Goal: Task Accomplishment & Management: Use online tool/utility

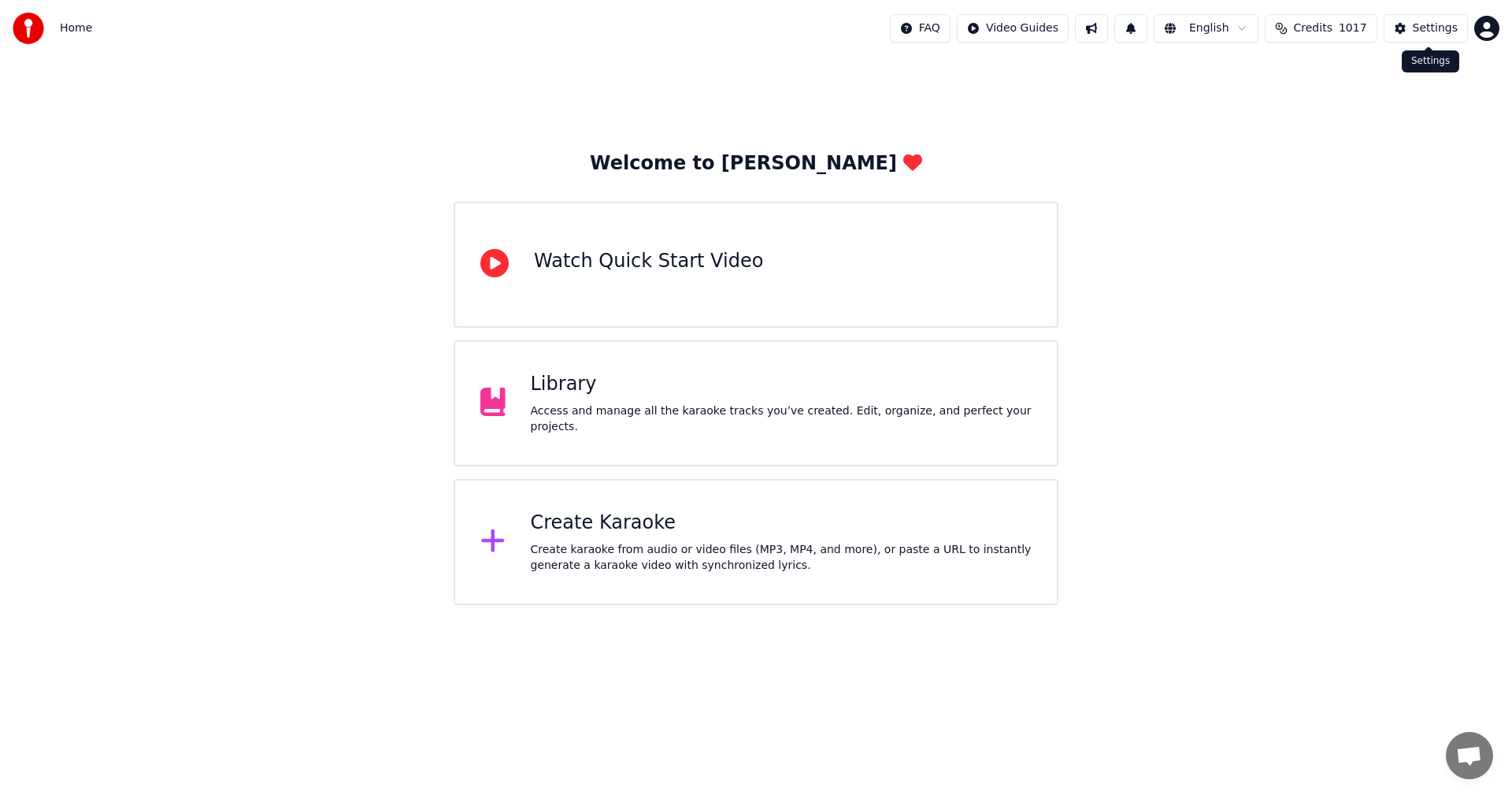
click at [1434, 34] on div "Settings" at bounding box center [1435, 28] width 45 height 16
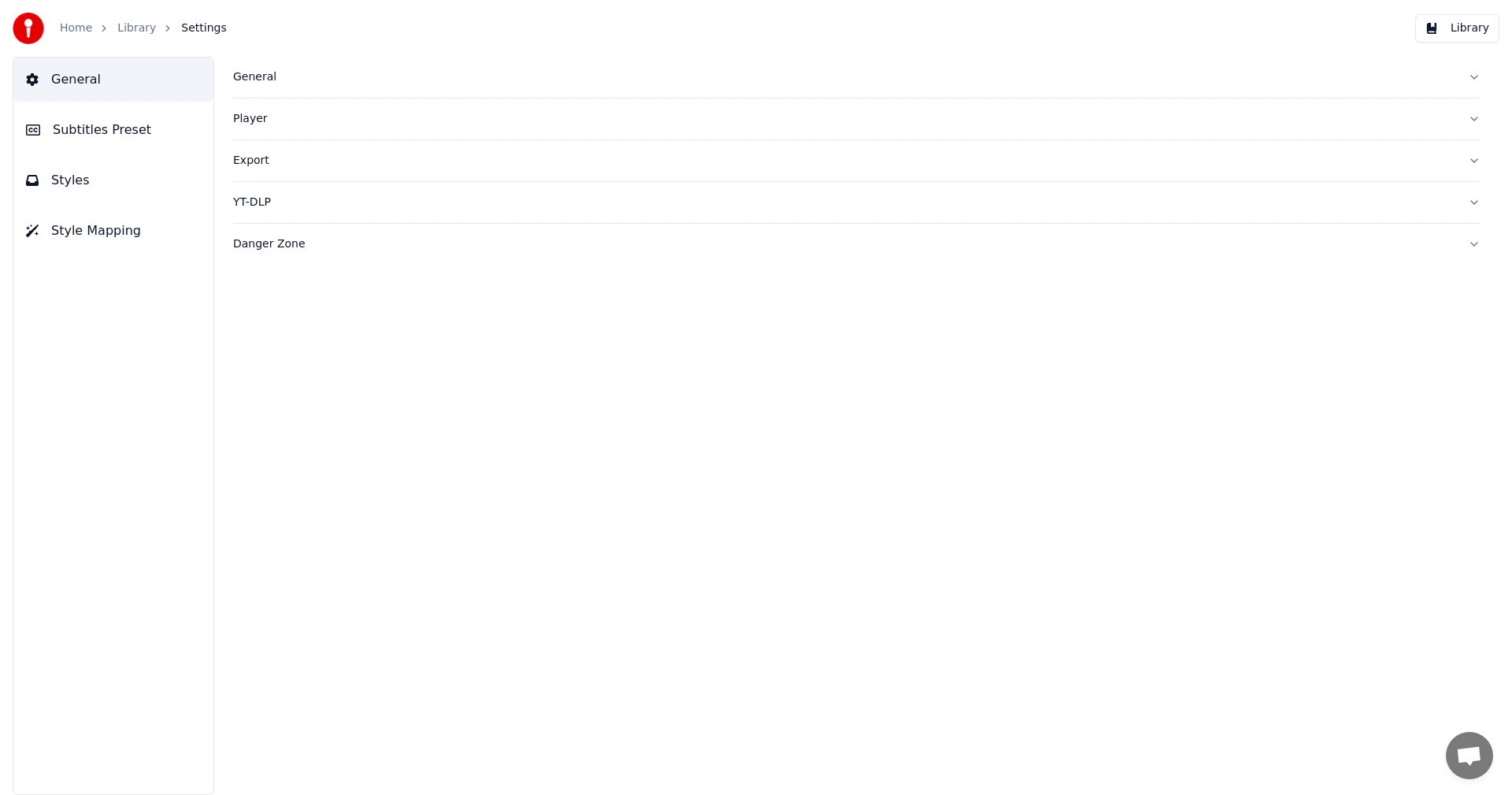
click at [110, 75] on button "General" at bounding box center [113, 80] width 200 height 44
click at [255, 78] on div "General" at bounding box center [844, 77] width 1223 height 16
click at [81, 26] on link "Home" at bounding box center [76, 28] width 32 height 16
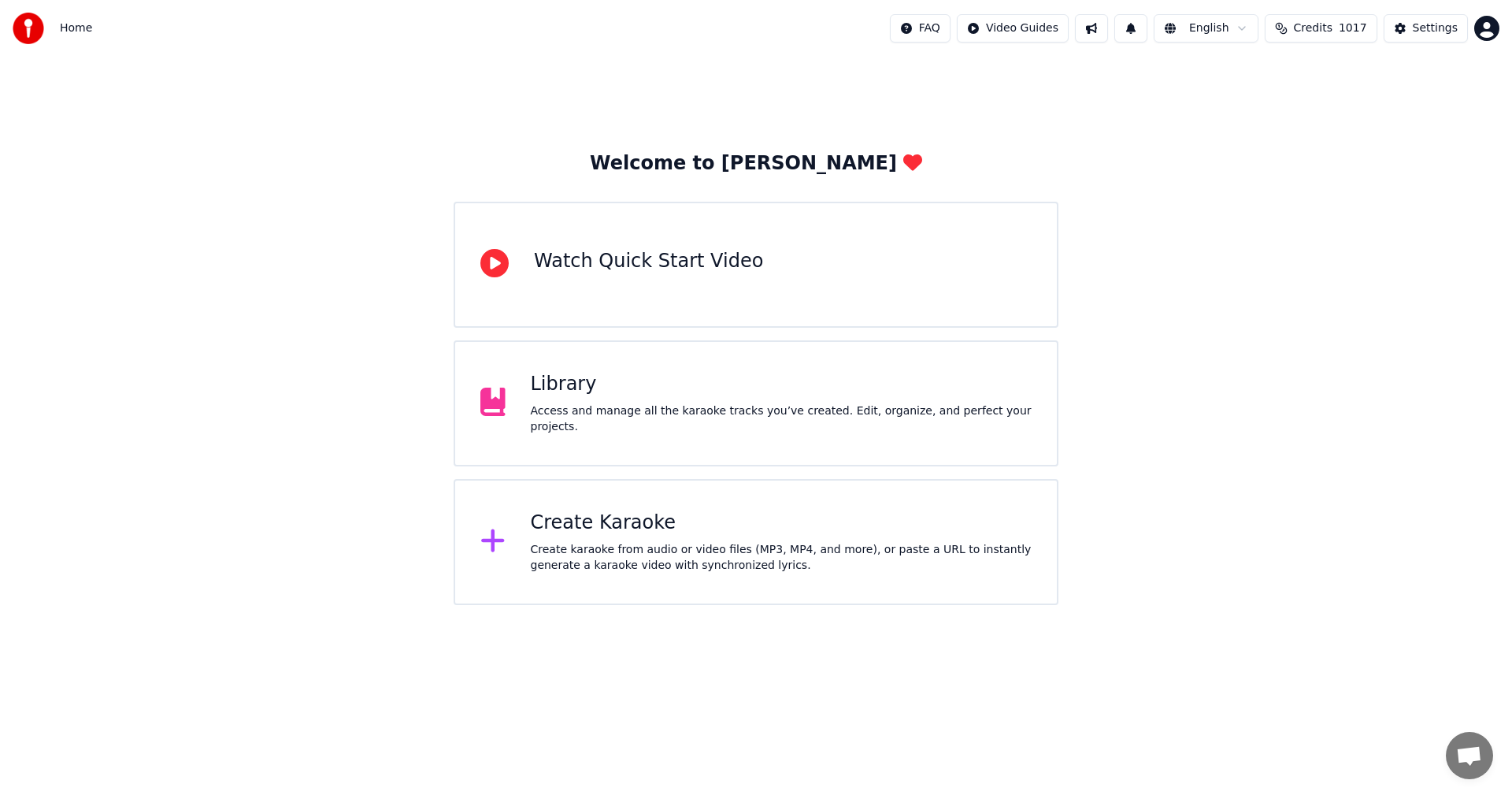
click at [596, 525] on div "Create Karaoke" at bounding box center [781, 522] width 502 height 25
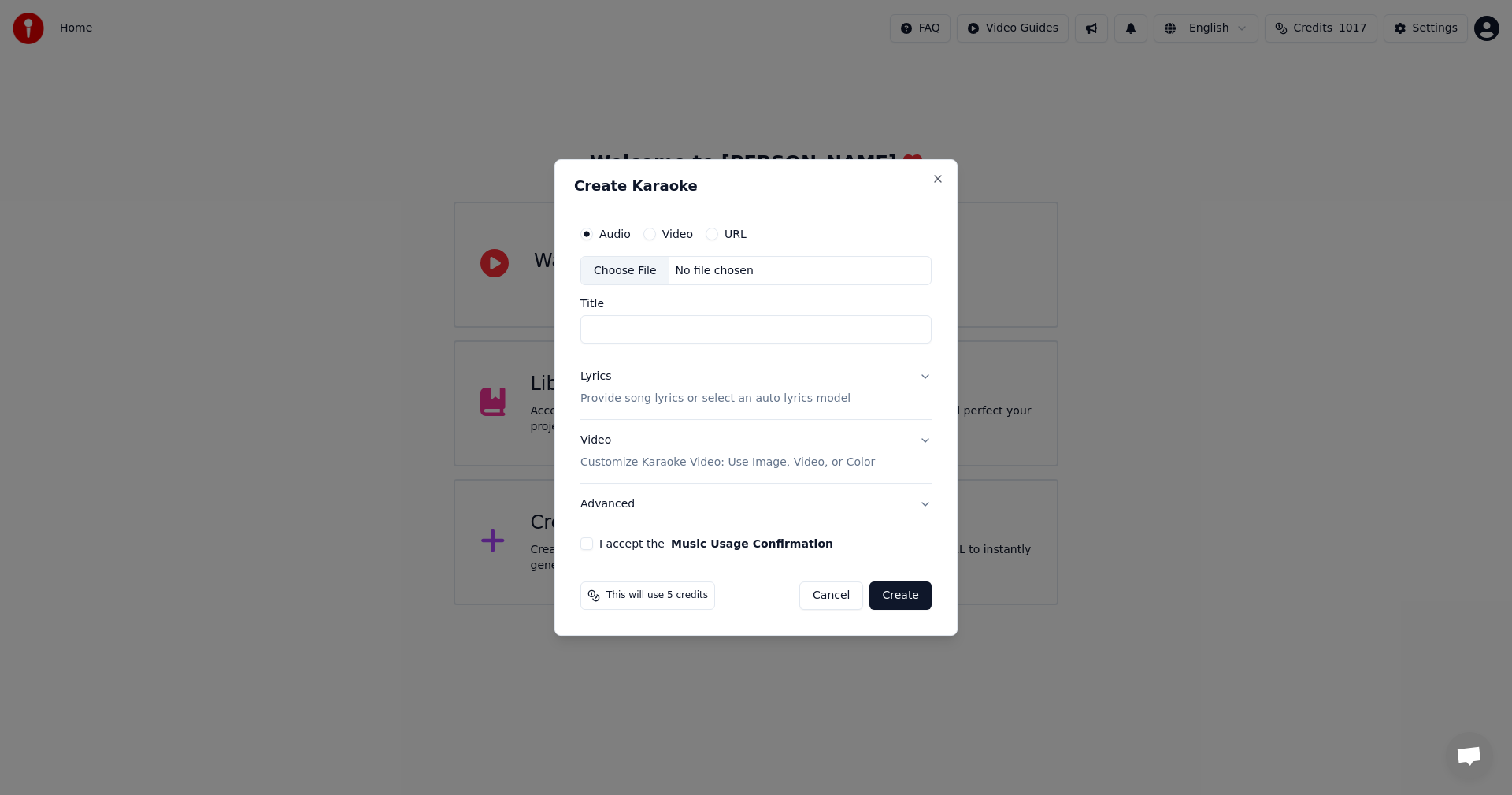
click at [615, 271] on div "Choose File" at bounding box center [625, 271] width 88 height 29
type input "**********"
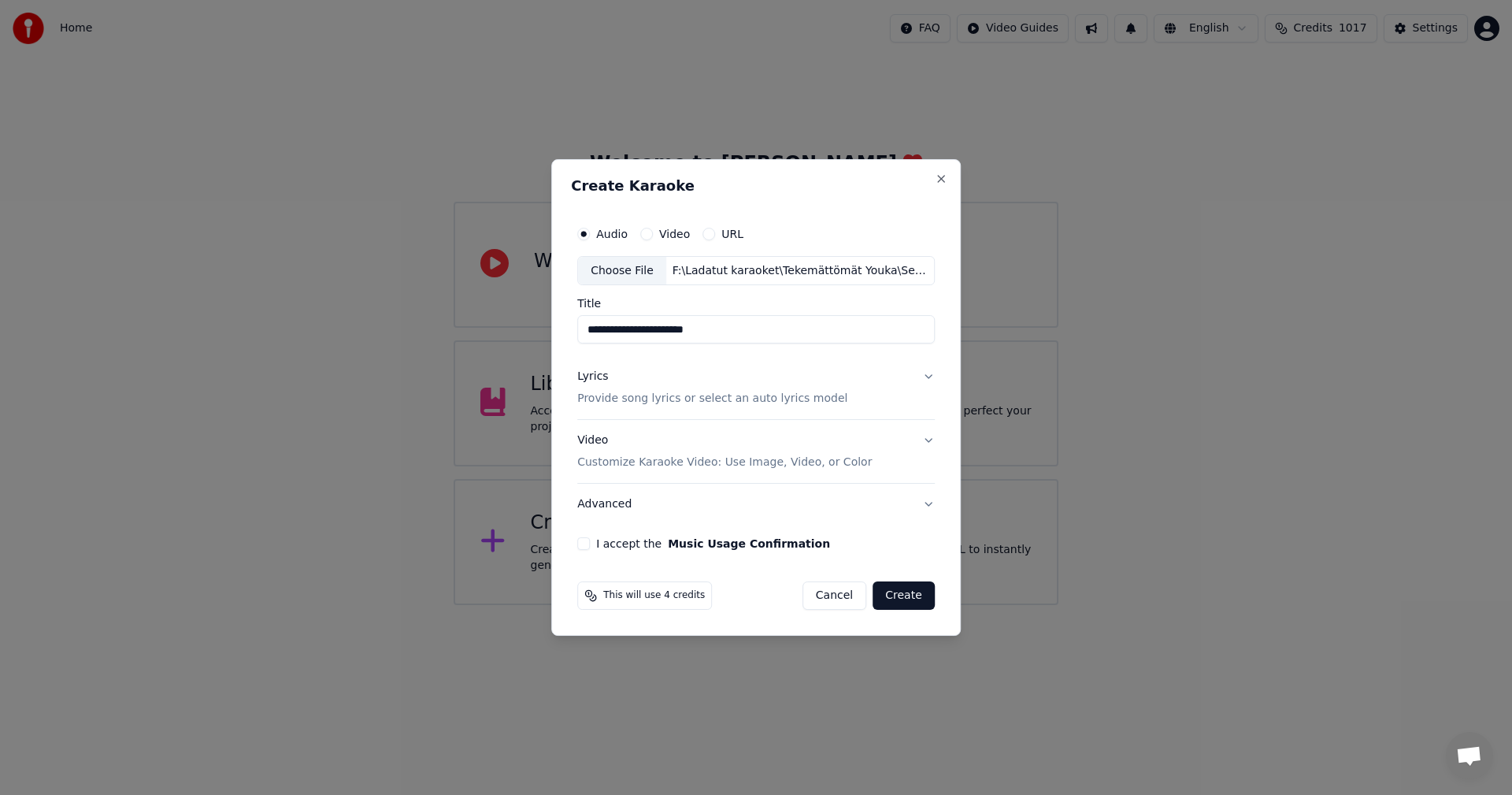
click at [930, 375] on button "Lyrics Provide song lyrics or select an auto lyrics model" at bounding box center [756, 388] width 358 height 63
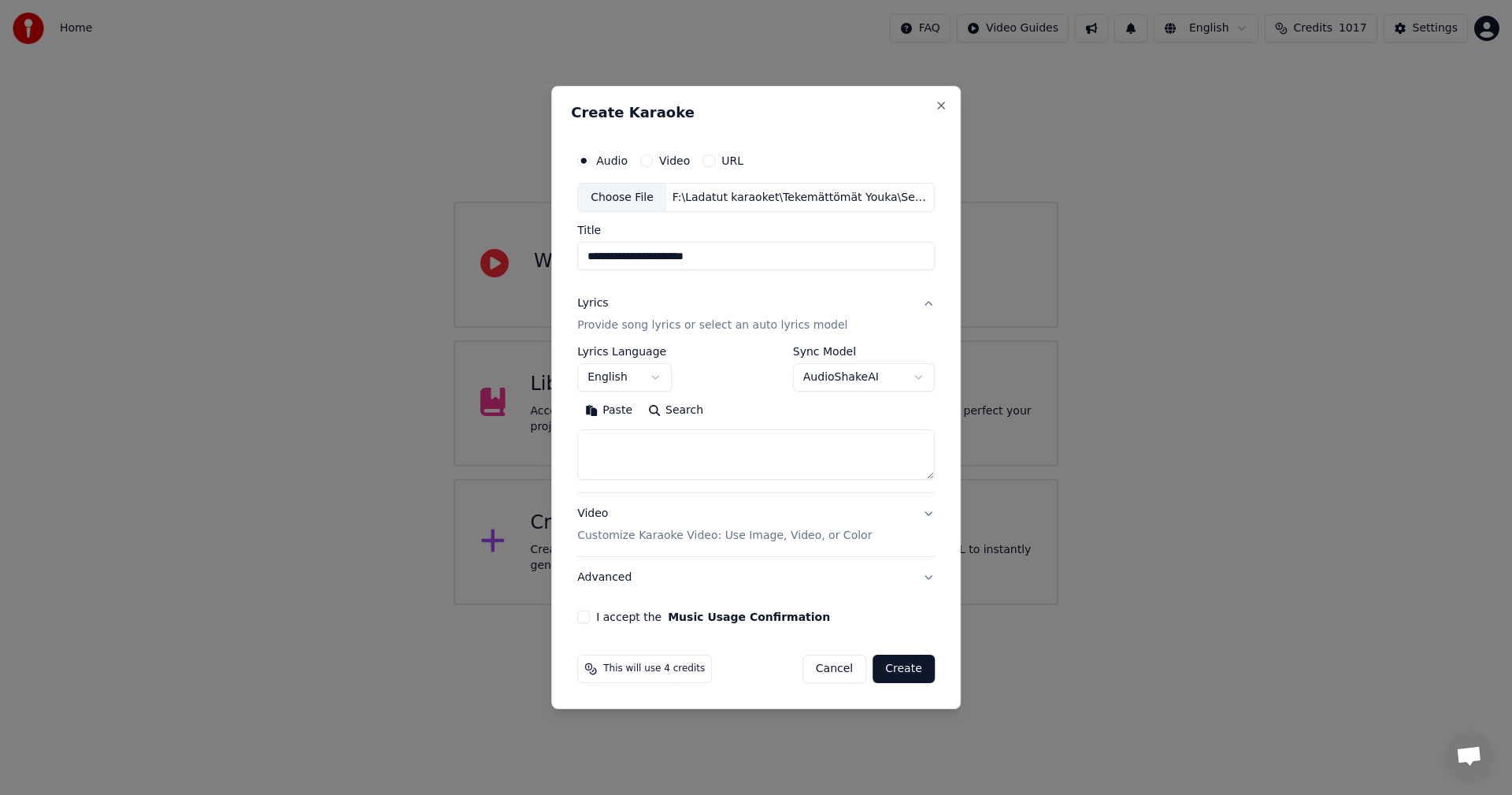
click at [620, 411] on button "Paste" at bounding box center [609, 410] width 63 height 25
click at [654, 379] on body "**********" at bounding box center [756, 302] width 1512 height 605
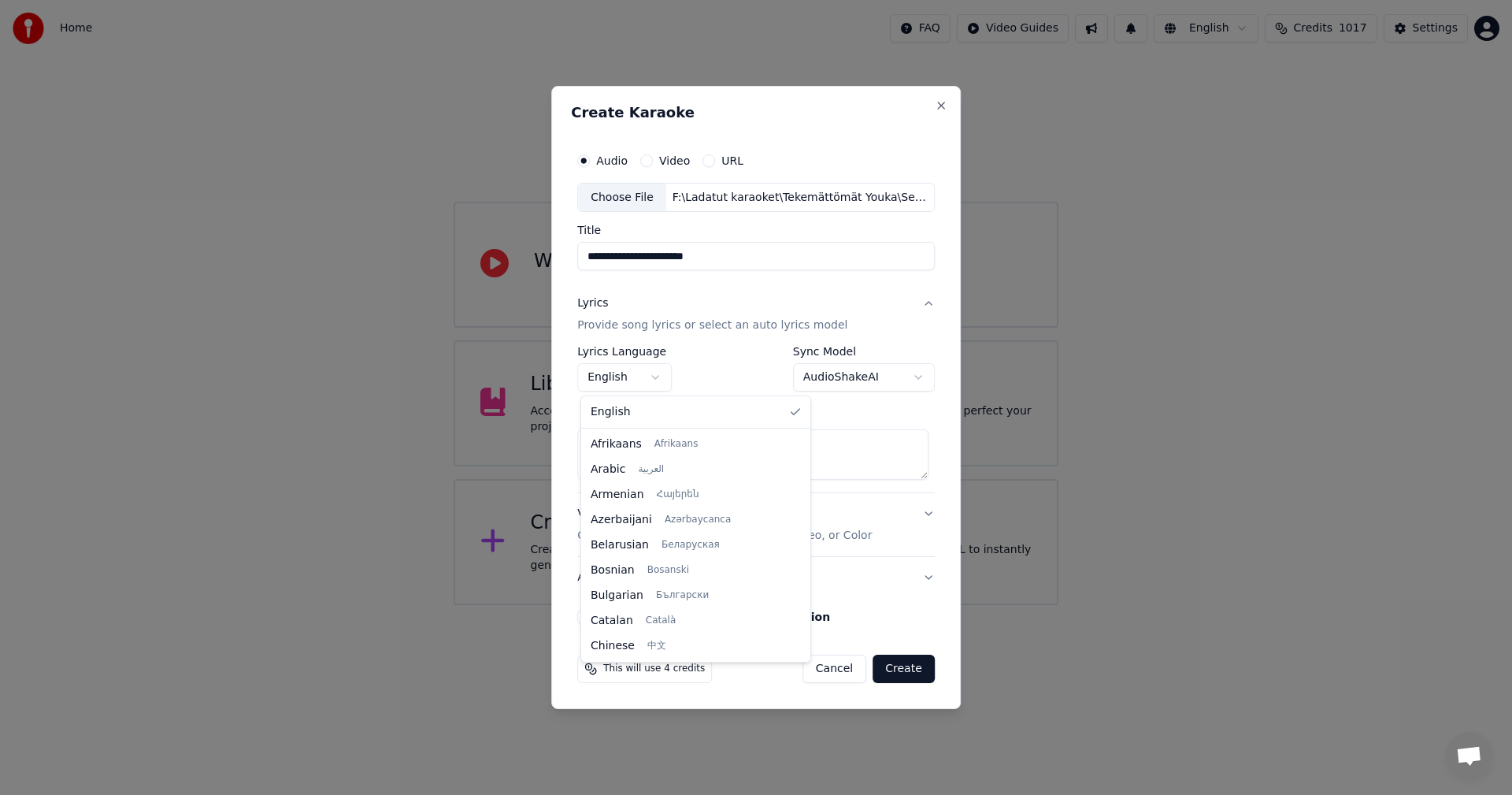
scroll to position [252, 0]
type textarea "**********"
select select "**"
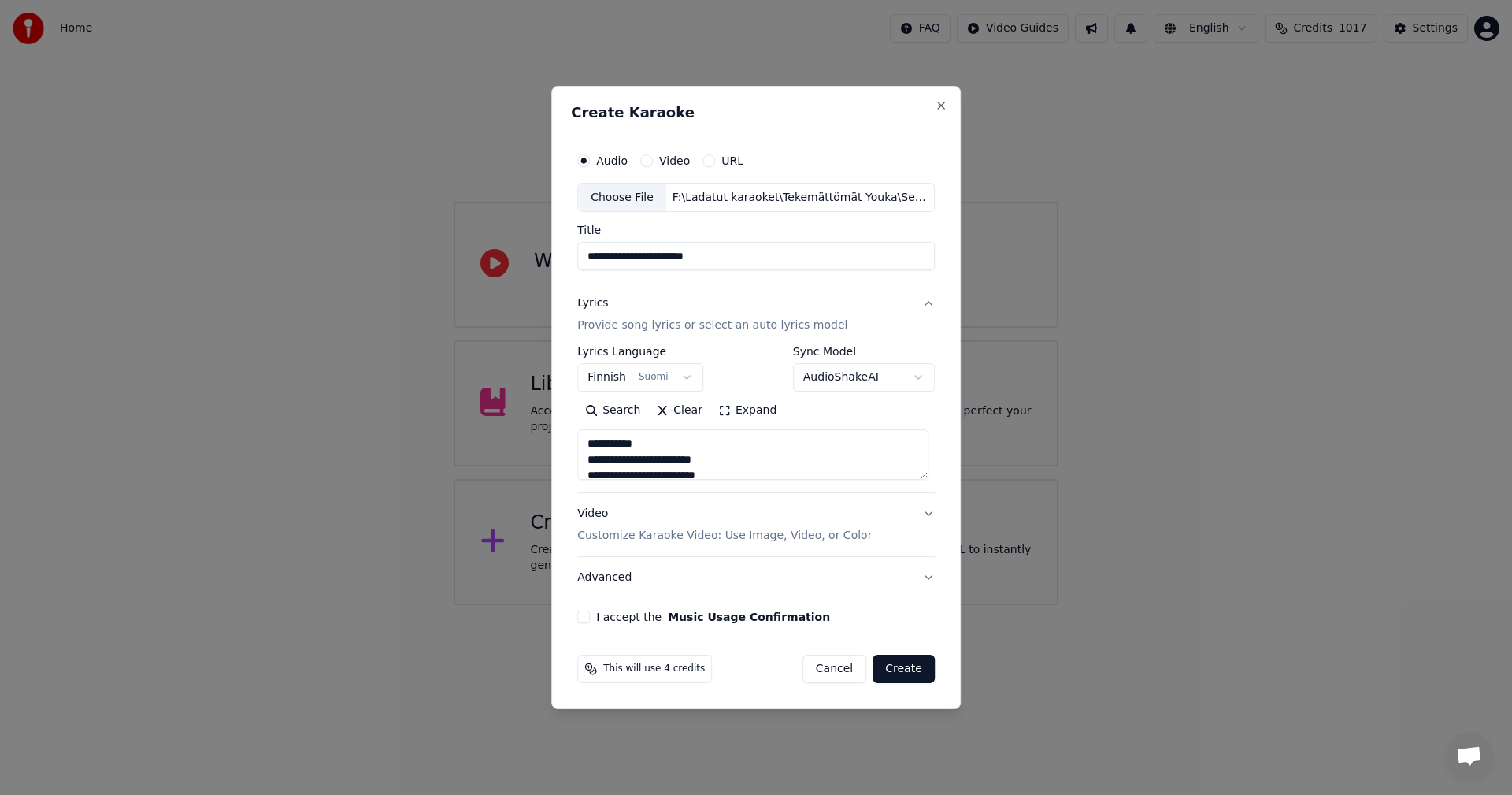
click at [589, 616] on button "I accept the Music Usage Confirmation" at bounding box center [584, 617] width 13 height 13
click at [910, 670] on button "Create" at bounding box center [903, 668] width 62 height 29
type textarea "**********"
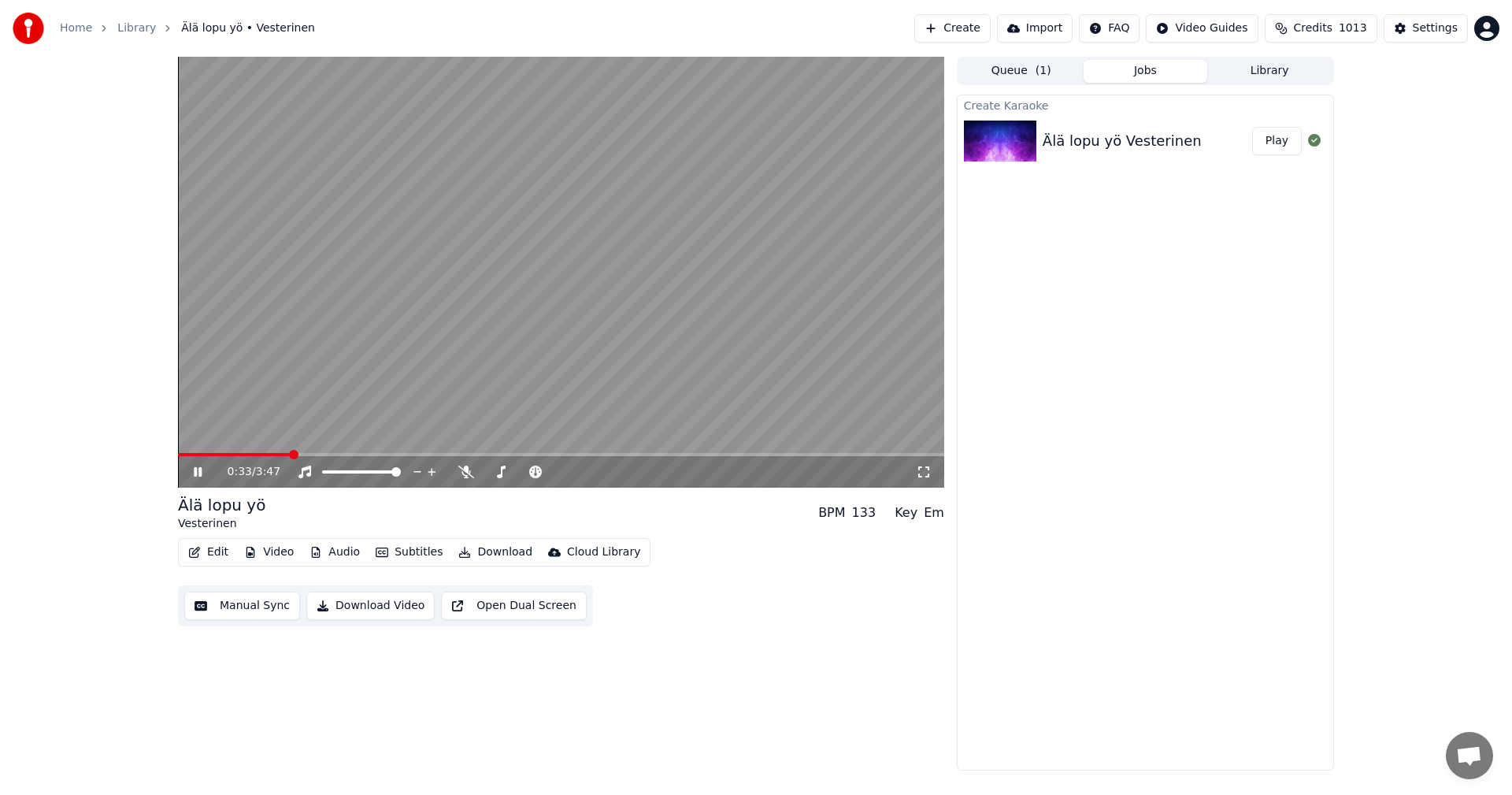
click at [220, 548] on button "Edit" at bounding box center [208, 552] width 53 height 22
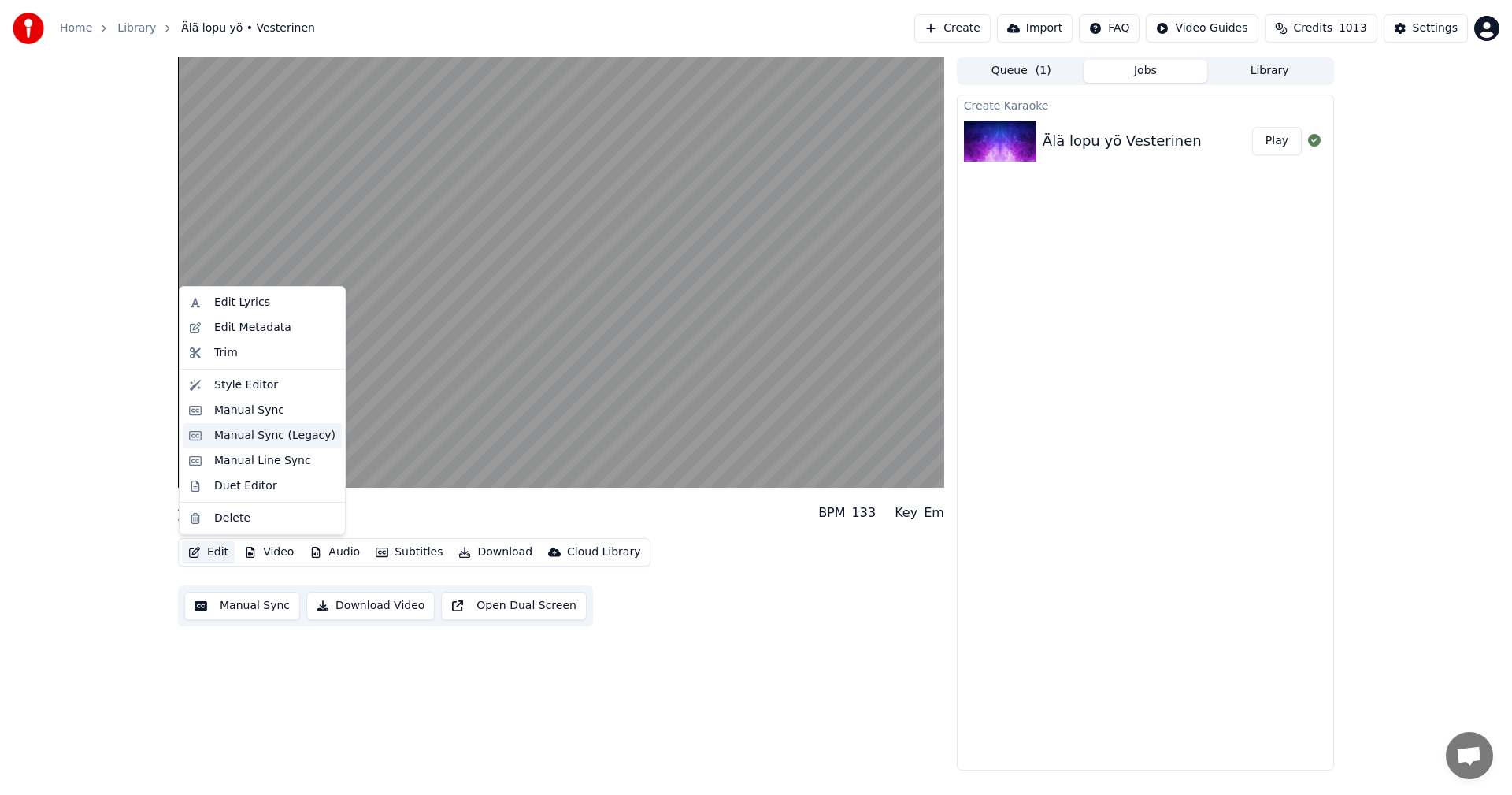
click at [251, 436] on div "Manual Sync (Legacy)" at bounding box center [274, 435] width 121 height 16
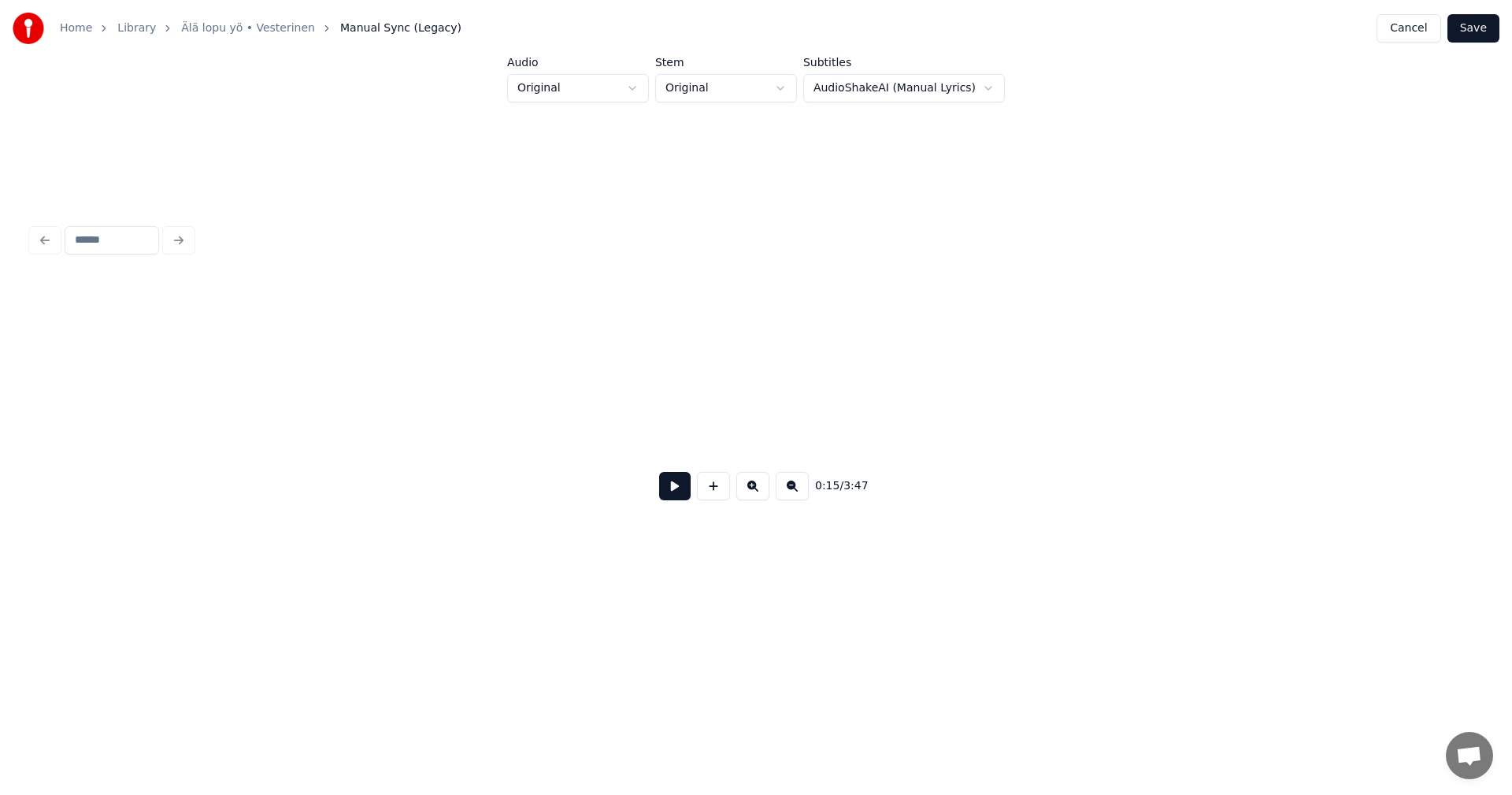
scroll to position [0, 4277]
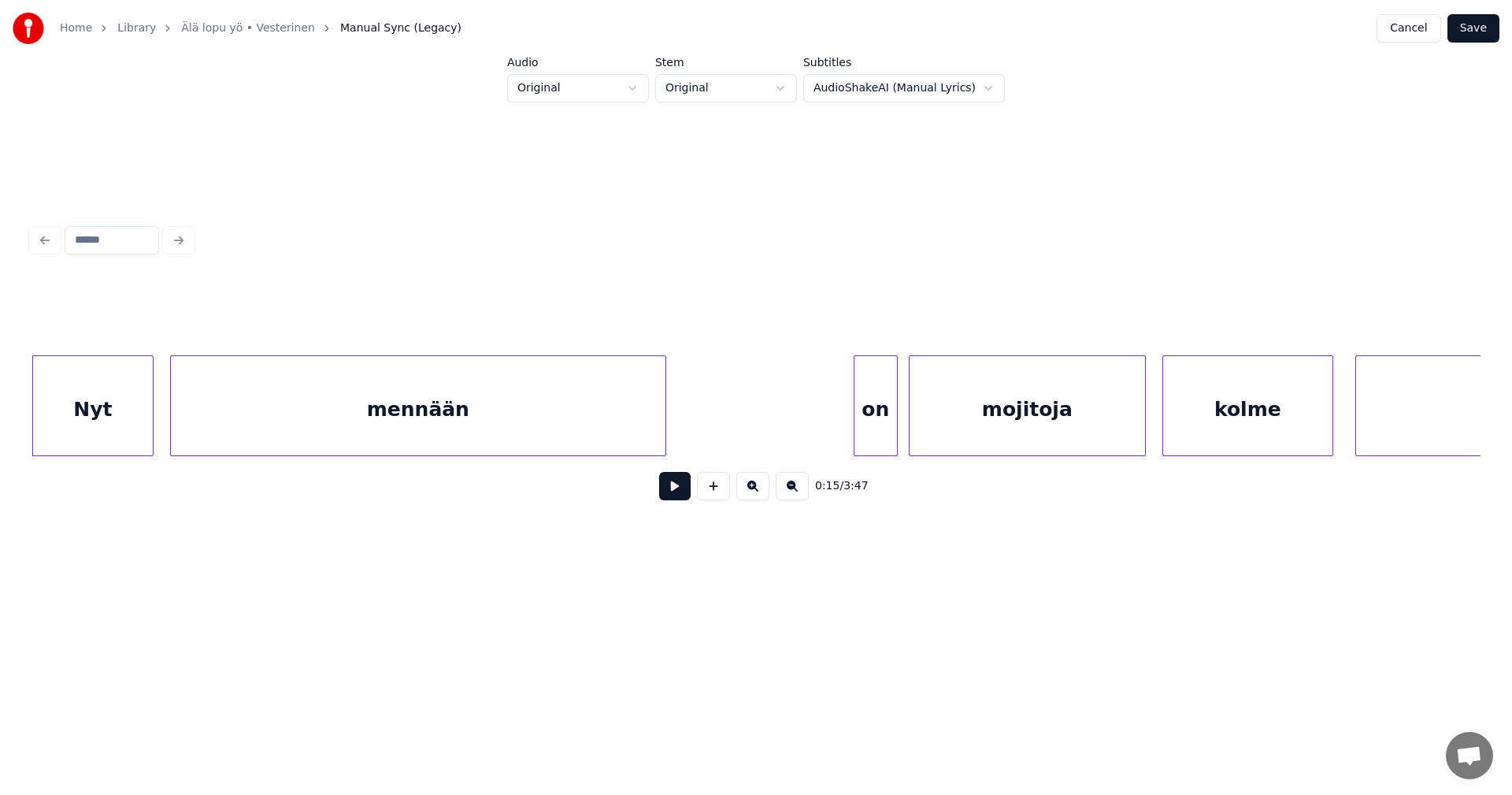
click at [667, 490] on button at bounding box center [675, 485] width 31 height 29
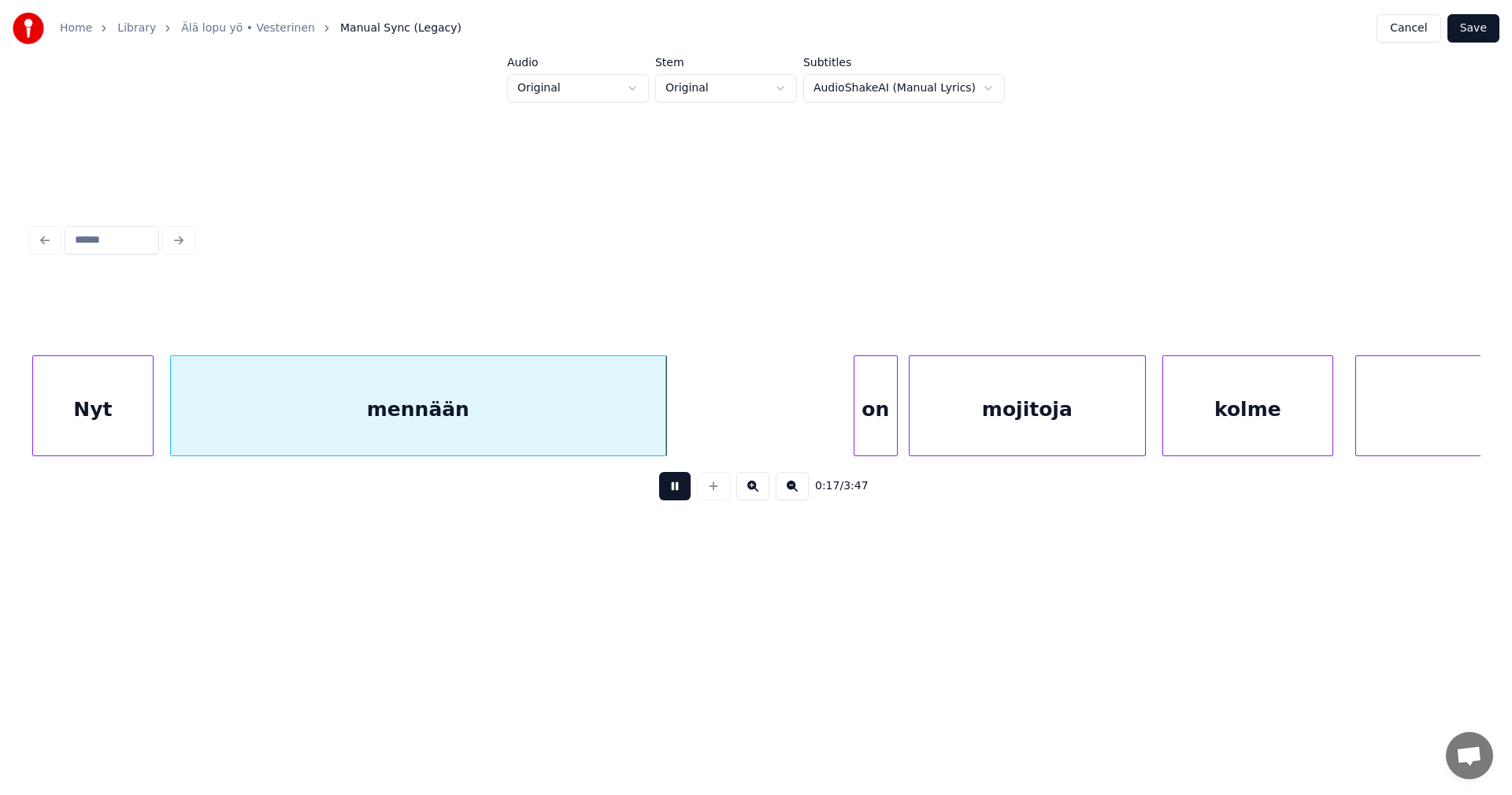
click at [671, 489] on button at bounding box center [675, 485] width 31 height 29
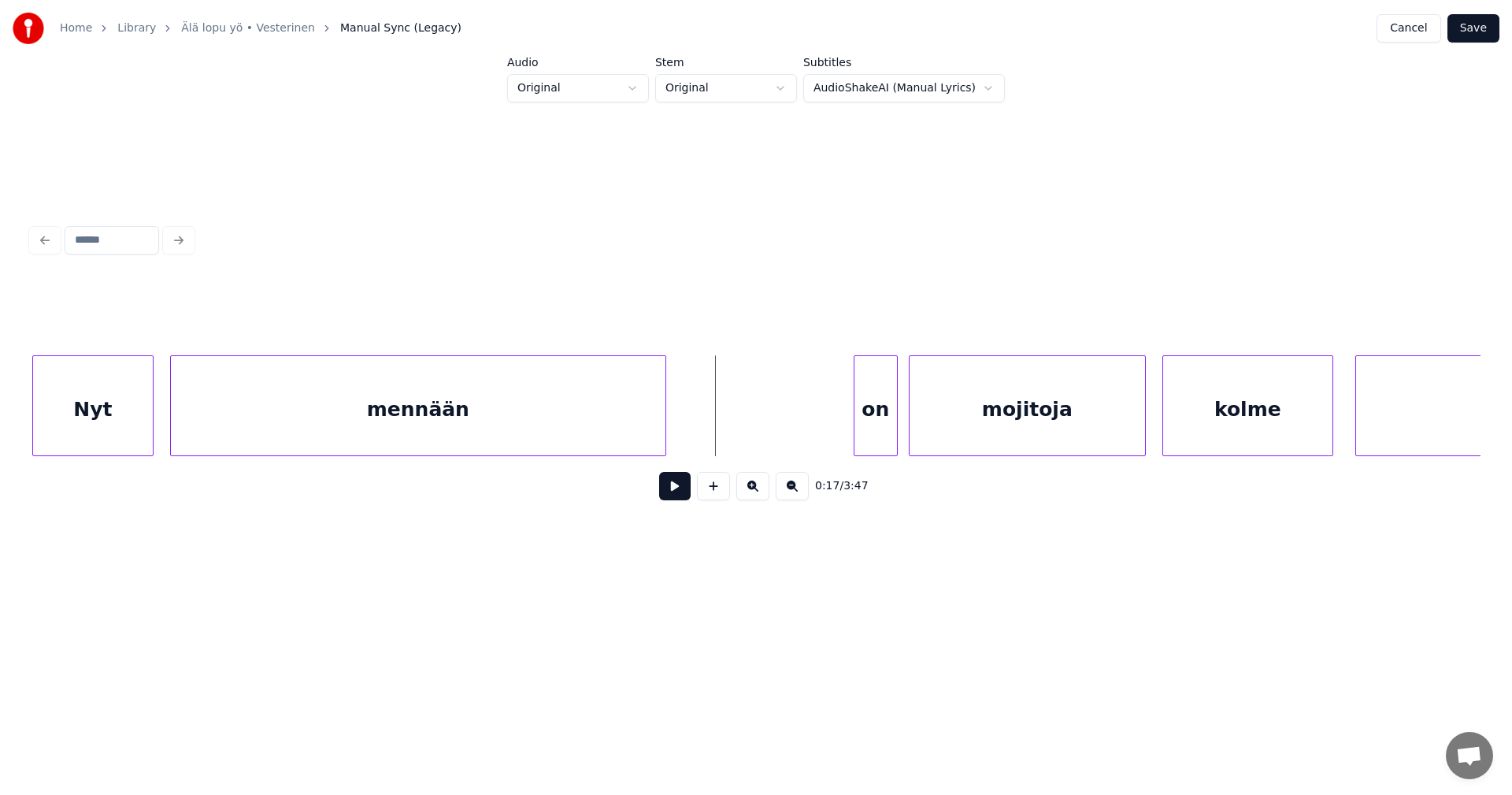
click at [700, 425] on div at bounding box center [700, 405] width 5 height 99
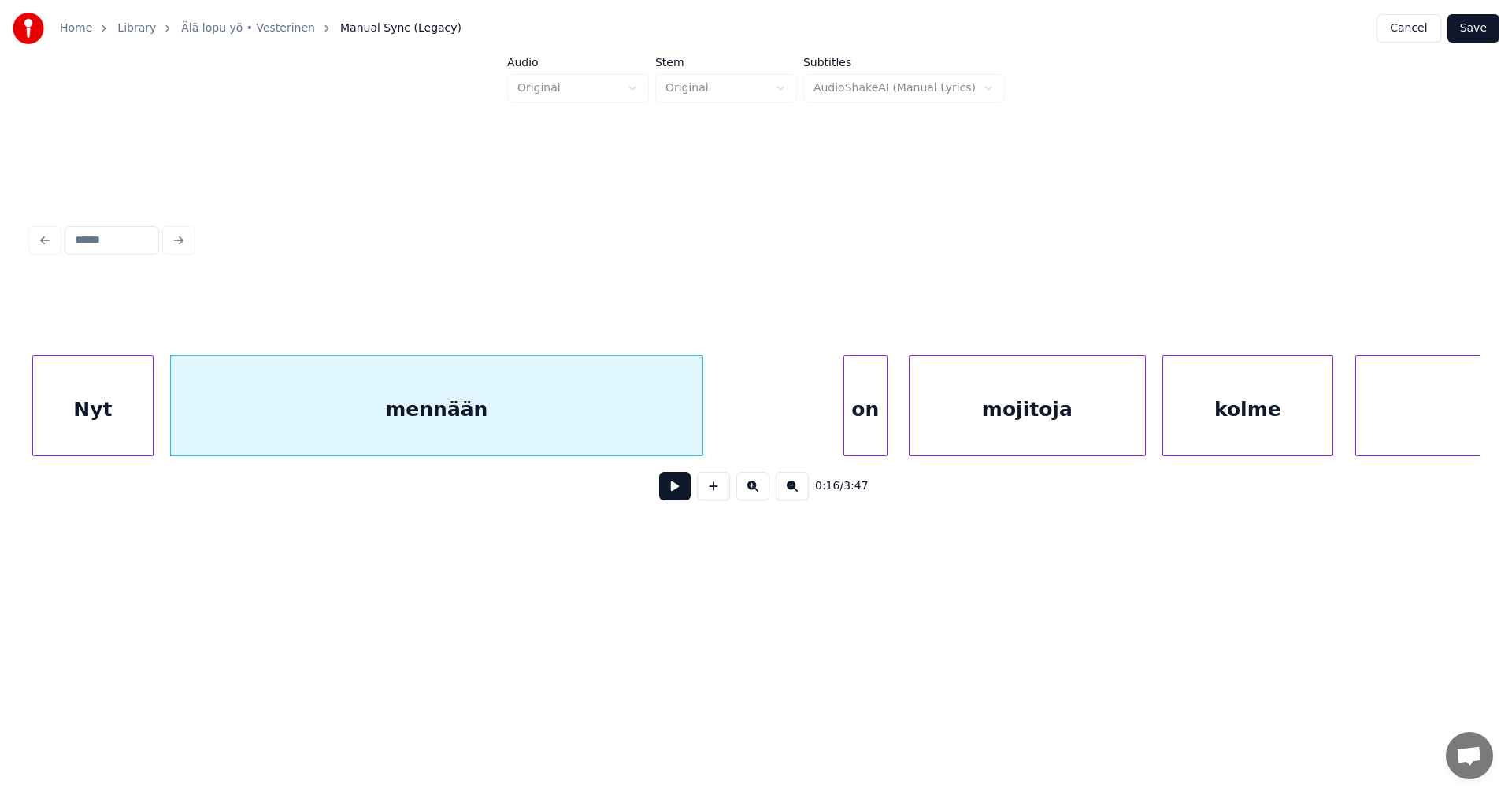
click at [854, 405] on div "on" at bounding box center [866, 410] width 43 height 107
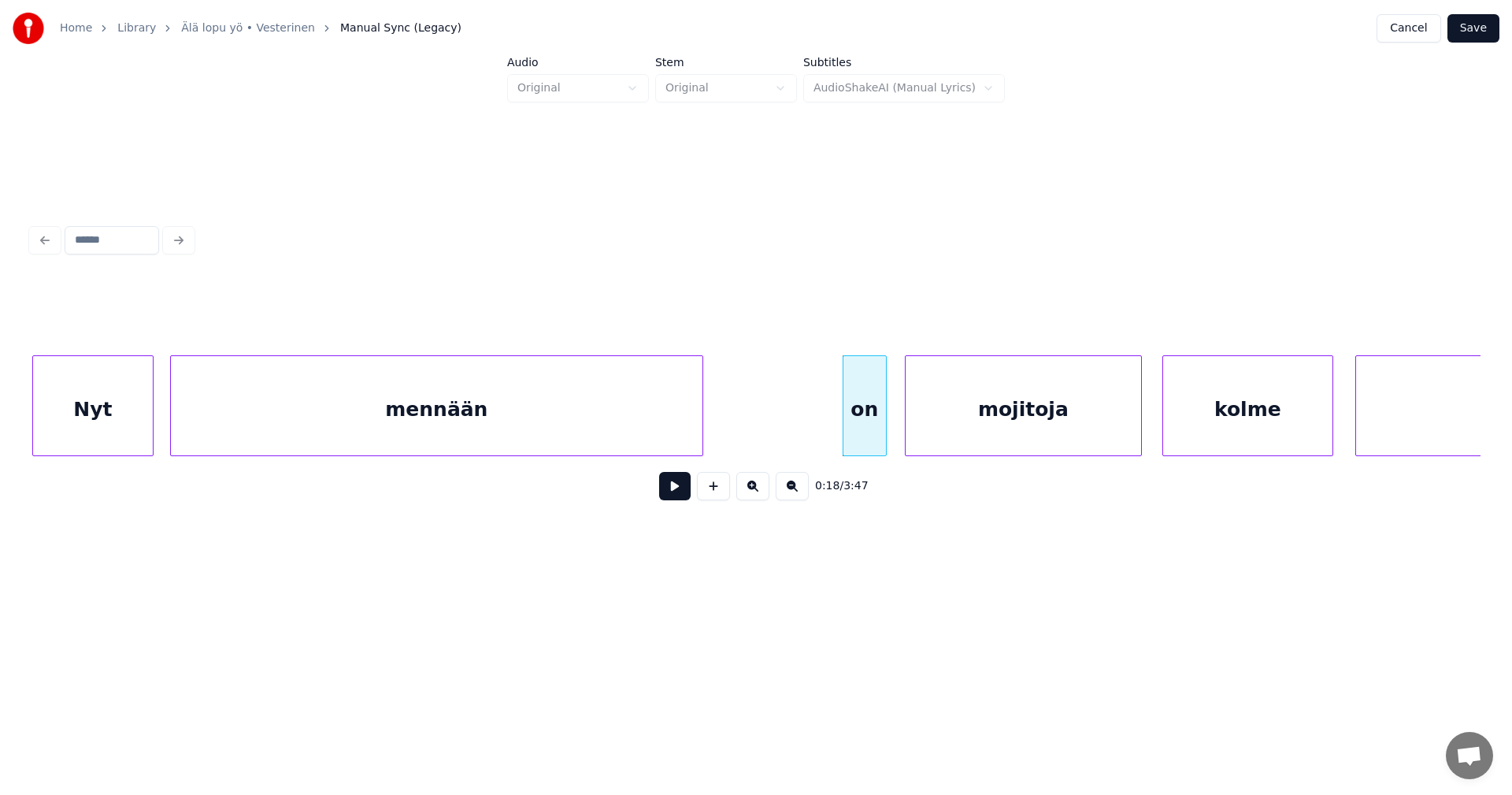
click at [976, 410] on div "mojitoja" at bounding box center [1023, 410] width 236 height 107
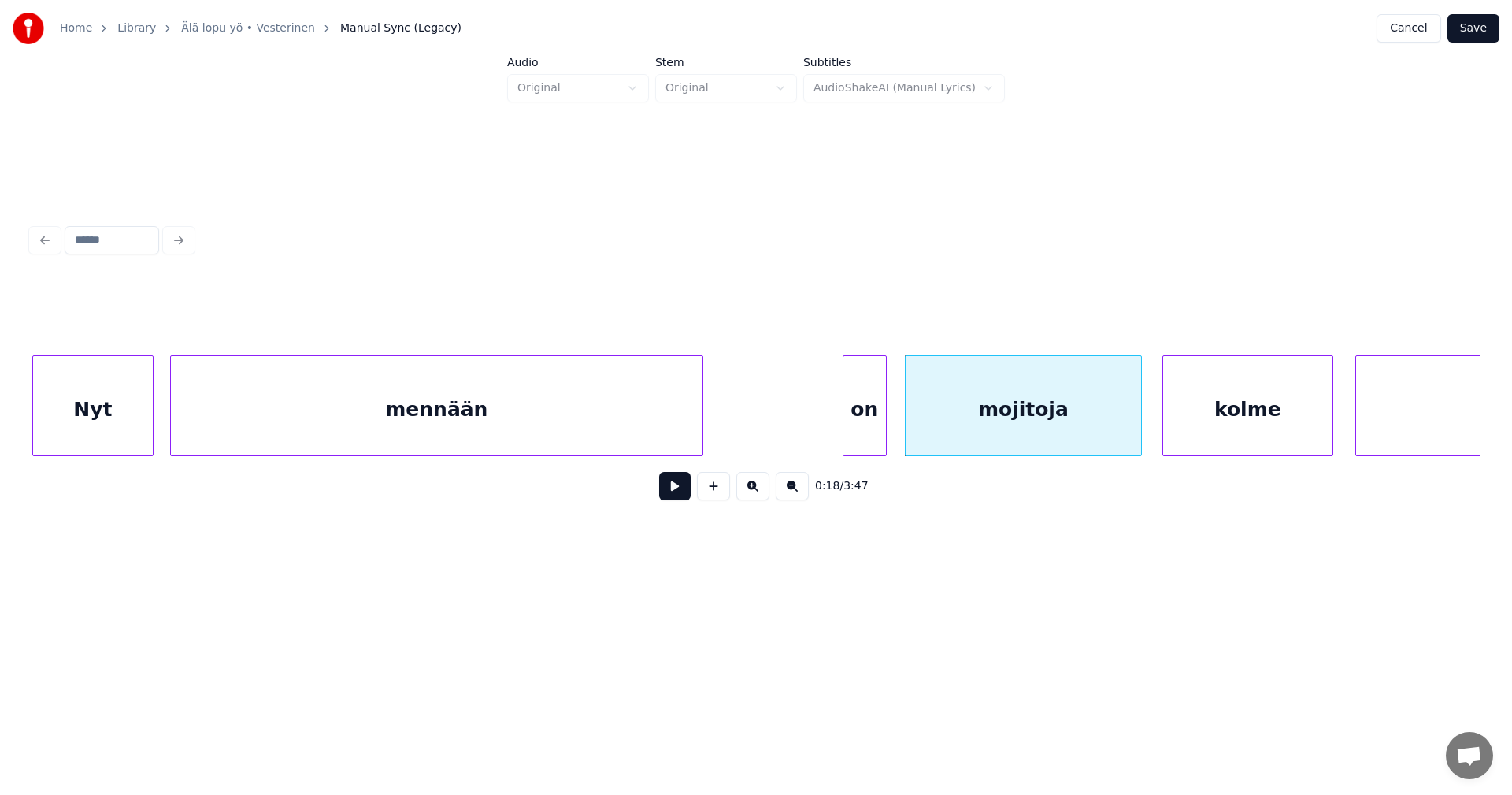
click at [863, 416] on div "on" at bounding box center [865, 410] width 43 height 107
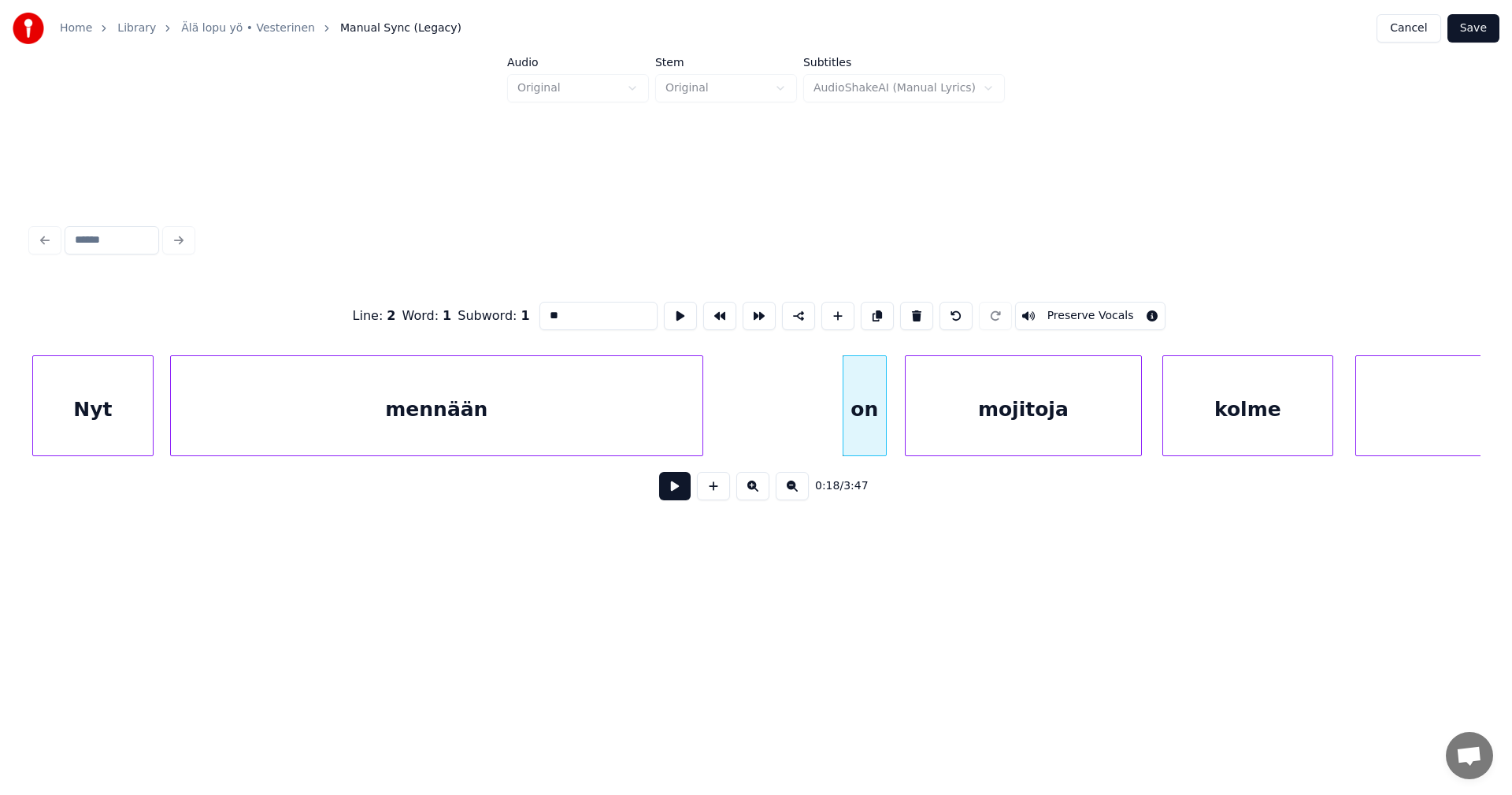
click at [674, 493] on button at bounding box center [675, 485] width 31 height 29
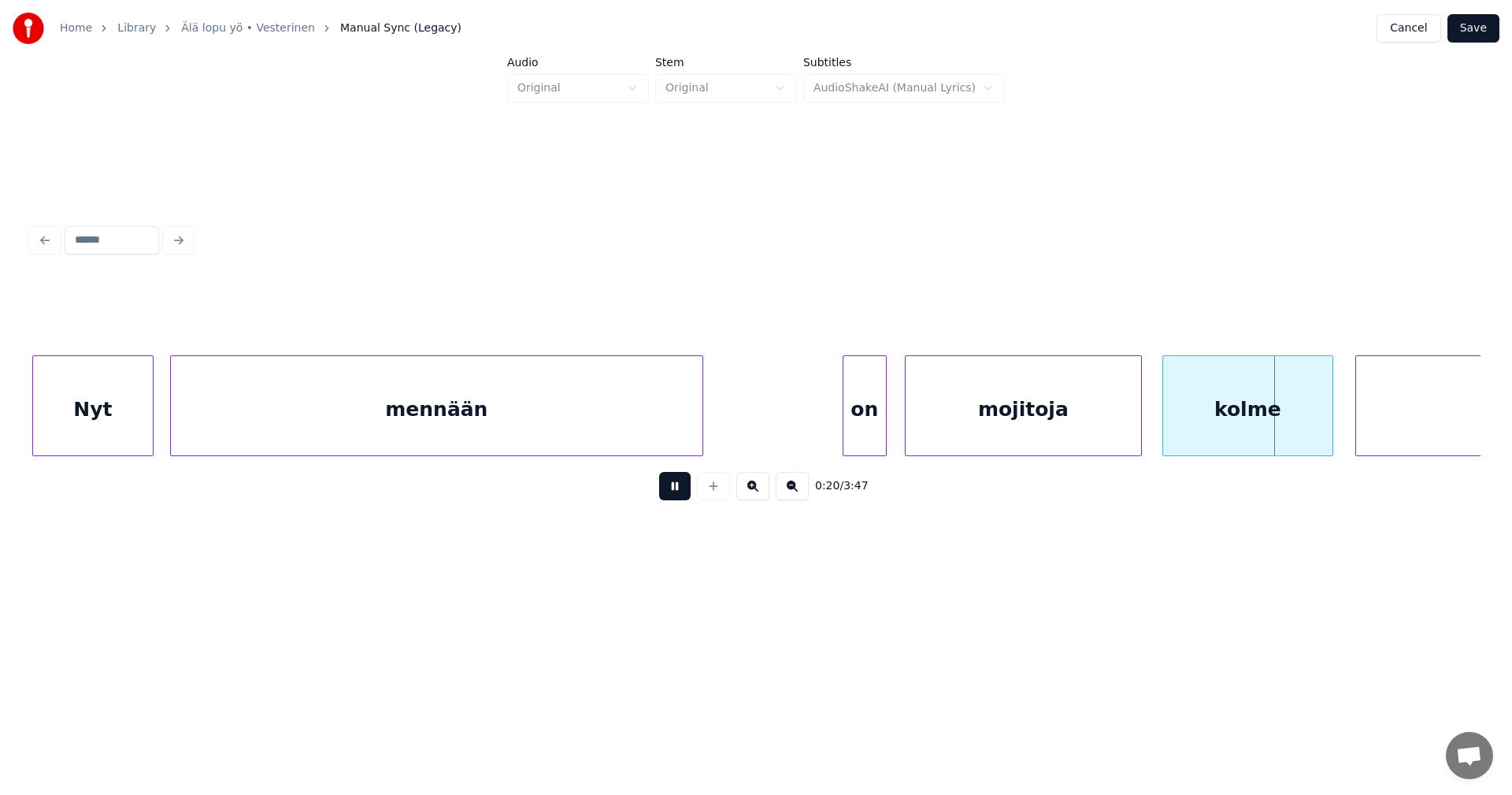
click at [674, 493] on button at bounding box center [675, 485] width 31 height 29
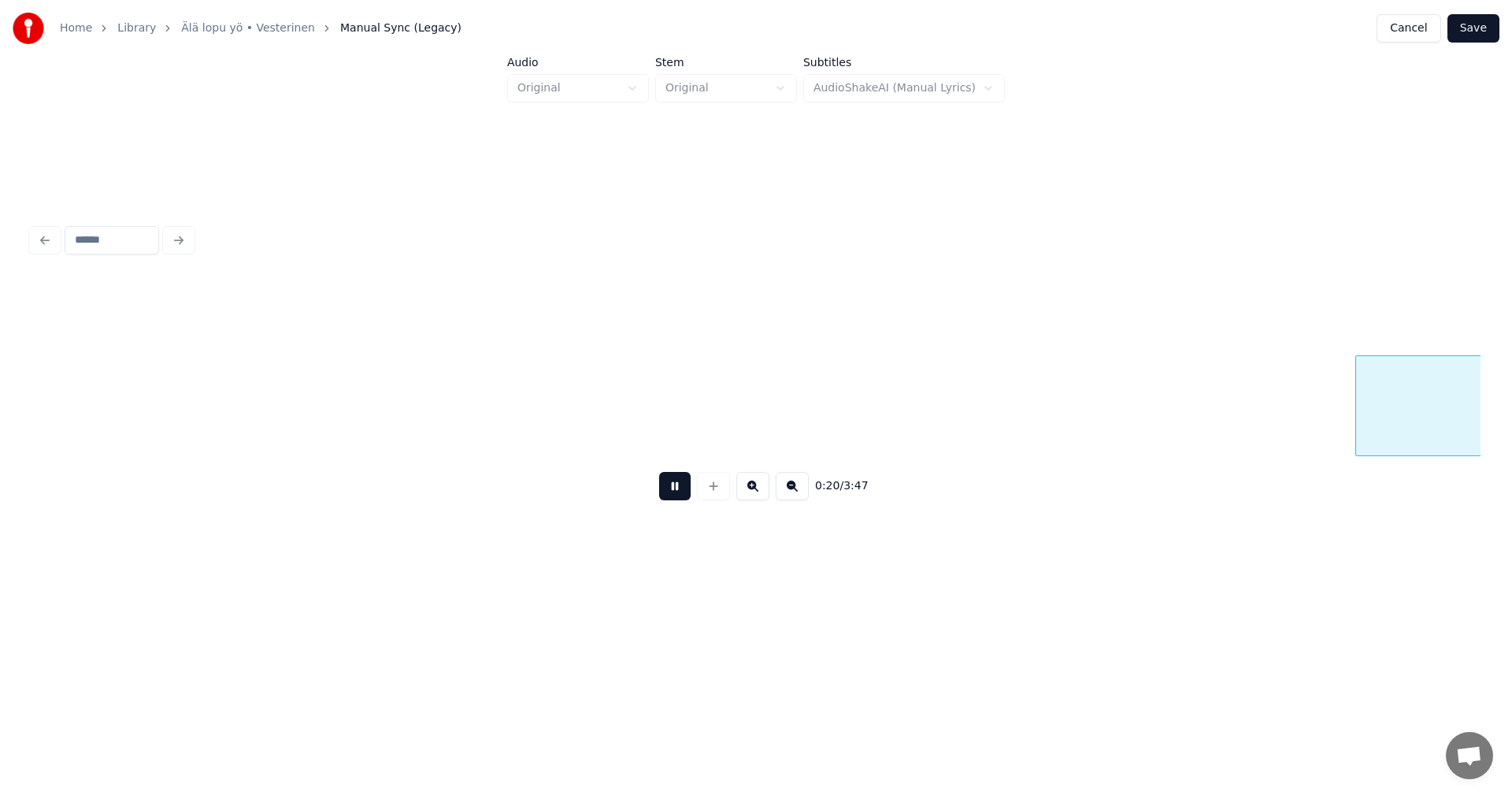
scroll to position [0, 5726]
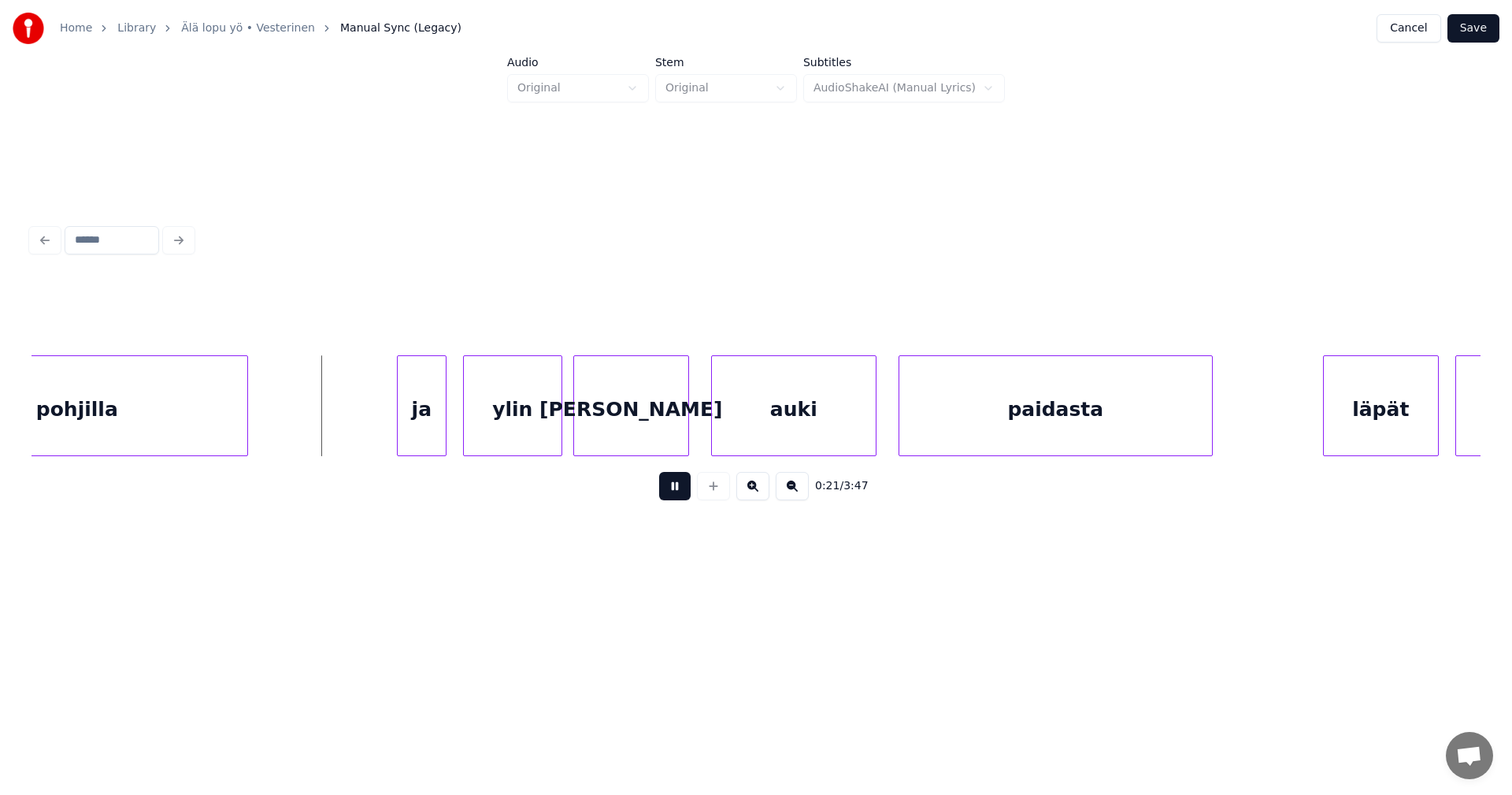
click at [674, 493] on button at bounding box center [675, 485] width 31 height 29
click at [408, 402] on div "ja" at bounding box center [414, 410] width 48 height 107
click at [493, 413] on div "ylin" at bounding box center [506, 410] width 98 height 107
click at [658, 434] on div "[PERSON_NAME]" at bounding box center [628, 410] width 115 height 107
click at [665, 486] on button at bounding box center [675, 485] width 31 height 29
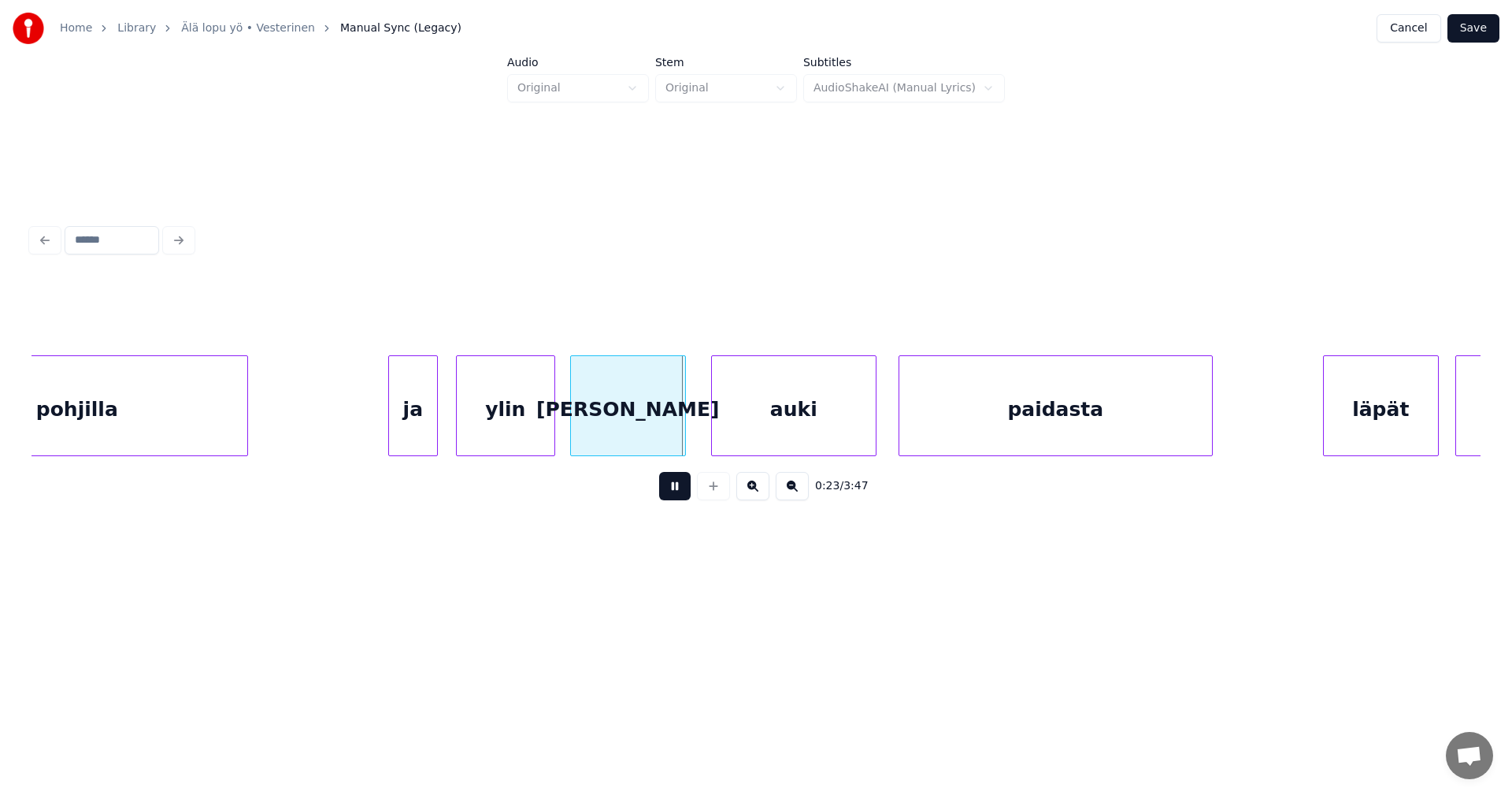
click at [667, 486] on button at bounding box center [675, 485] width 31 height 29
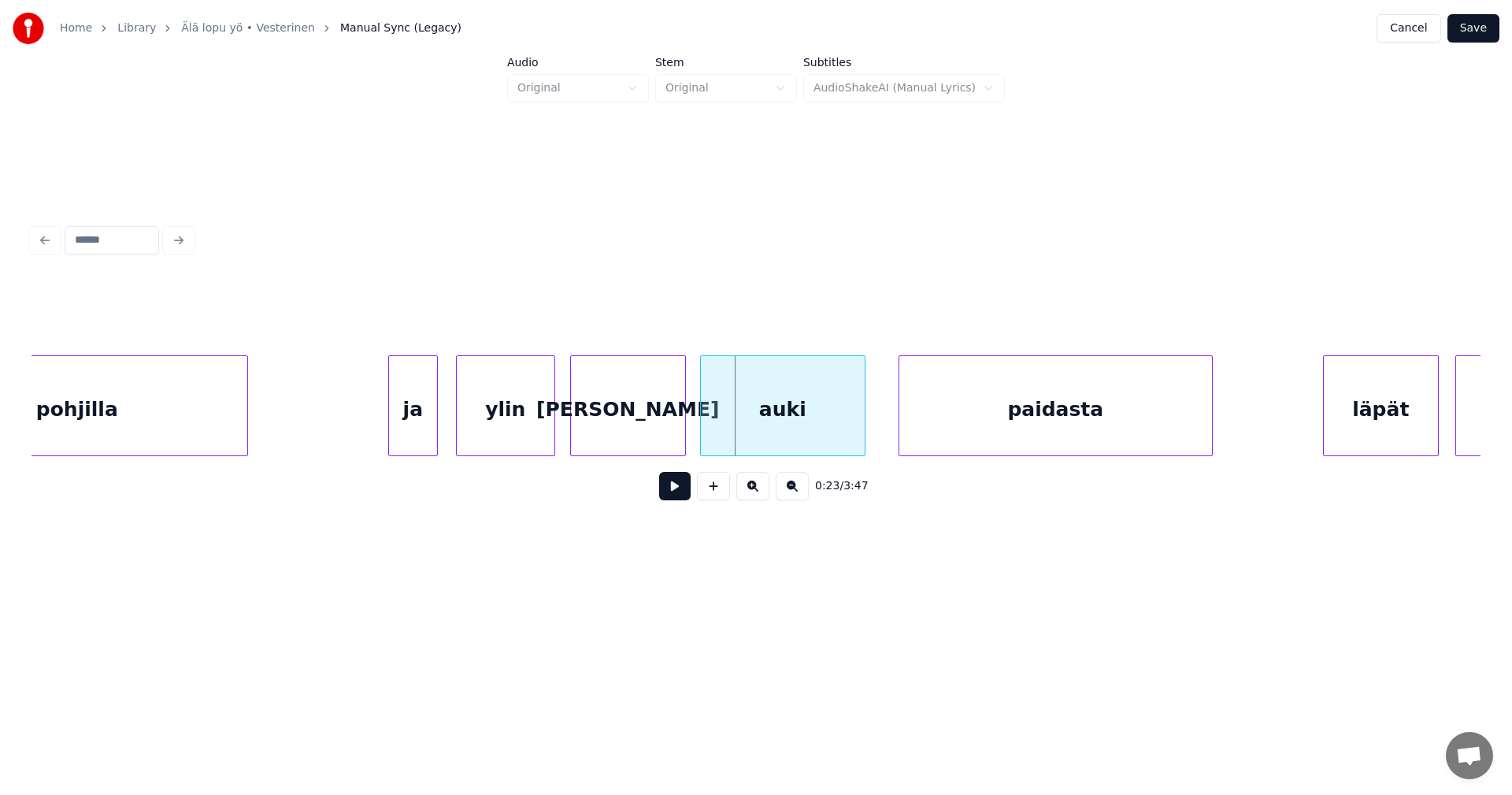
click at [781, 418] on div "auki" at bounding box center [782, 410] width 164 height 107
click at [677, 492] on button at bounding box center [675, 485] width 31 height 29
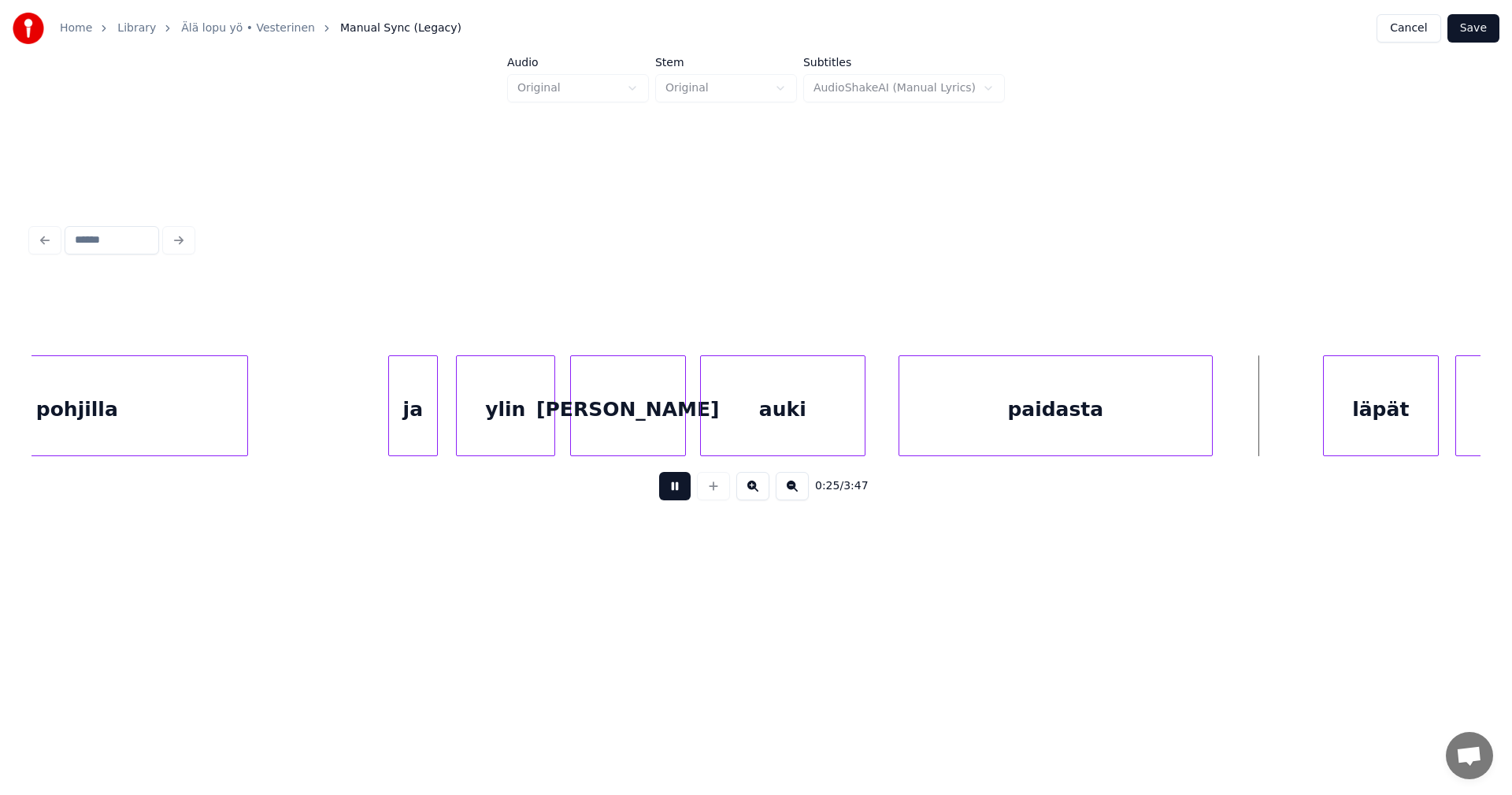
click at [677, 492] on button at bounding box center [675, 485] width 31 height 29
click at [1384, 423] on div "läpät" at bounding box center [1353, 410] width 115 height 107
click at [674, 487] on button at bounding box center [675, 485] width 31 height 29
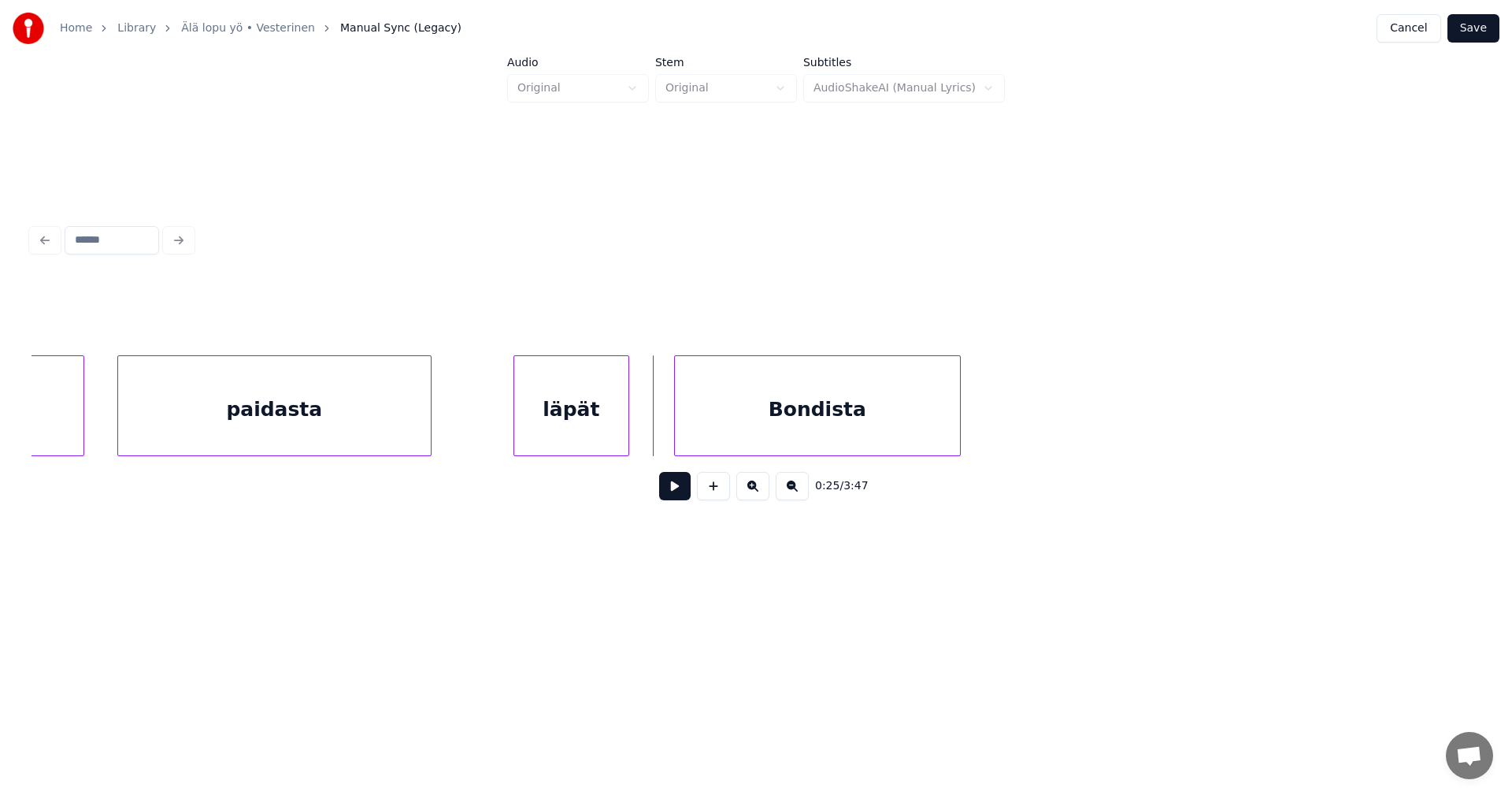
scroll to position [0, 6514]
click at [646, 411] on div at bounding box center [648, 405] width 5 height 99
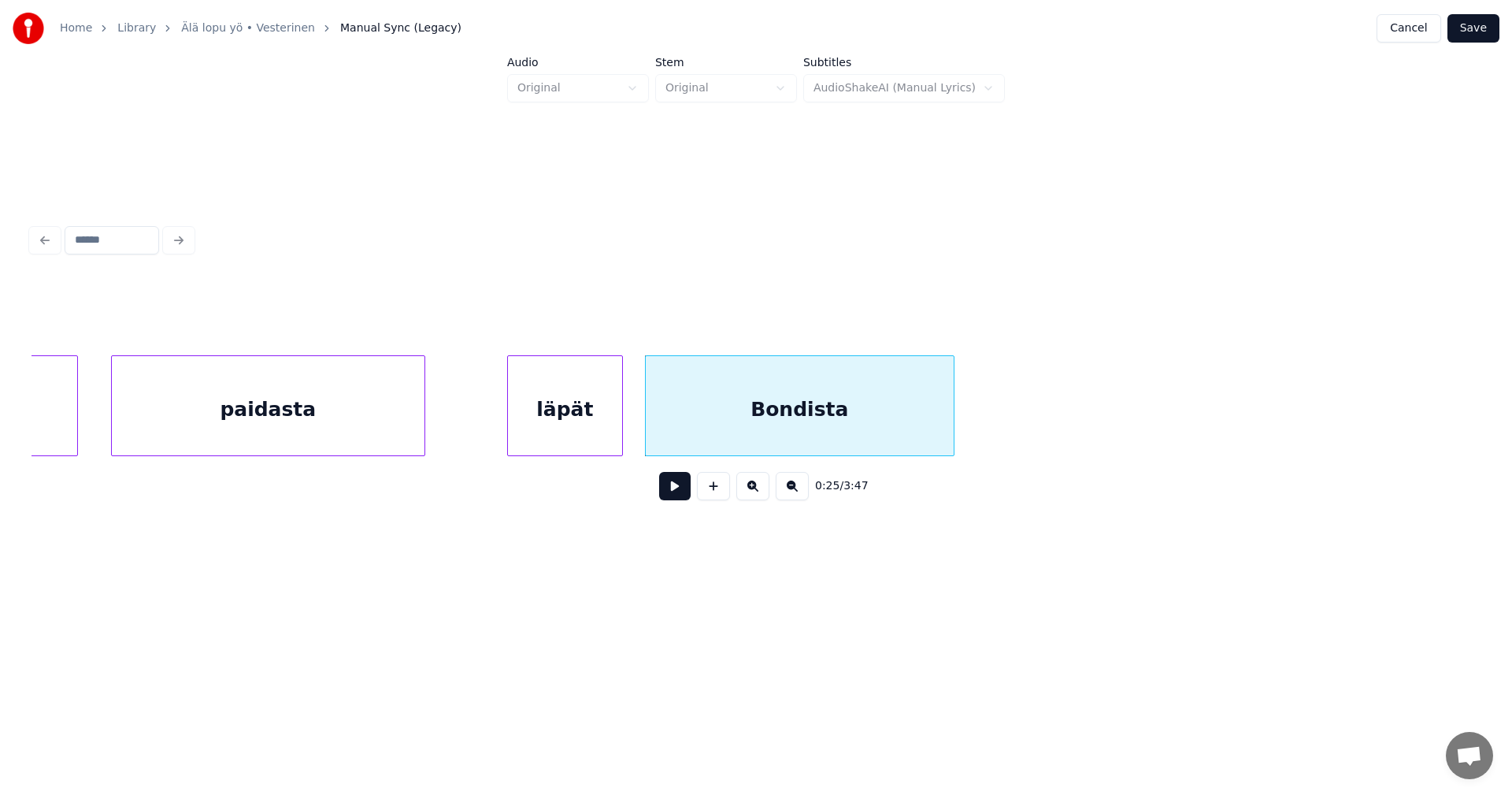
click at [674, 484] on button at bounding box center [675, 485] width 31 height 29
click at [674, 487] on button at bounding box center [675, 485] width 31 height 29
click at [603, 412] on div "läpät" at bounding box center [566, 410] width 115 height 107
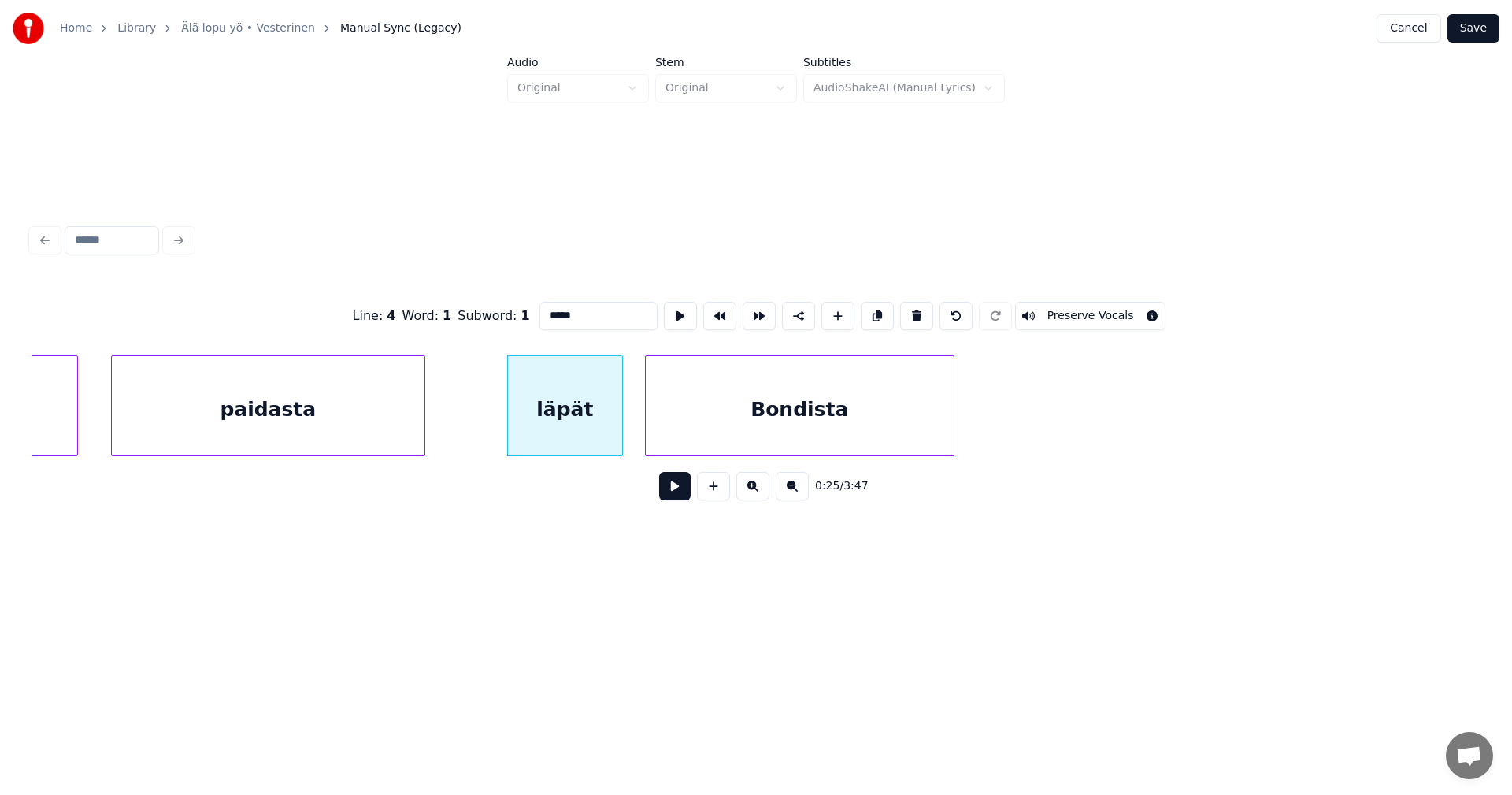
click at [665, 487] on button at bounding box center [675, 485] width 31 height 29
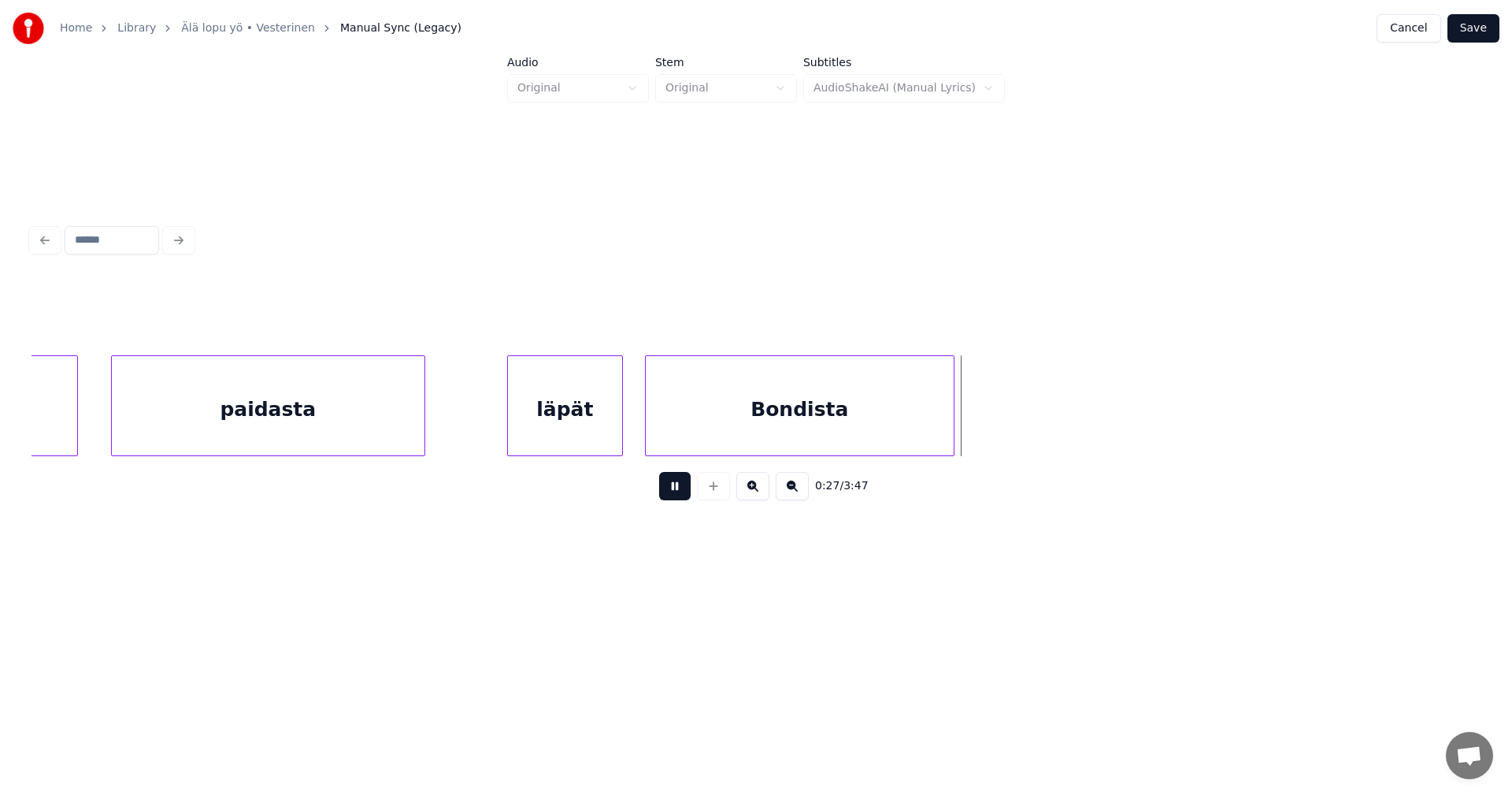
click at [665, 487] on button at bounding box center [675, 485] width 31 height 29
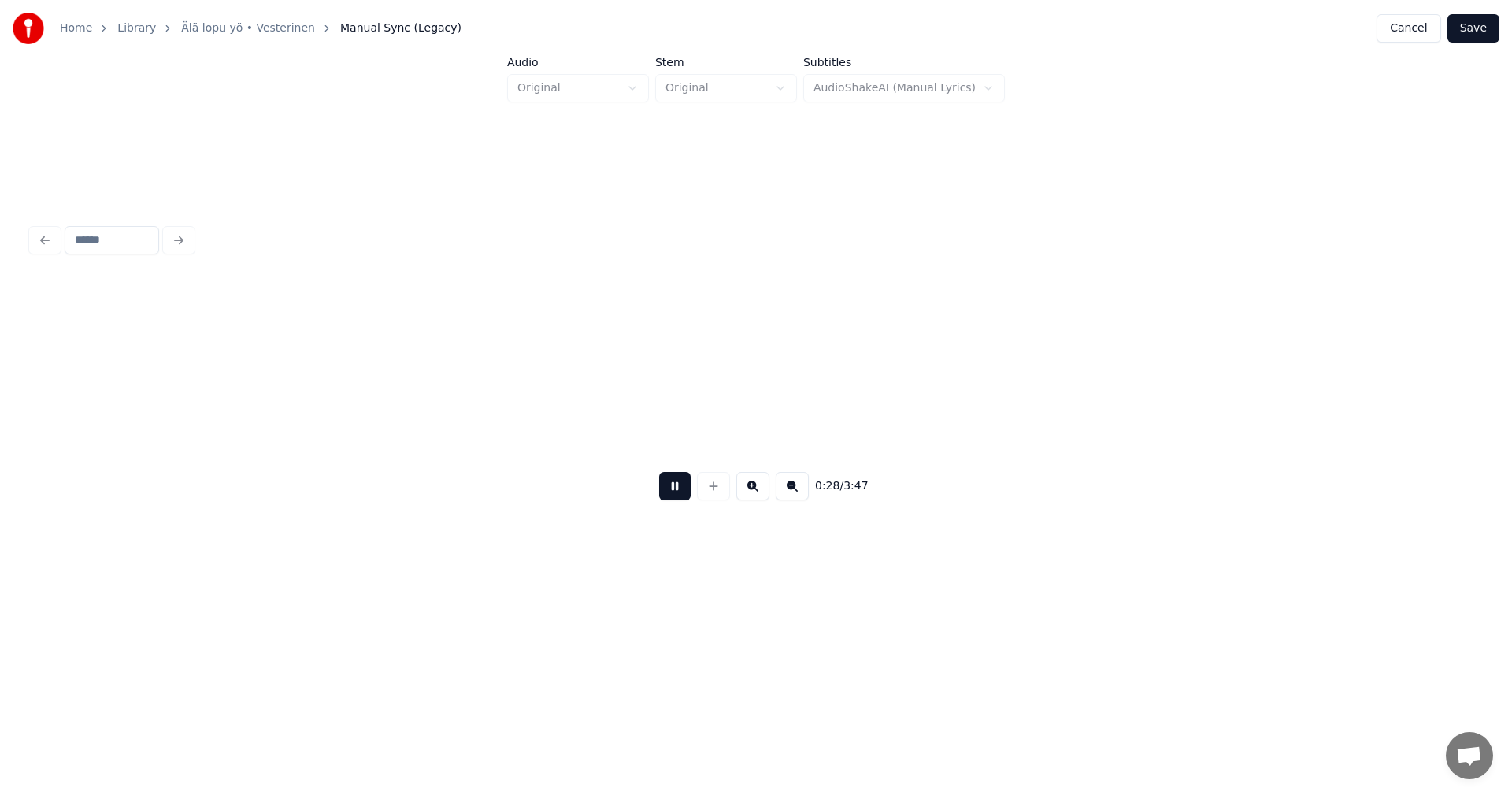
scroll to position [0, 7967]
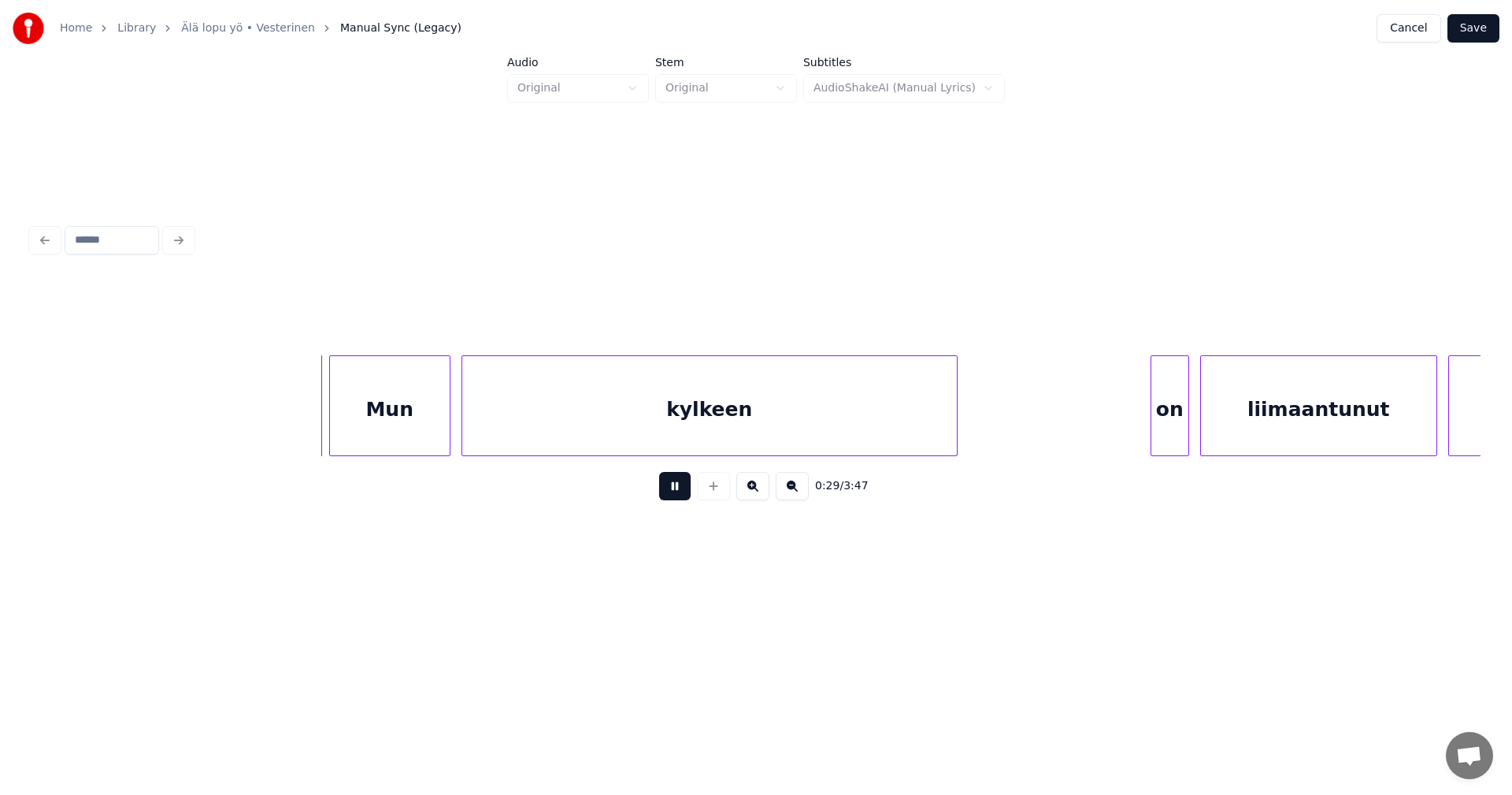
click at [665, 487] on button at bounding box center [675, 485] width 31 height 29
click at [409, 395] on div "Mun" at bounding box center [377, 410] width 120 height 107
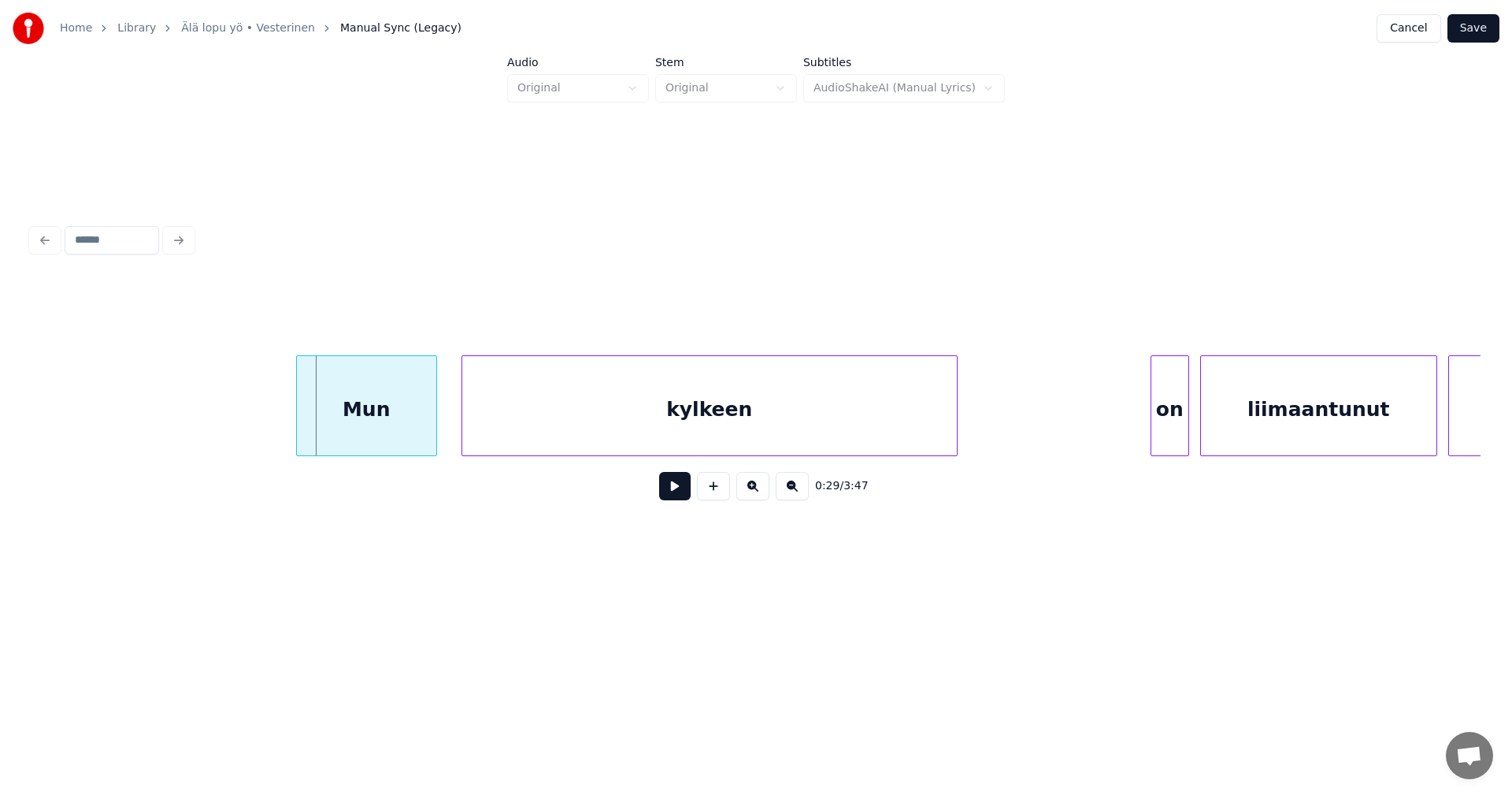
click at [299, 408] on div at bounding box center [299, 405] width 5 height 99
click at [426, 445] on div "Mun" at bounding box center [366, 410] width 140 height 107
click at [667, 493] on button at bounding box center [675, 485] width 31 height 29
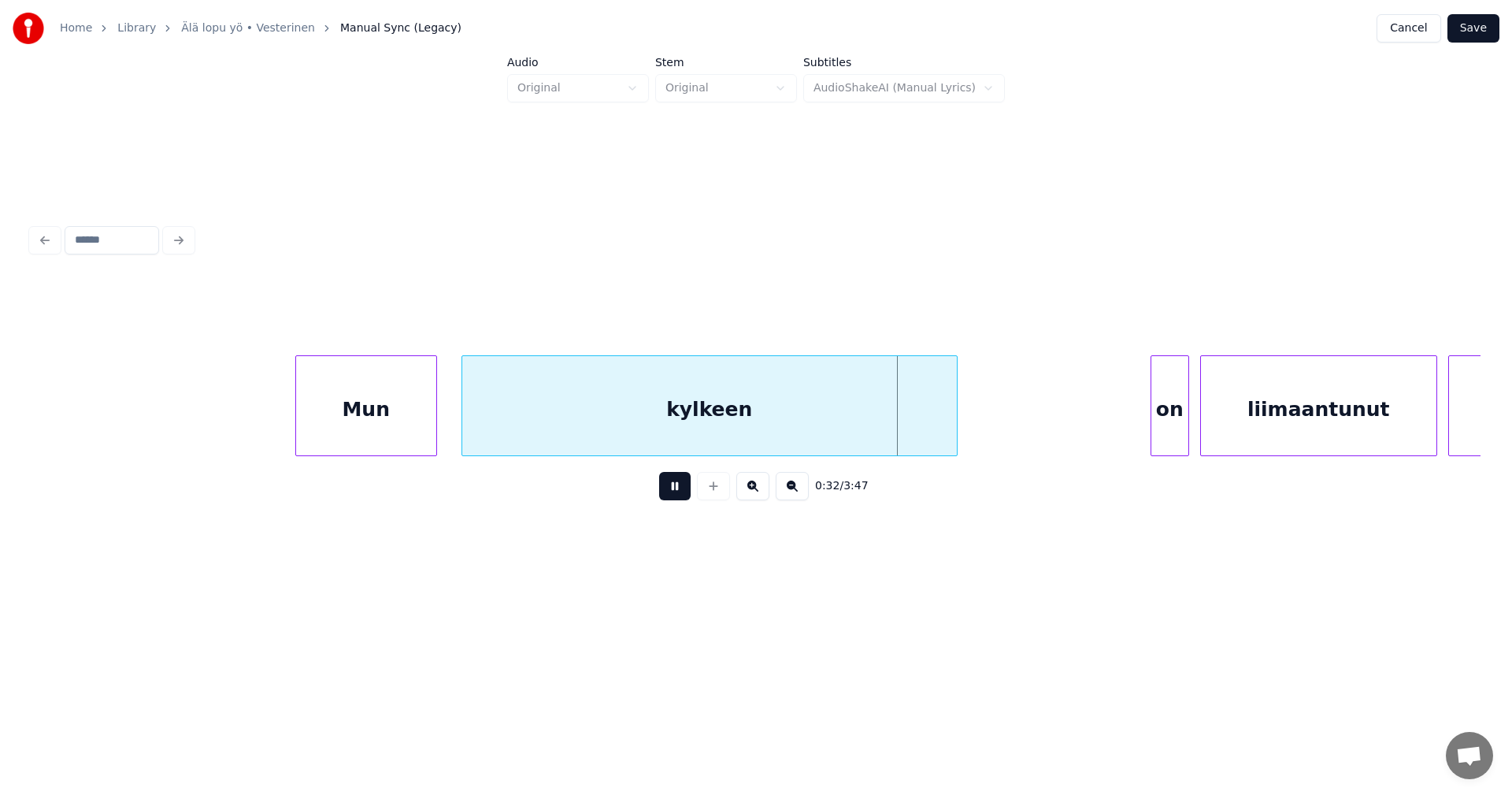
click at [675, 491] on button at bounding box center [675, 485] width 31 height 29
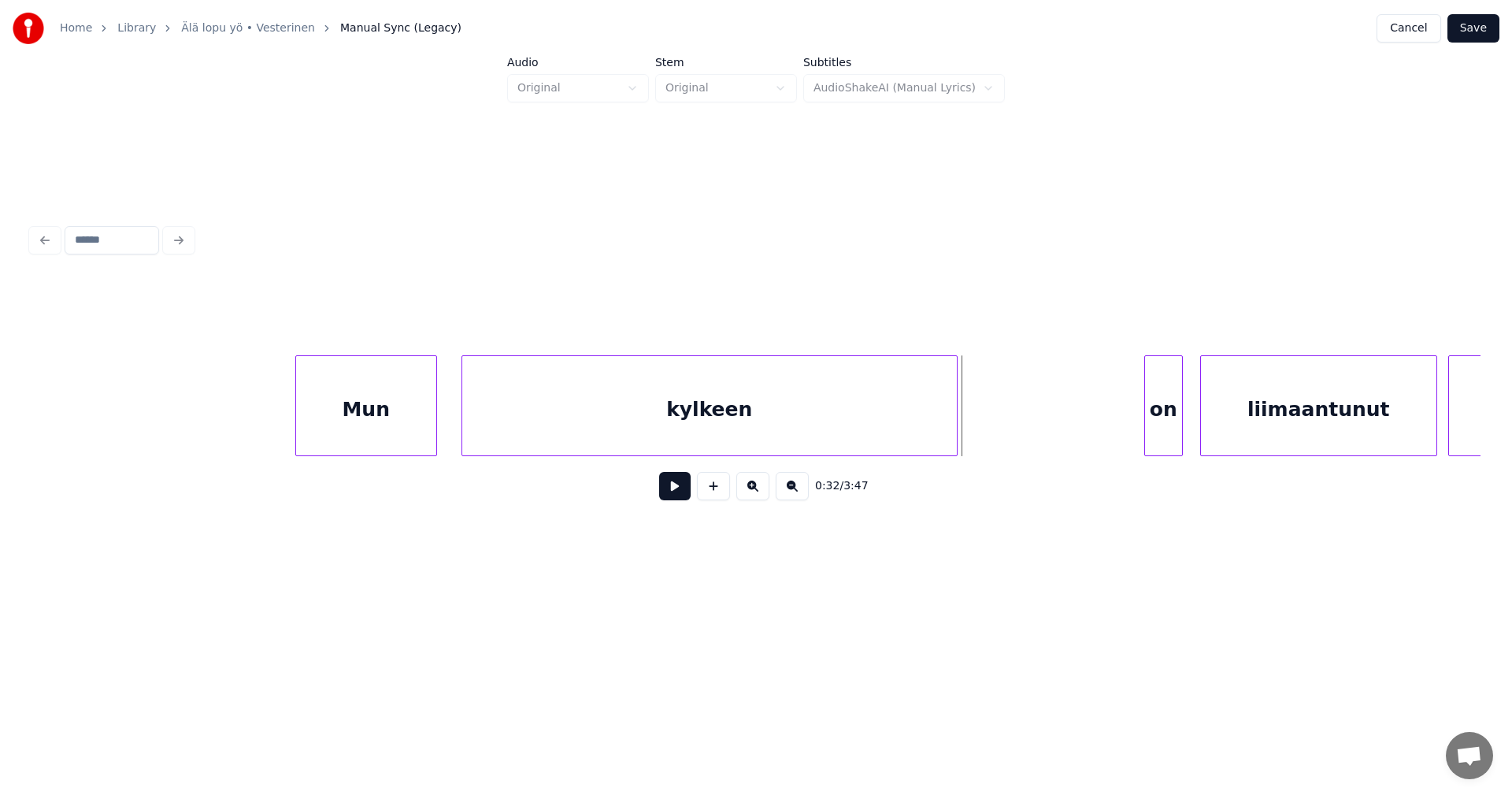
click at [1159, 424] on div "on" at bounding box center [1164, 410] width 37 height 107
click at [1286, 432] on div "liimaantunut" at bounding box center [1312, 410] width 236 height 107
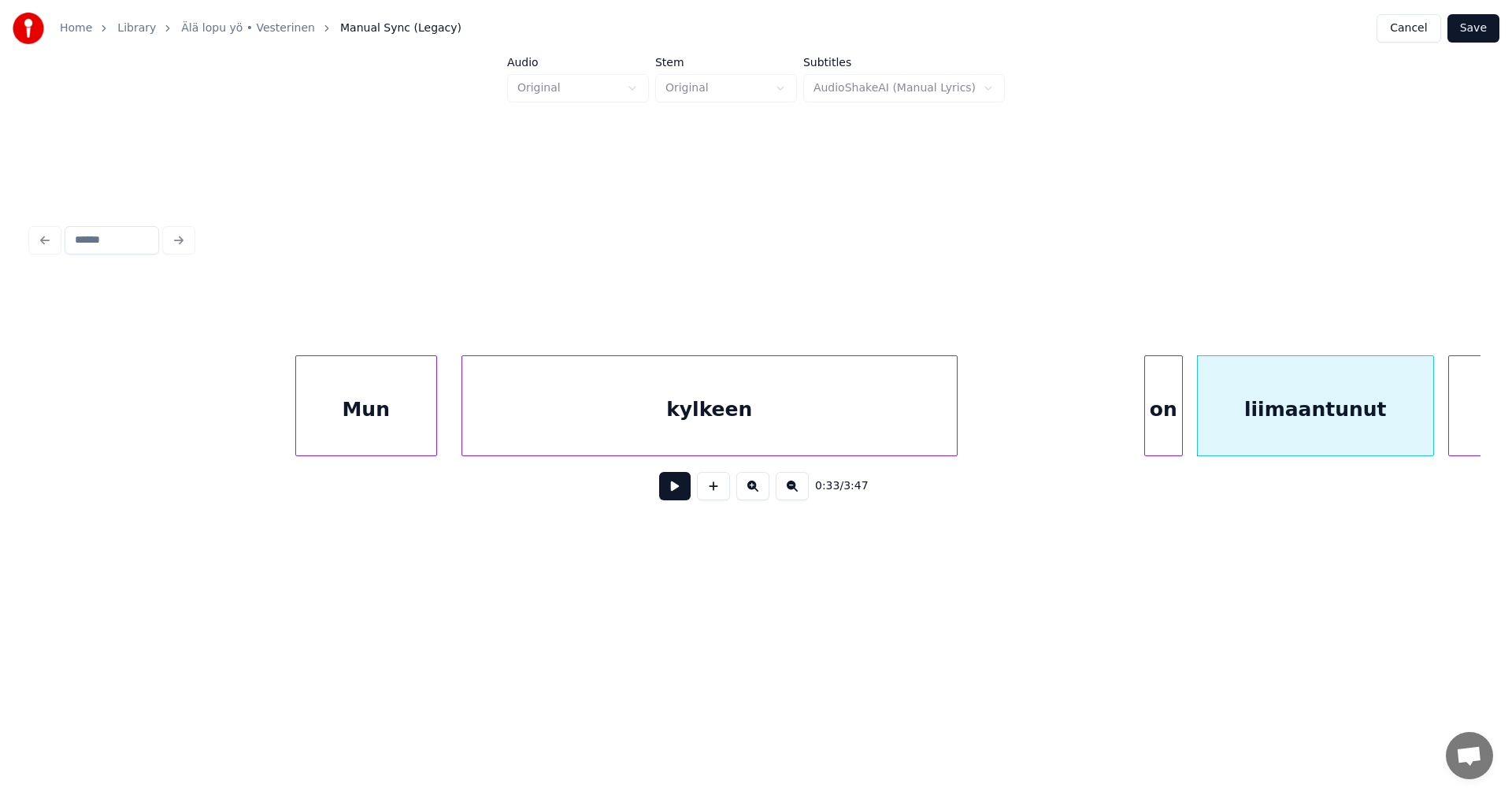
click at [686, 491] on button at bounding box center [675, 485] width 31 height 29
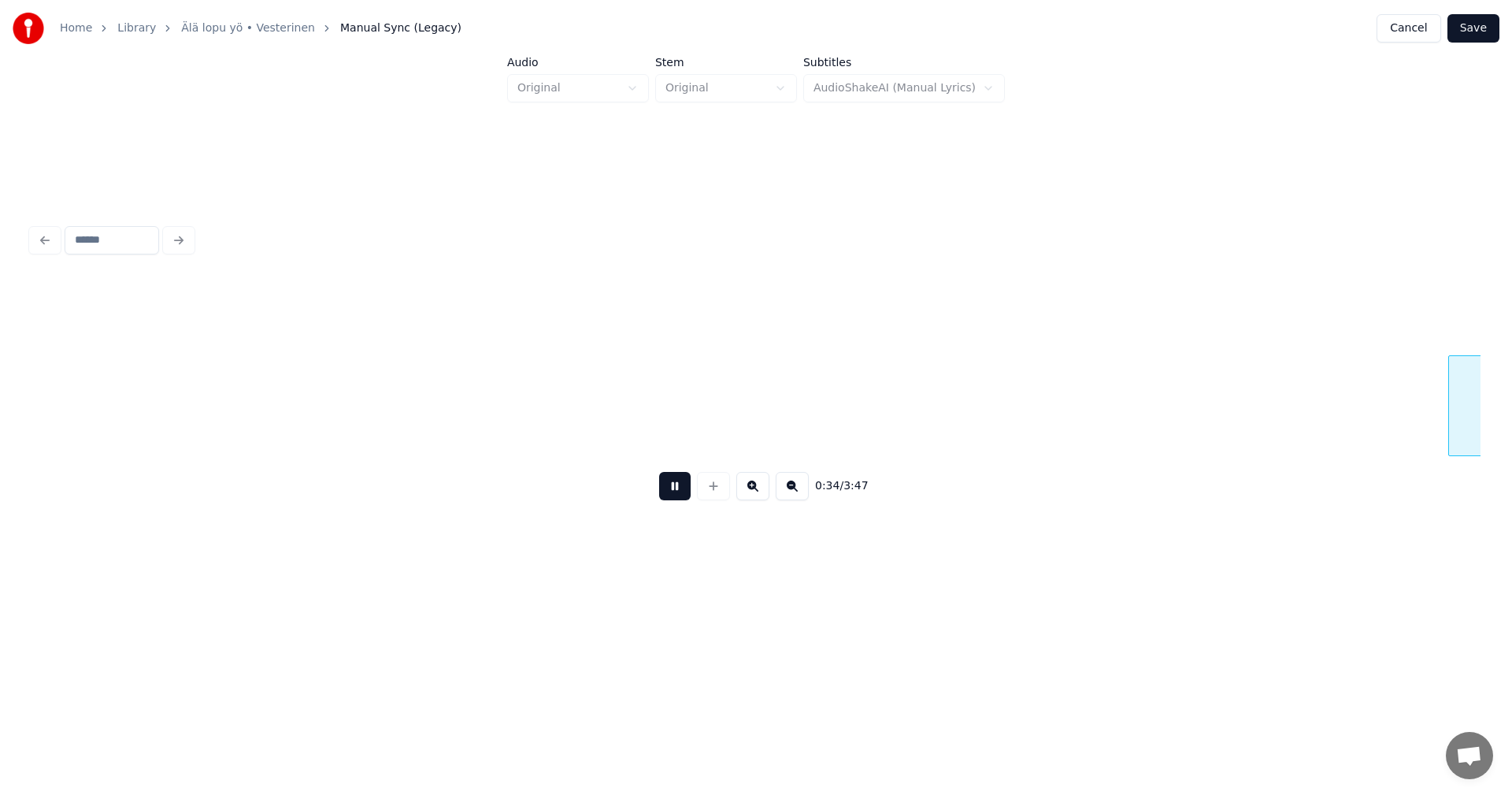
scroll to position [0, 9420]
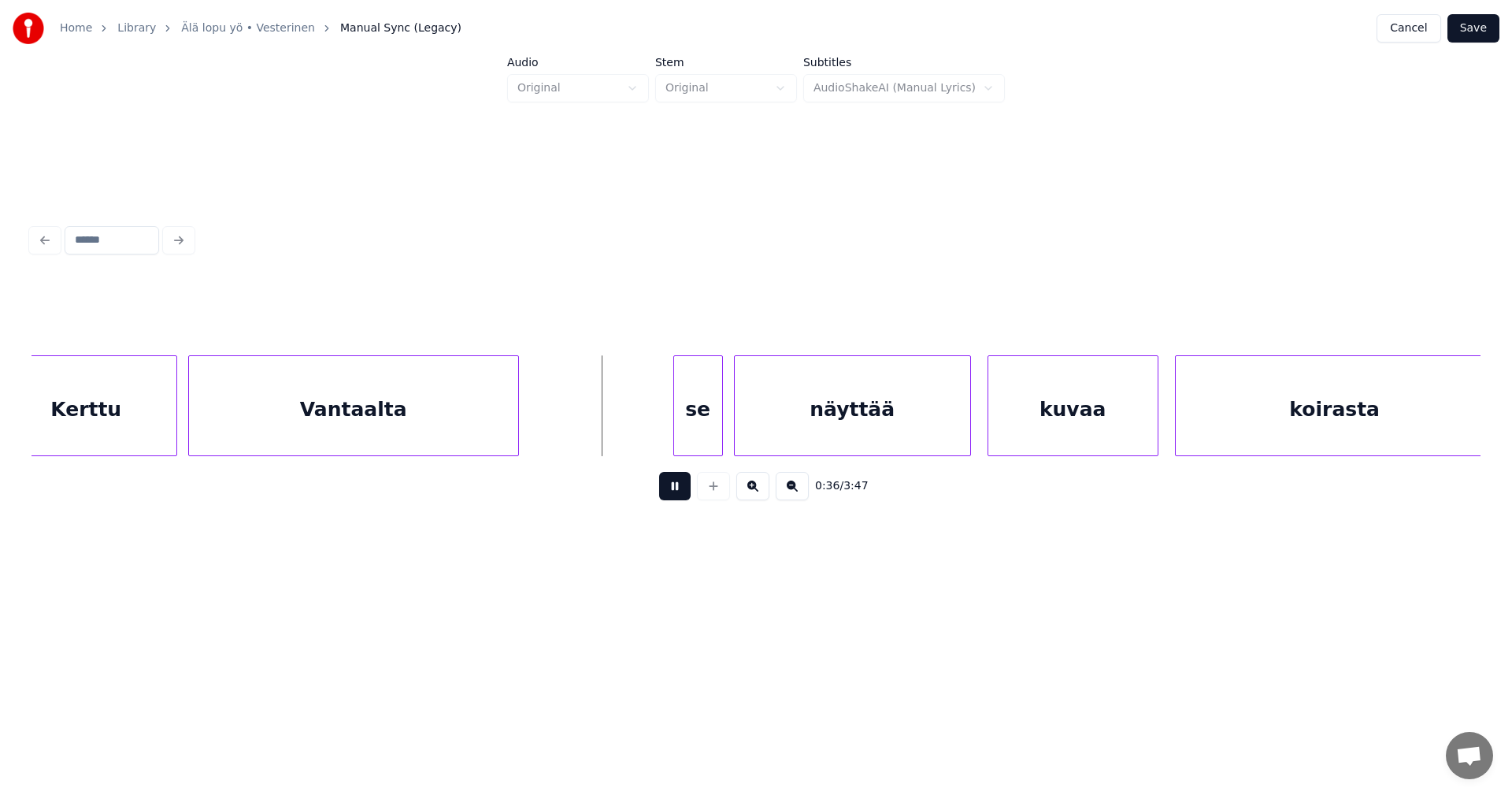
click at [674, 495] on button at bounding box center [675, 485] width 31 height 29
click at [689, 440] on div "se" at bounding box center [691, 410] width 48 height 107
click at [653, 437] on div at bounding box center [655, 405] width 5 height 99
click at [673, 488] on button at bounding box center [675, 485] width 31 height 29
click at [675, 487] on button at bounding box center [675, 485] width 31 height 29
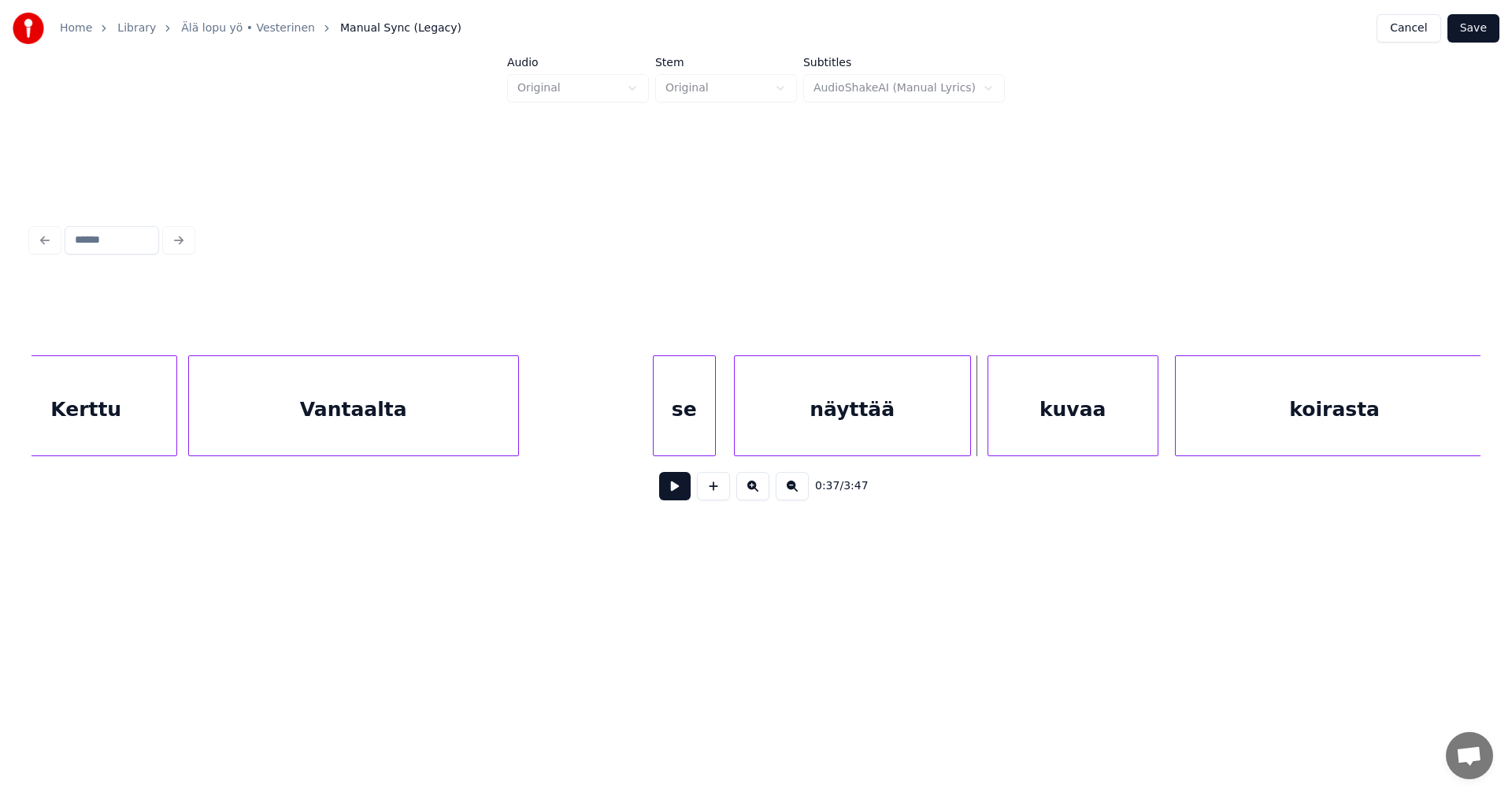
click at [843, 422] on div "näyttää" at bounding box center [852, 410] width 236 height 107
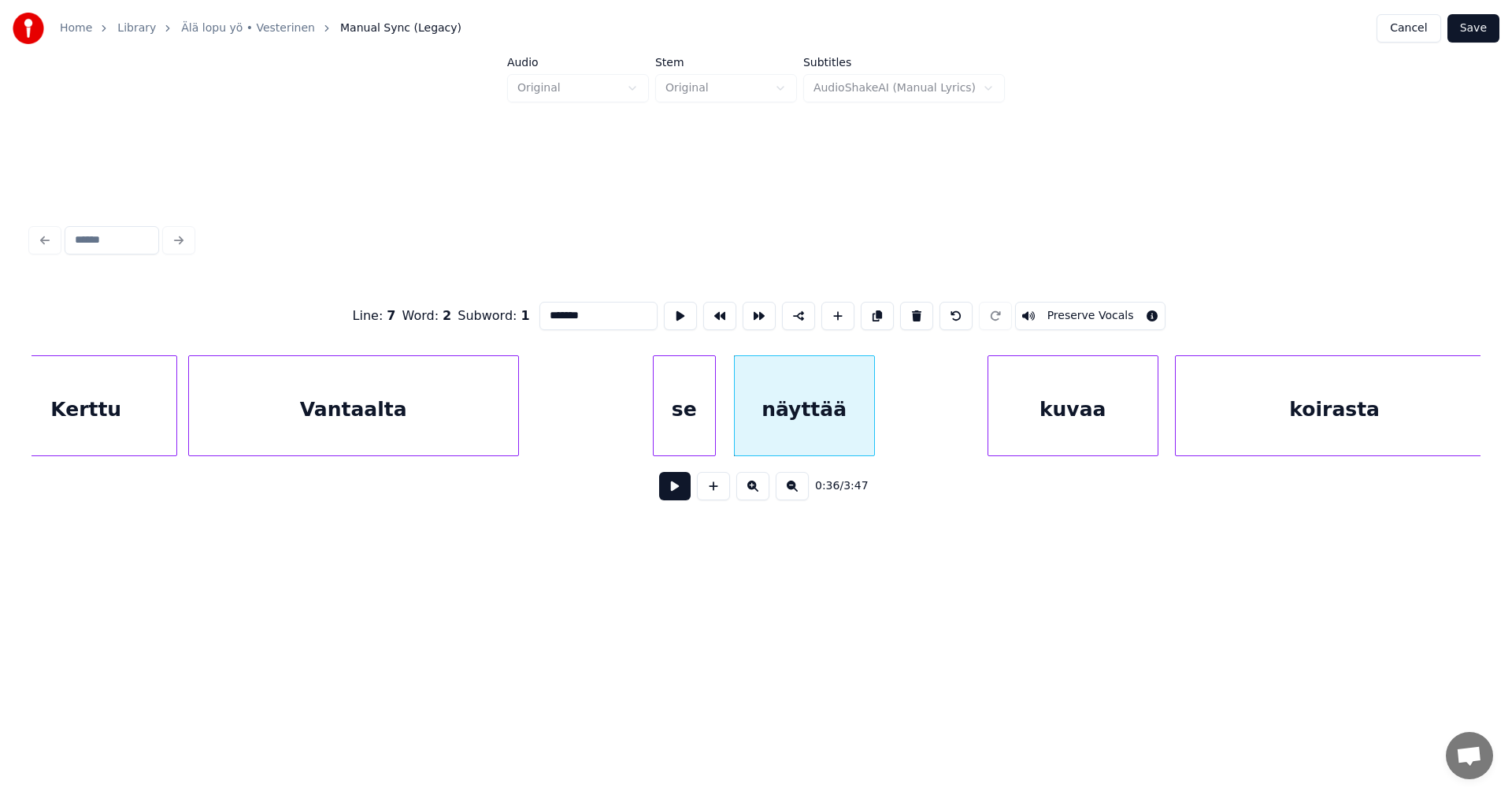
click at [870, 423] on div at bounding box center [872, 405] width 5 height 99
click at [679, 497] on button at bounding box center [675, 485] width 31 height 29
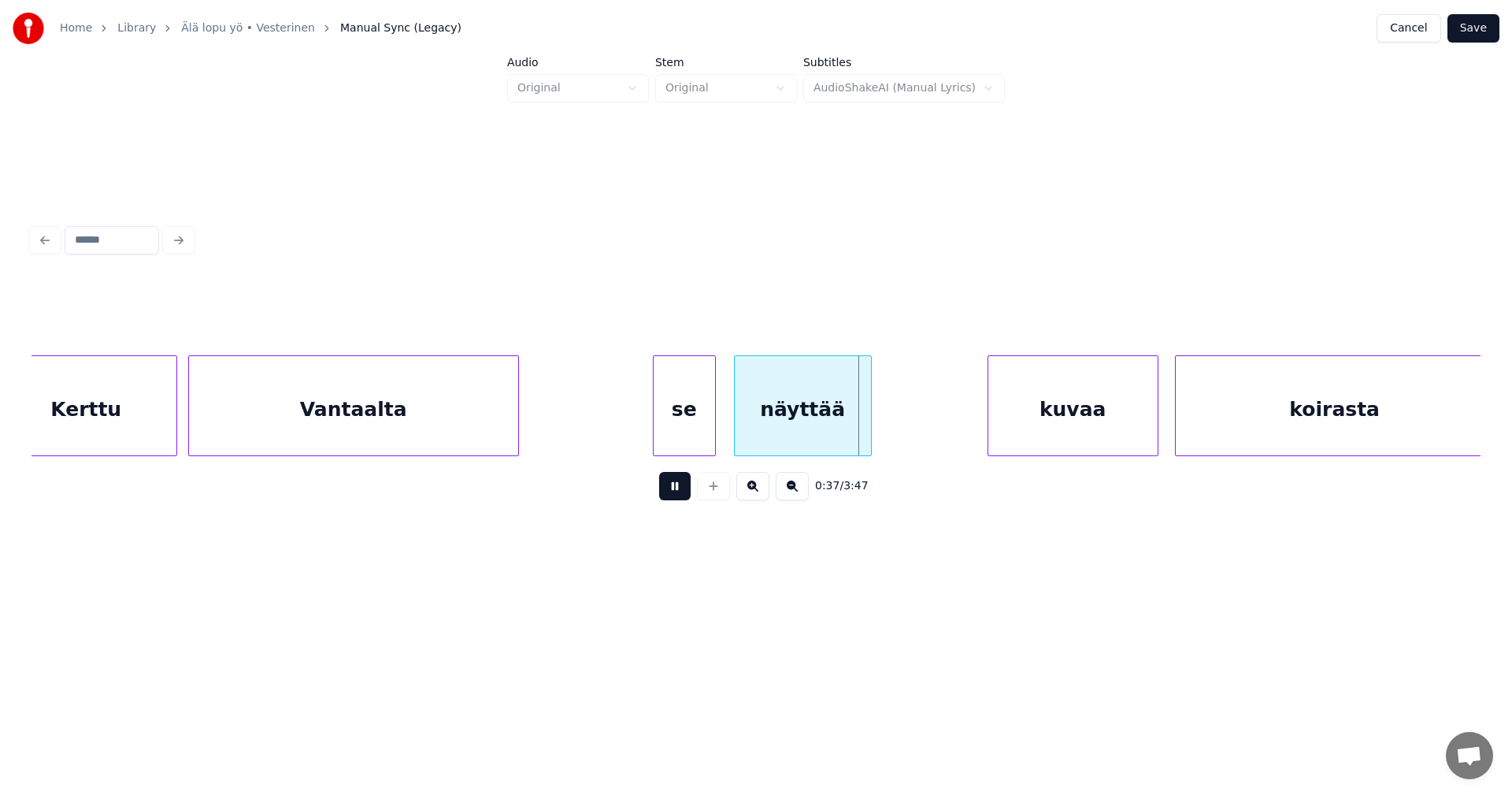
click at [680, 496] on button at bounding box center [675, 485] width 31 height 29
click at [722, 495] on button at bounding box center [713, 485] width 33 height 29
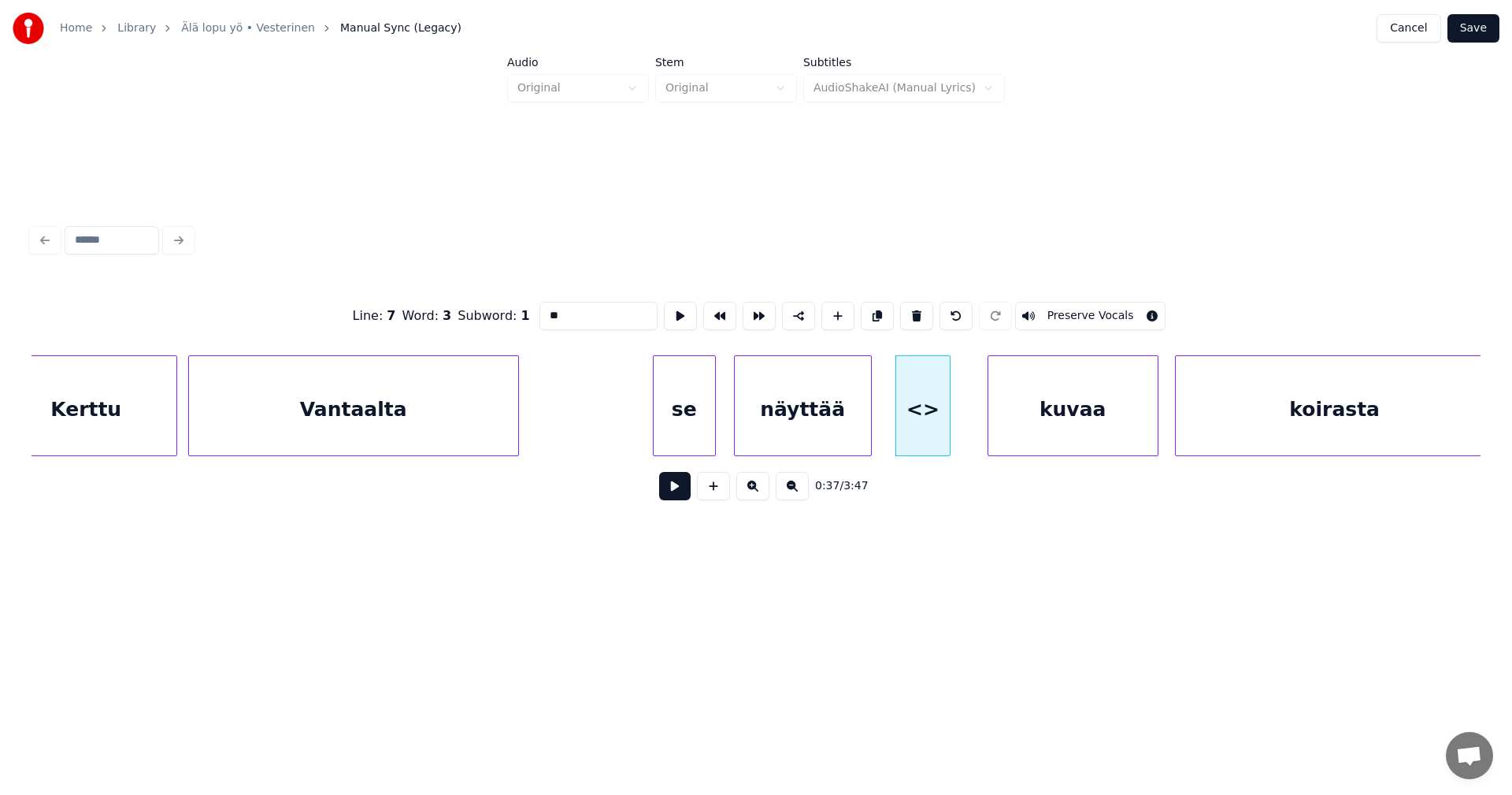
click at [945, 428] on div at bounding box center [947, 405] width 5 height 99
drag, startPoint x: 579, startPoint y: 313, endPoint x: 513, endPoint y: 326, distance: 67.3
click at [511, 325] on div "Line : 7 Word : 3 Subword : 1 ** Preserve Vocals" at bounding box center [756, 315] width 1449 height 79
click at [794, 419] on div "näyttää" at bounding box center [802, 410] width 136 height 107
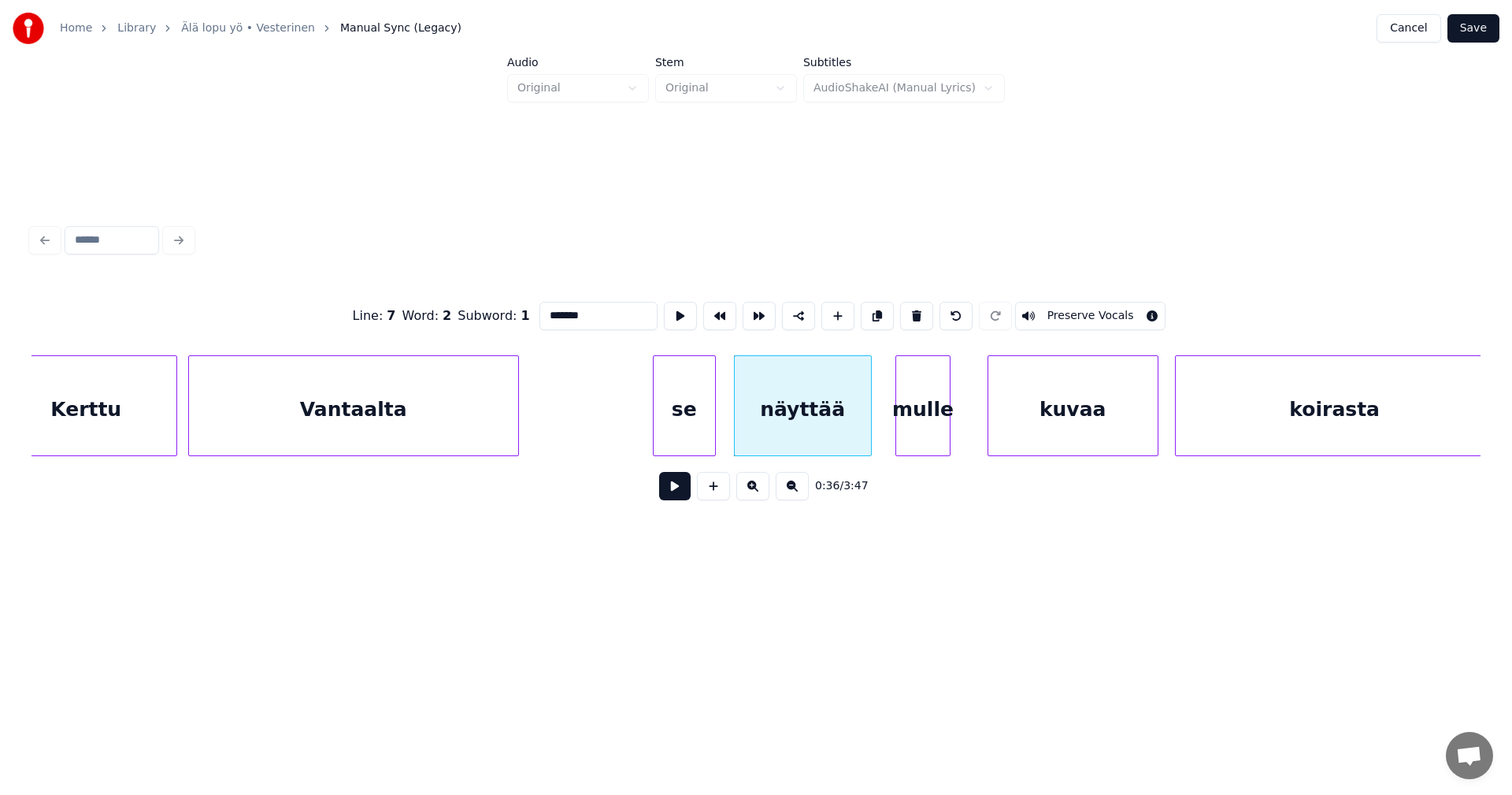
type input "*******"
click at [682, 487] on button at bounding box center [675, 485] width 31 height 29
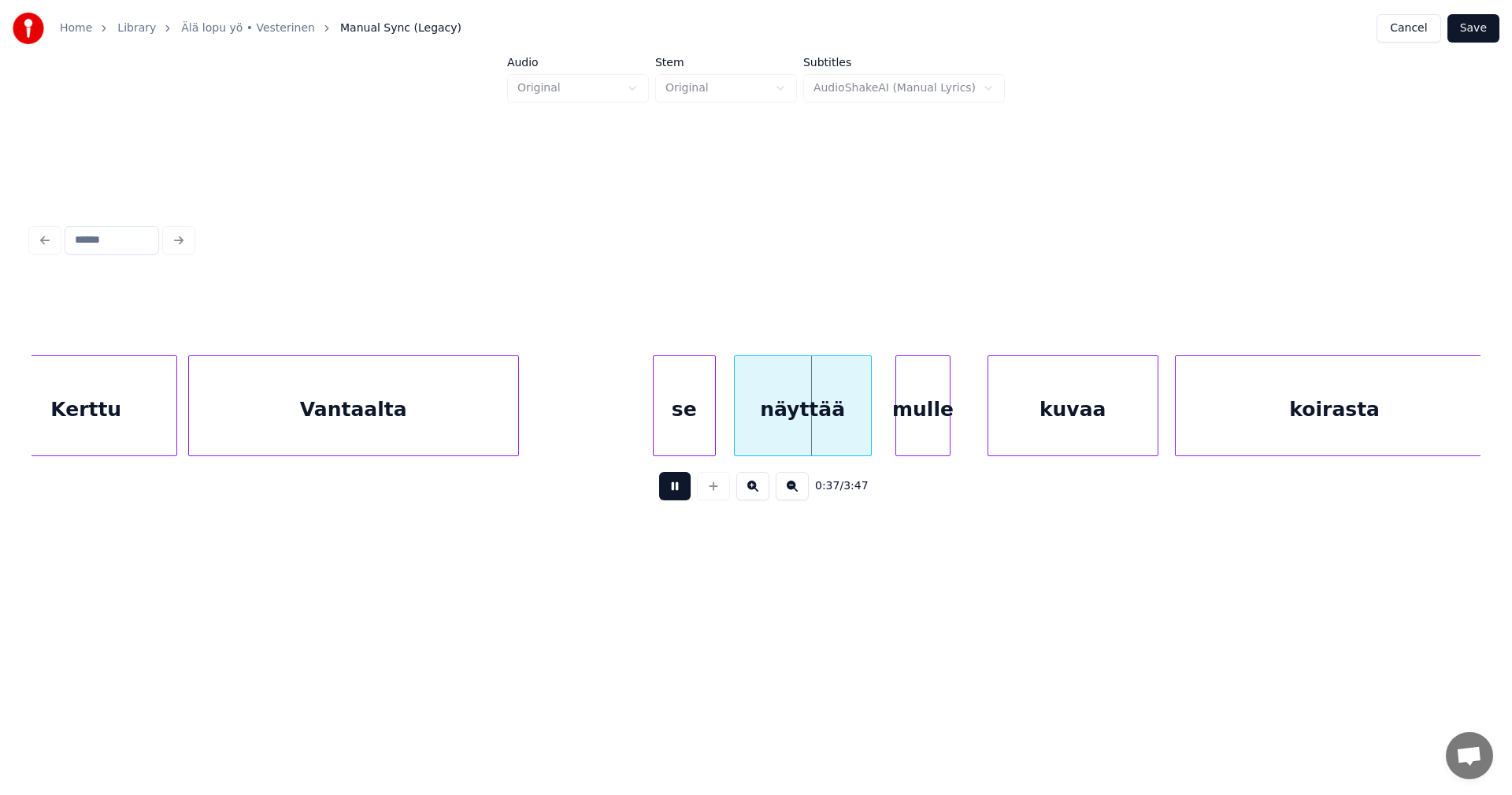
click at [679, 489] on button at bounding box center [675, 485] width 31 height 29
click at [848, 418] on div at bounding box center [848, 405] width 5 height 99
click at [903, 421] on div "mulle" at bounding box center [915, 410] width 54 height 107
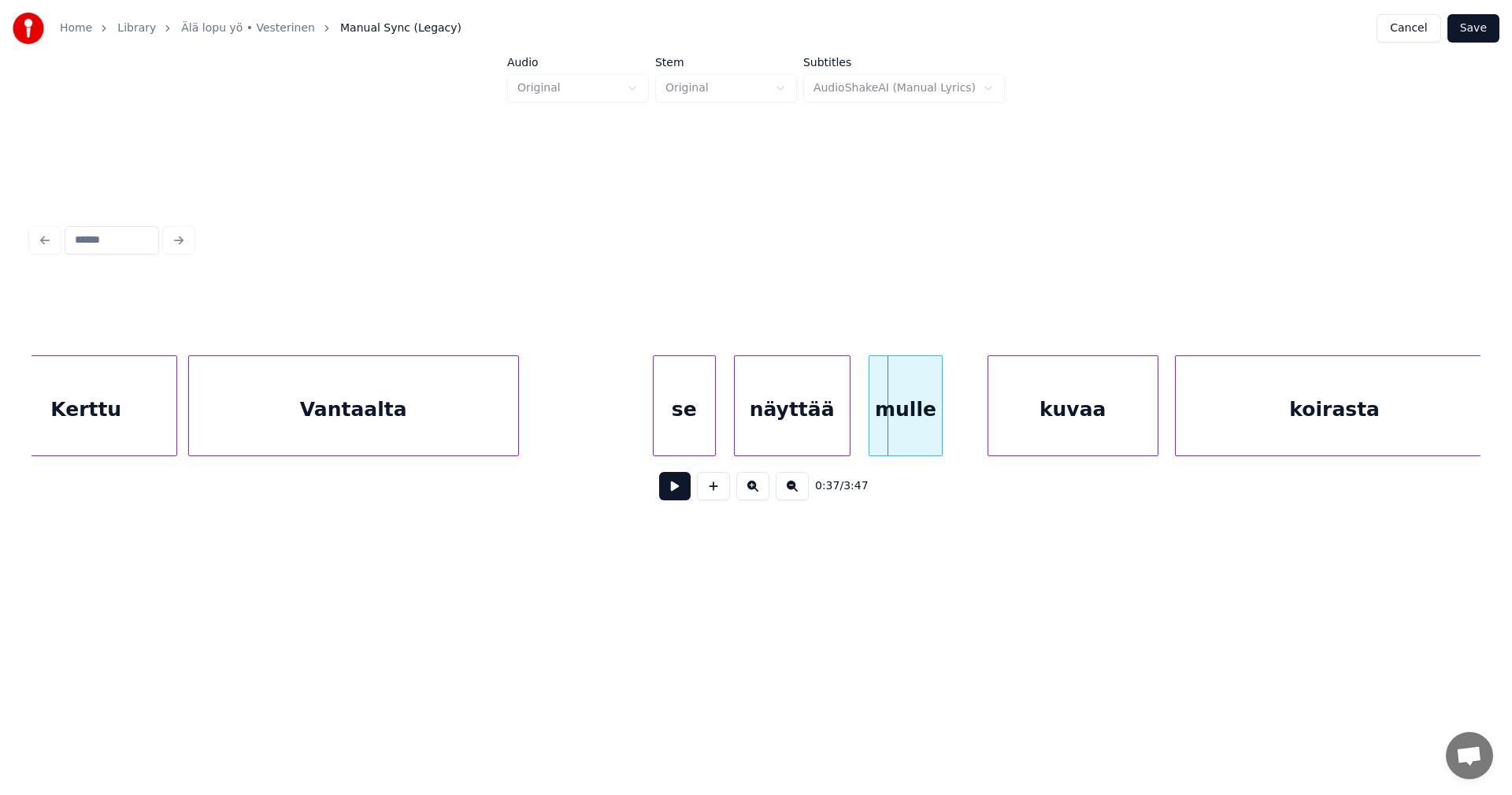
click at [873, 425] on div at bounding box center [872, 405] width 5 height 99
click at [687, 495] on button at bounding box center [675, 485] width 31 height 29
drag, startPoint x: 687, startPoint y: 495, endPoint x: 764, endPoint y: 459, distance: 85.0
click at [688, 495] on button at bounding box center [675, 485] width 31 height 29
click at [951, 408] on div at bounding box center [949, 405] width 5 height 99
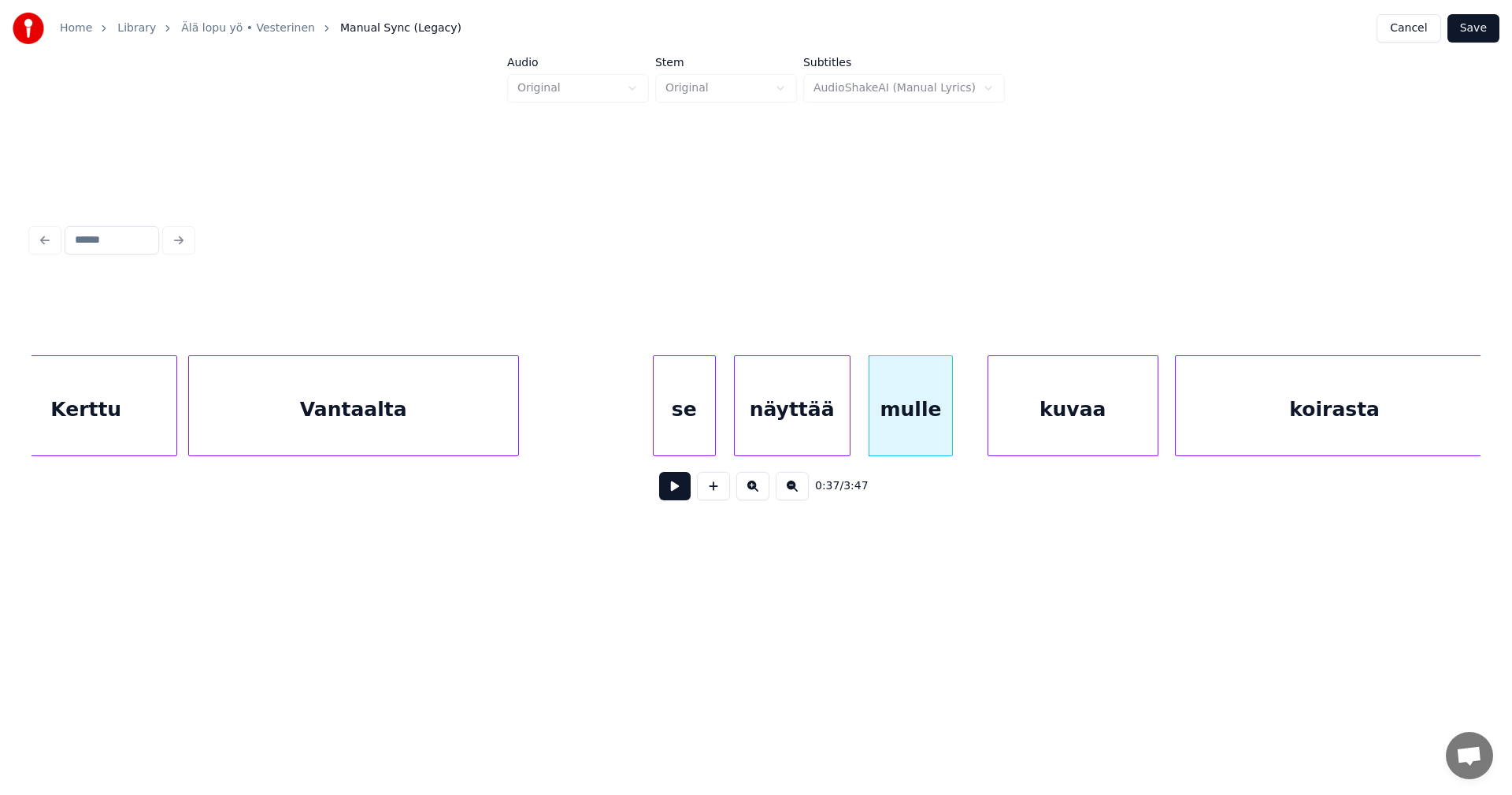
click at [691, 430] on div "se" at bounding box center [684, 410] width 61 height 107
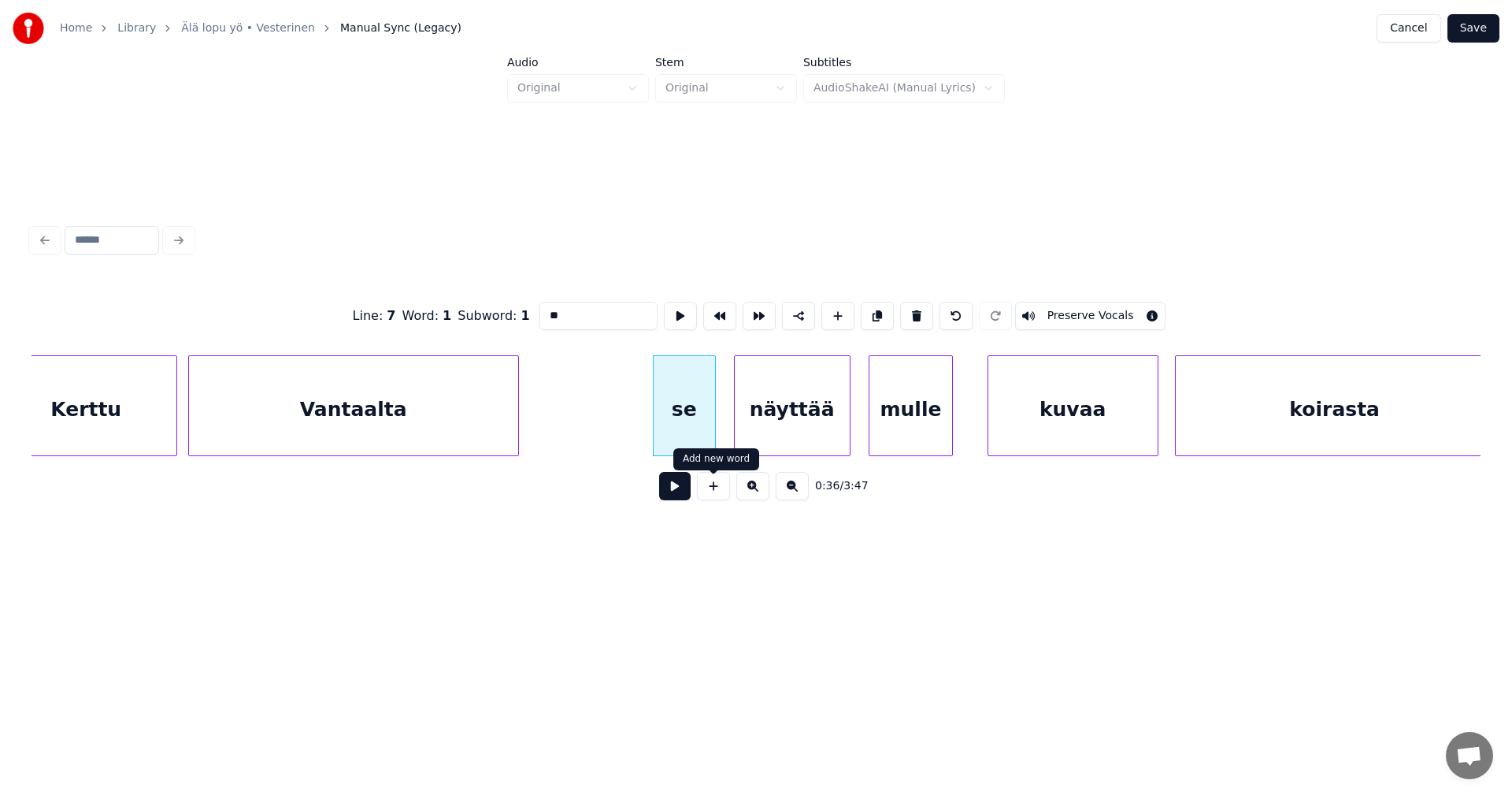
click at [678, 493] on button at bounding box center [675, 485] width 31 height 29
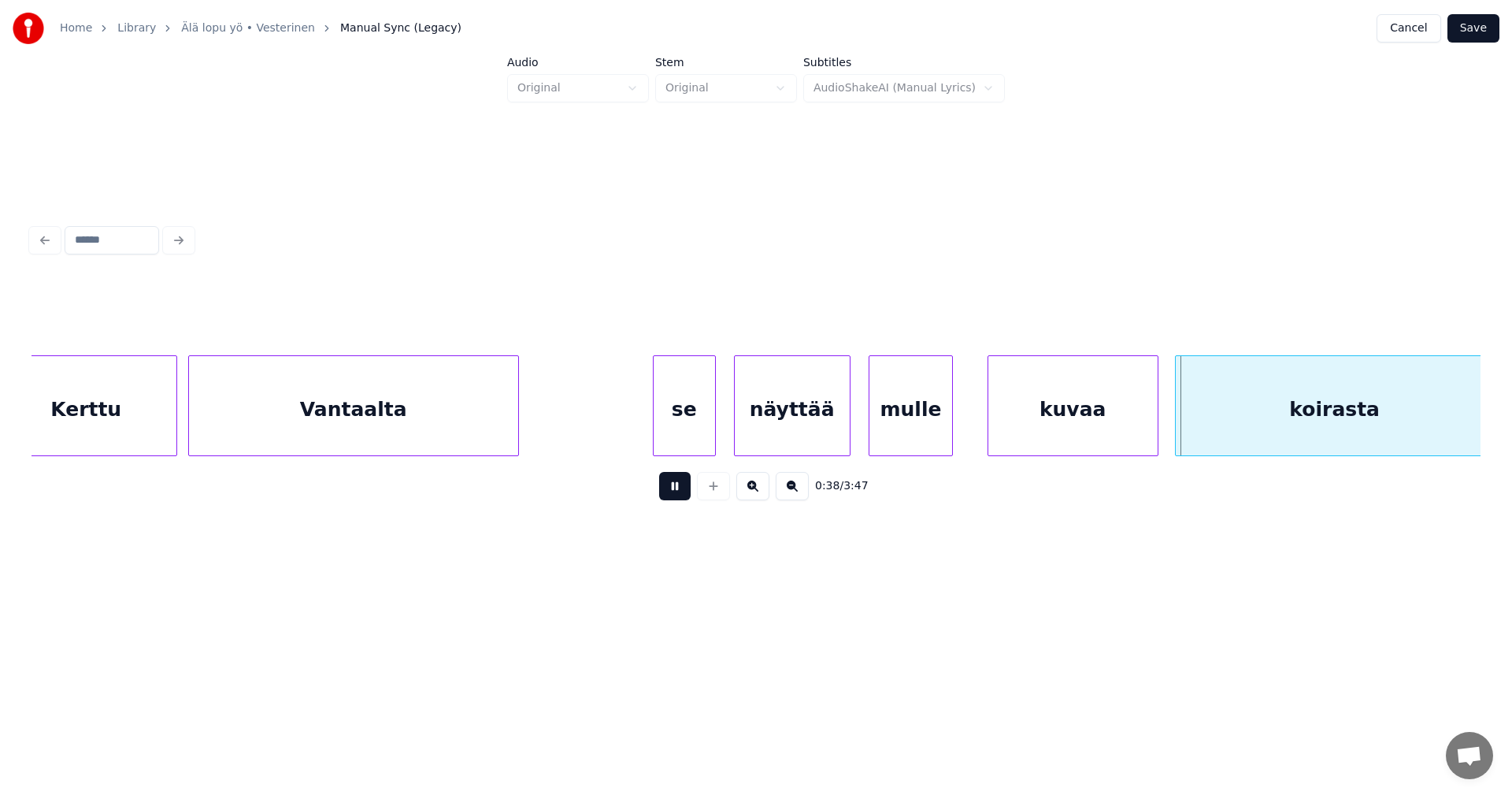
drag, startPoint x: 679, startPoint y: 491, endPoint x: 708, endPoint y: 485, distance: 29.6
click at [680, 490] on button at bounding box center [675, 485] width 31 height 29
click at [1196, 431] on div "koirasta" at bounding box center [1319, 410] width 318 height 107
click at [1133, 428] on div at bounding box center [1131, 405] width 5 height 99
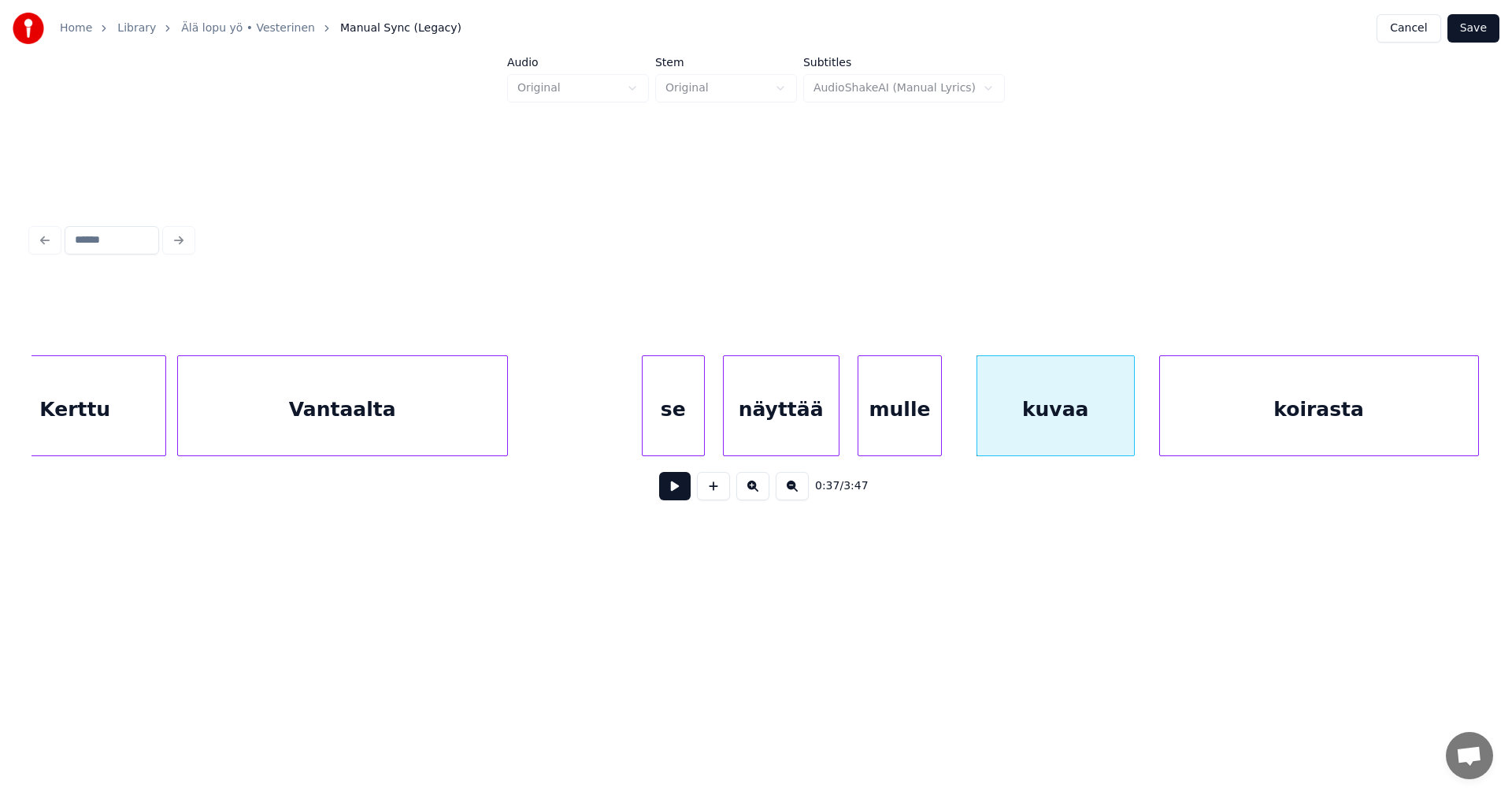
click at [687, 491] on button at bounding box center [675, 485] width 31 height 29
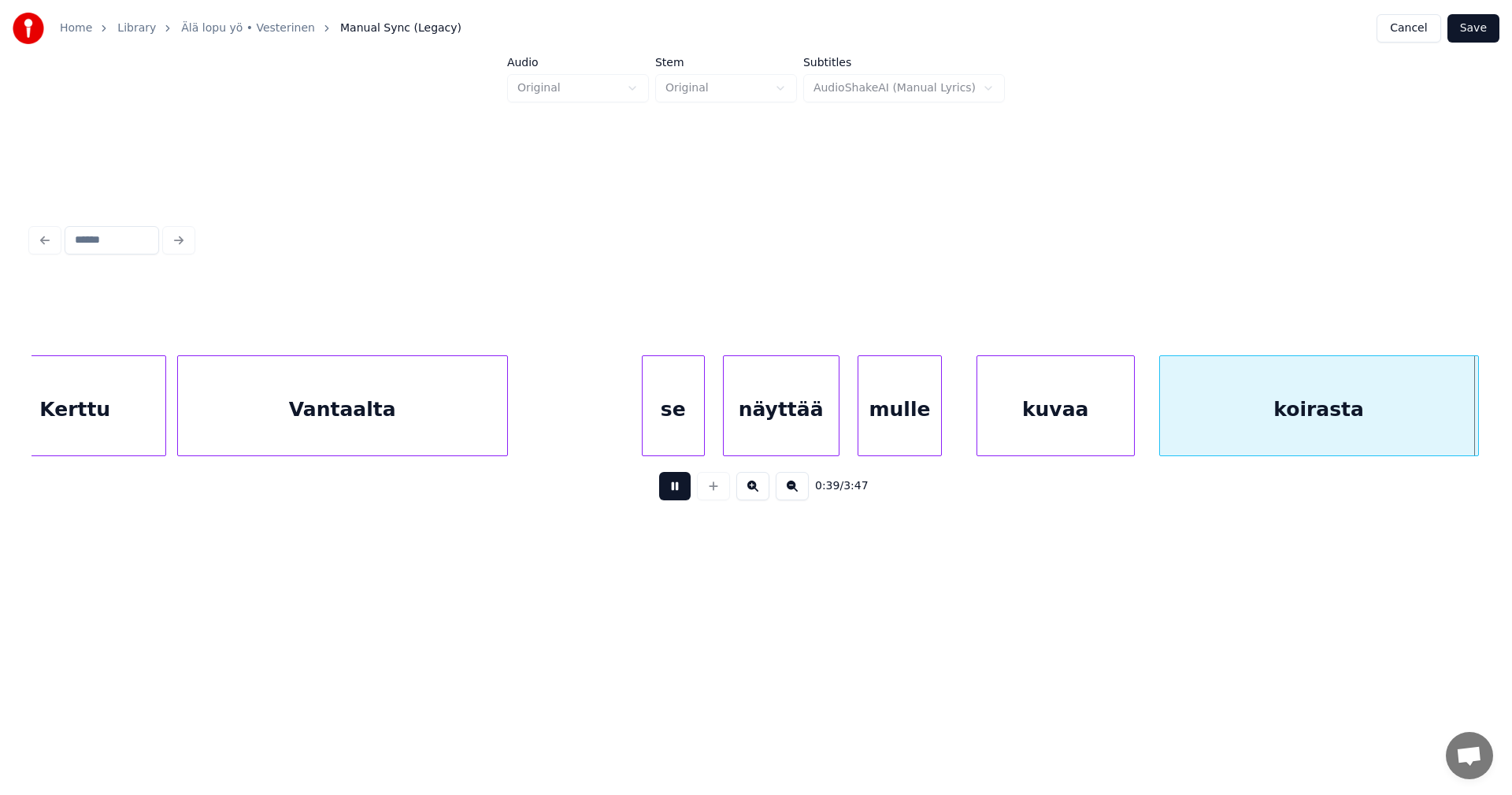
scroll to position [0, 10882]
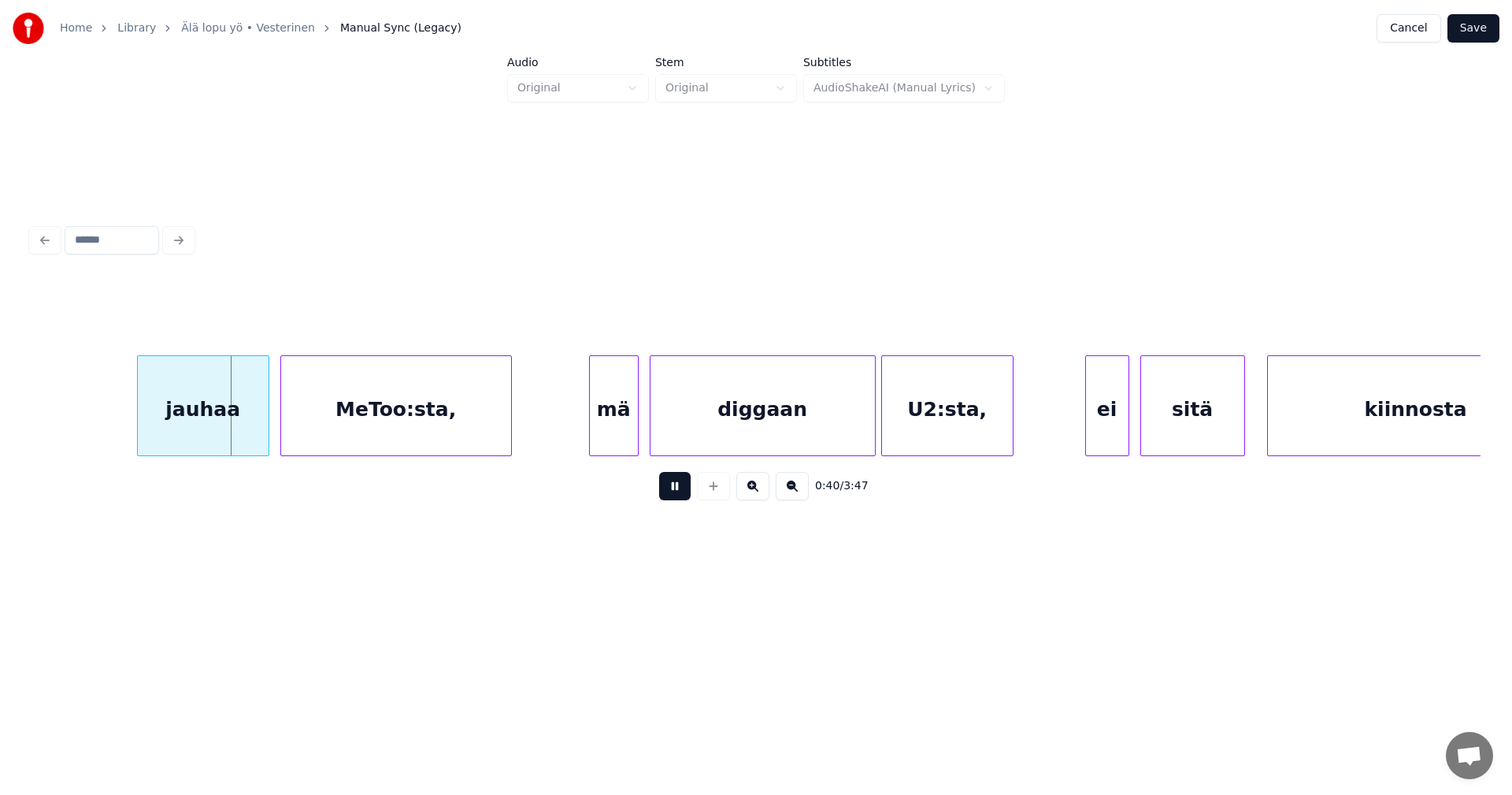
click at [692, 487] on div "0:40 / 3:47" at bounding box center [756, 485] width 1424 height 34
click at [682, 484] on button at bounding box center [675, 485] width 31 height 29
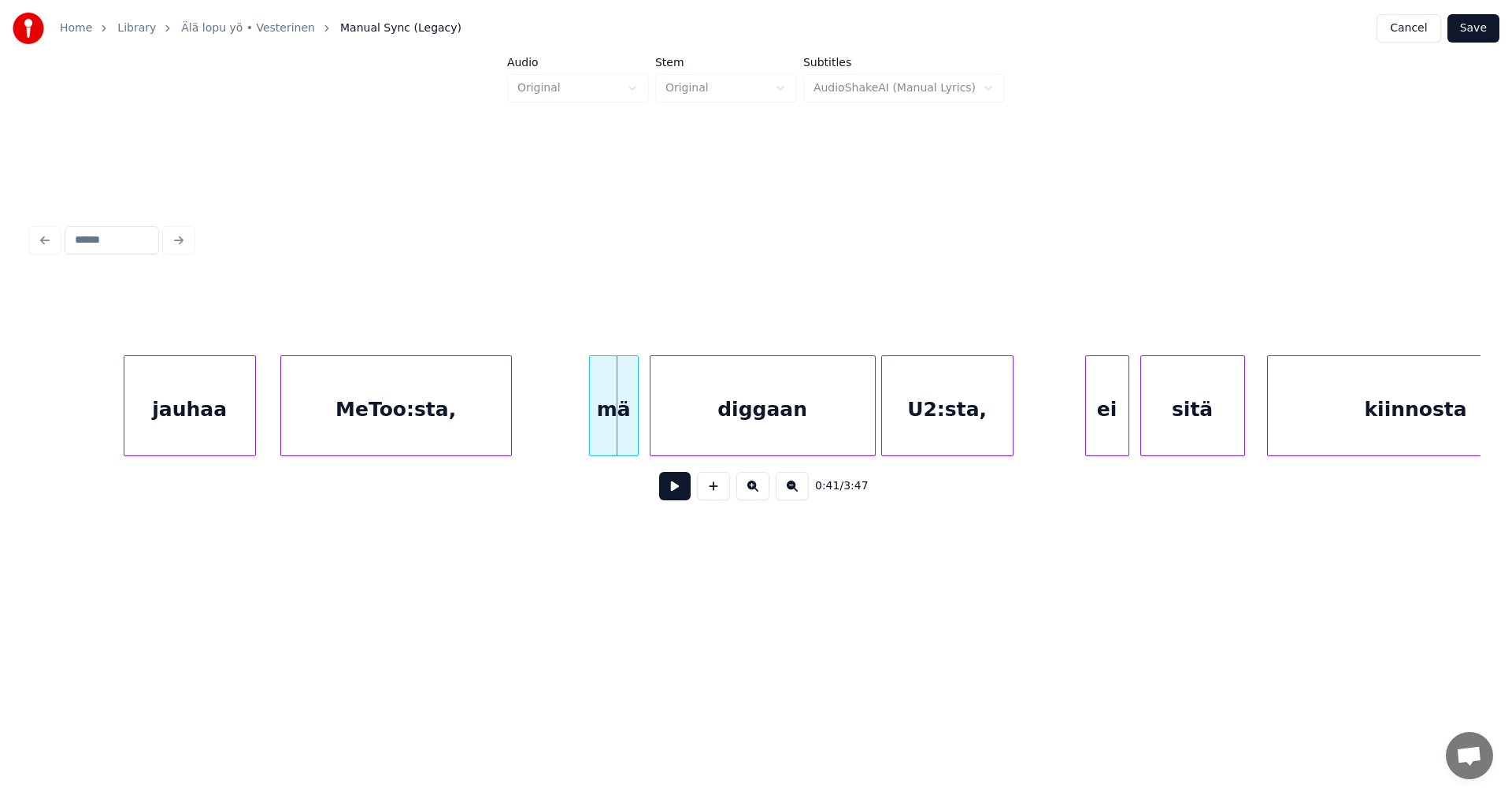
click at [228, 434] on div "jauhaa" at bounding box center [189, 410] width 130 height 107
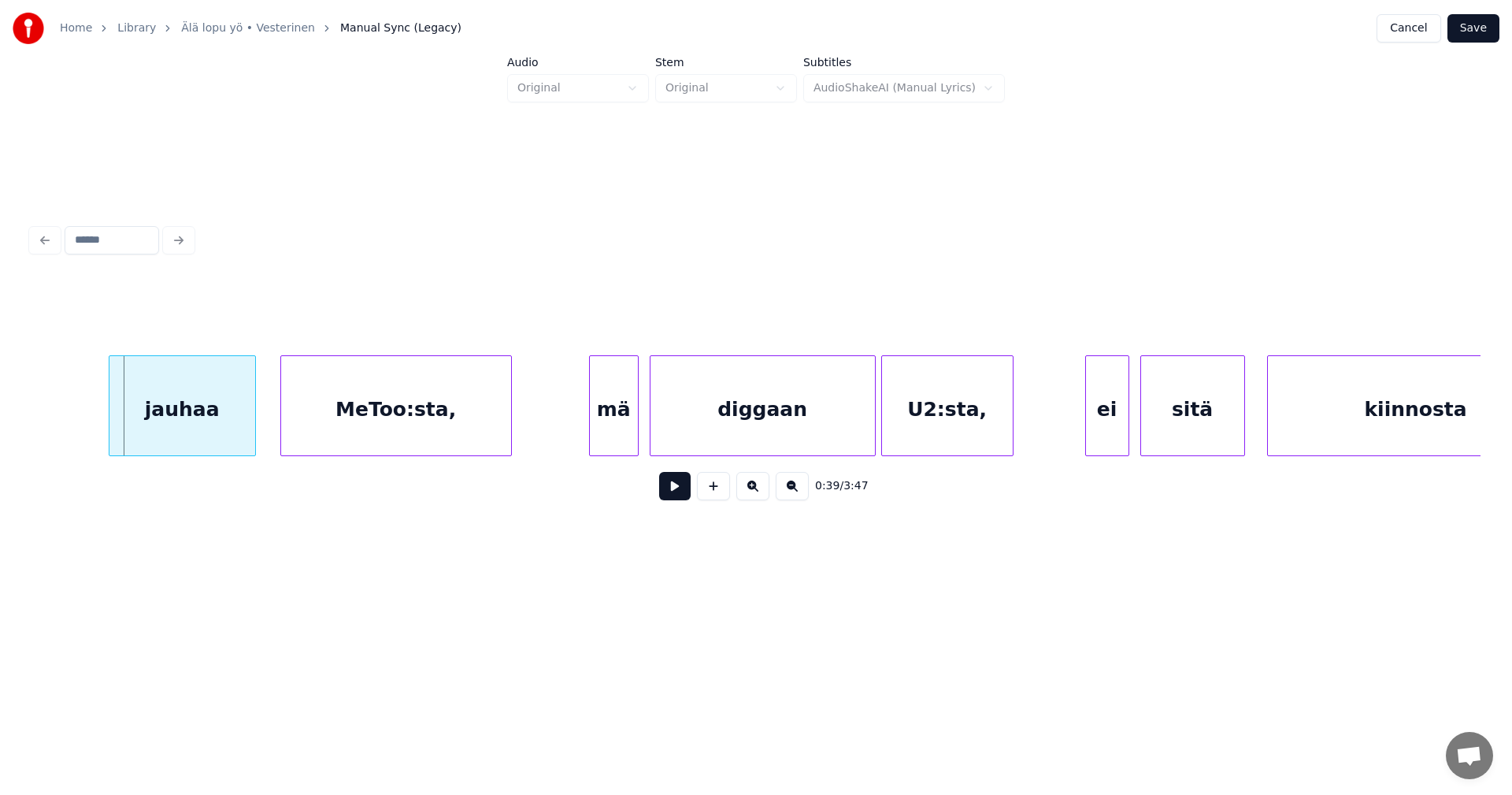
click at [114, 432] on div at bounding box center [111, 405] width 5 height 99
click at [675, 495] on button at bounding box center [675, 485] width 31 height 29
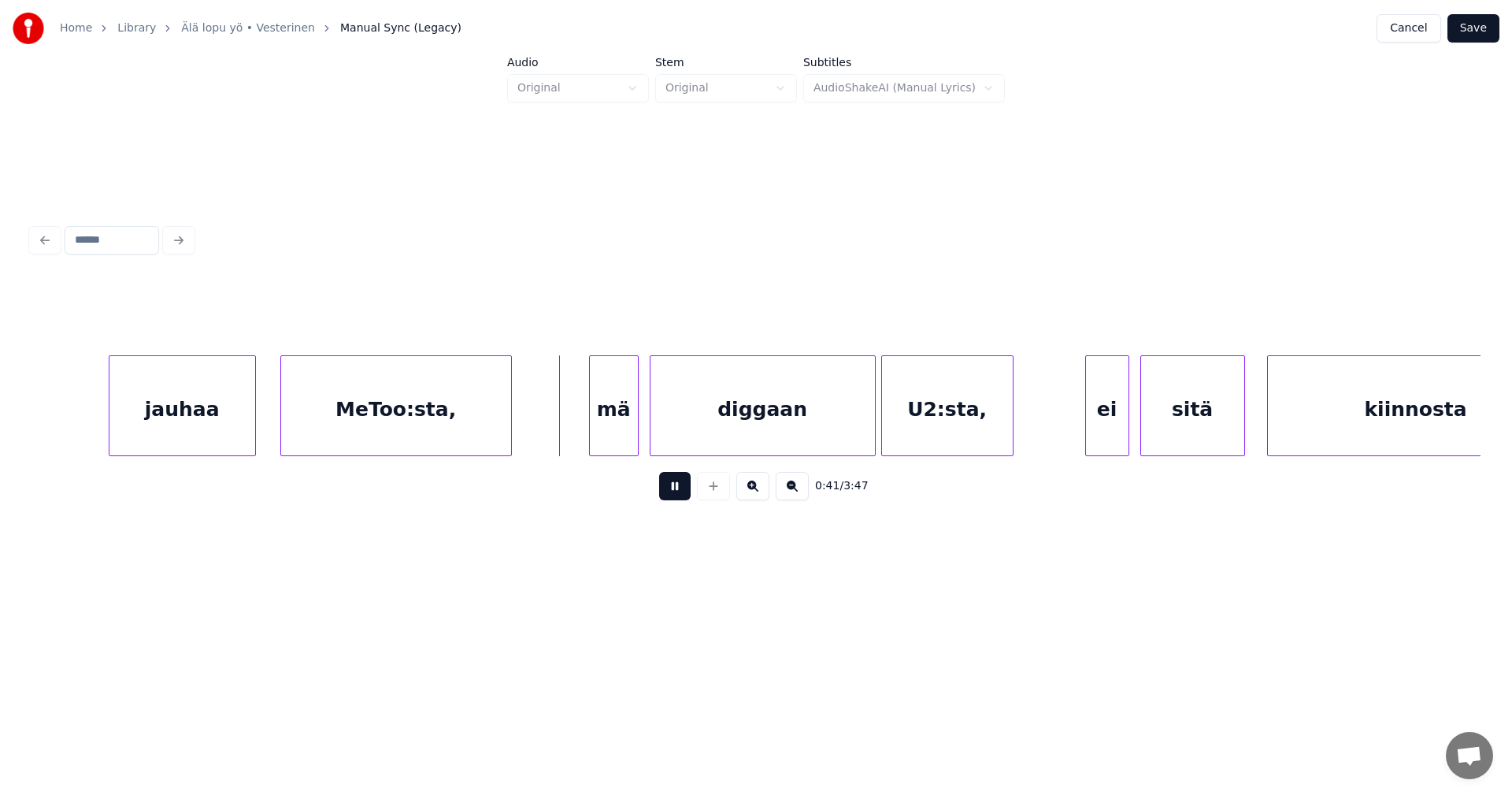
click at [676, 495] on button at bounding box center [675, 485] width 31 height 29
click at [613, 436] on div "mä" at bounding box center [602, 410] width 48 height 107
click at [677, 498] on button at bounding box center [675, 485] width 31 height 29
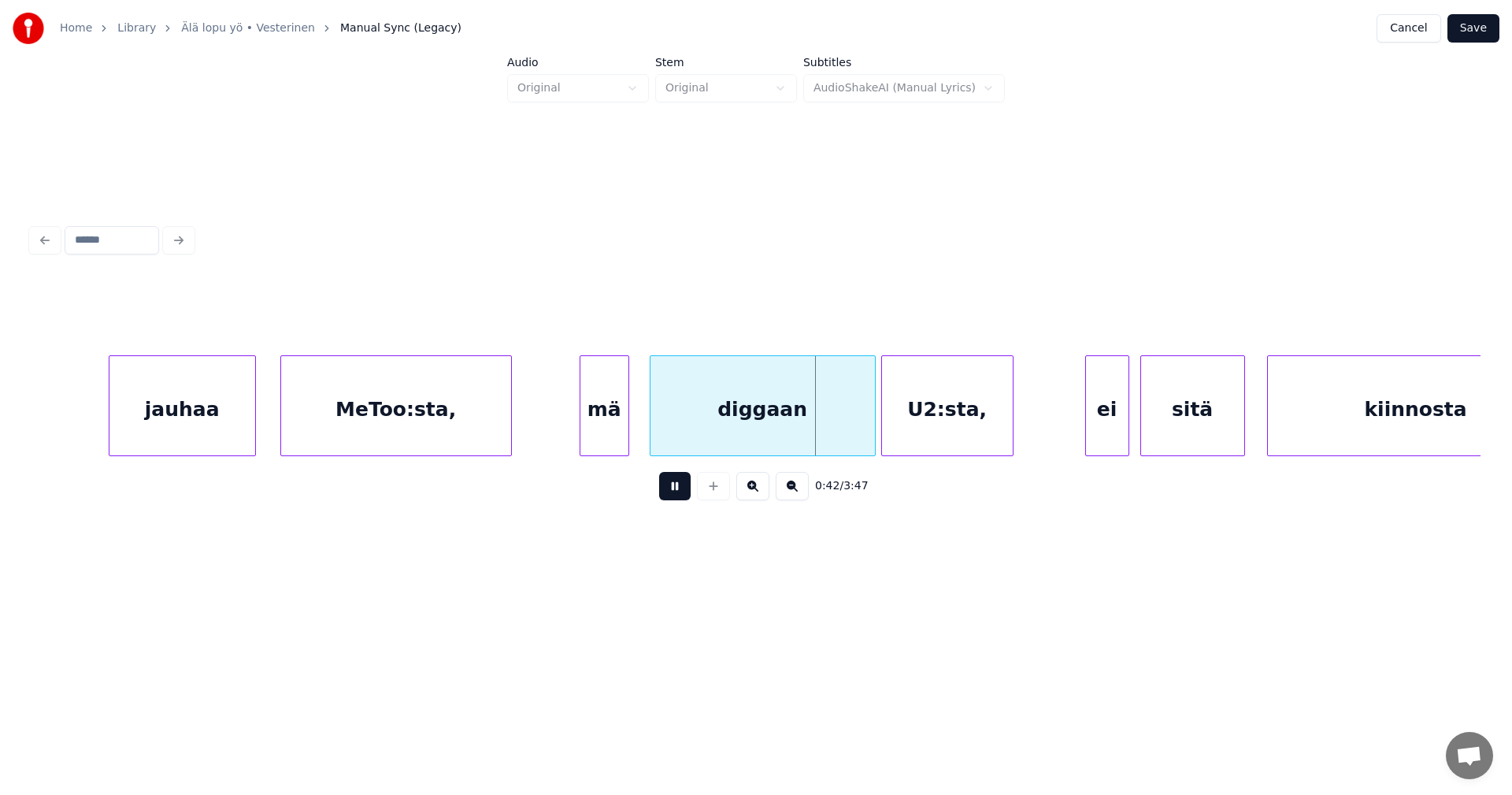
click at [677, 497] on button at bounding box center [675, 485] width 31 height 29
click at [831, 424] on div at bounding box center [830, 405] width 5 height 99
click at [903, 422] on div "U2:sta," at bounding box center [938, 410] width 130 height 107
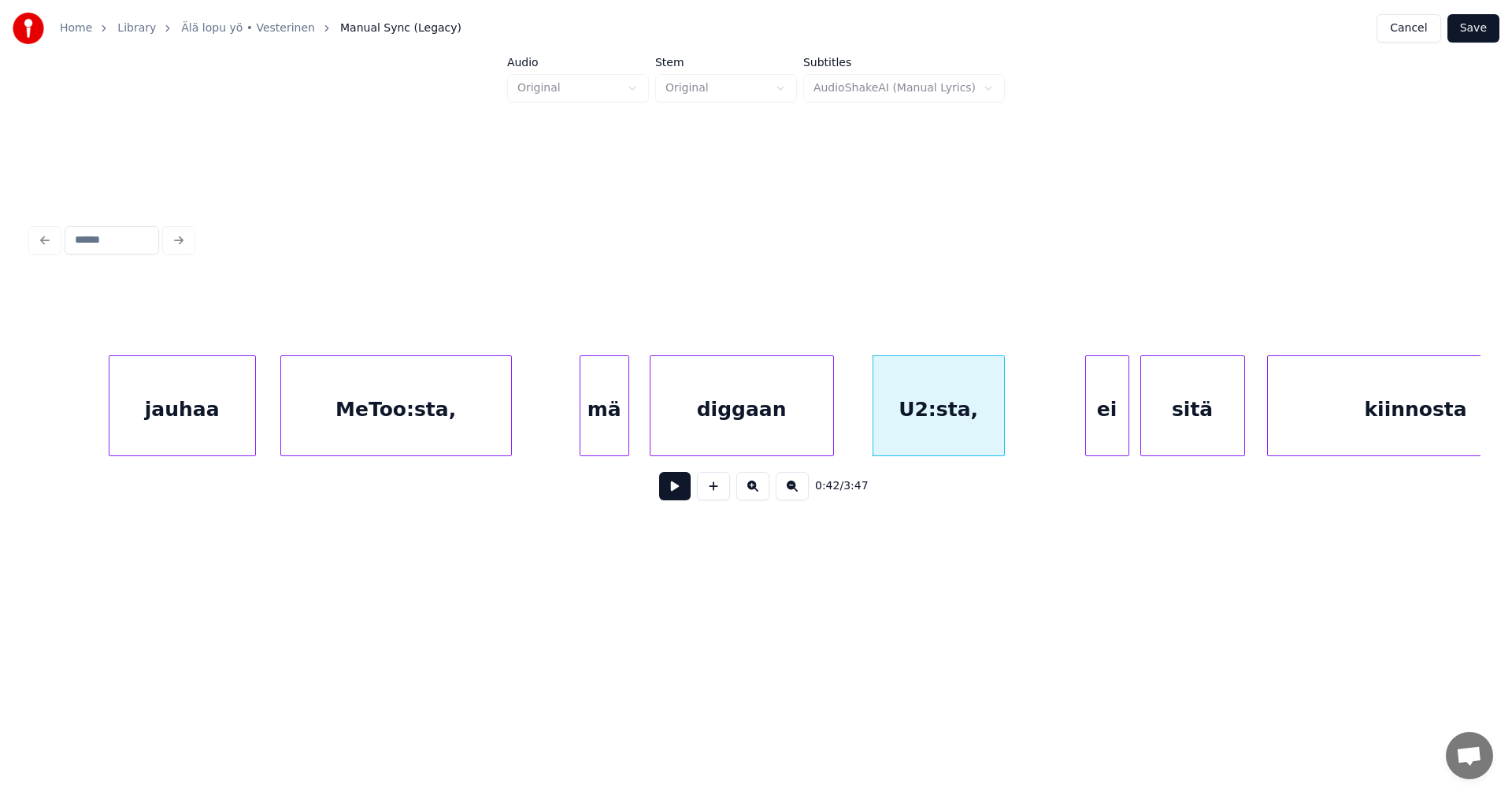
click at [769, 435] on div "diggaan" at bounding box center [742, 410] width 183 height 107
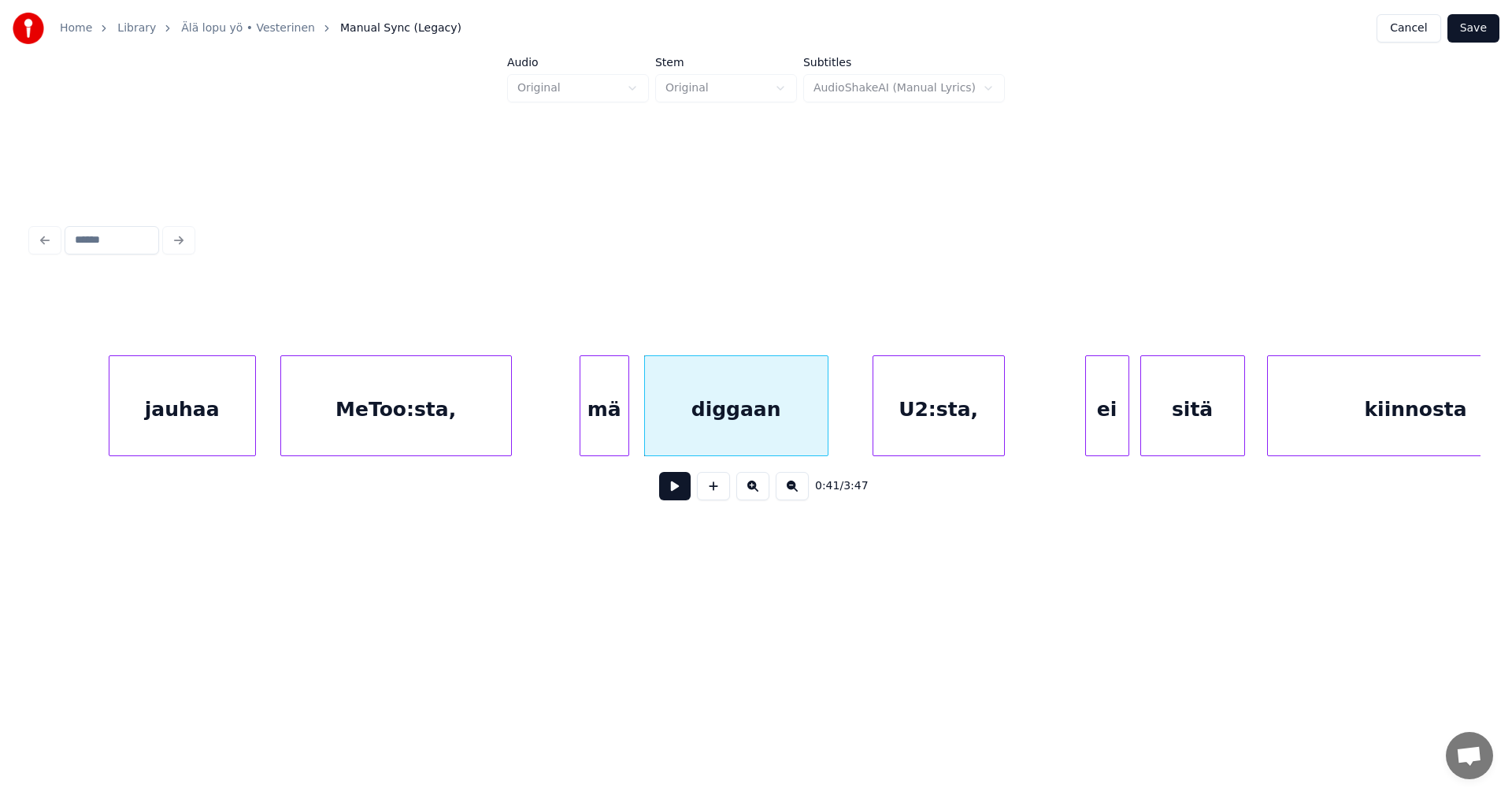
click at [674, 493] on button at bounding box center [675, 485] width 31 height 29
click at [675, 493] on button at bounding box center [675, 485] width 31 height 29
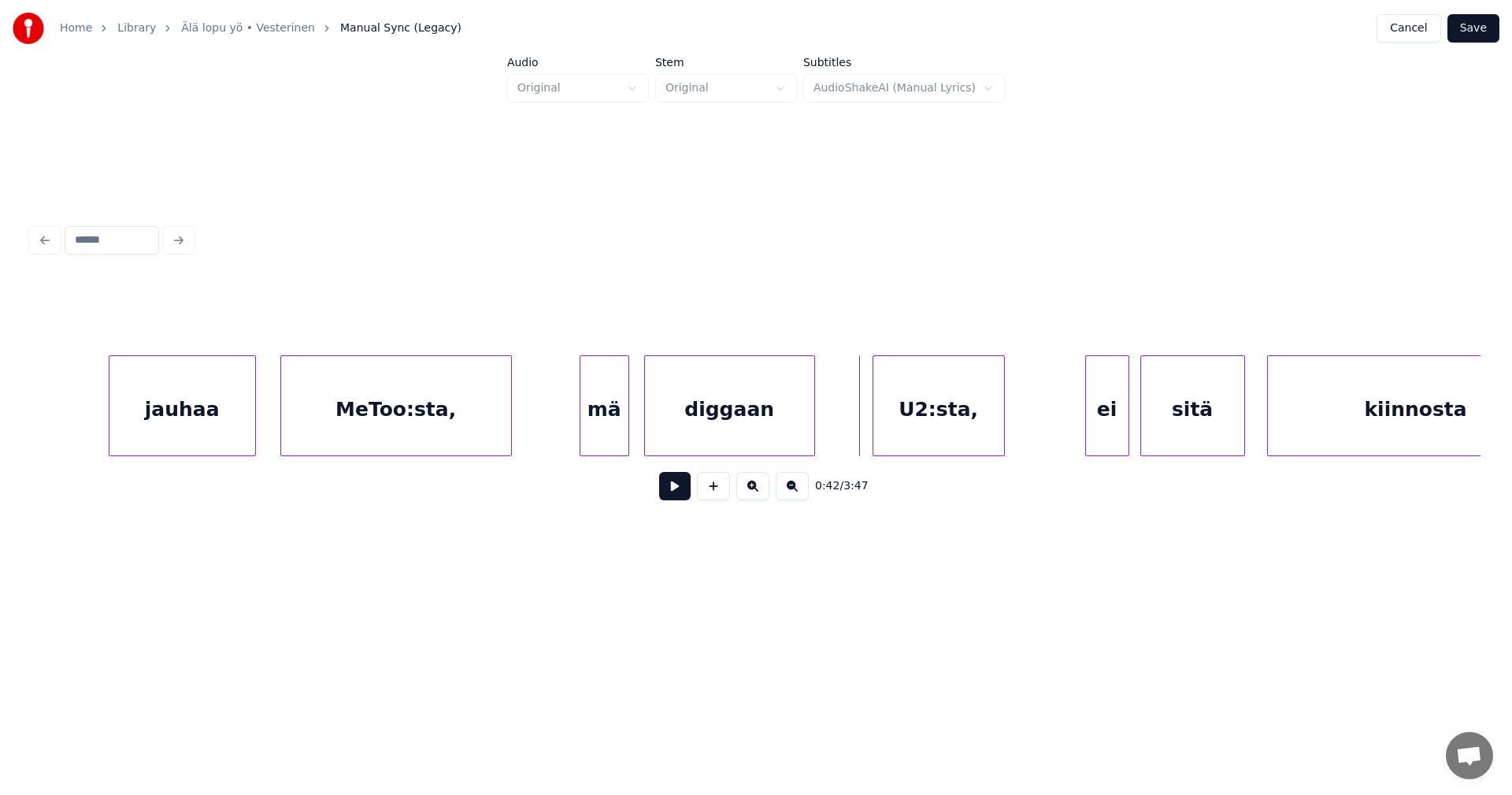
click at [811, 414] on div at bounding box center [811, 405] width 5 height 99
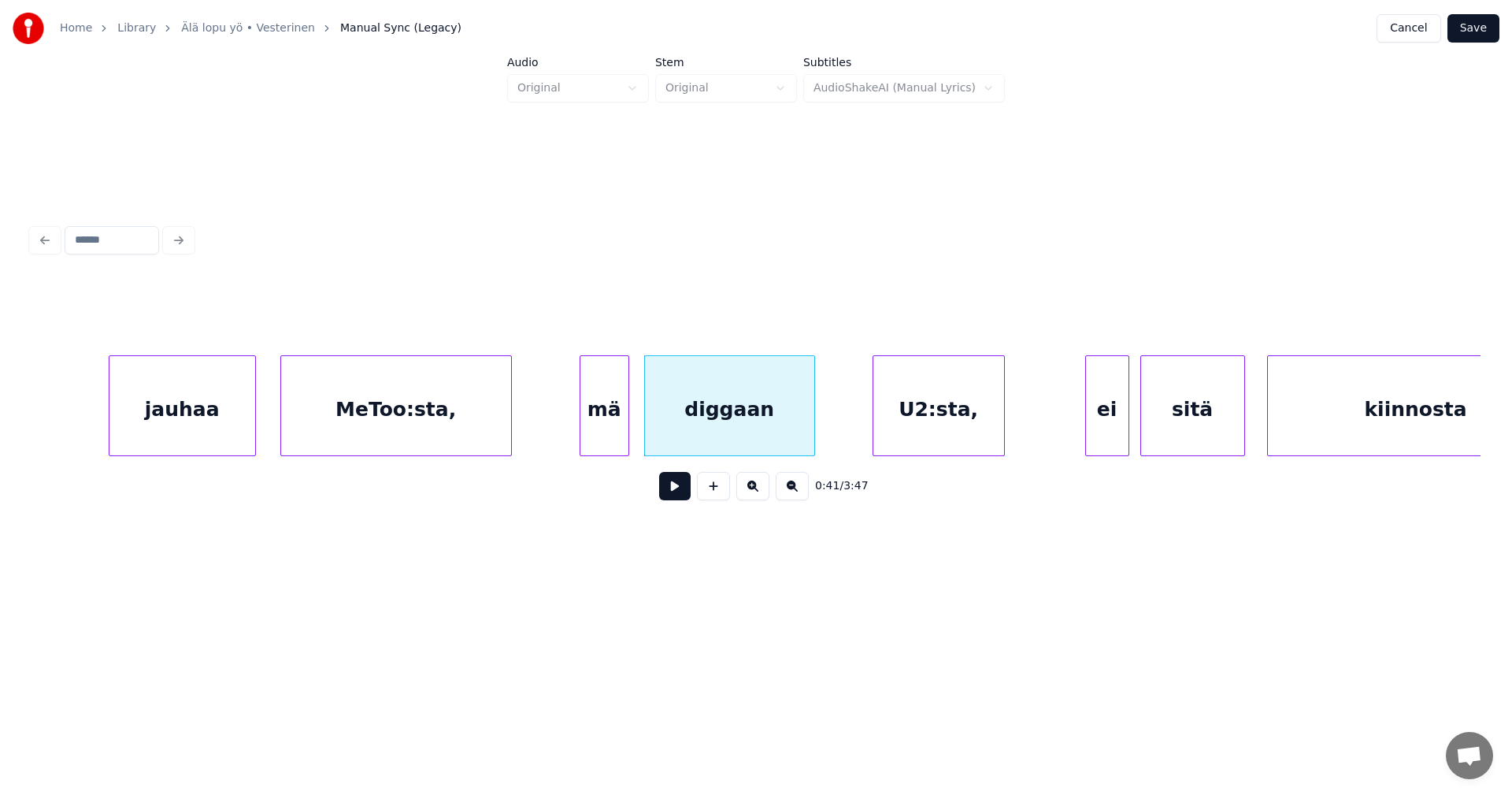
click at [609, 441] on div "mä" at bounding box center [604, 410] width 48 height 107
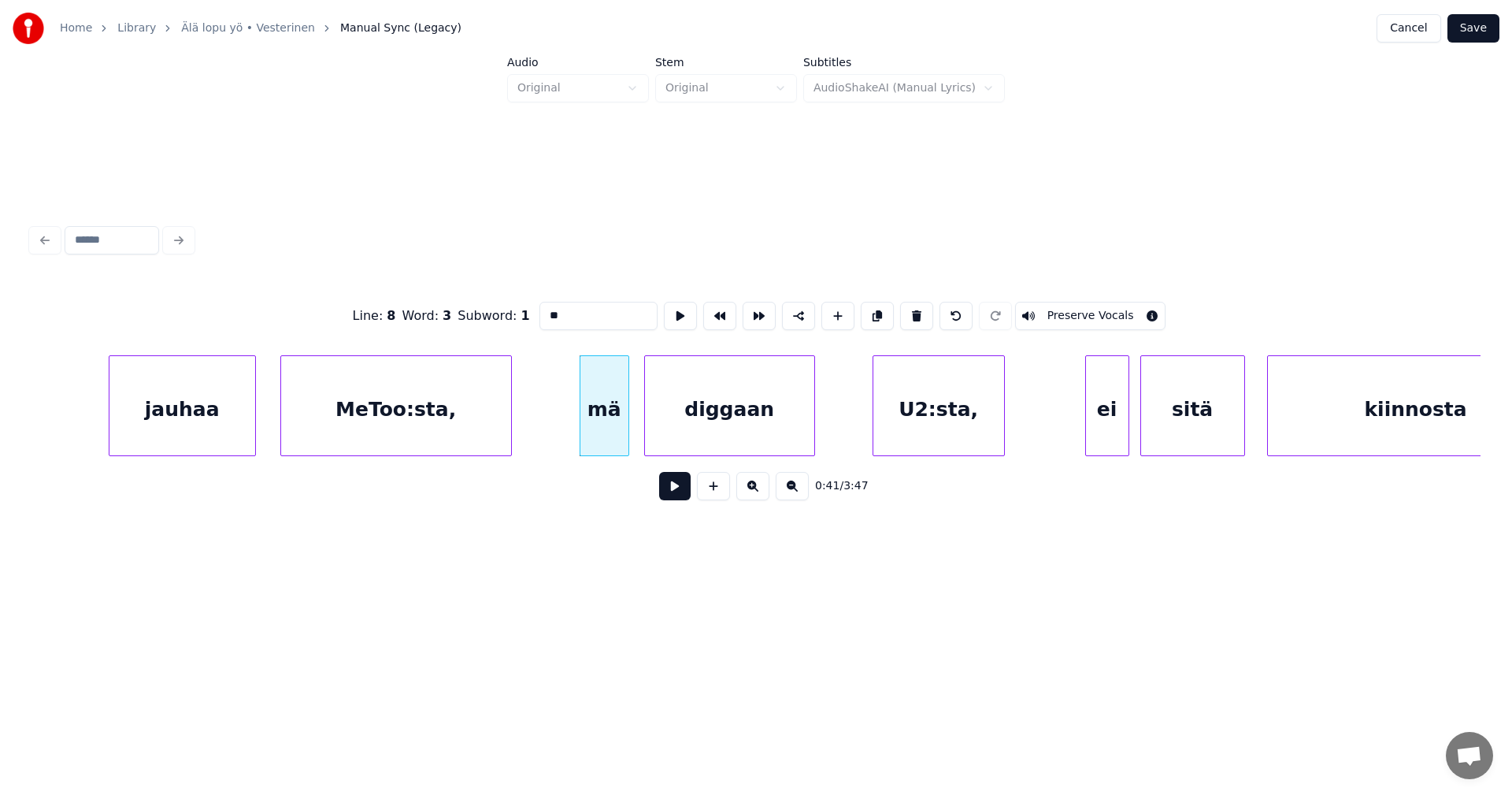
click at [672, 486] on button at bounding box center [675, 485] width 31 height 29
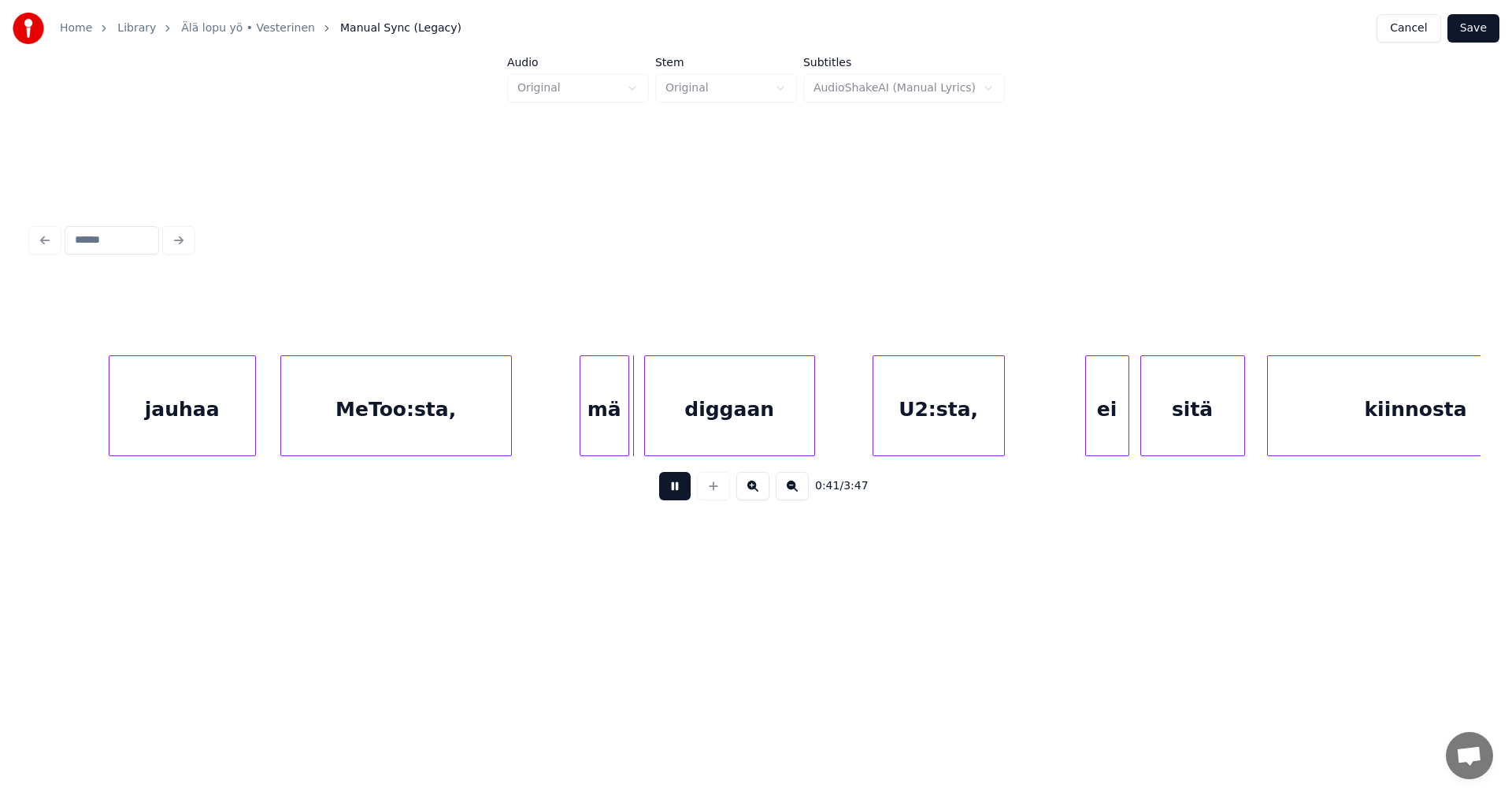
click at [673, 487] on button at bounding box center [675, 485] width 31 height 29
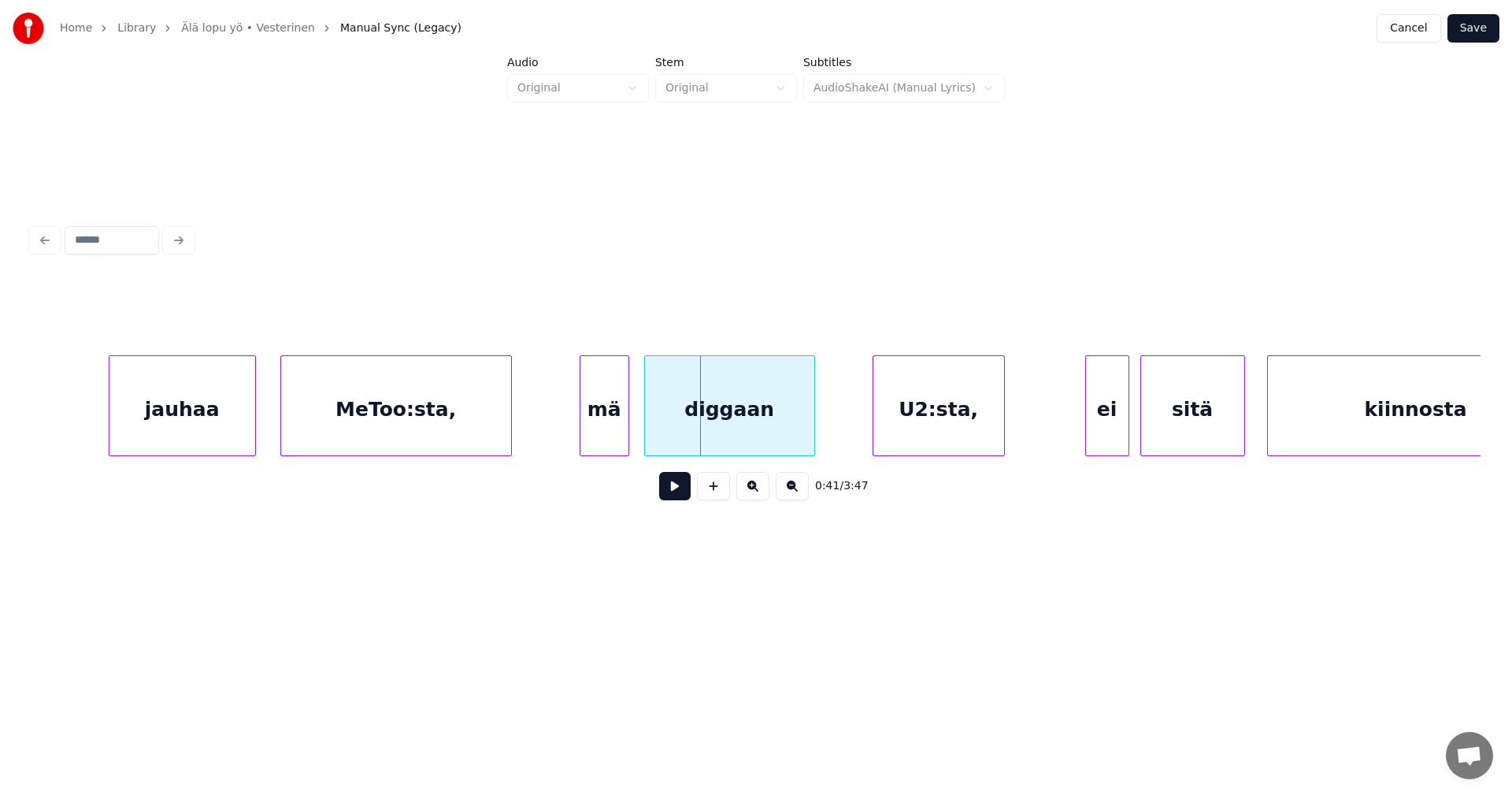
click at [674, 486] on button at bounding box center [675, 485] width 31 height 29
click at [778, 431] on div at bounding box center [777, 405] width 5 height 99
click at [799, 427] on div at bounding box center [799, 405] width 5 height 99
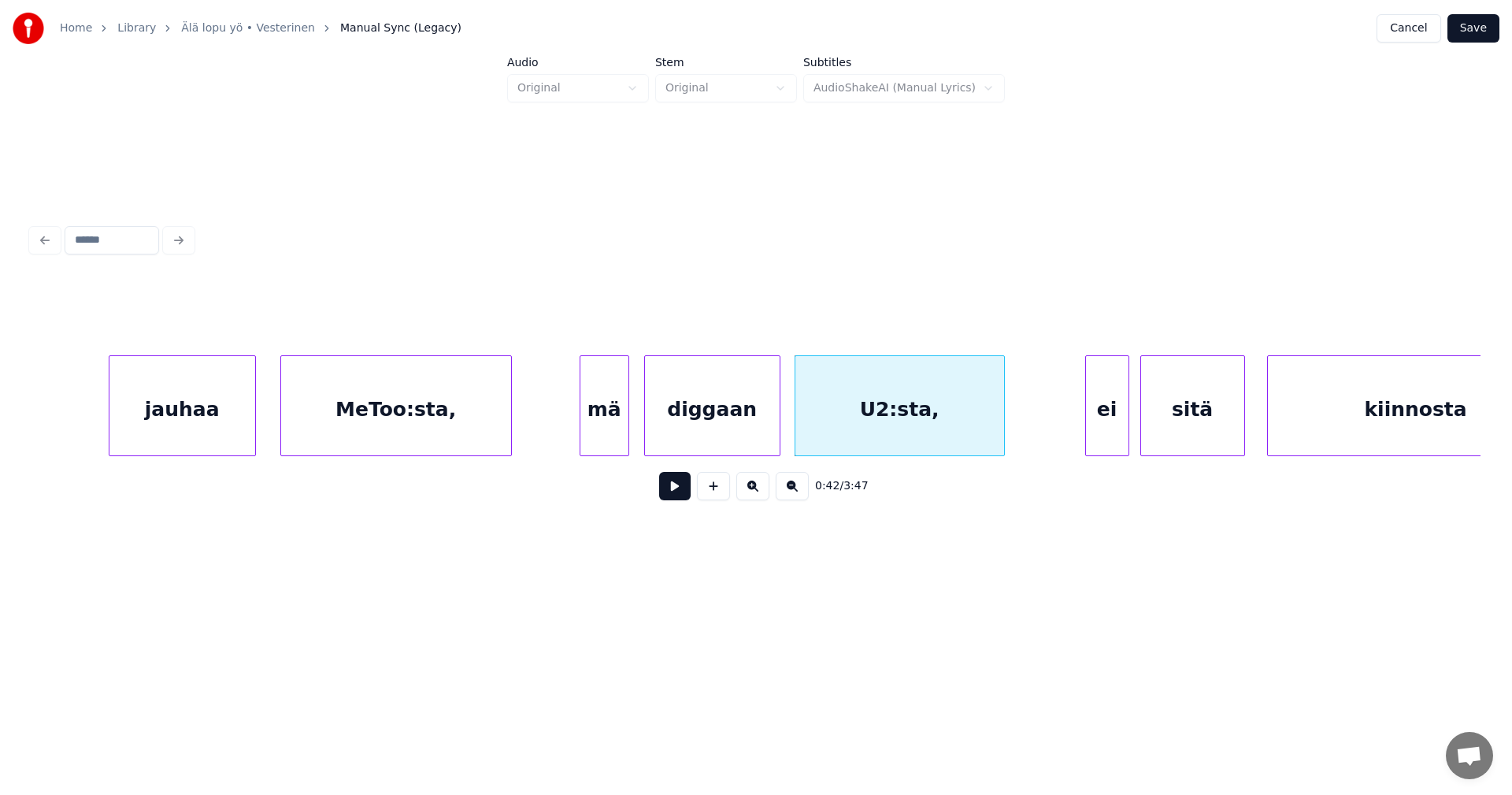
click at [747, 437] on div "diggaan" at bounding box center [713, 410] width 135 height 107
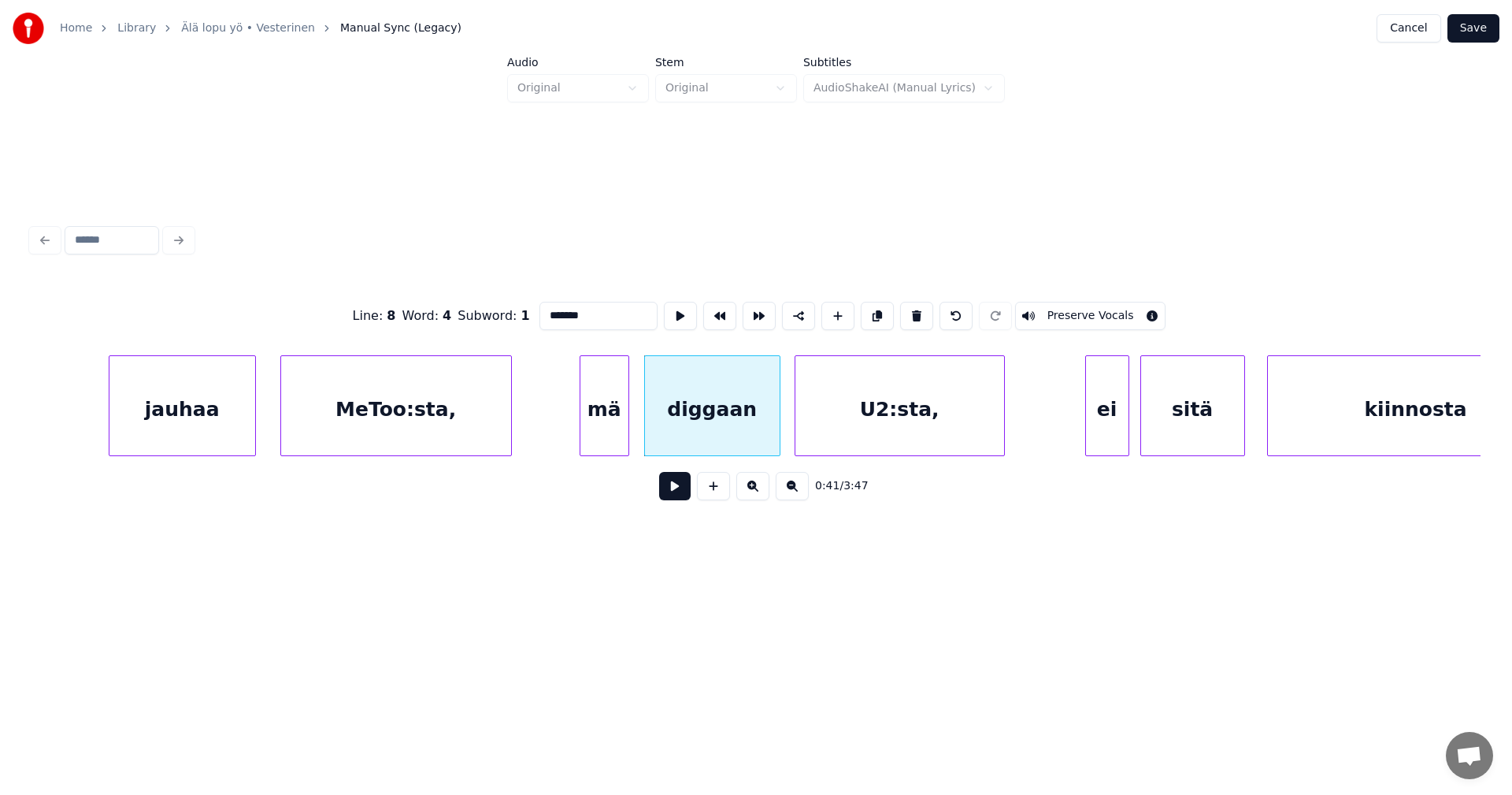
click at [689, 493] on button at bounding box center [675, 485] width 31 height 29
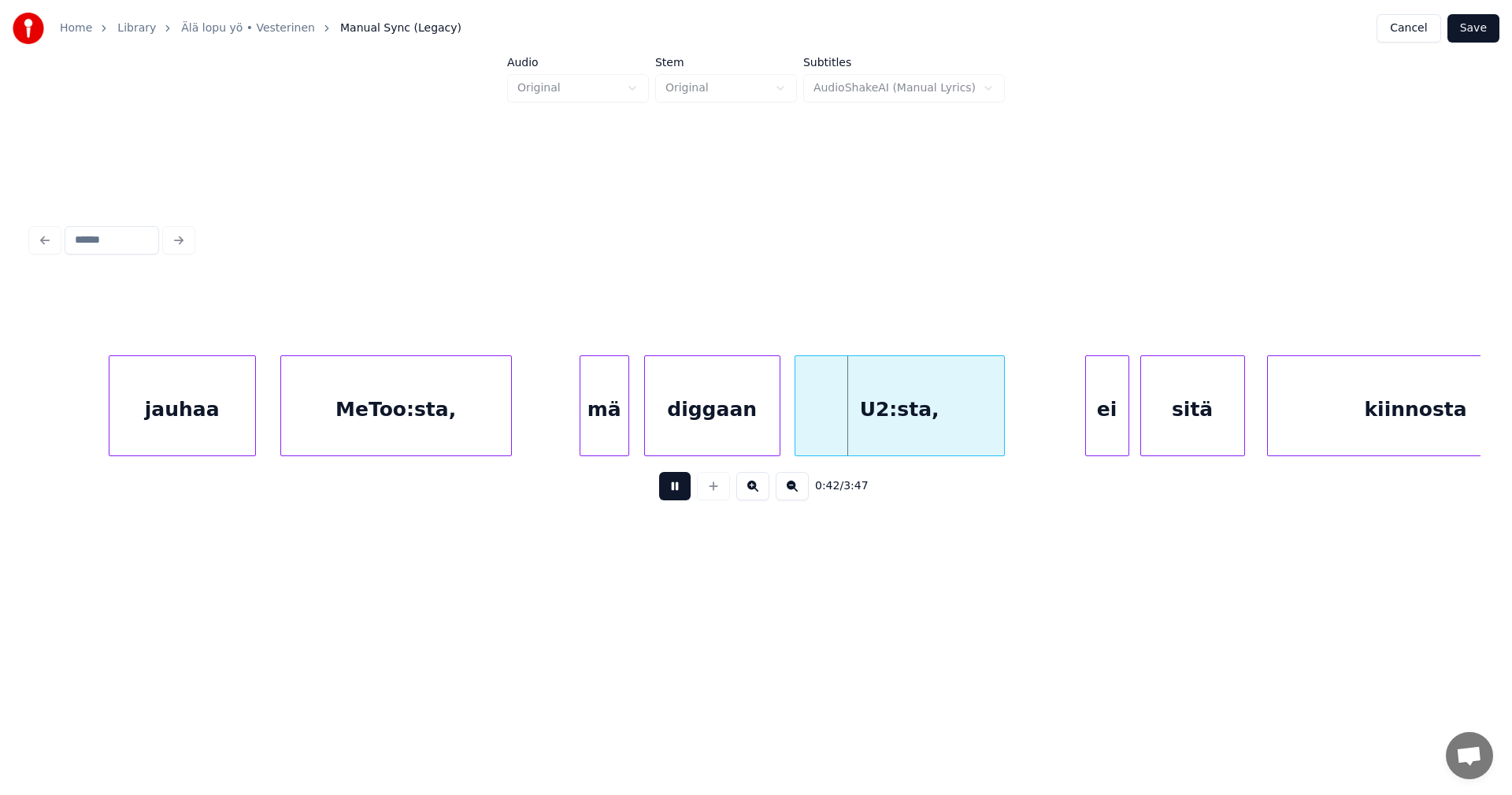
drag, startPoint x: 688, startPoint y: 493, endPoint x: 698, endPoint y: 468, distance: 26.9
click at [692, 480] on div "0:42 / 3:47" at bounding box center [756, 485] width 1424 height 34
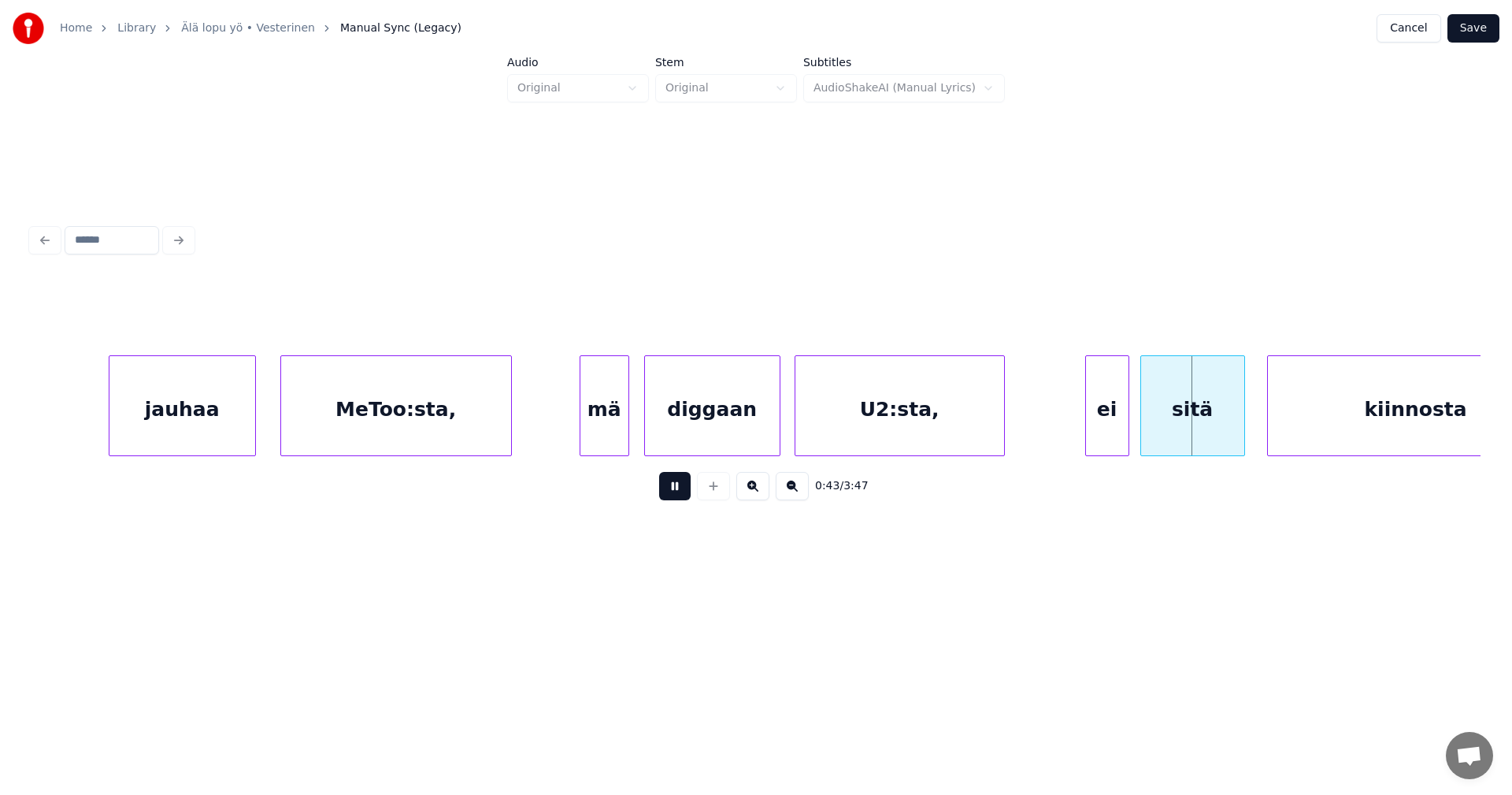
click at [680, 498] on button at bounding box center [675, 485] width 31 height 29
click at [897, 416] on div "U2:sta," at bounding box center [900, 410] width 209 height 107
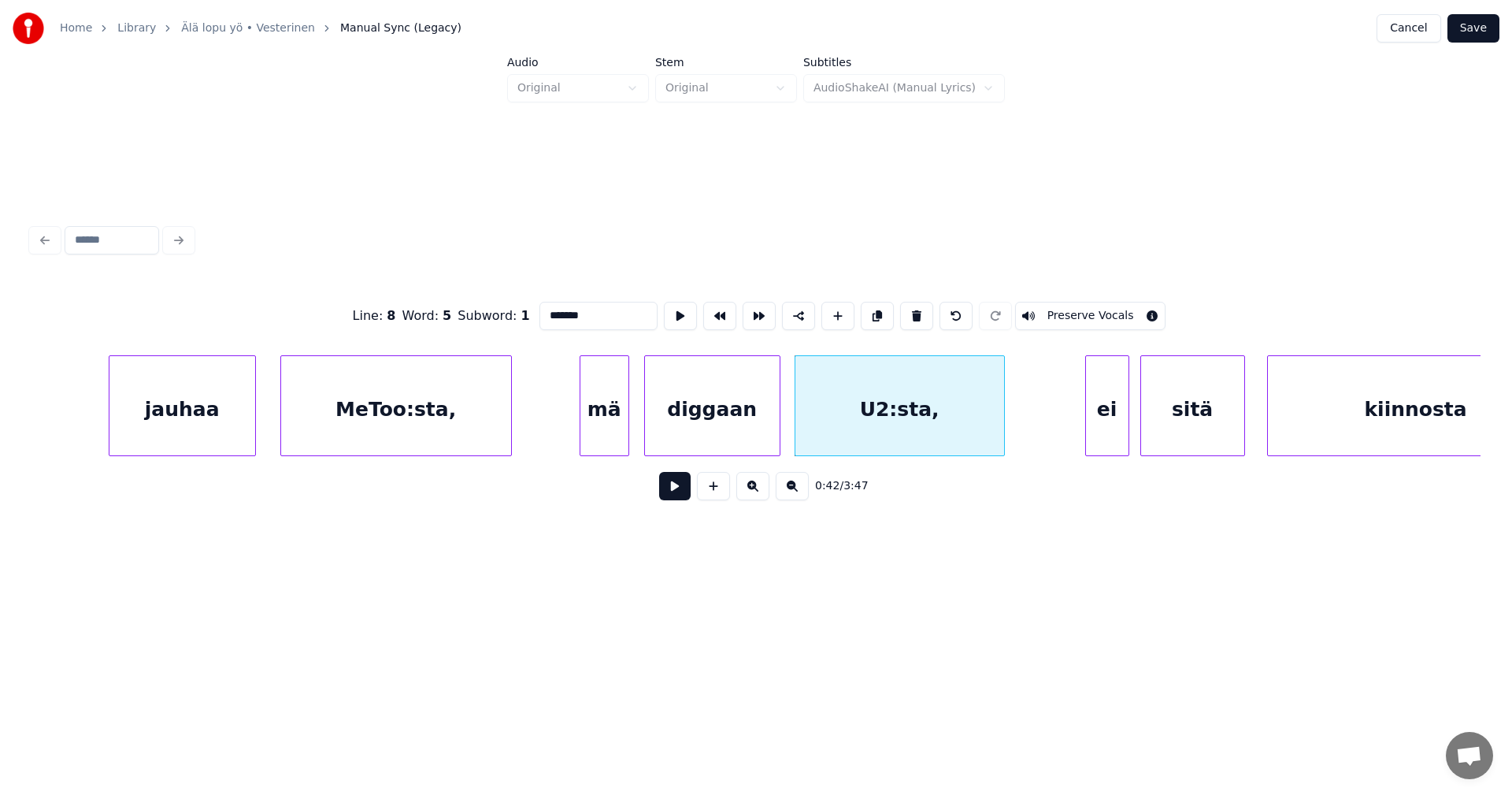
click at [678, 496] on button at bounding box center [675, 485] width 31 height 29
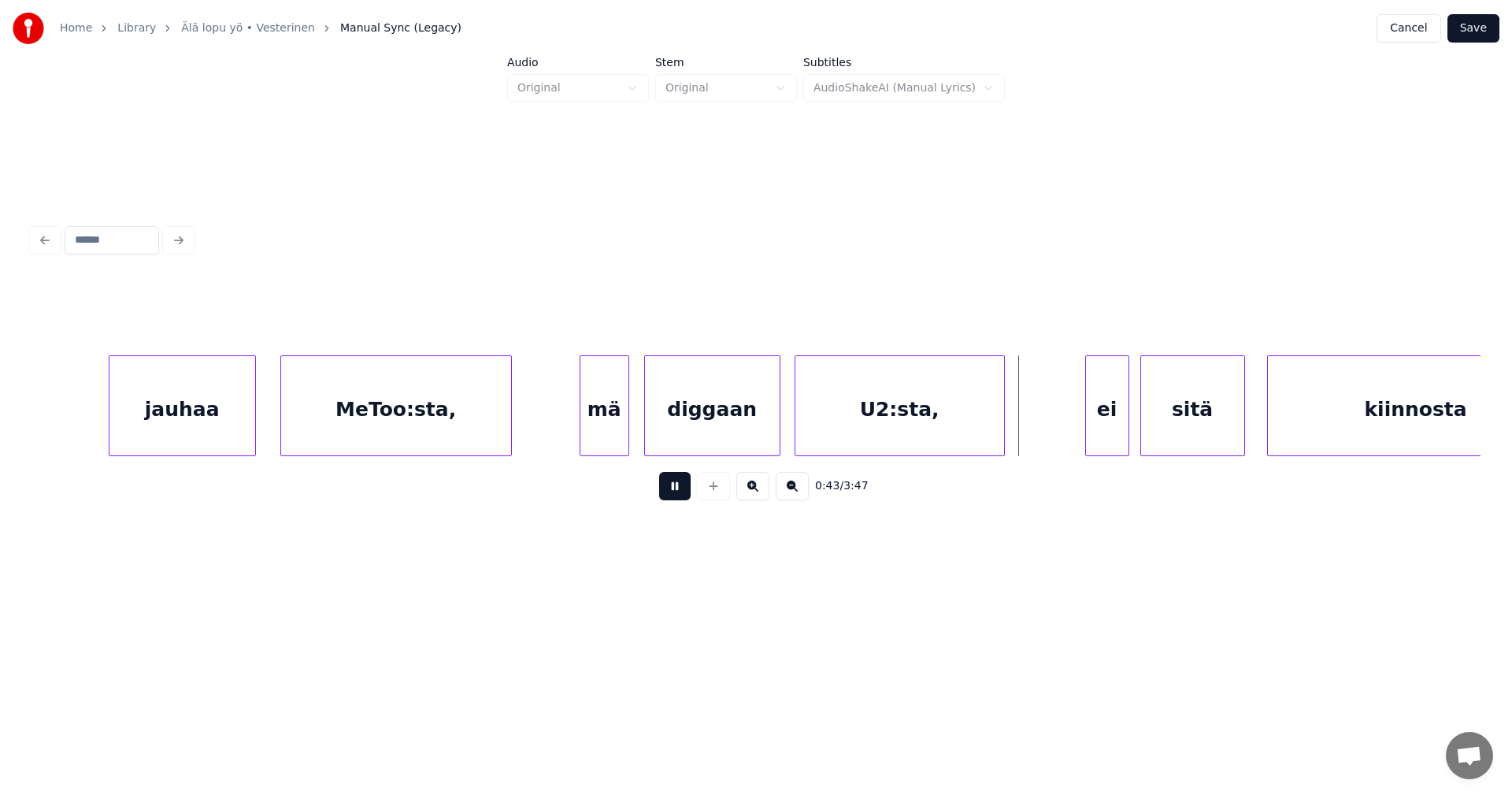
click at [680, 495] on button at bounding box center [675, 485] width 31 height 29
click at [682, 494] on button at bounding box center [675, 485] width 31 height 29
click at [1111, 424] on div "ei" at bounding box center [1102, 410] width 43 height 107
click at [621, 439] on div "mä" at bounding box center [604, 410] width 48 height 107
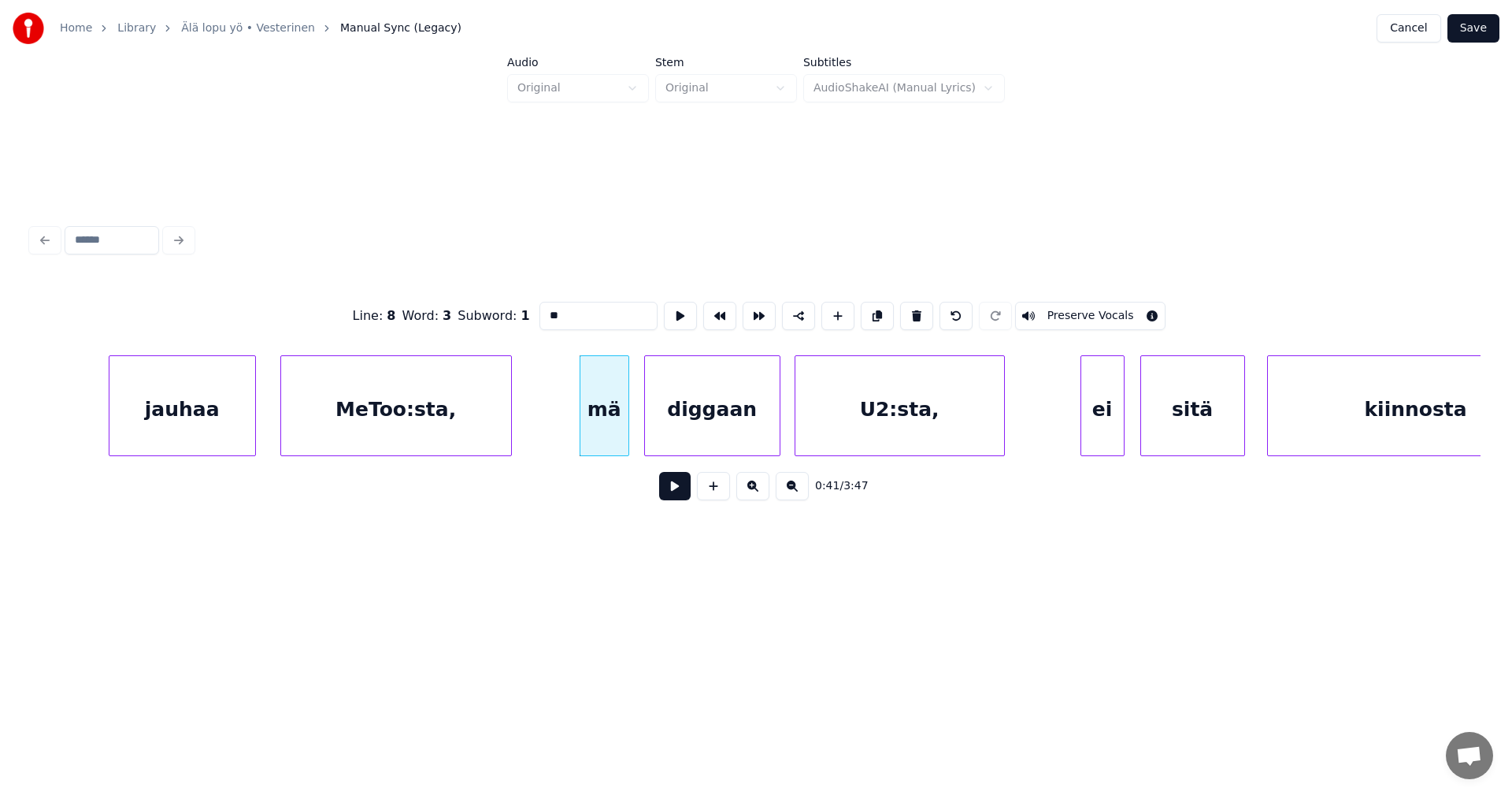
click at [675, 493] on button at bounding box center [675, 485] width 31 height 29
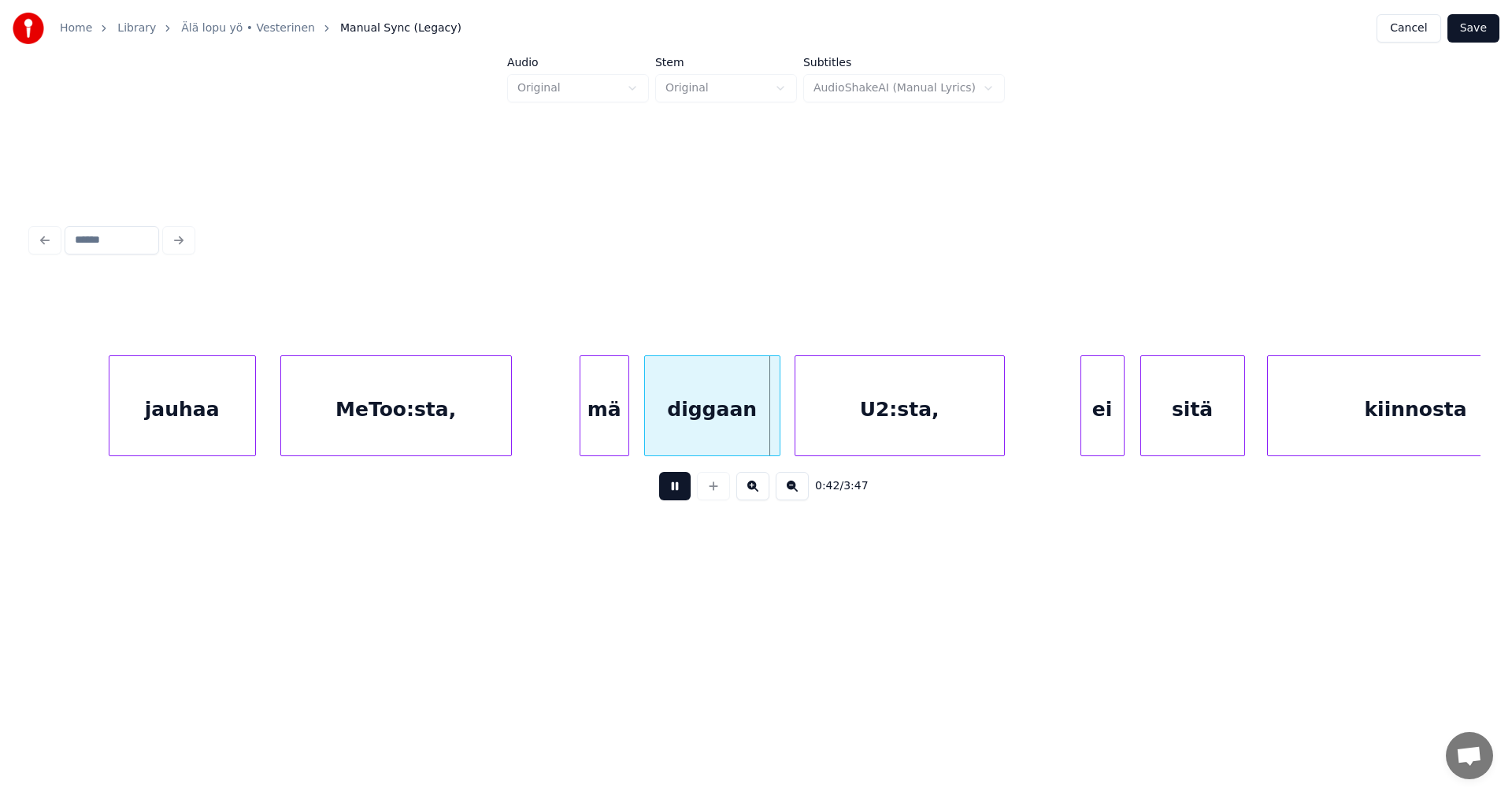
click at [677, 489] on button at bounding box center [675, 485] width 31 height 29
click at [761, 436] on div at bounding box center [759, 405] width 5 height 99
click at [786, 430] on div at bounding box center [786, 405] width 5 height 99
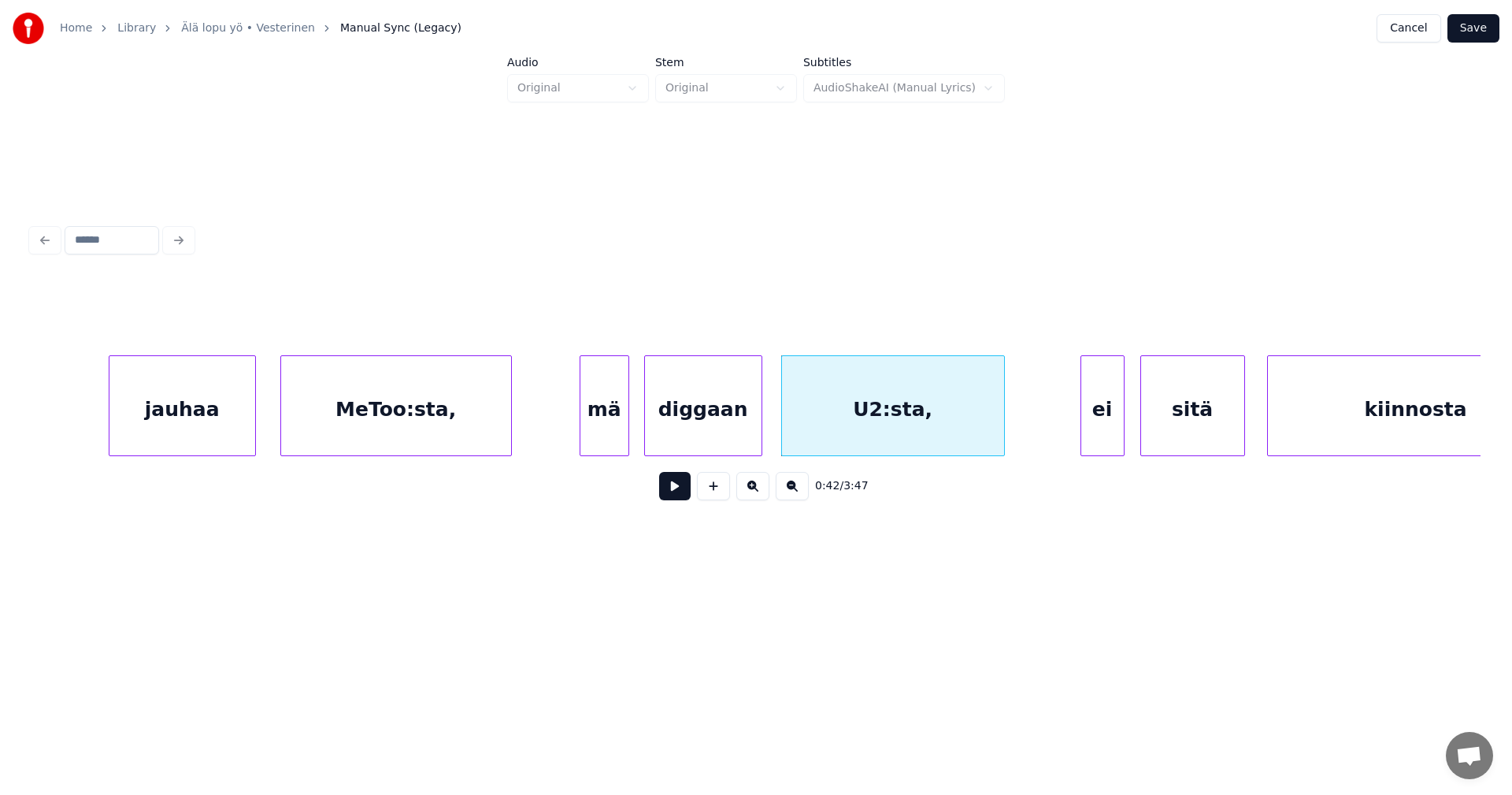
click at [689, 441] on div "diggaan" at bounding box center [703, 410] width 116 height 107
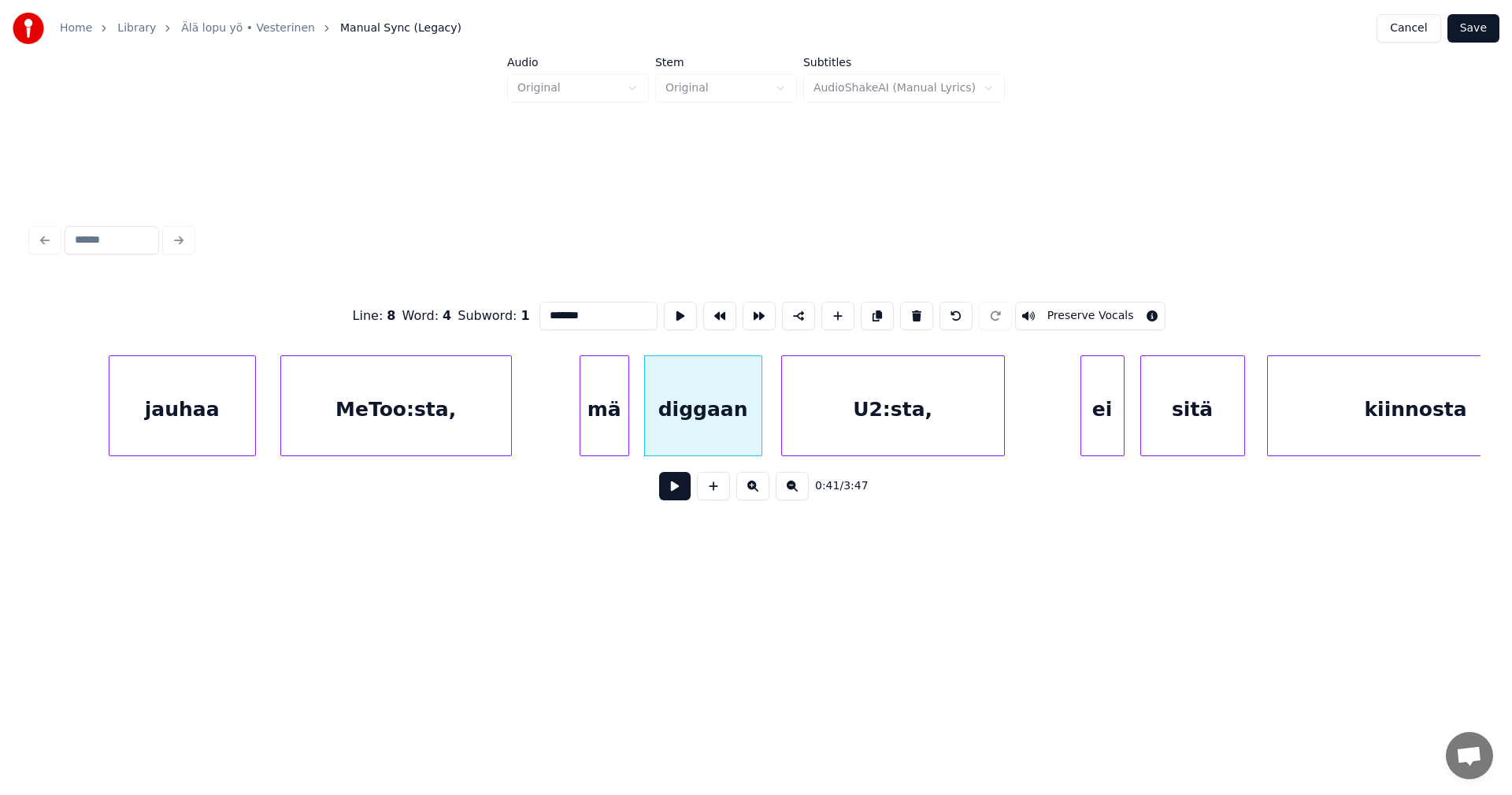
click at [670, 495] on button at bounding box center [675, 485] width 31 height 29
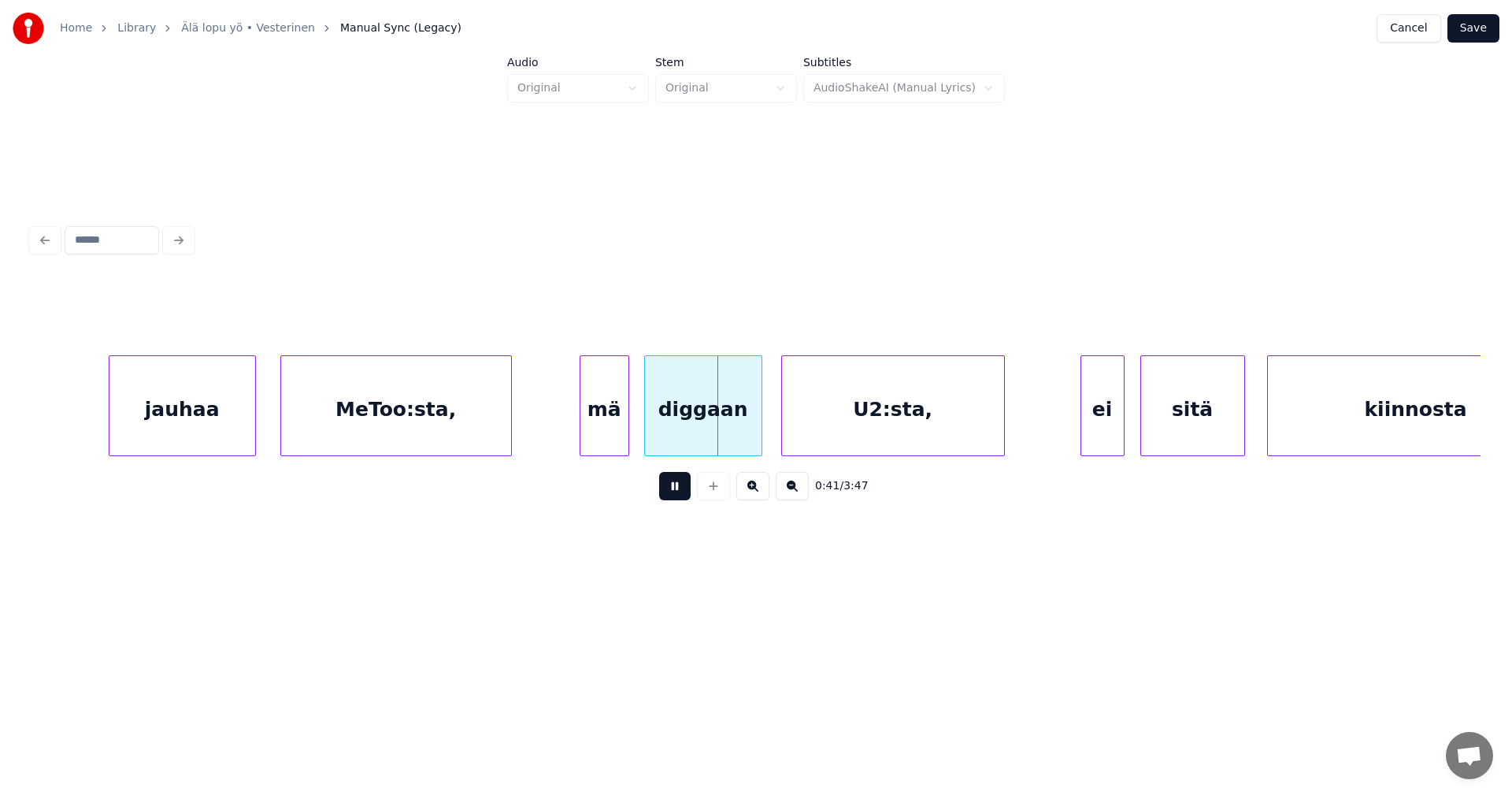
click at [674, 493] on button at bounding box center [675, 485] width 31 height 29
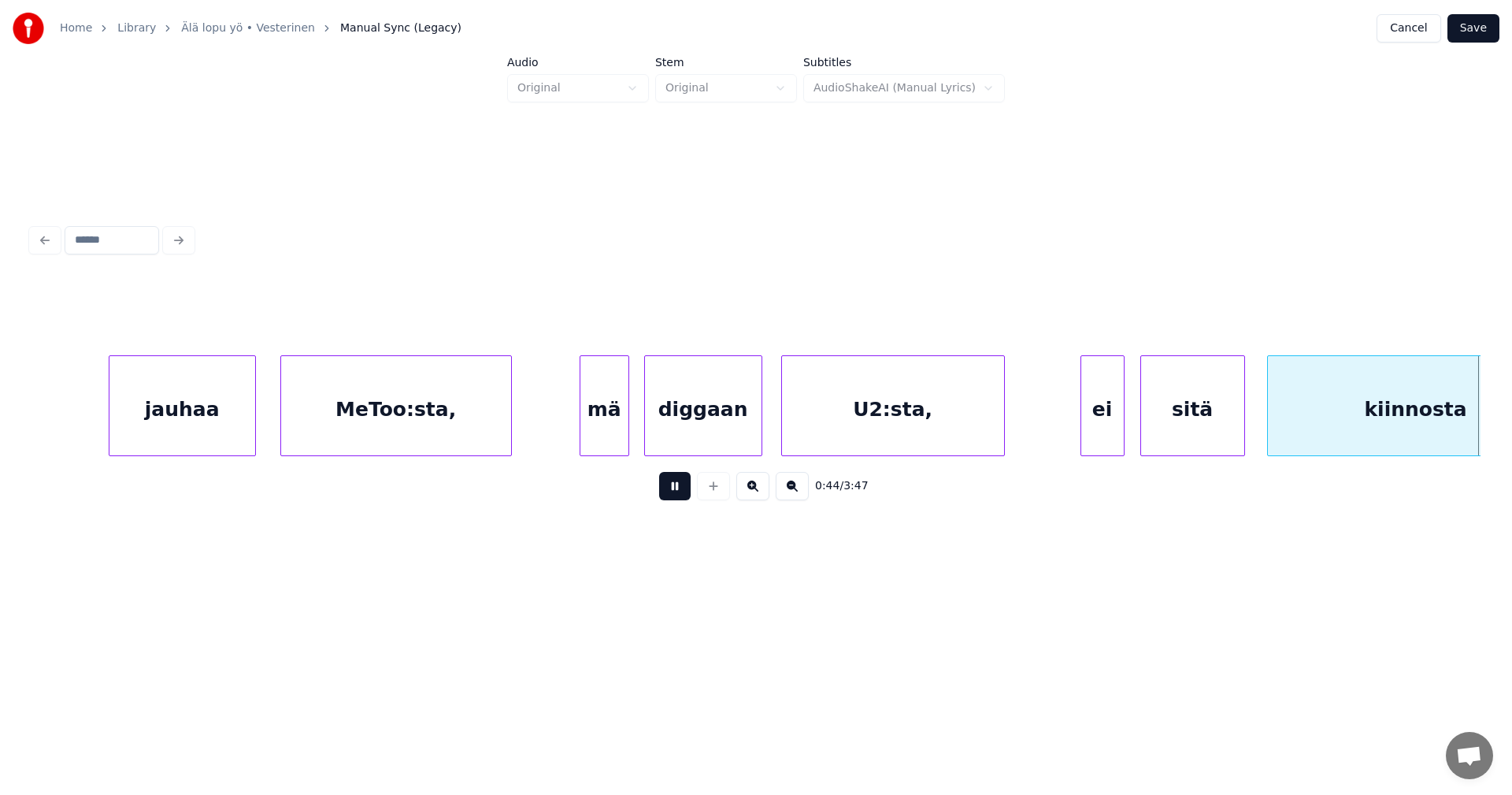
scroll to position [0, 12333]
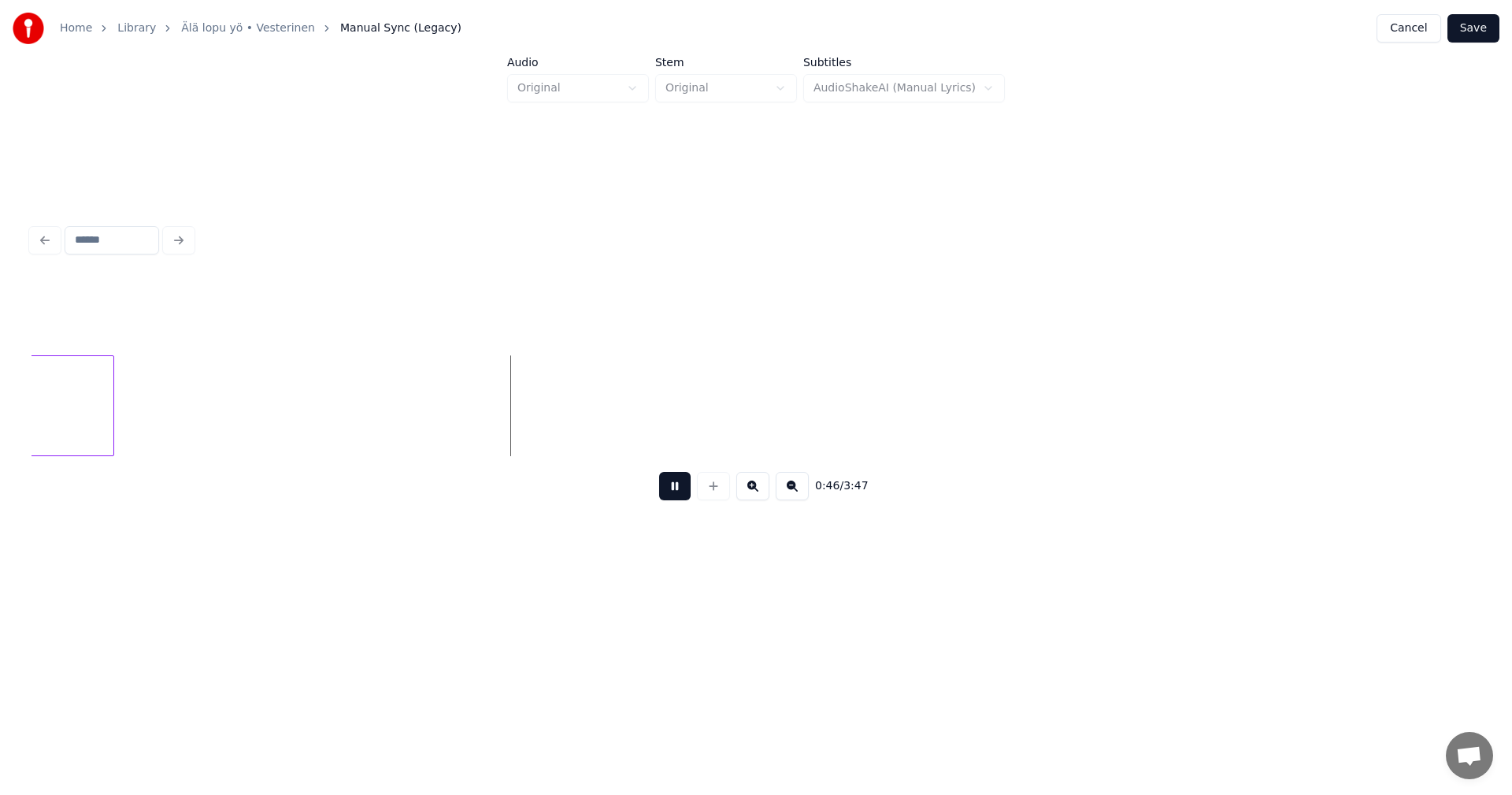
click at [674, 493] on button at bounding box center [675, 485] width 31 height 29
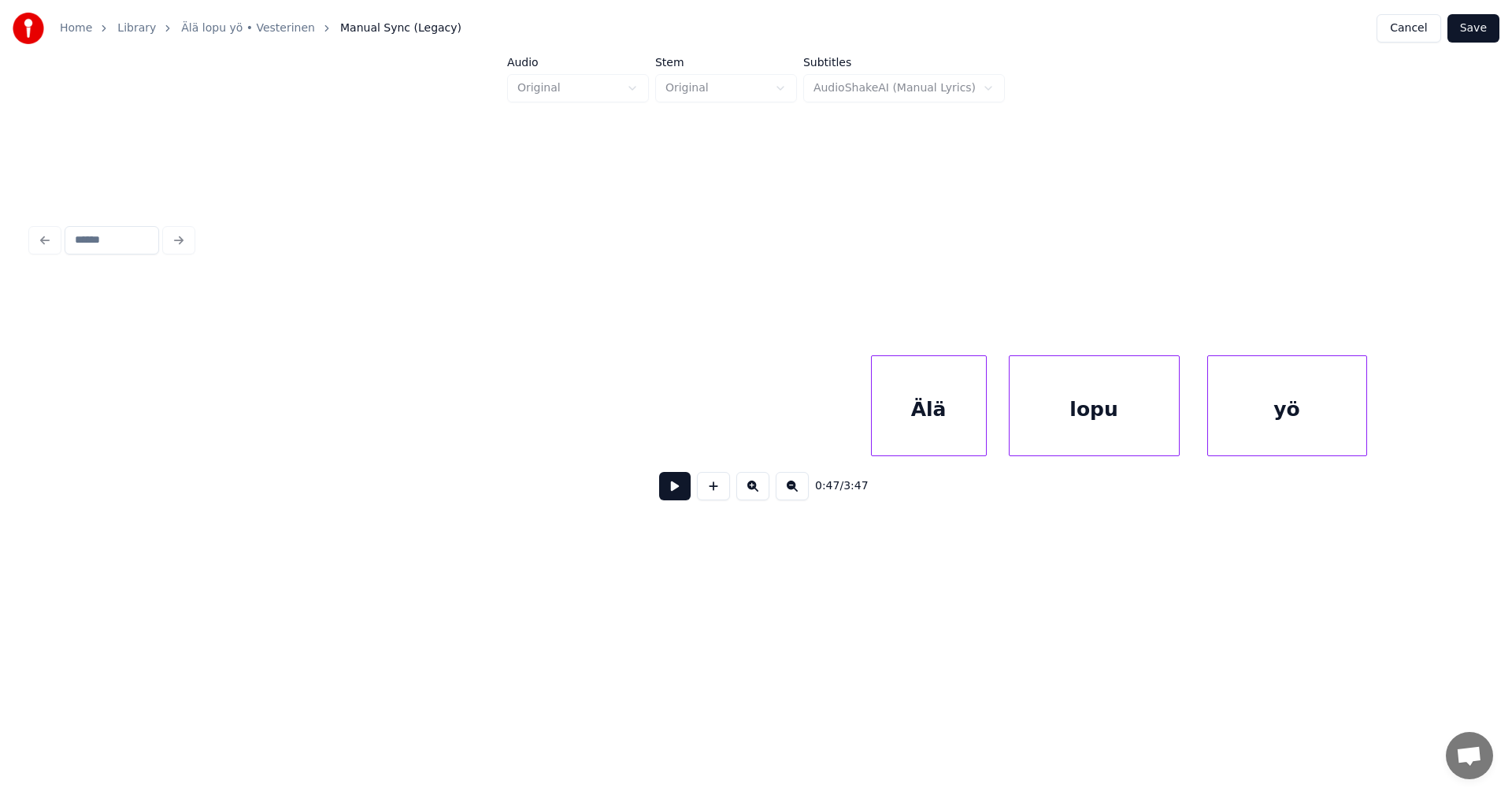
scroll to position [0, 13593]
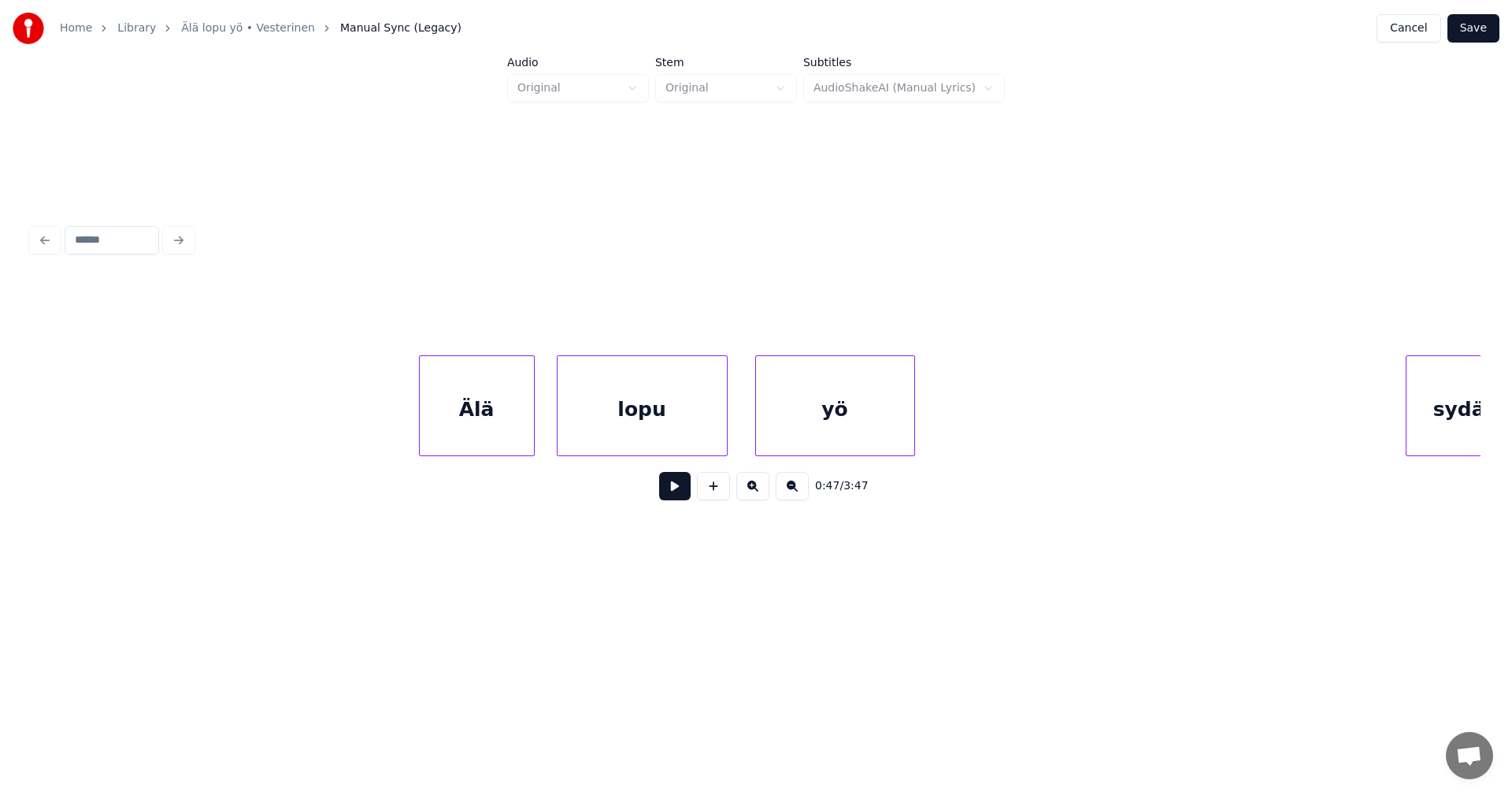
click at [466, 426] on div "Älä" at bounding box center [477, 410] width 115 height 107
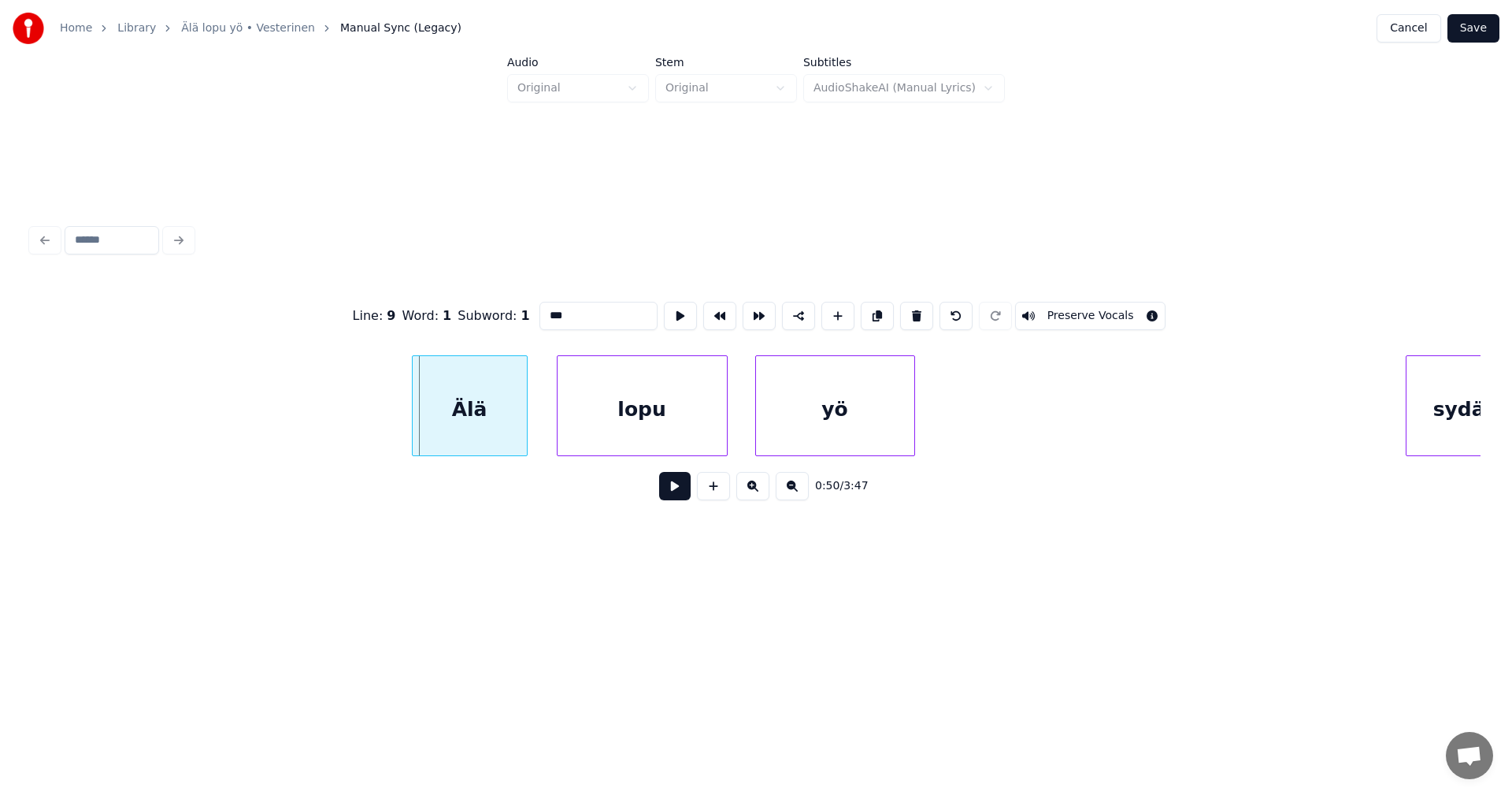
click at [445, 433] on div "Älä" at bounding box center [470, 410] width 115 height 107
click at [673, 496] on button at bounding box center [675, 485] width 31 height 29
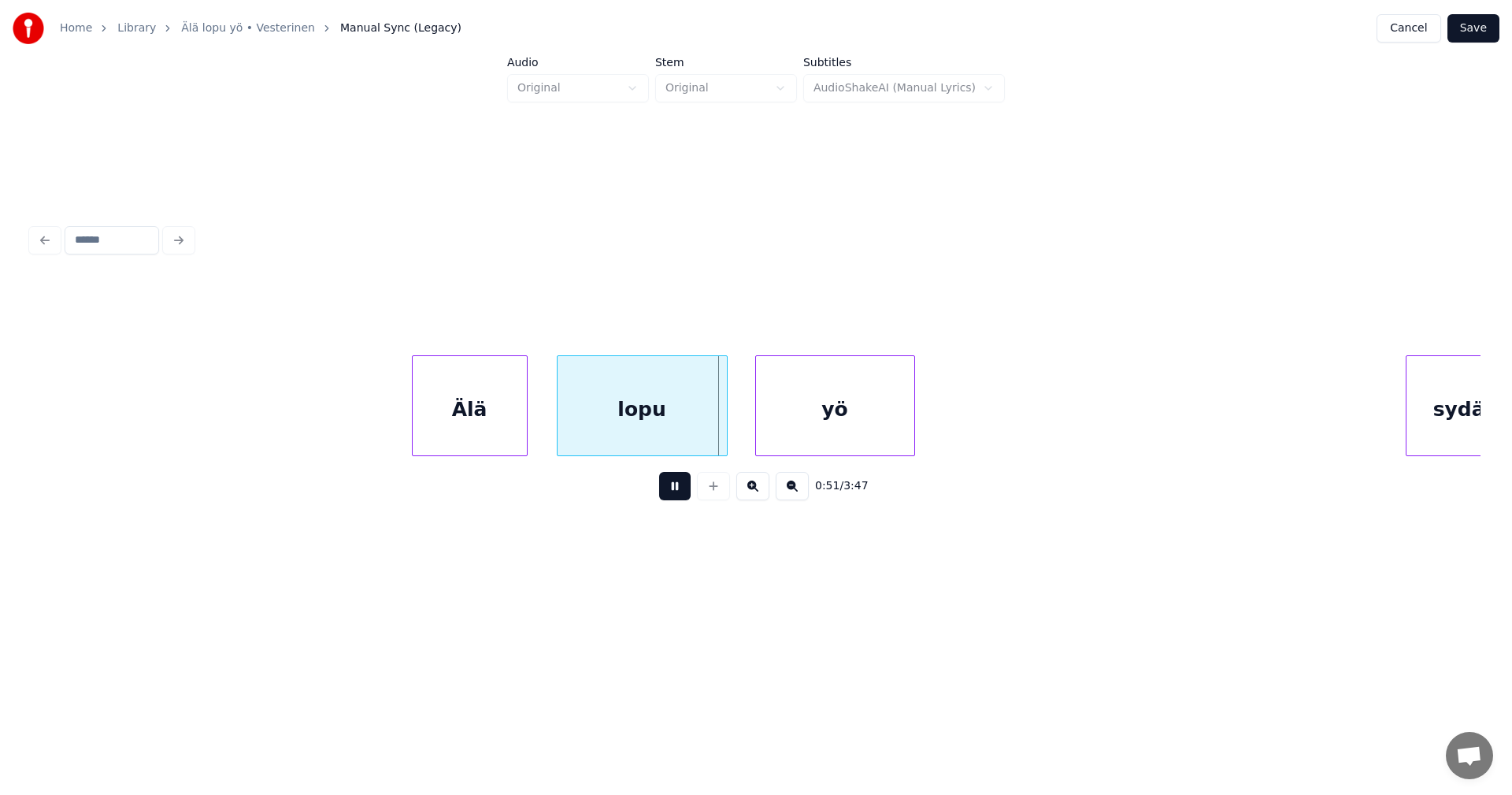
click at [674, 495] on button at bounding box center [675, 485] width 31 height 29
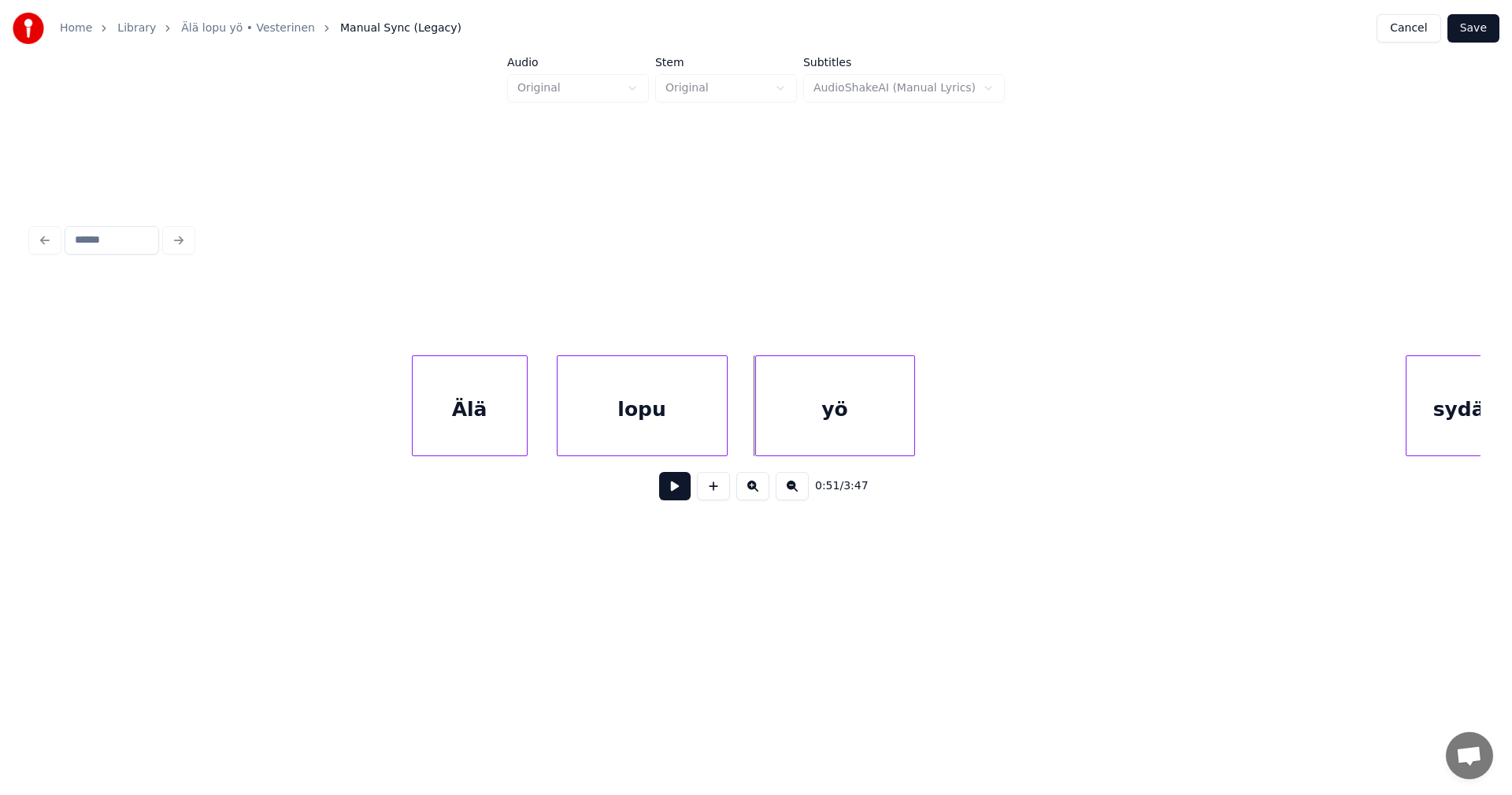
click at [661, 445] on div "lopu" at bounding box center [641, 410] width 169 height 107
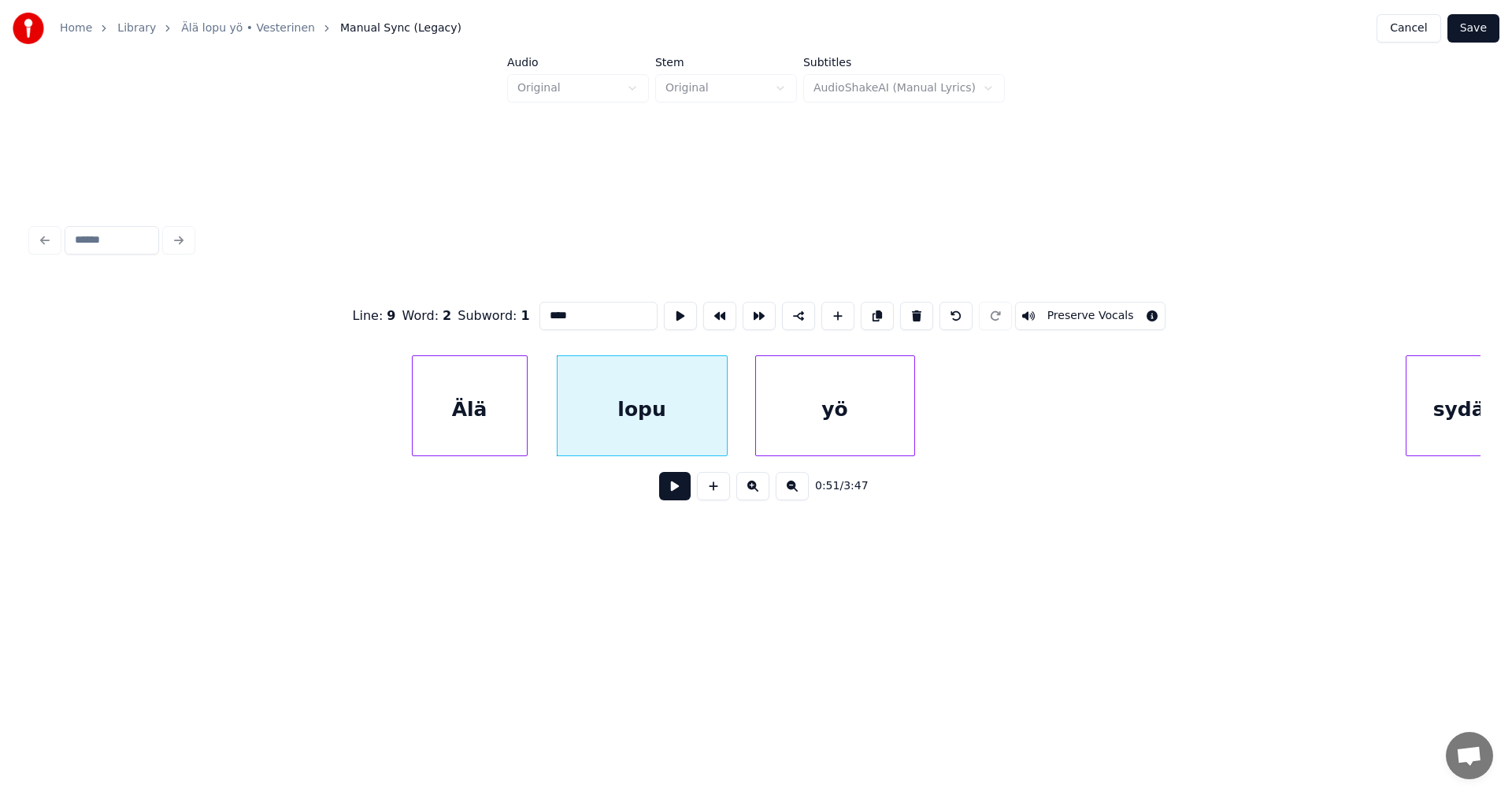
click at [666, 490] on button at bounding box center [675, 485] width 31 height 29
click at [666, 489] on button at bounding box center [675, 485] width 31 height 29
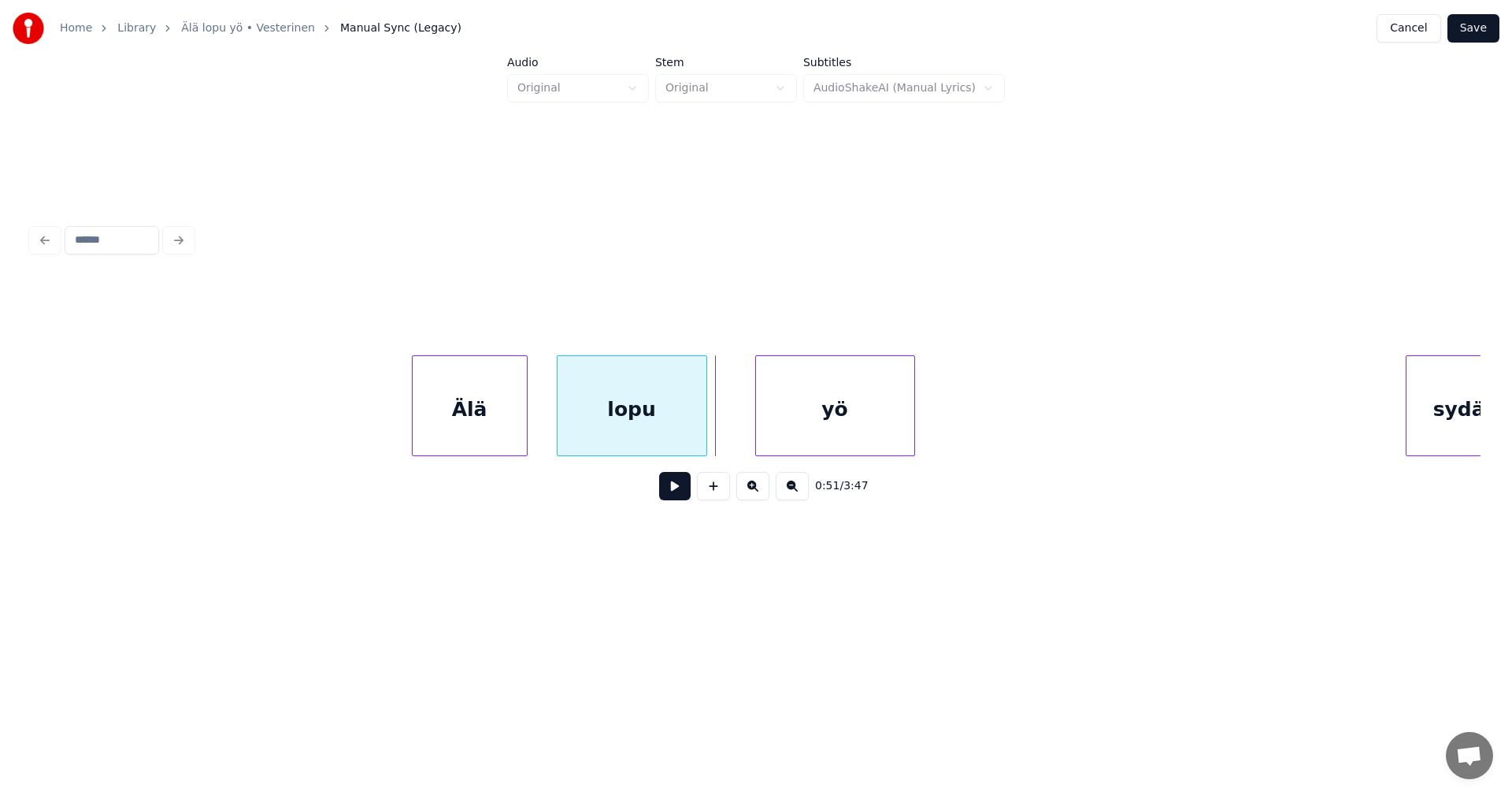
click at [701, 434] on div at bounding box center [703, 405] width 5 height 99
click at [556, 430] on div at bounding box center [557, 405] width 5 height 99
click at [760, 423] on div "yö" at bounding box center [822, 410] width 158 height 107
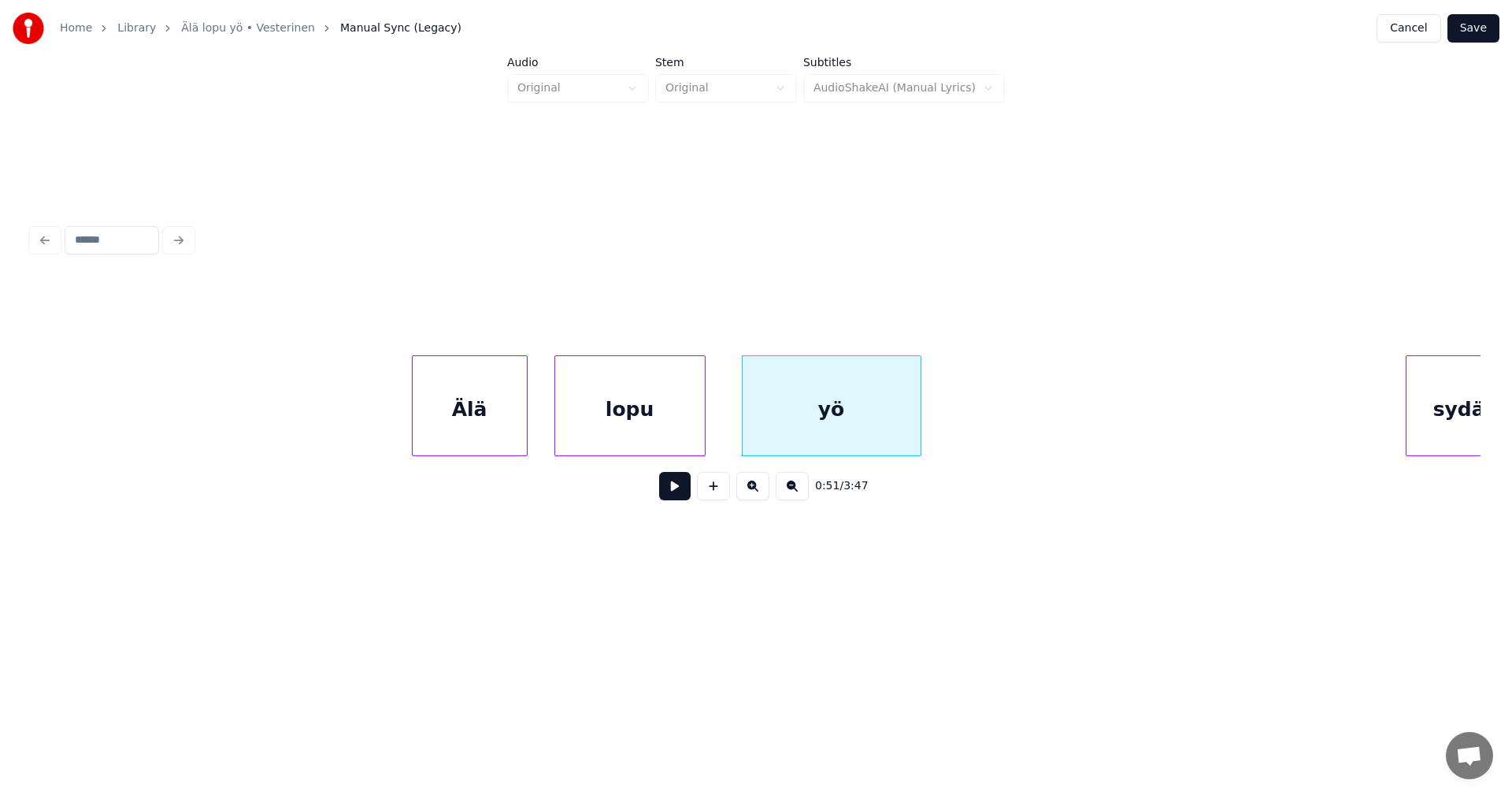
click at [920, 426] on div at bounding box center [918, 405] width 5 height 99
click at [494, 423] on div "Älä" at bounding box center [470, 410] width 115 height 107
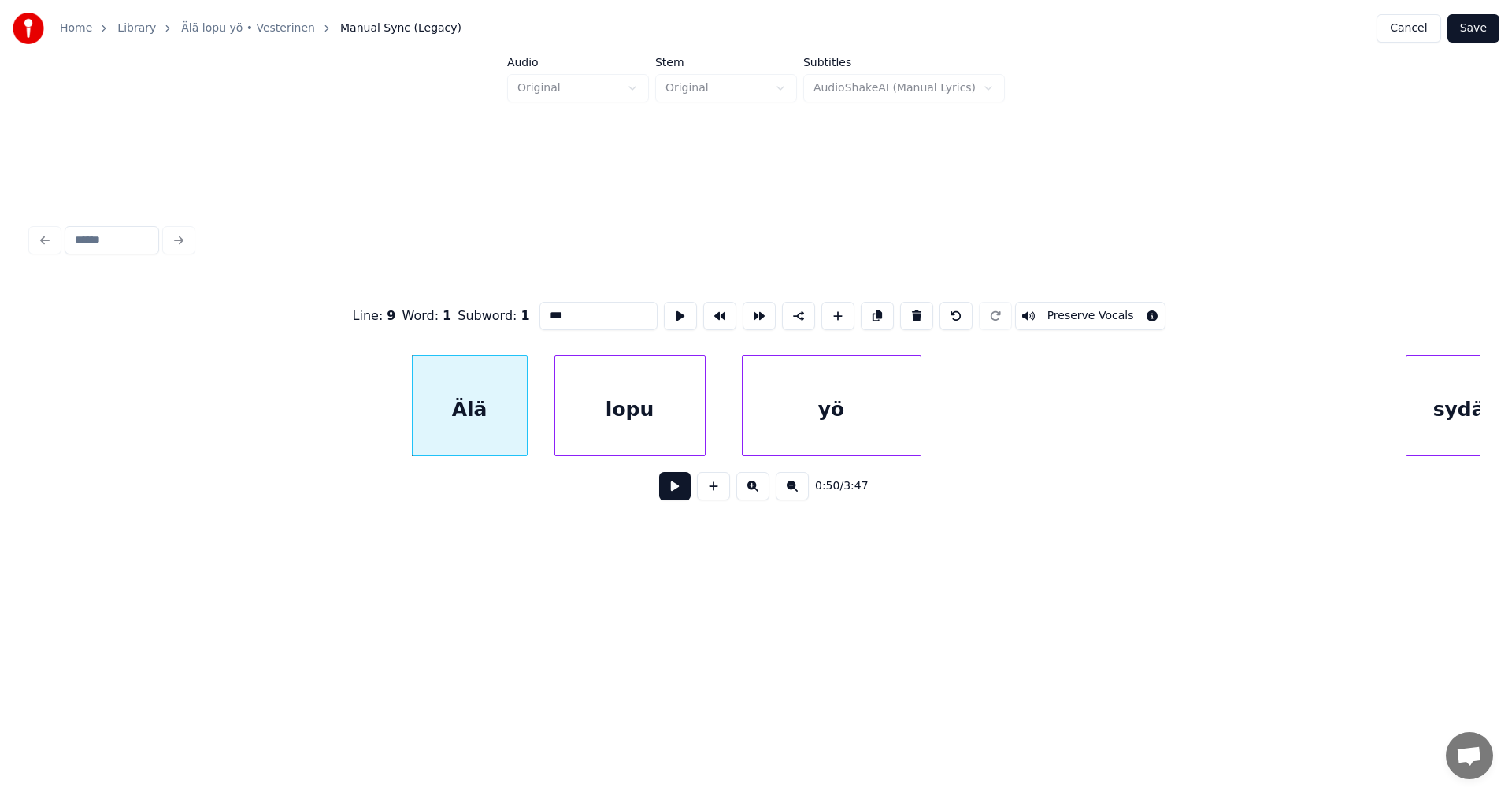
click at [677, 494] on button at bounding box center [675, 485] width 31 height 29
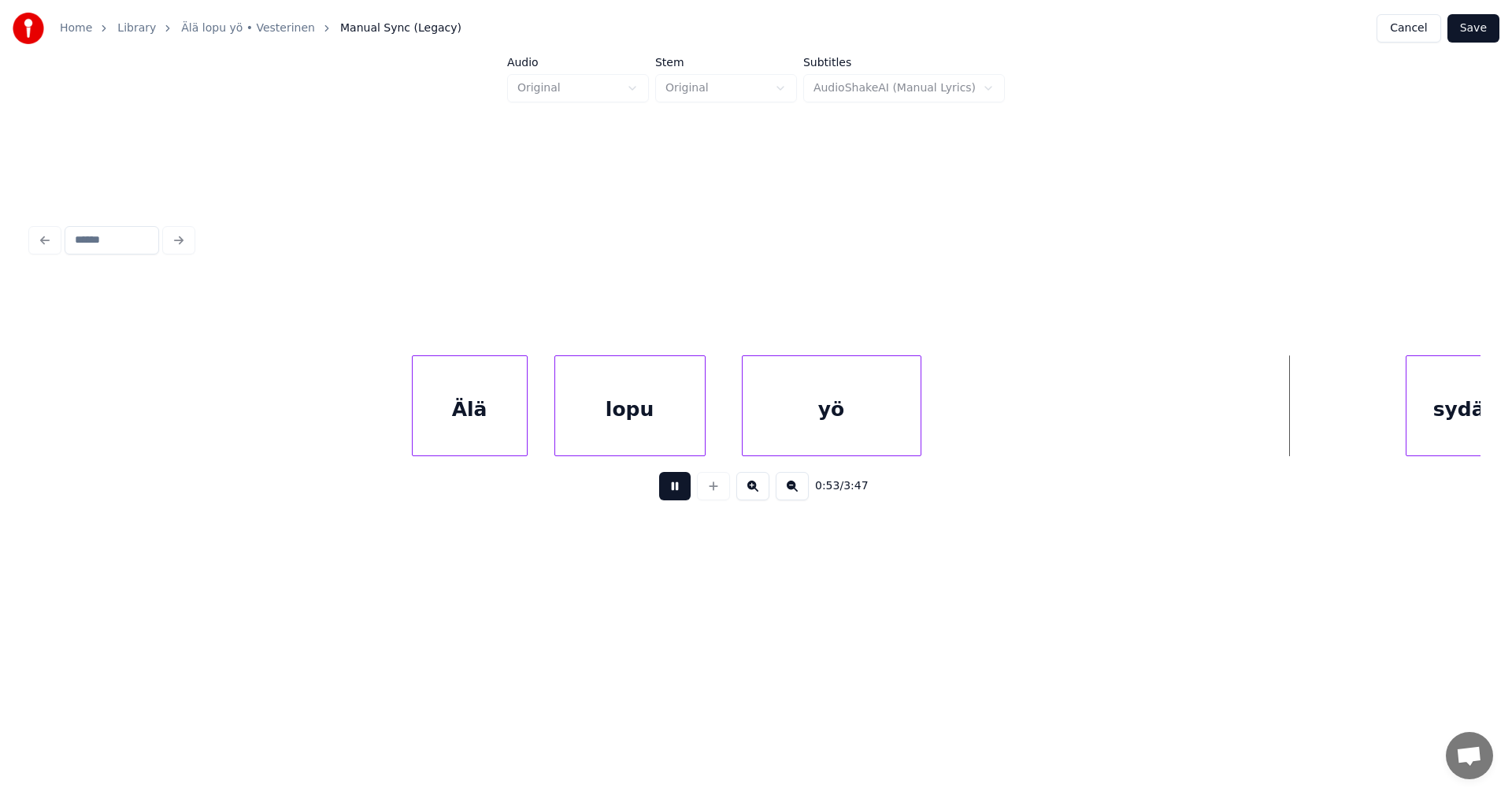
click at [677, 494] on button at bounding box center [675, 485] width 31 height 29
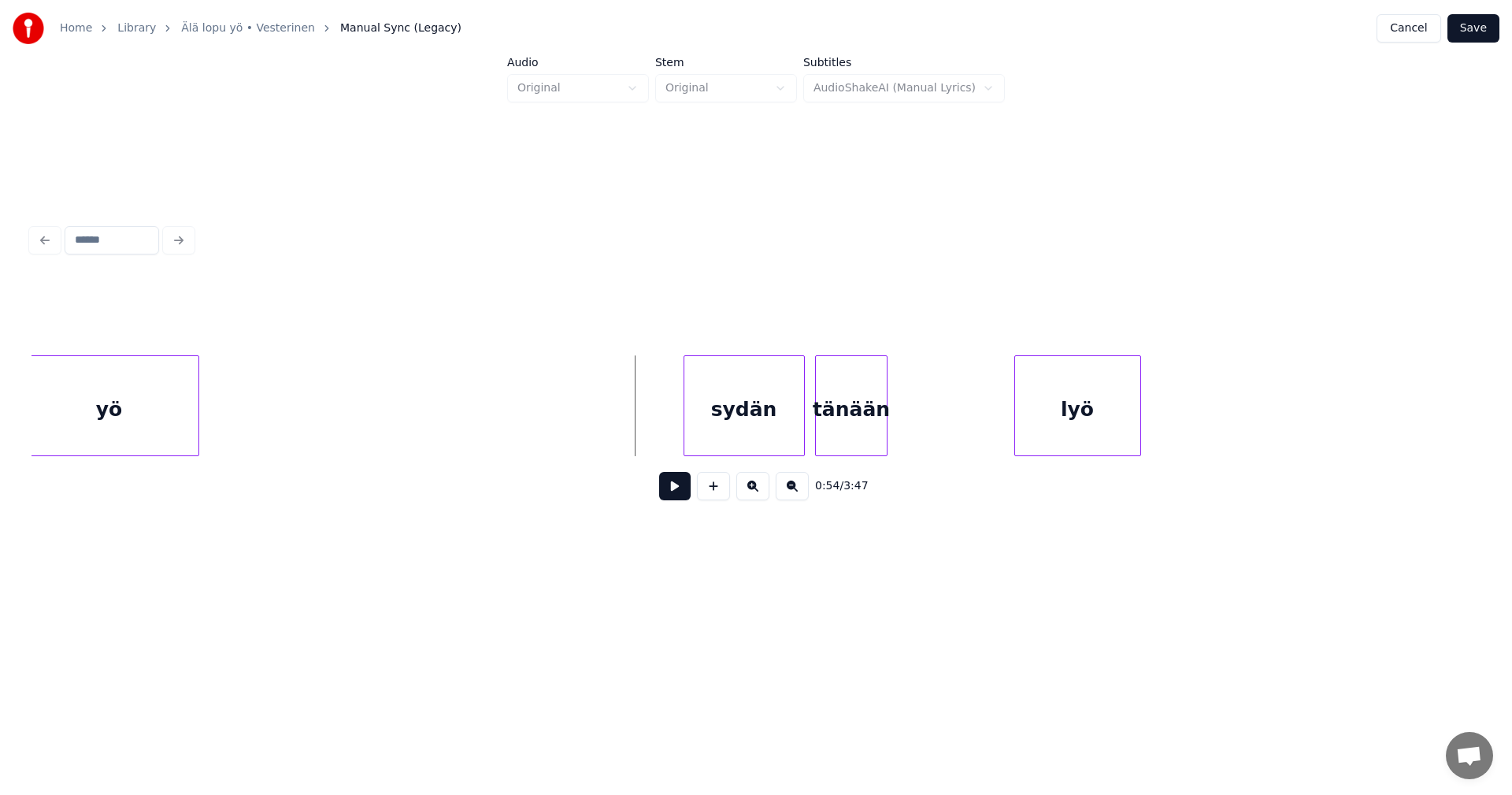
scroll to position [0, 14318]
click at [763, 416] on div "sydän" at bounding box center [726, 410] width 120 height 107
click at [652, 424] on div at bounding box center [652, 405] width 5 height 99
click at [718, 429] on div "sydän" at bounding box center [718, 410] width 135 height 107
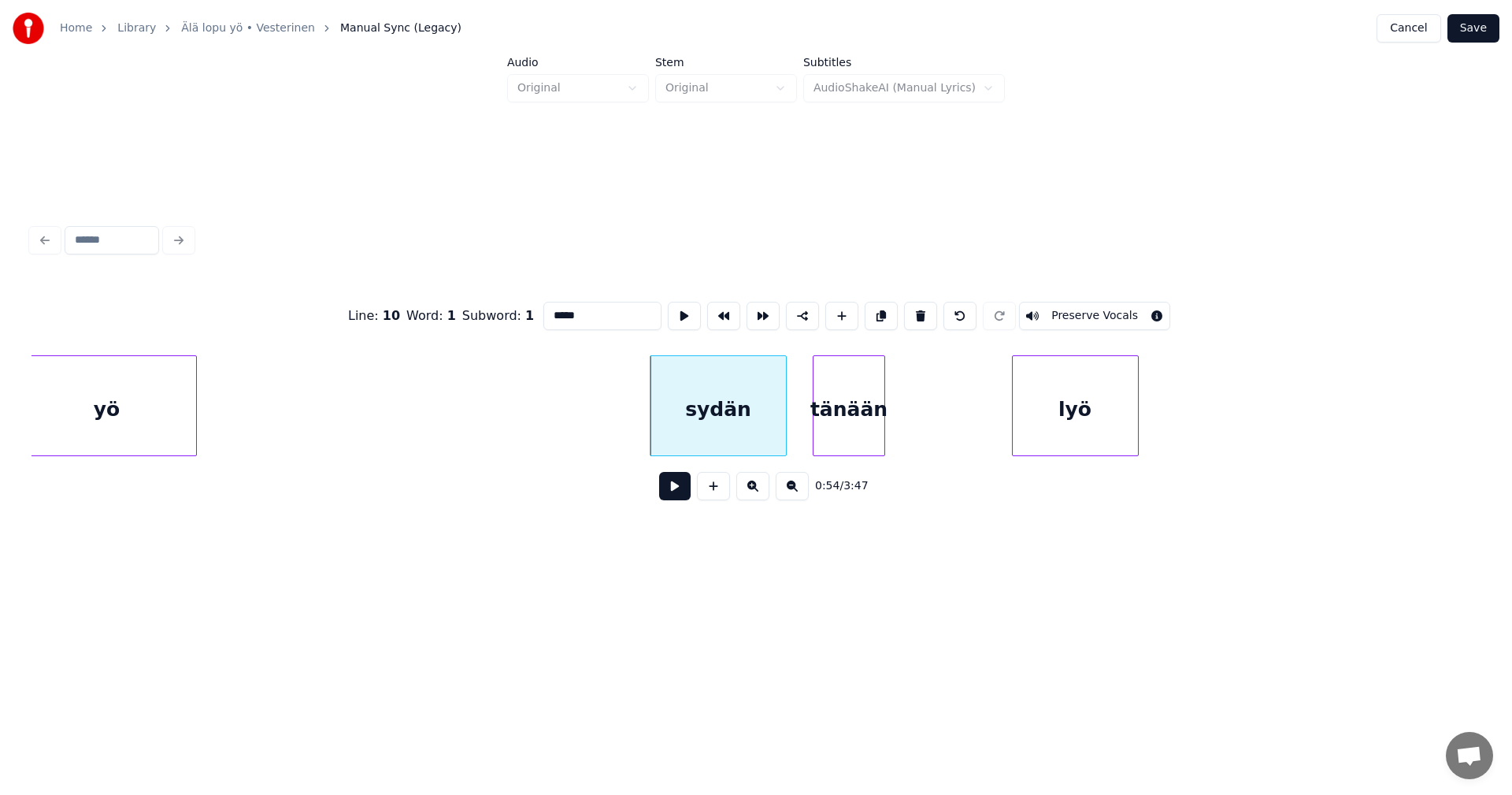
click at [675, 494] on button at bounding box center [675, 485] width 31 height 29
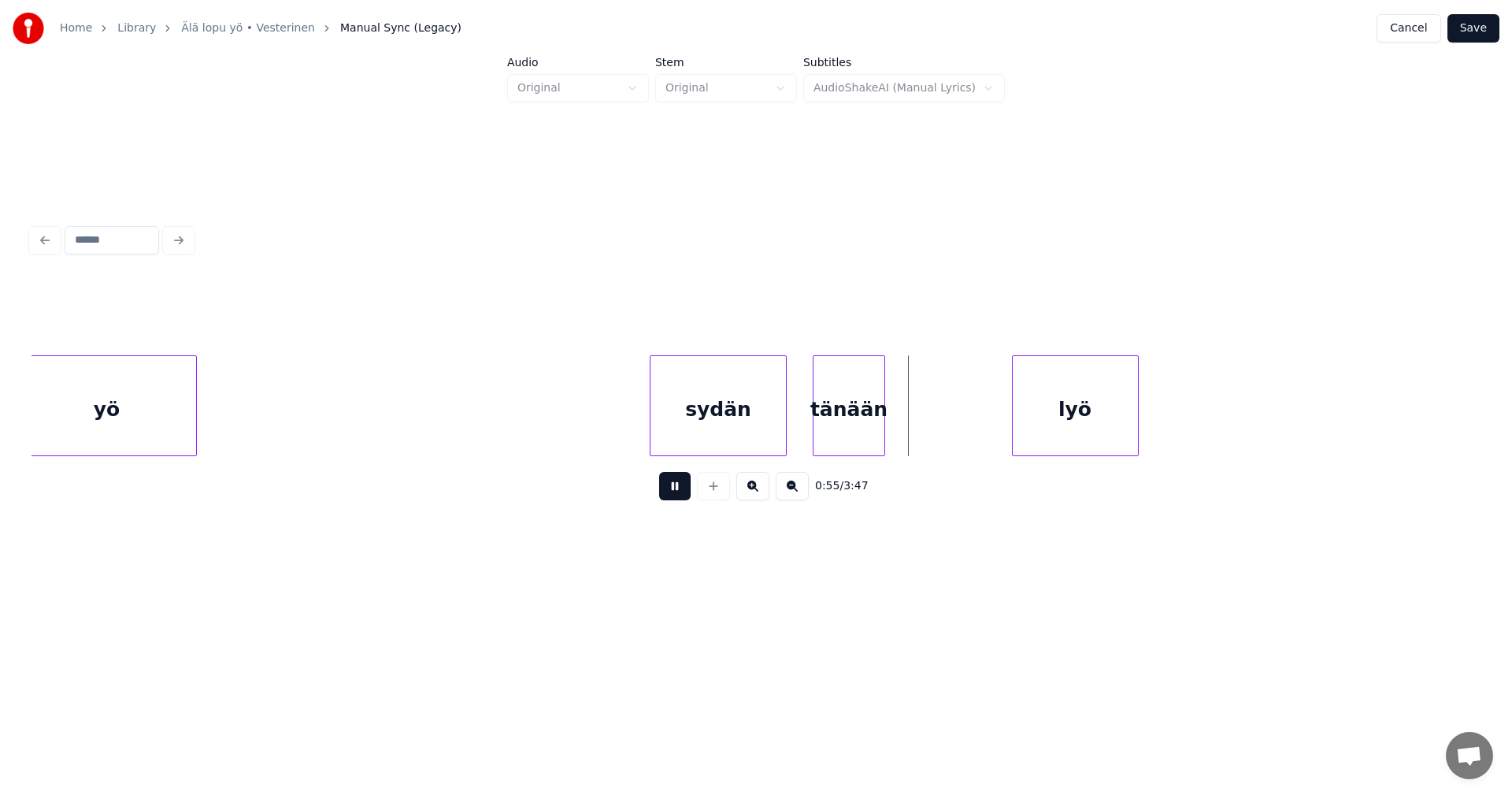
click at [684, 488] on button at bounding box center [675, 485] width 31 height 29
click at [986, 422] on div at bounding box center [987, 405] width 5 height 99
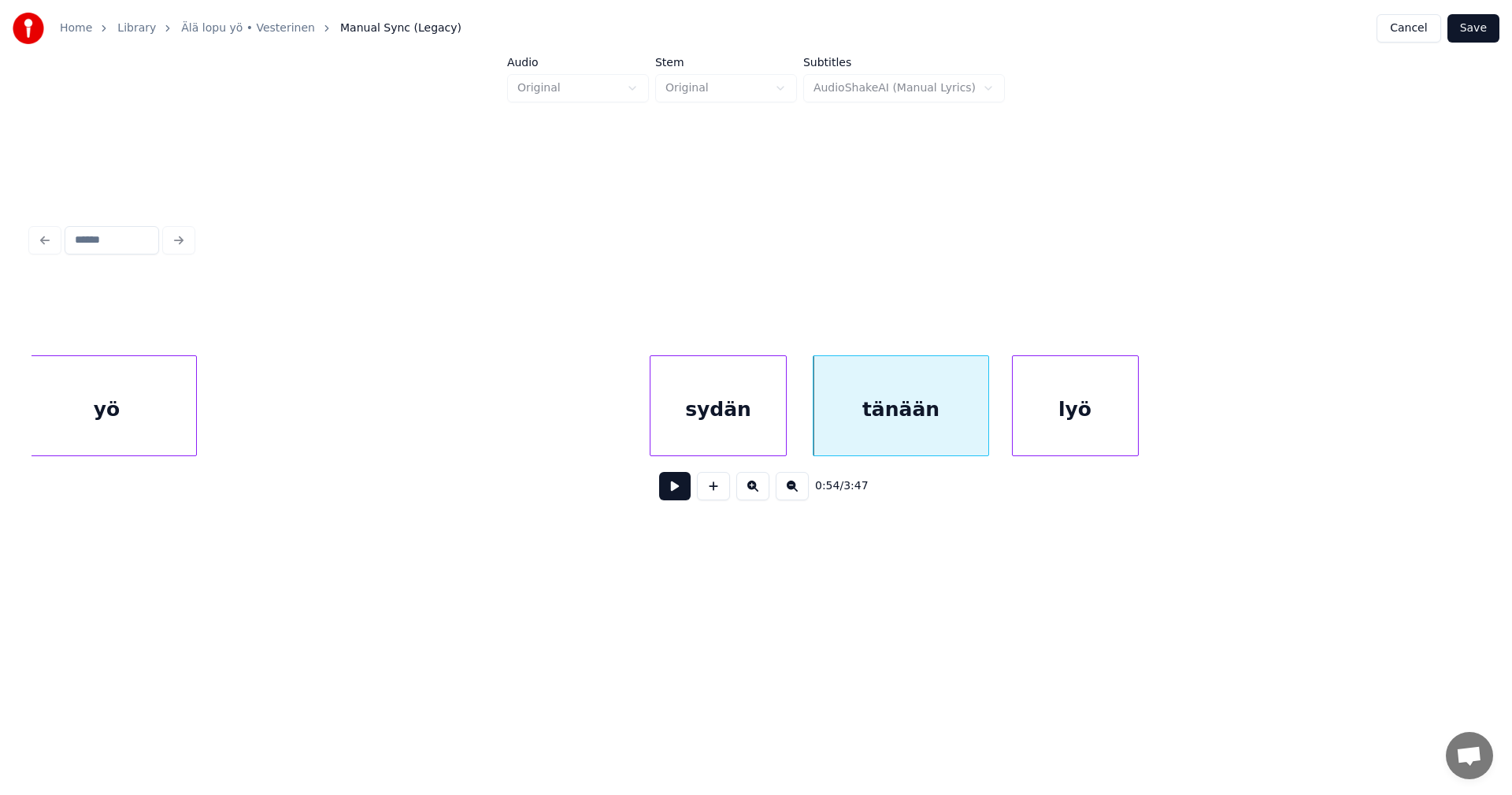
click at [1036, 427] on div "lyö" at bounding box center [1075, 410] width 125 height 107
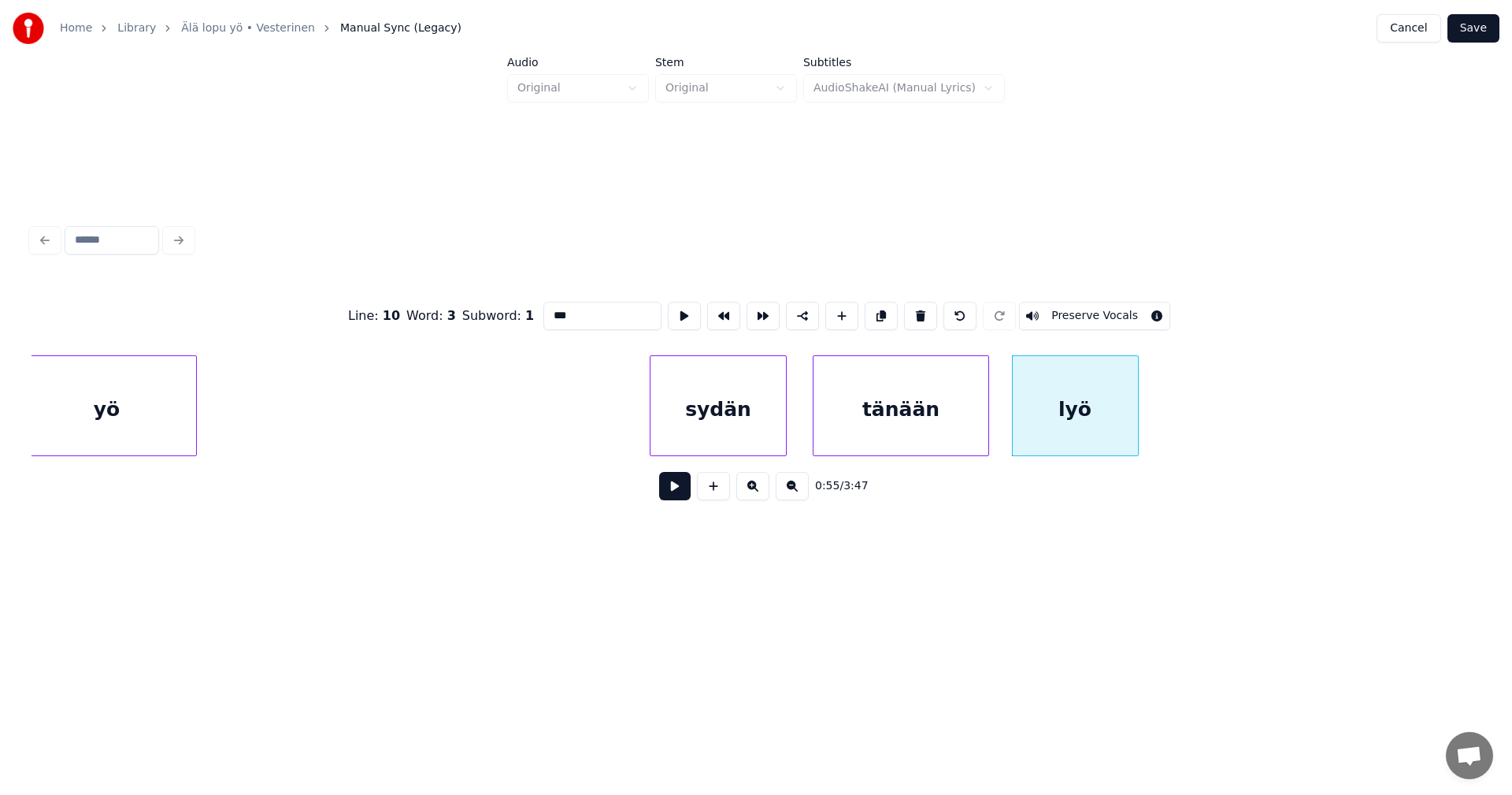
click at [683, 493] on button at bounding box center [675, 485] width 31 height 29
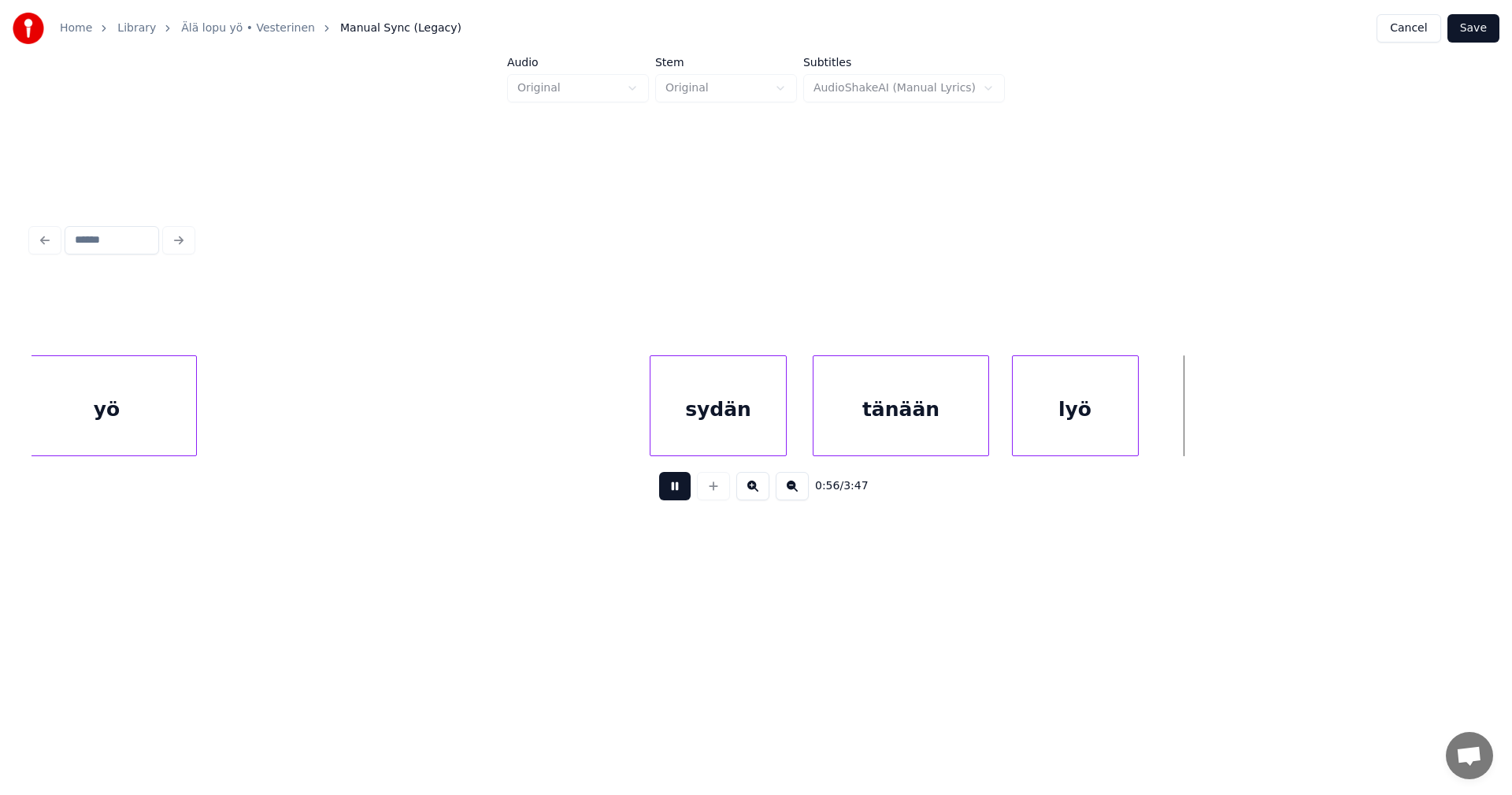
click at [685, 491] on button at bounding box center [675, 485] width 31 height 29
click at [1164, 434] on div at bounding box center [1161, 405] width 5 height 99
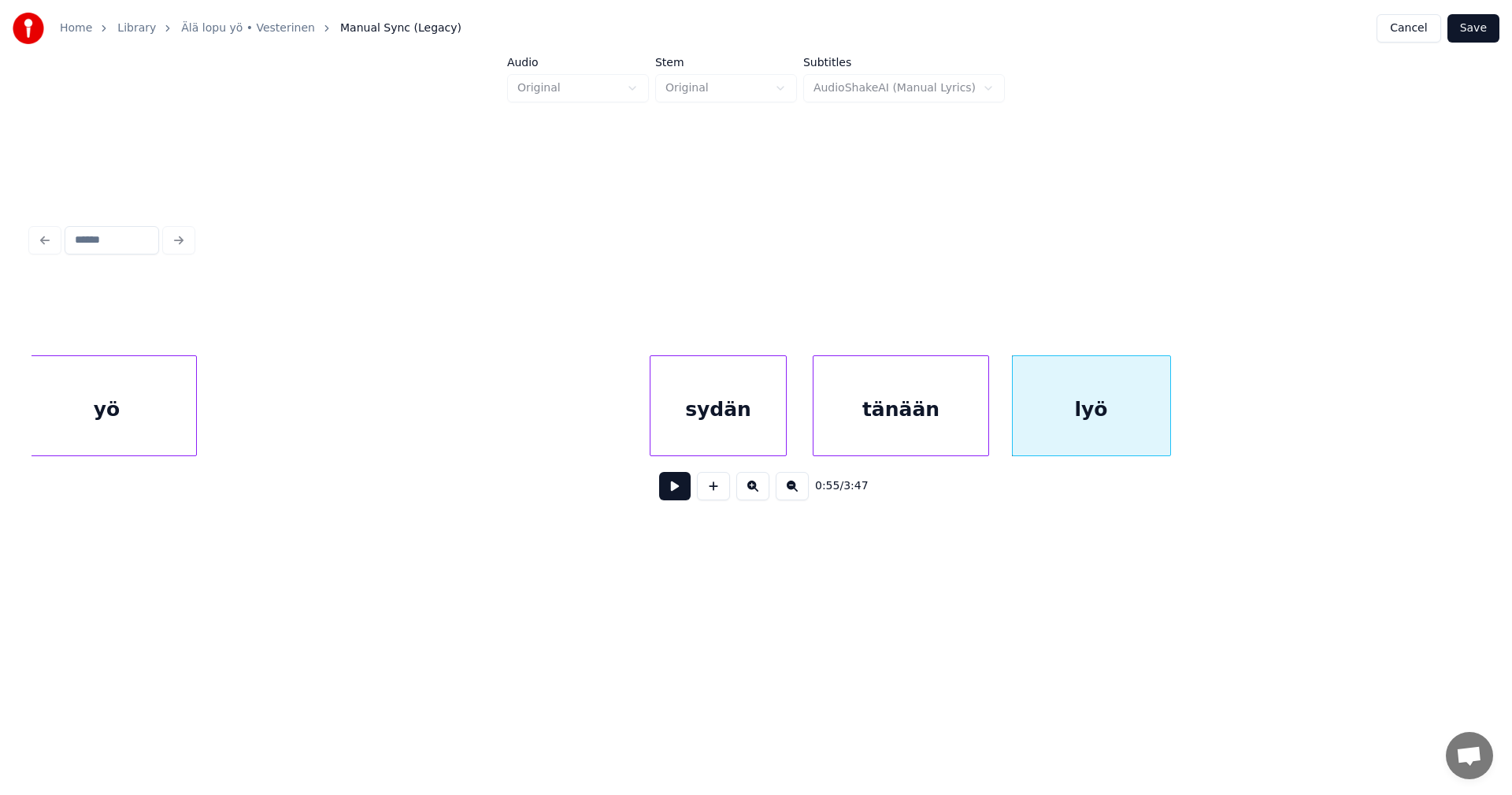
click at [770, 425] on div "sydän" at bounding box center [718, 410] width 135 height 107
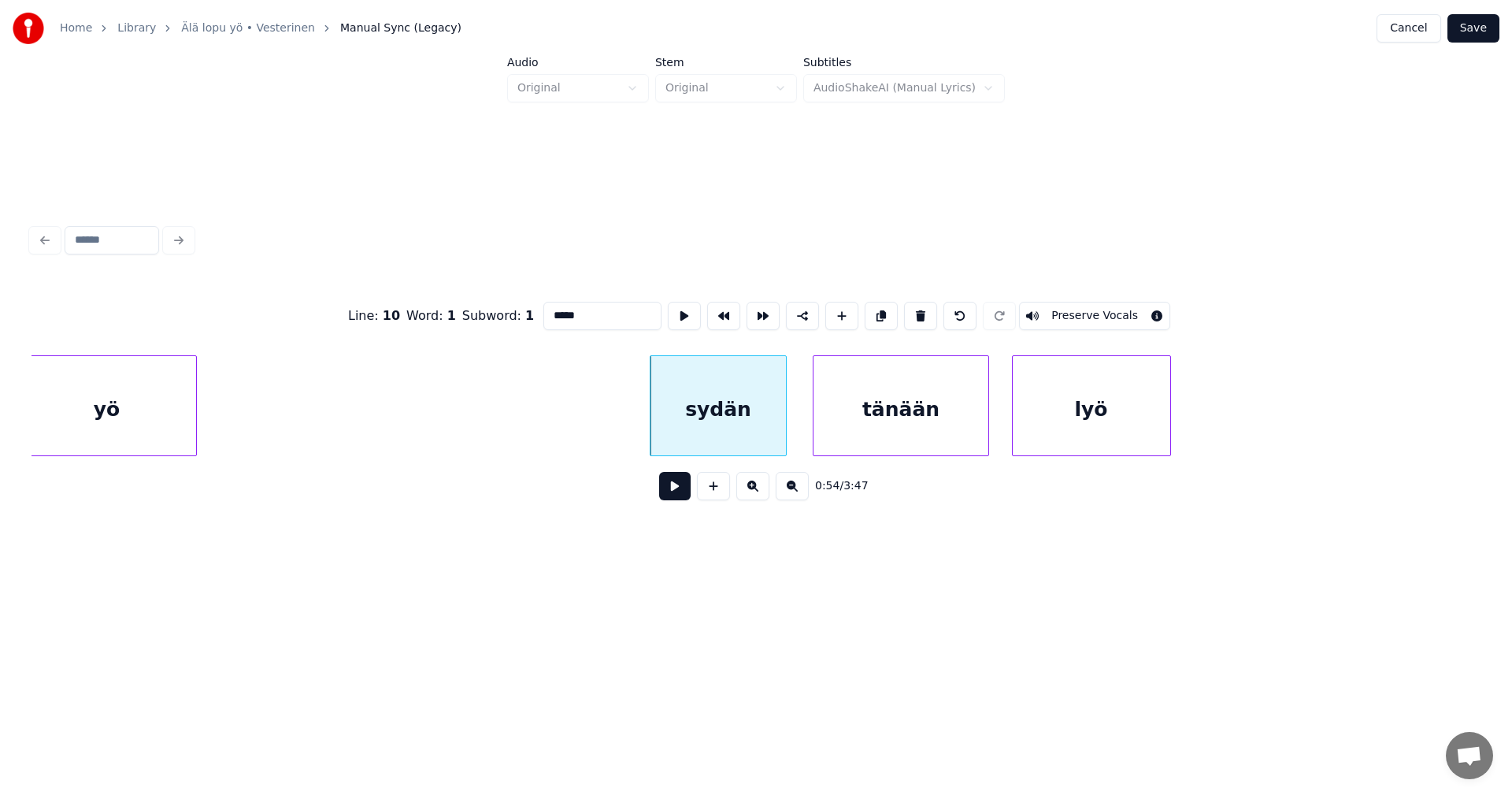
click at [676, 492] on button at bounding box center [675, 485] width 31 height 29
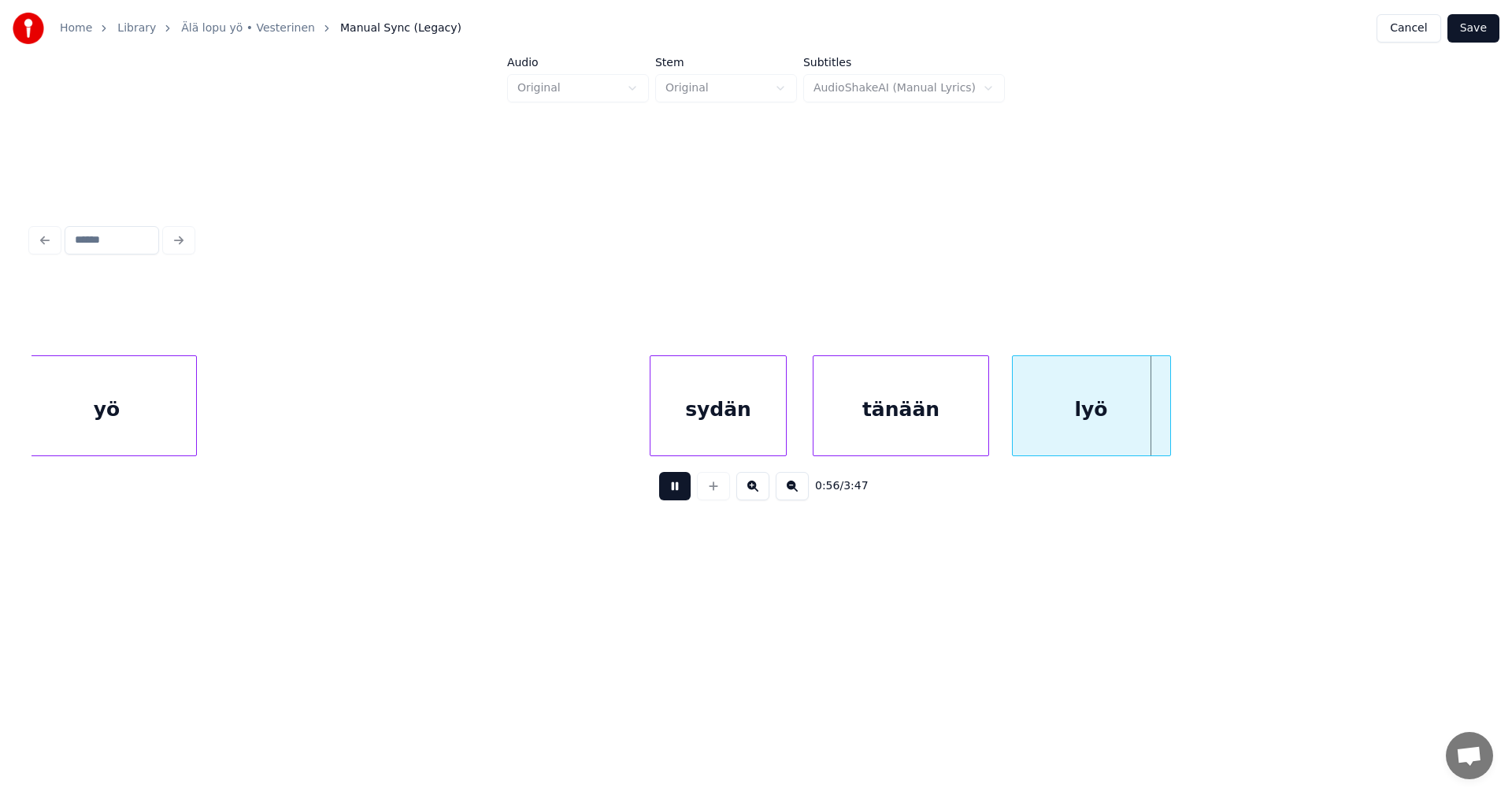
click at [677, 491] on button at bounding box center [675, 485] width 31 height 29
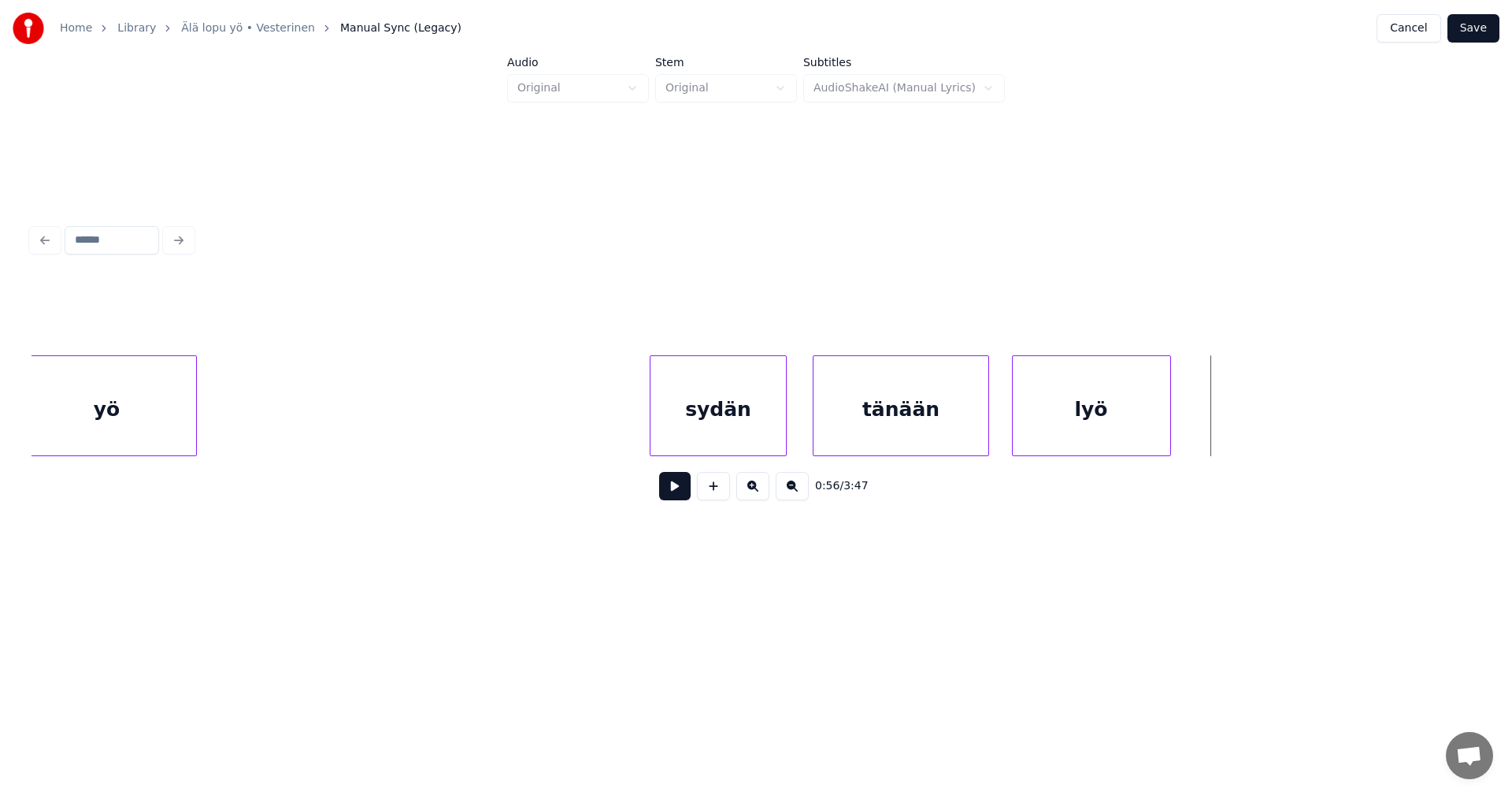
click at [1476, 33] on button "Save" at bounding box center [1473, 28] width 52 height 29
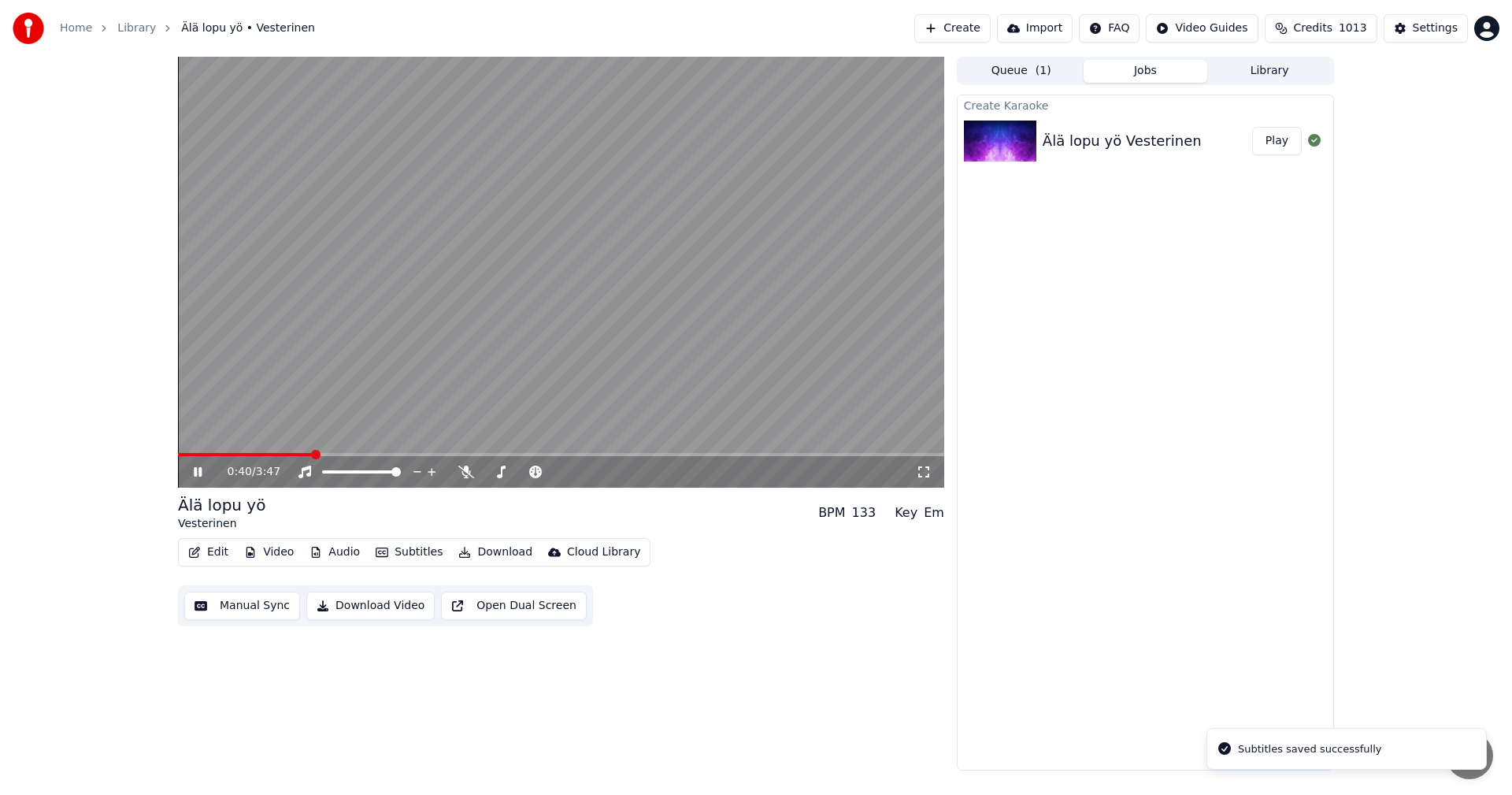
click at [313, 456] on span at bounding box center [561, 454] width 766 height 3
click at [226, 453] on span at bounding box center [201, 454] width 47 height 3
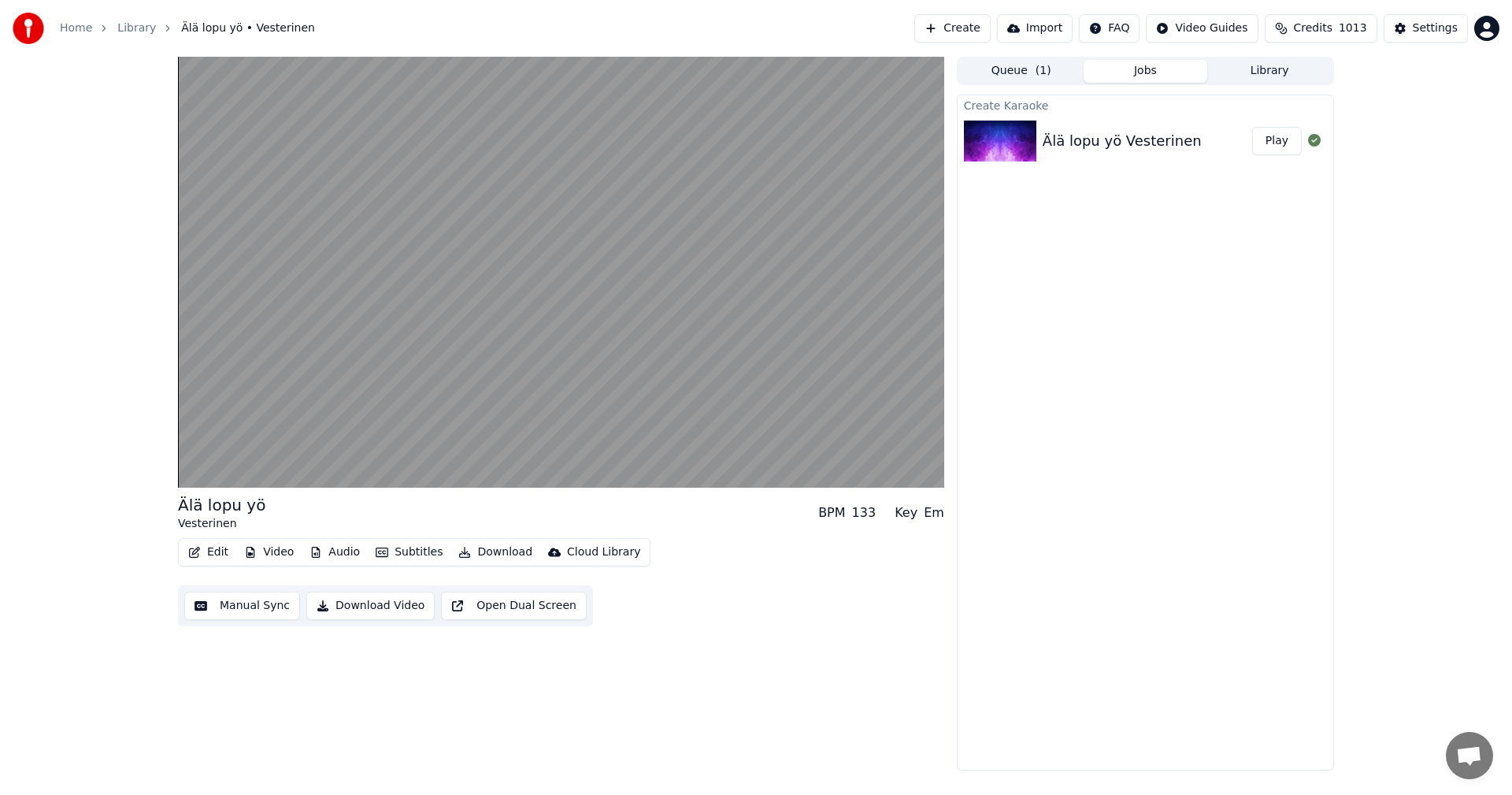
click at [1074, 301] on div "Create Karaoke Älä lopu yö Vesterinen Play" at bounding box center [1145, 432] width 377 height 676
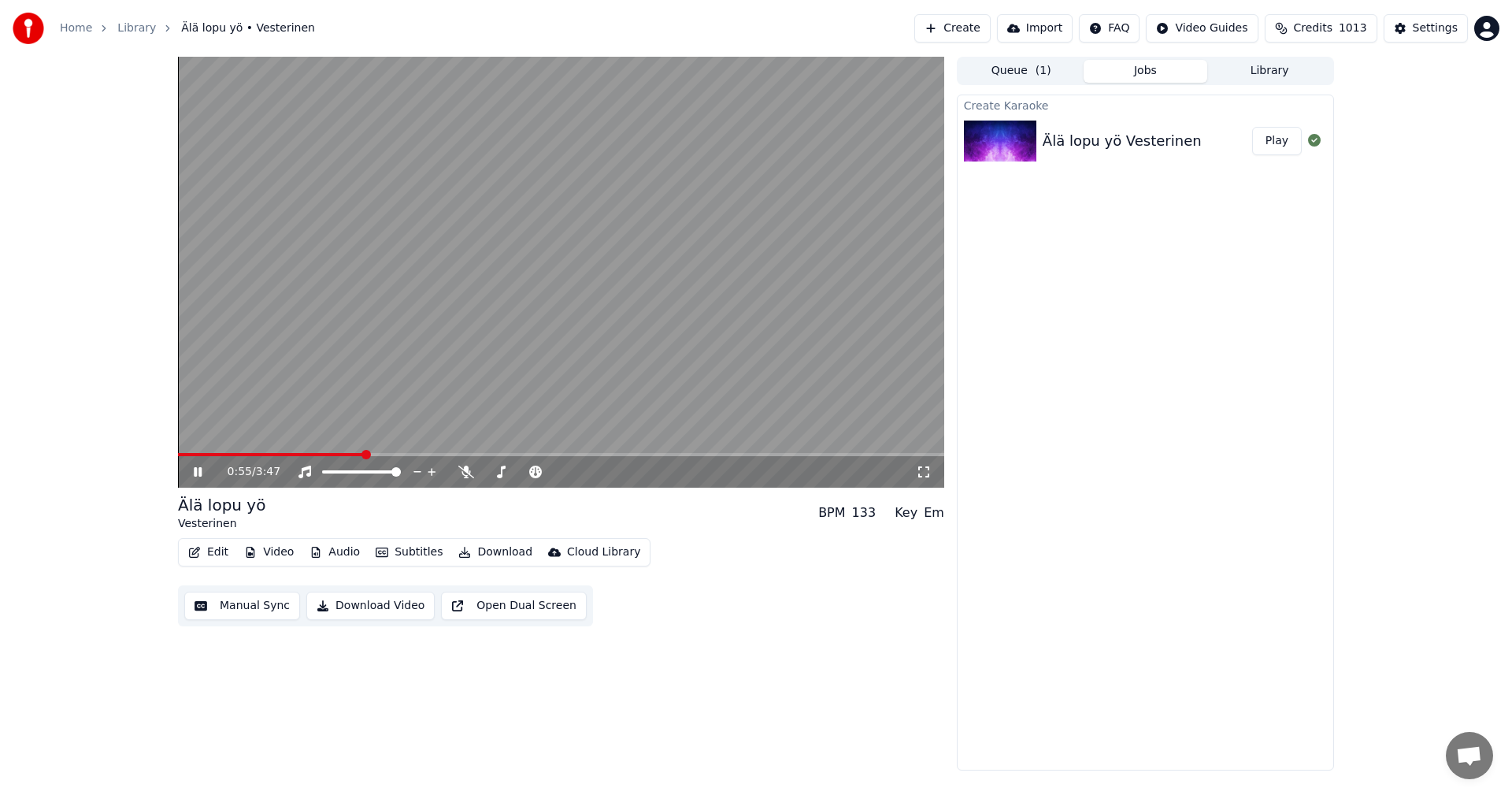
click at [201, 470] on icon at bounding box center [198, 471] width 8 height 9
click at [221, 556] on button "Edit" at bounding box center [208, 552] width 53 height 22
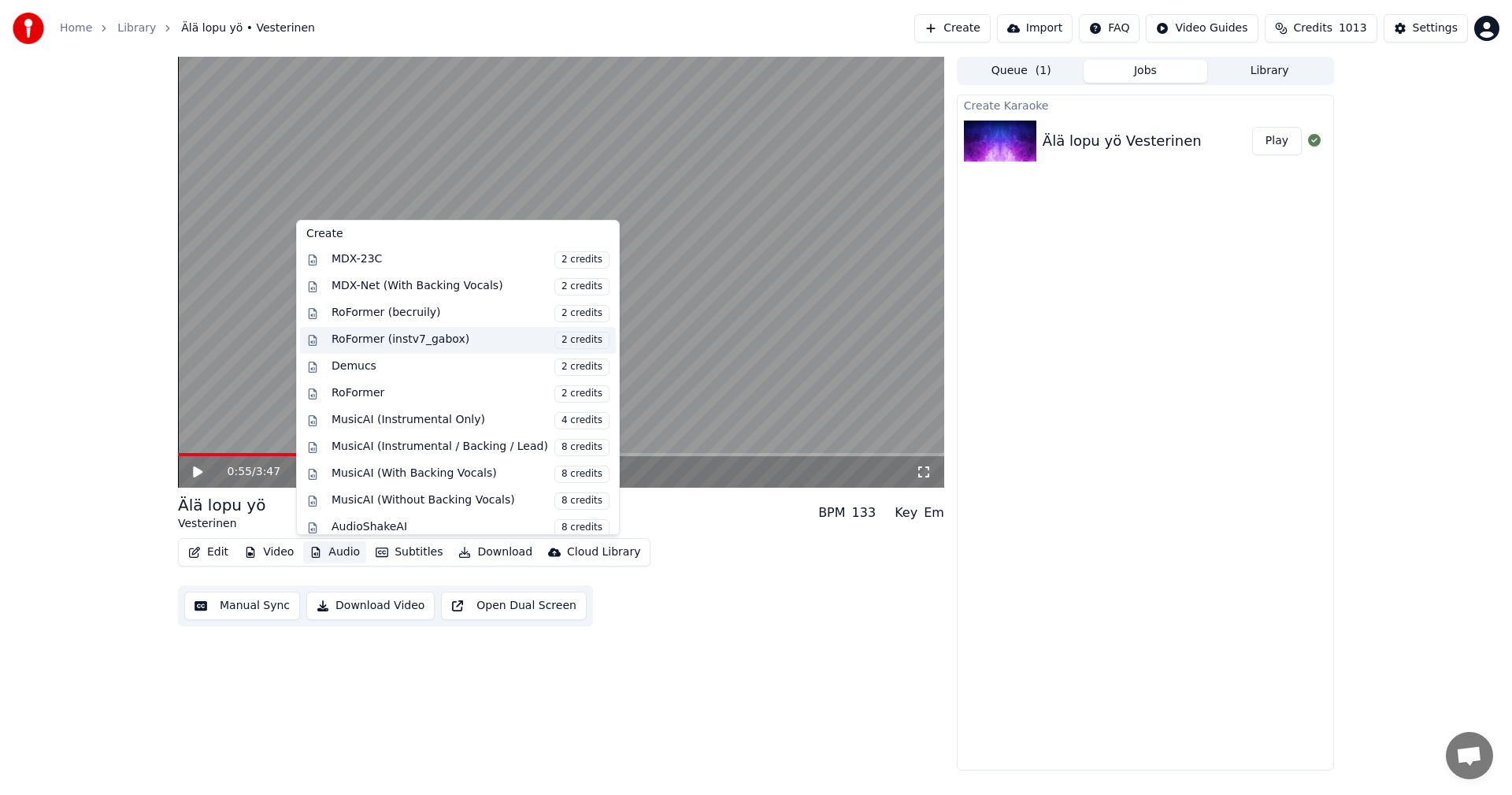
scroll to position [157, 0]
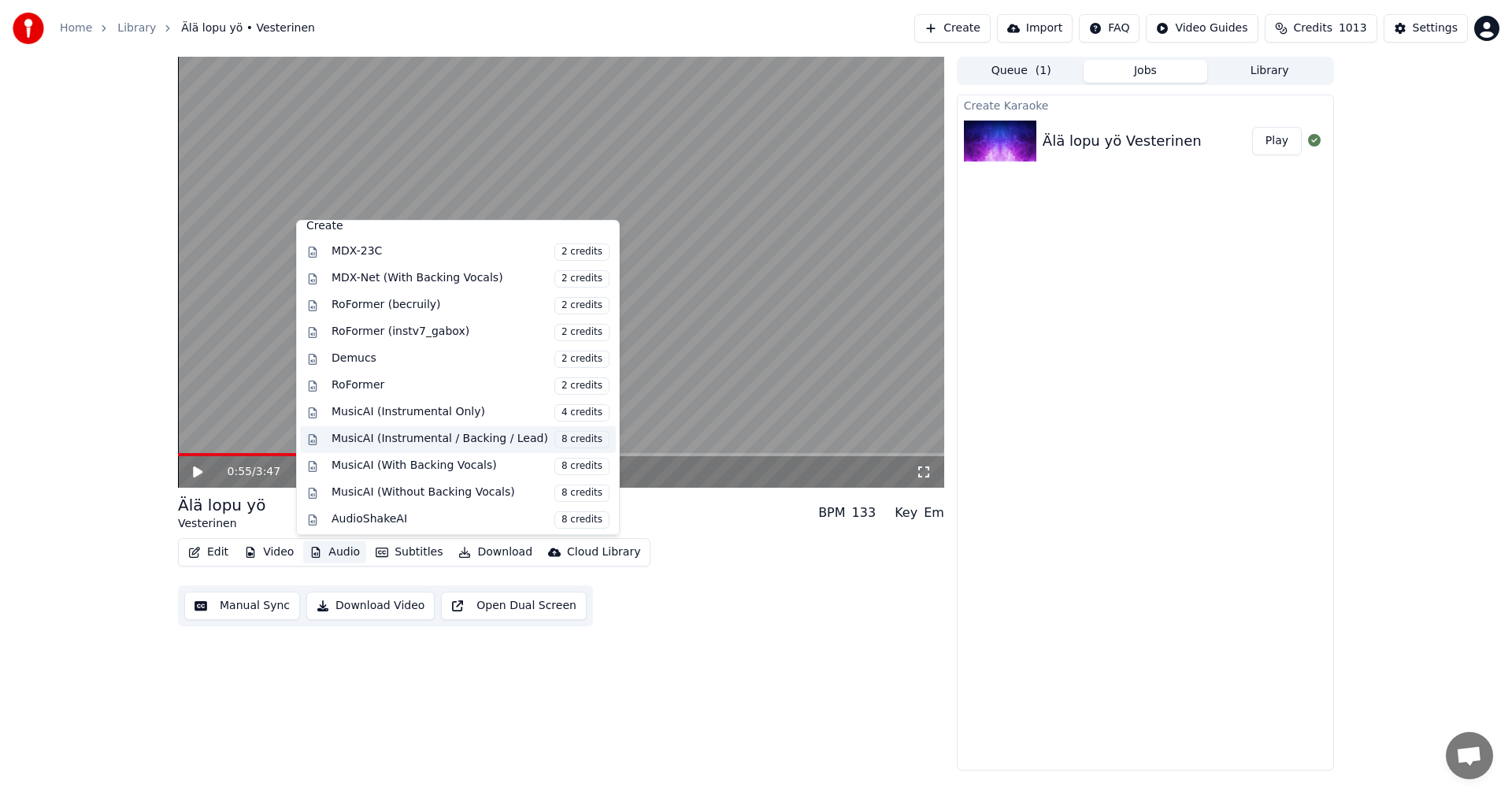
click at [406, 437] on div "MusicAI (Instrumental / Backing / Lead) 8 credits" at bounding box center [470, 439] width 278 height 18
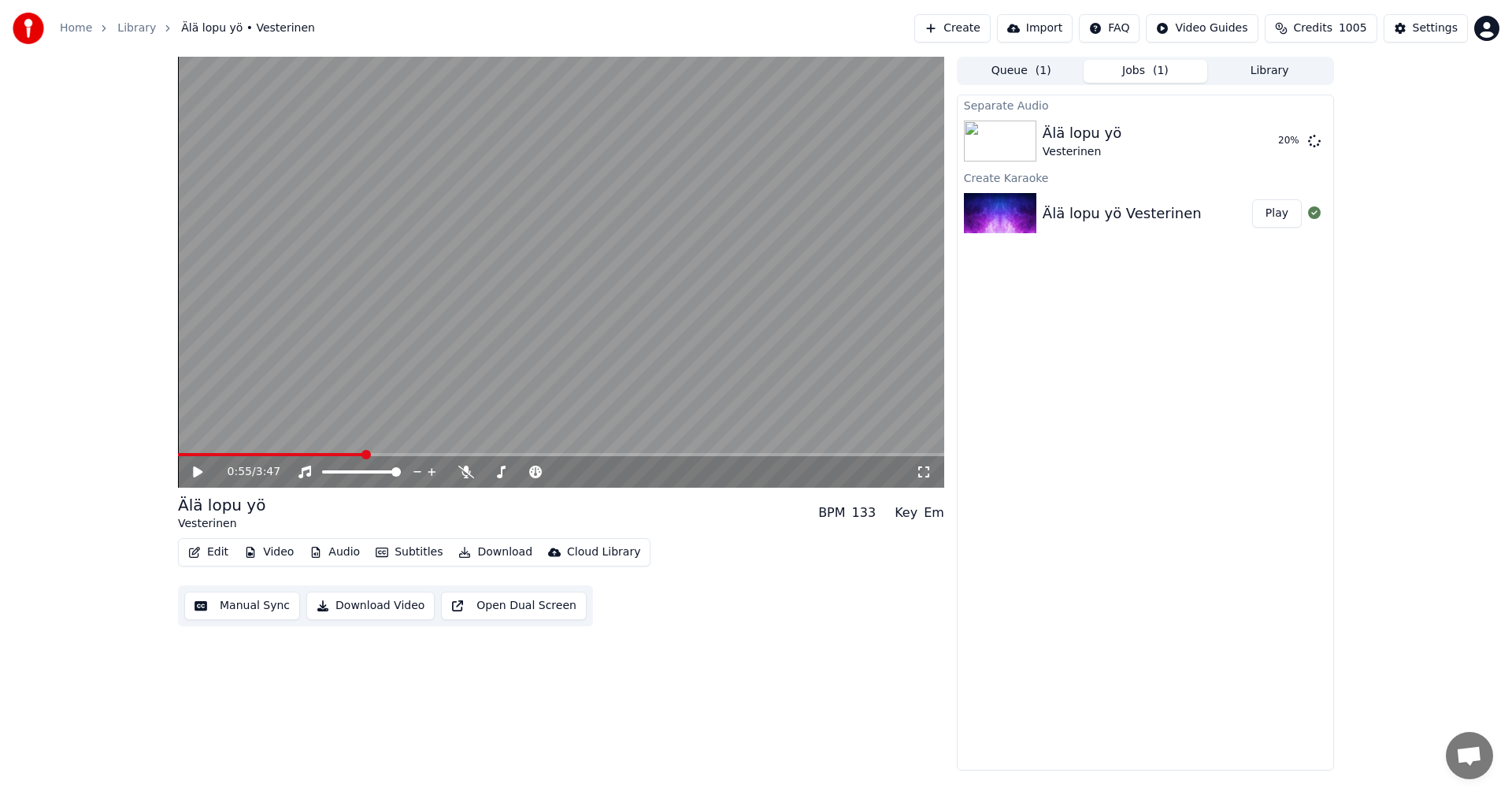
click at [226, 552] on button "Edit" at bounding box center [208, 552] width 53 height 22
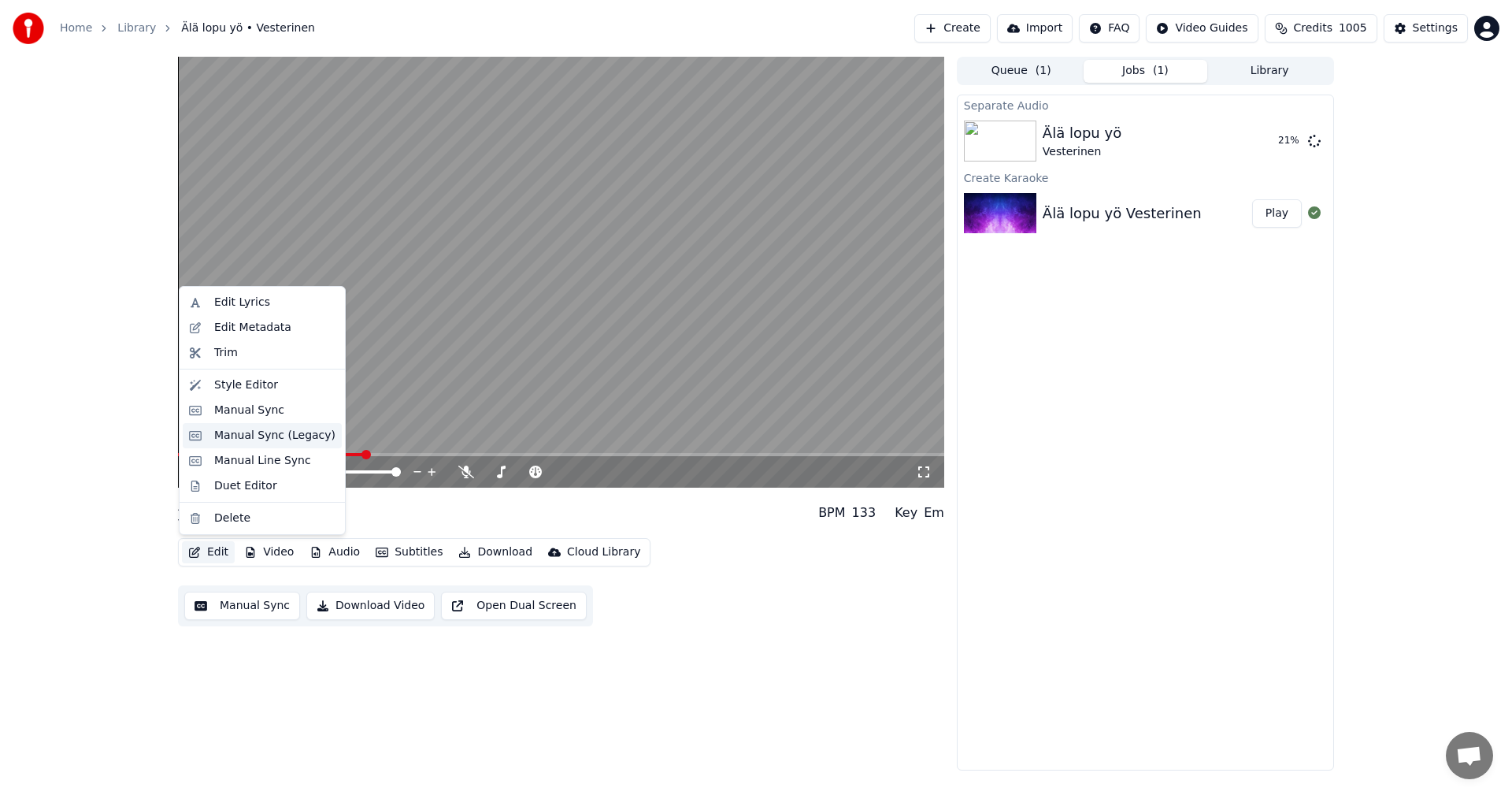
click at [272, 437] on div "Manual Sync (Legacy)" at bounding box center [274, 435] width 121 height 16
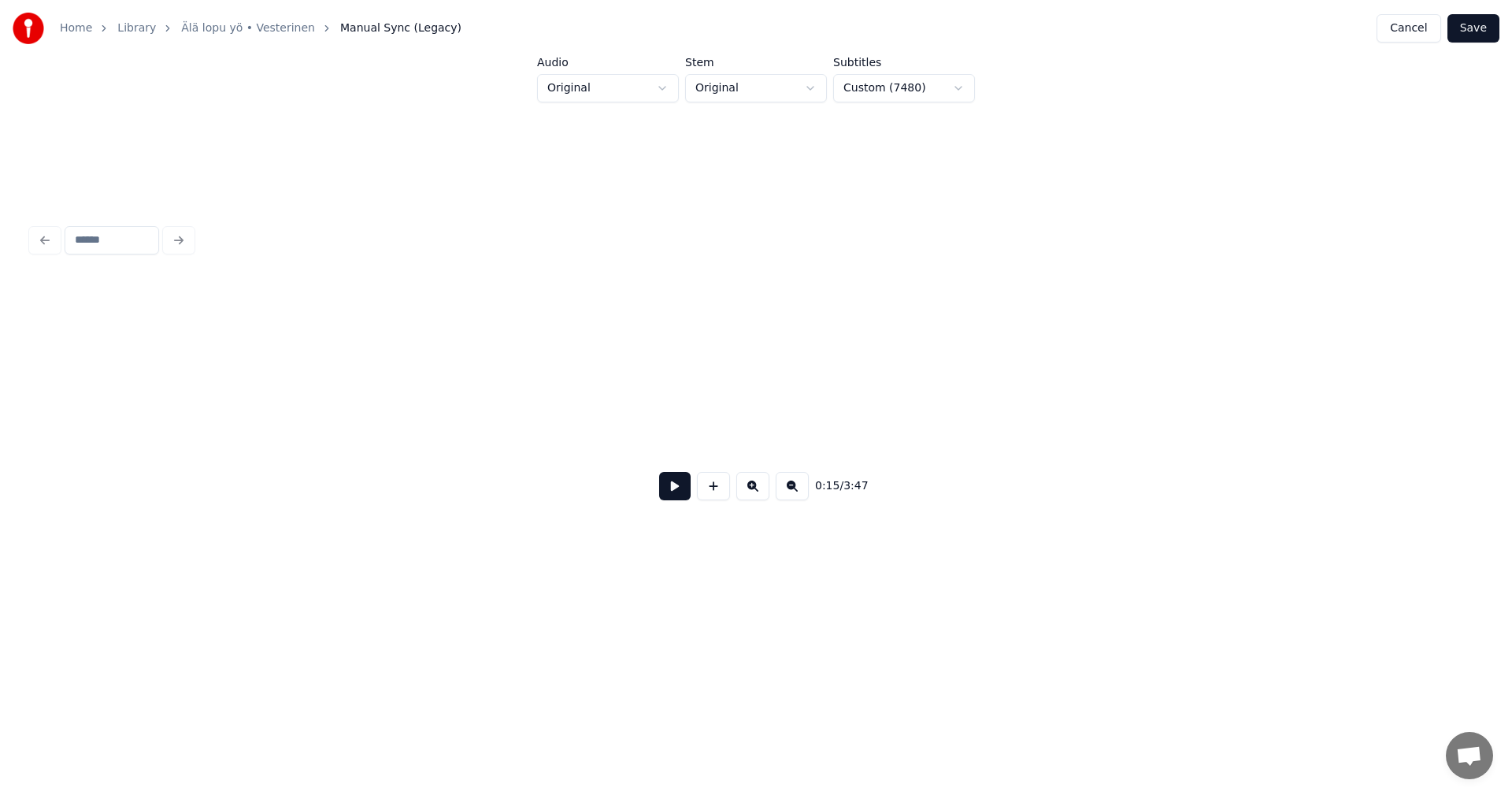
scroll to position [0, 4277]
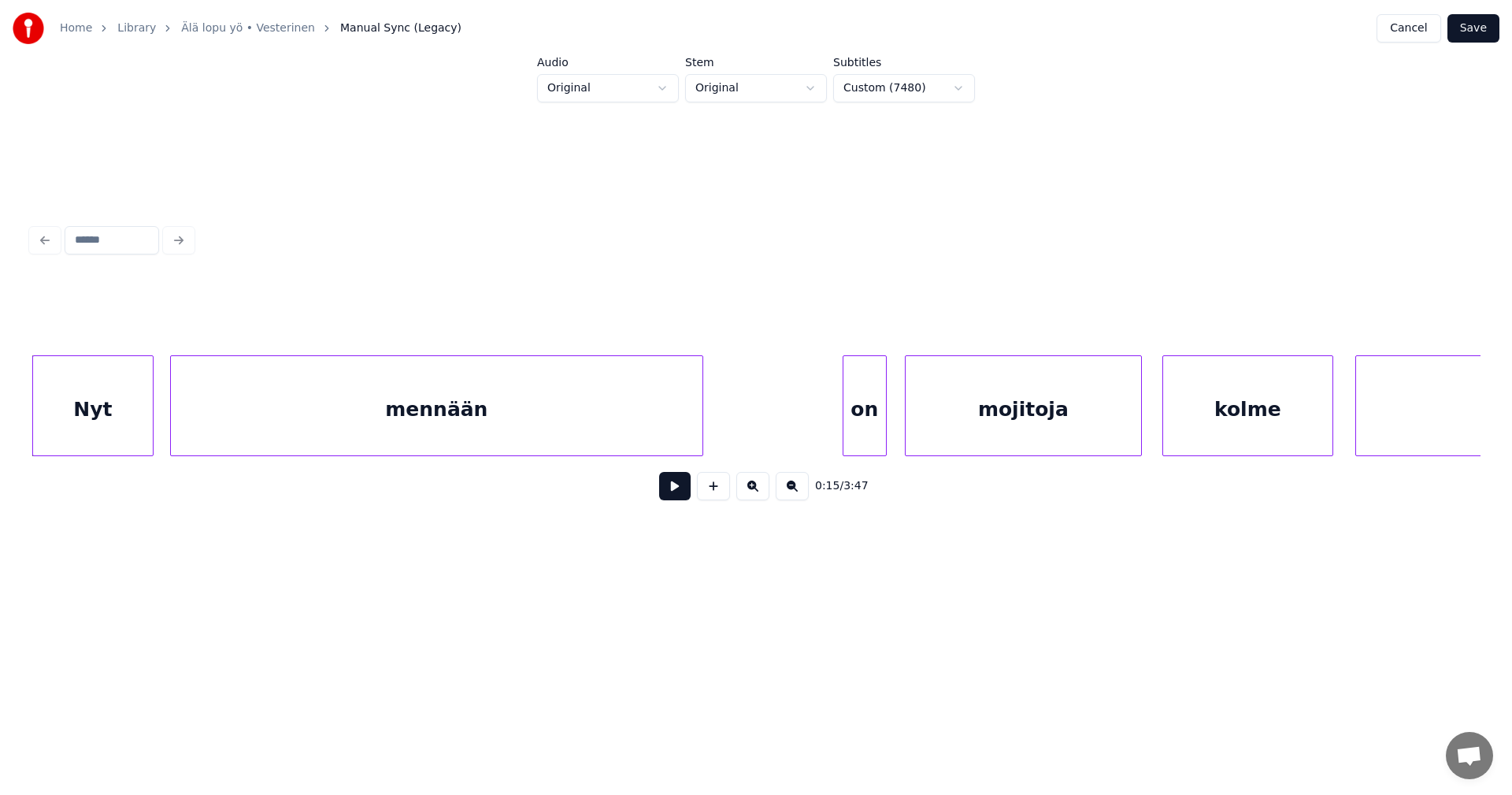
click at [673, 497] on button at bounding box center [675, 485] width 31 height 29
click at [673, 496] on button at bounding box center [675, 485] width 31 height 29
click at [124, 432] on div at bounding box center [125, 405] width 5 height 99
click at [212, 432] on div "mennään" at bounding box center [436, 410] width 531 height 107
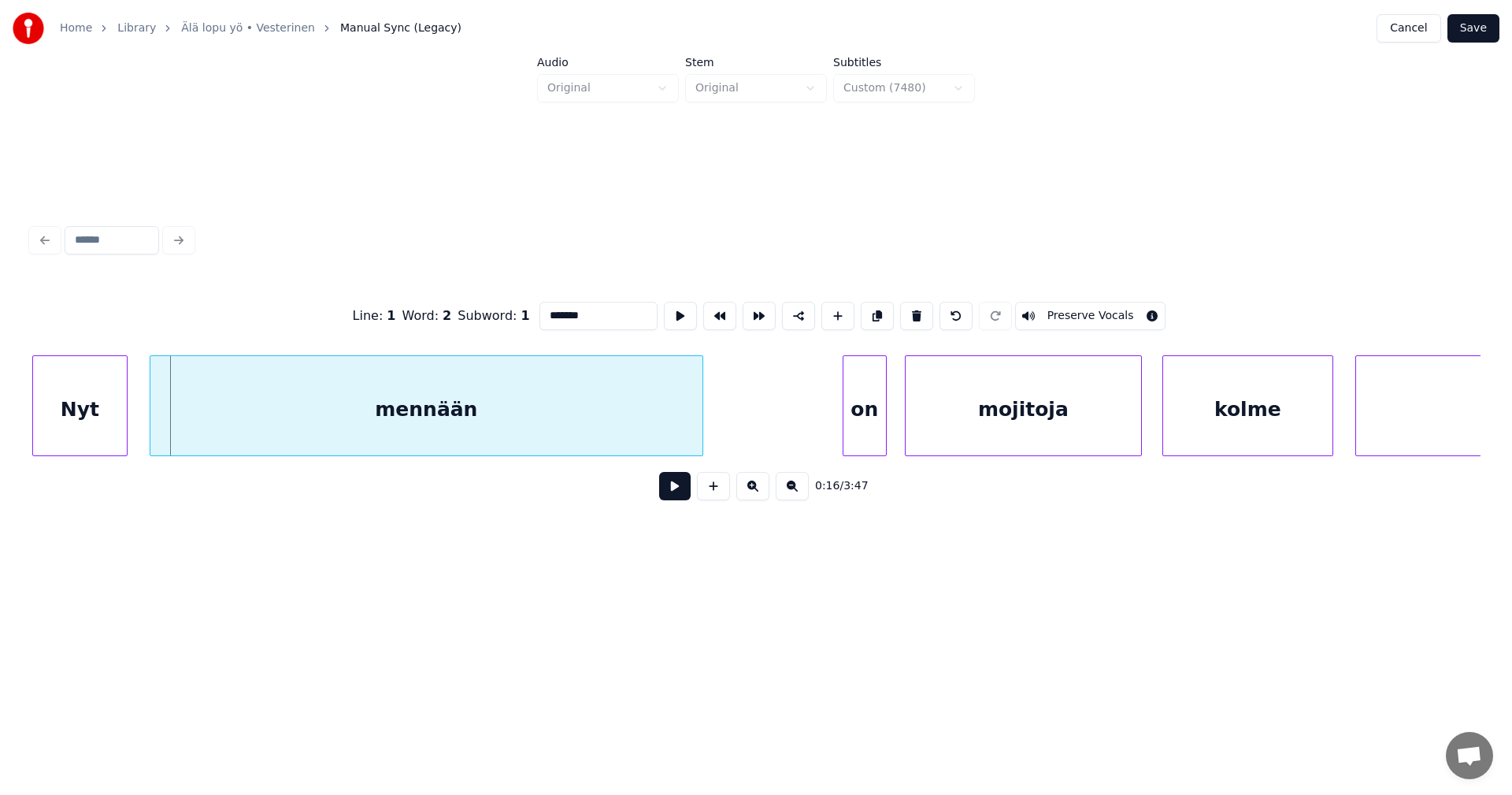
click at [153, 433] on div at bounding box center [152, 405] width 5 height 99
click at [568, 438] on div "mennään" at bounding box center [427, 410] width 551 height 107
click at [679, 498] on button at bounding box center [675, 485] width 31 height 29
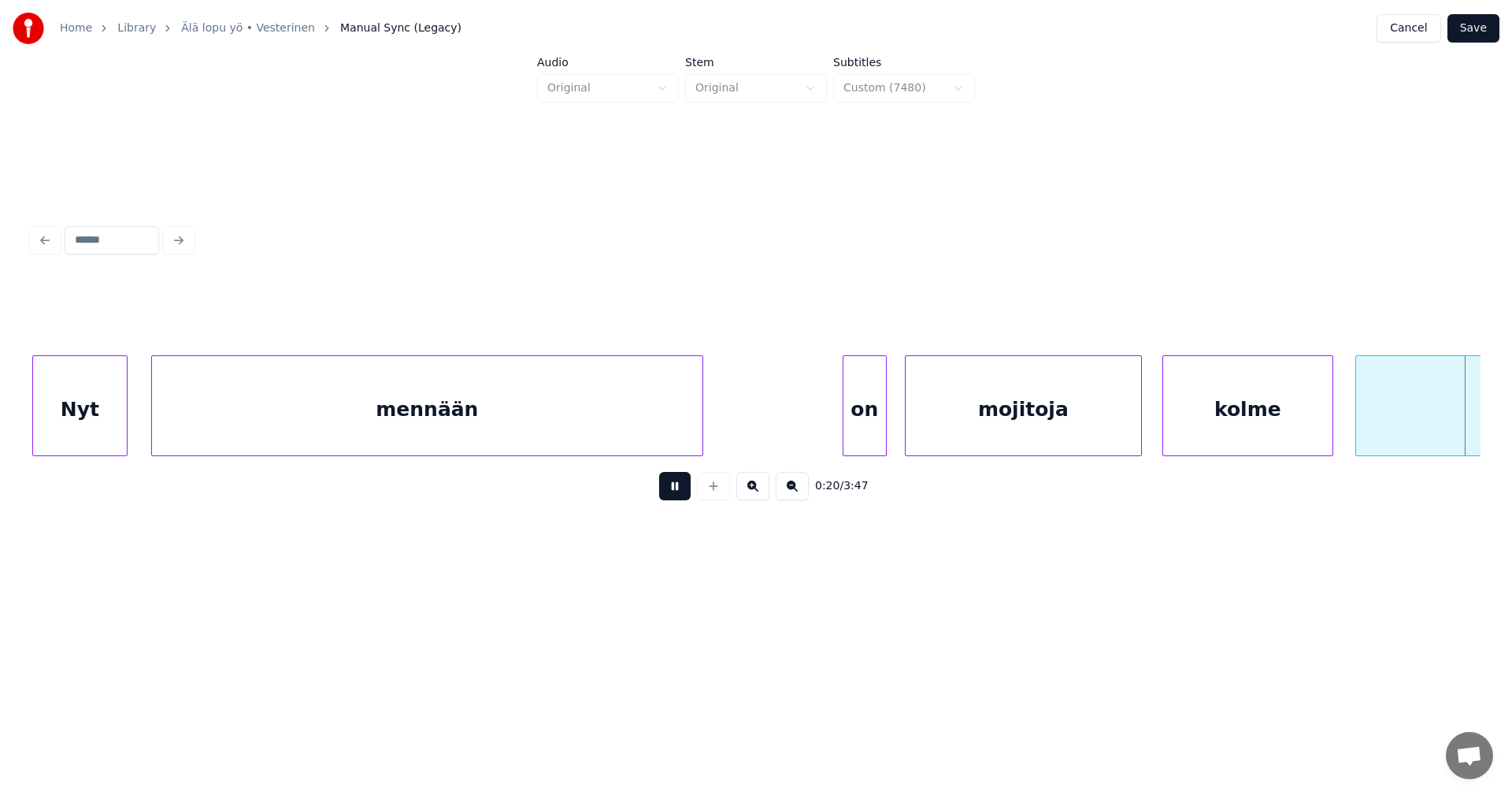
drag, startPoint x: 673, startPoint y: 493, endPoint x: 666, endPoint y: 487, distance: 9.2
click at [673, 493] on button at bounding box center [675, 485] width 31 height 29
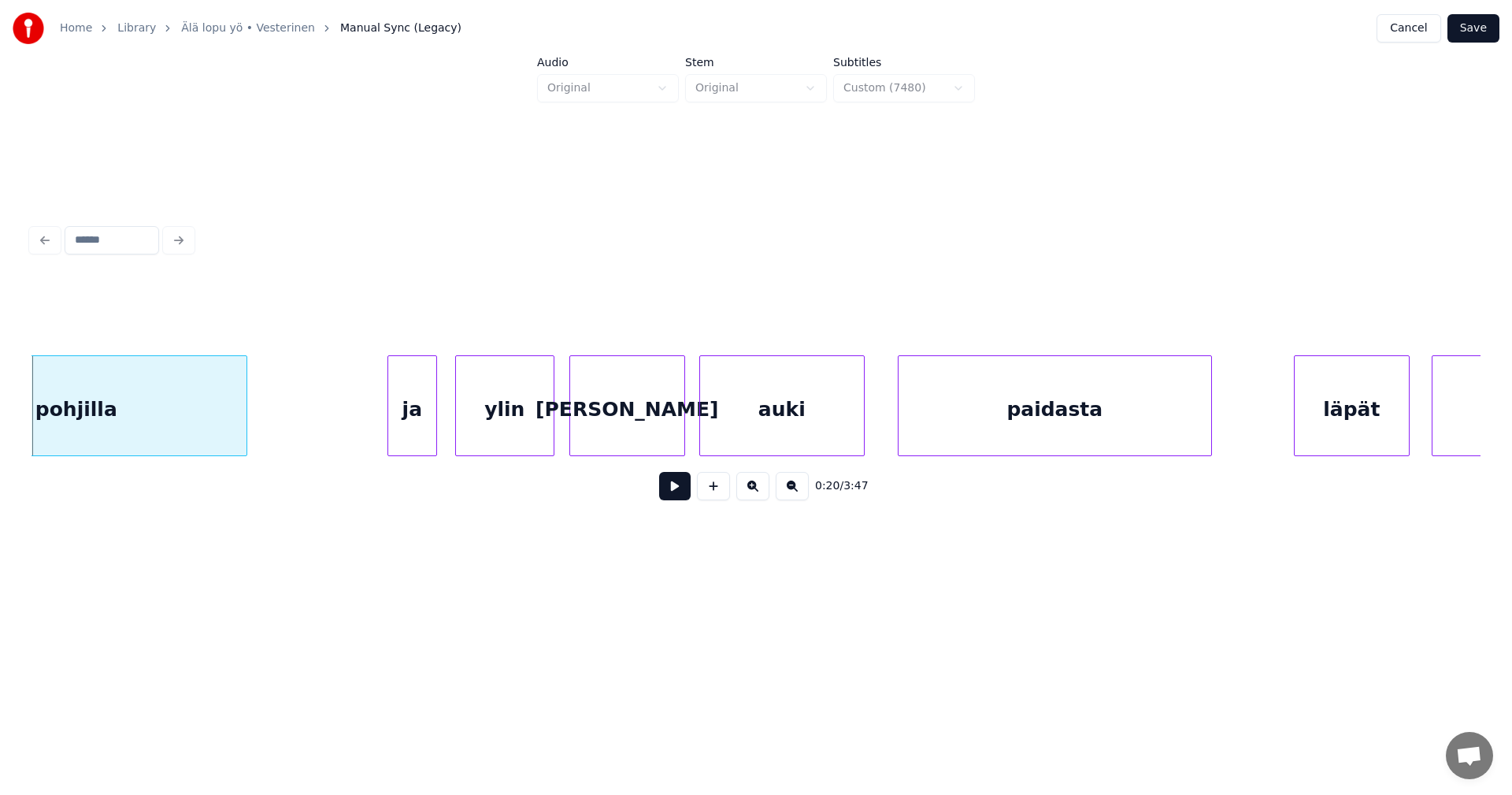
click at [1475, 31] on button "Save" at bounding box center [1473, 28] width 52 height 29
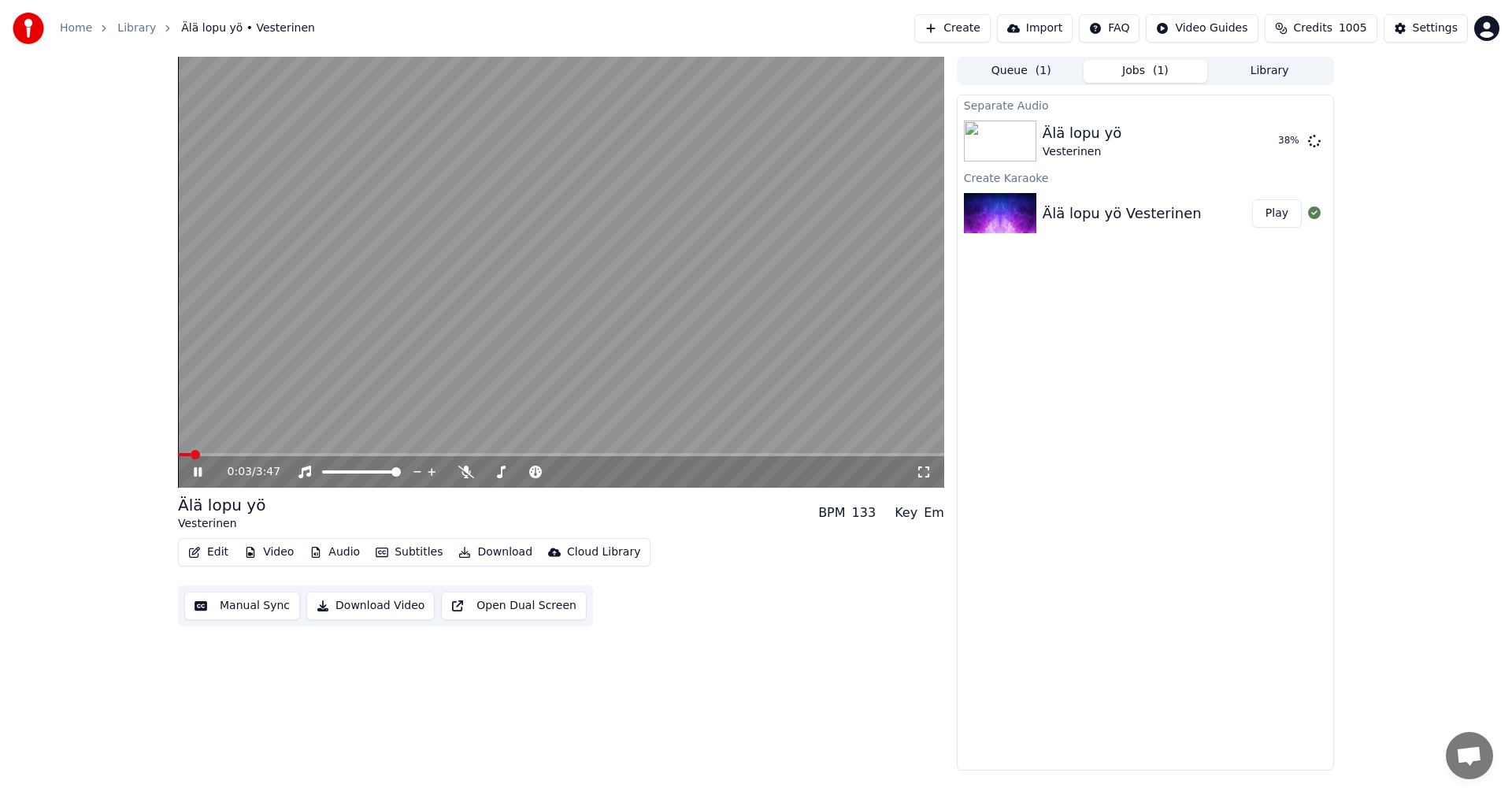
click at [357, 551] on button "Audio" at bounding box center [335, 552] width 63 height 22
click at [1216, 486] on div "Separate Audio Älä lopu yö Vesterinen Play Create Karaoke Älä lopu yö Vesterine…" at bounding box center [1145, 432] width 377 height 676
click at [465, 469] on icon at bounding box center [466, 472] width 16 height 13
click at [466, 474] on icon at bounding box center [466, 472] width 16 height 13
click at [505, 471] on icon at bounding box center [500, 472] width 16 height 13
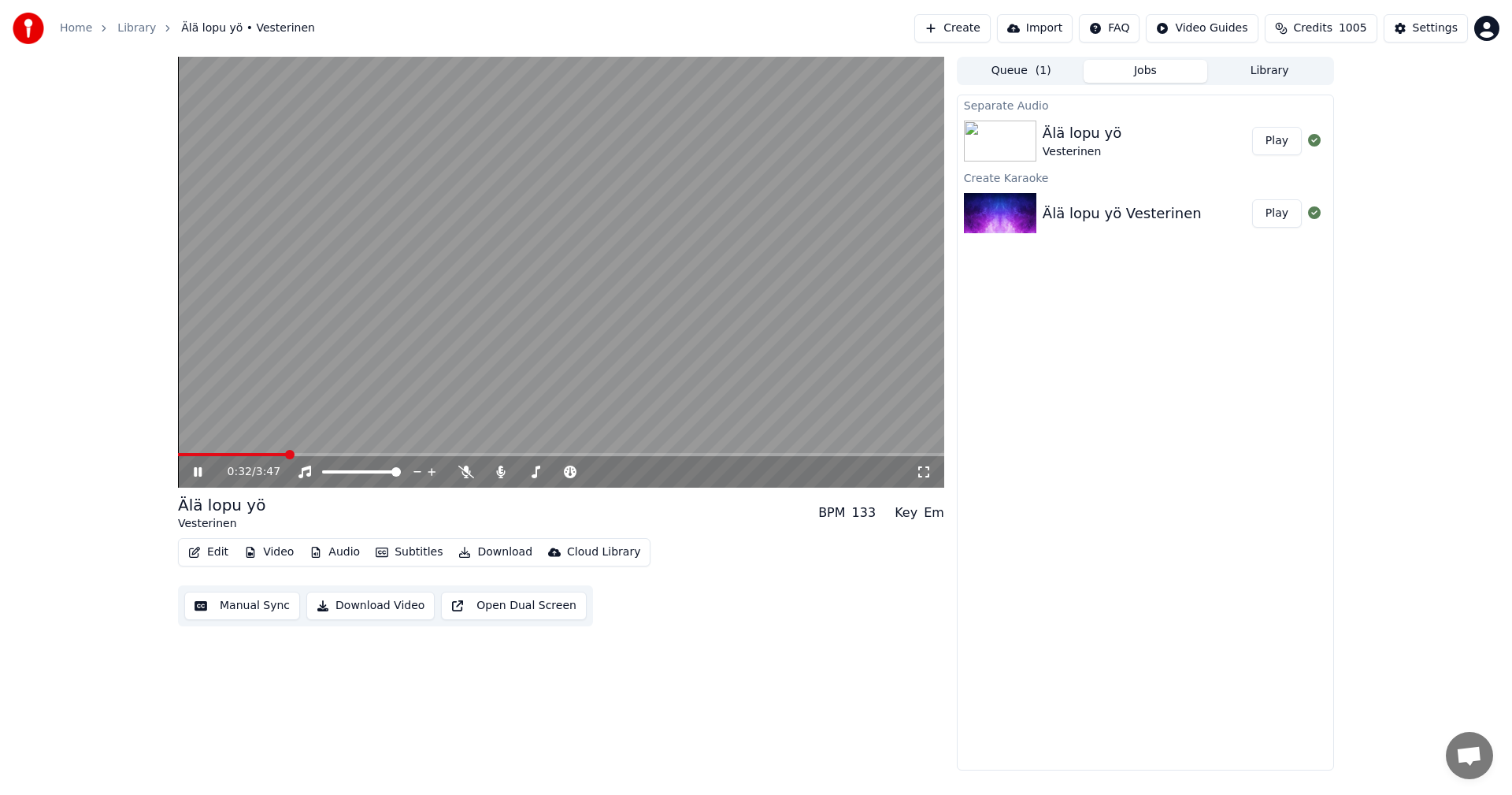
click at [363, 454] on span at bounding box center [561, 454] width 766 height 3
click at [333, 454] on span at bounding box center [256, 454] width 155 height 3
click at [196, 471] on icon at bounding box center [198, 471] width 8 height 9
click at [221, 543] on button "Edit" at bounding box center [208, 552] width 53 height 22
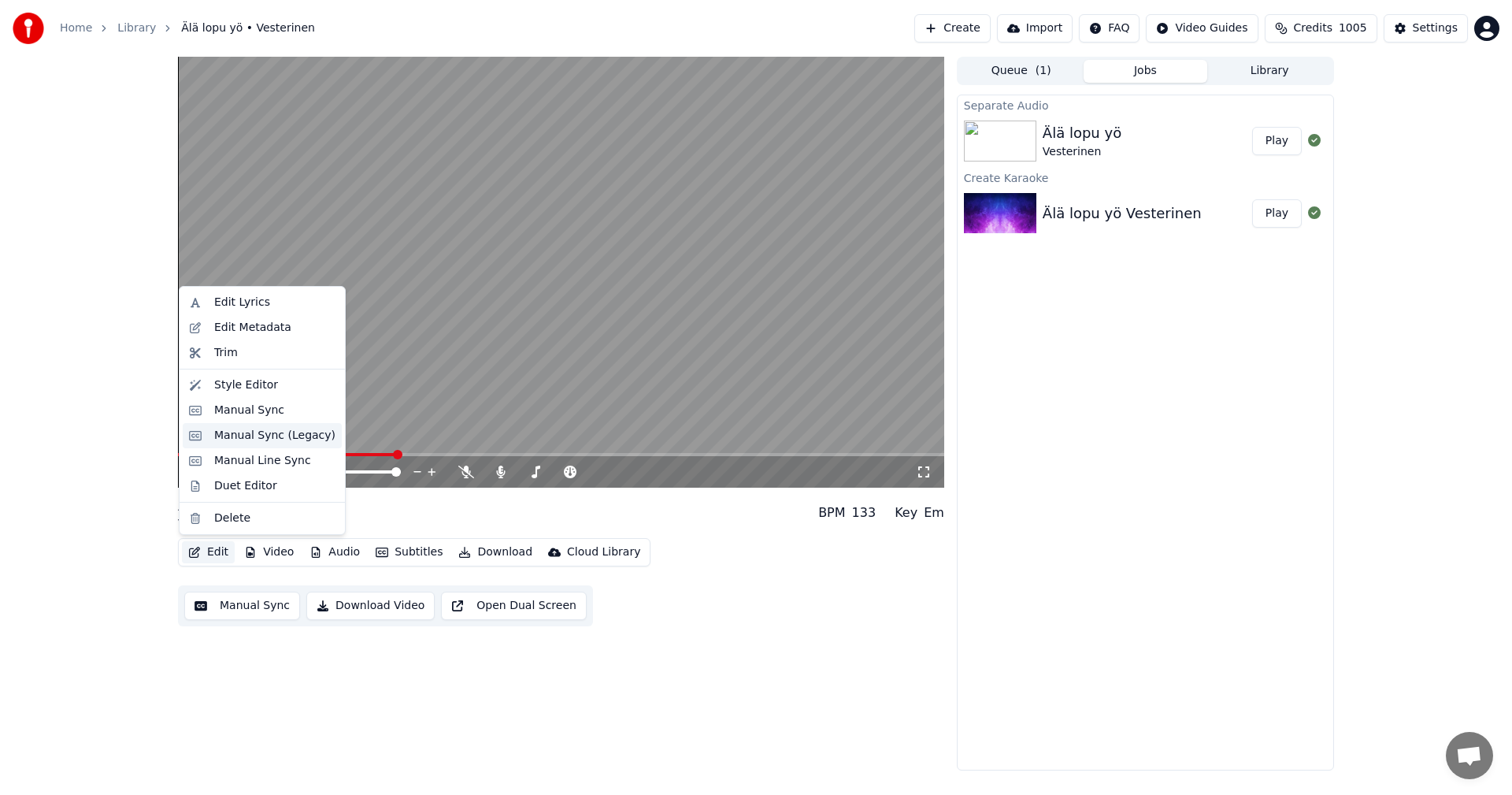
click at [270, 436] on div "Manual Sync (Legacy)" at bounding box center [274, 435] width 121 height 16
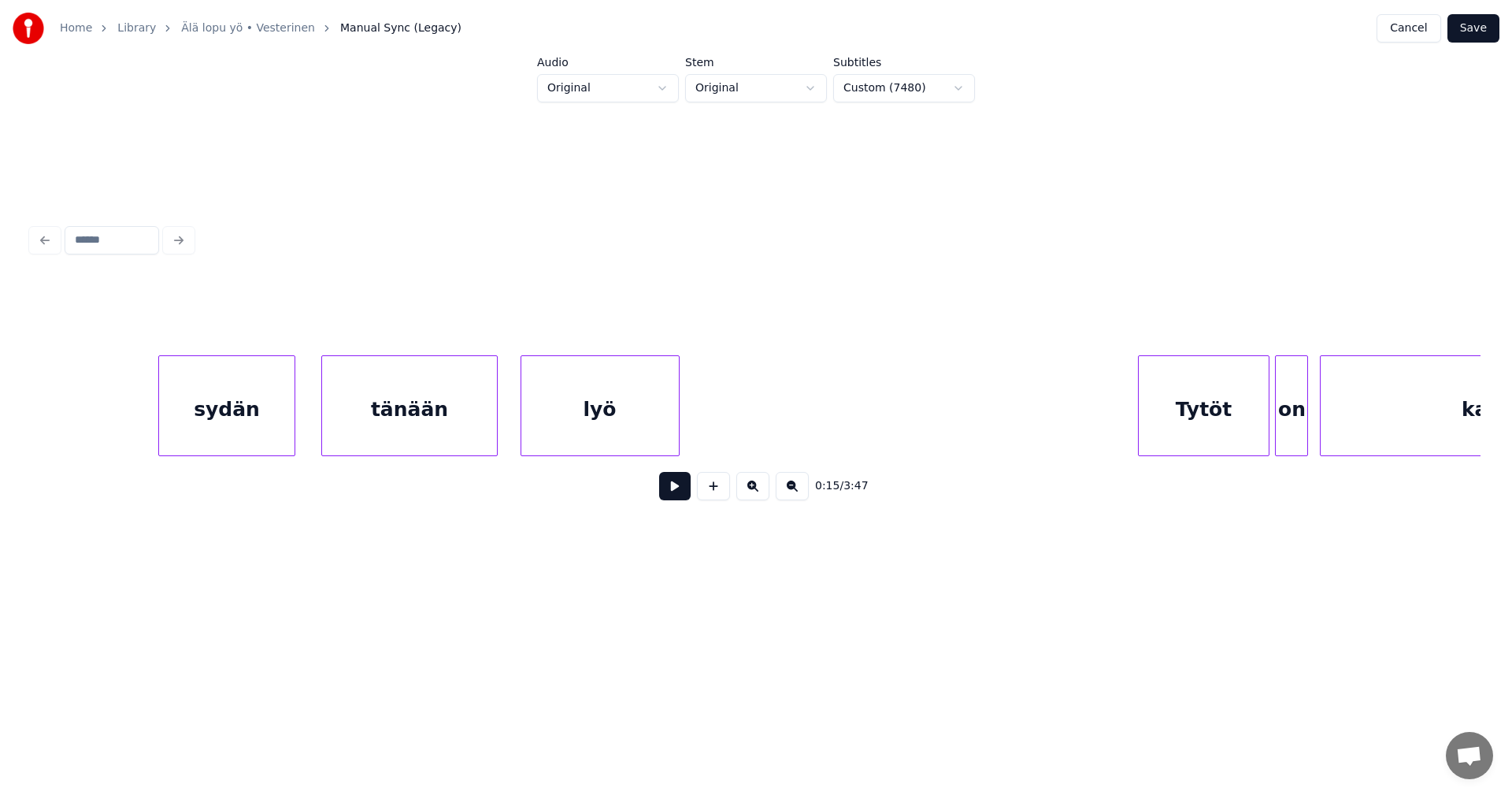
scroll to position [0, 14845]
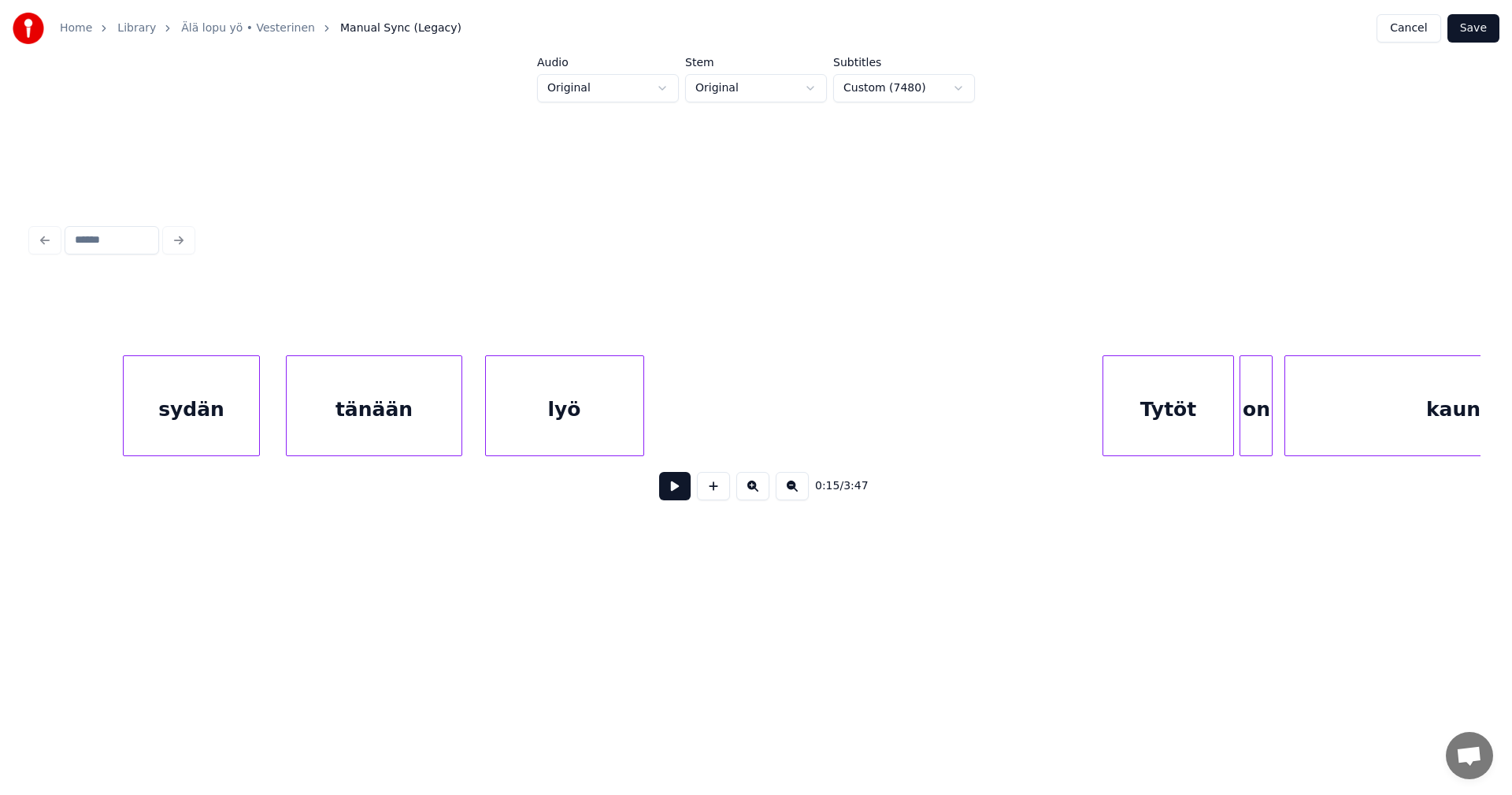
click at [584, 423] on div "lyö" at bounding box center [565, 410] width 157 height 107
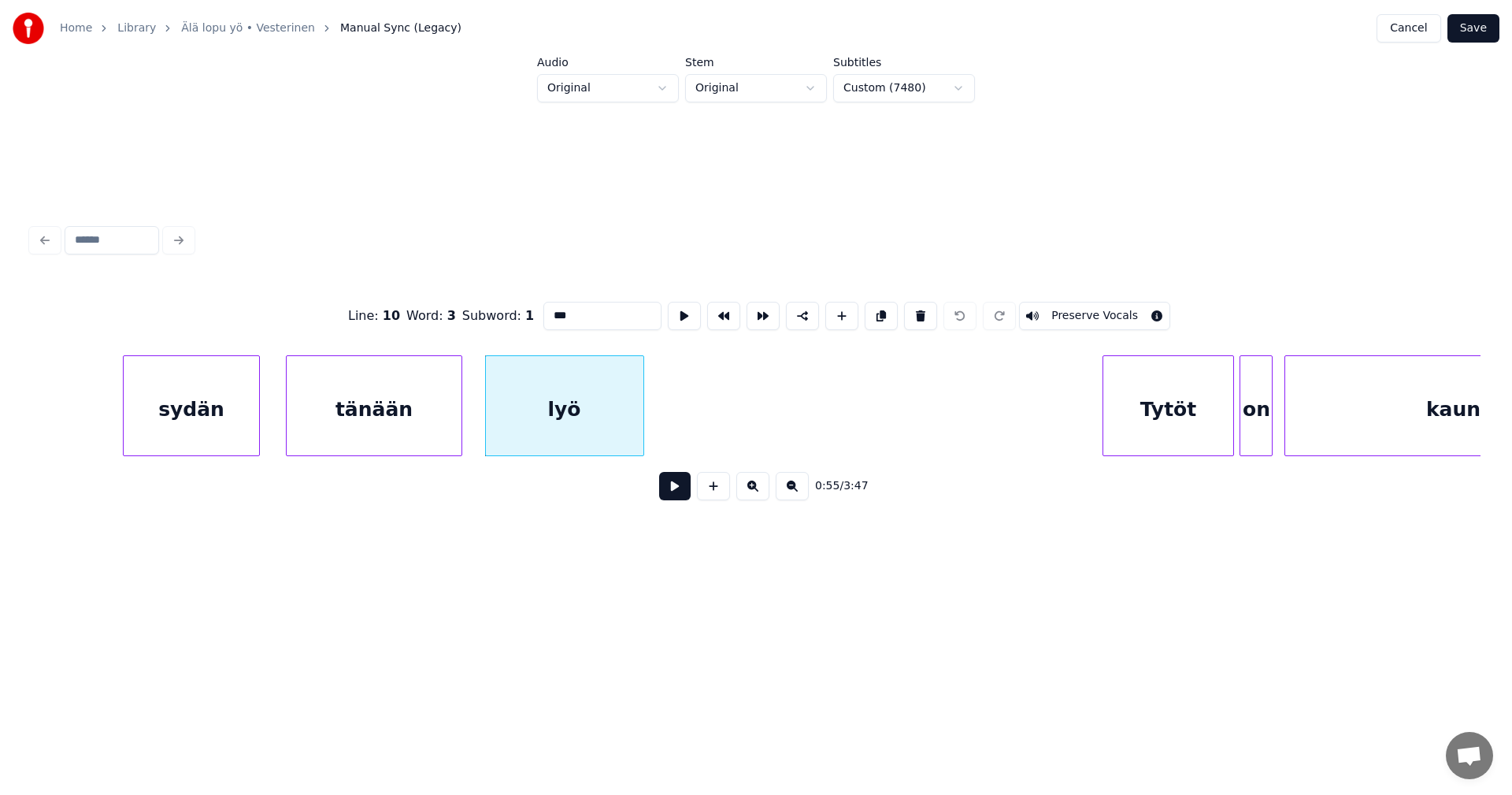
click at [668, 490] on button at bounding box center [675, 485] width 31 height 29
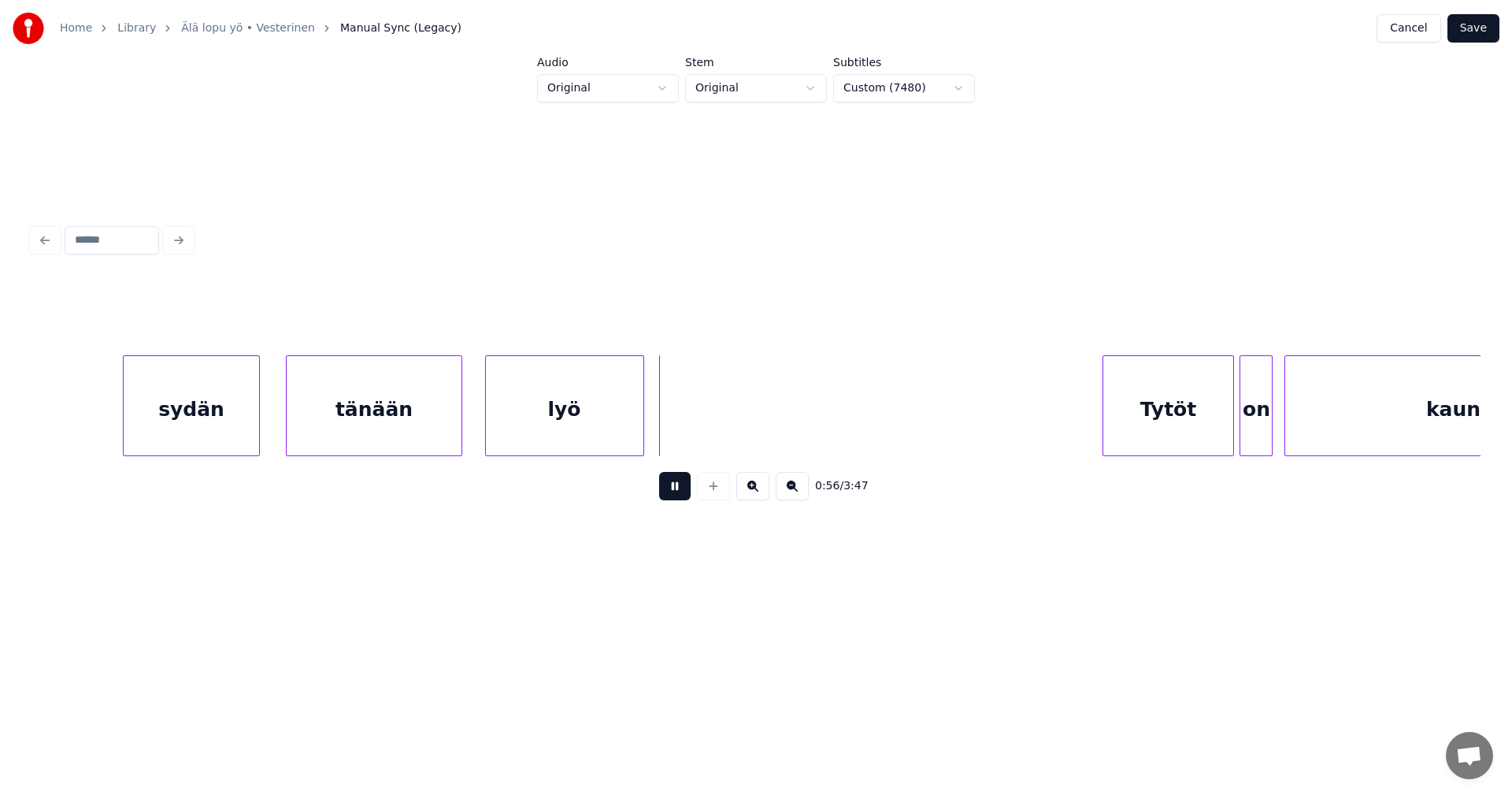
click at [669, 490] on button at bounding box center [675, 485] width 31 height 29
click at [670, 493] on button at bounding box center [675, 485] width 31 height 29
click at [669, 491] on button at bounding box center [675, 485] width 31 height 29
click at [1201, 422] on div at bounding box center [1200, 405] width 5 height 99
click at [1238, 436] on div "on" at bounding box center [1243, 410] width 31 height 107
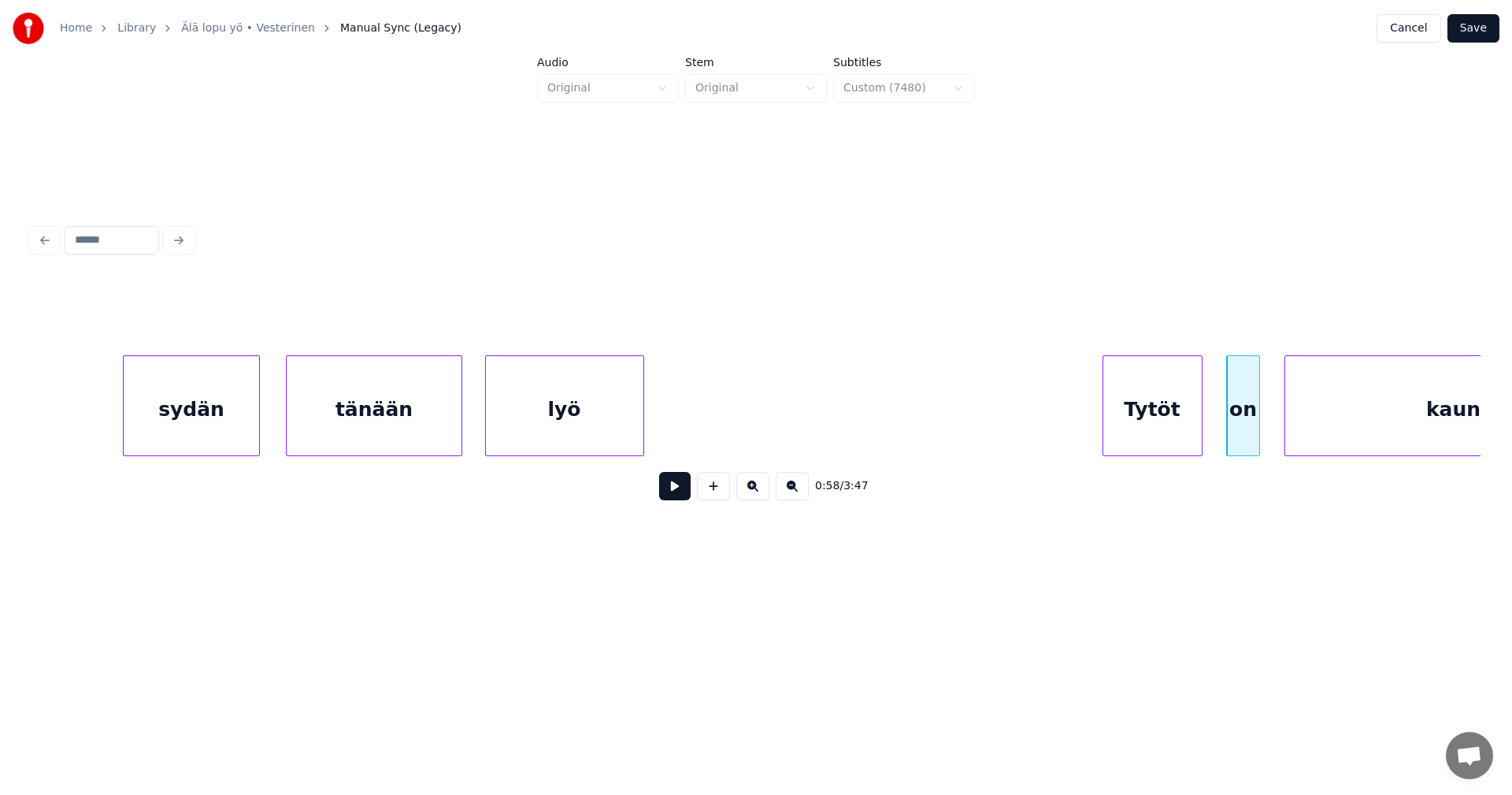
click at [1253, 434] on div "on" at bounding box center [1243, 410] width 31 height 107
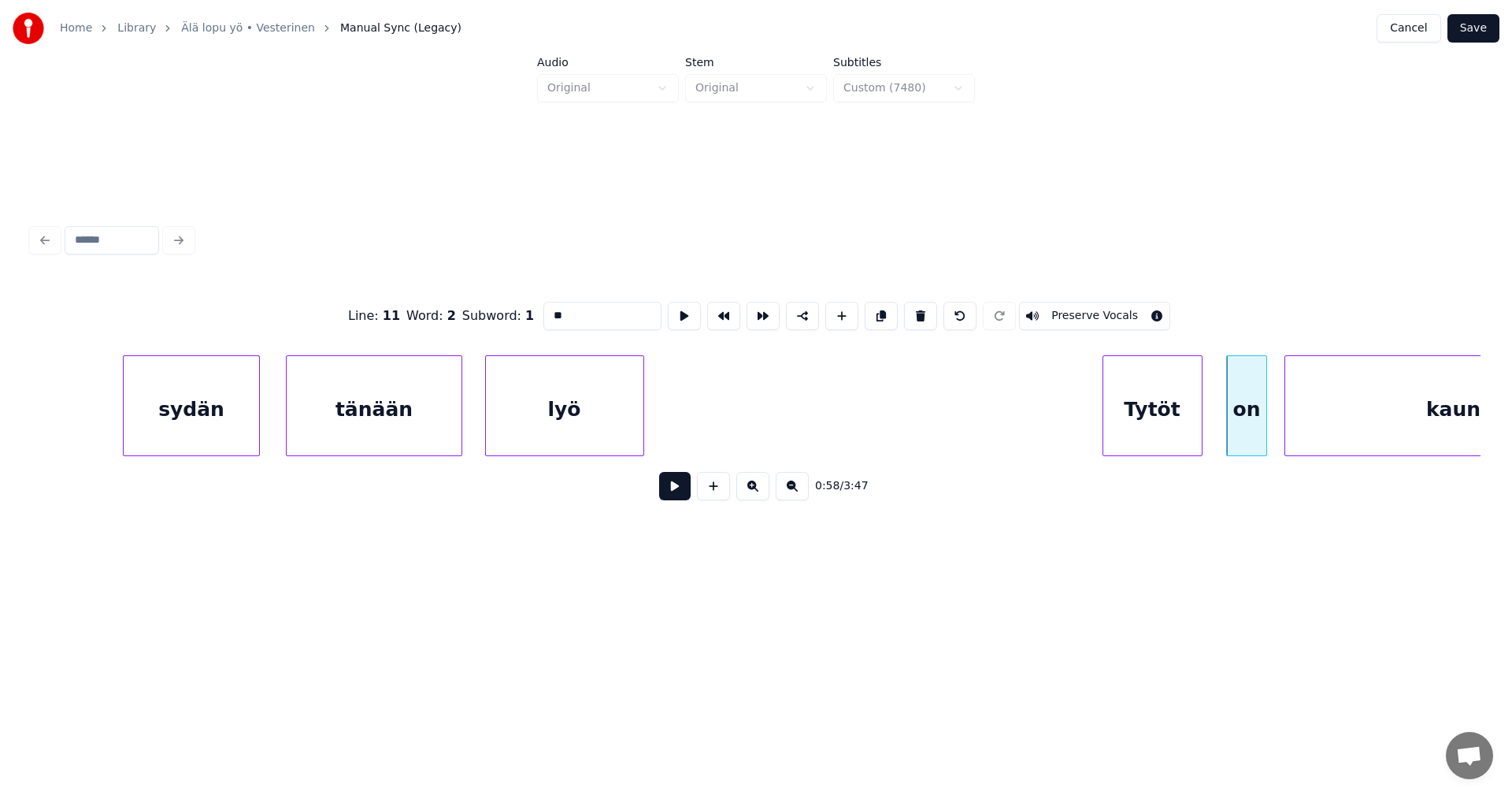
click at [1263, 434] on div at bounding box center [1263, 405] width 5 height 99
click at [1185, 429] on div "Tytöt" at bounding box center [1152, 410] width 99 height 107
type input "*****"
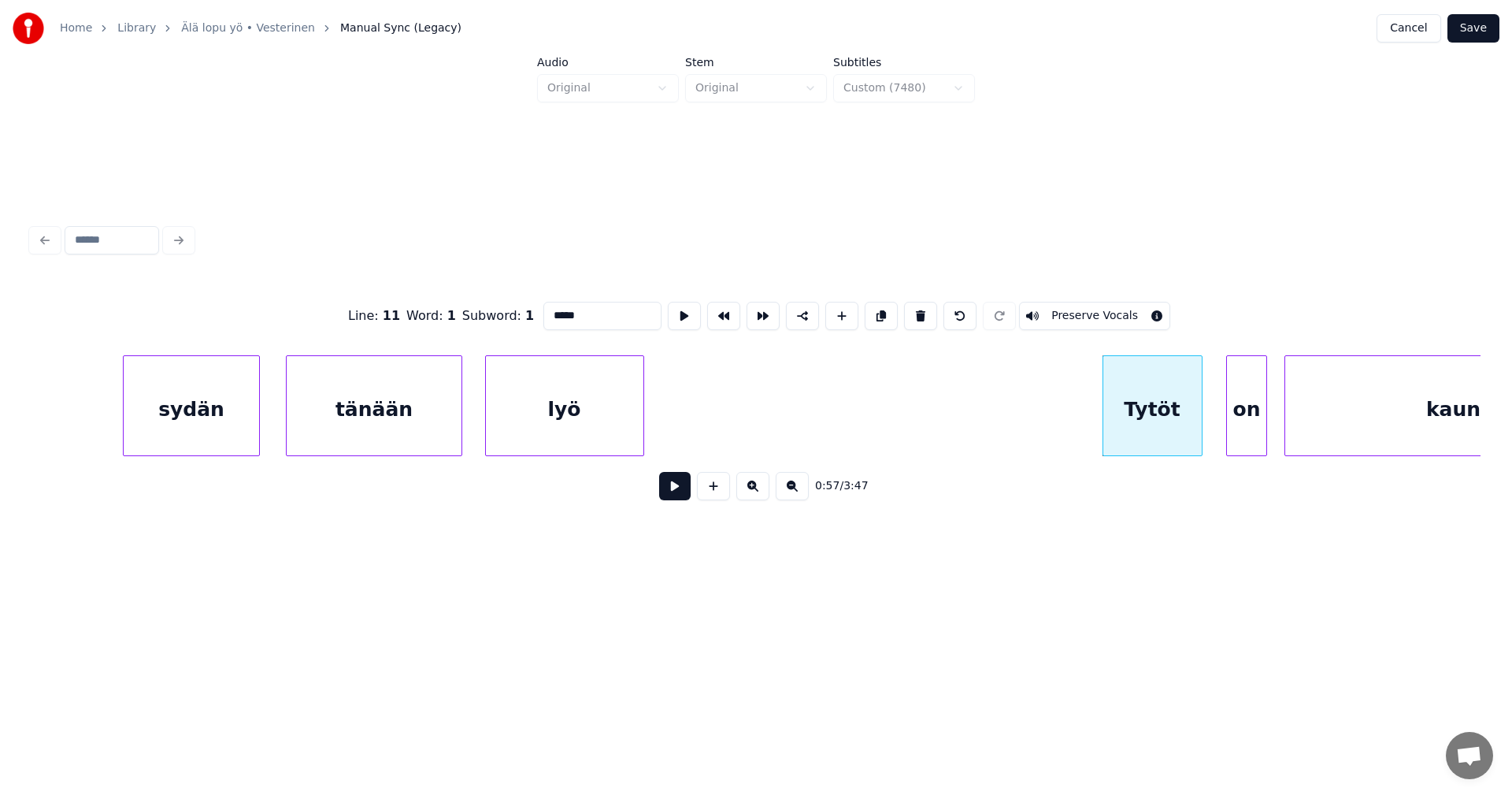
click at [671, 495] on button at bounding box center [675, 485] width 31 height 29
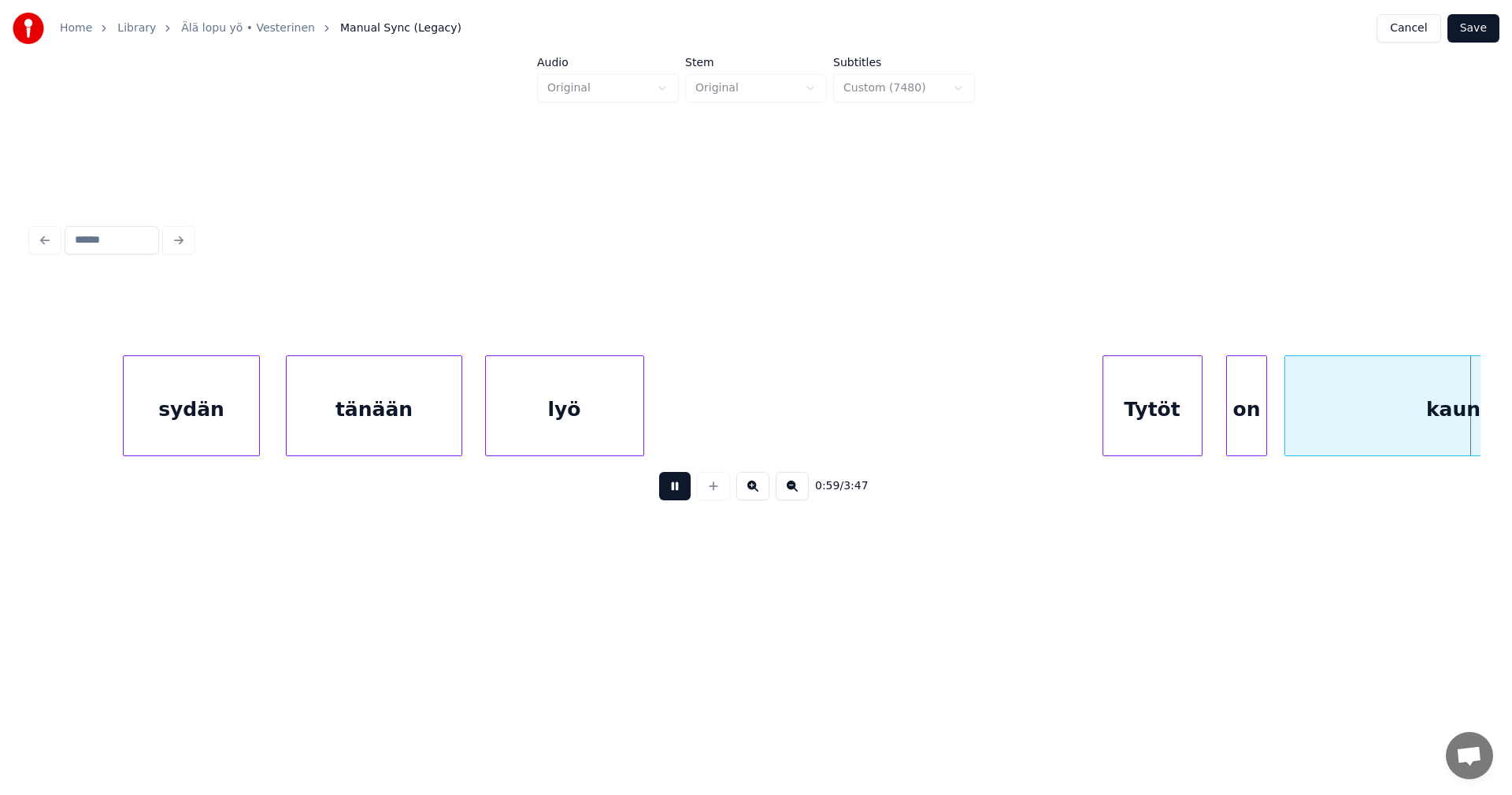
scroll to position [0, 16297]
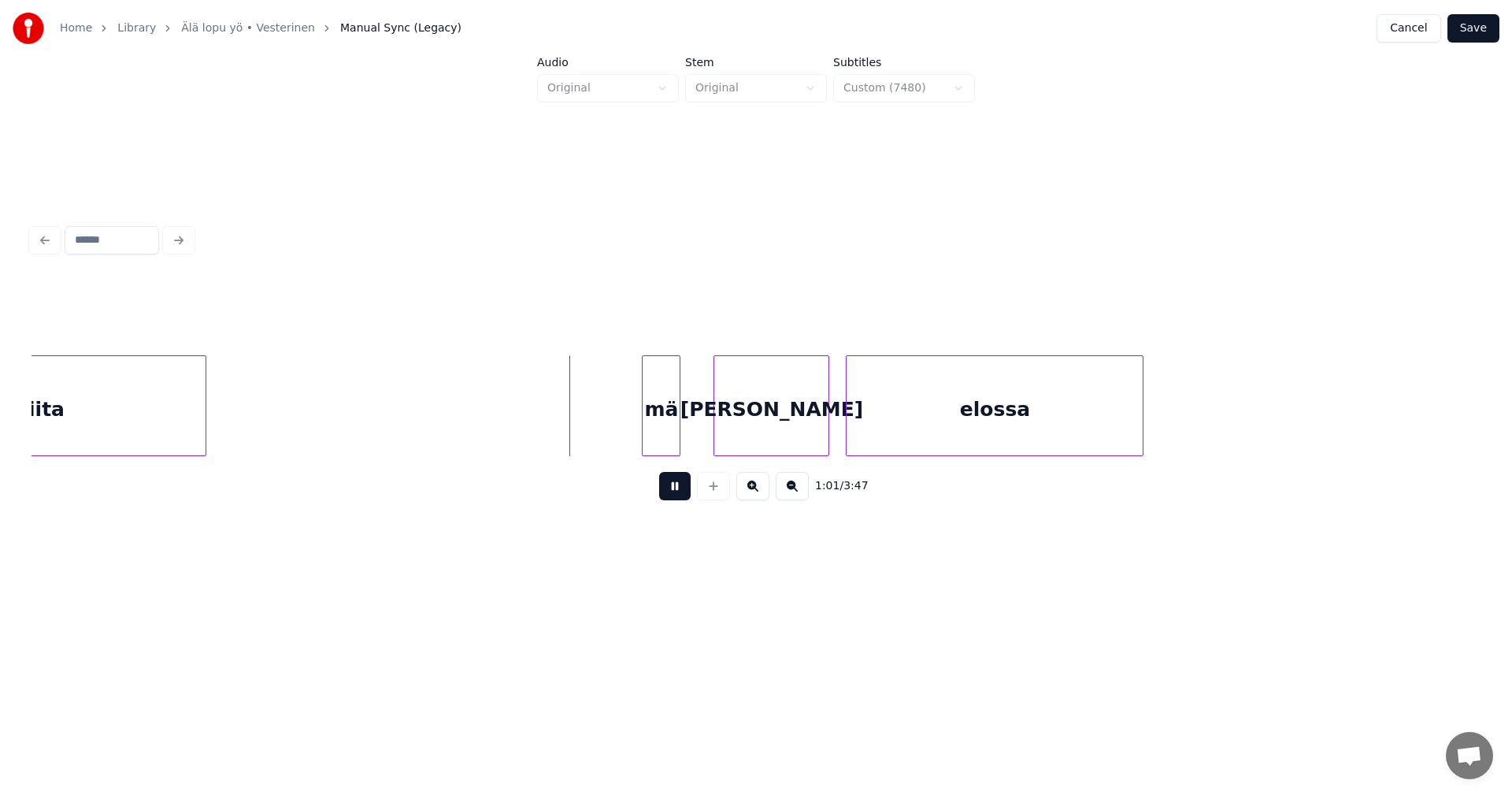
click at [677, 492] on button at bounding box center [675, 485] width 31 height 29
click at [637, 431] on div "mä" at bounding box center [642, 410] width 37 height 107
click at [668, 427] on div at bounding box center [670, 405] width 5 height 99
click at [682, 494] on button at bounding box center [675, 485] width 31 height 29
click at [682, 493] on button at bounding box center [675, 485] width 31 height 29
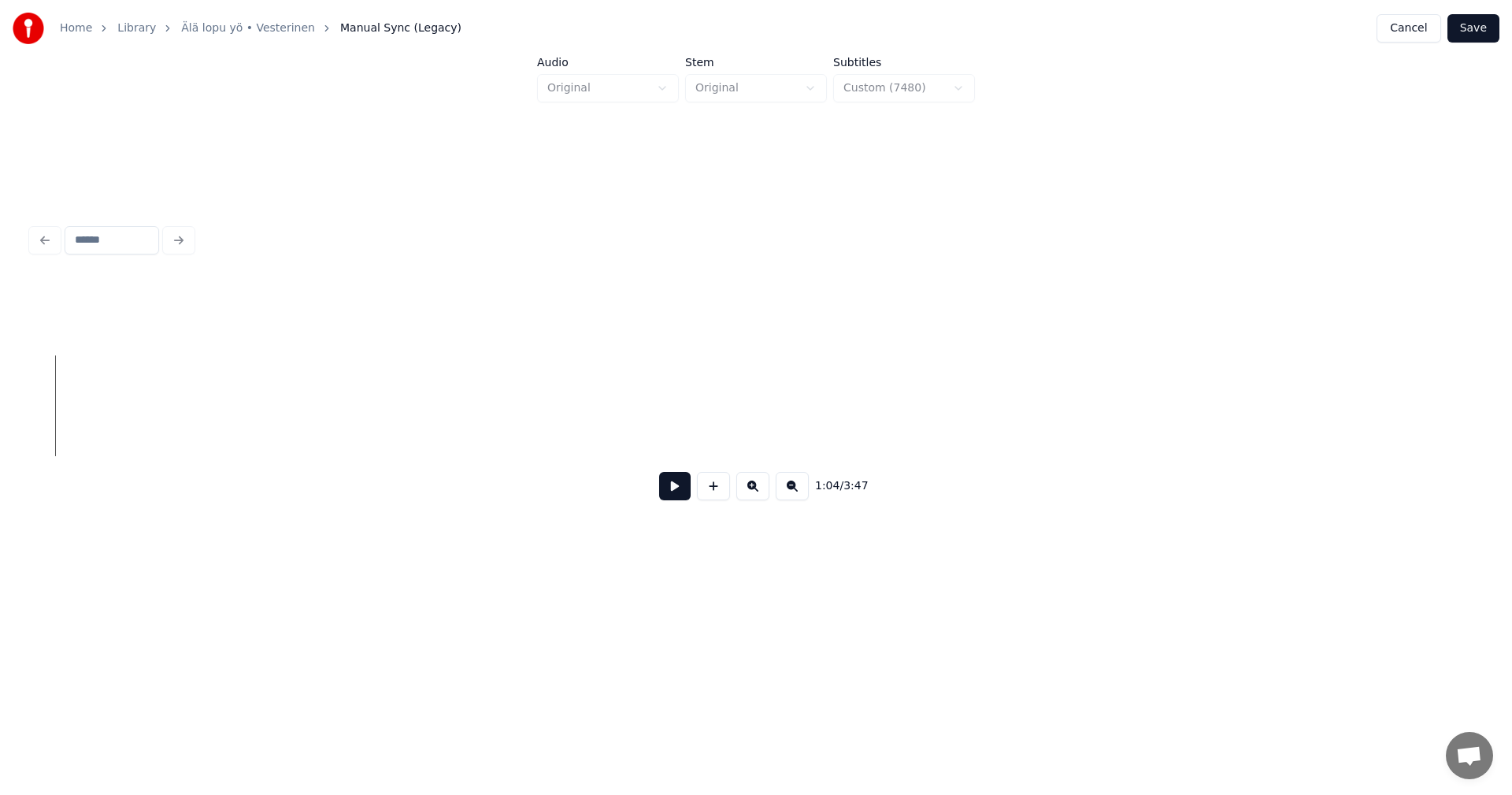
scroll to position [0, 16480]
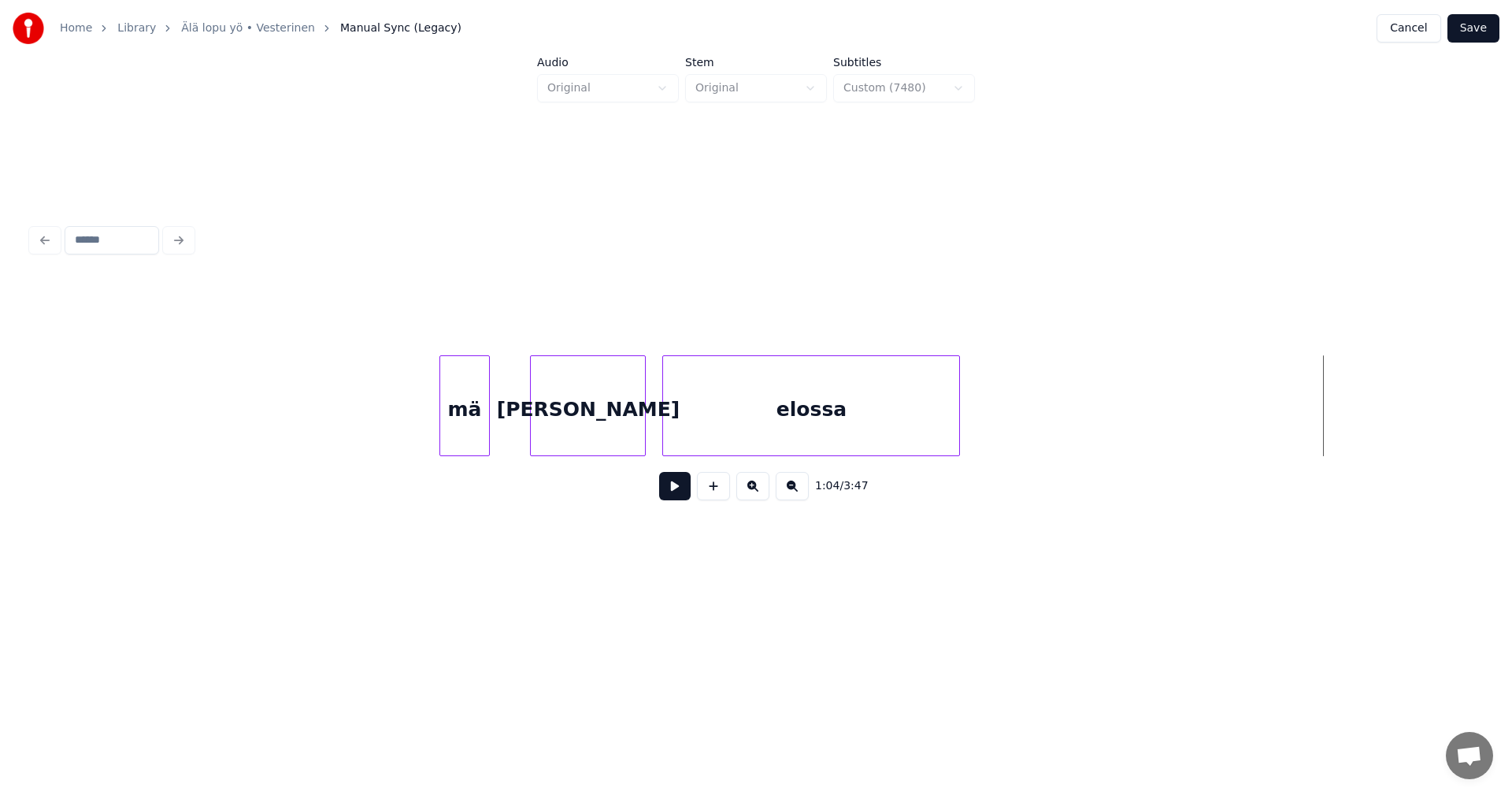
click at [473, 434] on div "mä" at bounding box center [464, 410] width 48 height 107
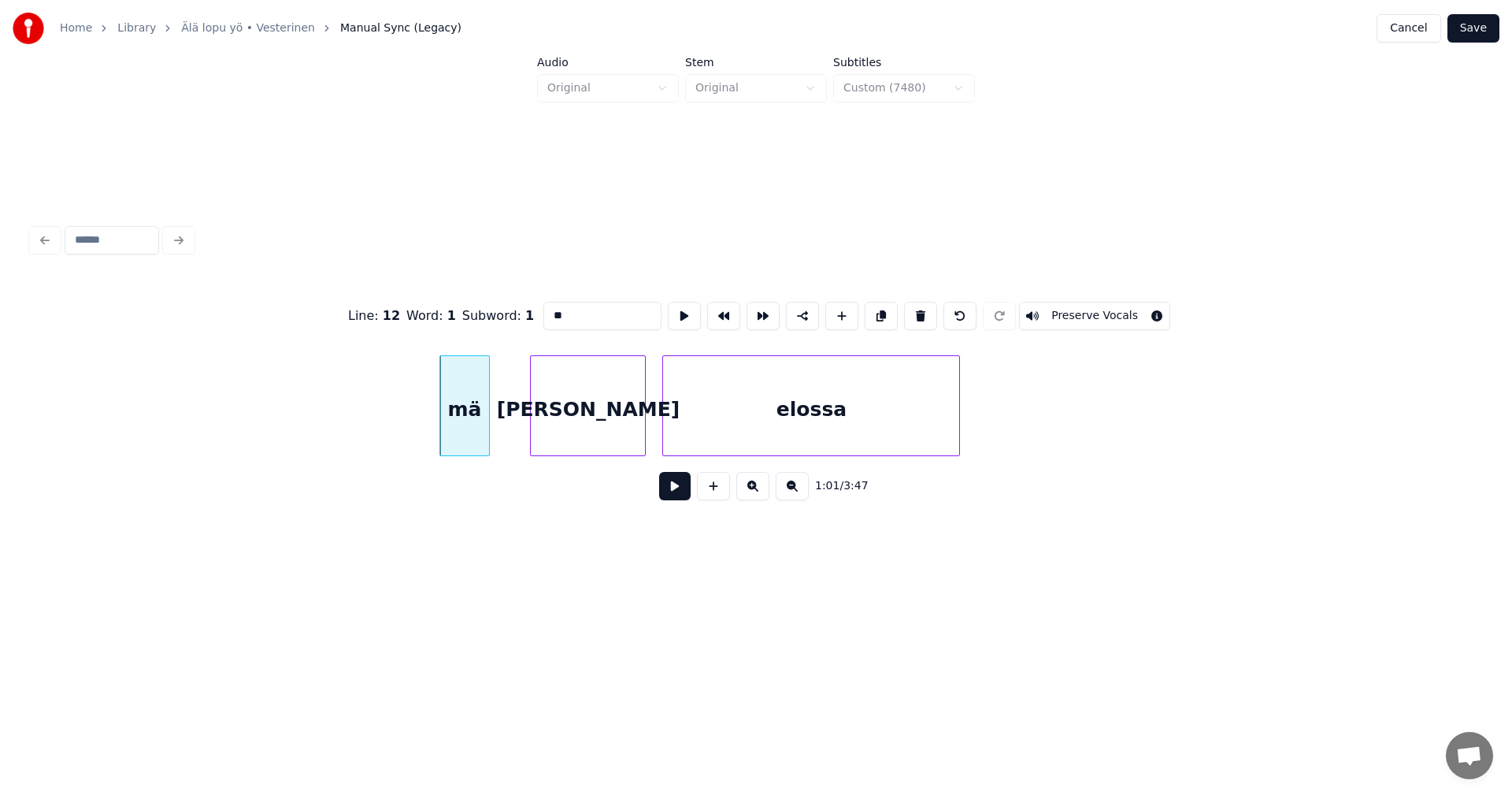
click at [673, 491] on button at bounding box center [675, 485] width 31 height 29
click at [673, 489] on button at bounding box center [675, 485] width 31 height 29
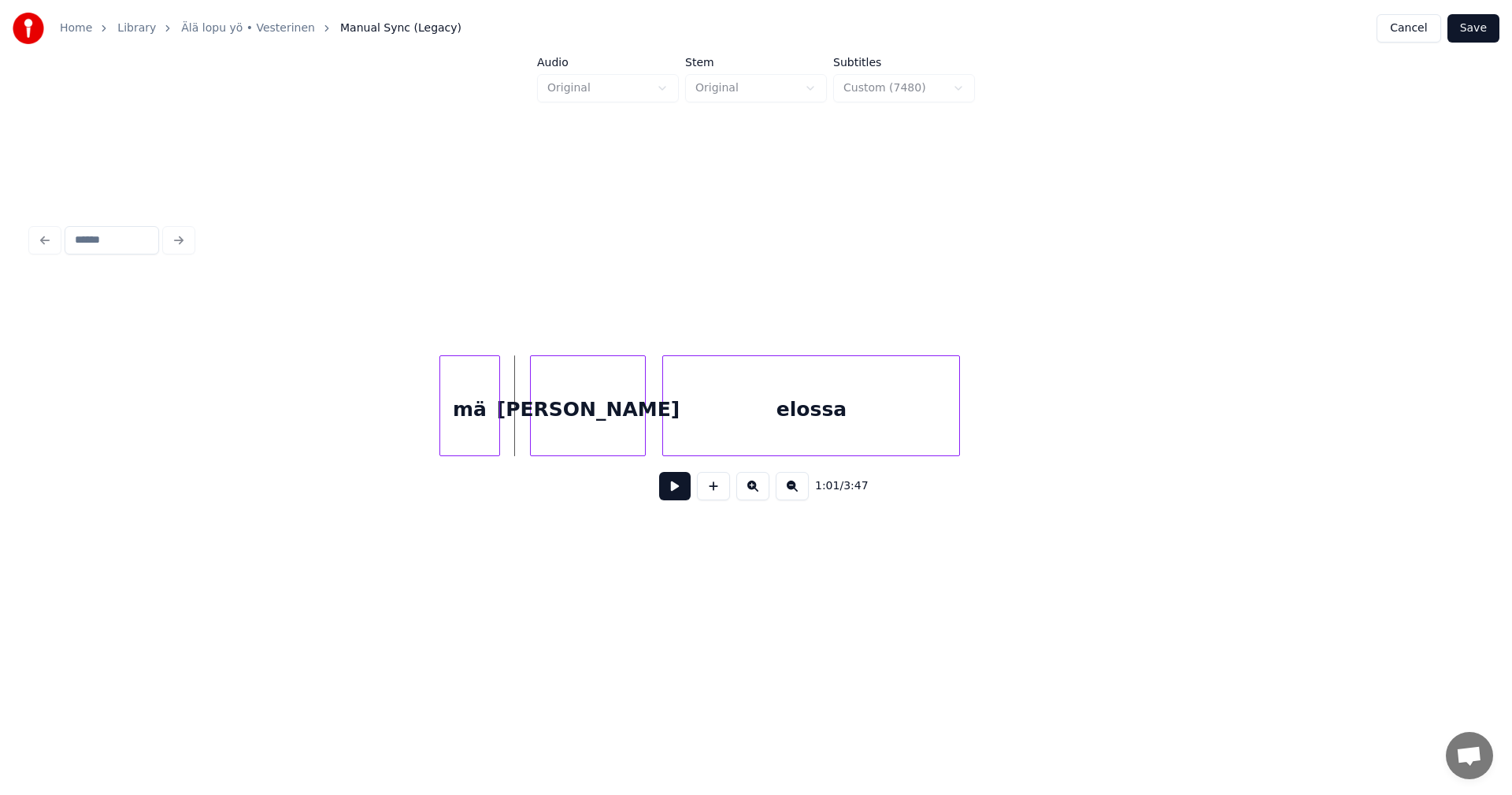
click at [496, 427] on div at bounding box center [496, 405] width 5 height 99
click at [548, 426] on div "[PERSON_NAME]" at bounding box center [583, 410] width 115 height 107
click at [685, 496] on button at bounding box center [675, 485] width 31 height 29
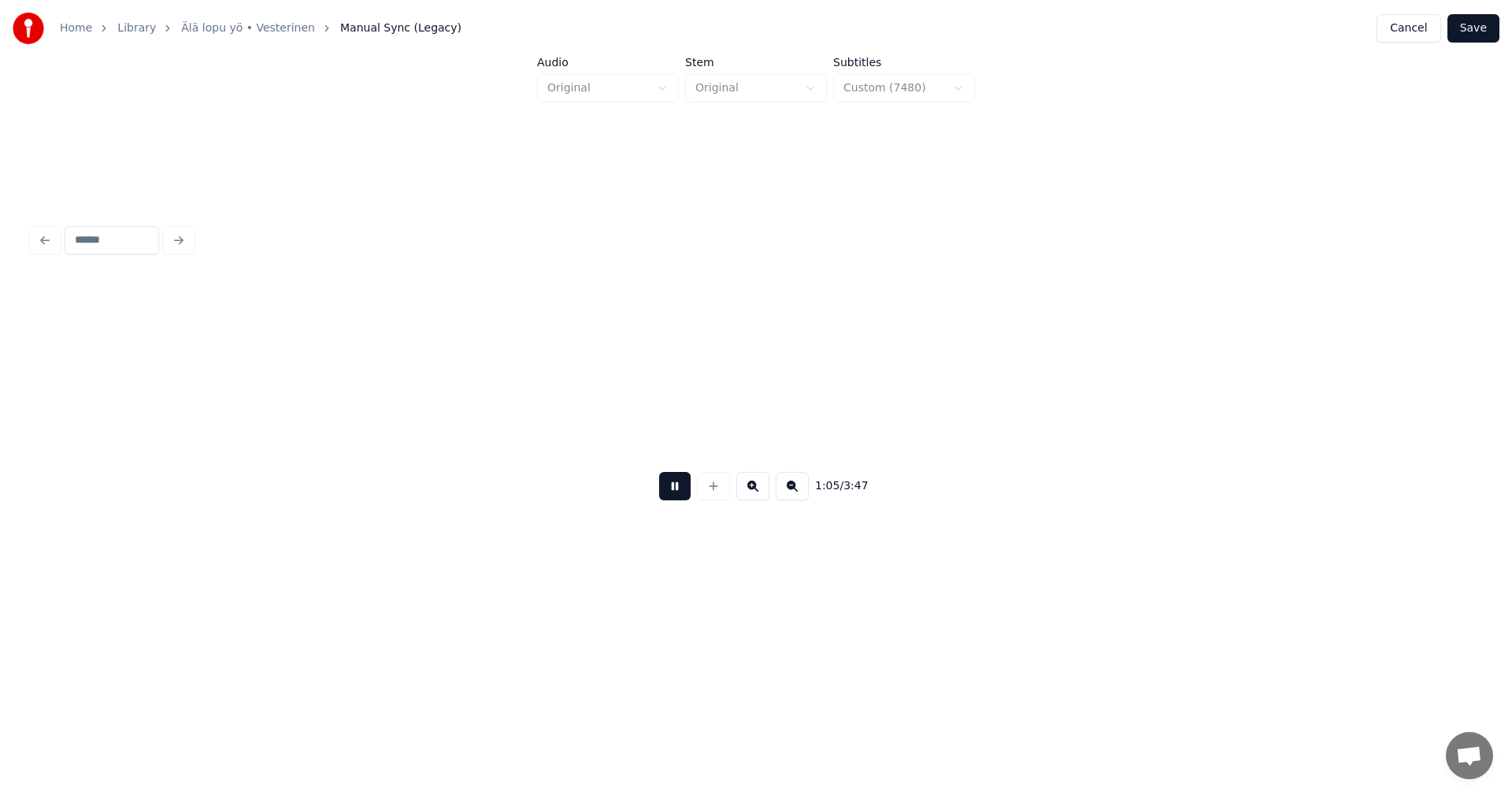
scroll to position [0, 17931]
click at [677, 493] on button at bounding box center [675, 485] width 31 height 29
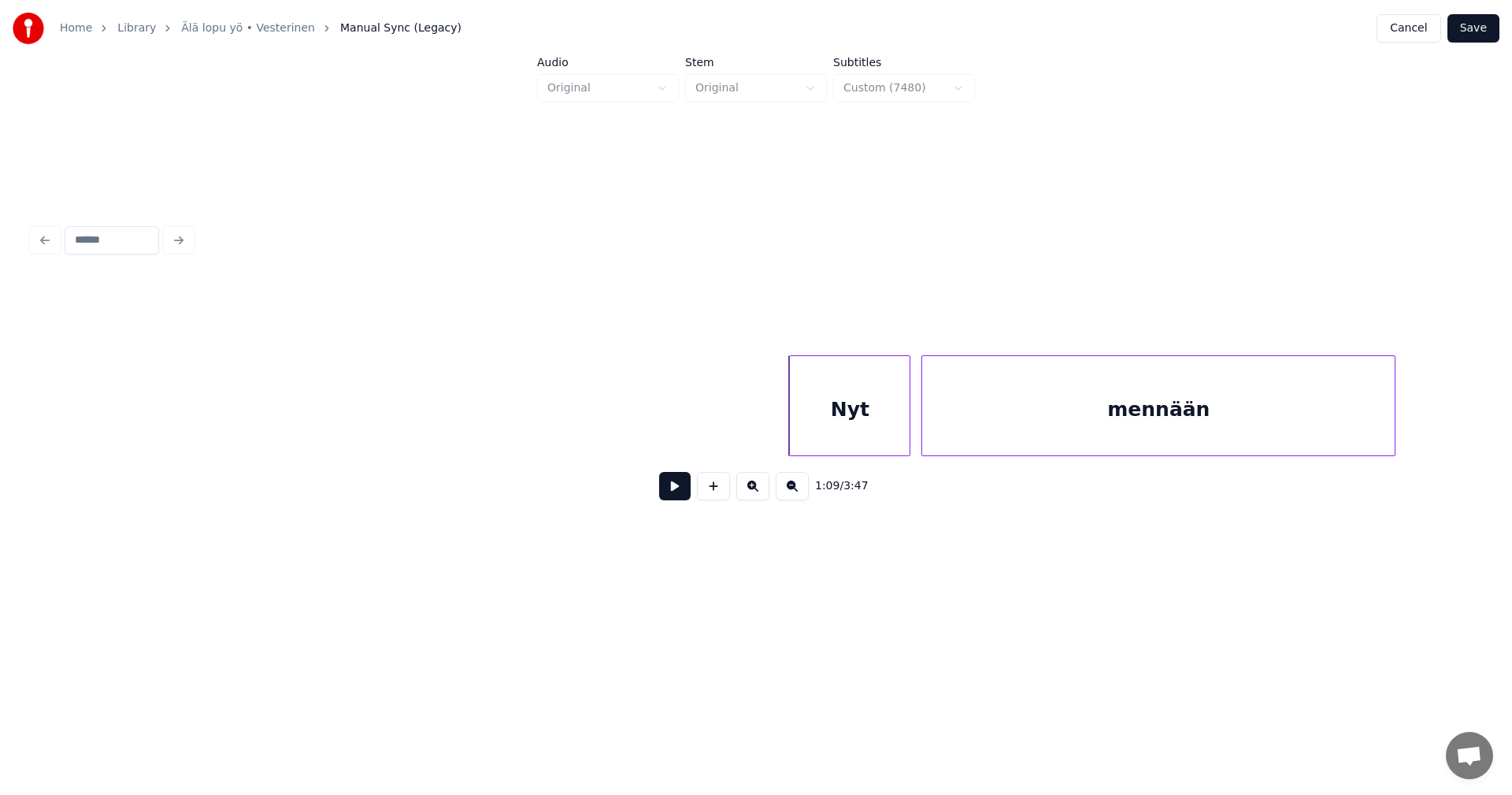
scroll to position [0, 18467]
click at [806, 409] on div "Nyt" at bounding box center [810, 410] width 120 height 107
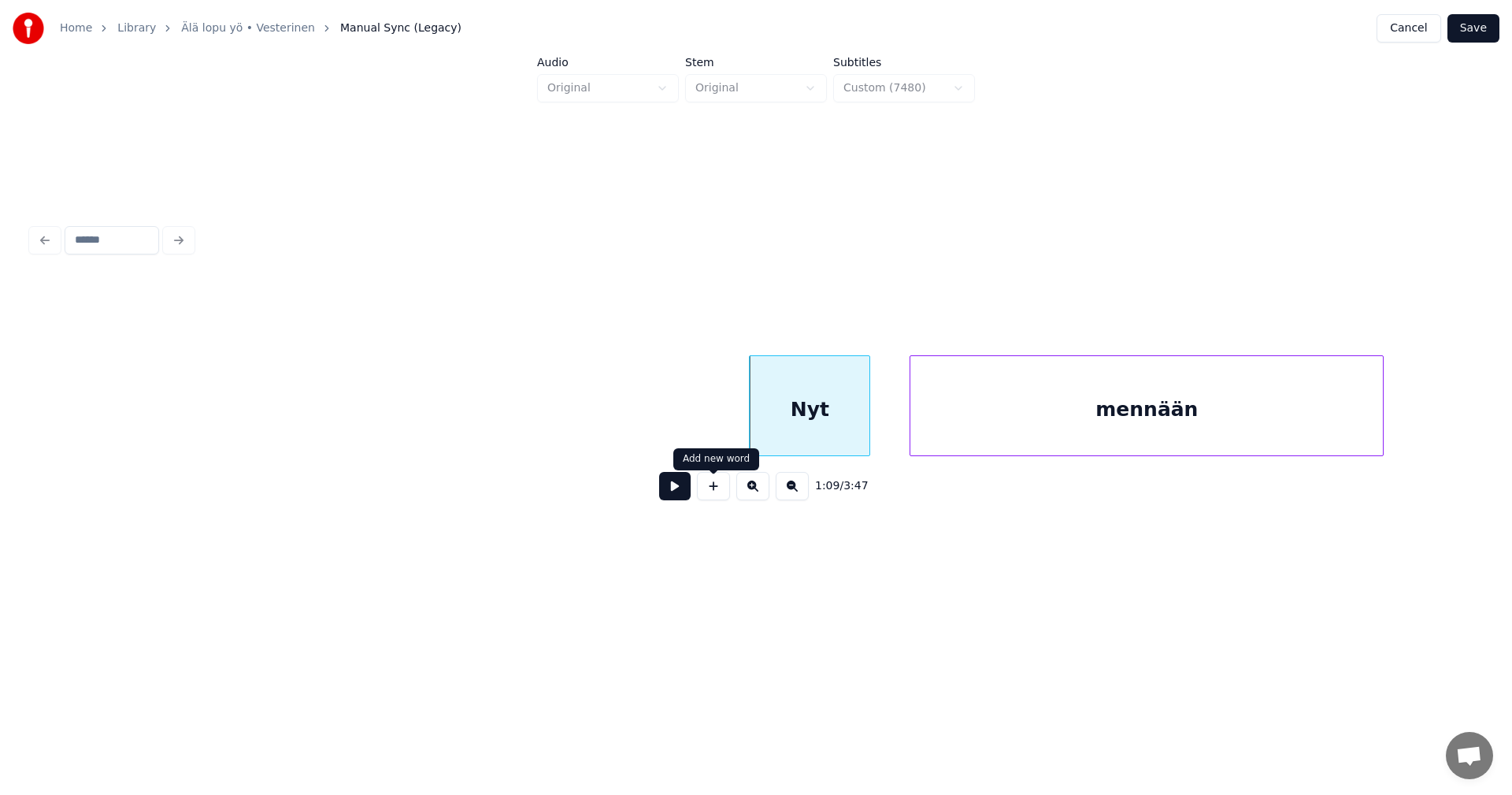
click at [686, 494] on button at bounding box center [675, 485] width 31 height 29
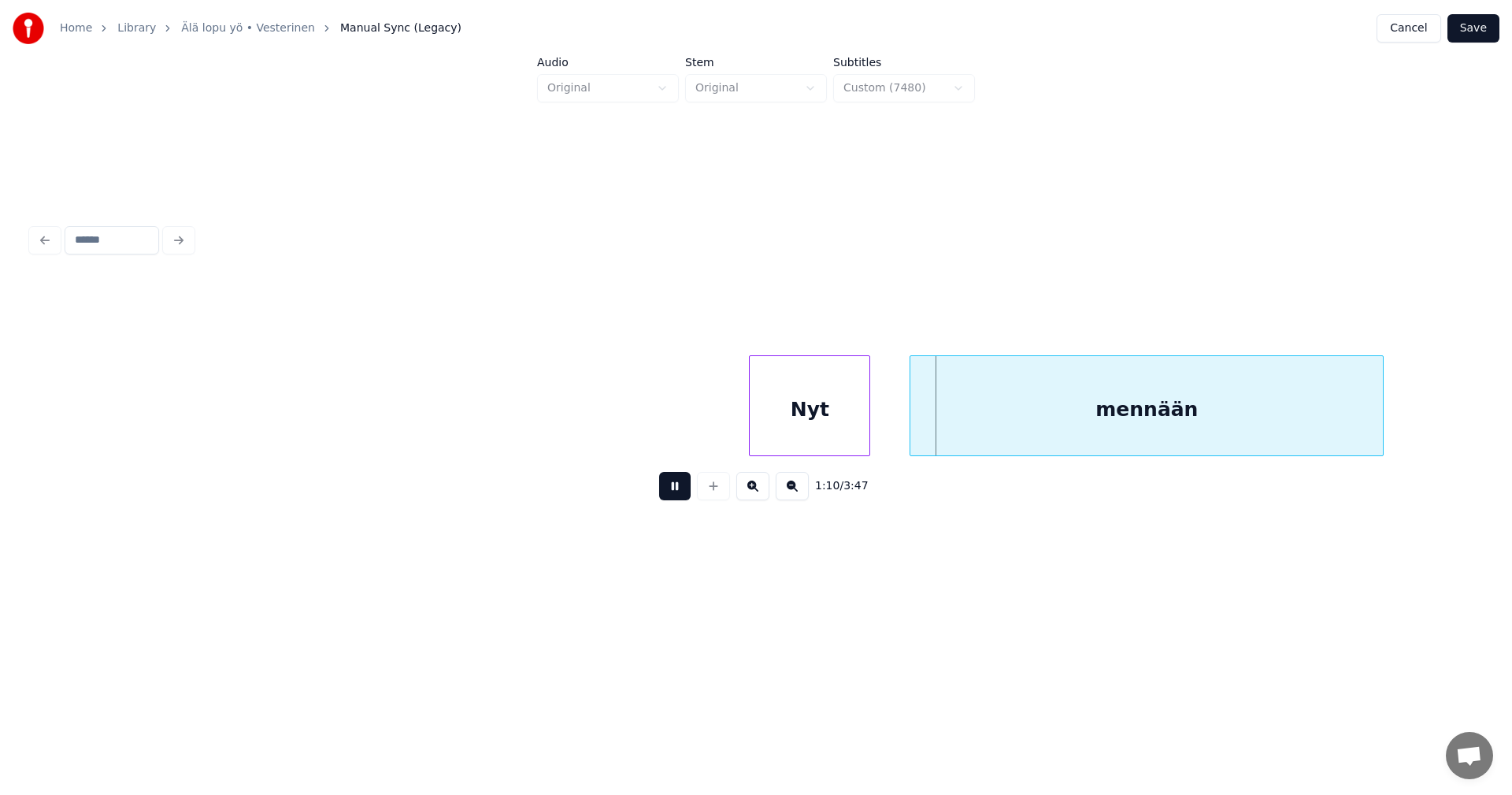
drag, startPoint x: 686, startPoint y: 490, endPoint x: 813, endPoint y: 473, distance: 128.1
click at [688, 488] on button at bounding box center [675, 485] width 31 height 29
click at [903, 416] on div at bounding box center [901, 405] width 5 height 99
click at [686, 486] on button at bounding box center [675, 485] width 31 height 29
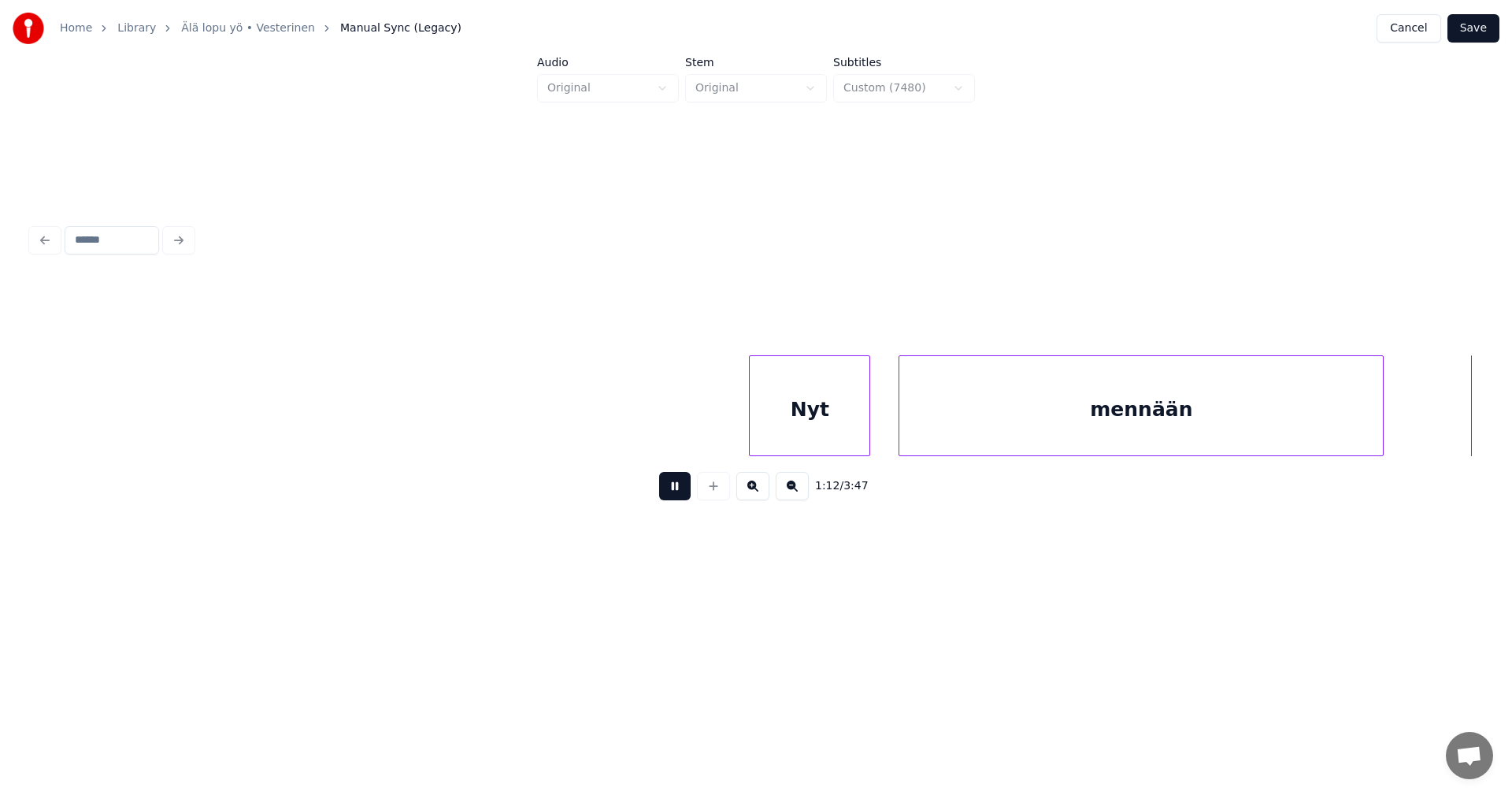
click at [687, 483] on button at bounding box center [675, 485] width 31 height 29
click at [1414, 423] on div at bounding box center [1413, 405] width 5 height 99
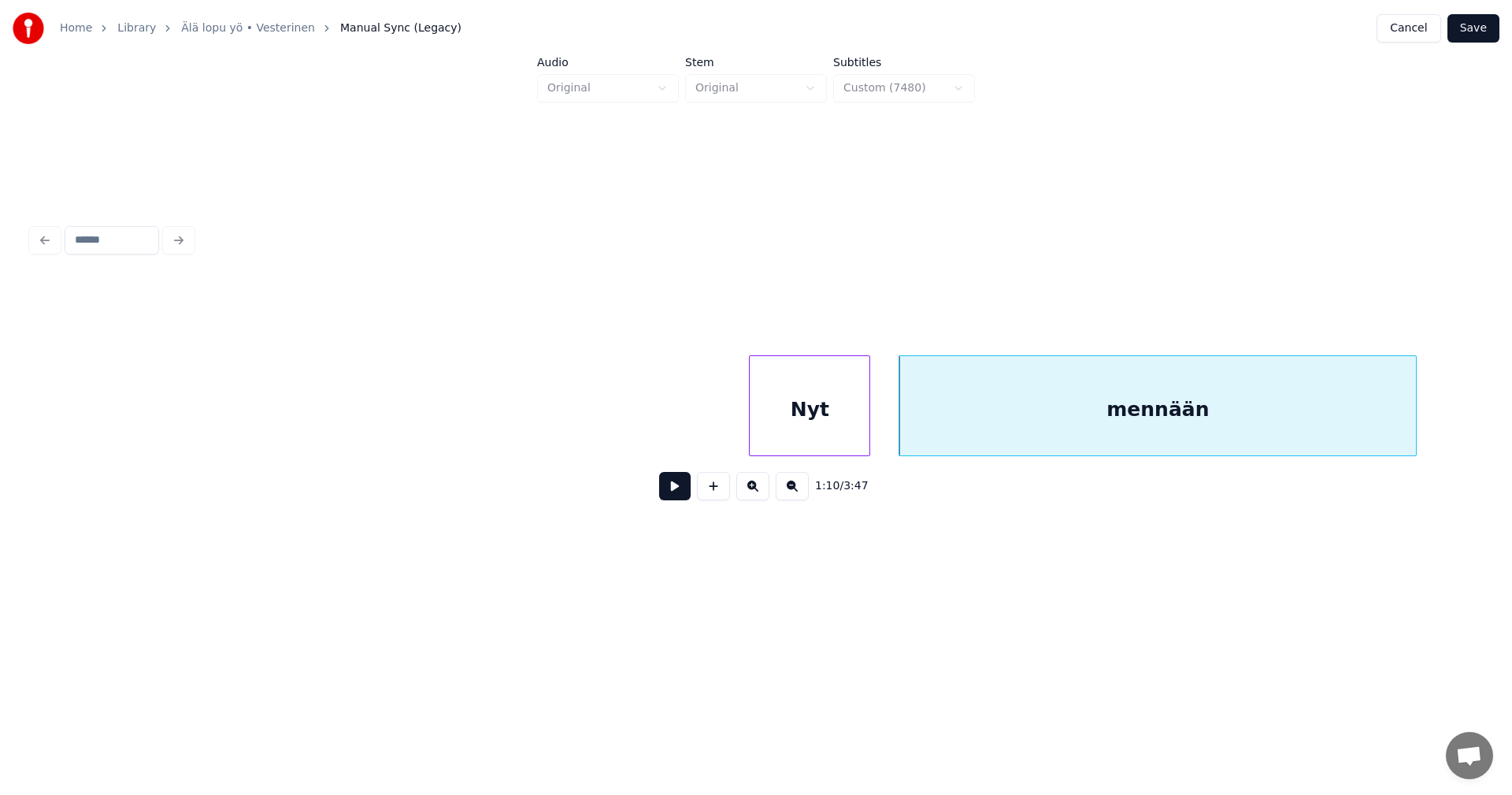
click at [680, 495] on button at bounding box center [675, 485] width 31 height 29
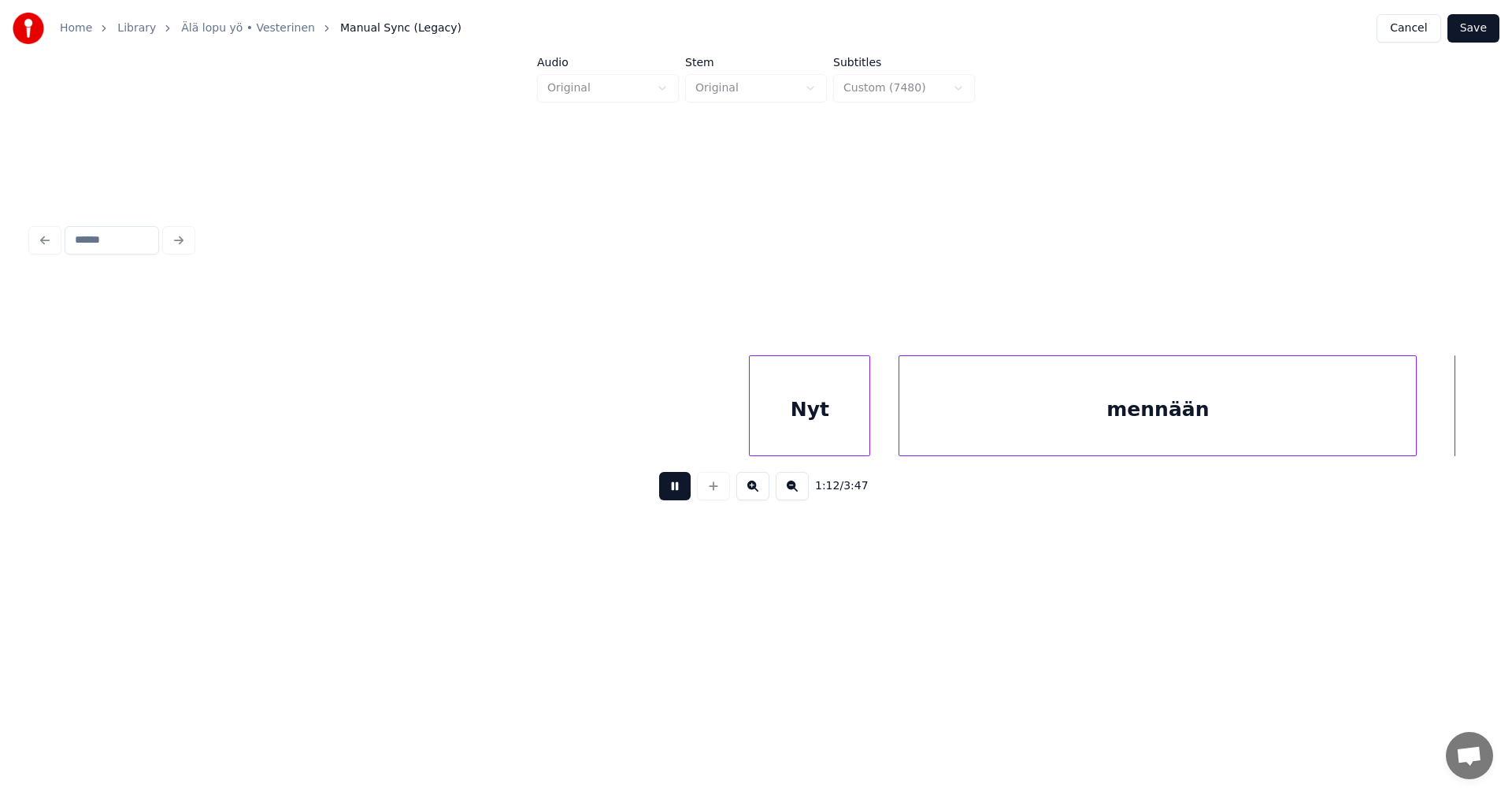
scroll to position [0, 19917]
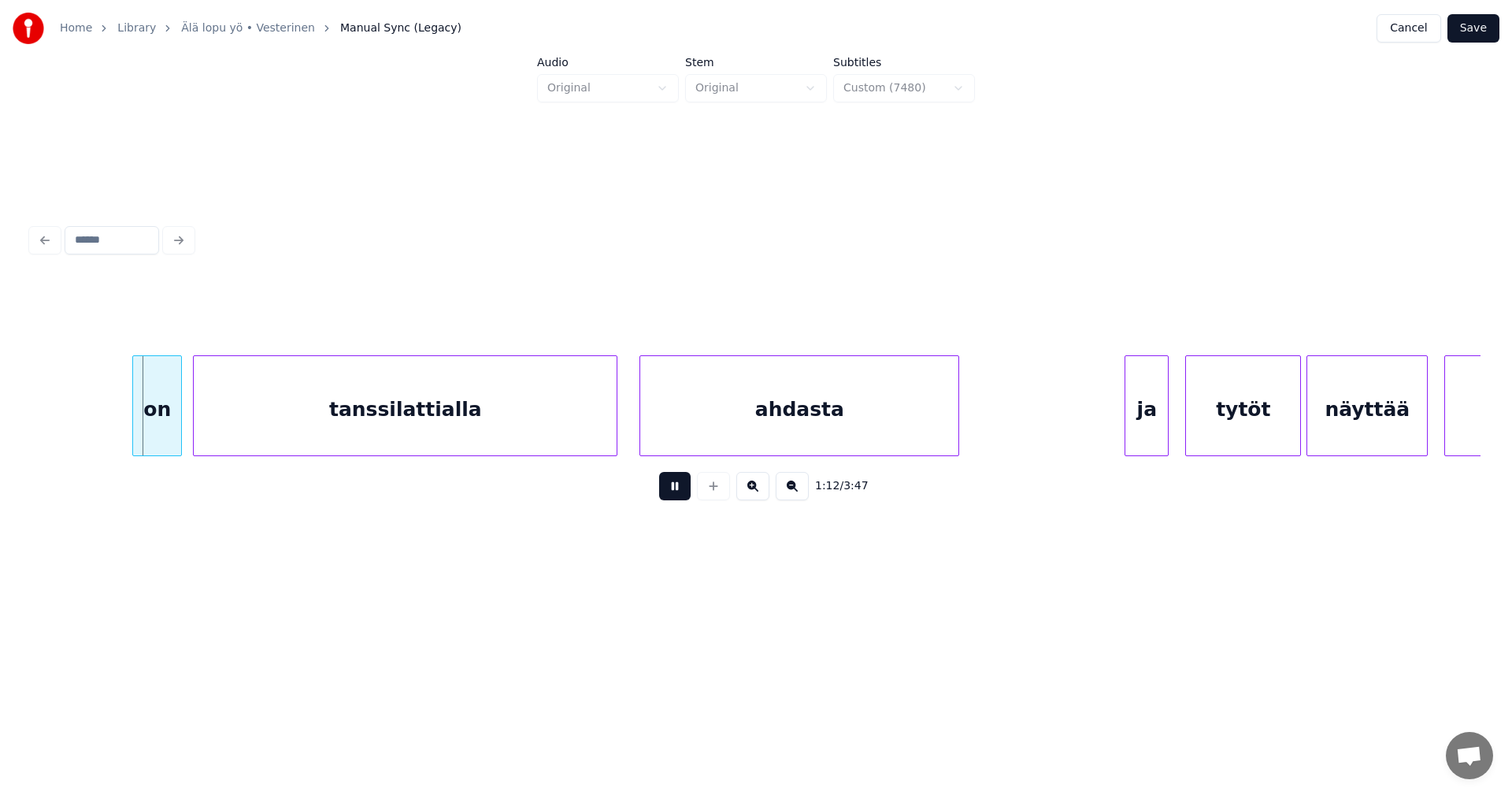
drag, startPoint x: 679, startPoint y: 489, endPoint x: 487, endPoint y: 492, distance: 192.0
click at [677, 489] on button at bounding box center [675, 485] width 31 height 29
click at [164, 429] on div "on" at bounding box center [151, 410] width 48 height 107
click at [125, 423] on div at bounding box center [123, 405] width 5 height 99
click at [682, 484] on button at bounding box center [675, 485] width 31 height 29
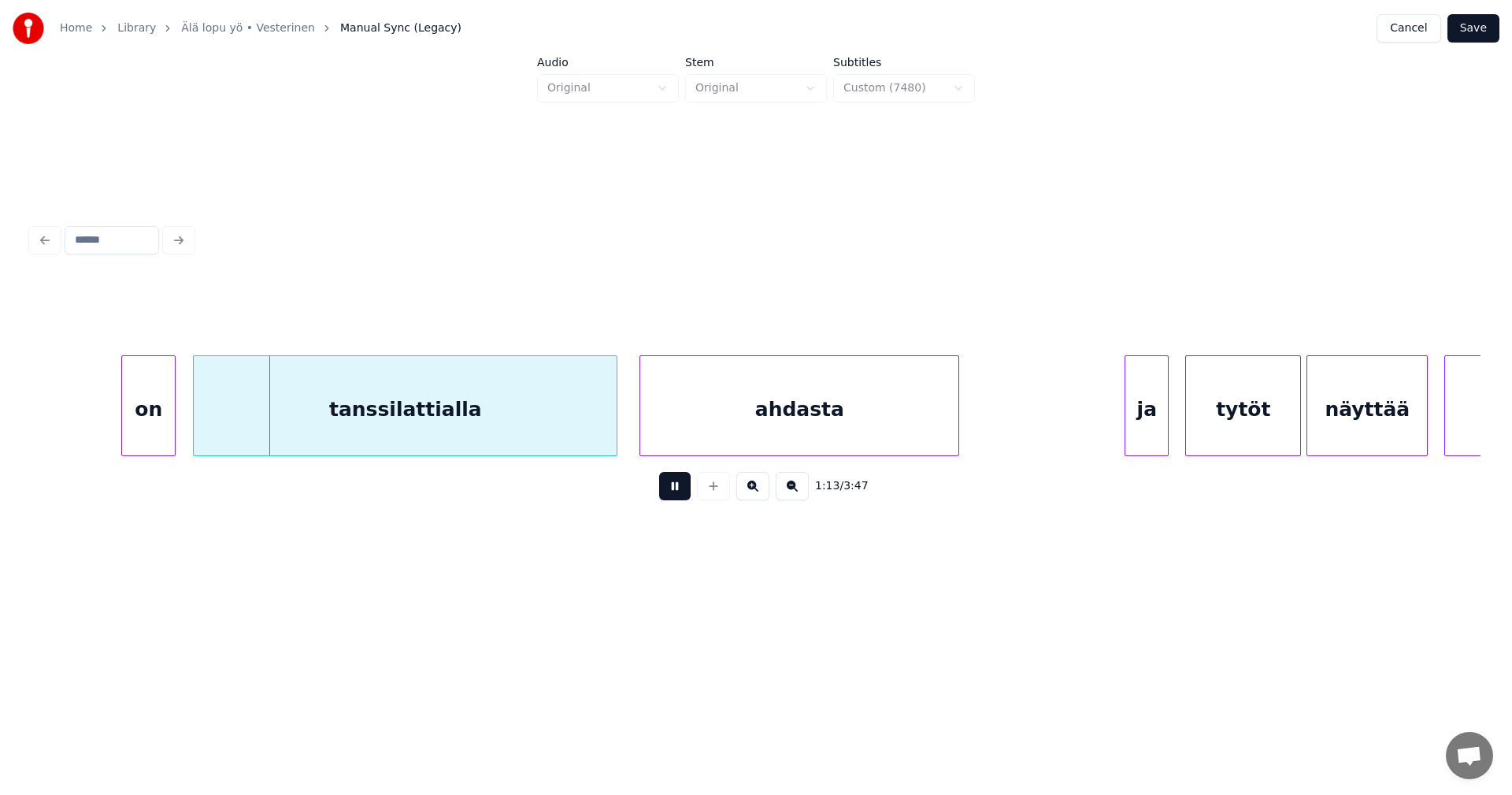
click at [681, 484] on button at bounding box center [675, 485] width 31 height 29
click at [681, 483] on button at bounding box center [675, 485] width 31 height 29
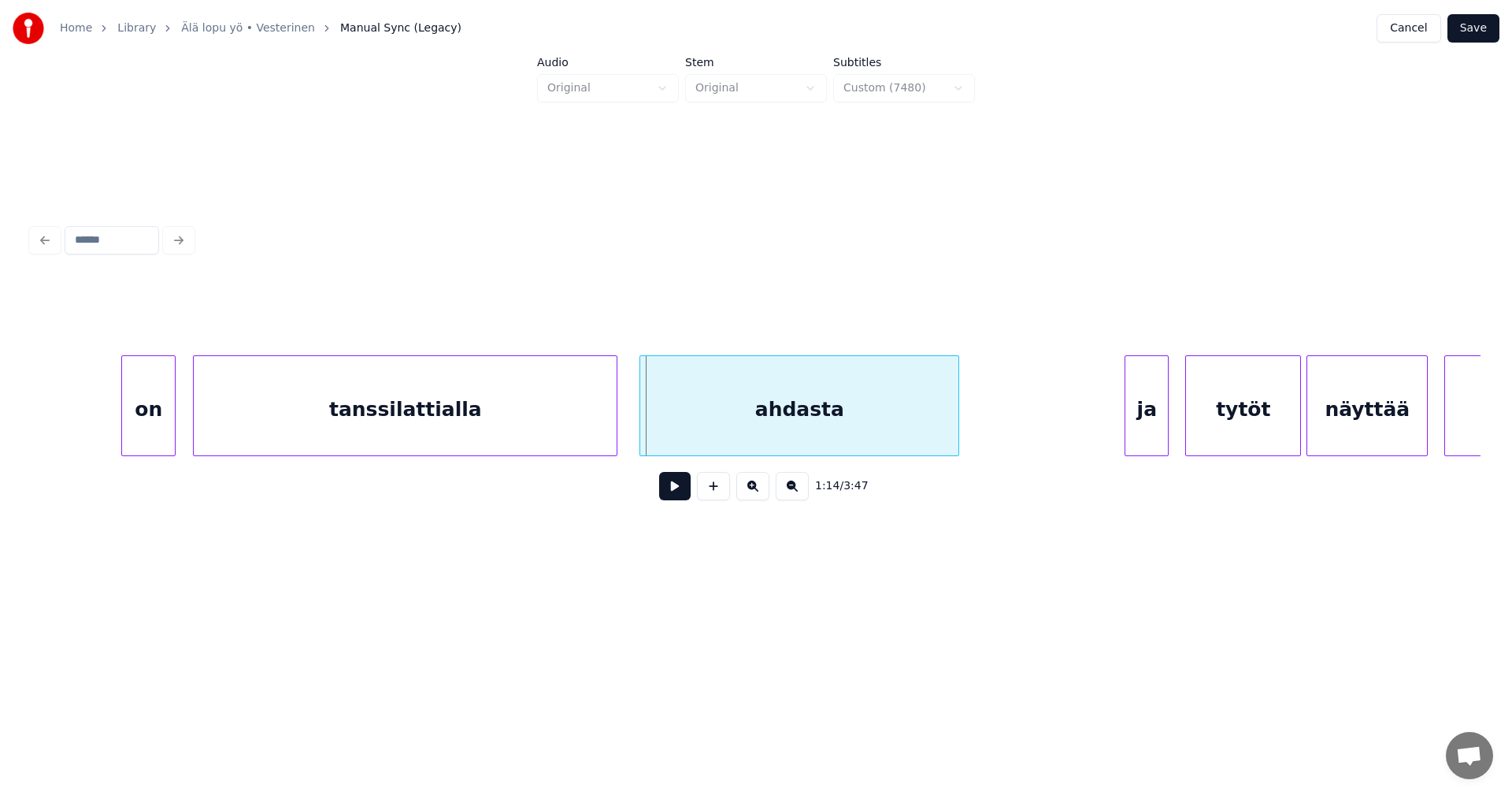
click at [605, 427] on div "tanssilattialla" at bounding box center [406, 410] width 423 height 107
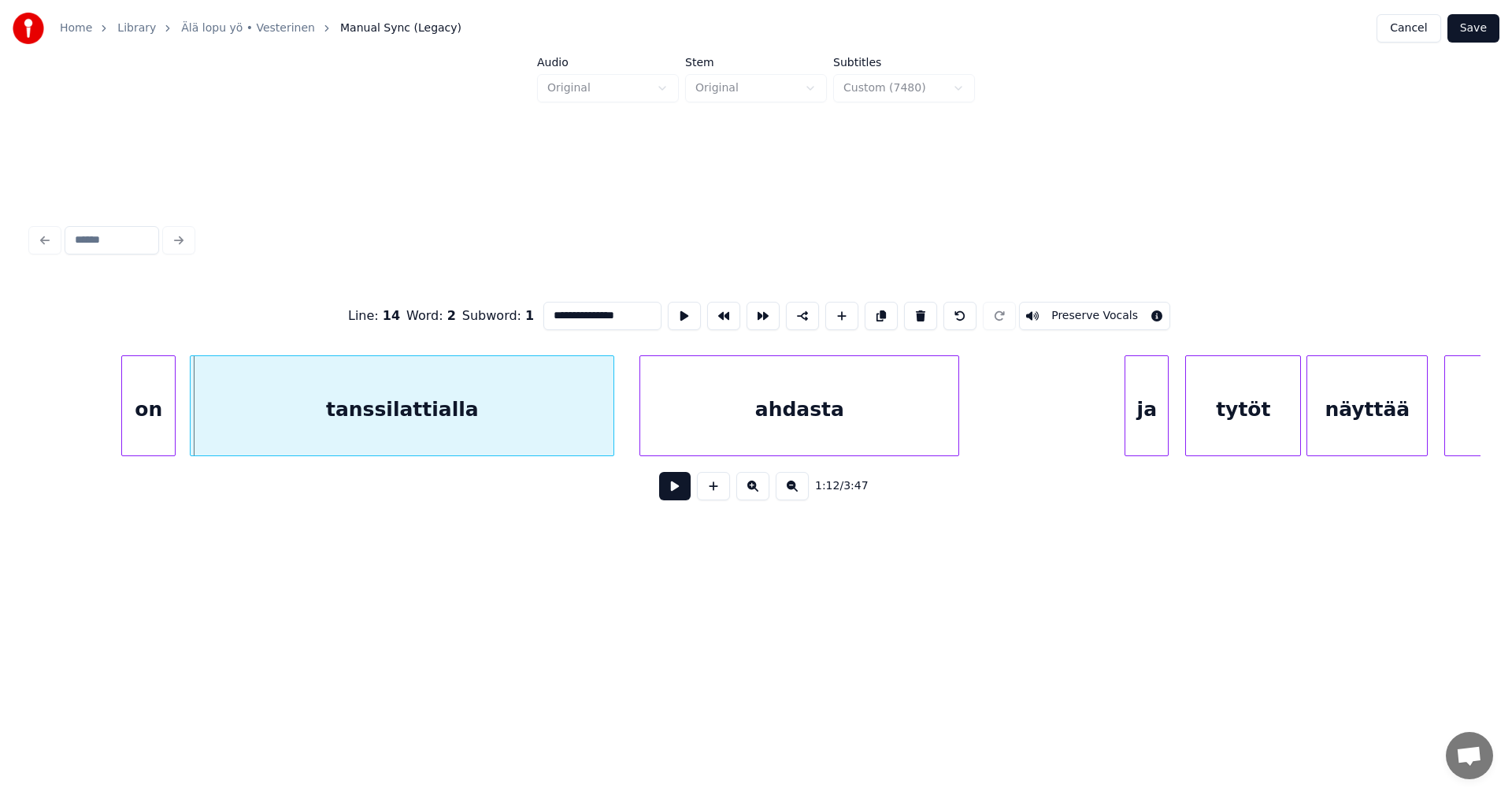
click at [574, 437] on div "tanssilattialla" at bounding box center [402, 410] width 423 height 107
click at [673, 492] on button at bounding box center [675, 485] width 31 height 29
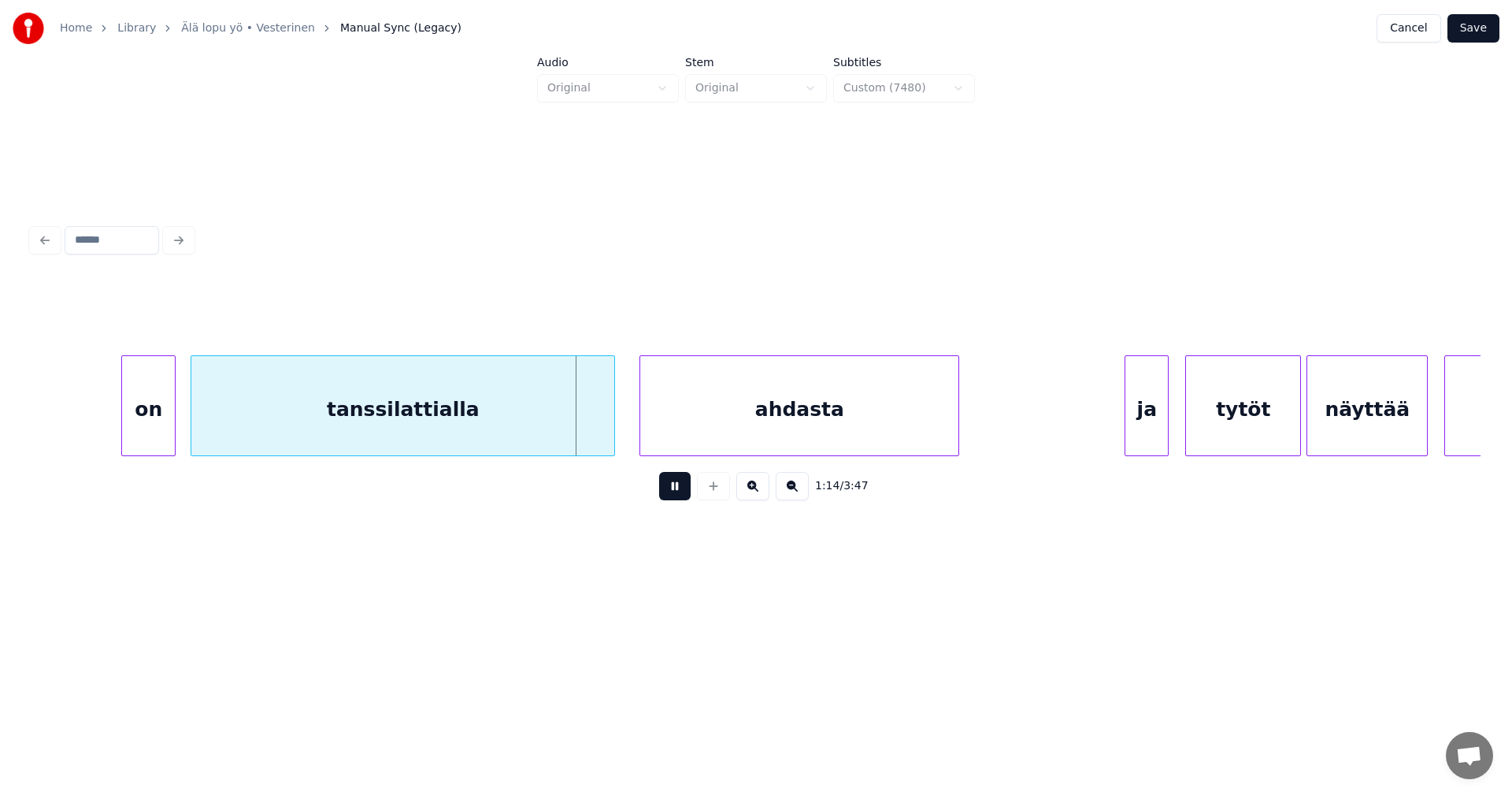
drag, startPoint x: 674, startPoint y: 491, endPoint x: 665, endPoint y: 480, distance: 14.2
click at [672, 489] on button at bounding box center [675, 485] width 31 height 29
click at [668, 430] on div "ahdasta" at bounding box center [792, 410] width 318 height 107
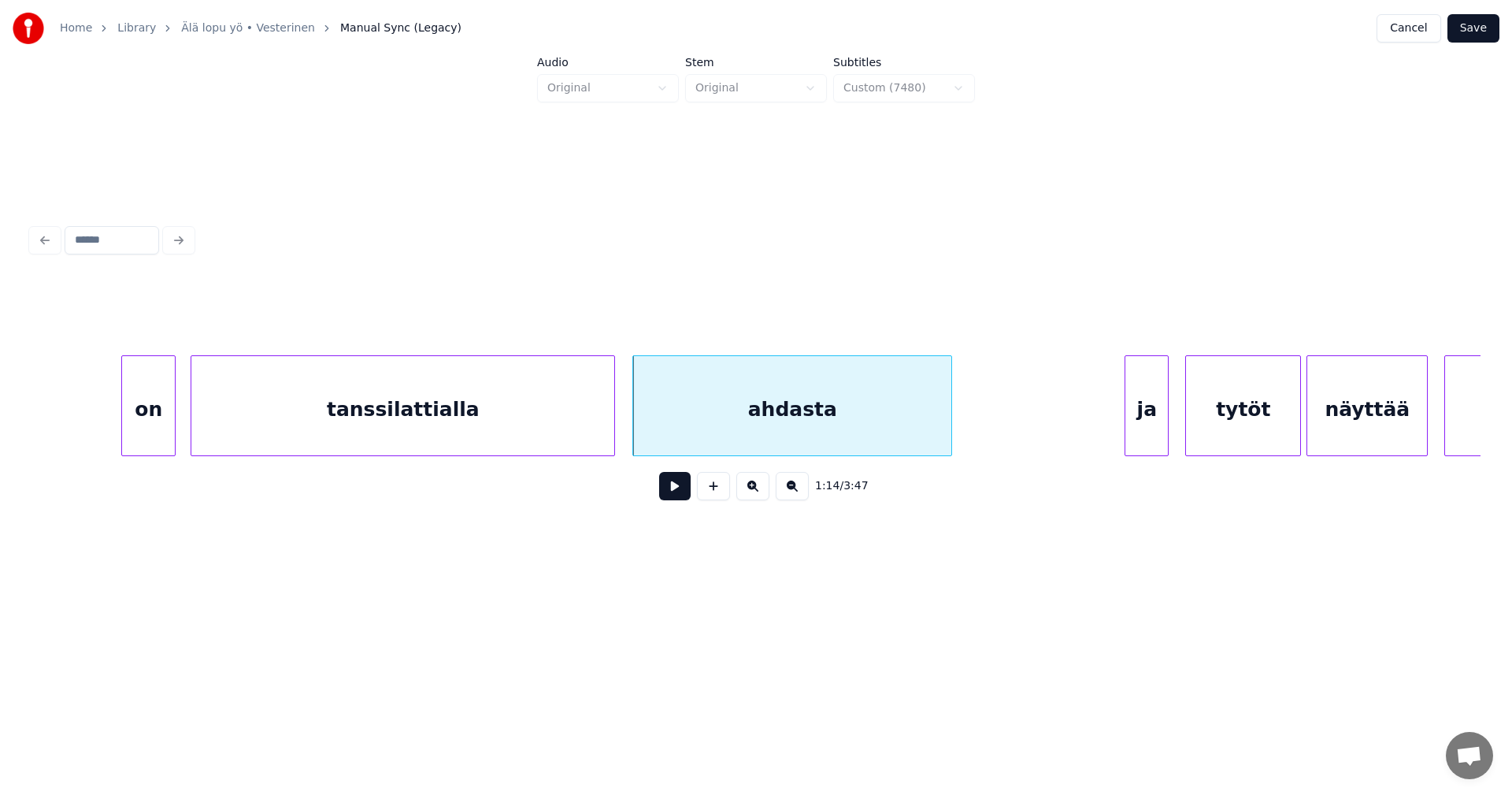
click at [681, 493] on button at bounding box center [675, 485] width 31 height 29
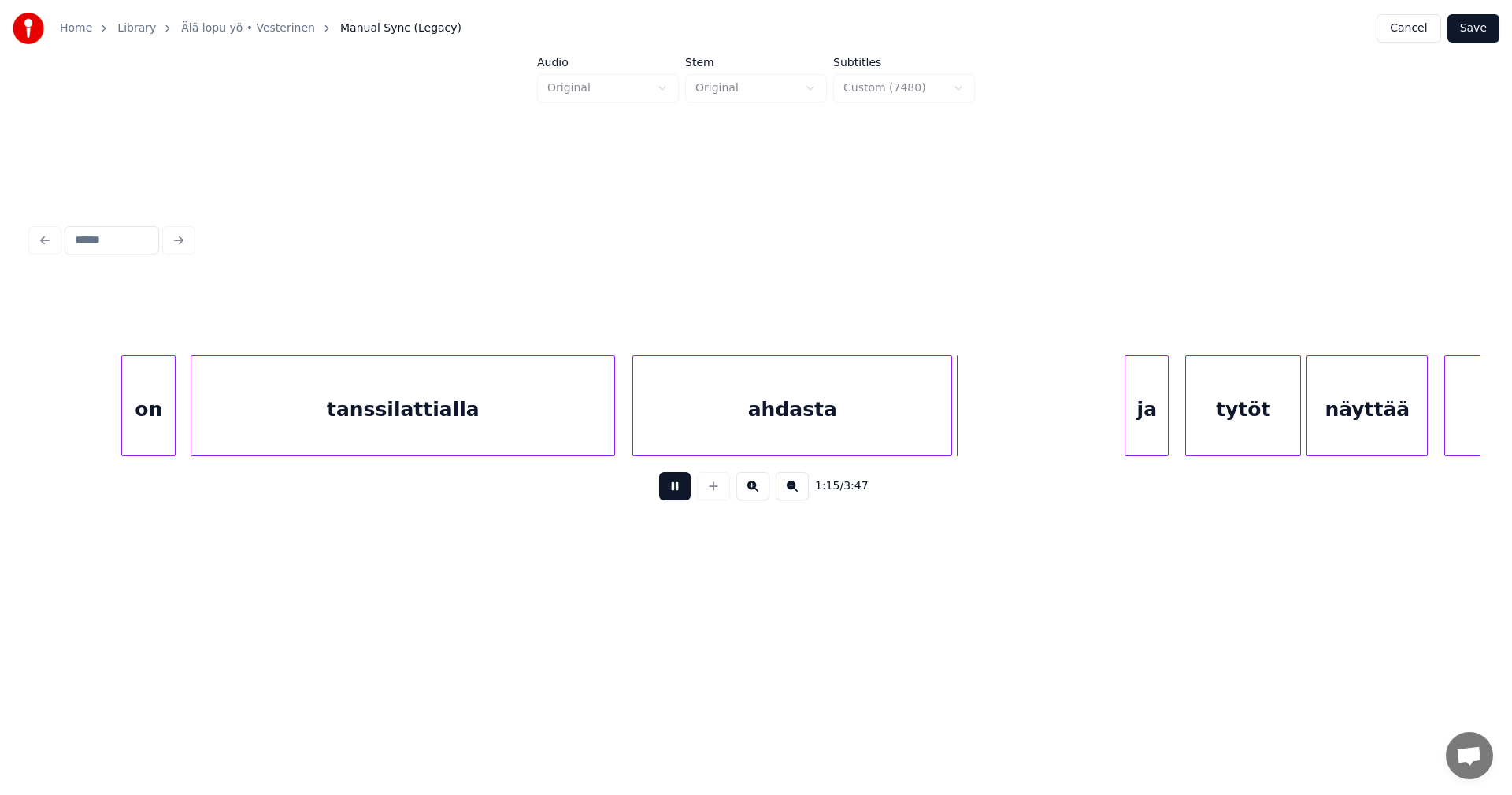
click at [684, 489] on button at bounding box center [675, 485] width 31 height 29
click at [546, 416] on div "tanssilattialla" at bounding box center [403, 410] width 423 height 107
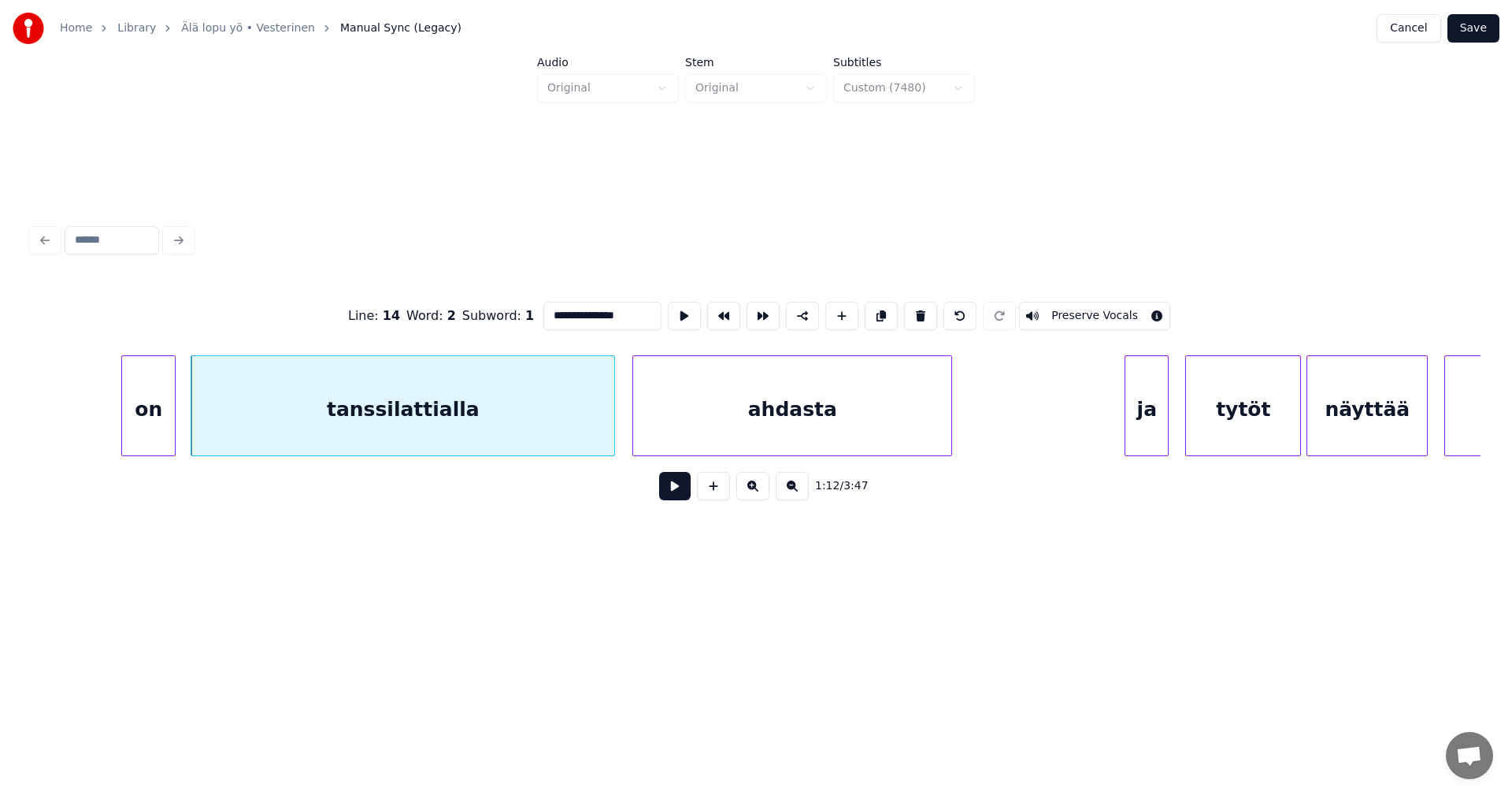
click at [674, 491] on button at bounding box center [675, 485] width 31 height 29
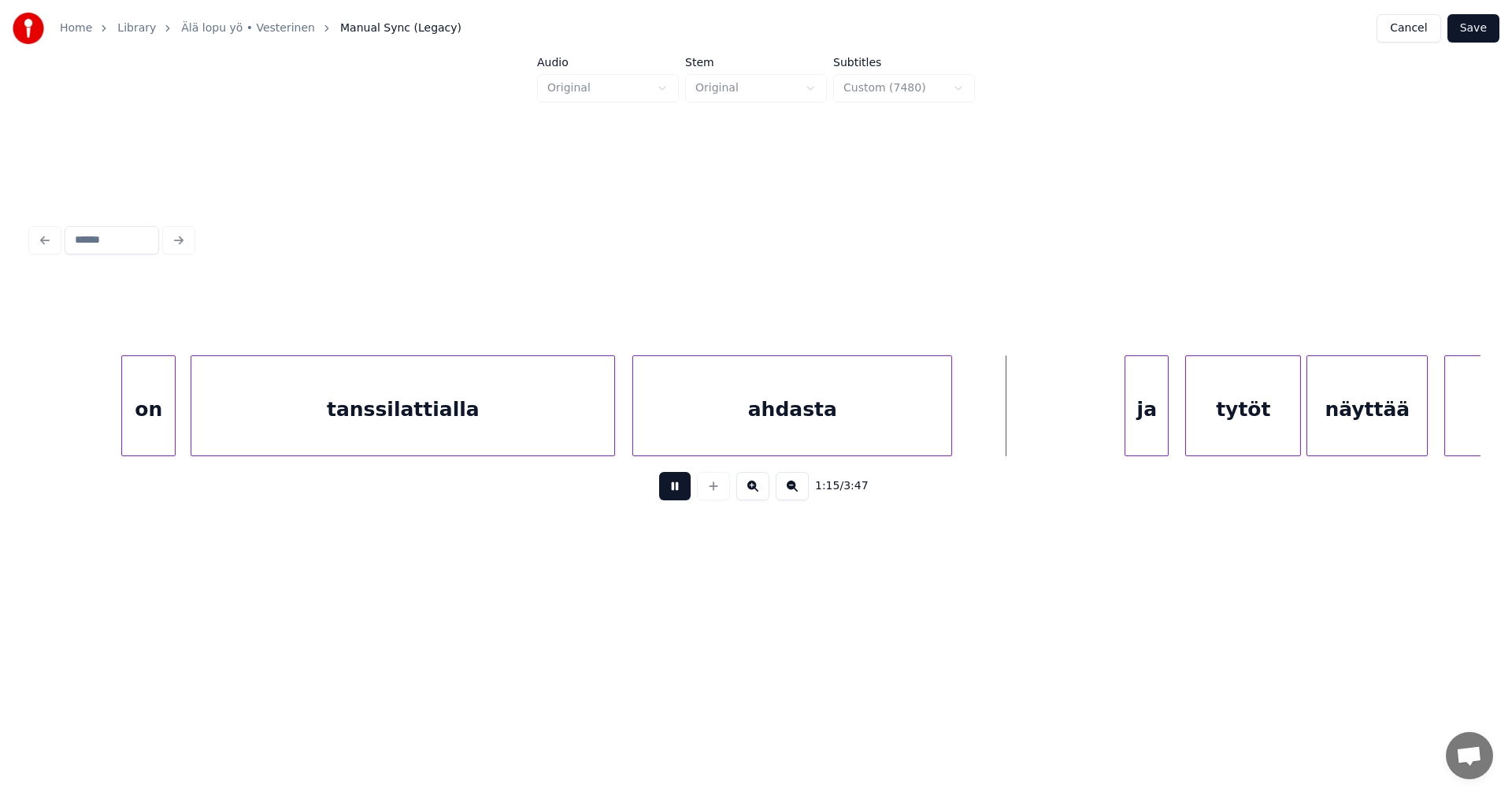
click at [675, 490] on button at bounding box center [675, 485] width 31 height 29
click at [1141, 422] on div "ja" at bounding box center [1138, 410] width 43 height 107
click at [1212, 425] on div "tytöt" at bounding box center [1243, 410] width 115 height 107
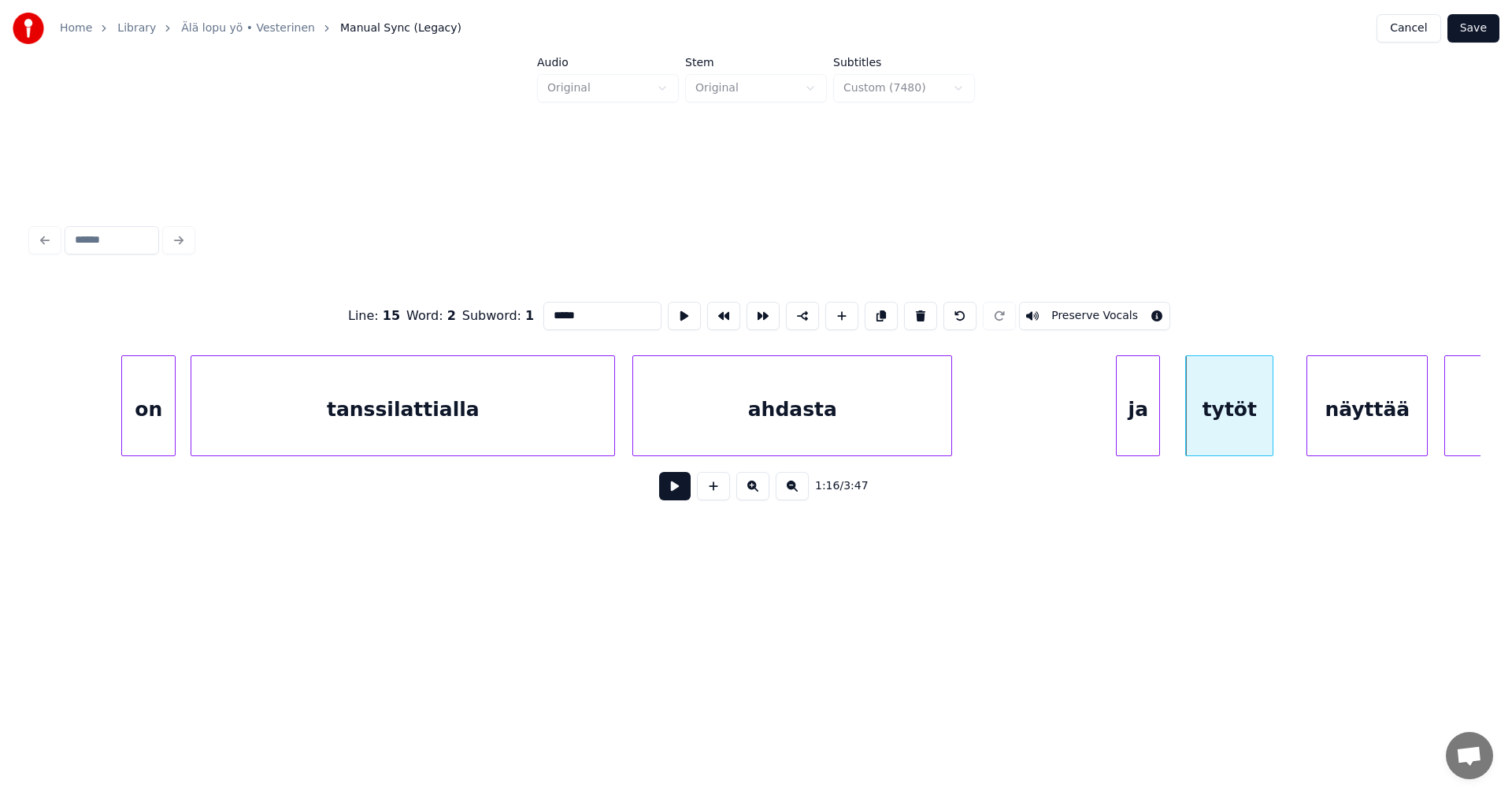
click at [1271, 437] on div at bounding box center [1270, 405] width 5 height 99
click at [1334, 442] on div "näyttää" at bounding box center [1352, 410] width 120 height 107
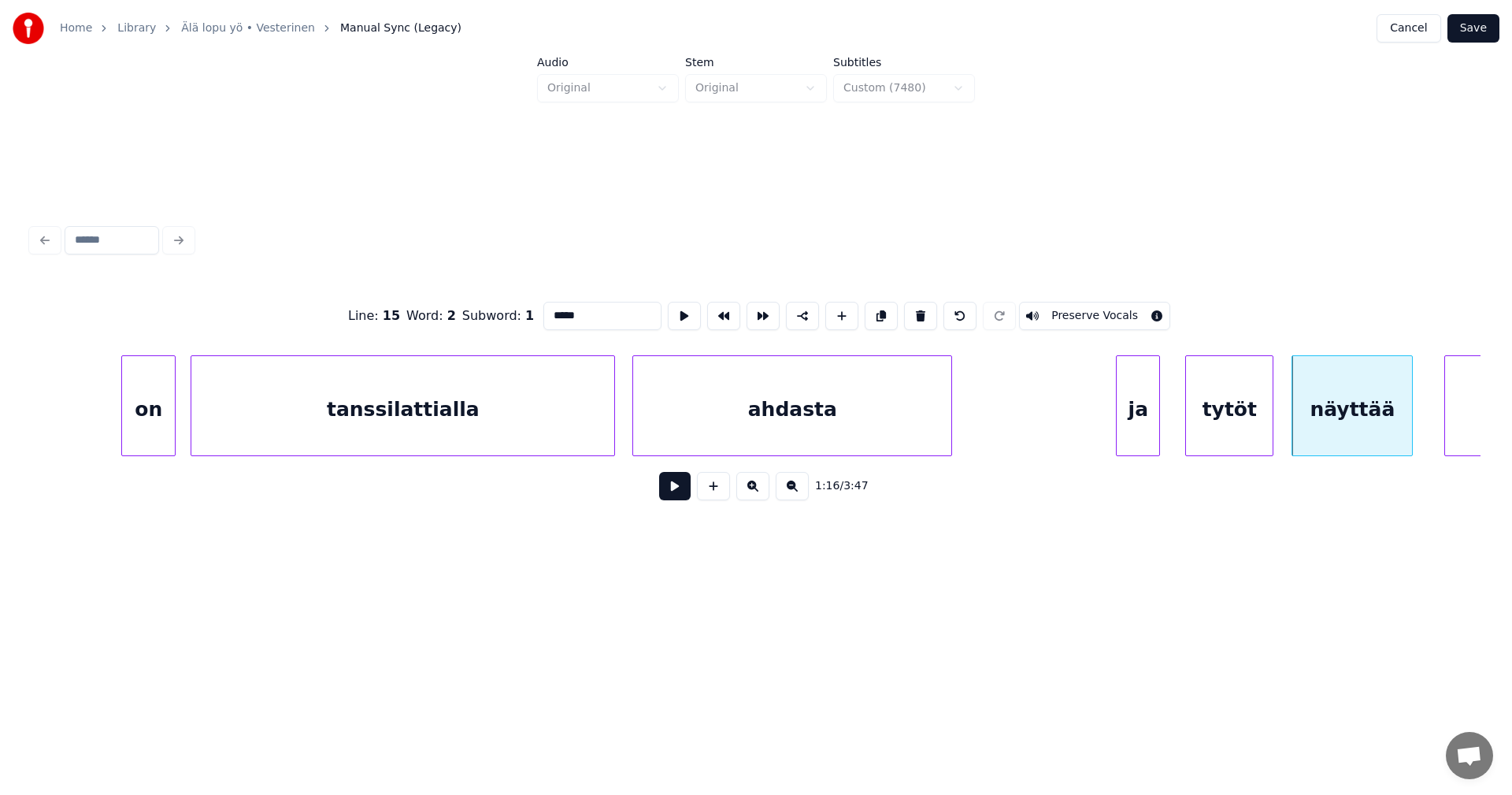
click at [1153, 440] on div "ja" at bounding box center [1138, 410] width 43 height 107
type input "**"
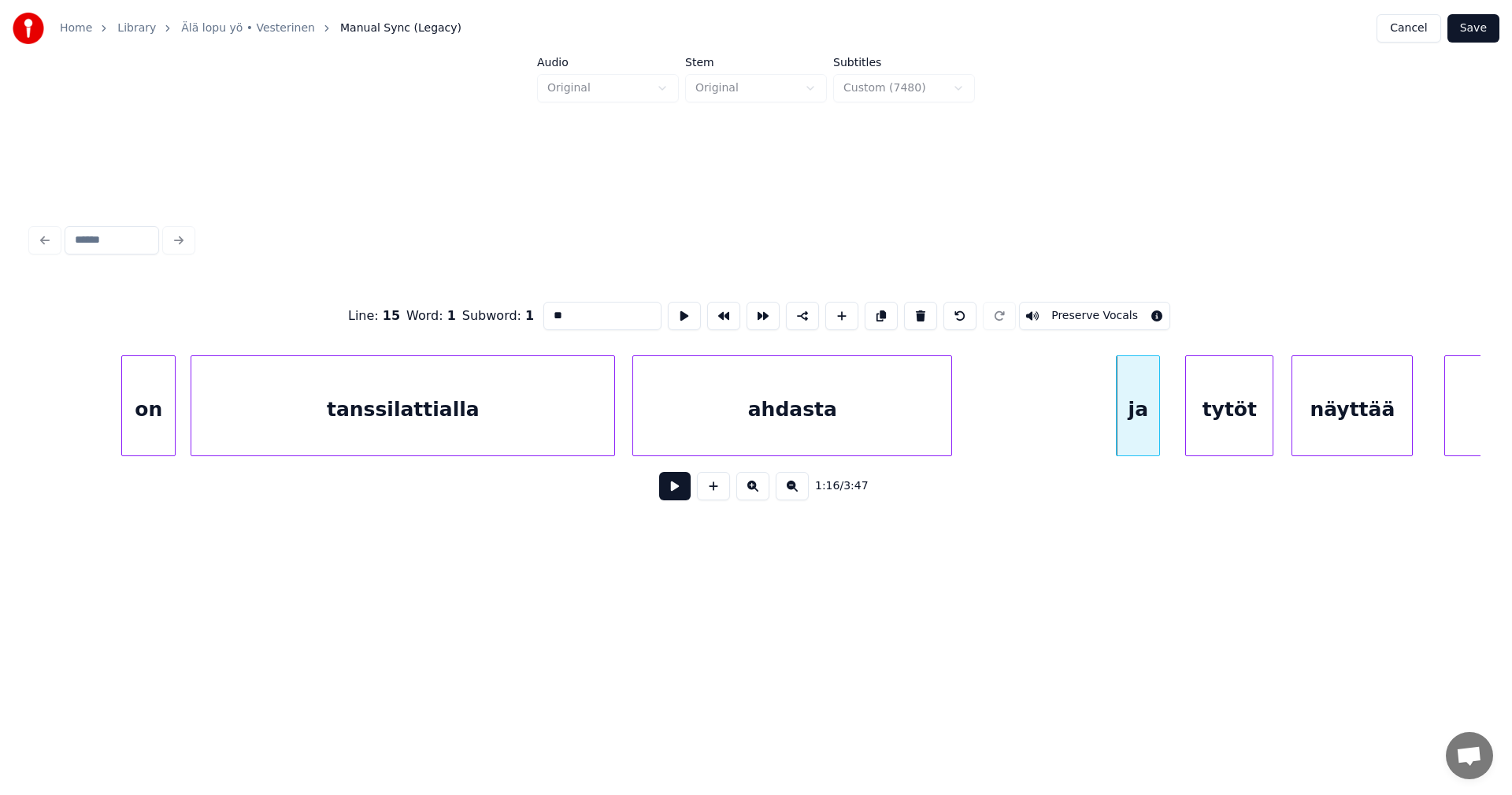
click at [686, 495] on button at bounding box center [675, 485] width 31 height 29
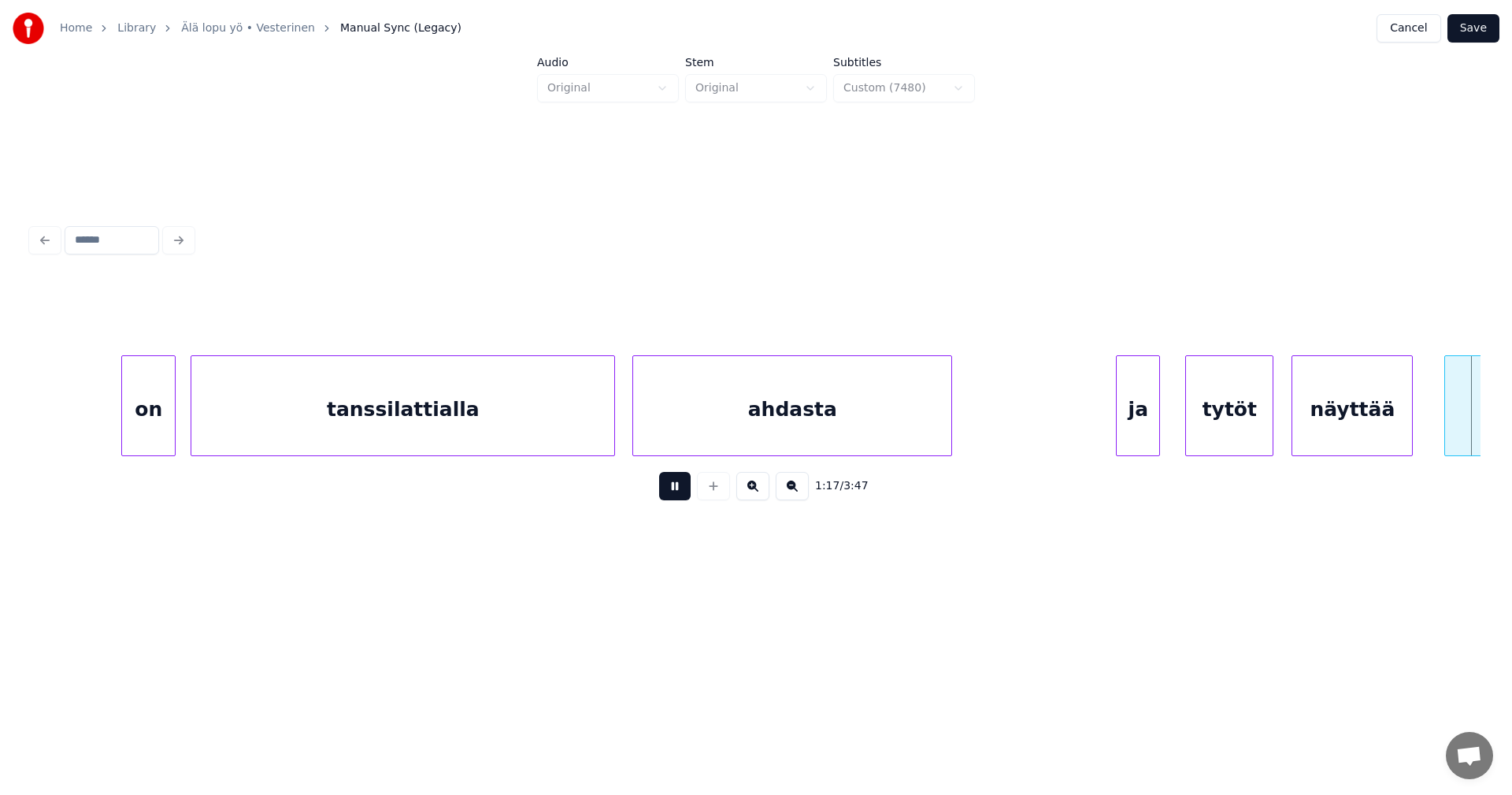
scroll to position [0, 21369]
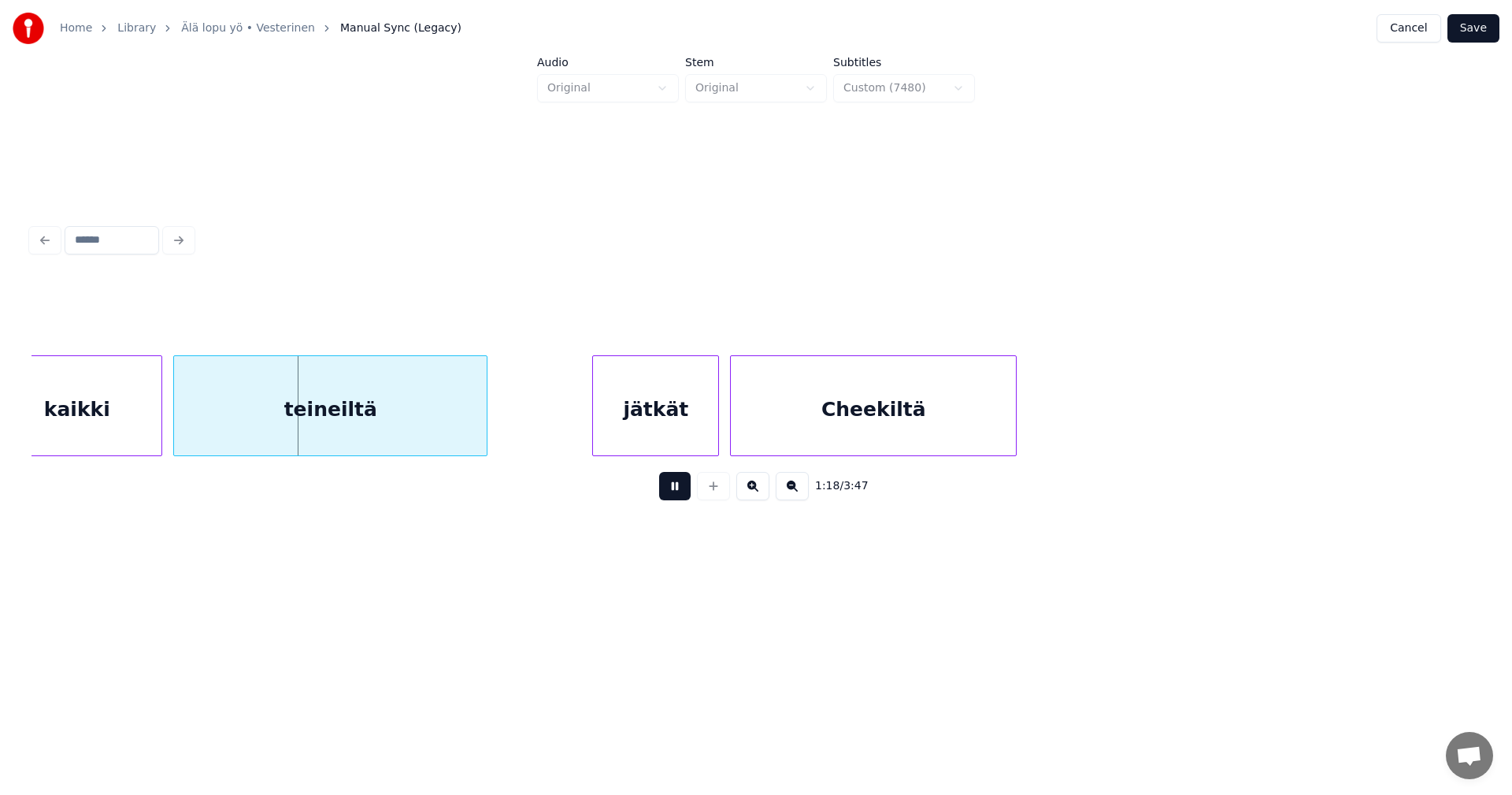
drag, startPoint x: 688, startPoint y: 494, endPoint x: 295, endPoint y: 482, distance: 393.2
click at [680, 493] on button at bounding box center [675, 485] width 31 height 29
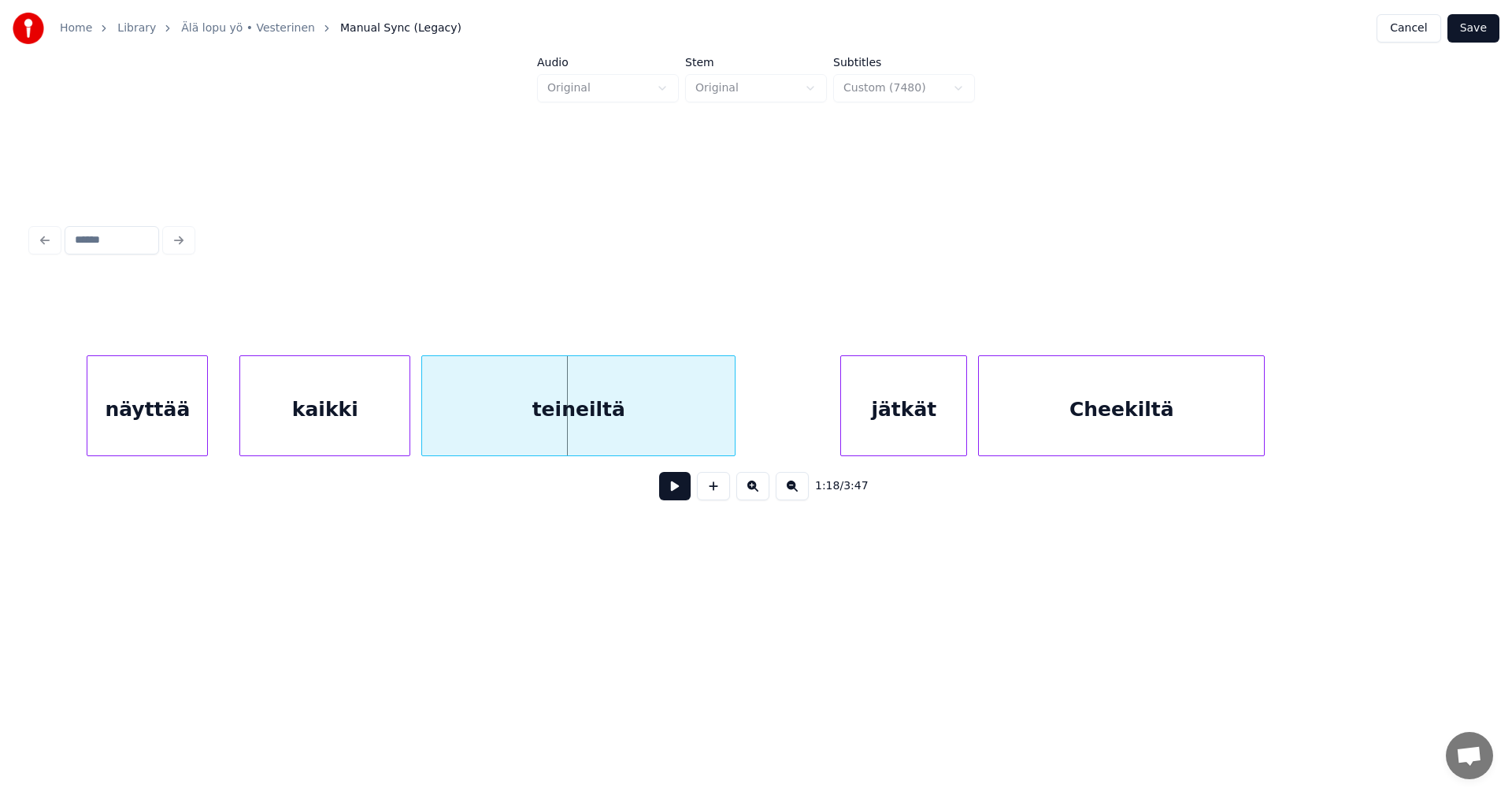
scroll to position [0, 21117]
click at [338, 418] on div "kaikki" at bounding box center [322, 410] width 169 height 107
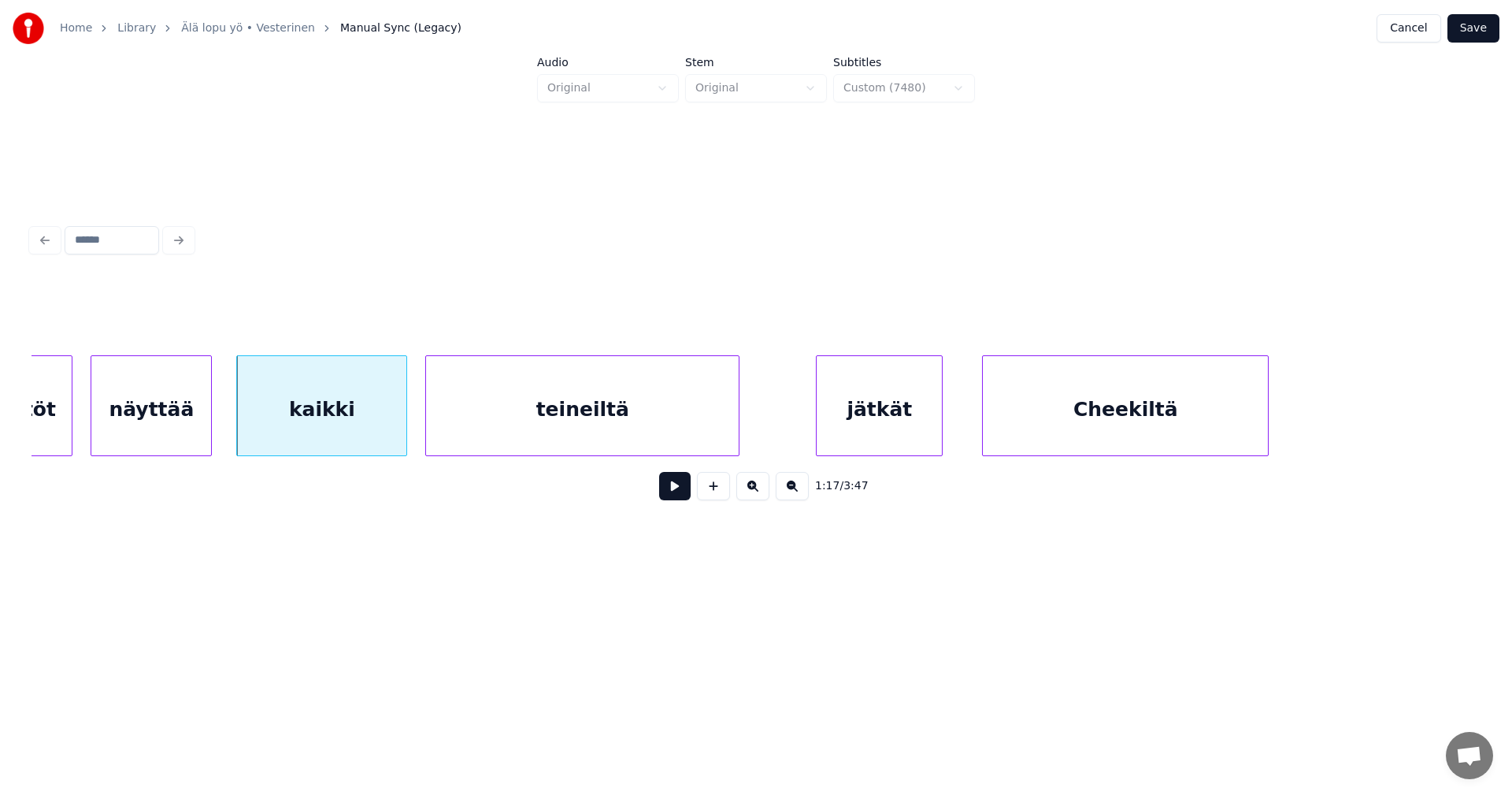
click at [866, 430] on div "jätkät" at bounding box center [879, 410] width 125 height 107
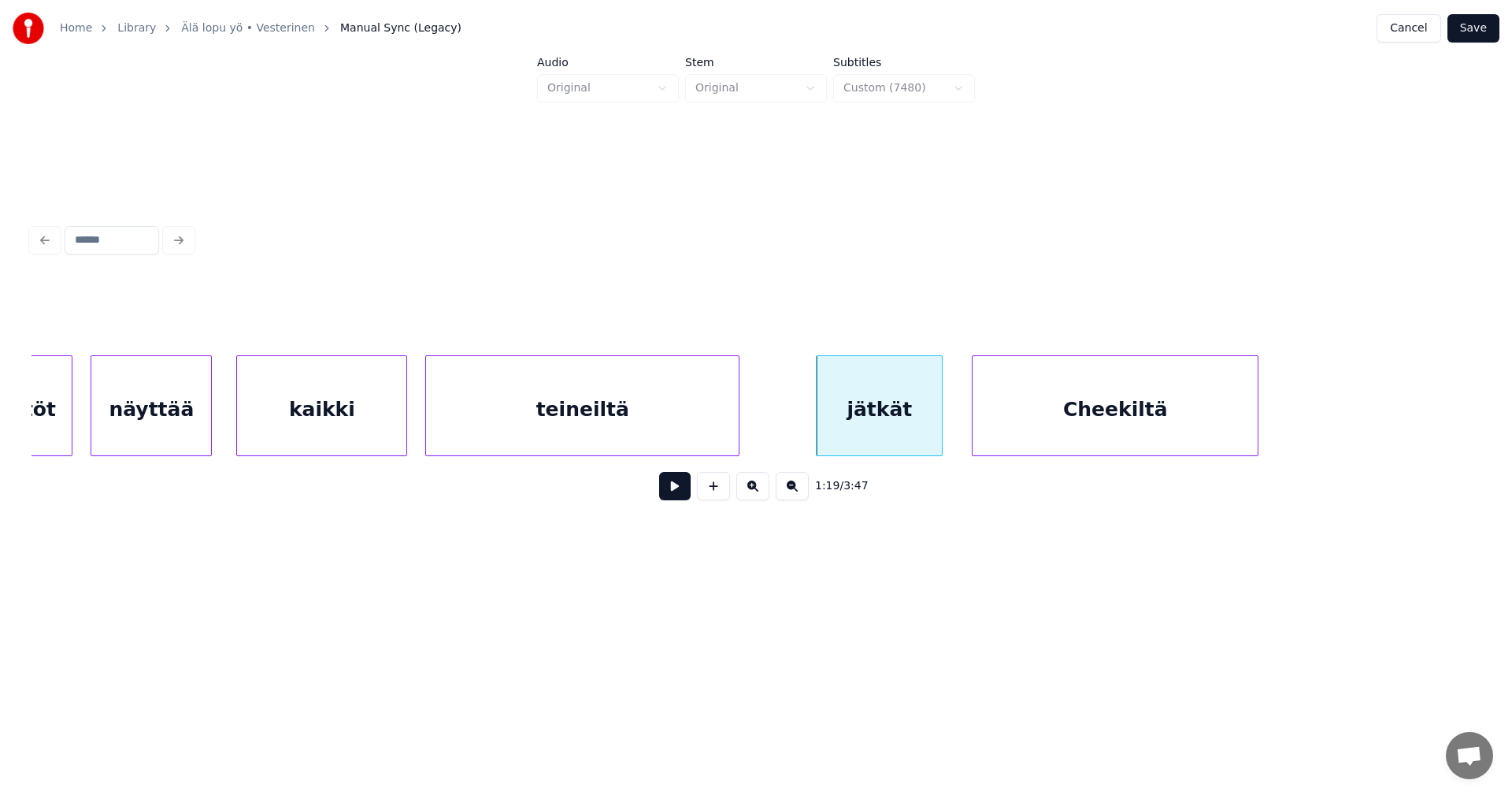
click at [1019, 429] on div "Cheekiltä" at bounding box center [1115, 410] width 285 height 107
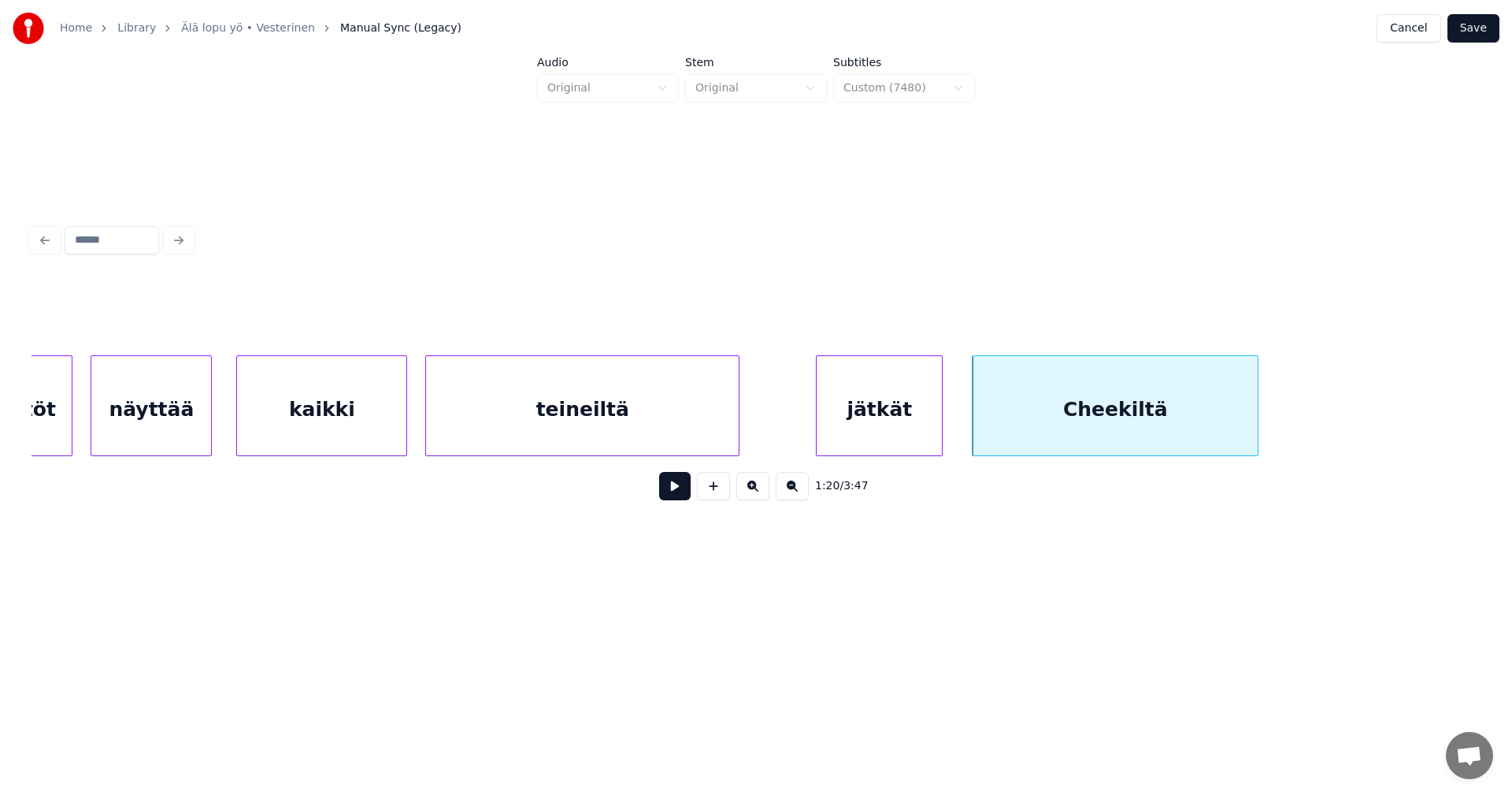
click at [860, 433] on div "jätkät" at bounding box center [879, 410] width 125 height 107
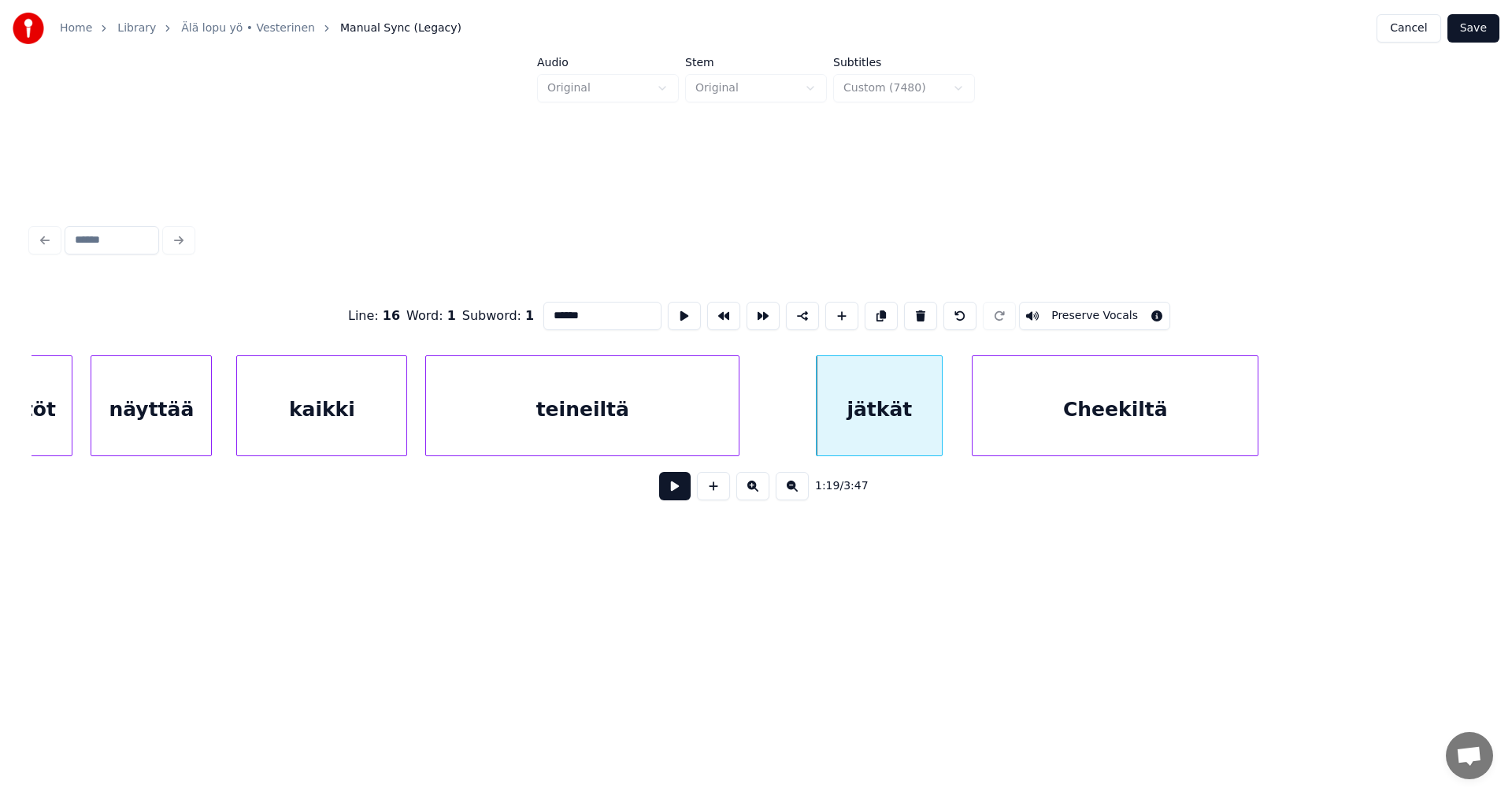
click at [687, 489] on button at bounding box center [675, 485] width 31 height 29
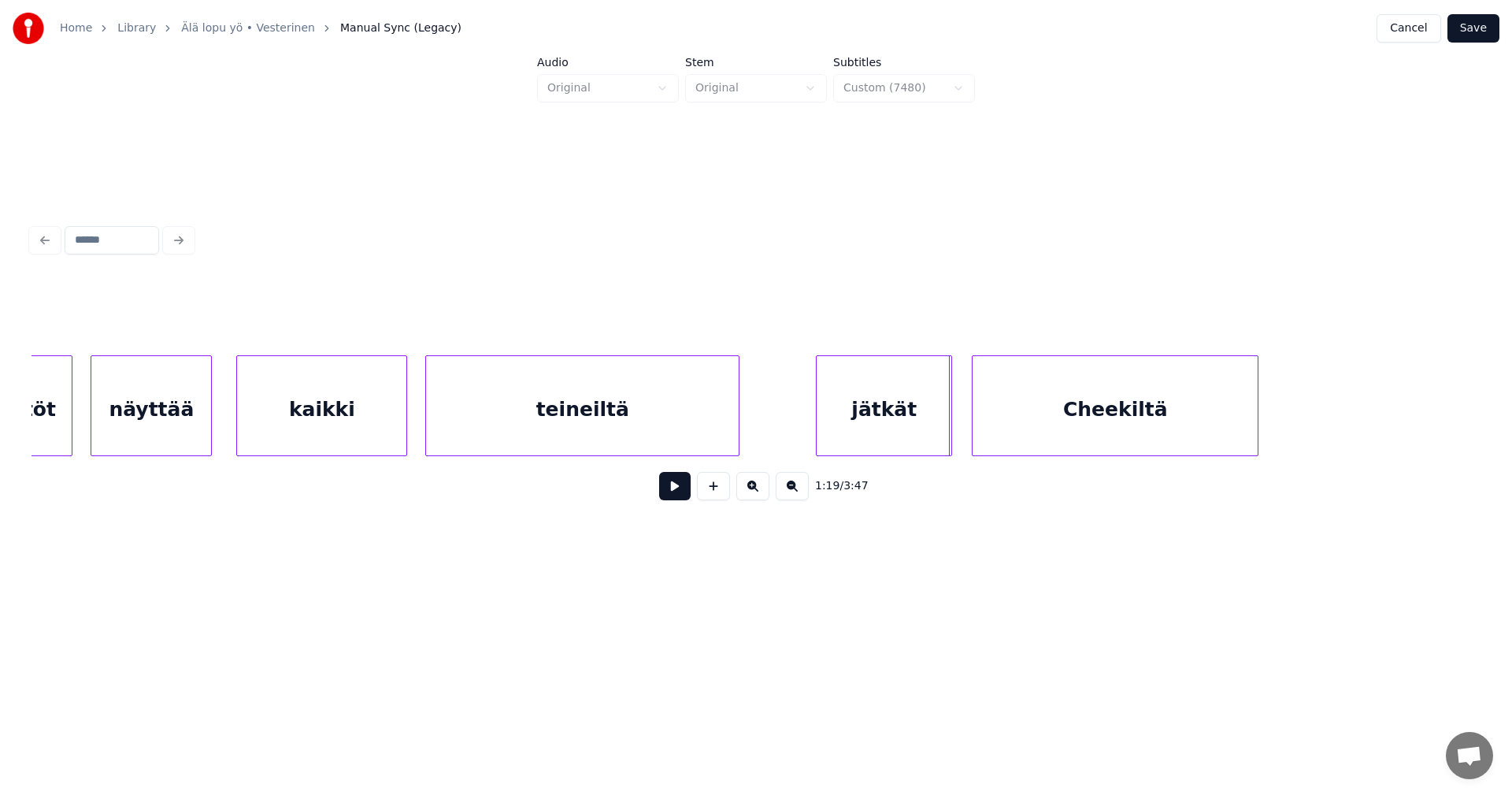
click at [951, 426] on div at bounding box center [948, 405] width 5 height 99
click at [681, 489] on button at bounding box center [675, 485] width 31 height 29
drag, startPoint x: 682, startPoint y: 487, endPoint x: 689, endPoint y: 487, distance: 7.0
click at [684, 487] on button at bounding box center [675, 485] width 31 height 29
click at [1271, 435] on div at bounding box center [1267, 405] width 5 height 99
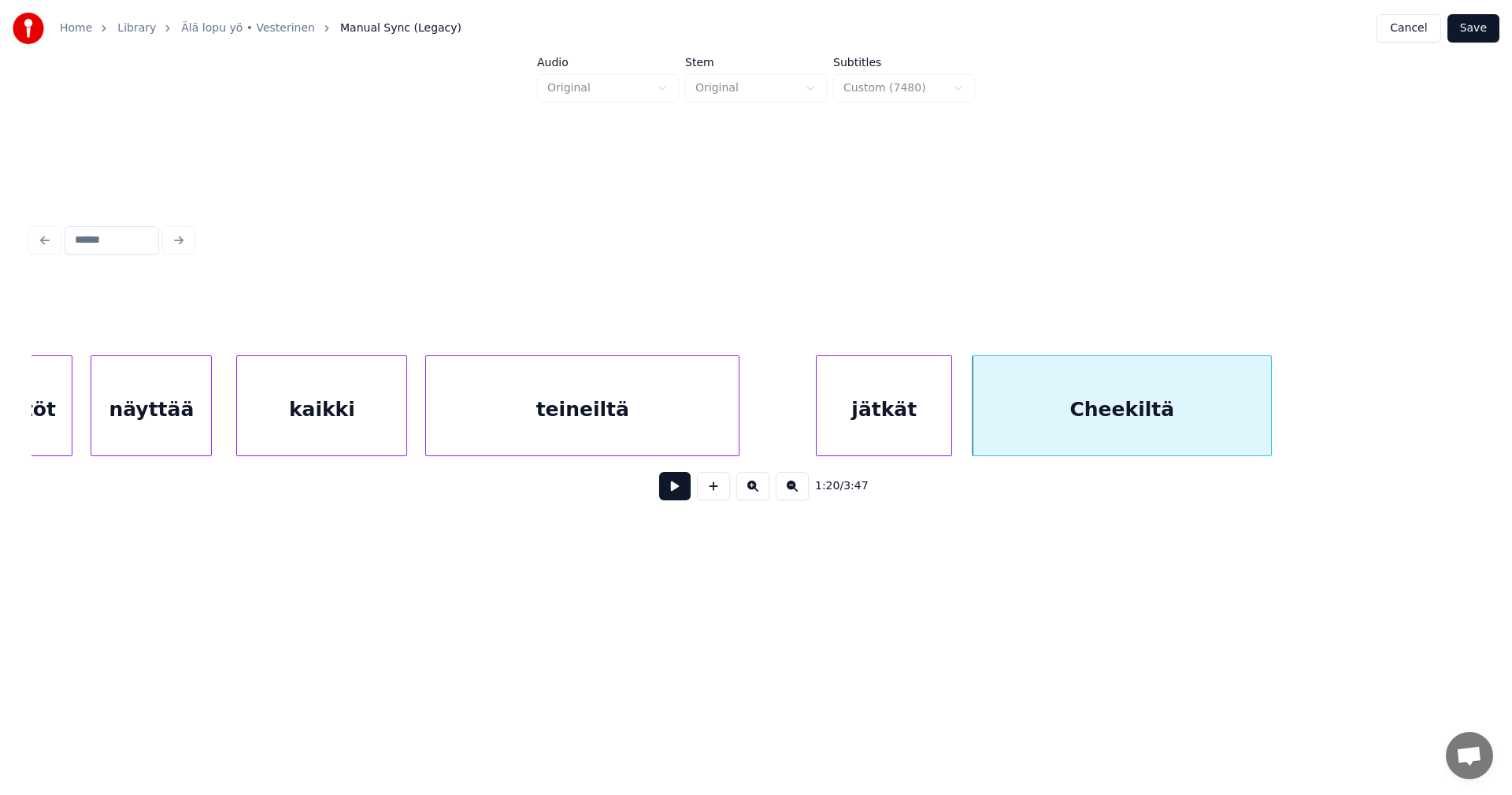
click at [674, 493] on button at bounding box center [675, 485] width 31 height 29
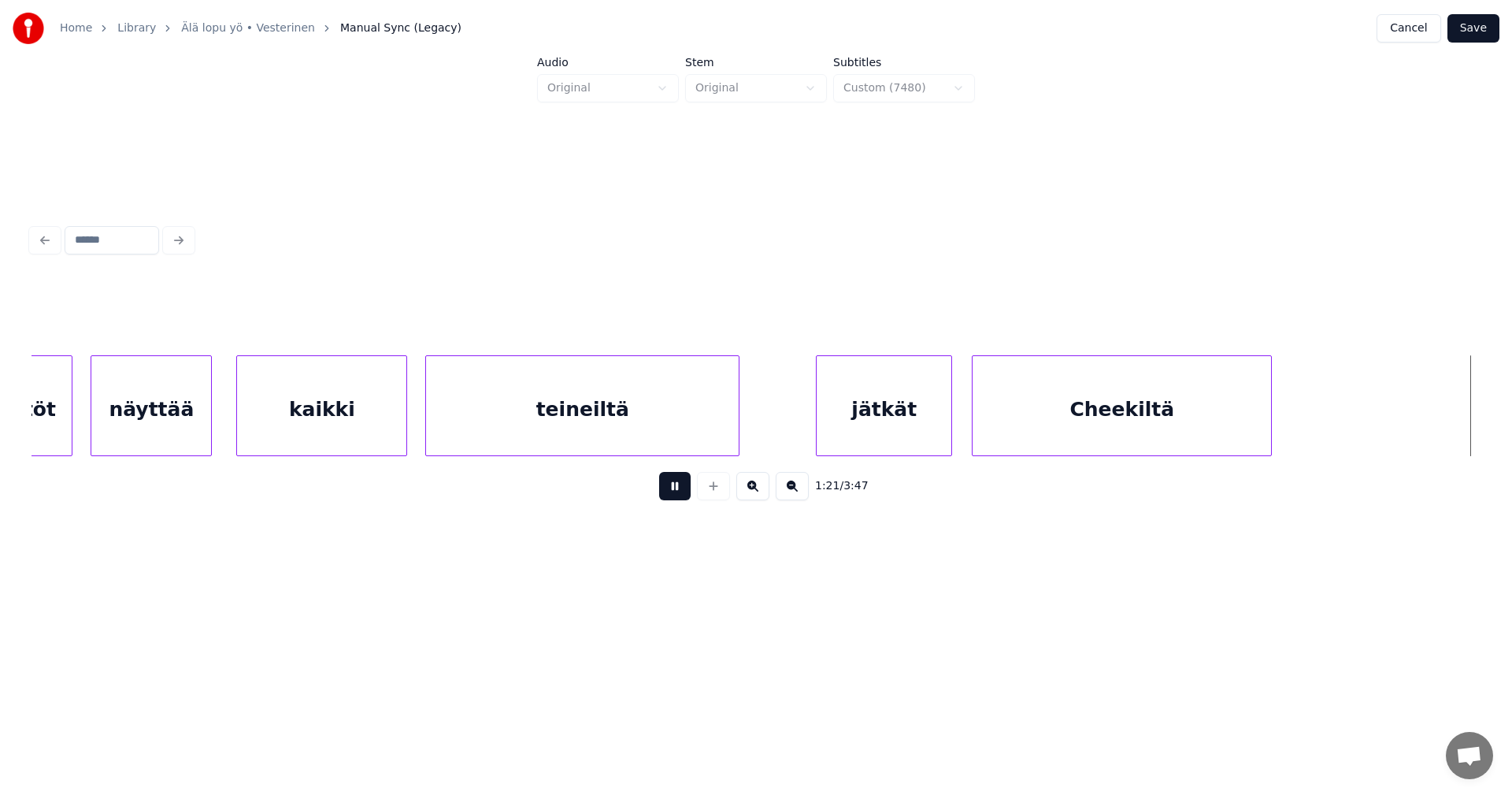
scroll to position [0, 22569]
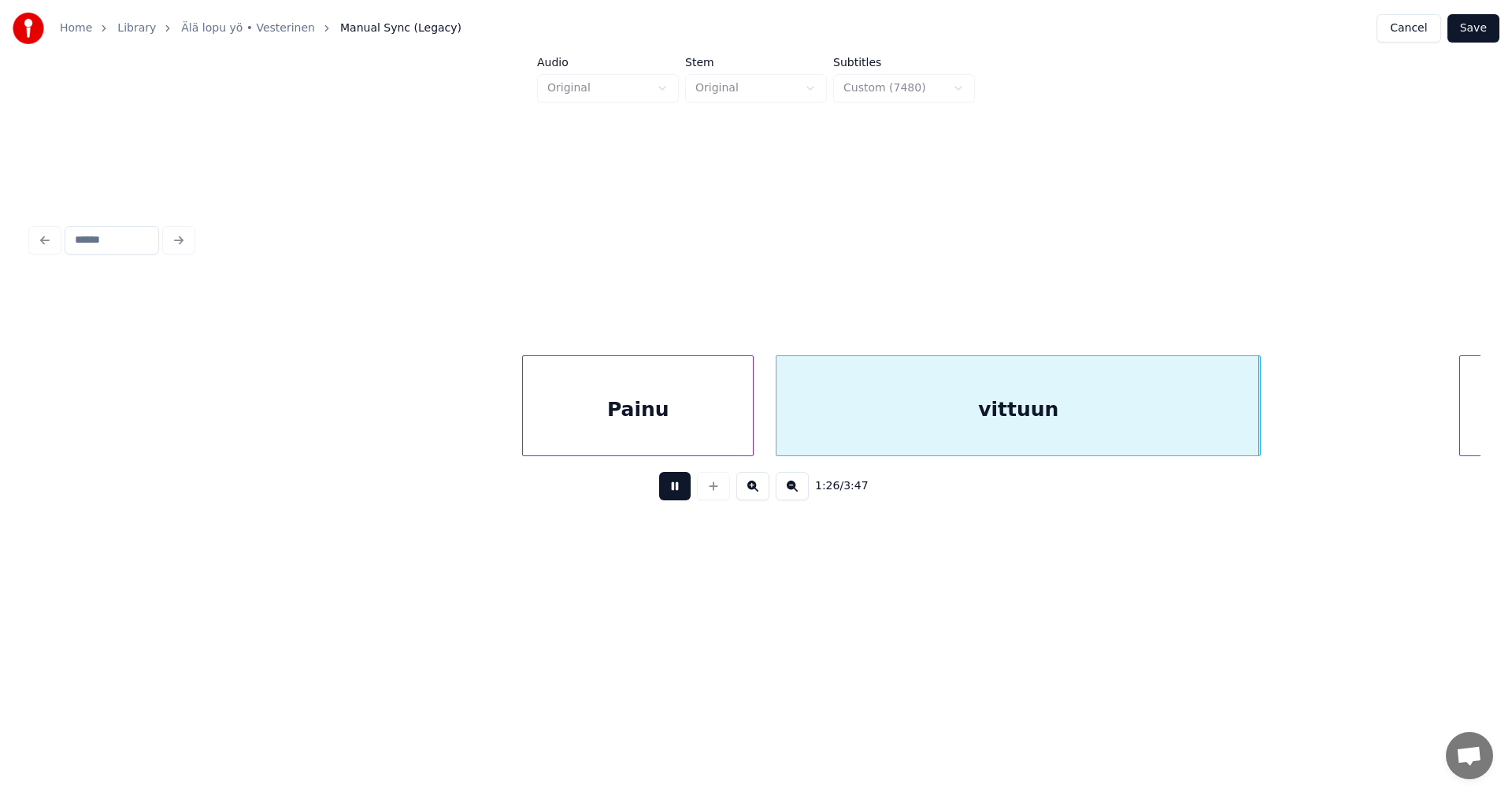
click at [677, 491] on button at bounding box center [675, 485] width 31 height 29
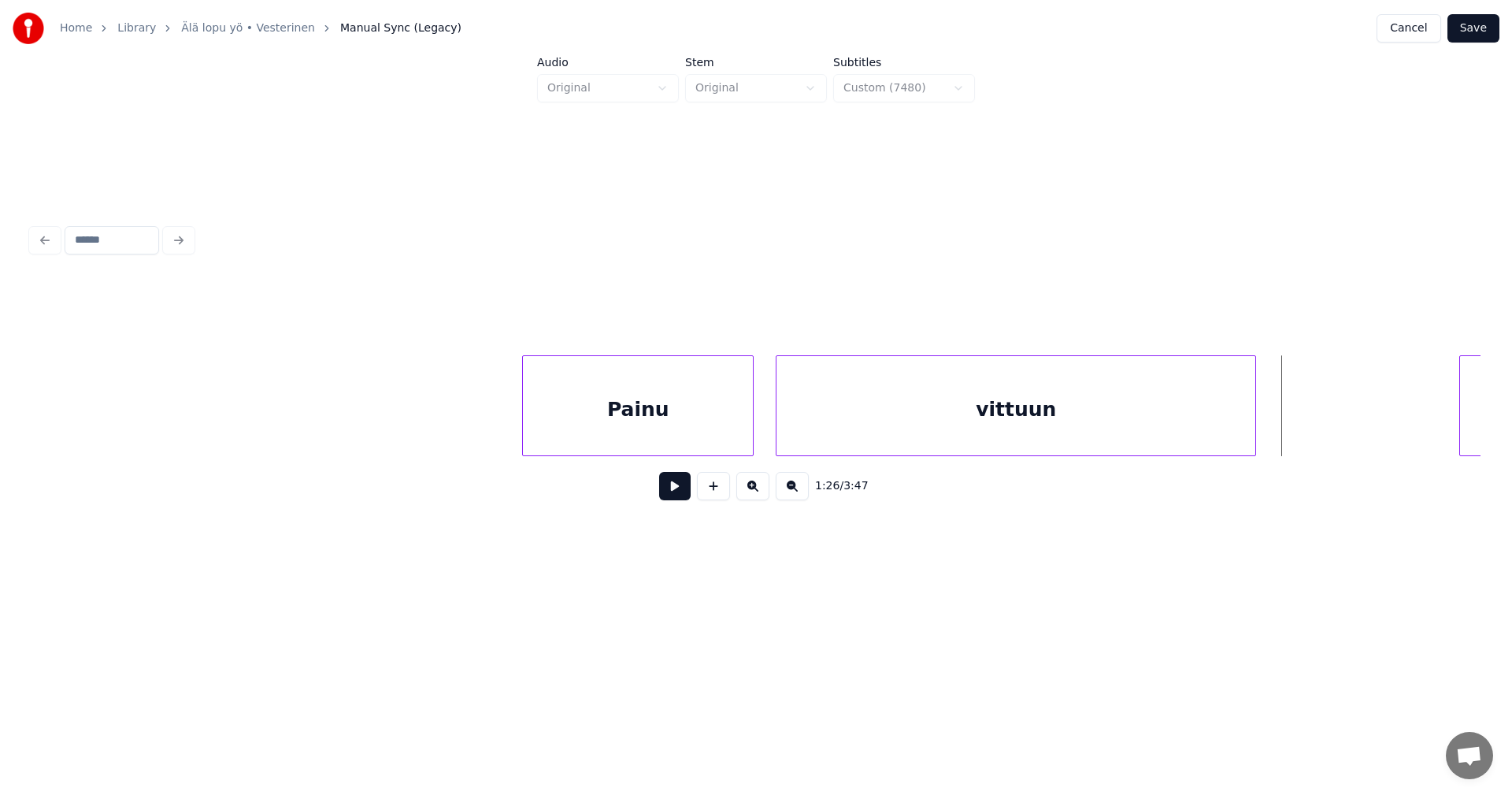
click at [1253, 428] on div at bounding box center [1252, 405] width 5 height 99
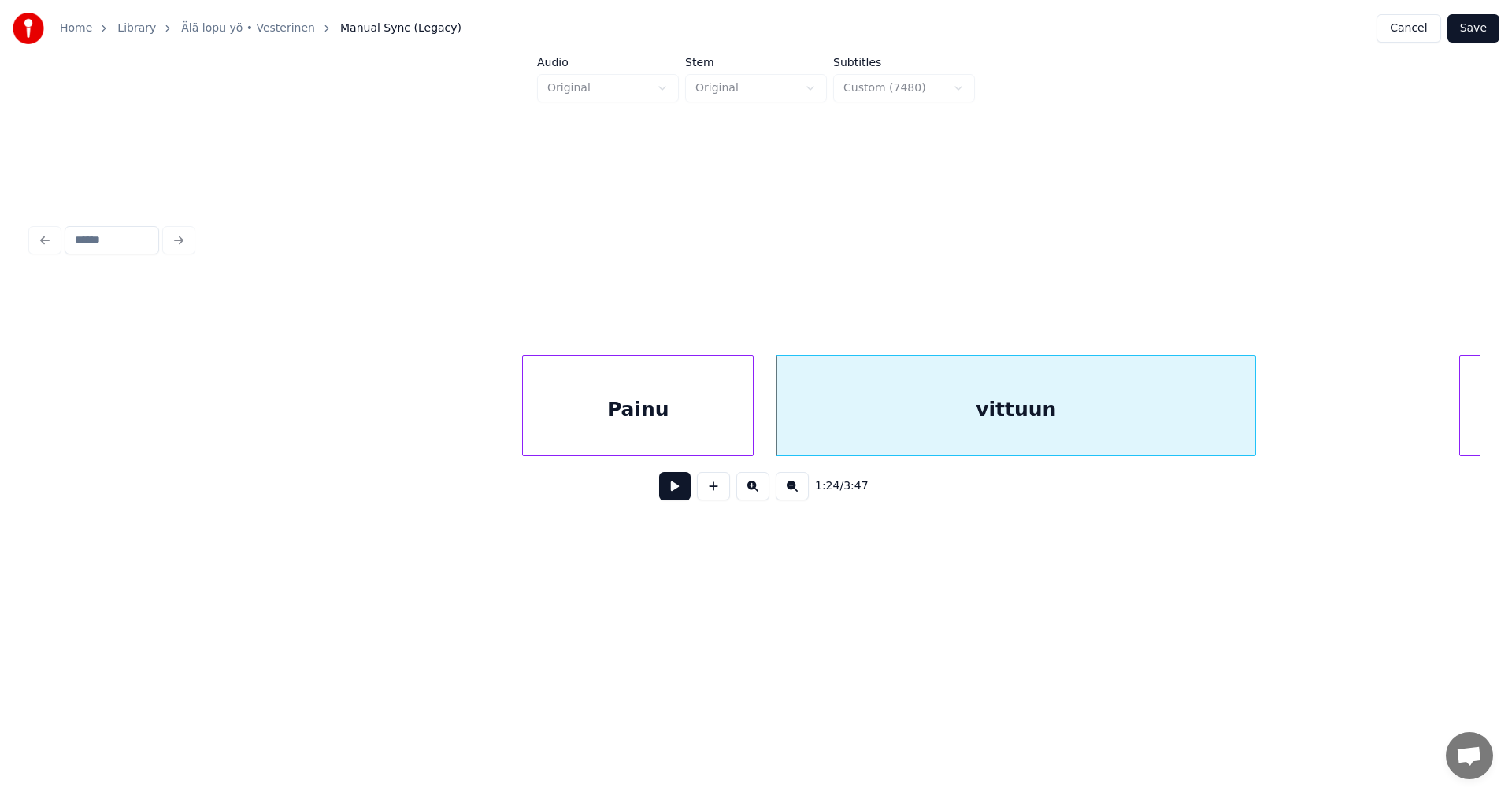
click at [671, 488] on button at bounding box center [675, 485] width 31 height 29
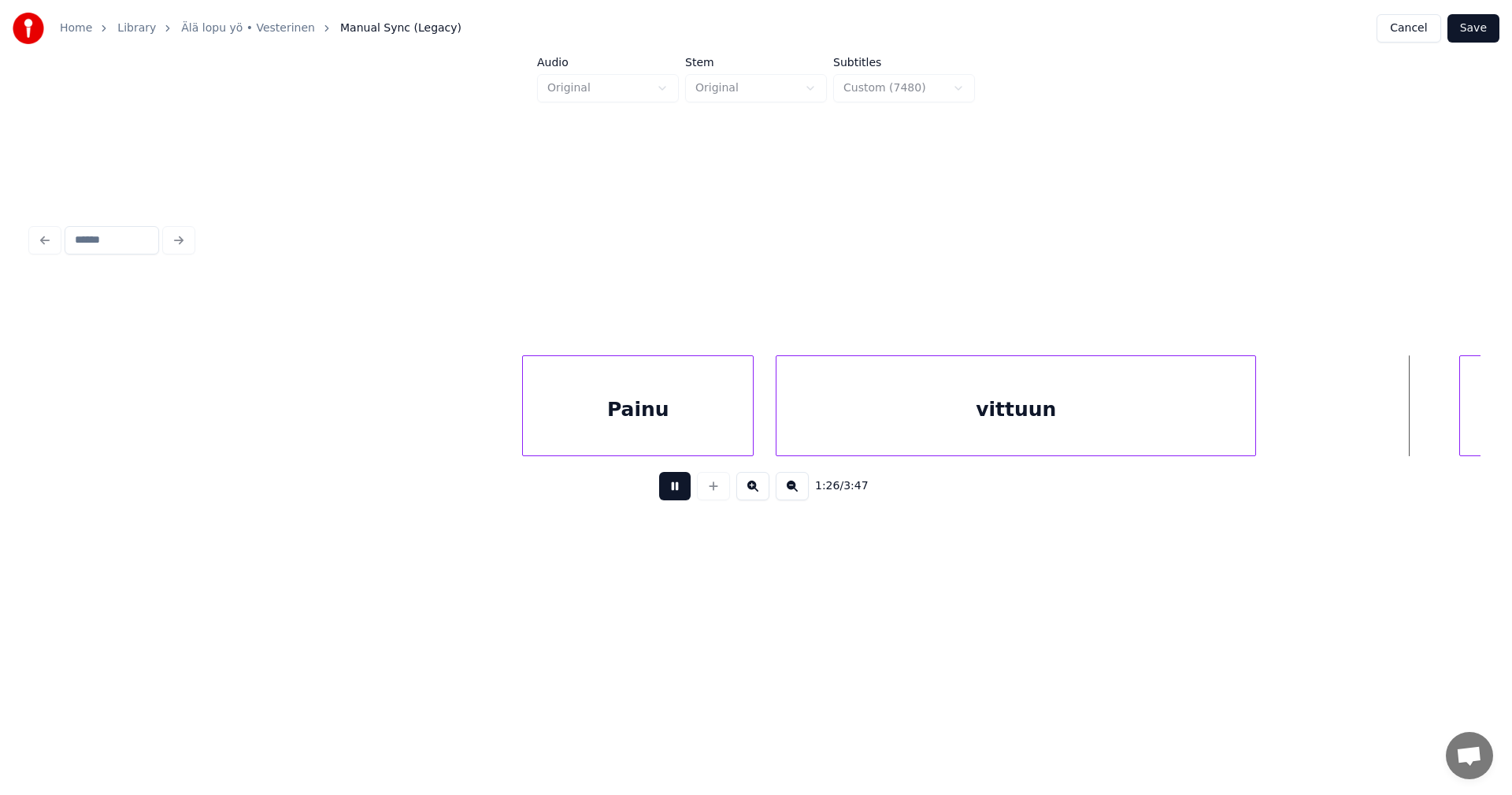
click at [671, 488] on button at bounding box center [675, 485] width 31 height 29
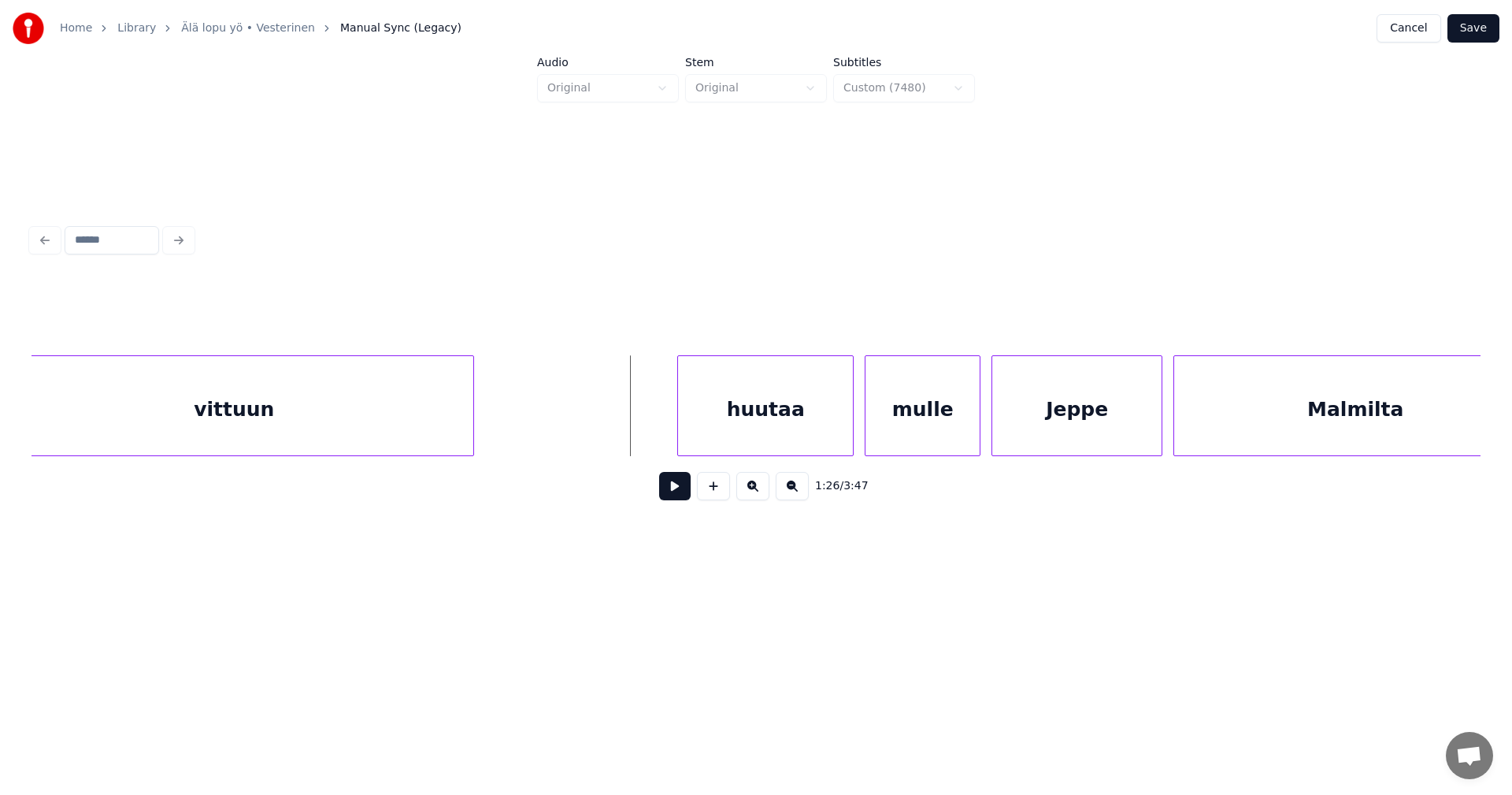
scroll to position [0, 23357]
click at [754, 419] on div "huutaa" at bounding box center [743, 410] width 175 height 107
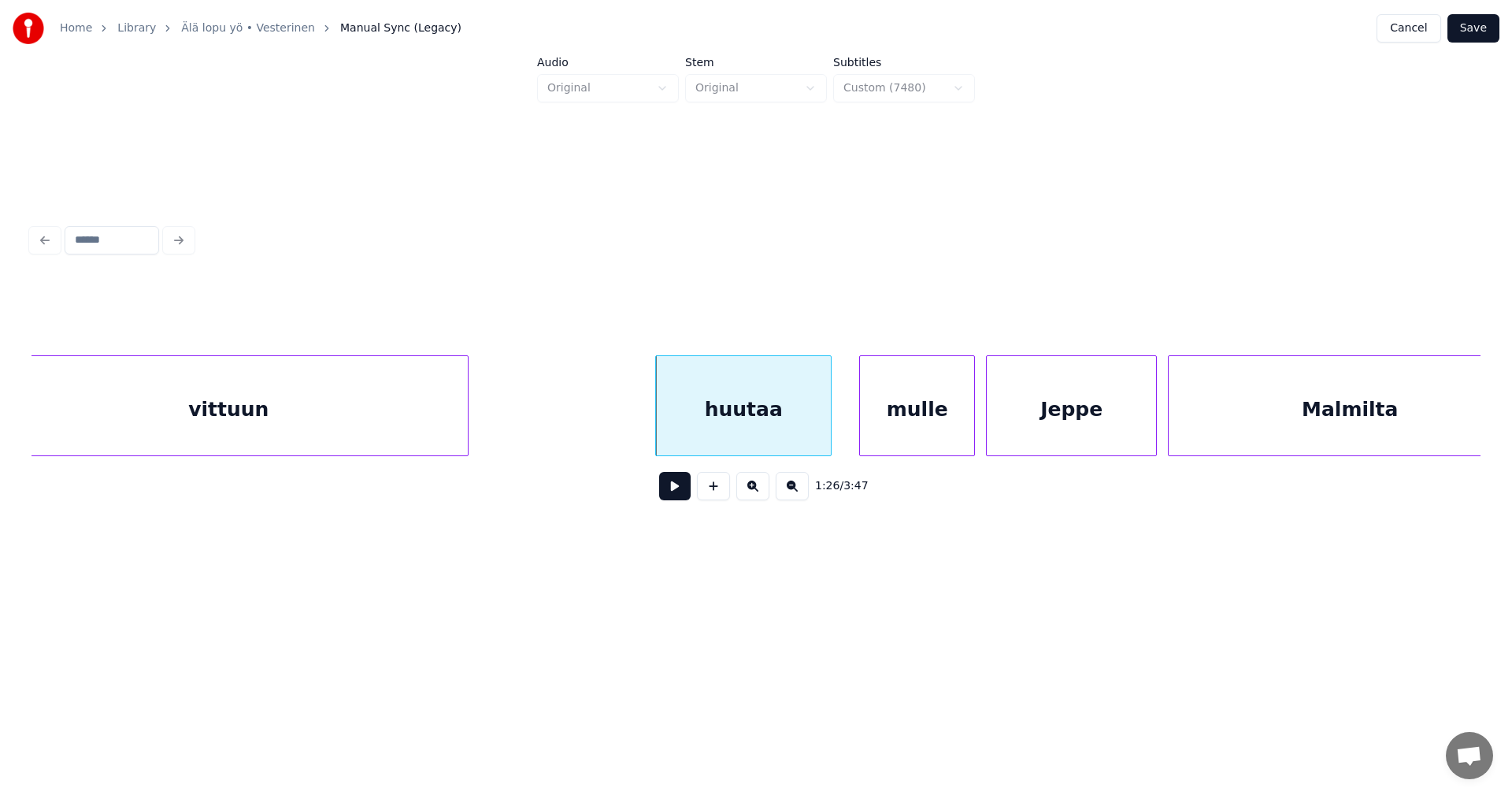
click at [679, 493] on button at bounding box center [675, 485] width 31 height 29
click at [680, 492] on button at bounding box center [675, 485] width 31 height 29
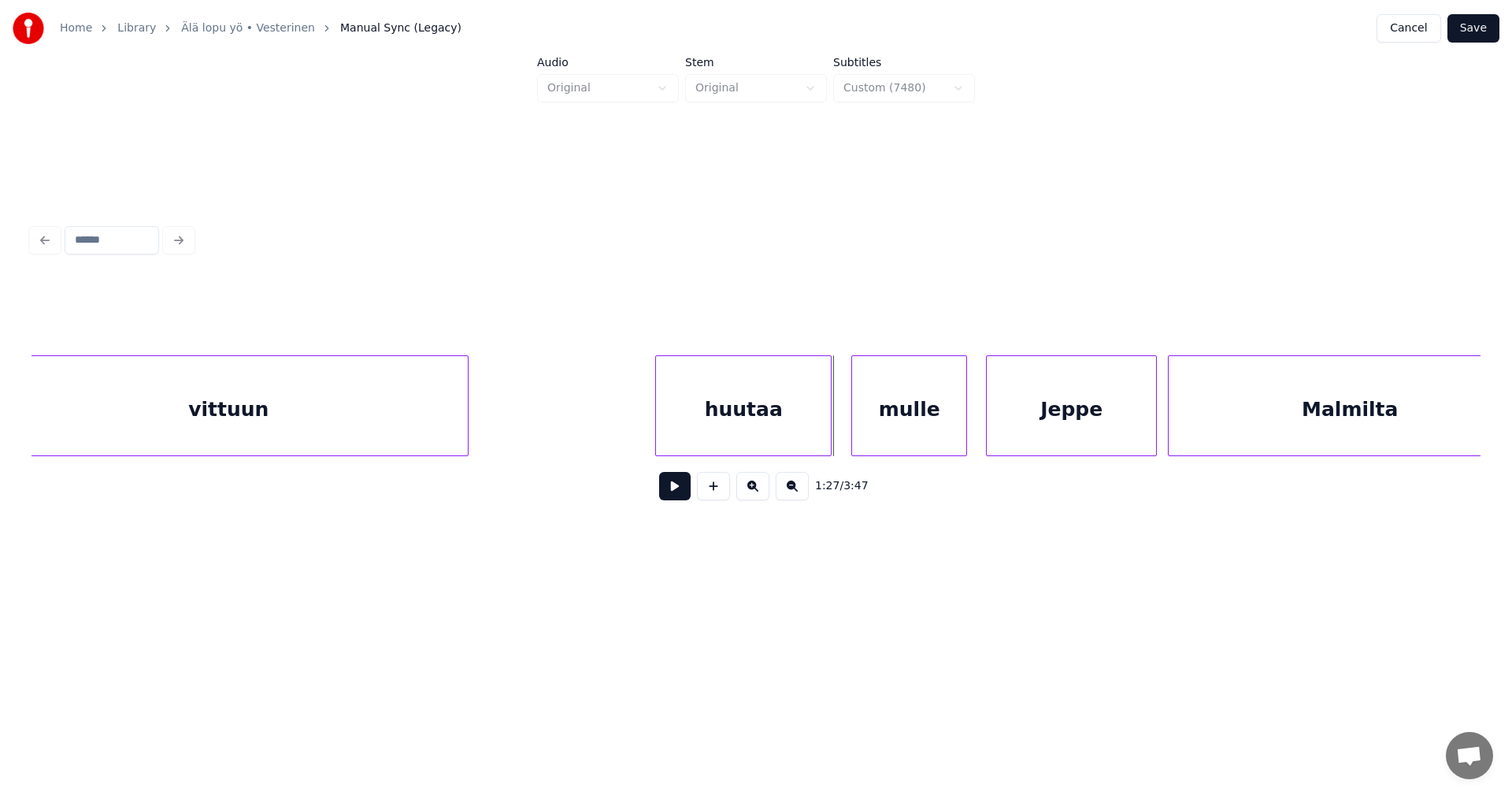
click at [902, 434] on div "mulle" at bounding box center [909, 410] width 115 height 107
click at [685, 493] on button at bounding box center [675, 485] width 31 height 29
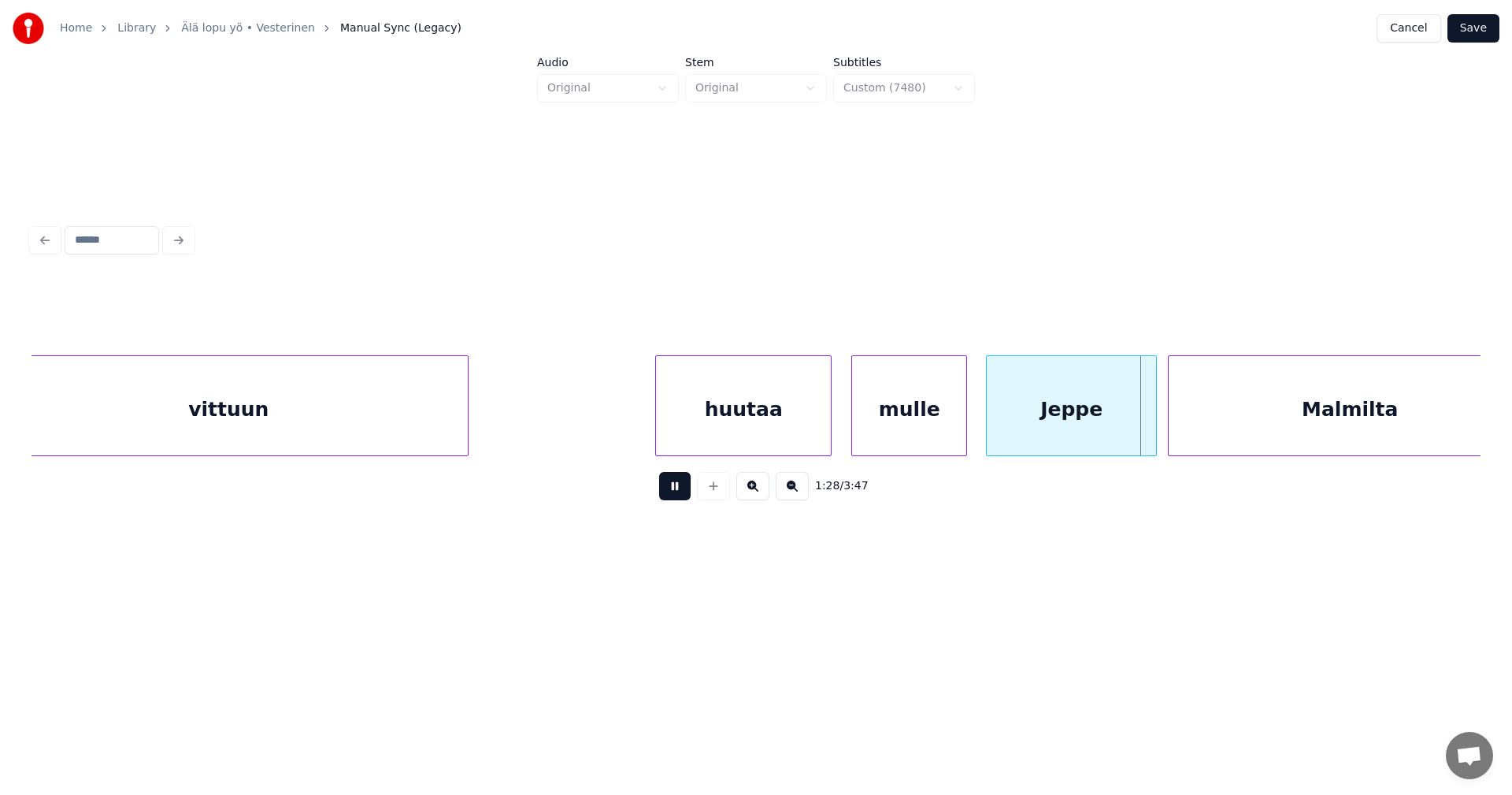
click at [688, 488] on button at bounding box center [675, 485] width 31 height 29
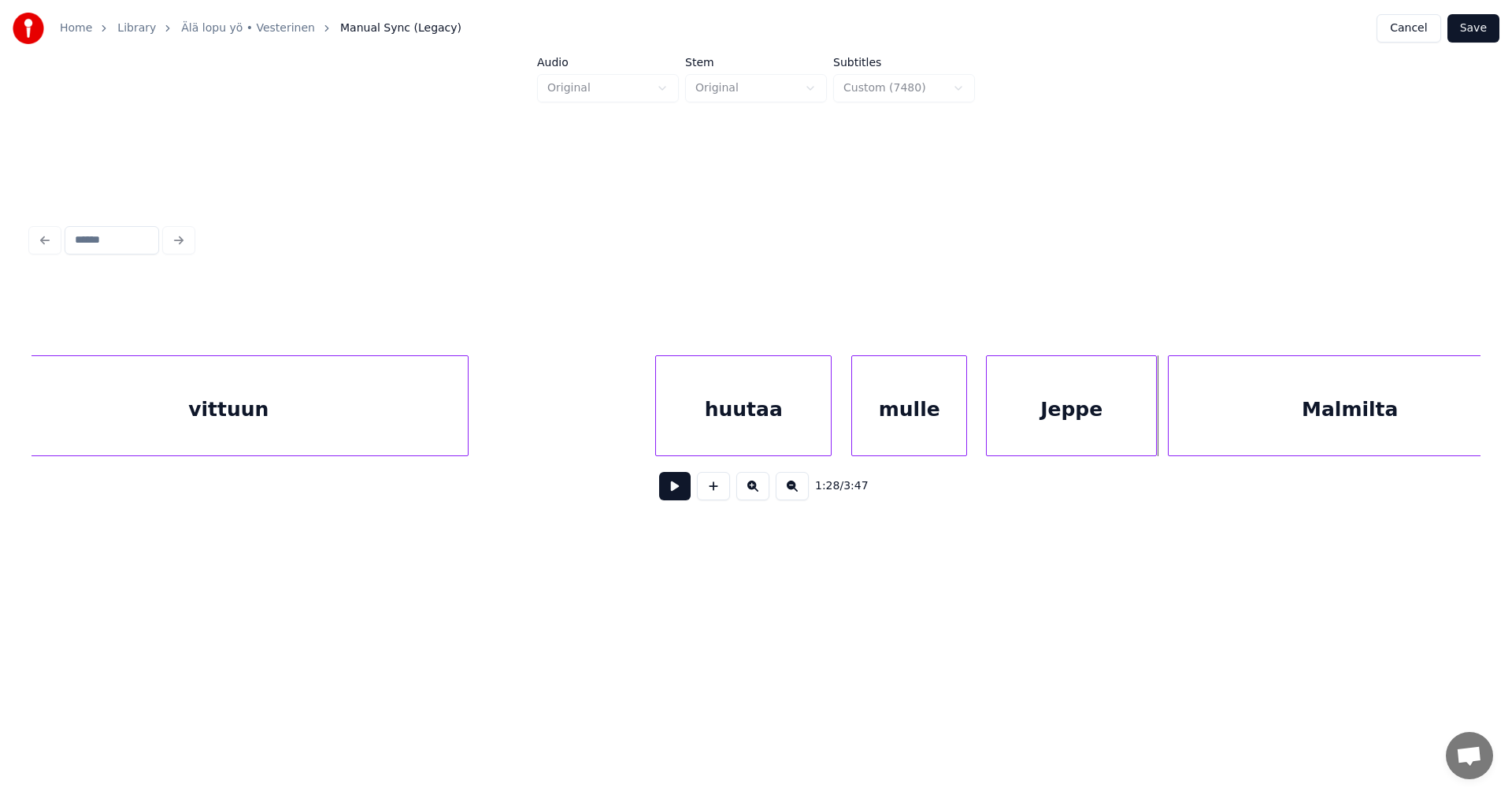
click at [688, 488] on button at bounding box center [675, 485] width 31 height 29
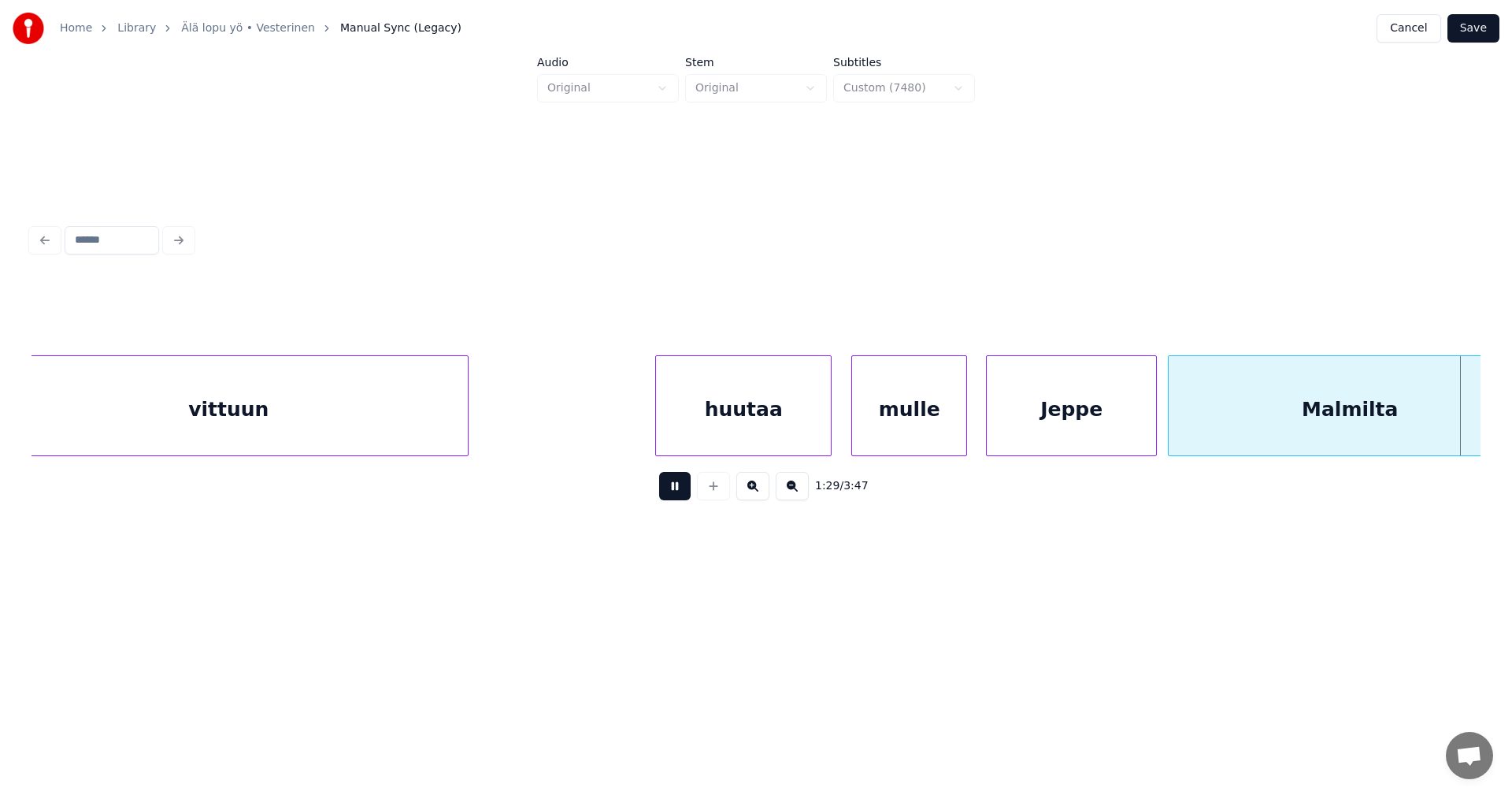
scroll to position [0, 24808]
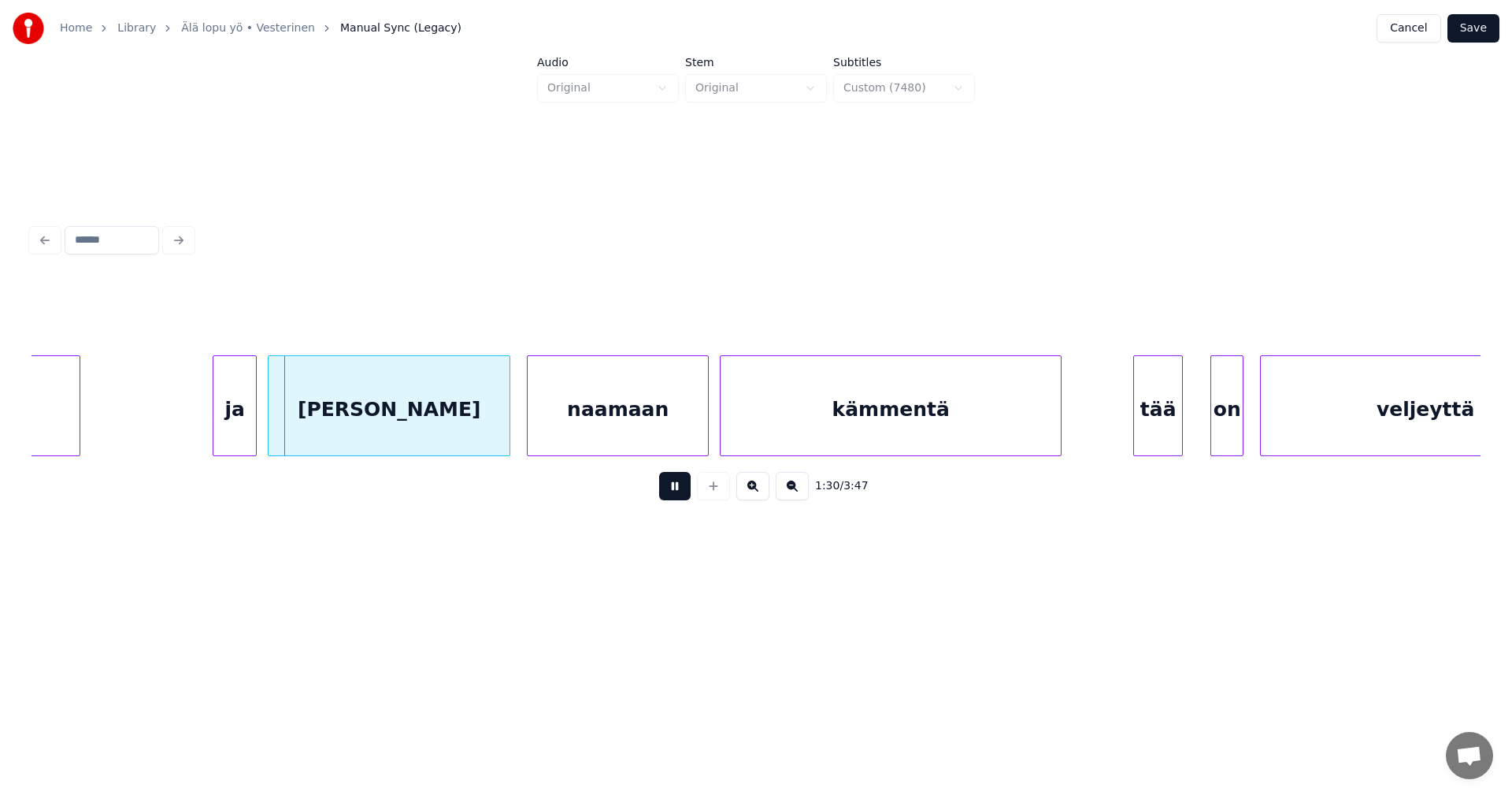
drag, startPoint x: 689, startPoint y: 487, endPoint x: 575, endPoint y: 488, distance: 114.0
click at [666, 488] on button at bounding box center [675, 485] width 31 height 29
click at [231, 419] on div "ja" at bounding box center [228, 410] width 43 height 107
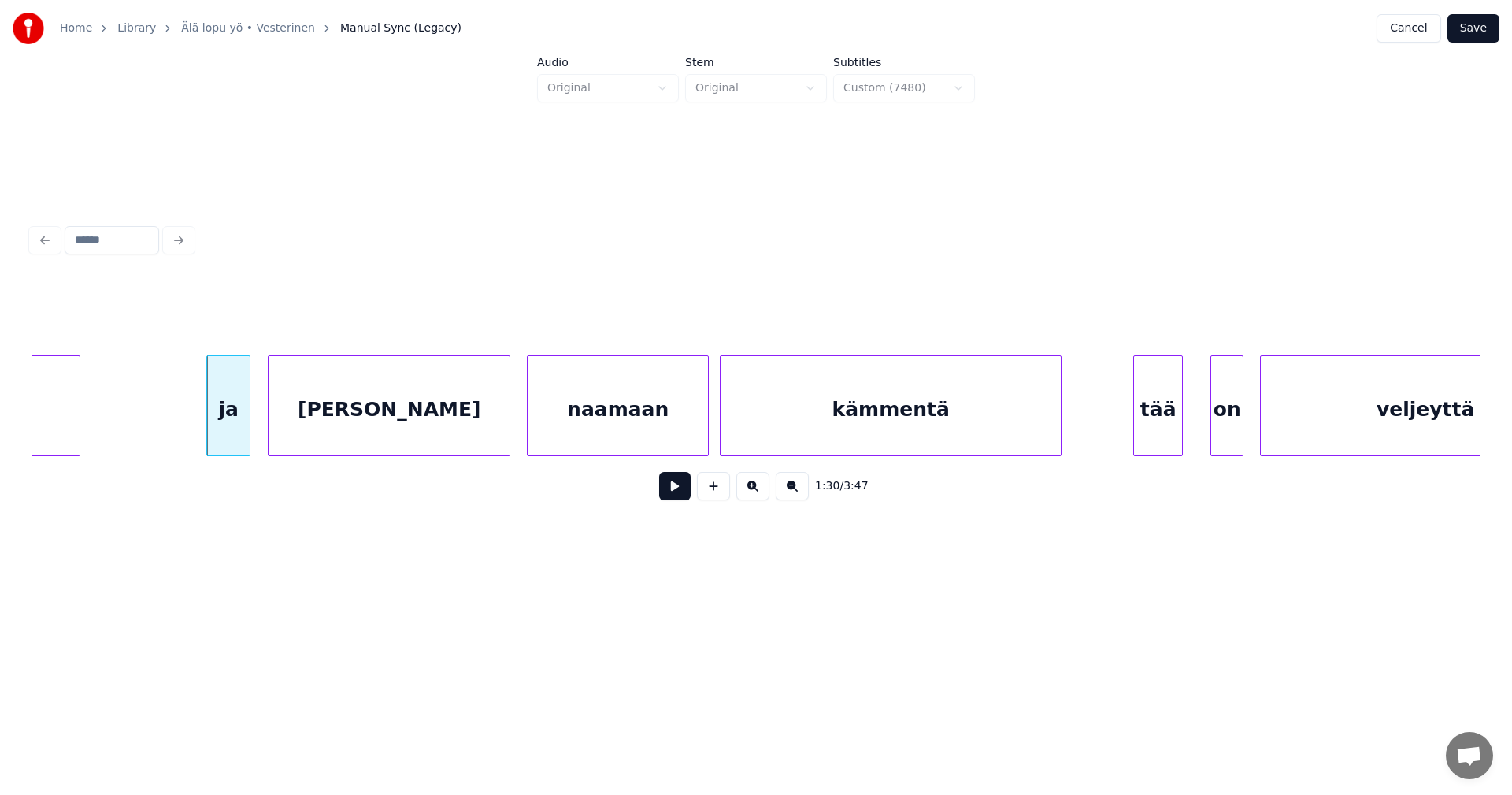
click at [685, 496] on button at bounding box center [675, 485] width 31 height 29
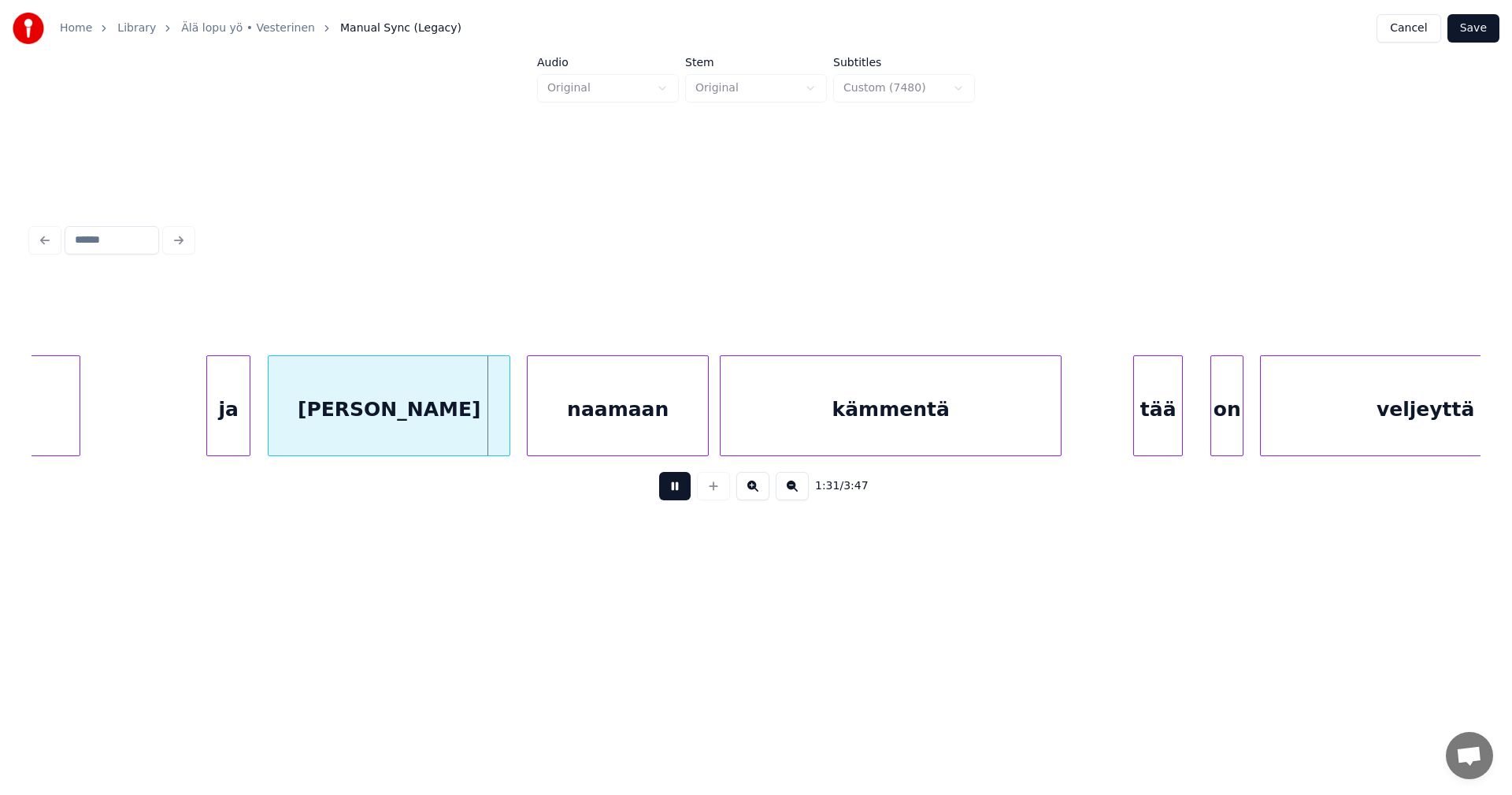
drag, startPoint x: 683, startPoint y: 491, endPoint x: 472, endPoint y: 457, distance: 213.7
click at [660, 488] on button at bounding box center [675, 485] width 31 height 29
click at [459, 421] on div "[PERSON_NAME]" at bounding box center [389, 410] width 241 height 107
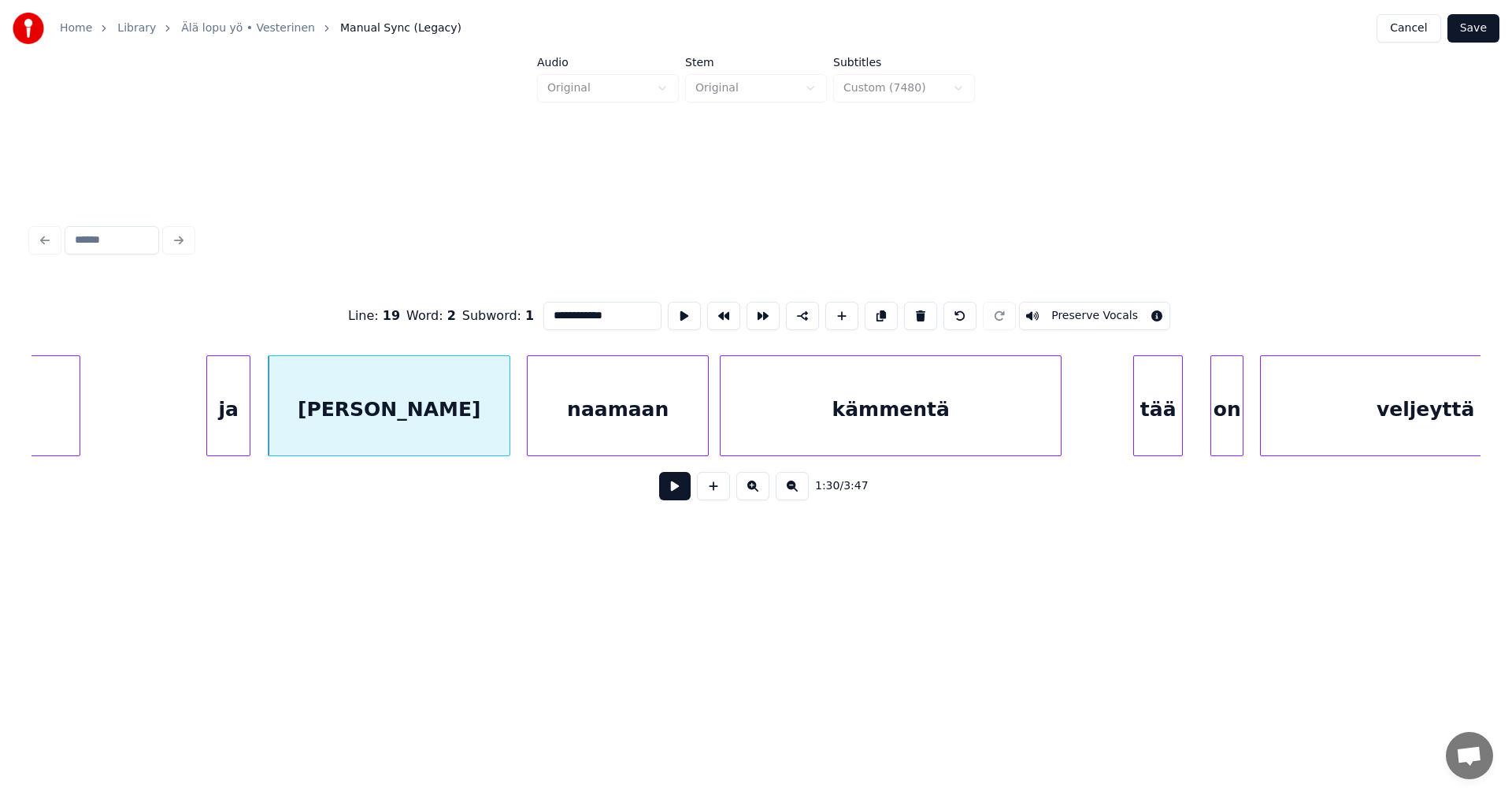
click at [673, 494] on button at bounding box center [675, 485] width 31 height 29
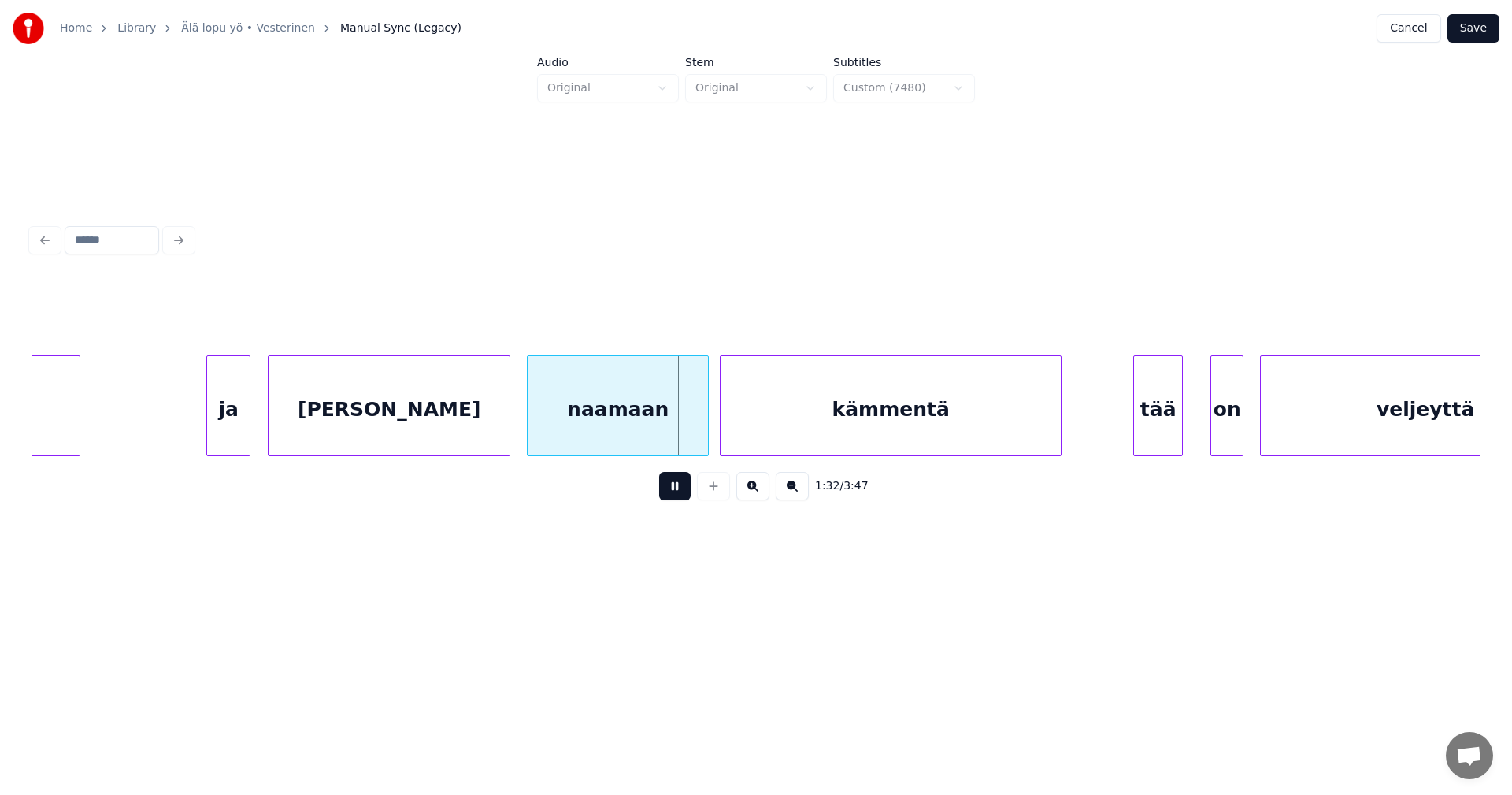
click at [673, 493] on button at bounding box center [675, 485] width 31 height 29
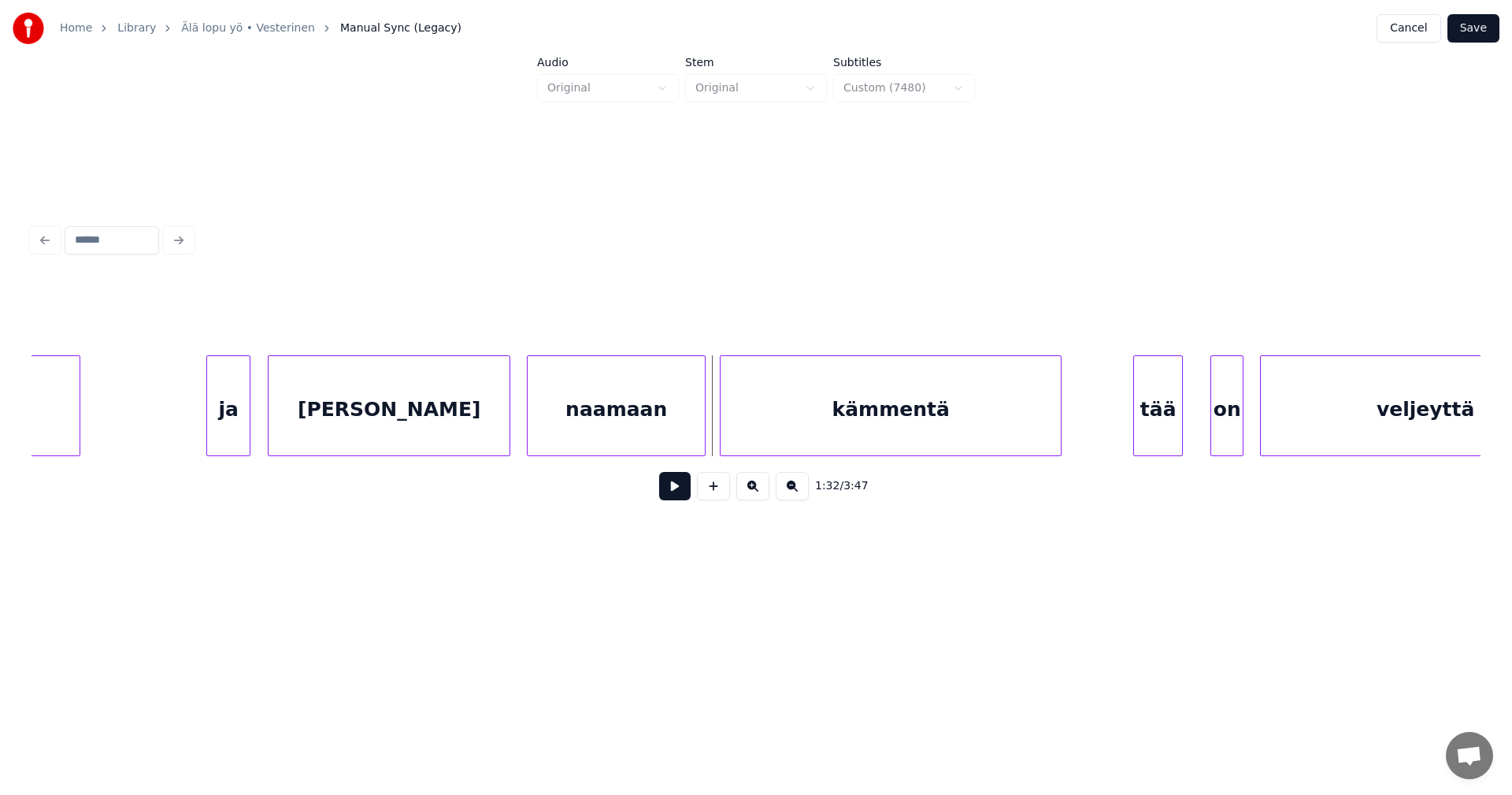
click at [704, 436] on div at bounding box center [702, 405] width 5 height 99
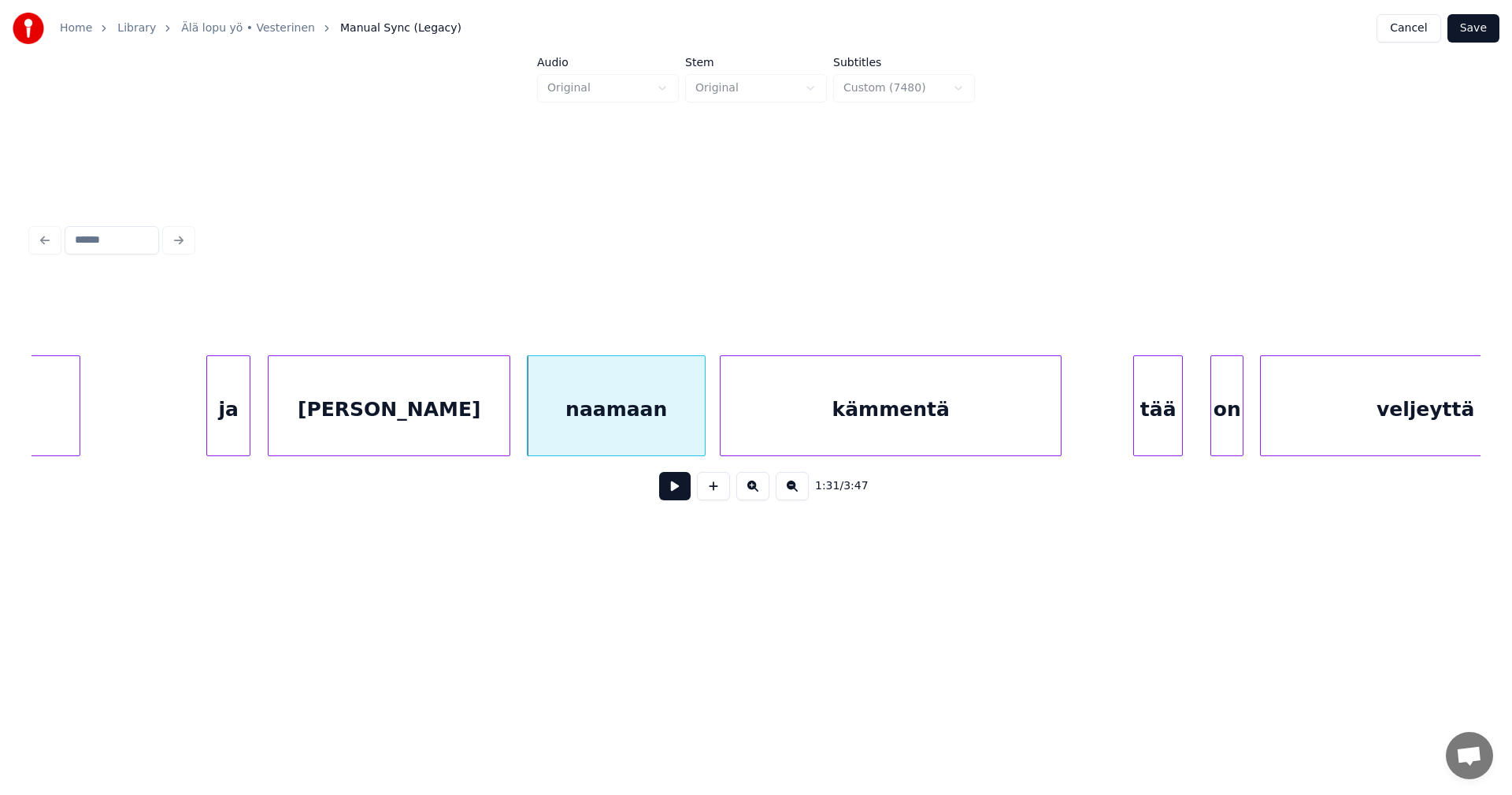
click at [766, 439] on div "kämmentä" at bounding box center [891, 410] width 340 height 107
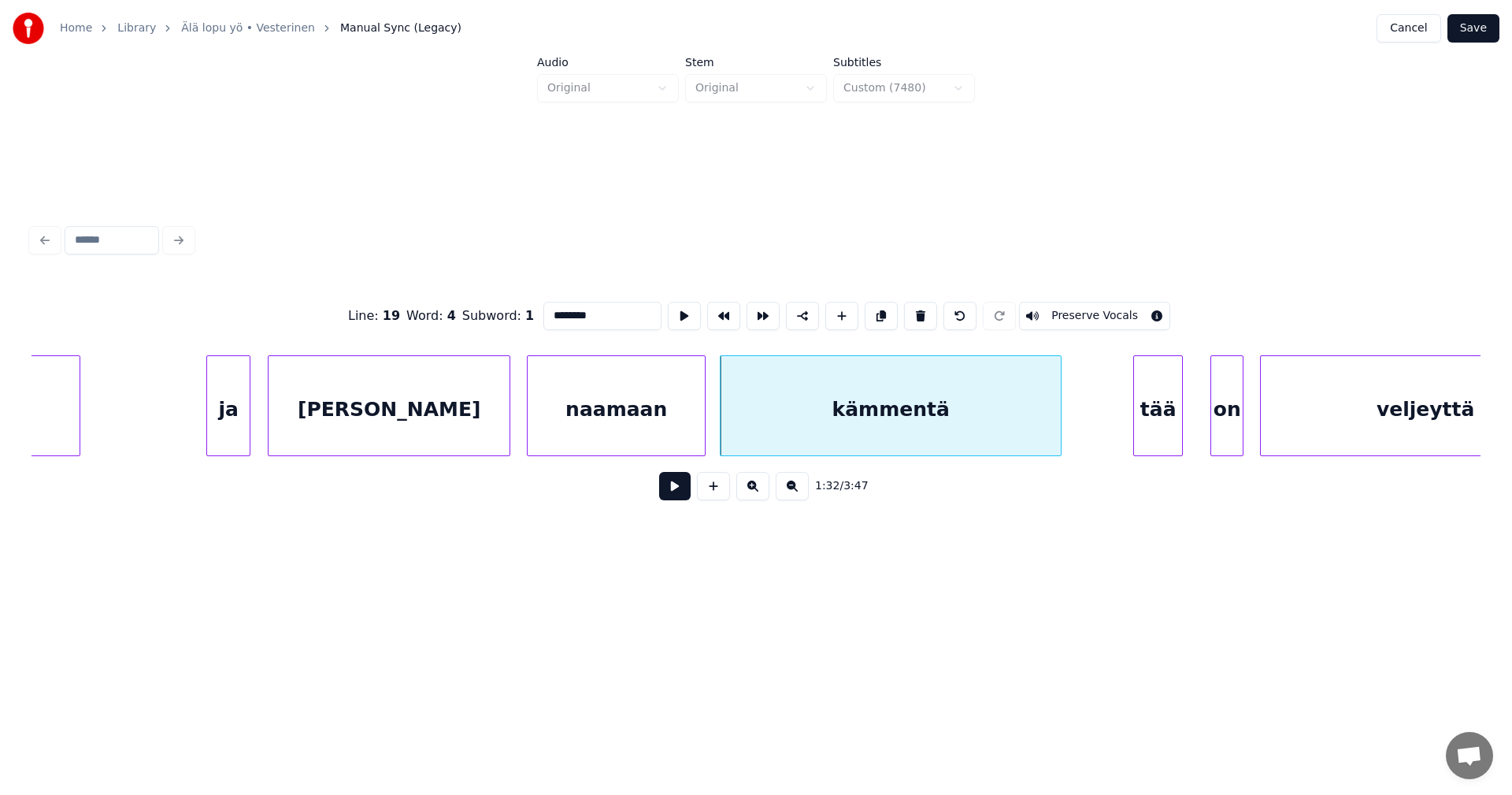
click at [689, 496] on button at bounding box center [675, 485] width 31 height 29
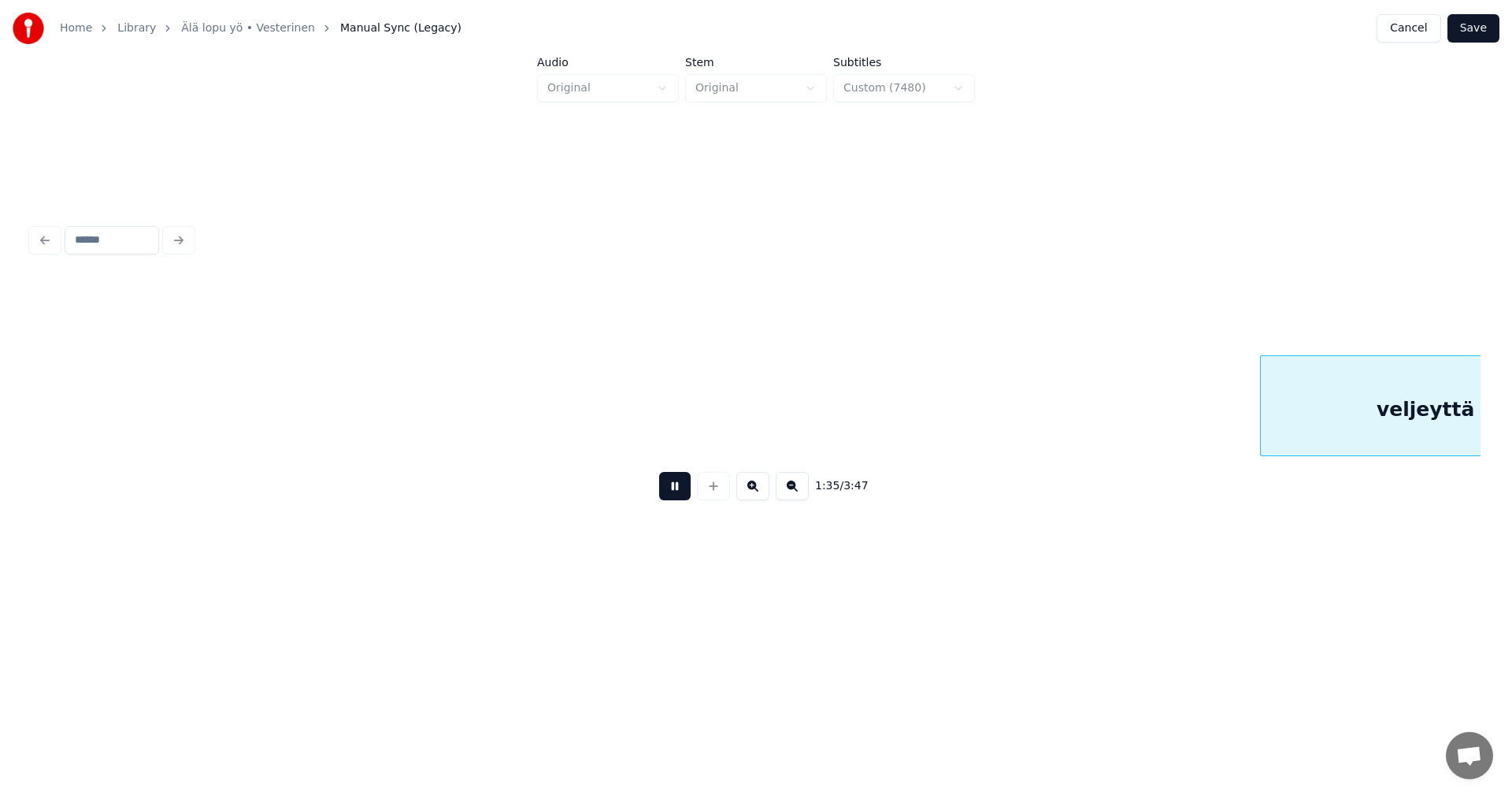
scroll to position [0, 26258]
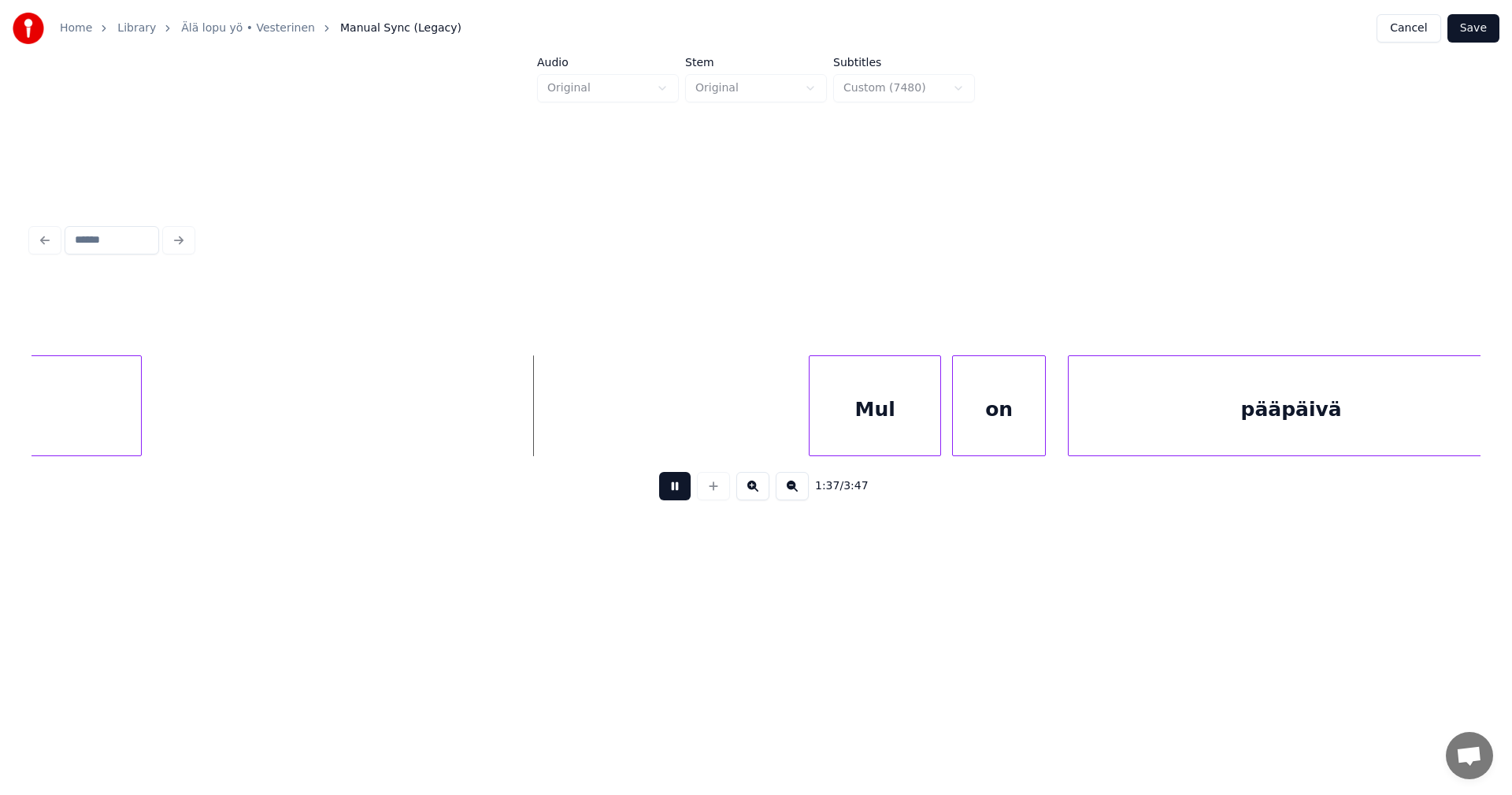
click at [679, 498] on button at bounding box center [675, 485] width 31 height 29
click at [866, 434] on div "Mul" at bounding box center [854, 410] width 130 height 107
click at [681, 496] on button at bounding box center [675, 485] width 31 height 29
click at [1018, 440] on div "on" at bounding box center [994, 410] width 92 height 107
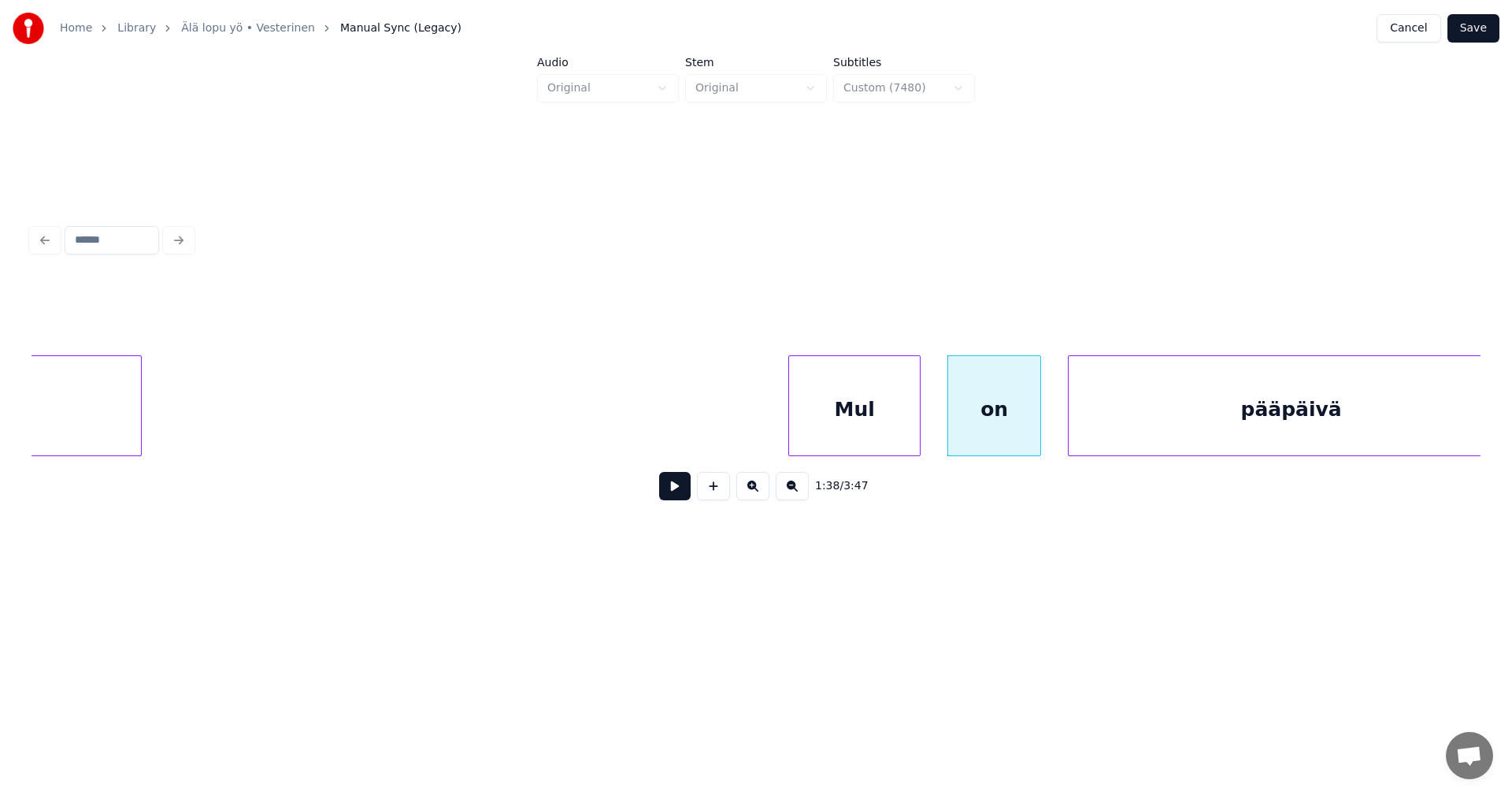
click at [677, 499] on button at bounding box center [675, 485] width 31 height 29
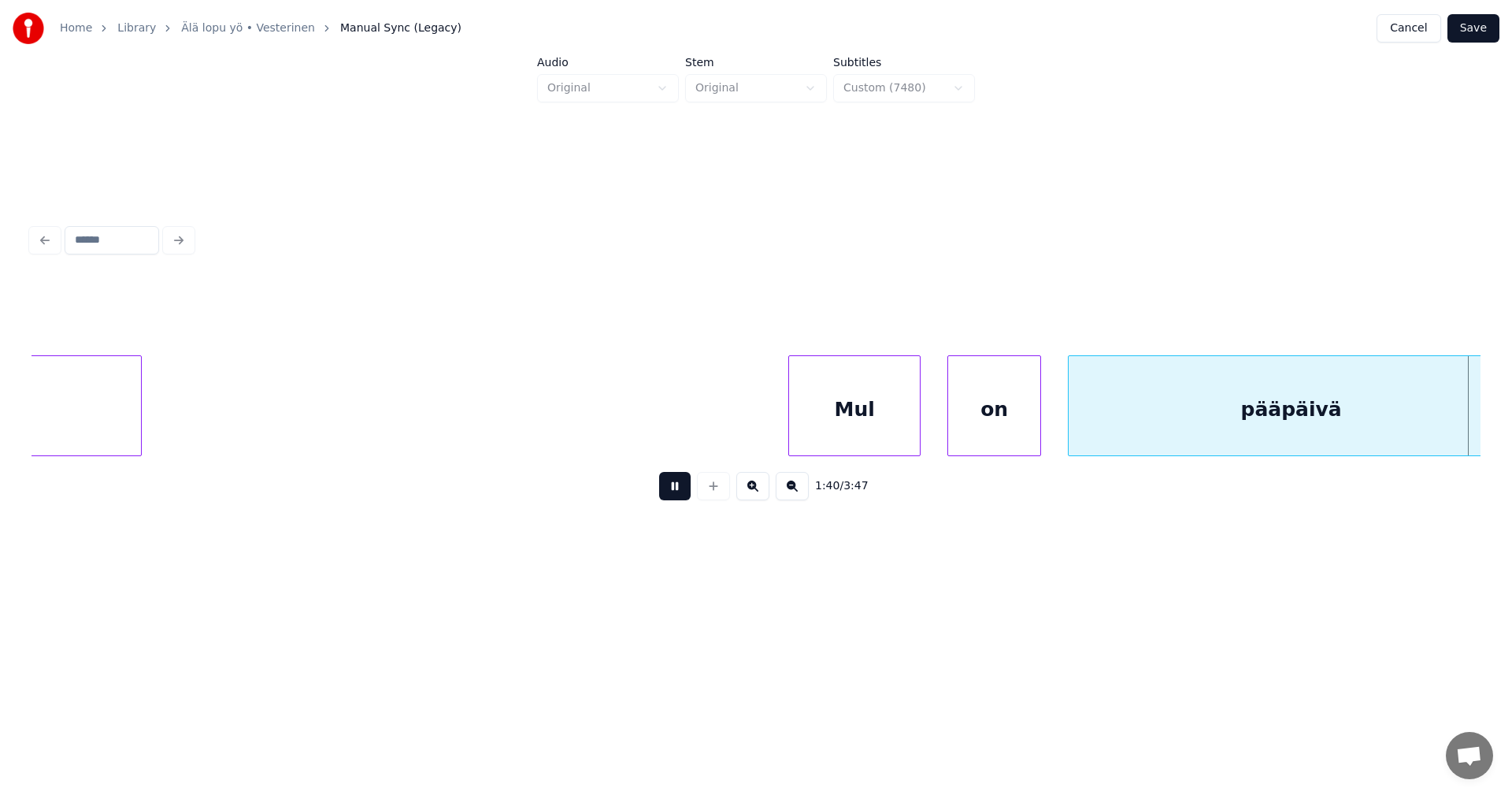
scroll to position [0, 27708]
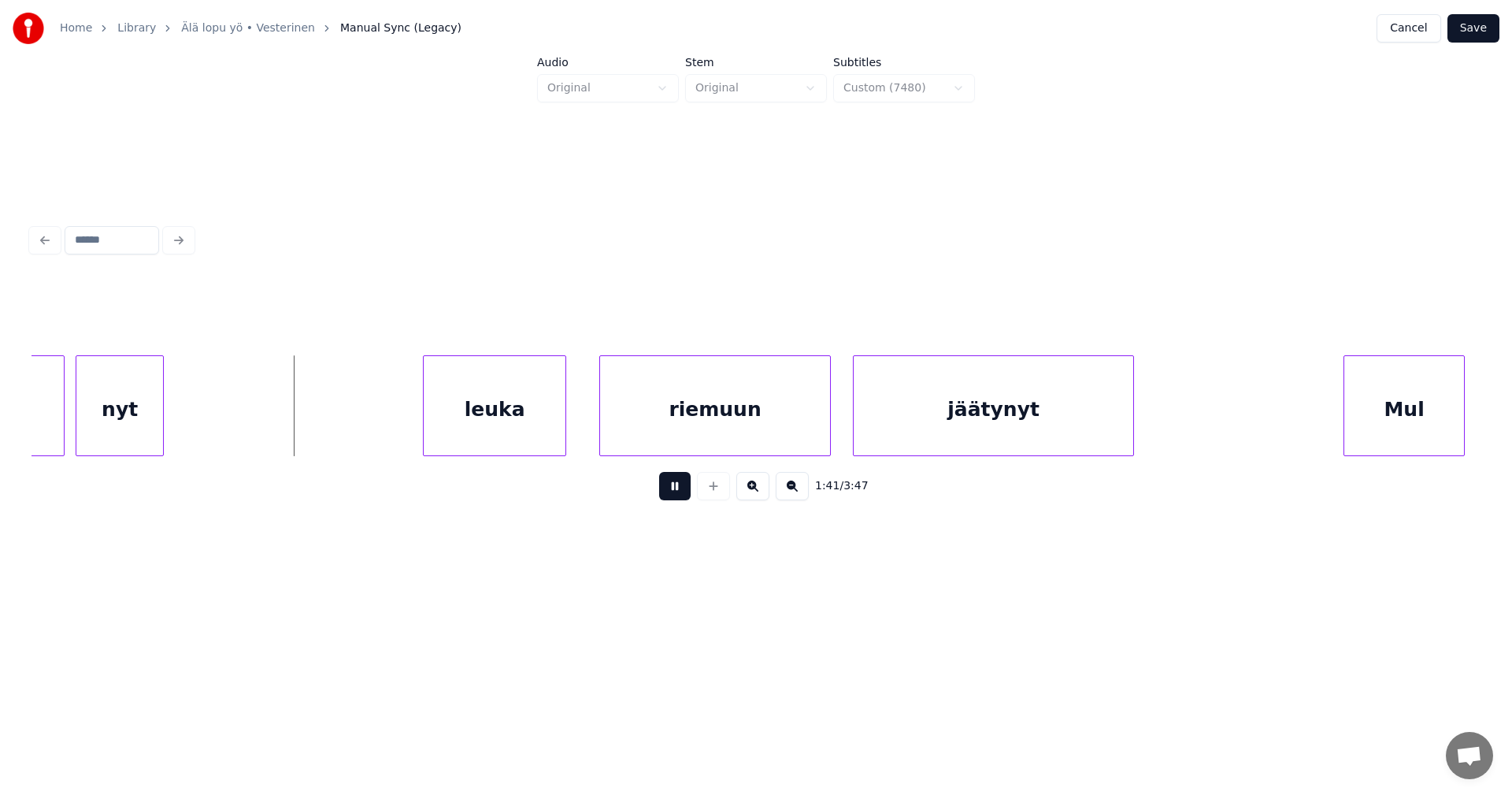
drag, startPoint x: 677, startPoint y: 499, endPoint x: 286, endPoint y: 503, distance: 391.0
click at [668, 498] on button at bounding box center [675, 485] width 31 height 29
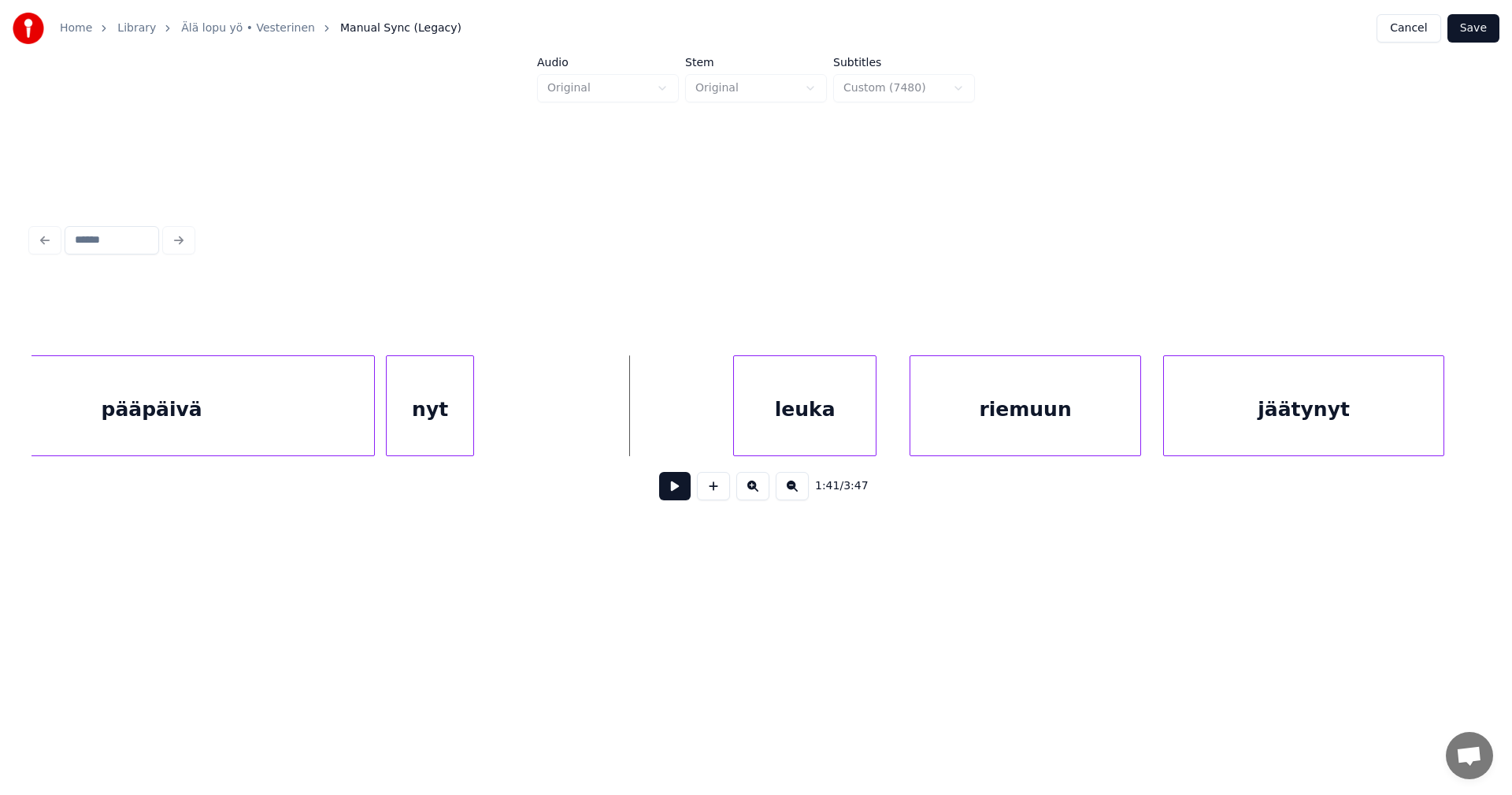
scroll to position [0, 27361]
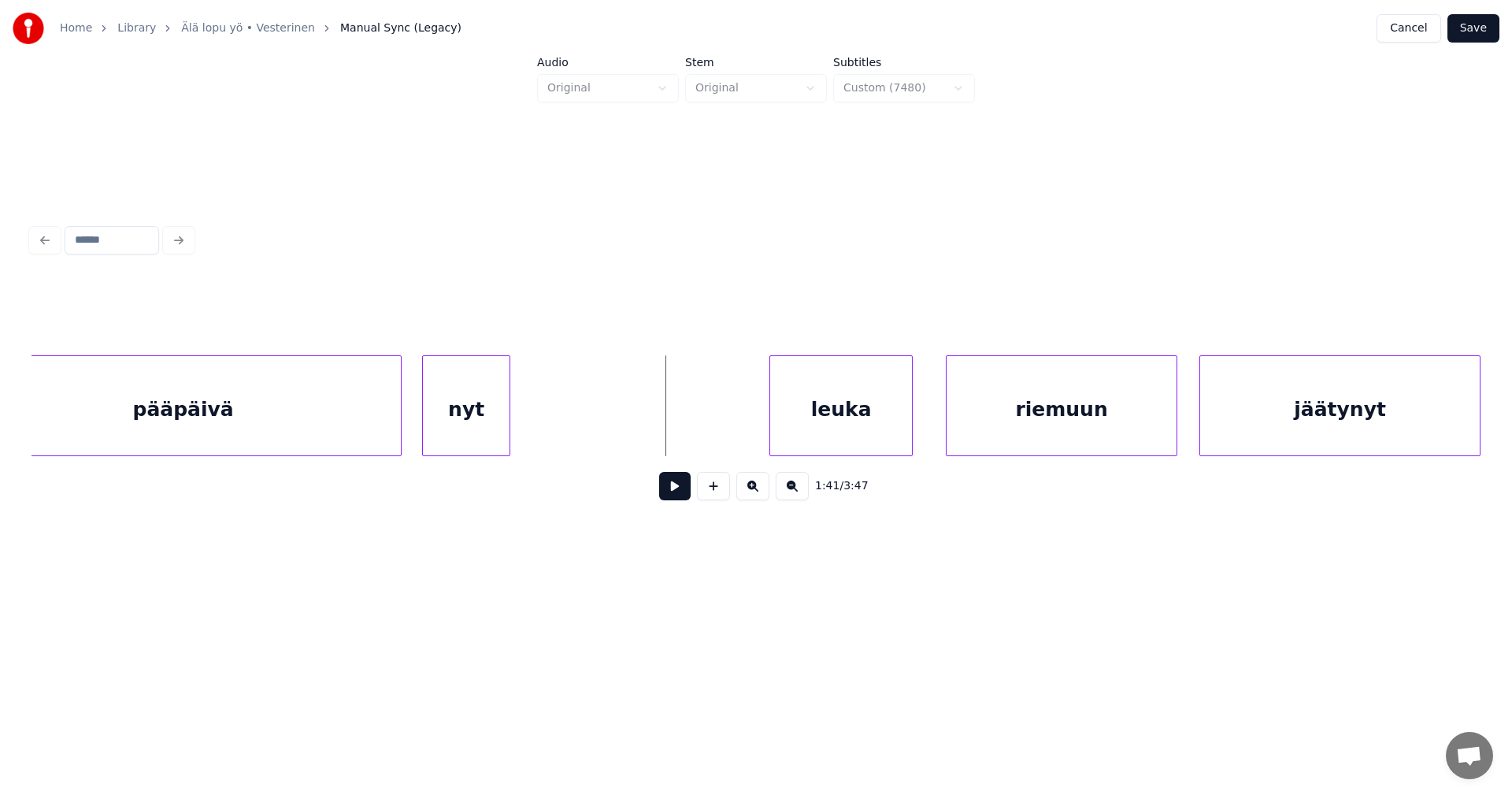
click at [397, 428] on div at bounding box center [398, 405] width 5 height 99
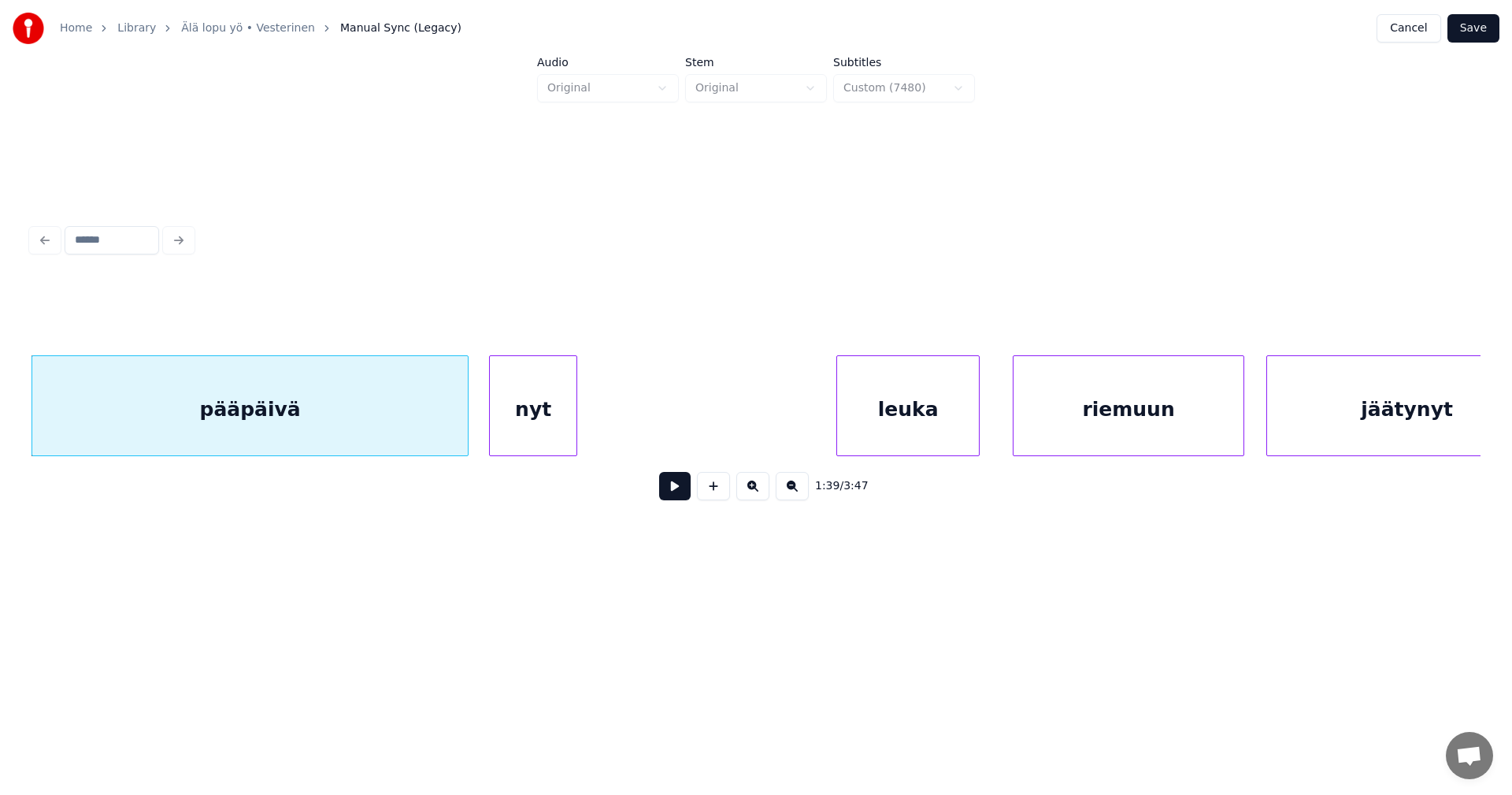
click at [682, 498] on button at bounding box center [675, 485] width 31 height 29
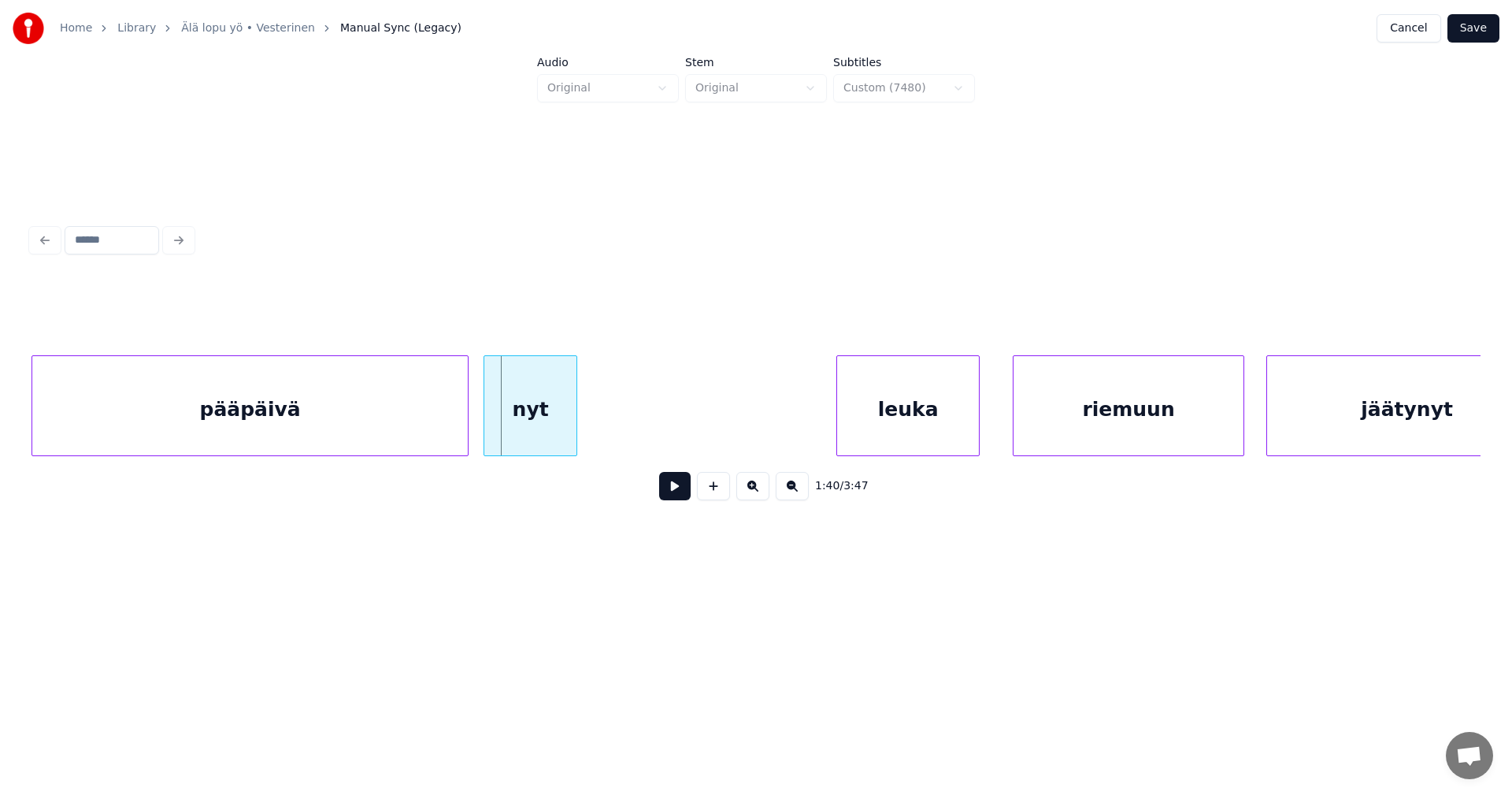
click at [485, 431] on div at bounding box center [486, 405] width 5 height 99
click at [679, 493] on button at bounding box center [675, 485] width 31 height 29
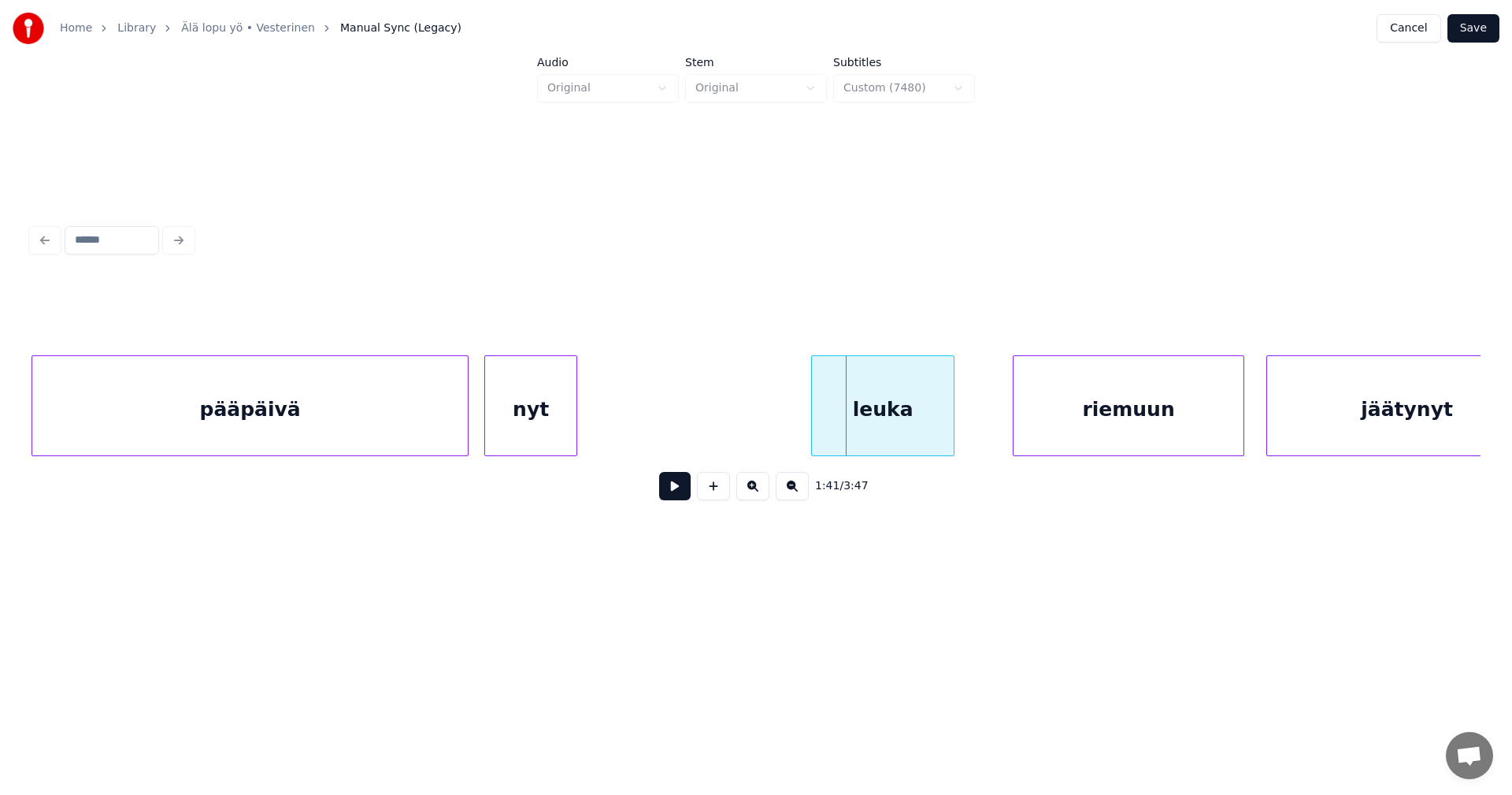
click at [879, 439] on div "leuka" at bounding box center [883, 410] width 141 height 107
click at [686, 495] on button at bounding box center [675, 485] width 31 height 29
click at [685, 494] on button at bounding box center [675, 485] width 31 height 29
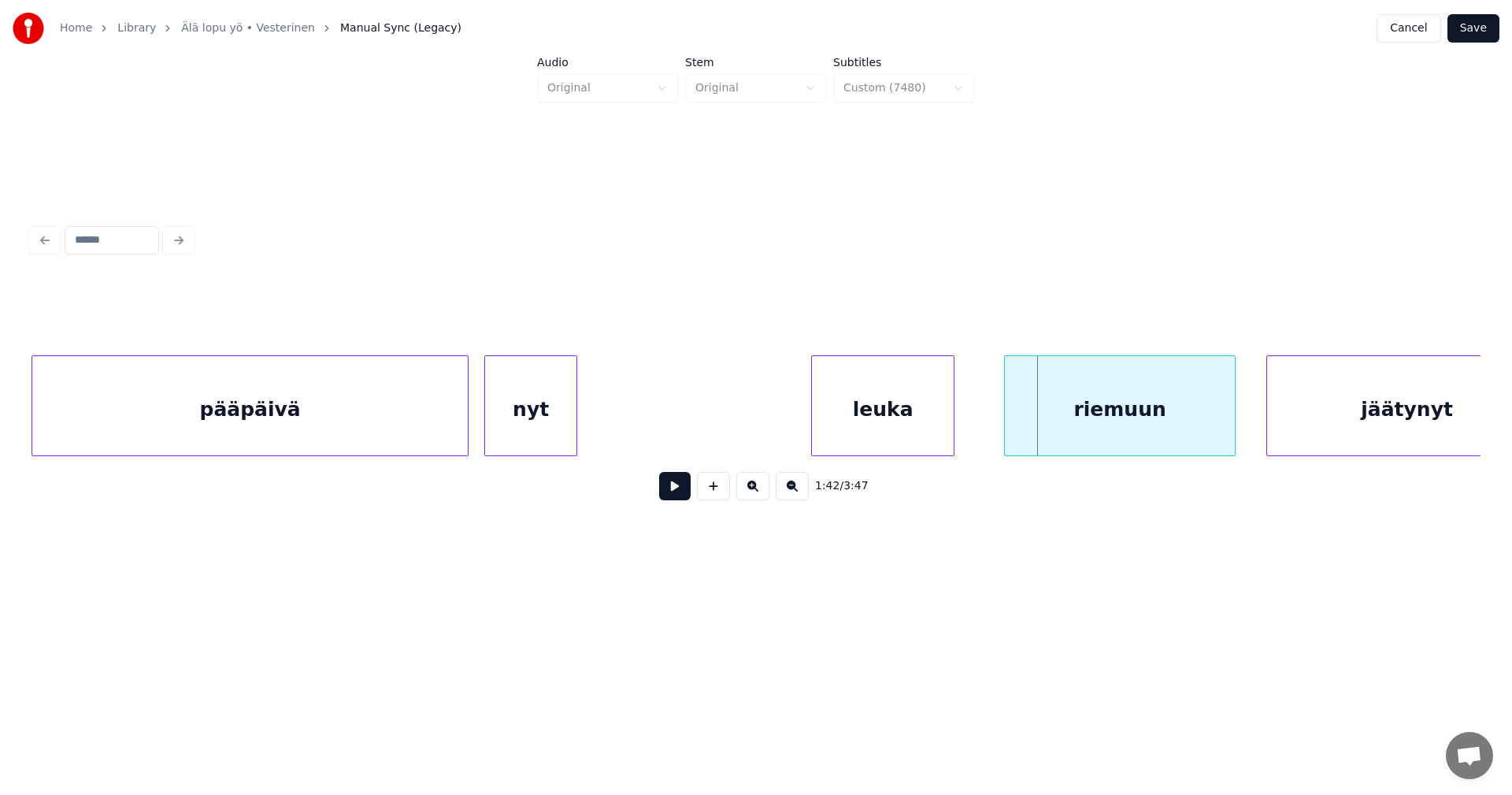
click at [1066, 430] on div "riemuun" at bounding box center [1119, 410] width 230 height 107
click at [686, 493] on button at bounding box center [675, 485] width 31 height 29
click at [684, 493] on button at bounding box center [675, 485] width 31 height 29
click at [941, 429] on div at bounding box center [942, 405] width 5 height 99
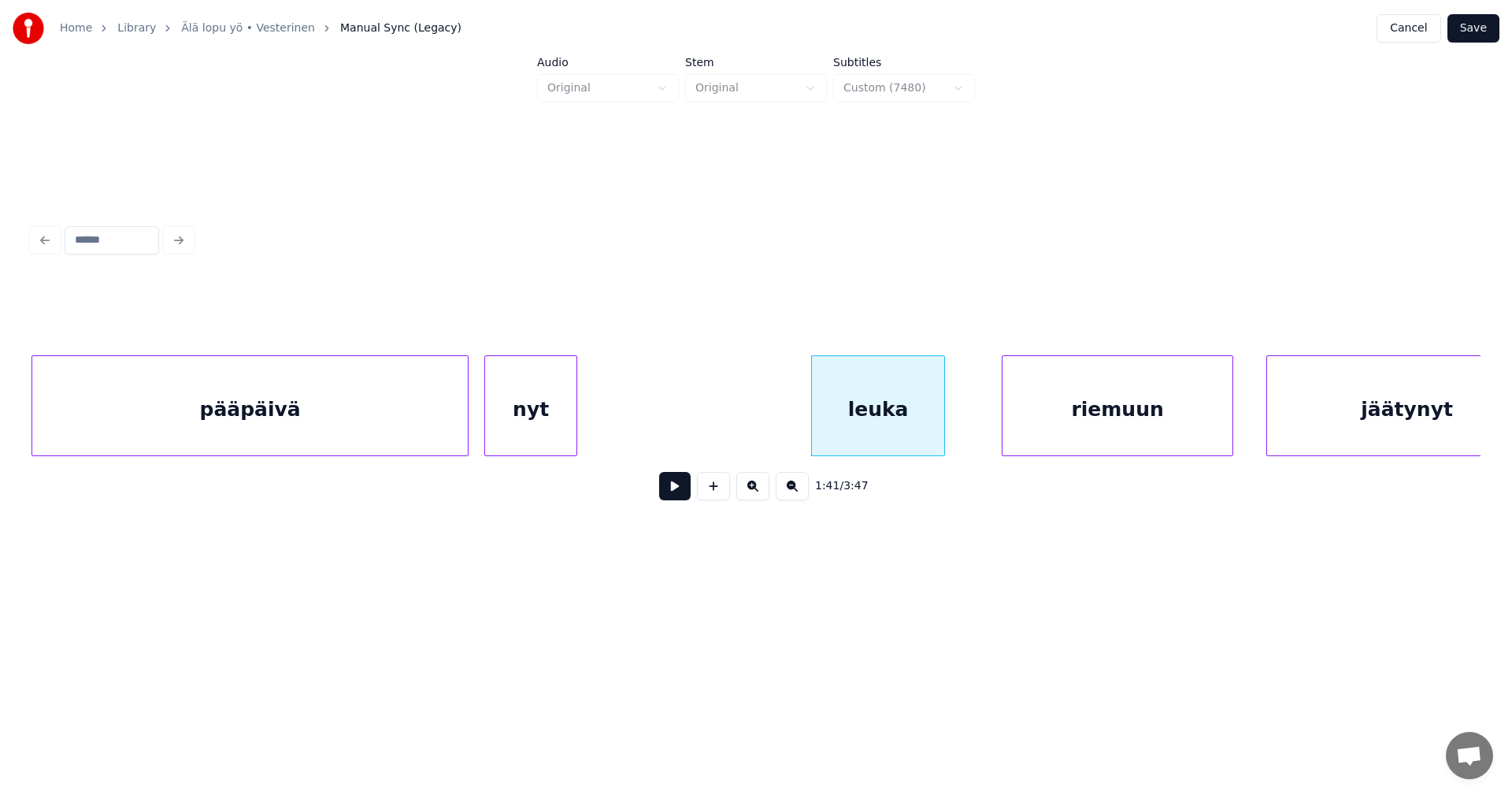
click at [897, 430] on div "leuka" at bounding box center [878, 410] width 132 height 107
click at [683, 496] on button at bounding box center [675, 485] width 31 height 29
click at [683, 495] on button at bounding box center [675, 485] width 31 height 29
click at [956, 429] on div at bounding box center [954, 405] width 5 height 99
click at [680, 495] on button at bounding box center [675, 485] width 31 height 29
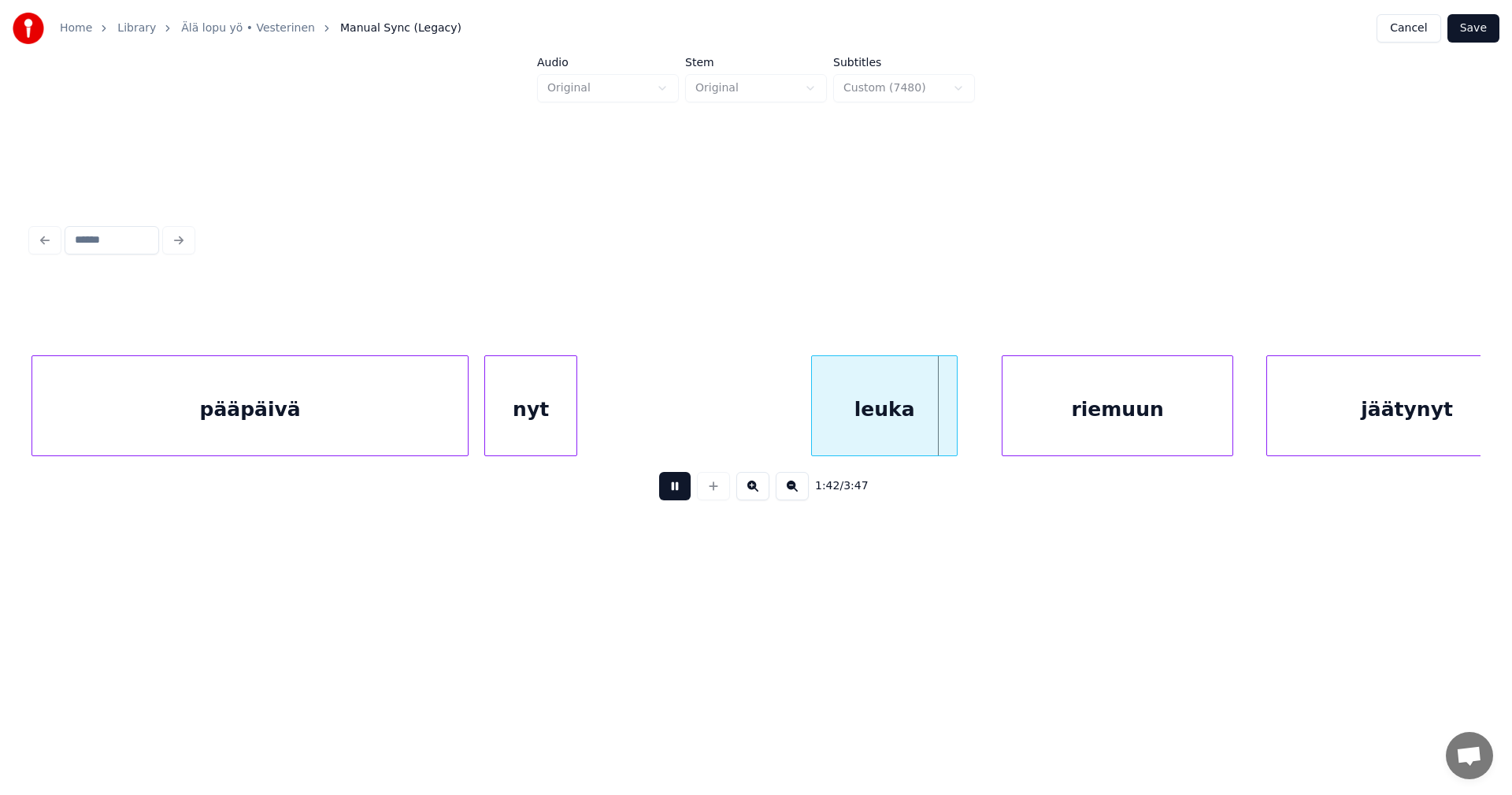
click at [685, 490] on button at bounding box center [675, 485] width 31 height 29
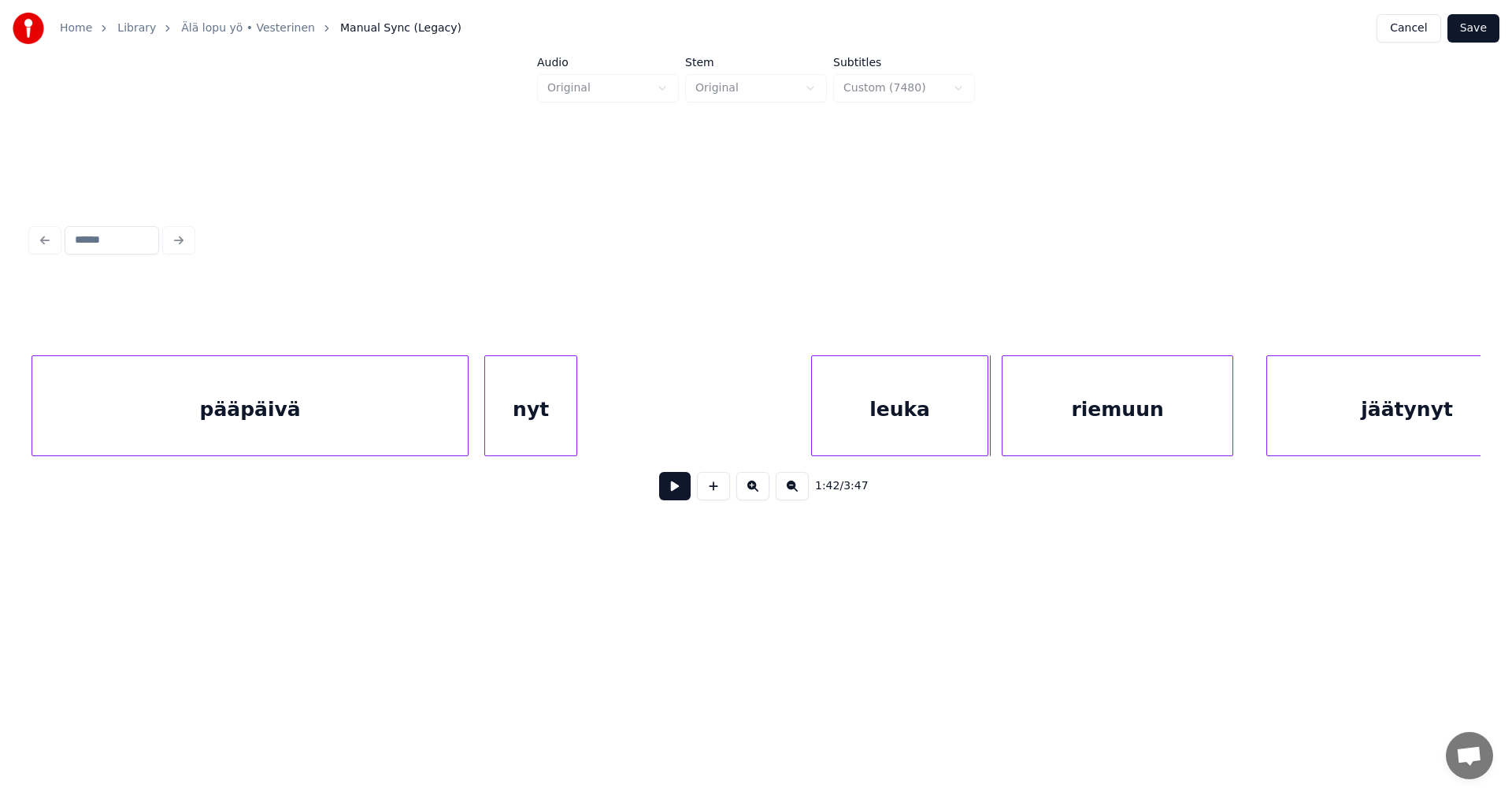
click at [985, 422] on div at bounding box center [985, 405] width 5 height 99
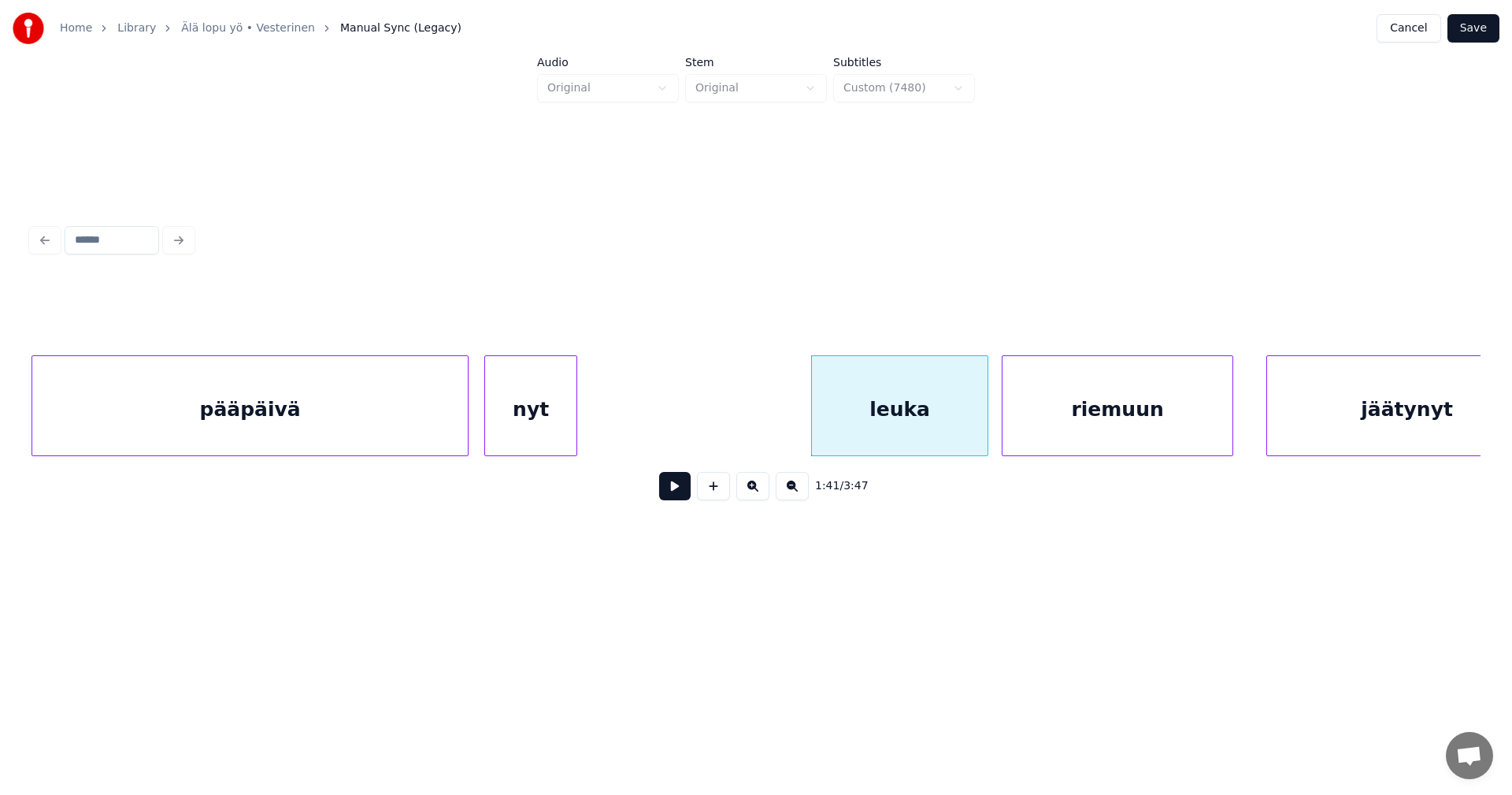
click at [685, 498] on button at bounding box center [675, 485] width 31 height 29
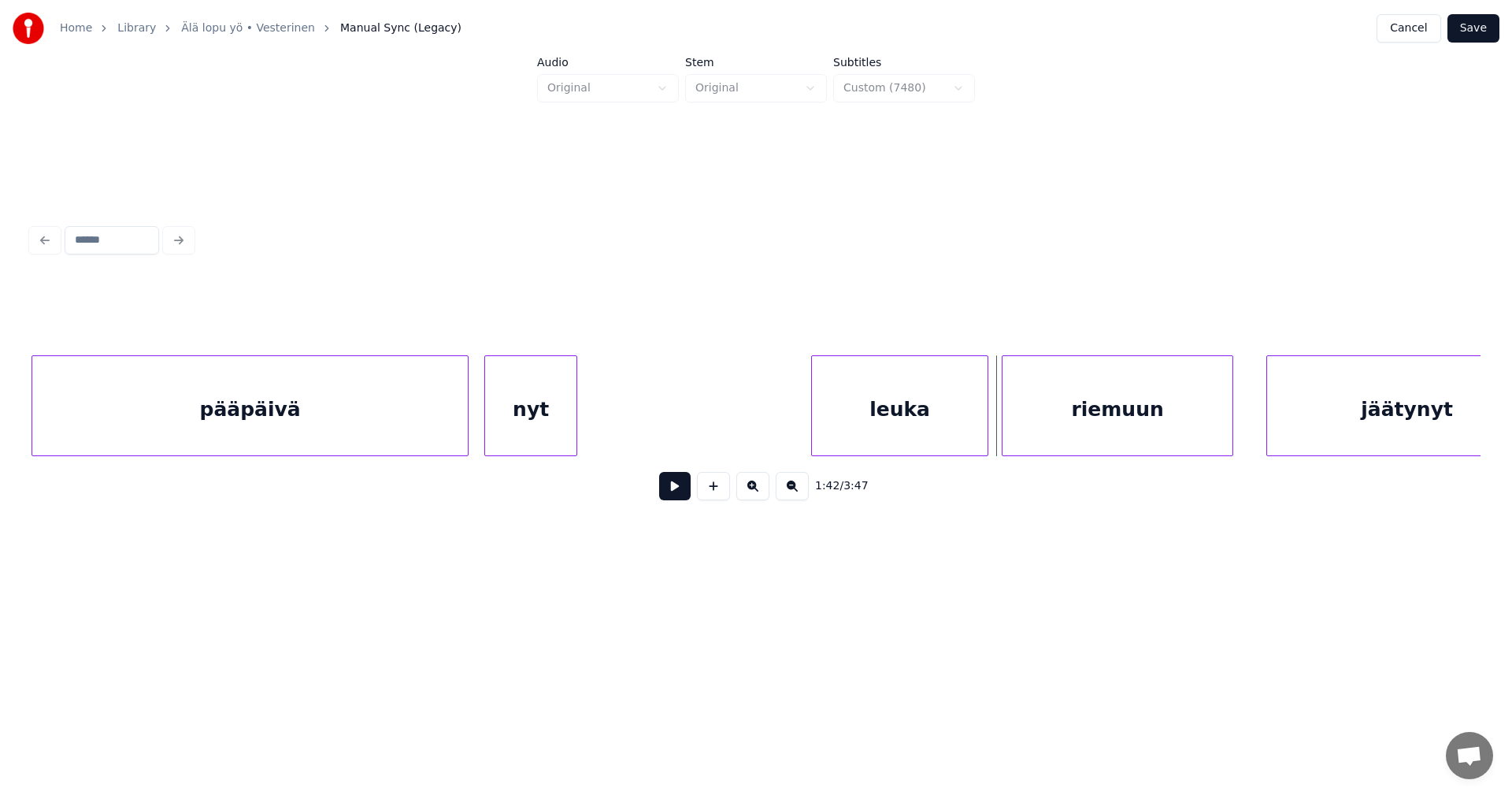
click at [685, 498] on button at bounding box center [675, 485] width 31 height 29
click at [685, 497] on button at bounding box center [675, 485] width 31 height 29
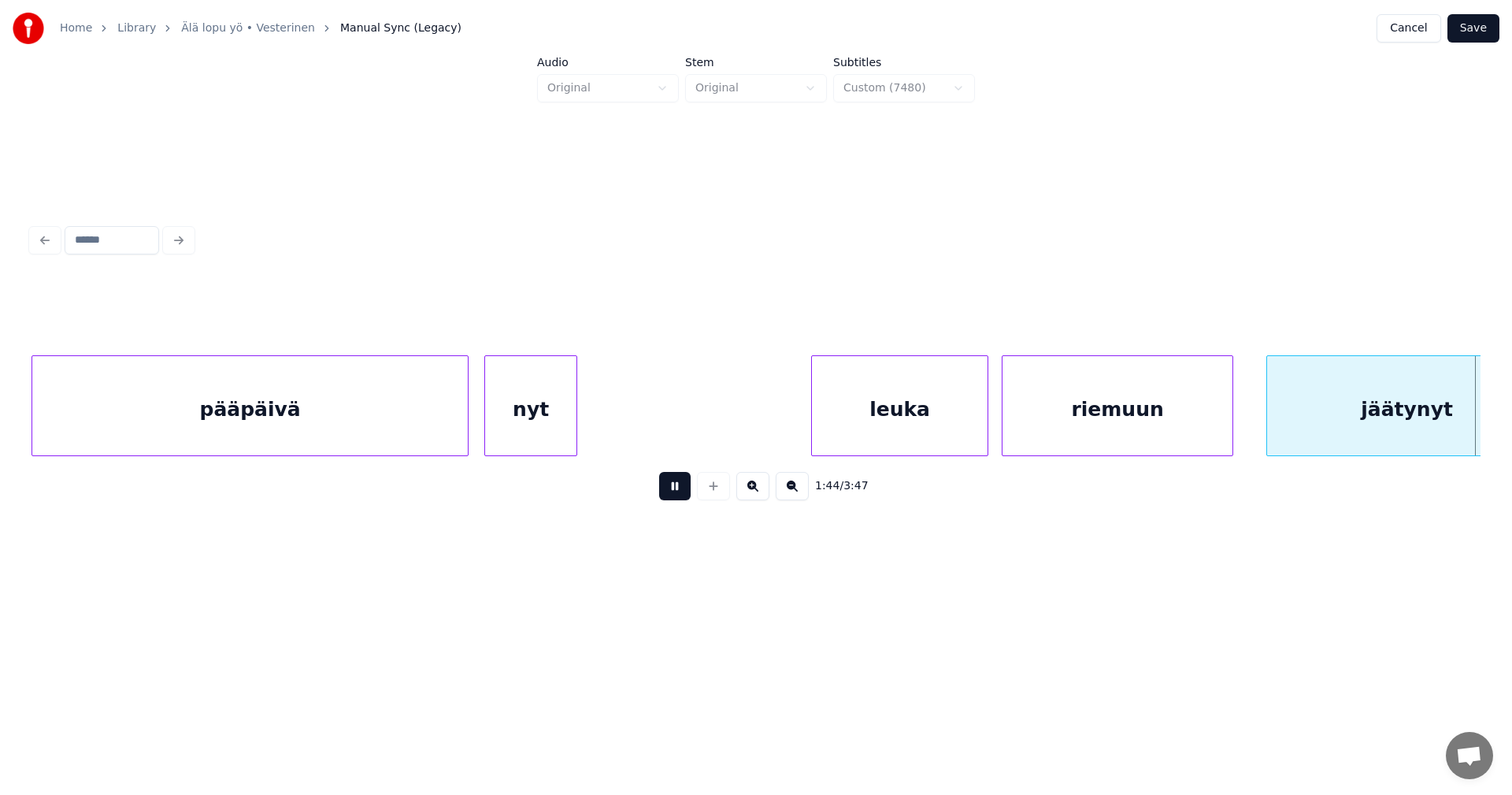
scroll to position [0, 28744]
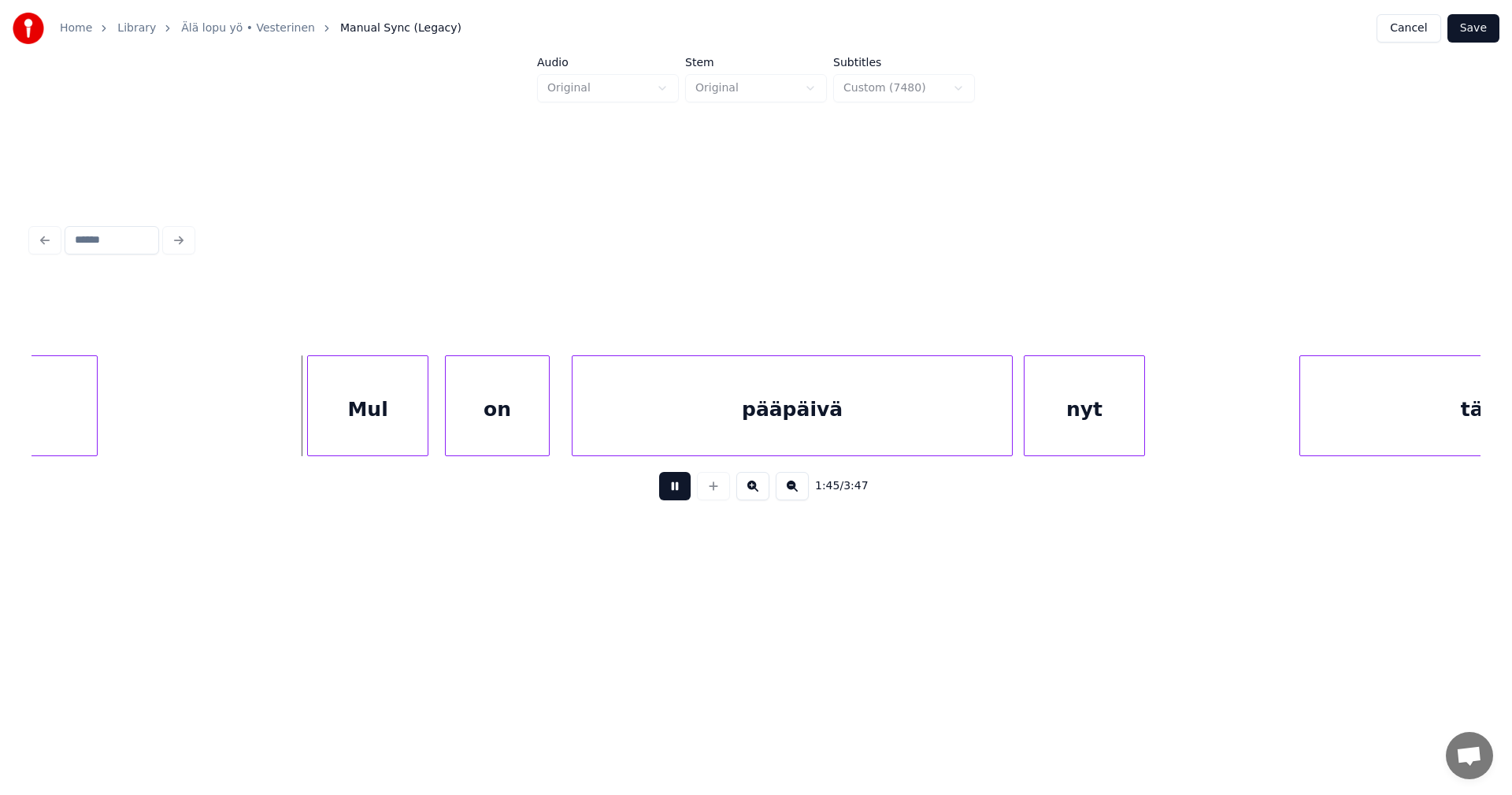
click at [685, 497] on button at bounding box center [675, 485] width 31 height 29
click at [425, 422] on div at bounding box center [427, 405] width 5 height 99
click at [355, 435] on div "Mul" at bounding box center [352, 410] width 122 height 107
click at [514, 434] on div "on" at bounding box center [494, 410] width 104 height 107
click at [402, 433] on div "Mul" at bounding box center [352, 410] width 122 height 107
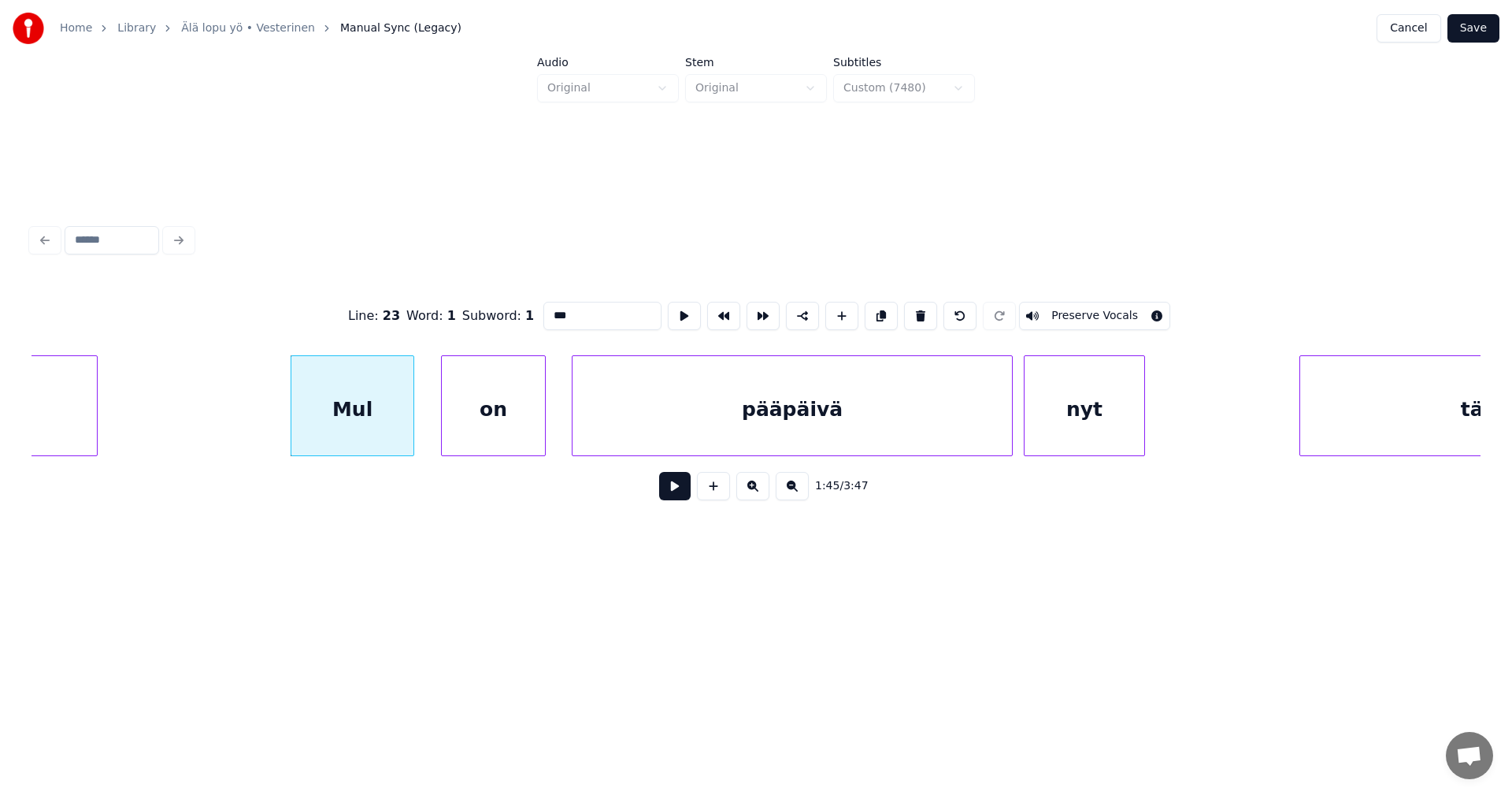
click at [682, 498] on button at bounding box center [675, 485] width 31 height 29
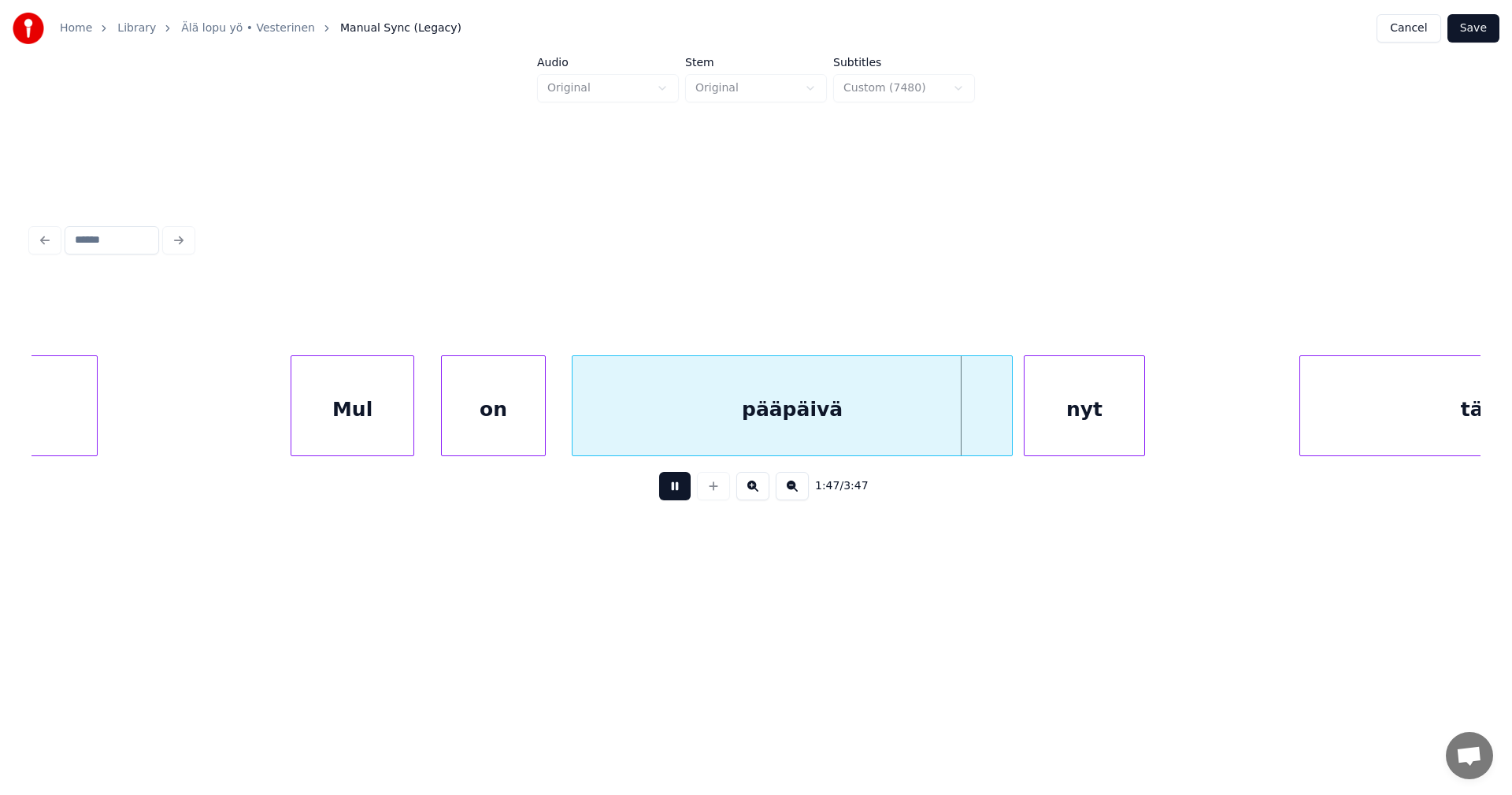
click at [679, 496] on button at bounding box center [675, 485] width 31 height 29
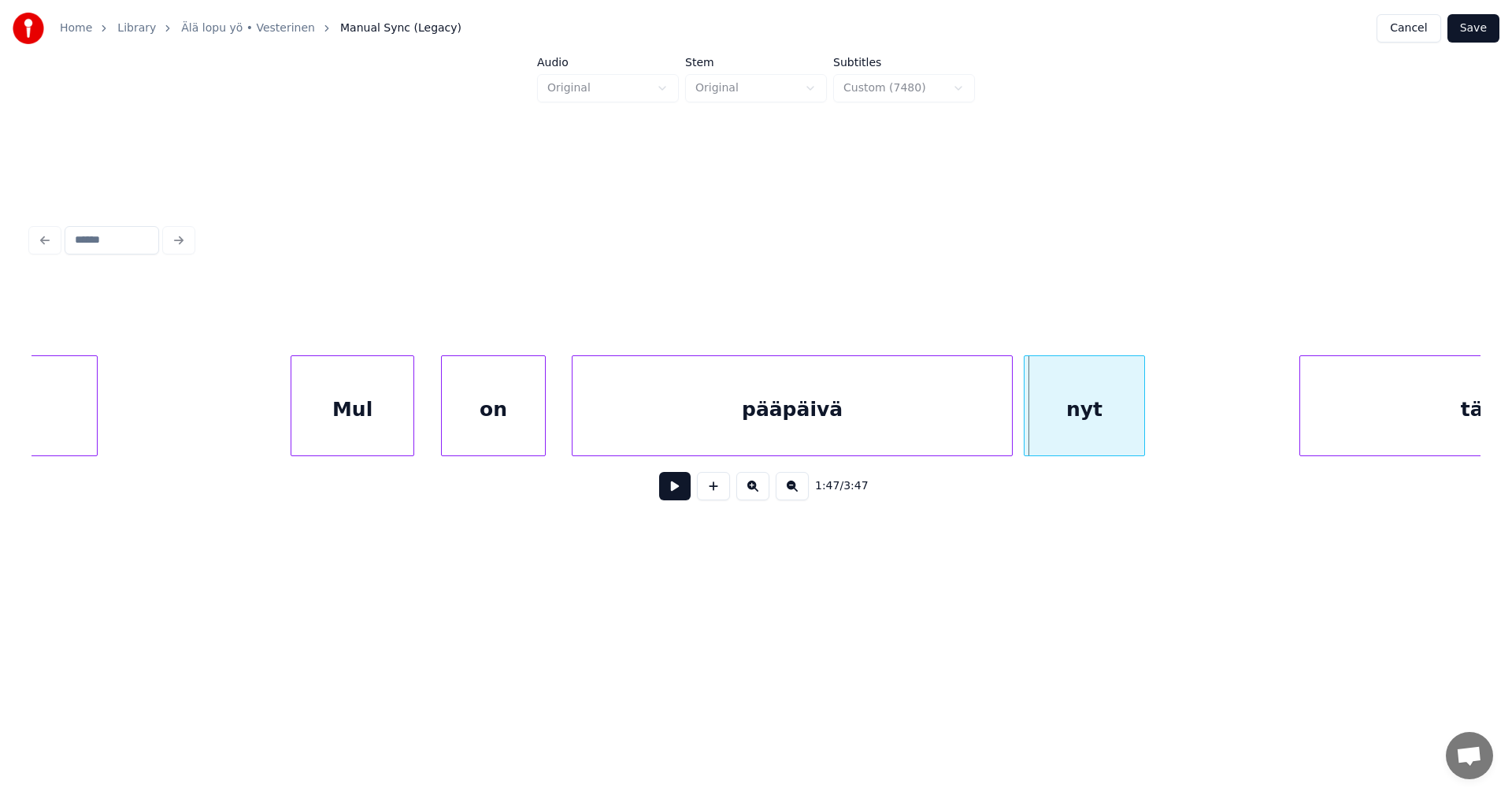
click at [679, 496] on button at bounding box center [675, 485] width 31 height 29
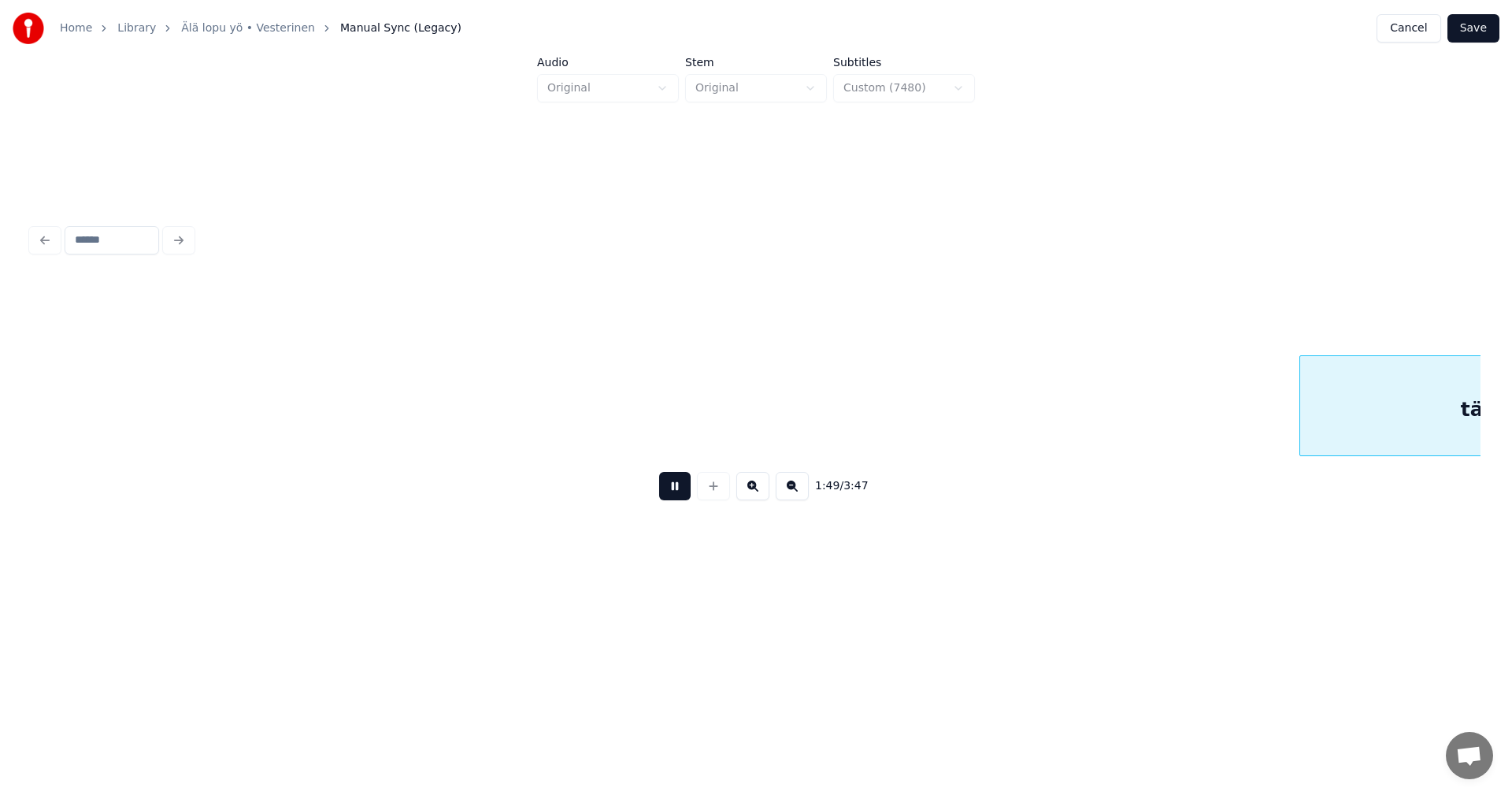
scroll to position [0, 30196]
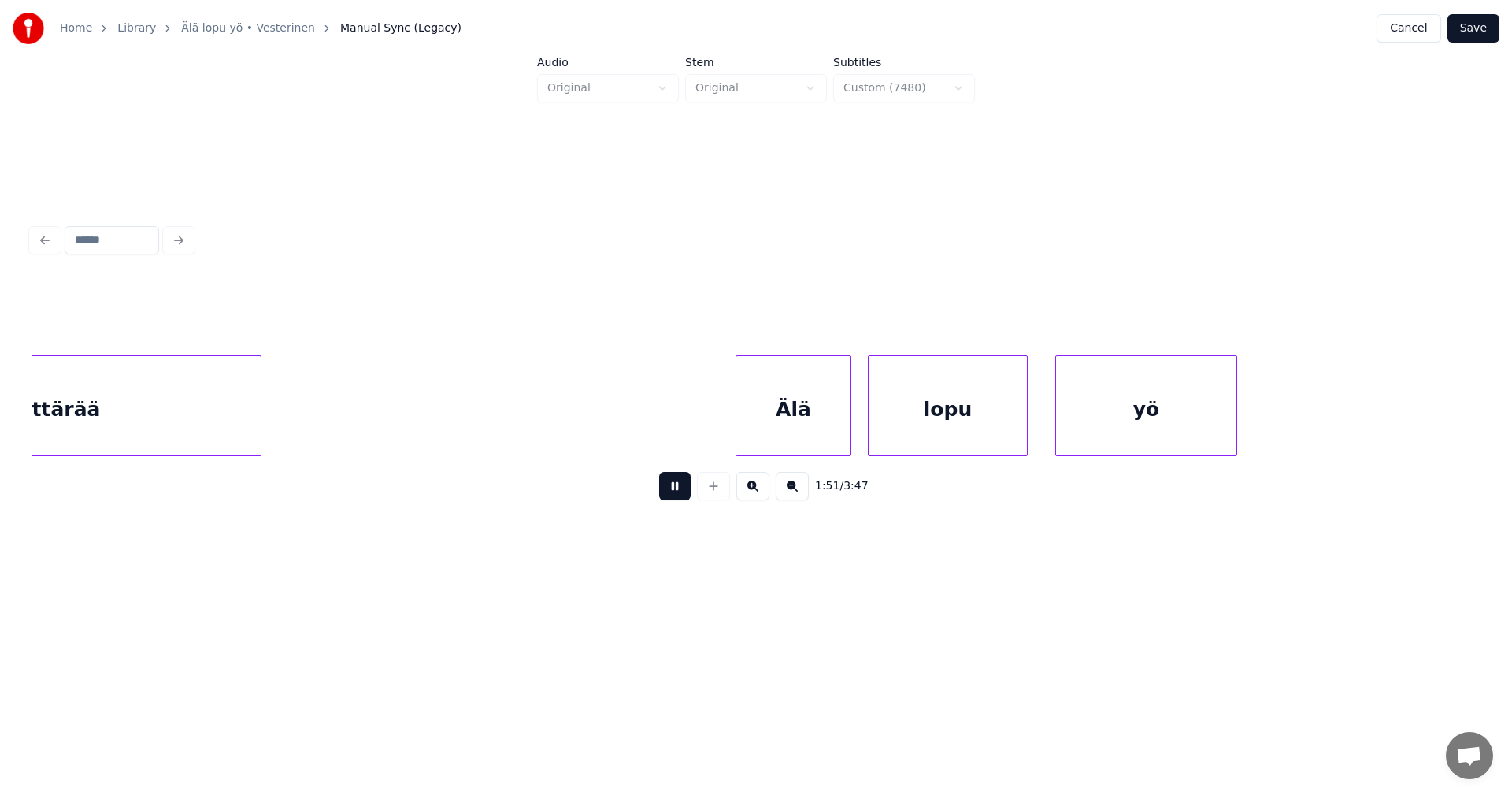
click at [679, 496] on button at bounding box center [675, 485] width 31 height 29
click at [790, 429] on div "Älä" at bounding box center [786, 410] width 115 height 107
click at [909, 428] on div "lopu" at bounding box center [939, 410] width 158 height 107
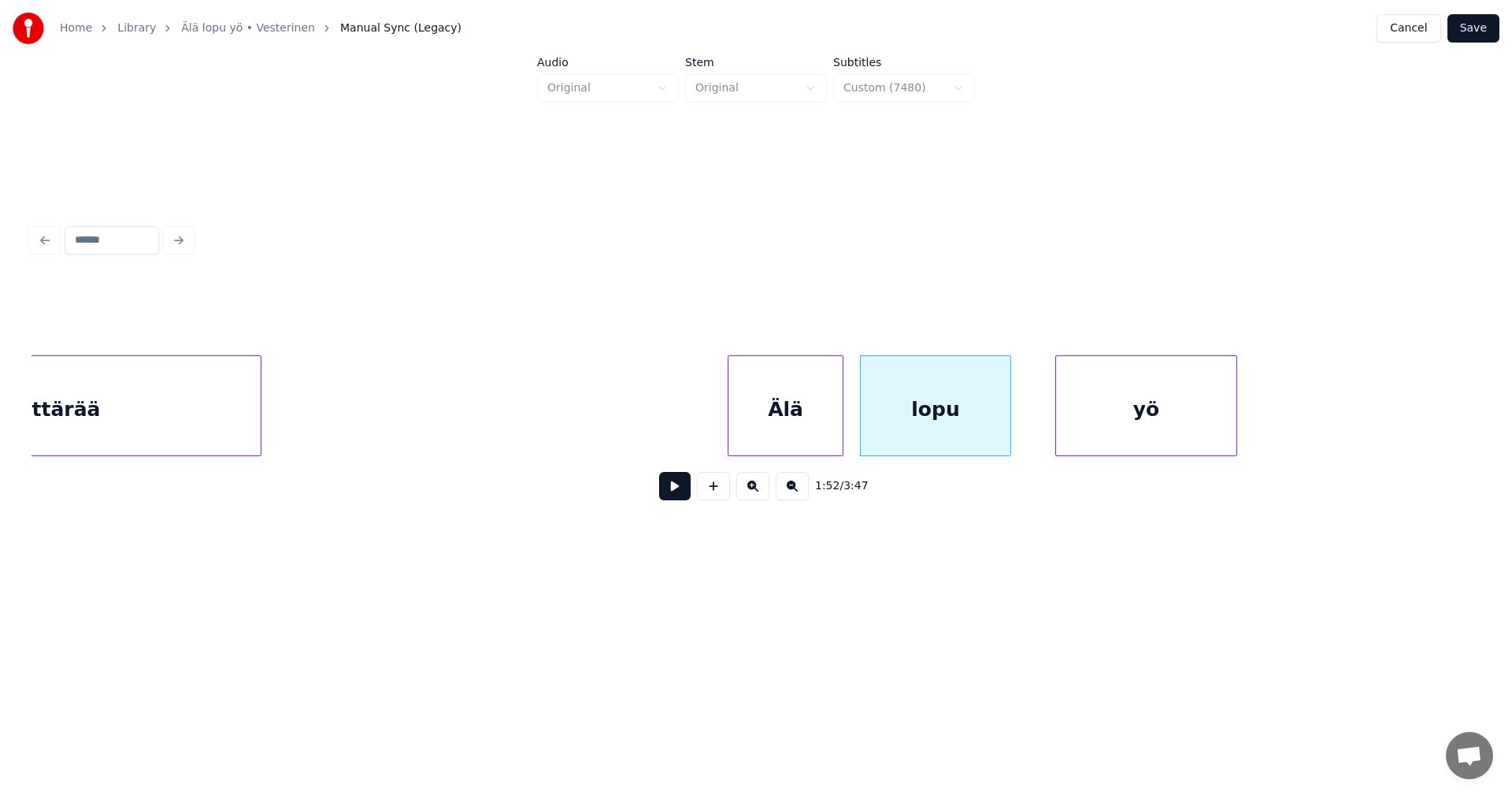
click at [1007, 432] on div at bounding box center [1007, 405] width 5 height 99
click at [1075, 439] on div "yö" at bounding box center [1137, 410] width 180 height 107
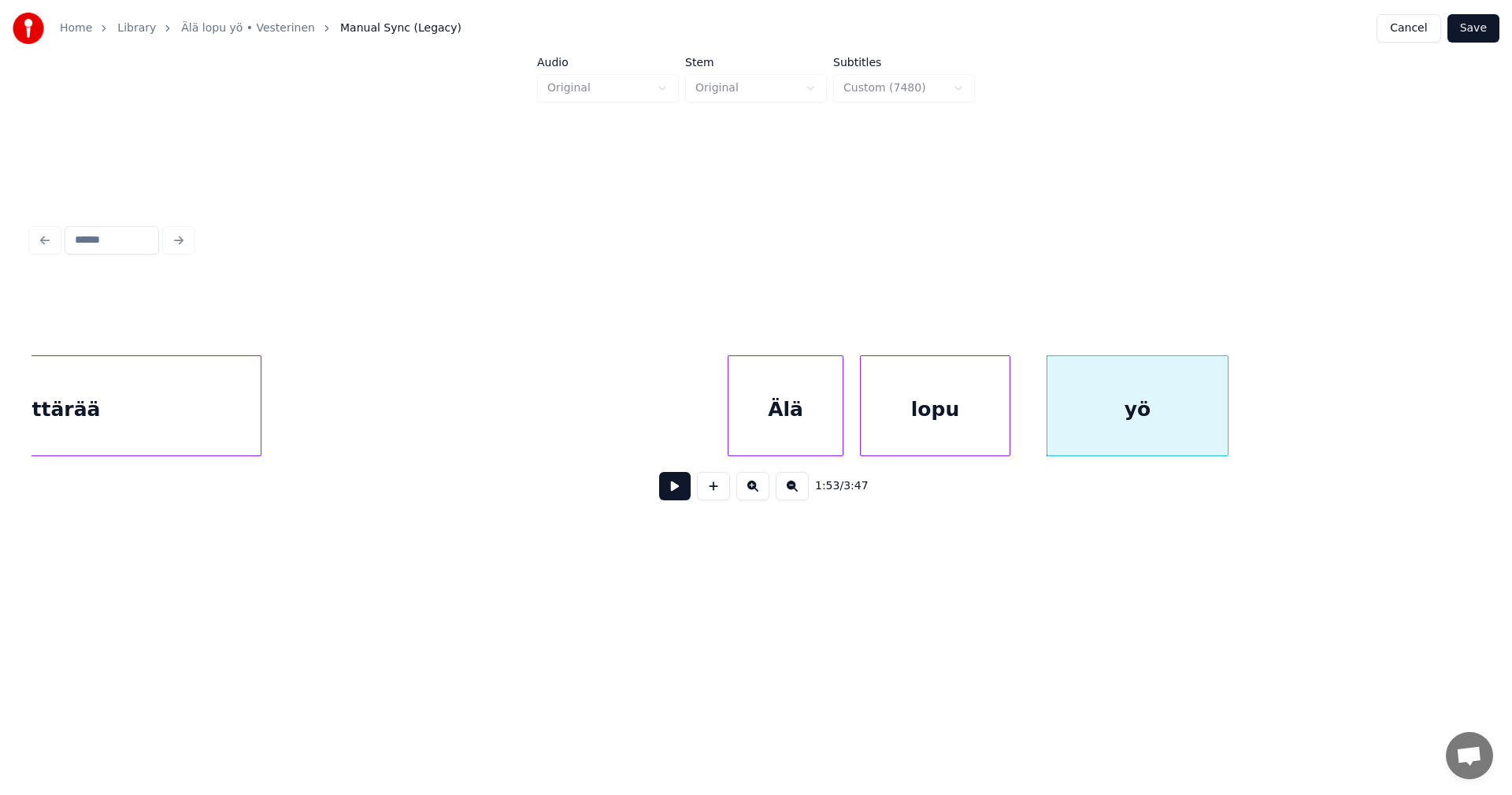
click at [671, 492] on button at bounding box center [675, 485] width 31 height 29
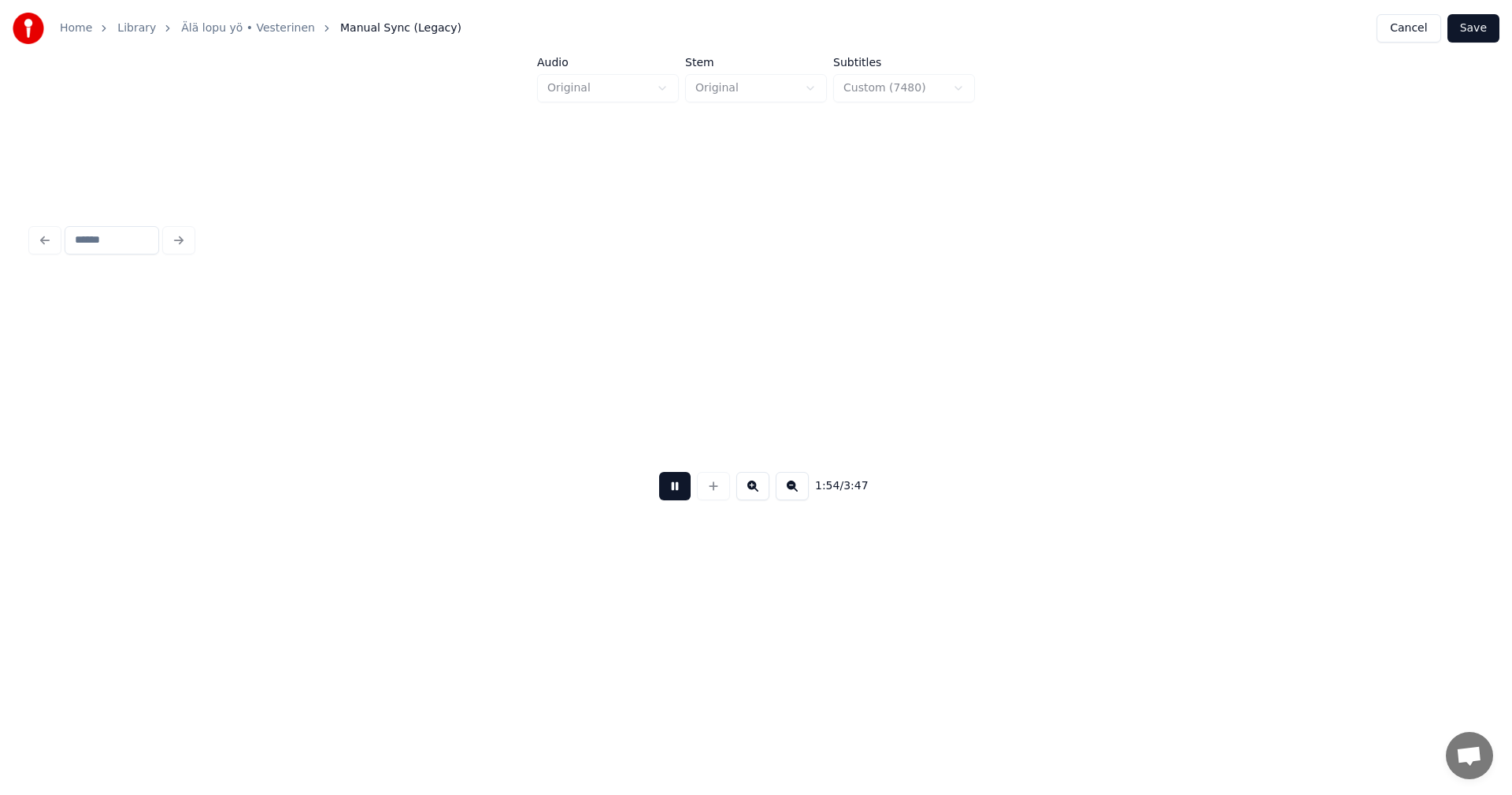
scroll to position [0, 31648]
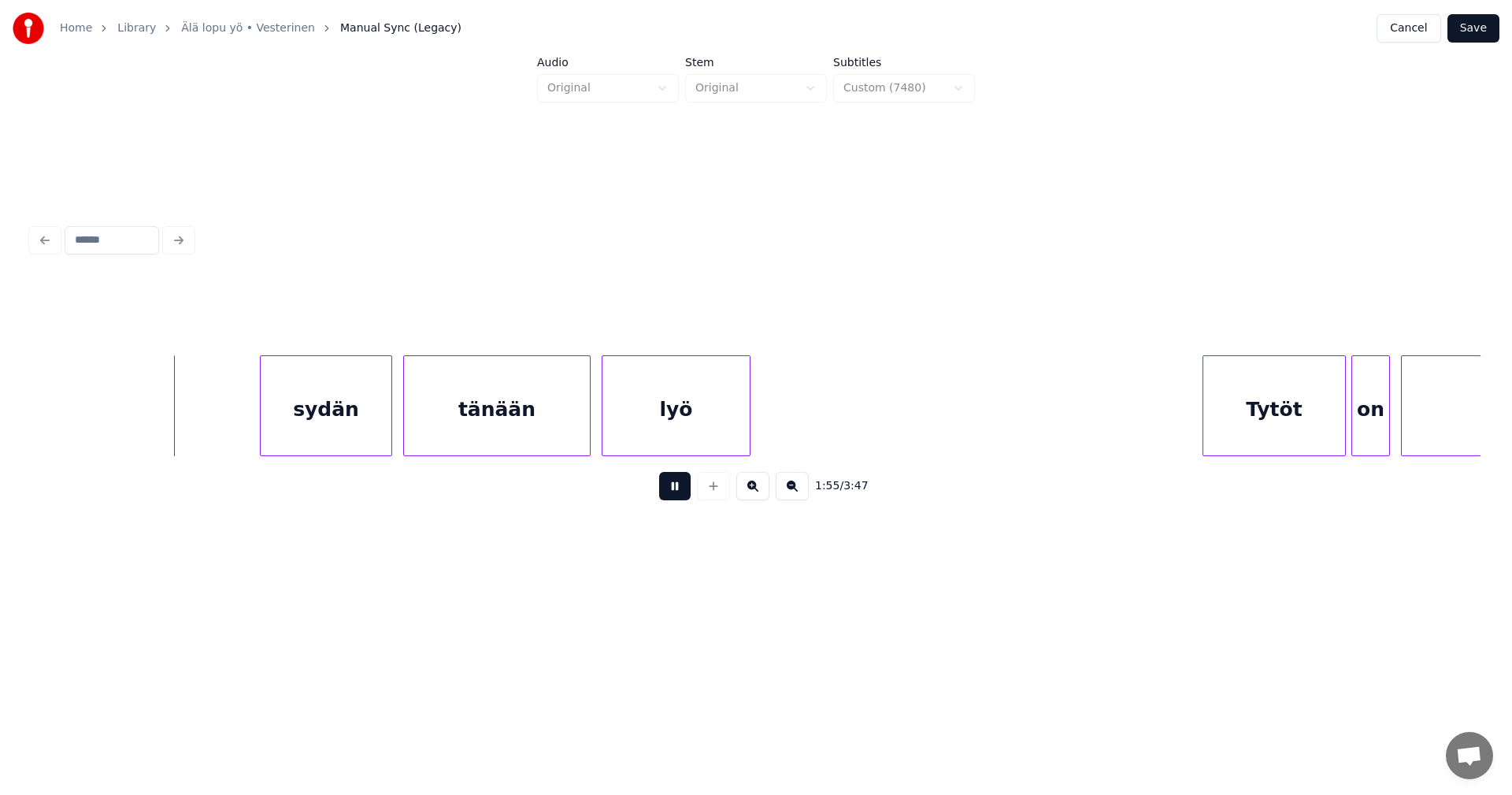
click at [671, 492] on button at bounding box center [675, 485] width 31 height 29
click at [361, 439] on div "sydän" at bounding box center [320, 410] width 130 height 107
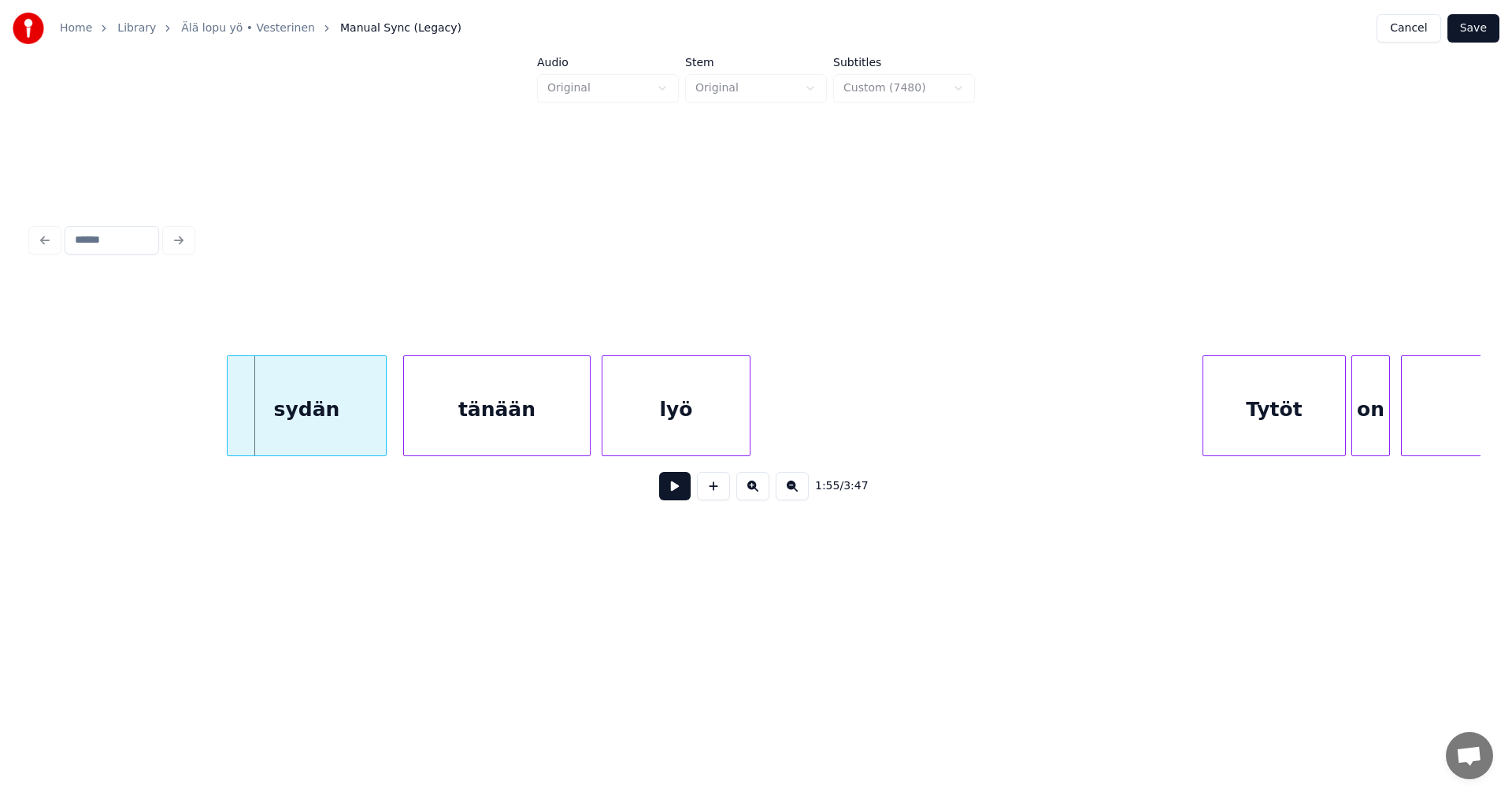
click at [228, 427] on div at bounding box center [229, 405] width 5 height 99
click at [682, 497] on button at bounding box center [675, 485] width 31 height 29
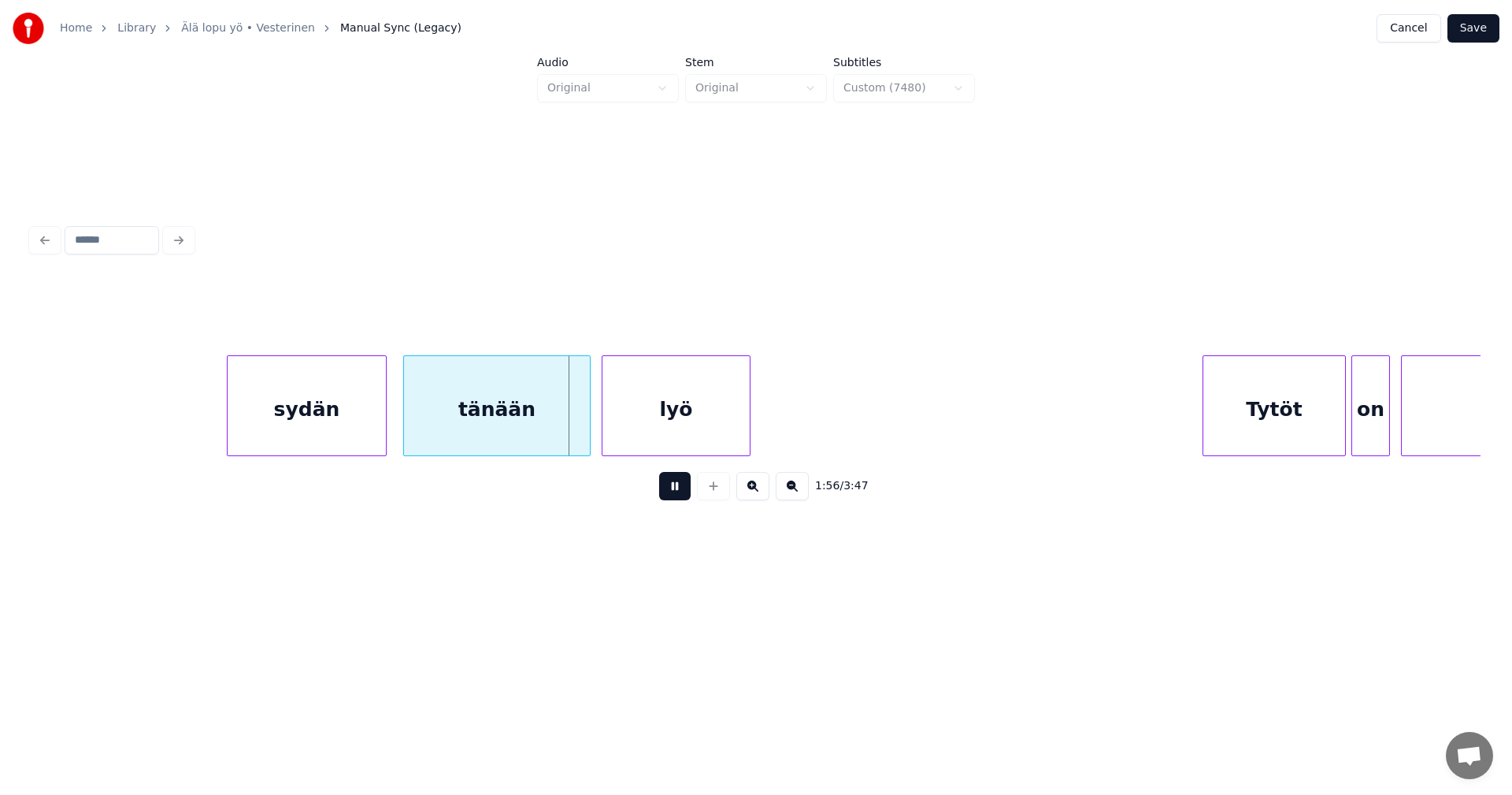
click at [681, 495] on button at bounding box center [675, 485] width 31 height 29
click at [583, 434] on div at bounding box center [584, 405] width 5 height 99
click at [652, 426] on div "lyö" at bounding box center [676, 410] width 147 height 107
type input "***"
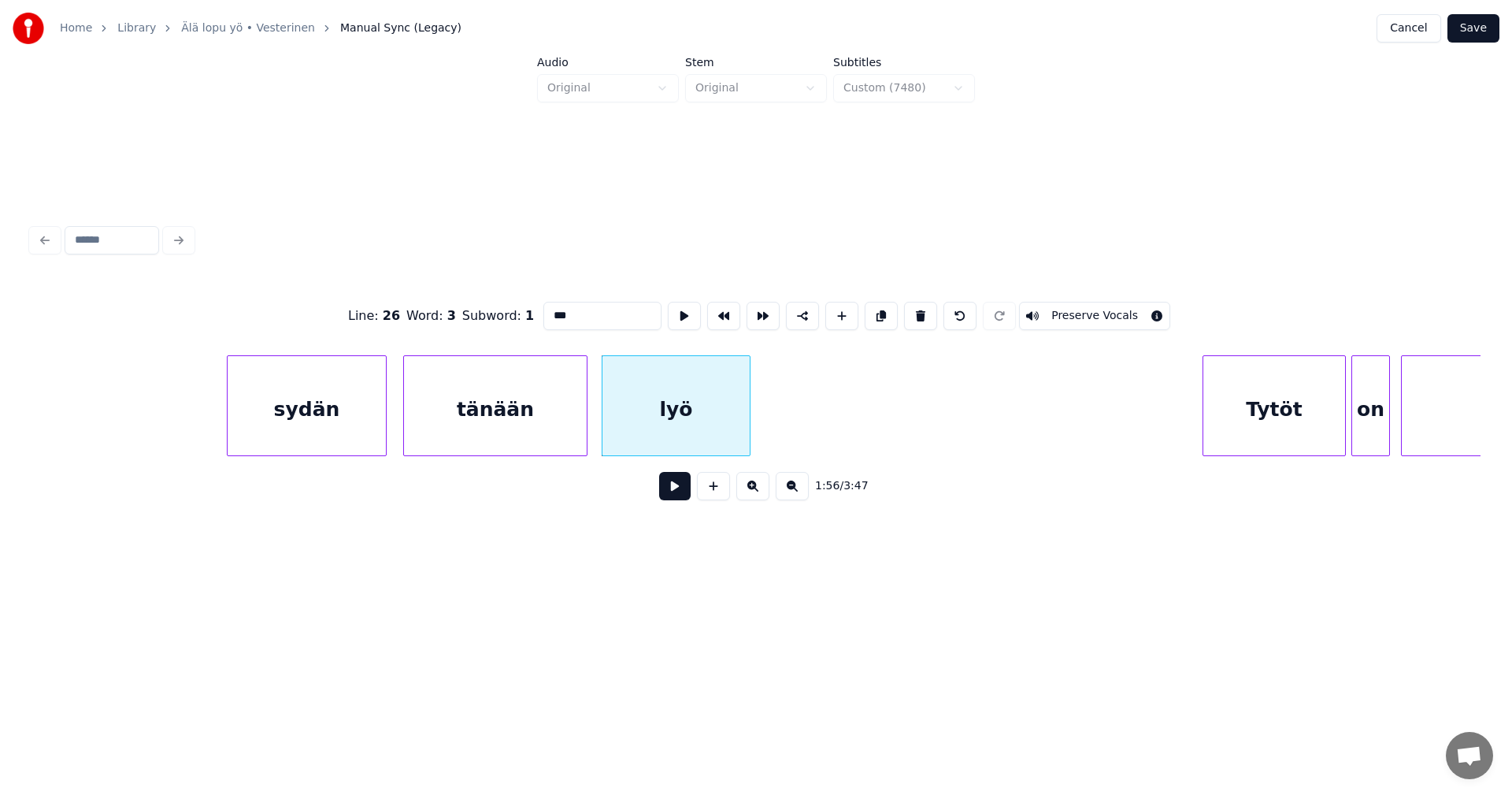
click at [680, 496] on button at bounding box center [675, 485] width 31 height 29
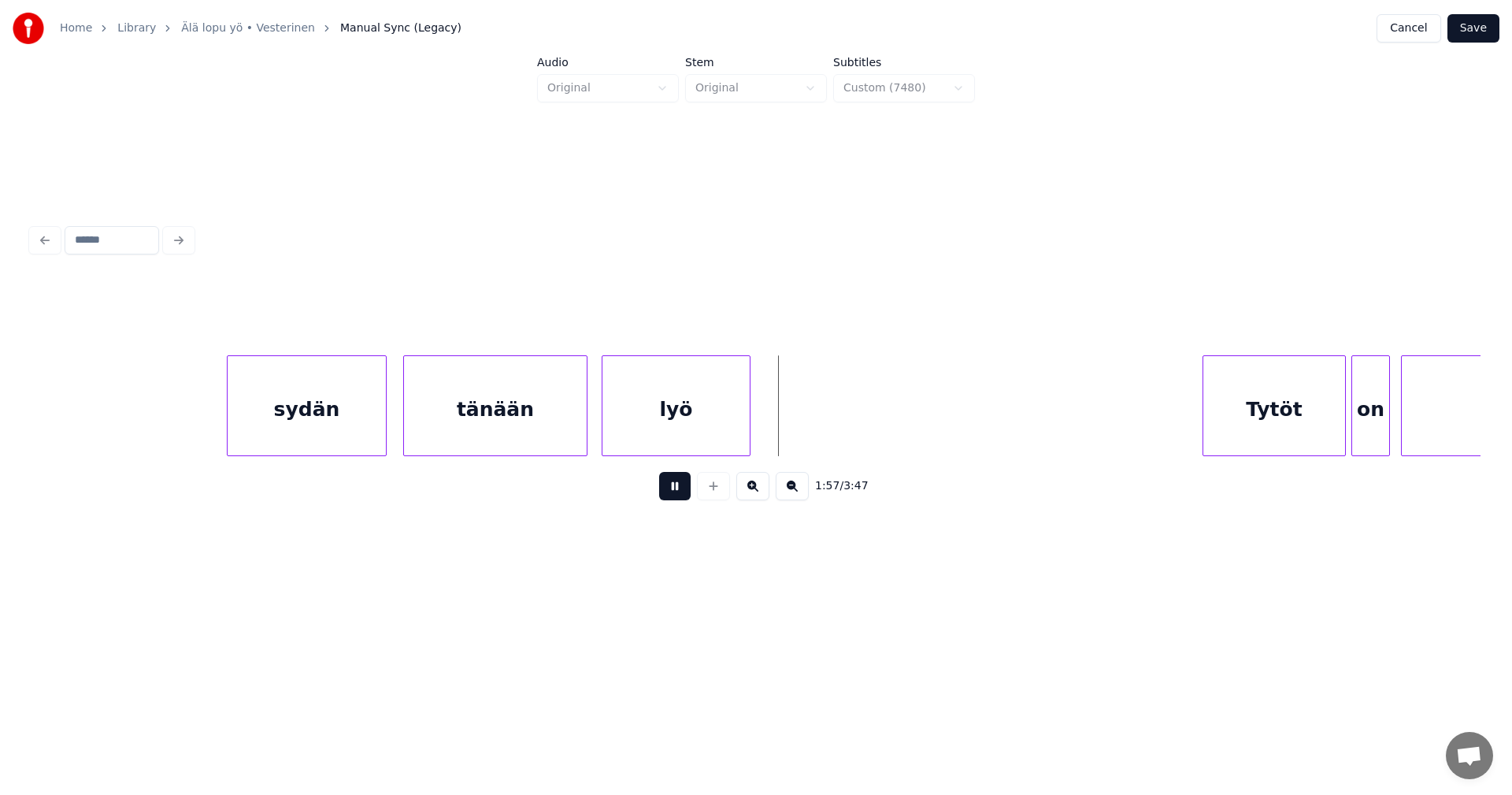
click at [685, 495] on button at bounding box center [675, 485] width 31 height 29
click at [685, 494] on button at bounding box center [675, 485] width 31 height 29
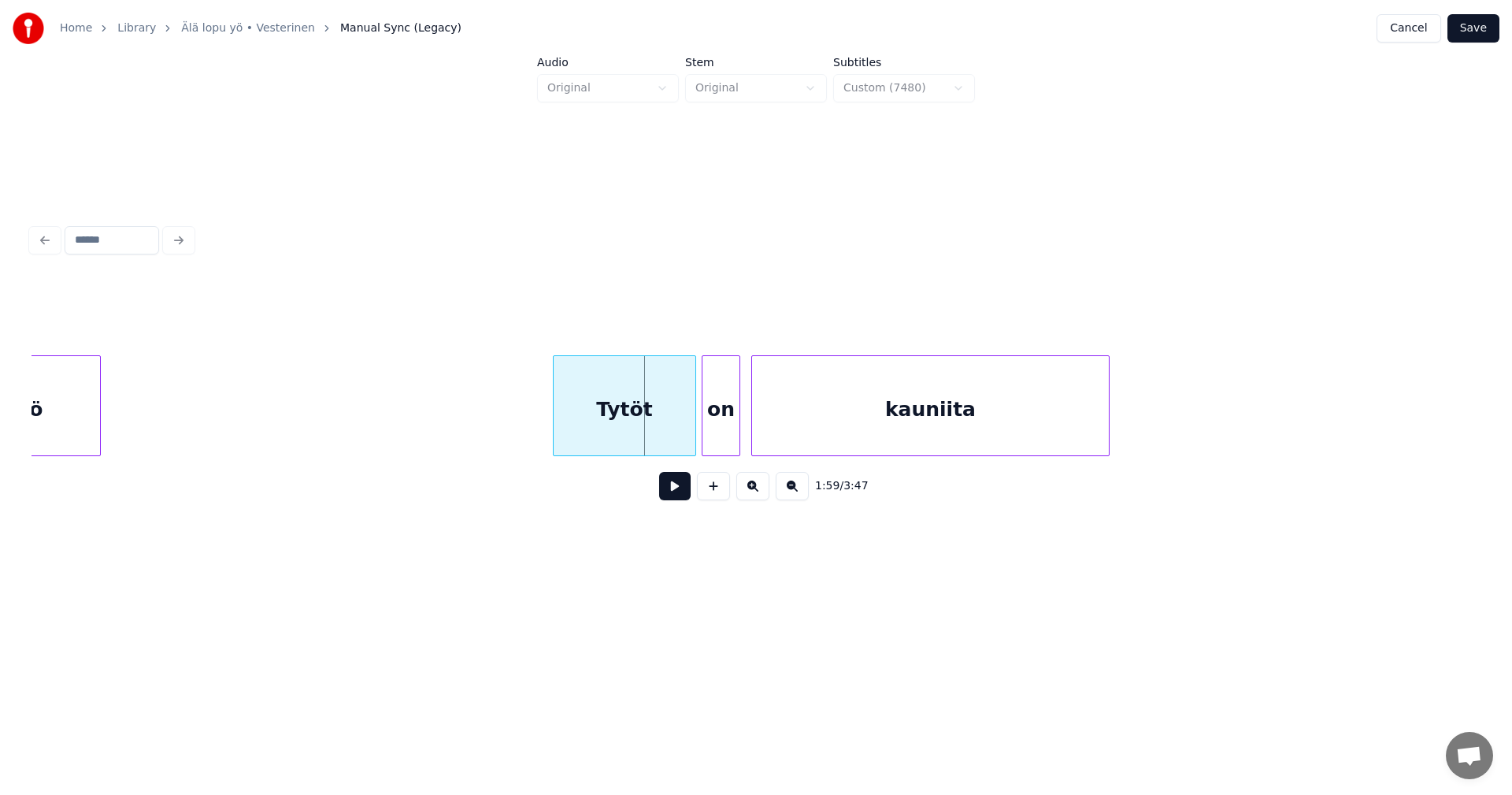
scroll to position [0, 32308]
click at [644, 425] on div at bounding box center [644, 405] width 5 height 99
click at [697, 430] on div "on" at bounding box center [691, 410] width 37 height 107
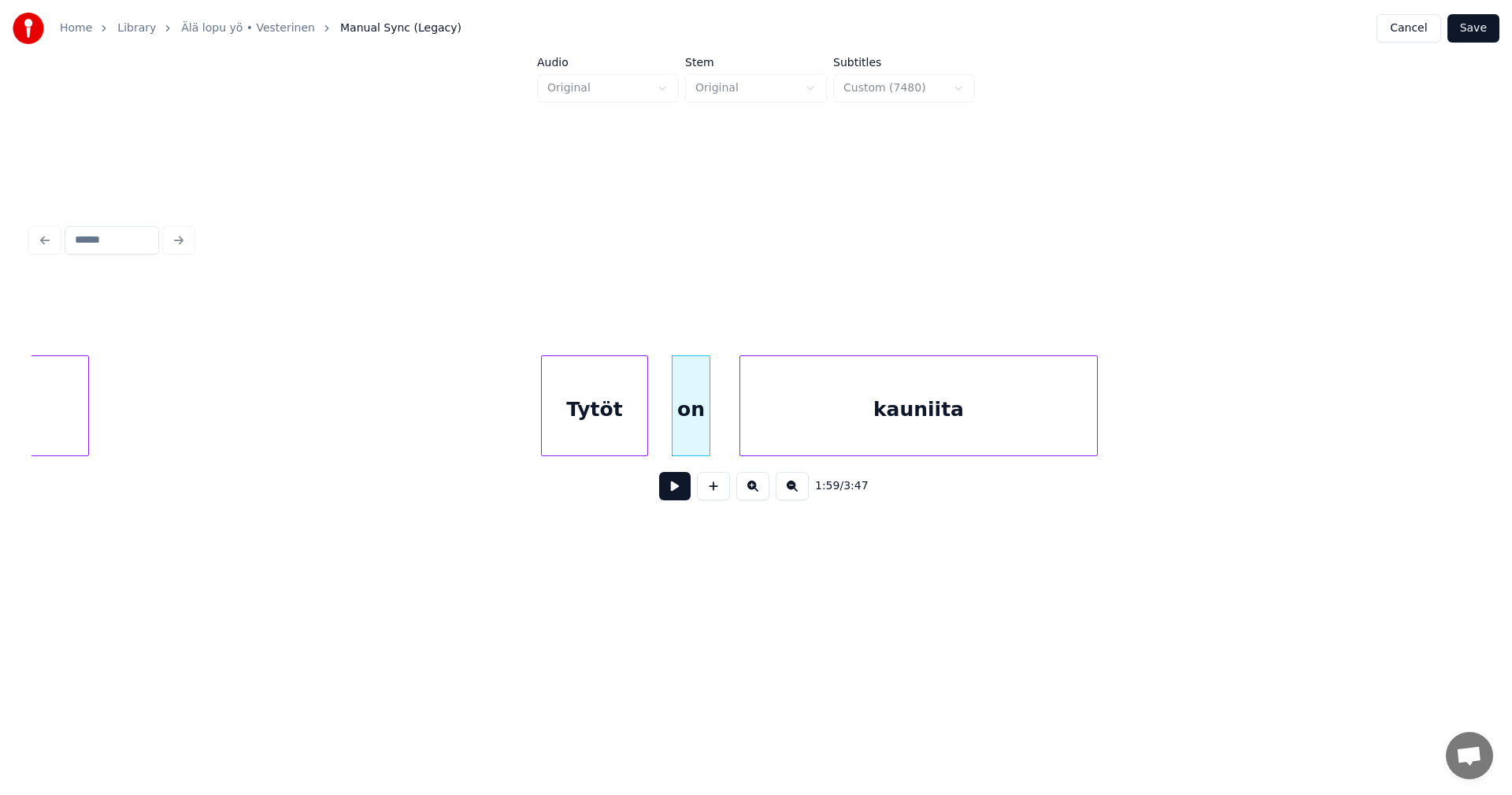
click at [682, 493] on button at bounding box center [675, 485] width 31 height 29
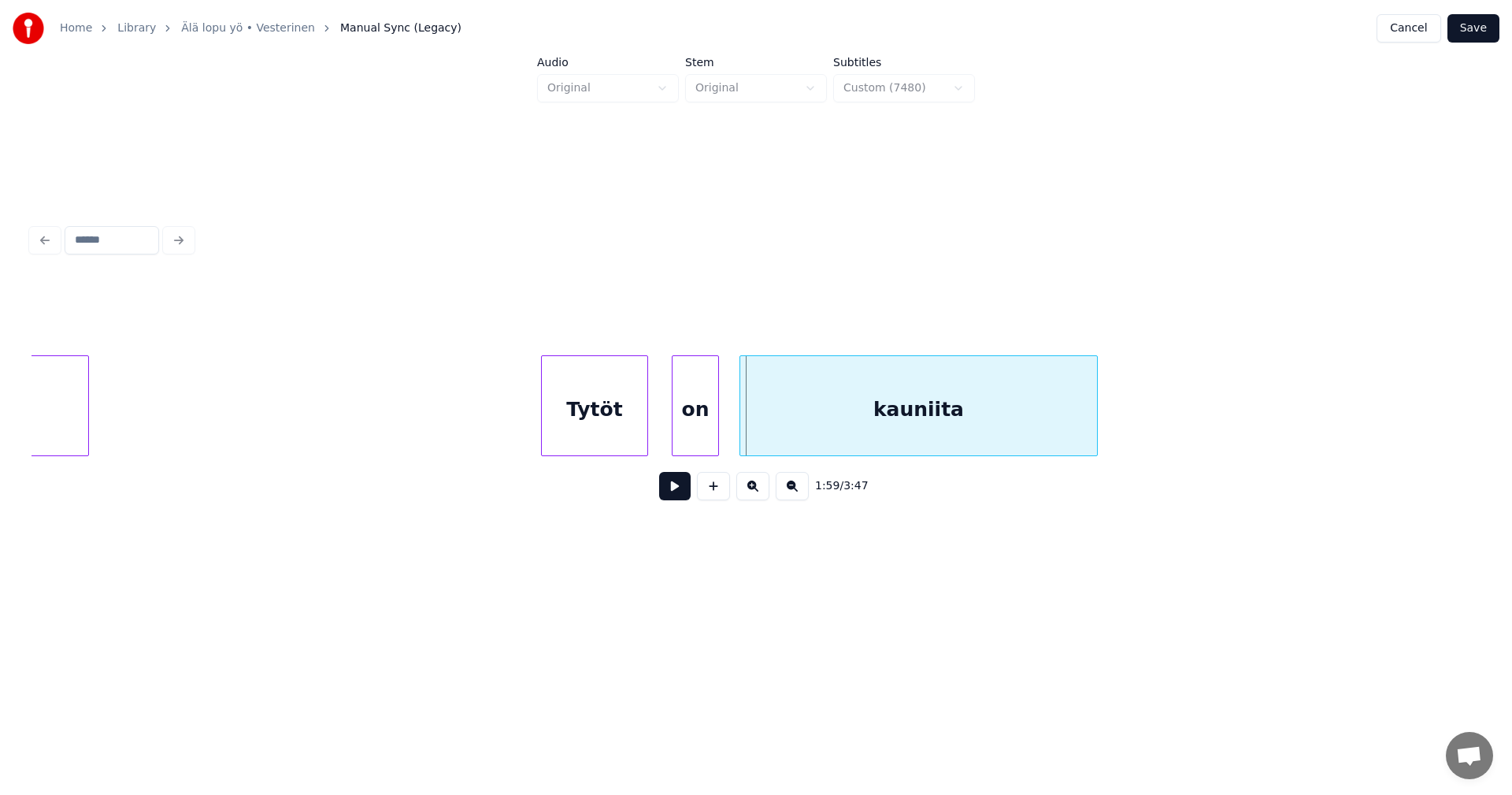
click at [715, 432] on div at bounding box center [715, 405] width 5 height 99
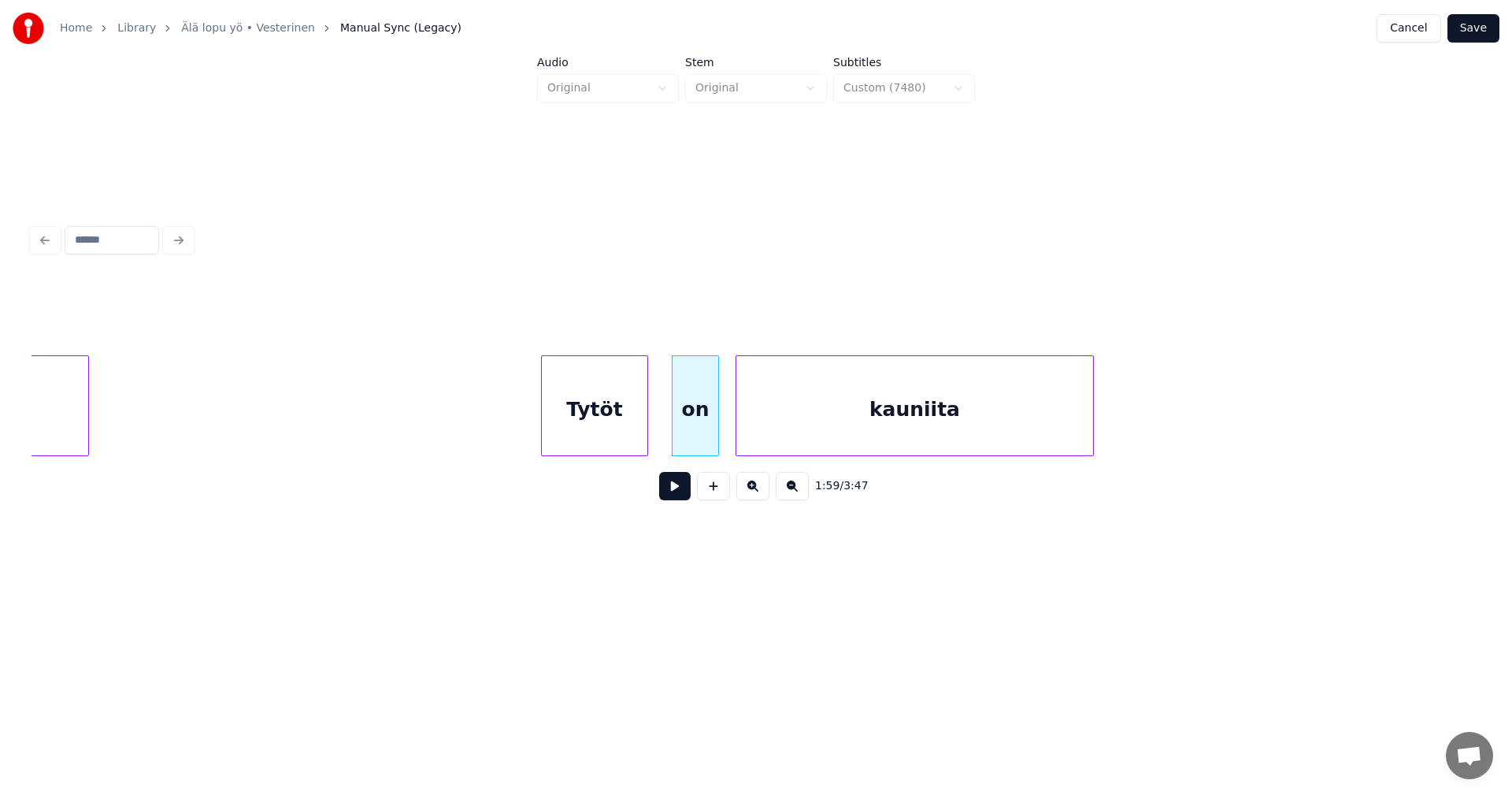
click at [797, 425] on div "kauniita" at bounding box center [915, 410] width 357 height 107
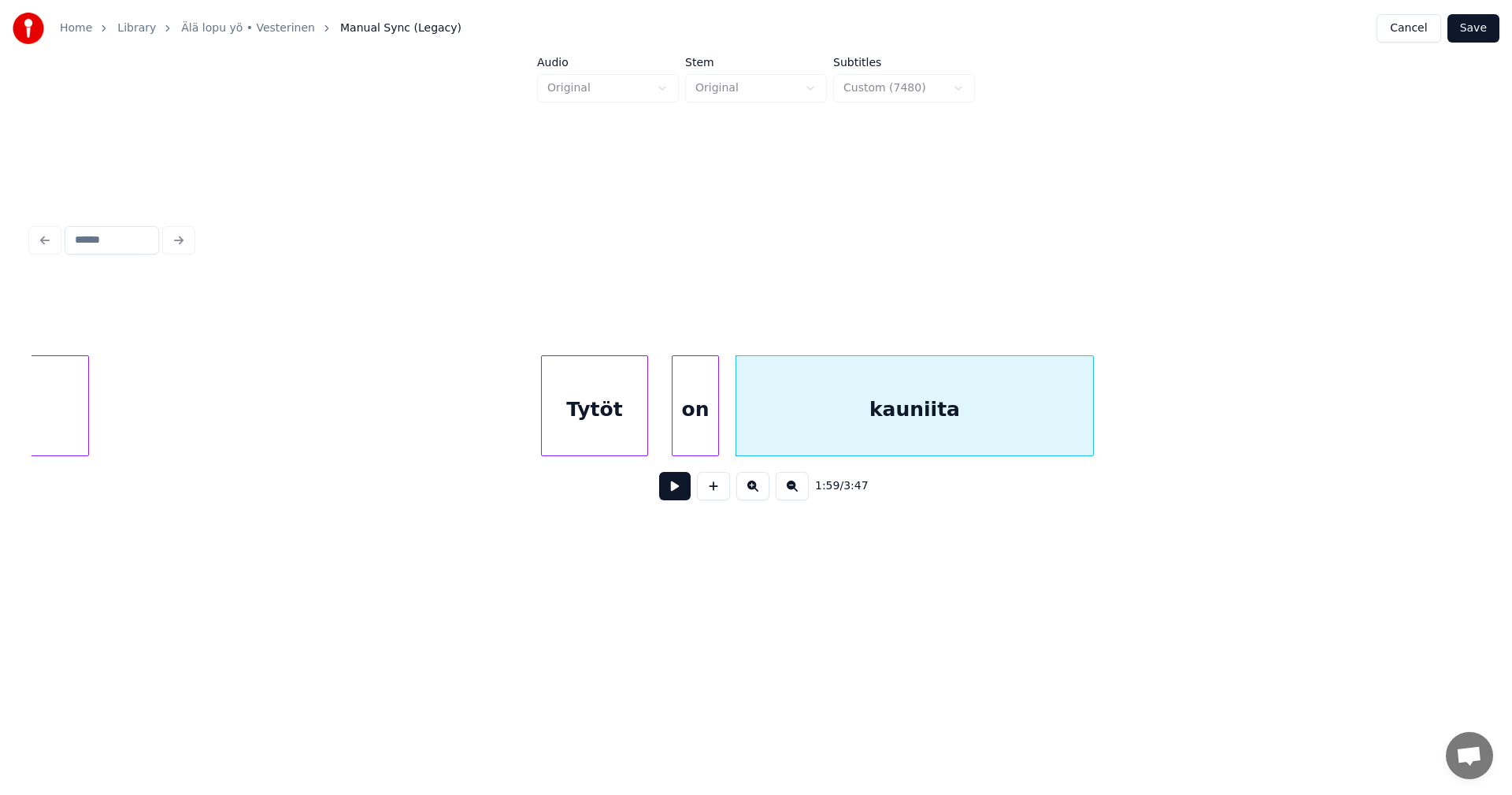
click at [683, 488] on button at bounding box center [675, 485] width 31 height 29
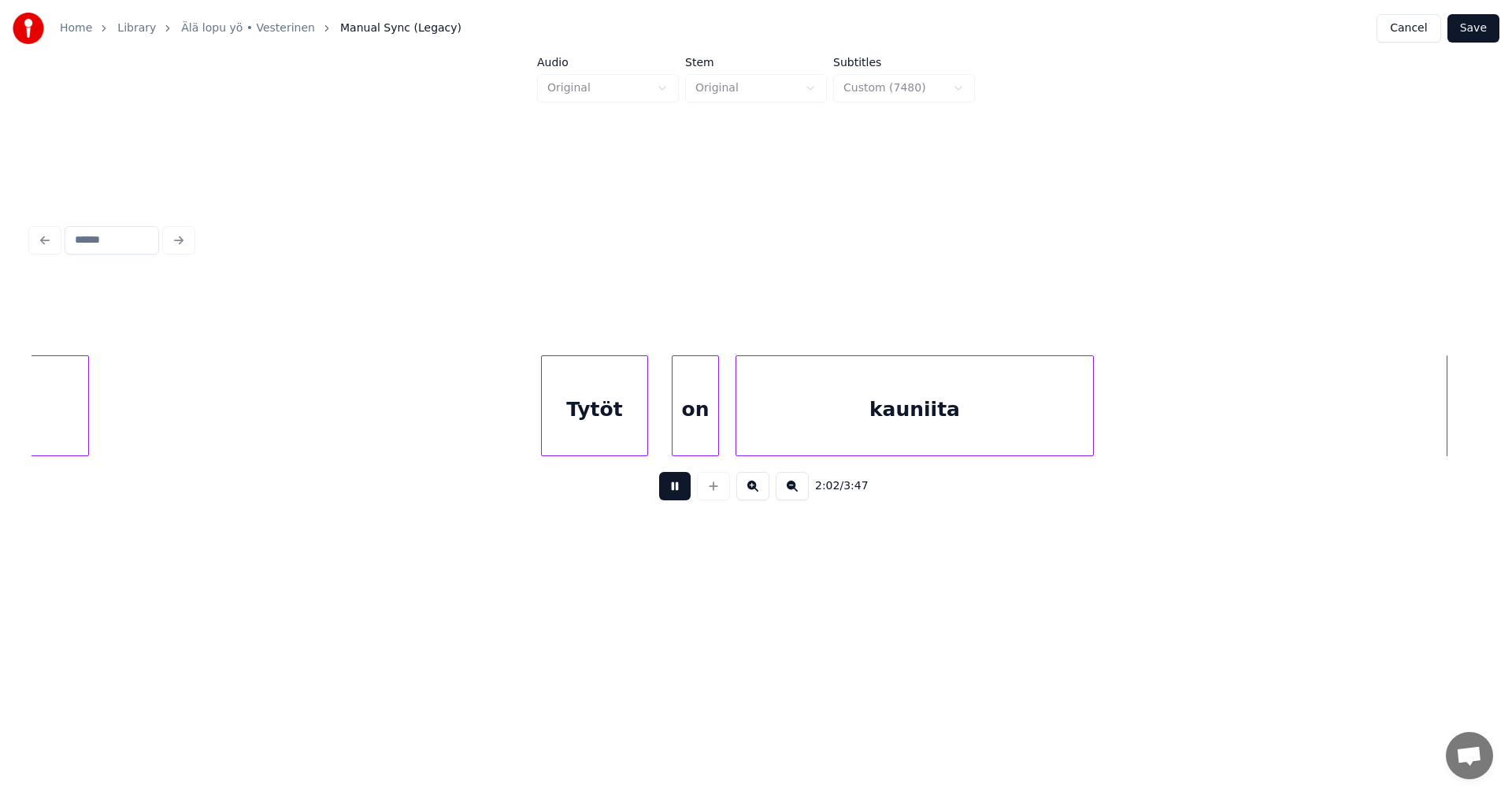
scroll to position [0, 33758]
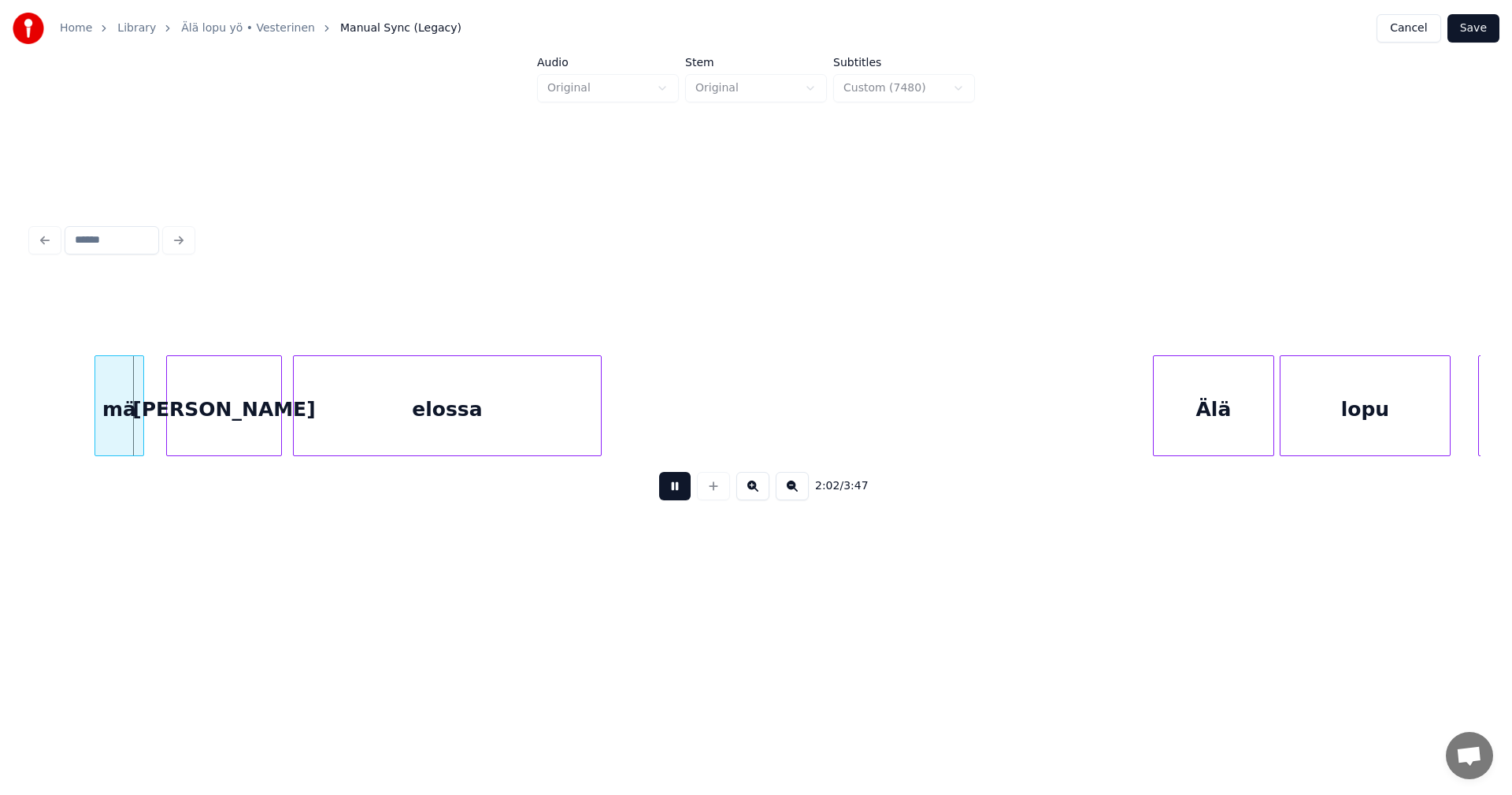
click at [679, 492] on button at bounding box center [675, 485] width 31 height 29
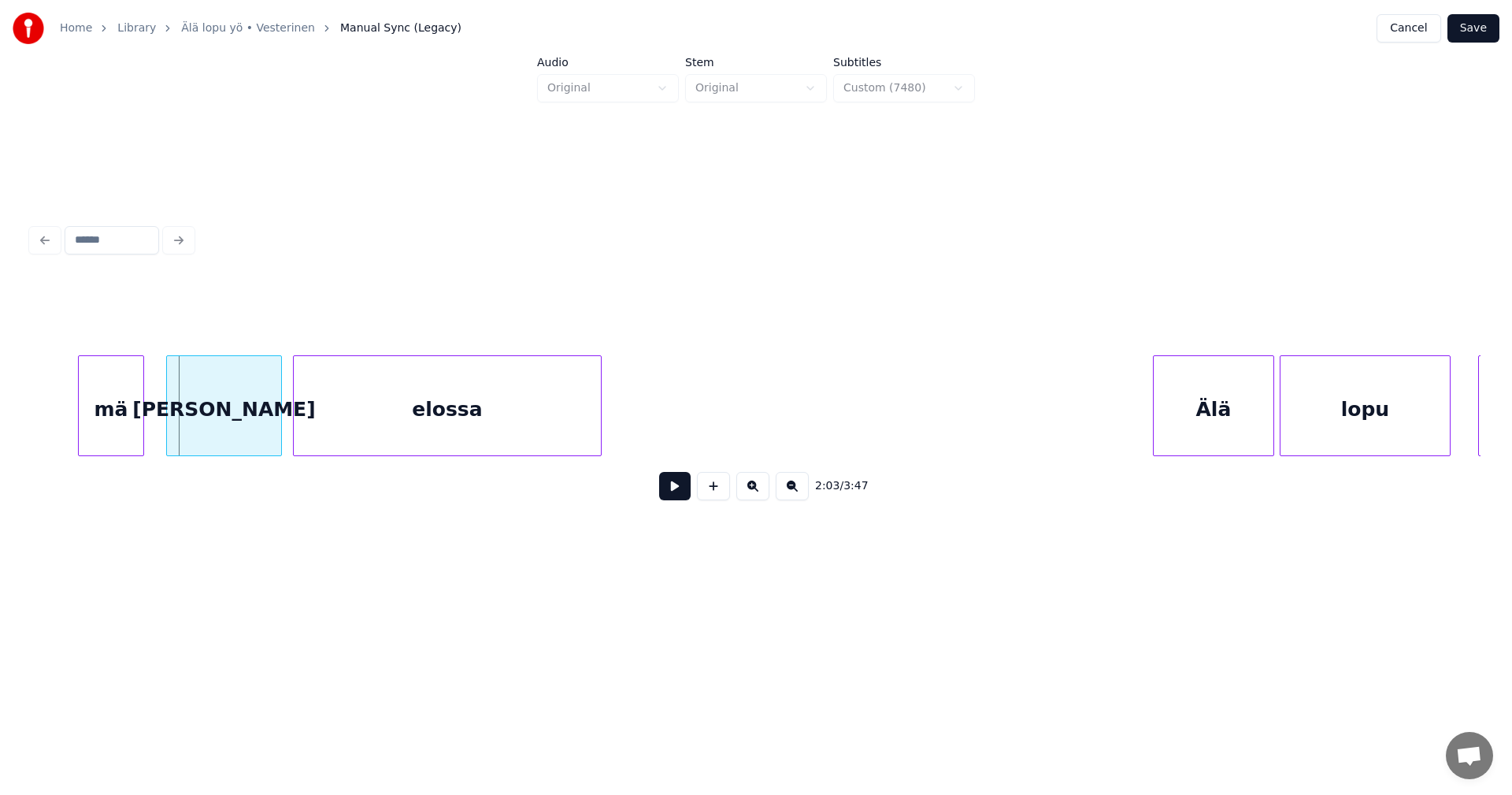
click at [80, 423] on div at bounding box center [80, 405] width 5 height 99
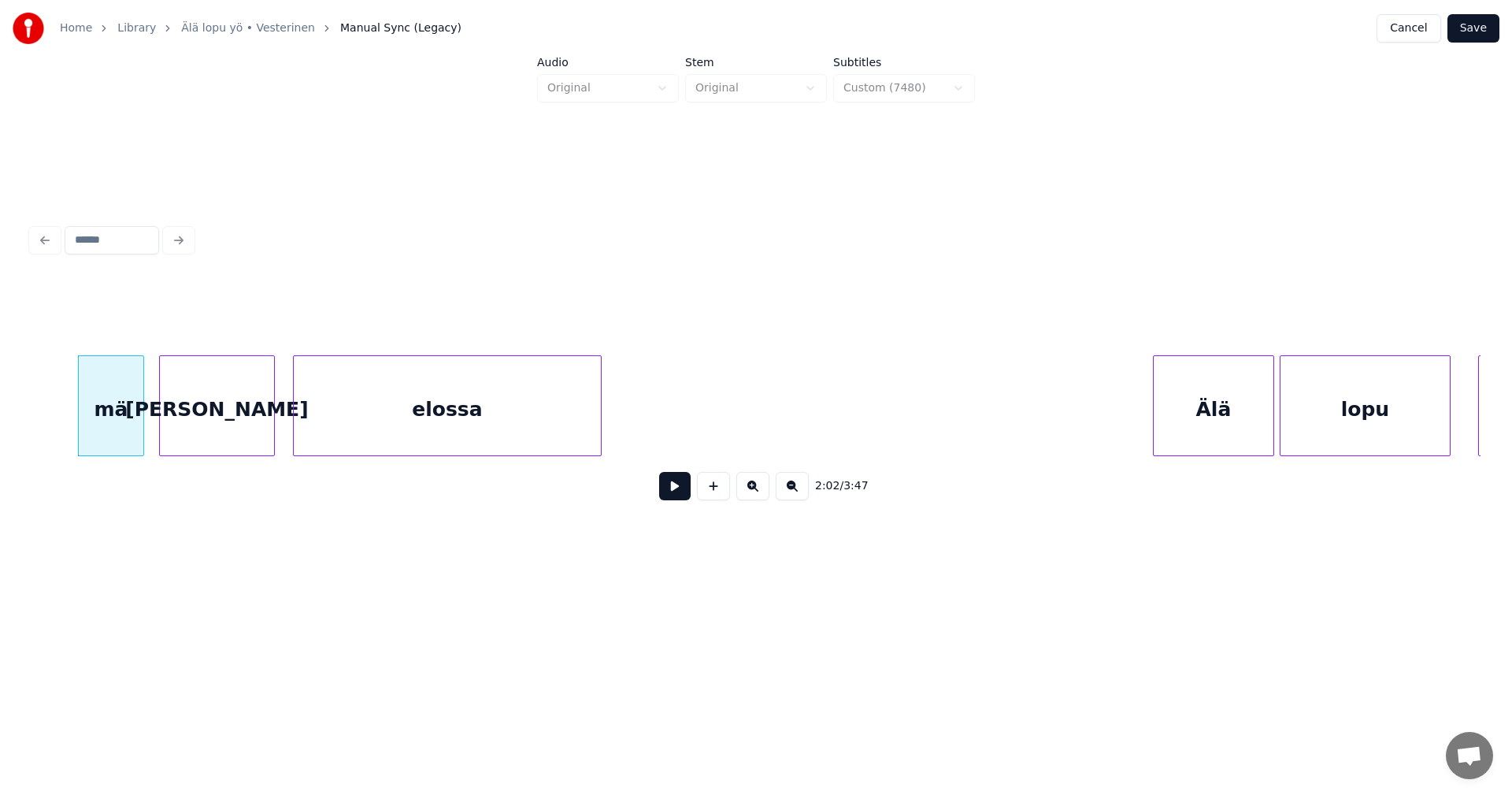
click at [195, 424] on div "[PERSON_NAME]" at bounding box center [217, 410] width 115 height 107
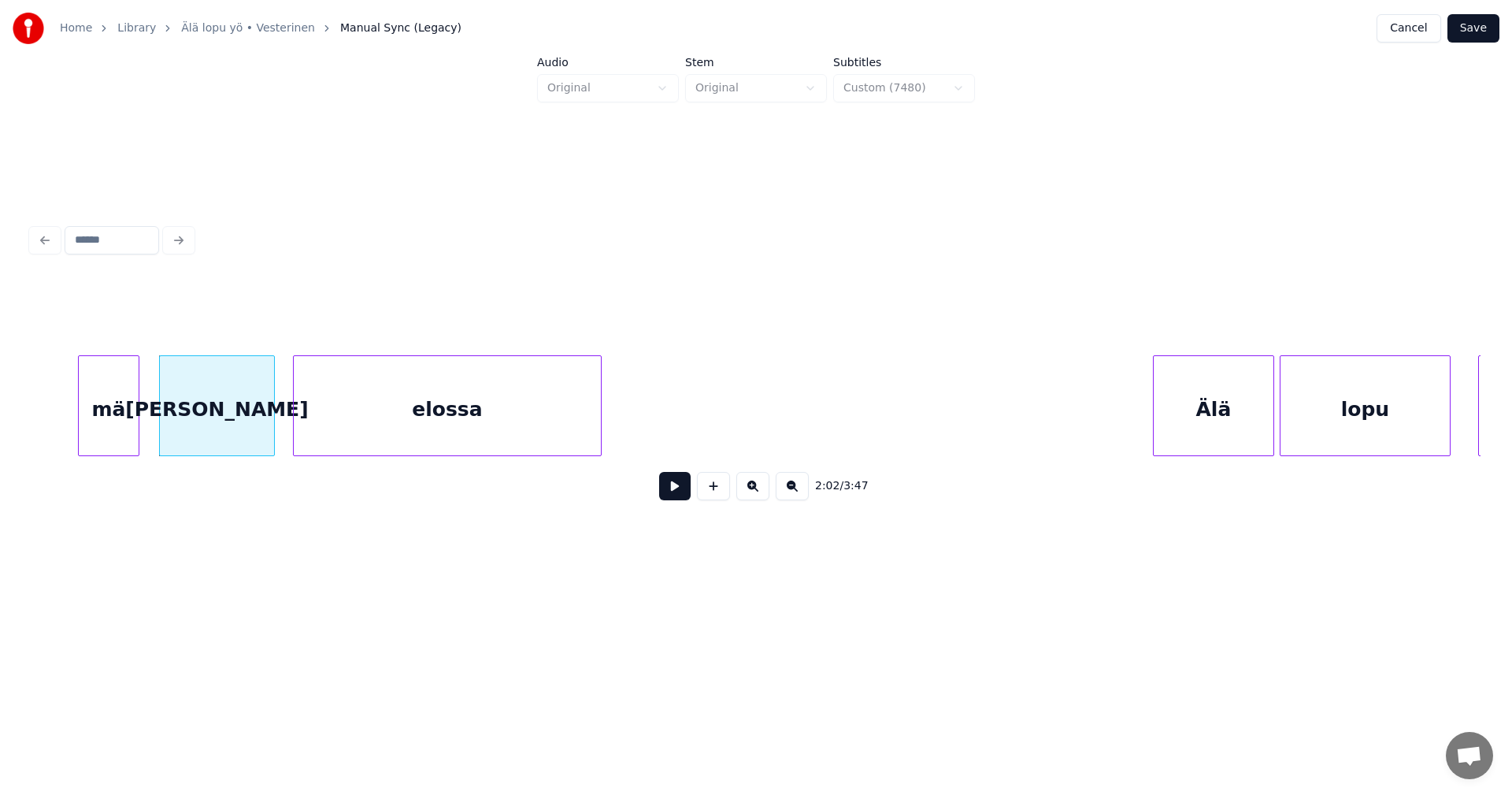
click at [137, 429] on div at bounding box center [136, 405] width 5 height 99
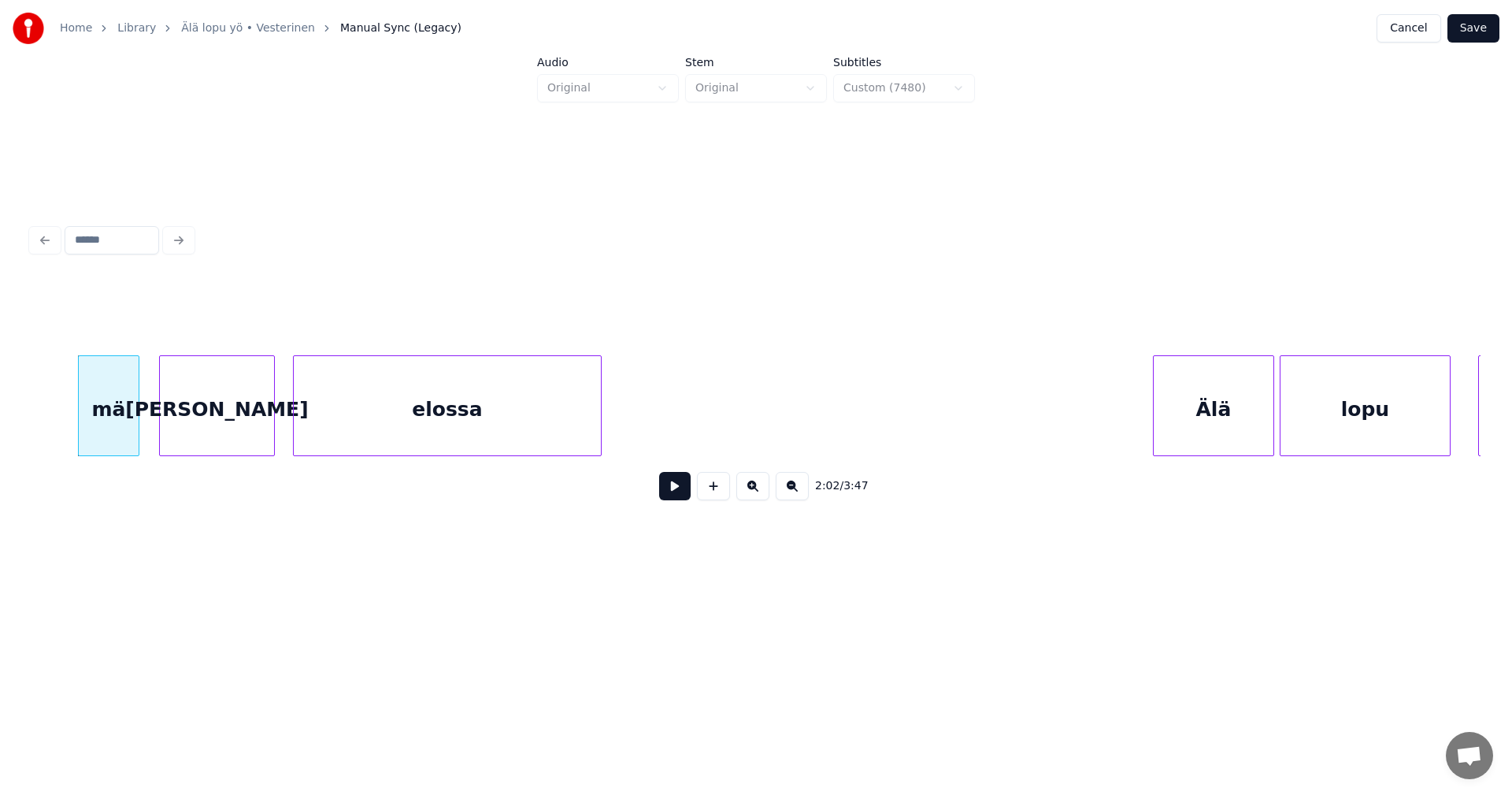
click at [189, 428] on div "[PERSON_NAME]" at bounding box center [217, 410] width 115 height 107
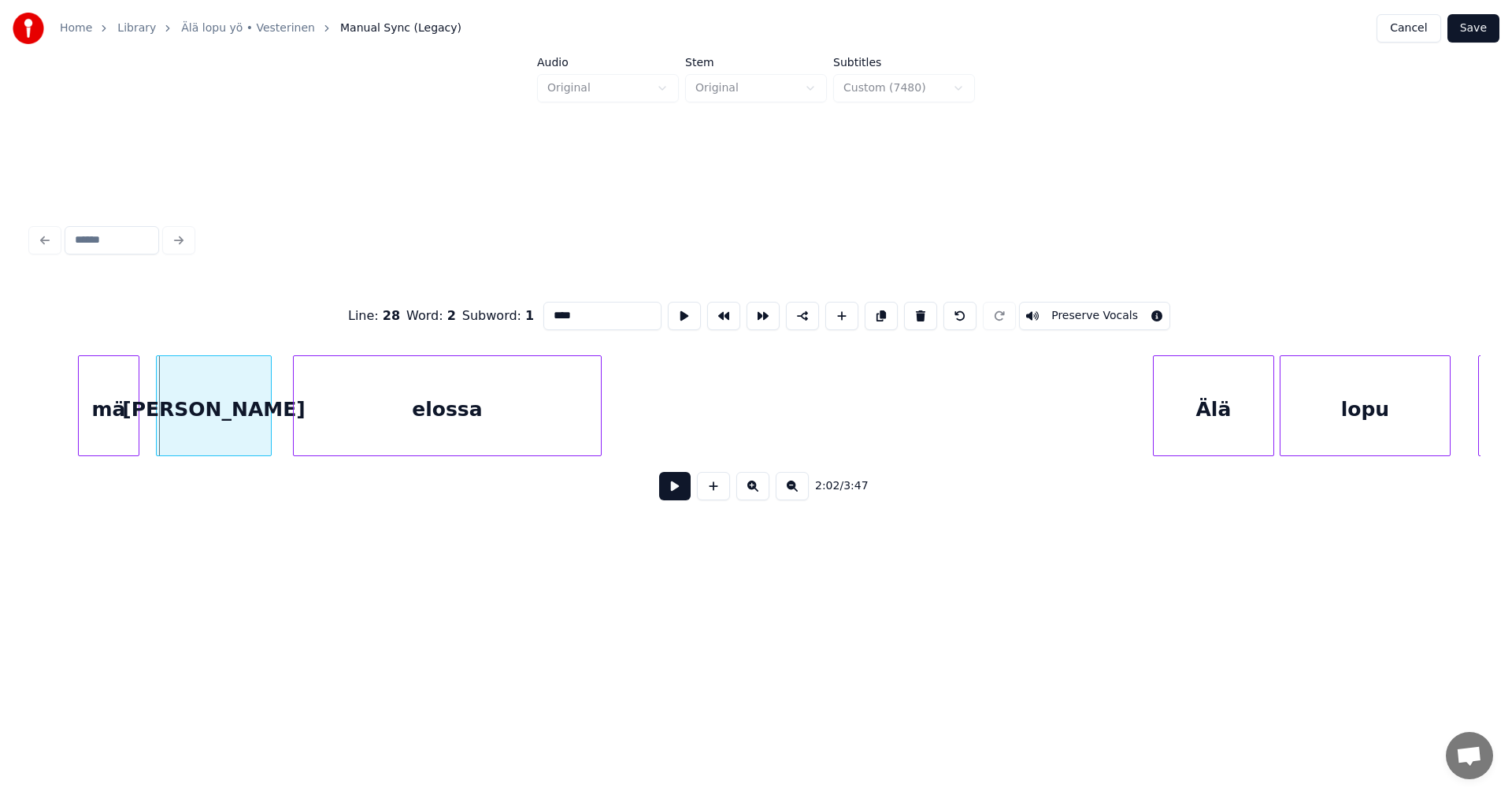
click at [189, 434] on div "[PERSON_NAME]" at bounding box center [214, 410] width 115 height 107
click at [127, 433] on div "mä" at bounding box center [108, 410] width 60 height 107
type input "**"
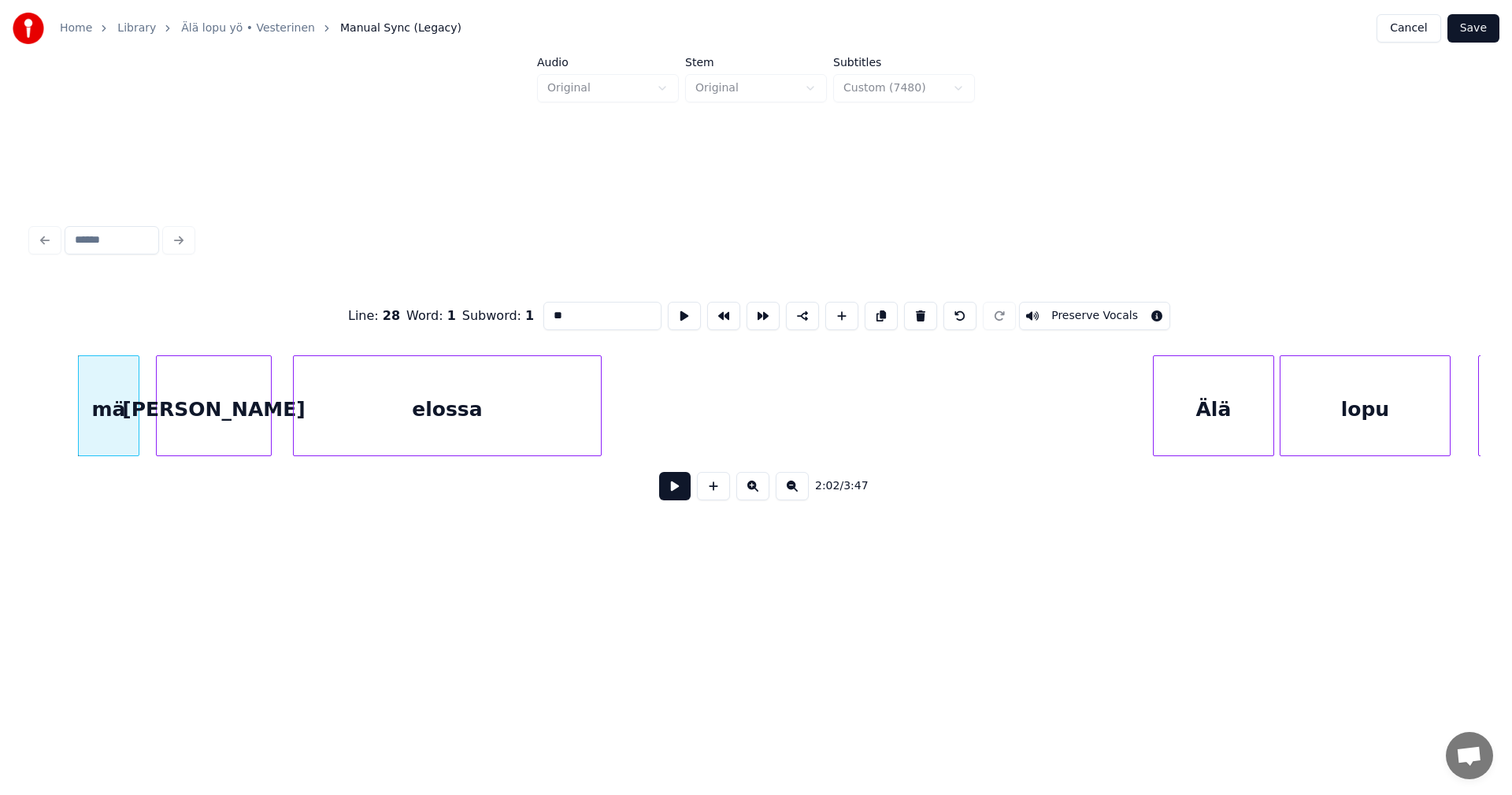
click at [677, 489] on button at bounding box center [675, 485] width 31 height 29
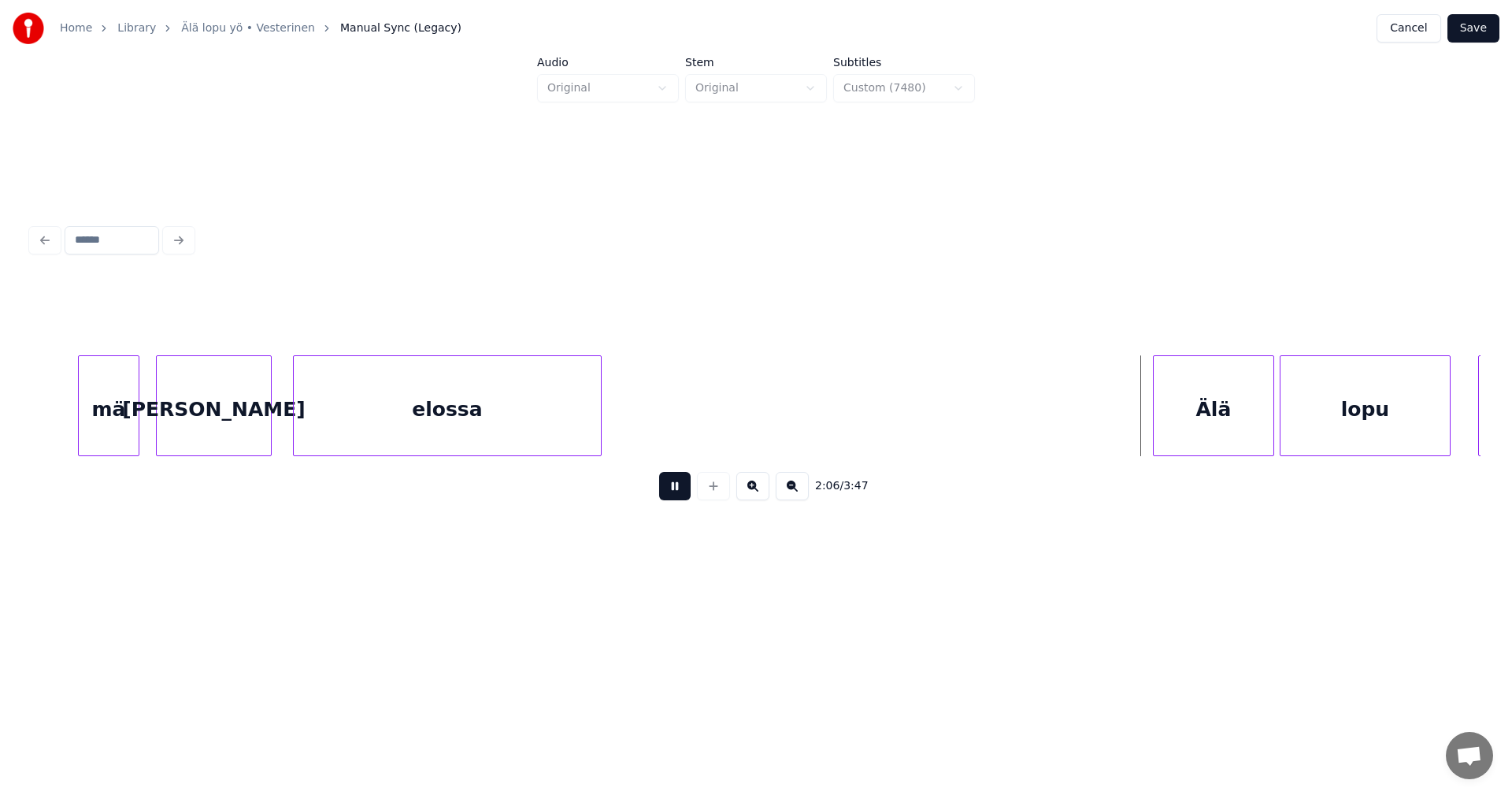
click at [680, 487] on button at bounding box center [675, 485] width 31 height 29
click at [1195, 422] on div "Älä" at bounding box center [1204, 410] width 120 height 107
click at [687, 494] on button at bounding box center [675, 485] width 31 height 29
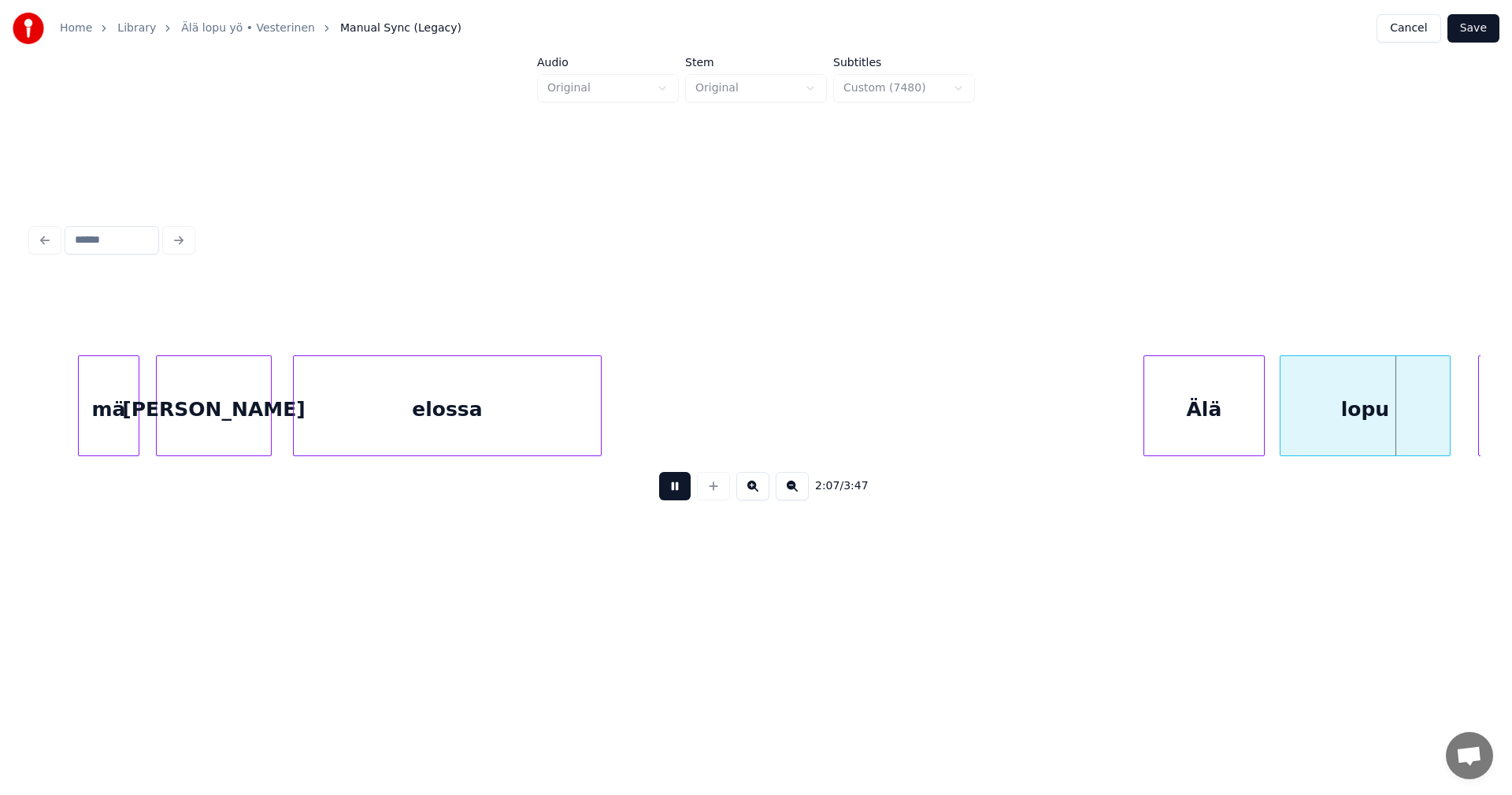
click at [685, 493] on button at bounding box center [675, 485] width 31 height 29
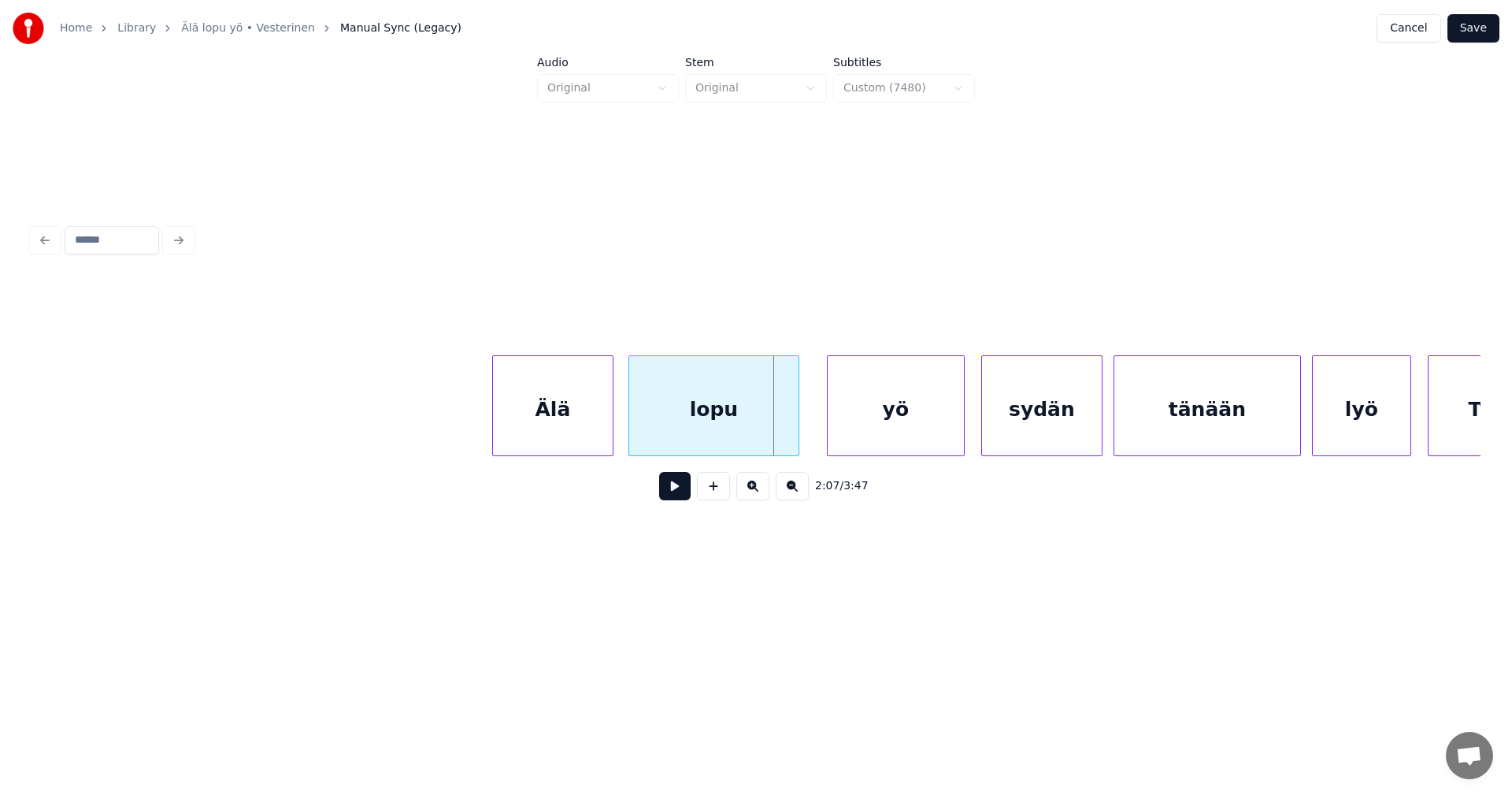
scroll to position [0, 34420]
click at [765, 432] on div at bounding box center [766, 405] width 5 height 99
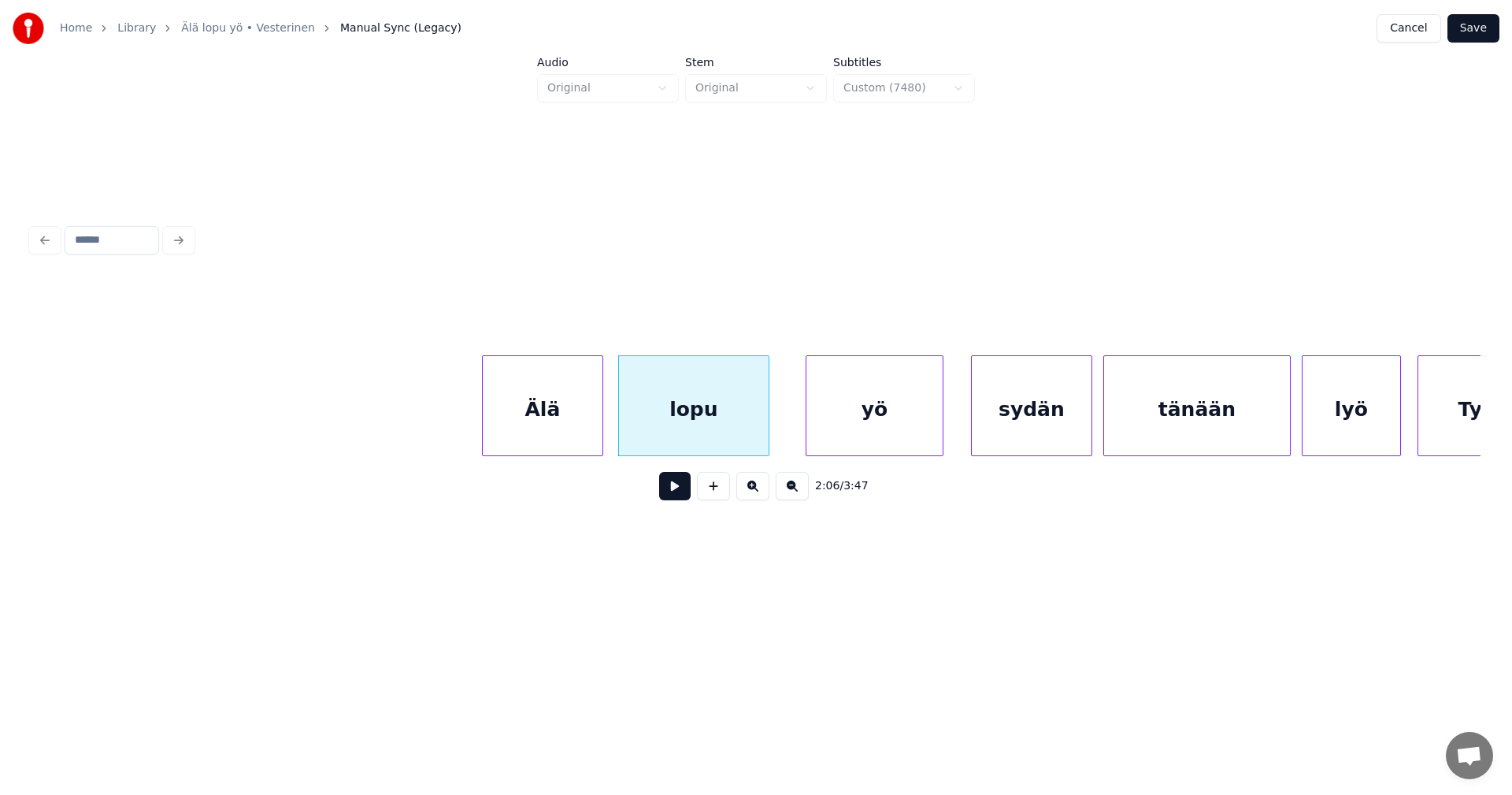
click at [846, 436] on div "yö" at bounding box center [874, 410] width 136 height 107
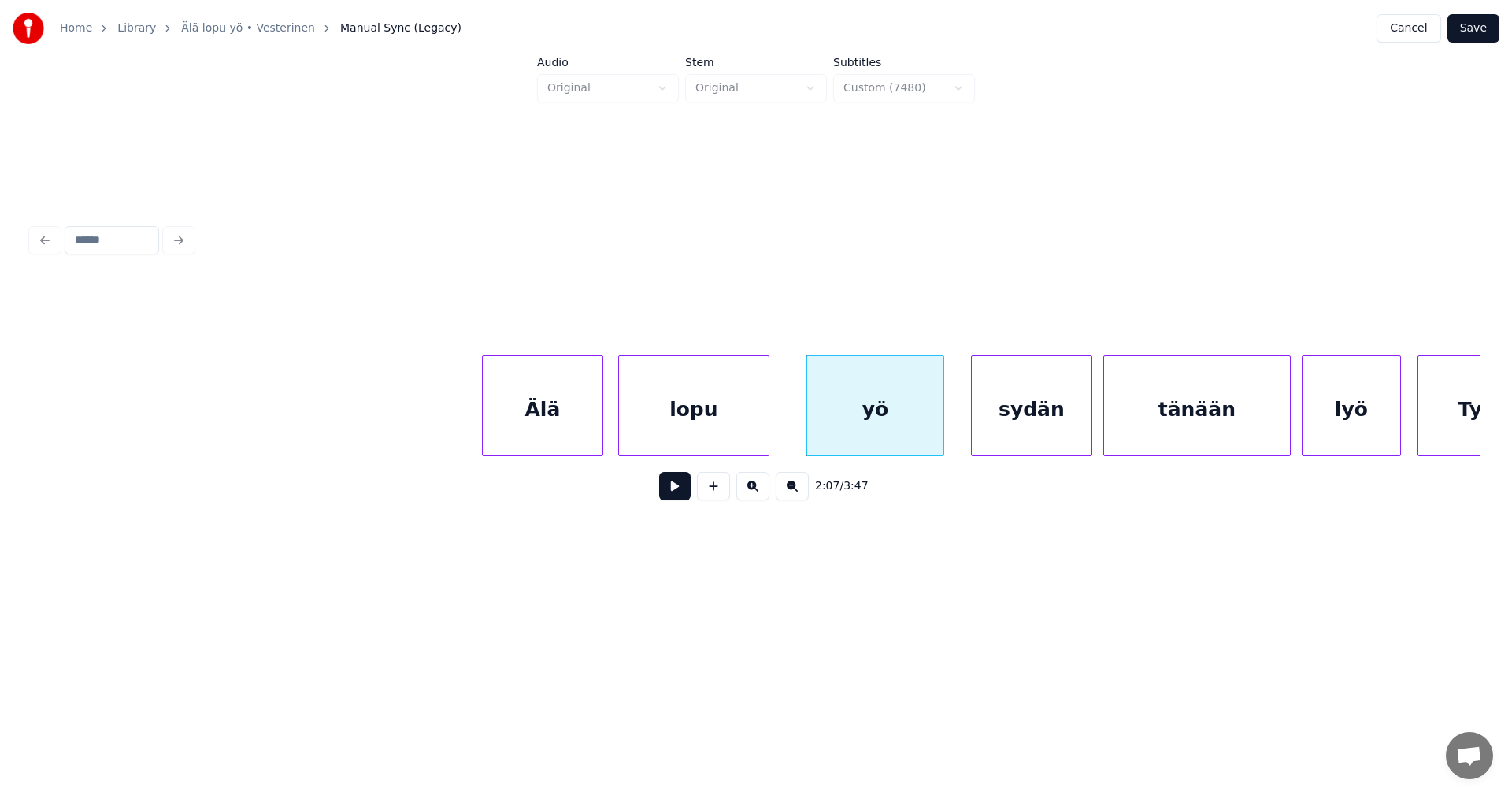
click at [680, 495] on button at bounding box center [675, 485] width 31 height 29
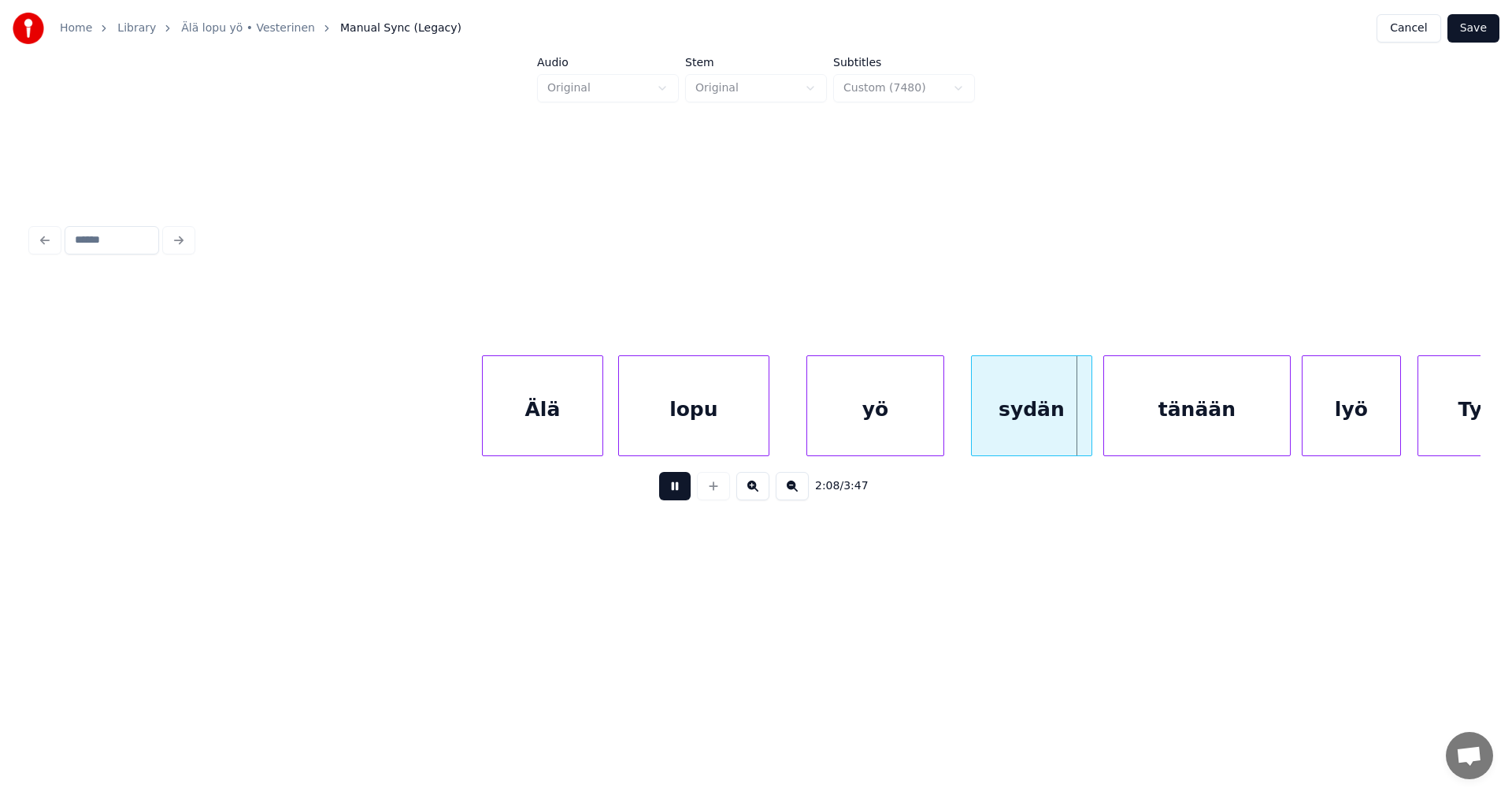
drag, startPoint x: 680, startPoint y: 495, endPoint x: 711, endPoint y: 487, distance: 32.0
click at [682, 495] on button at bounding box center [675, 485] width 31 height 29
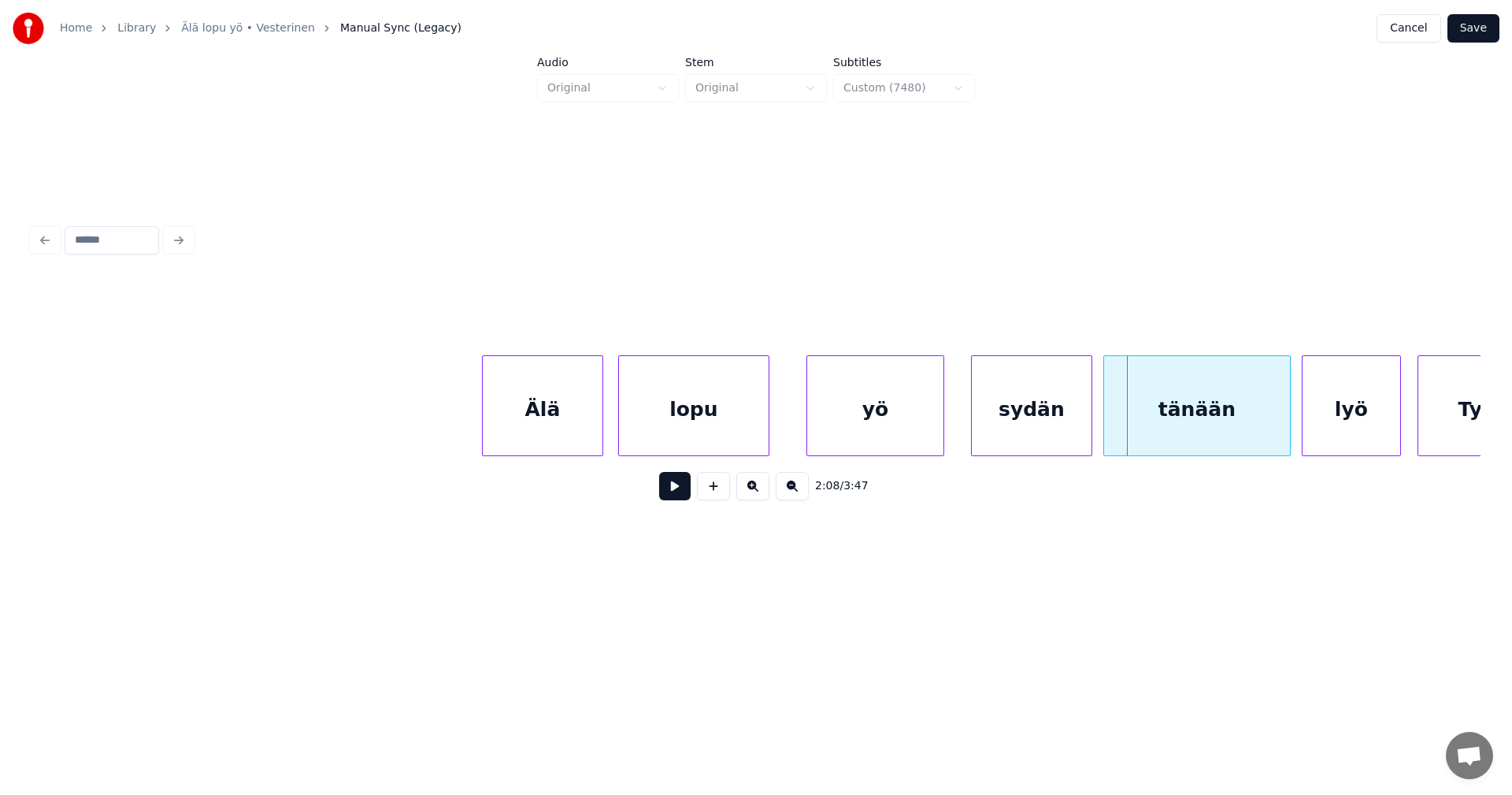
click at [1007, 430] on div "sydän" at bounding box center [1032, 410] width 120 height 107
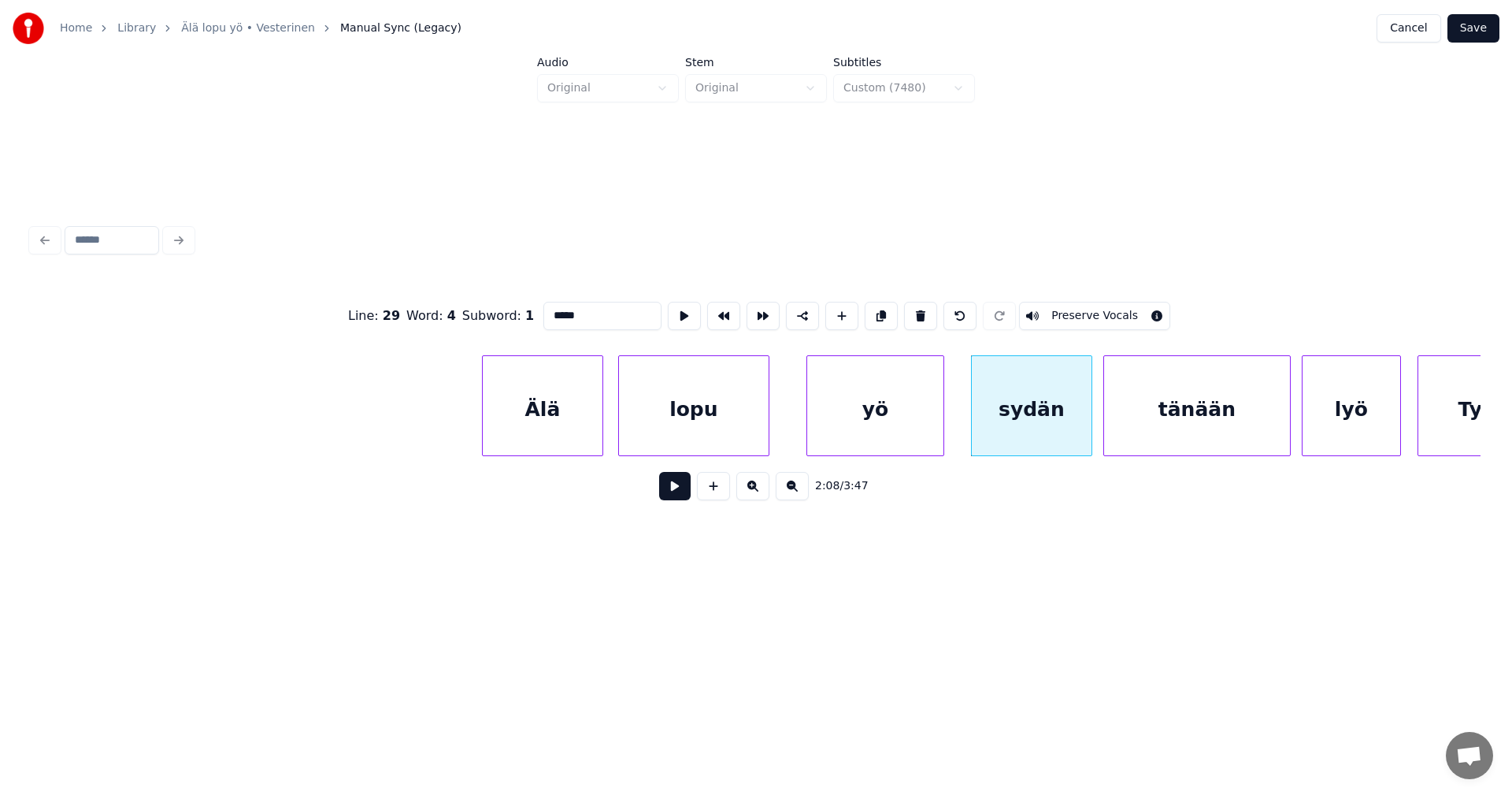
click at [682, 491] on button at bounding box center [675, 485] width 31 height 29
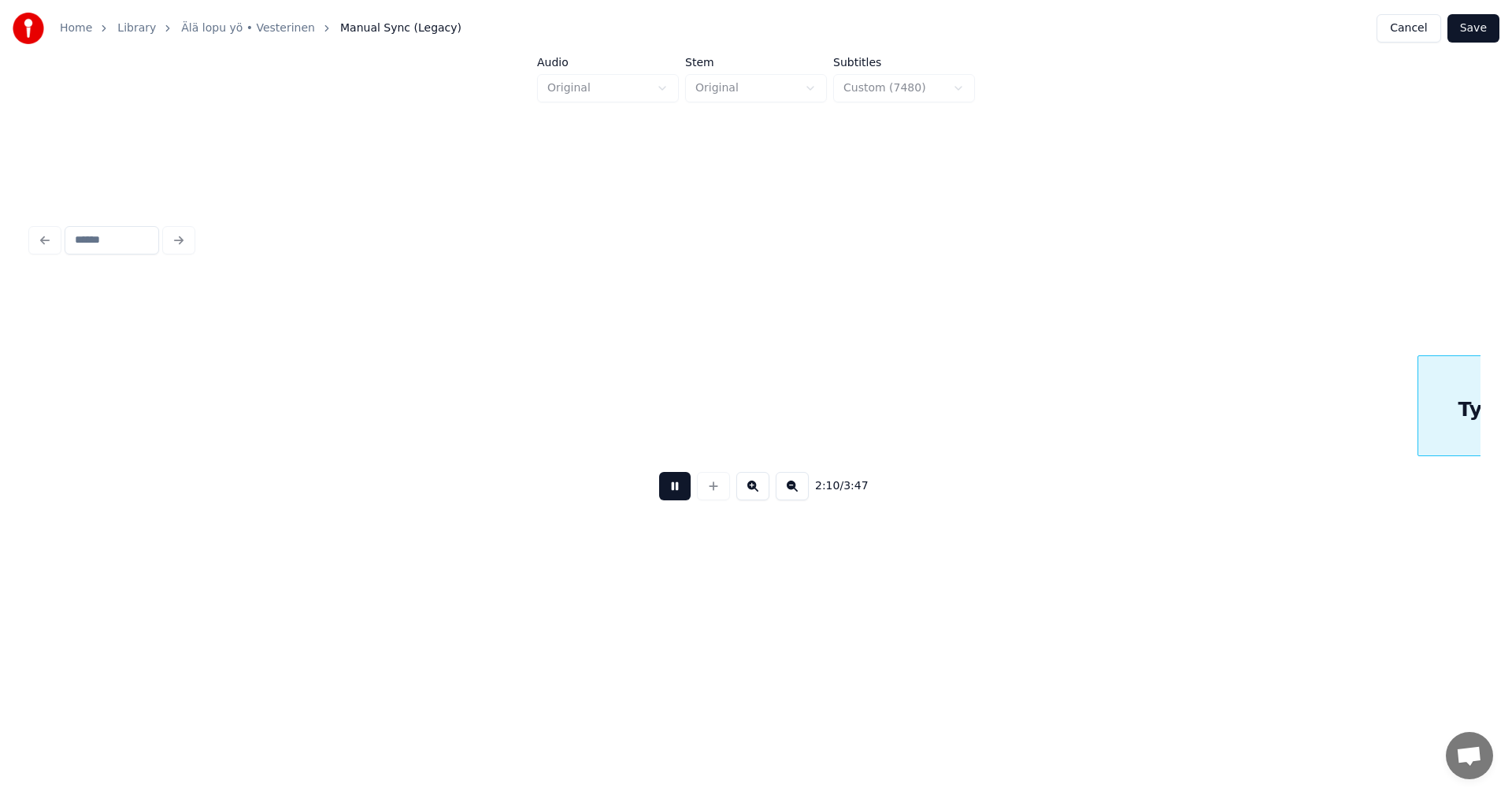
scroll to position [0, 35869]
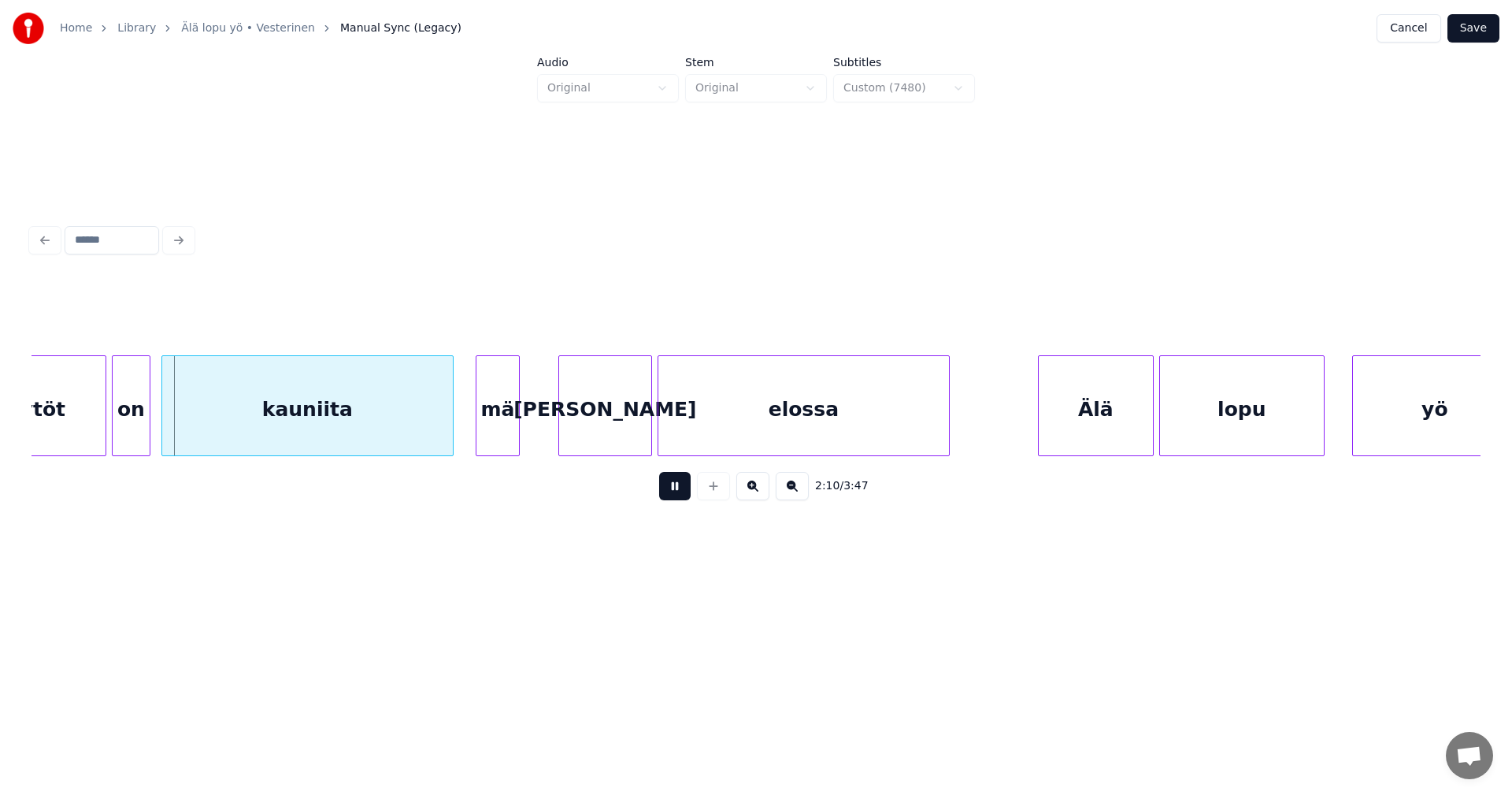
drag, startPoint x: 684, startPoint y: 490, endPoint x: 676, endPoint y: 489, distance: 8.1
click at [684, 489] on button at bounding box center [675, 485] width 31 height 29
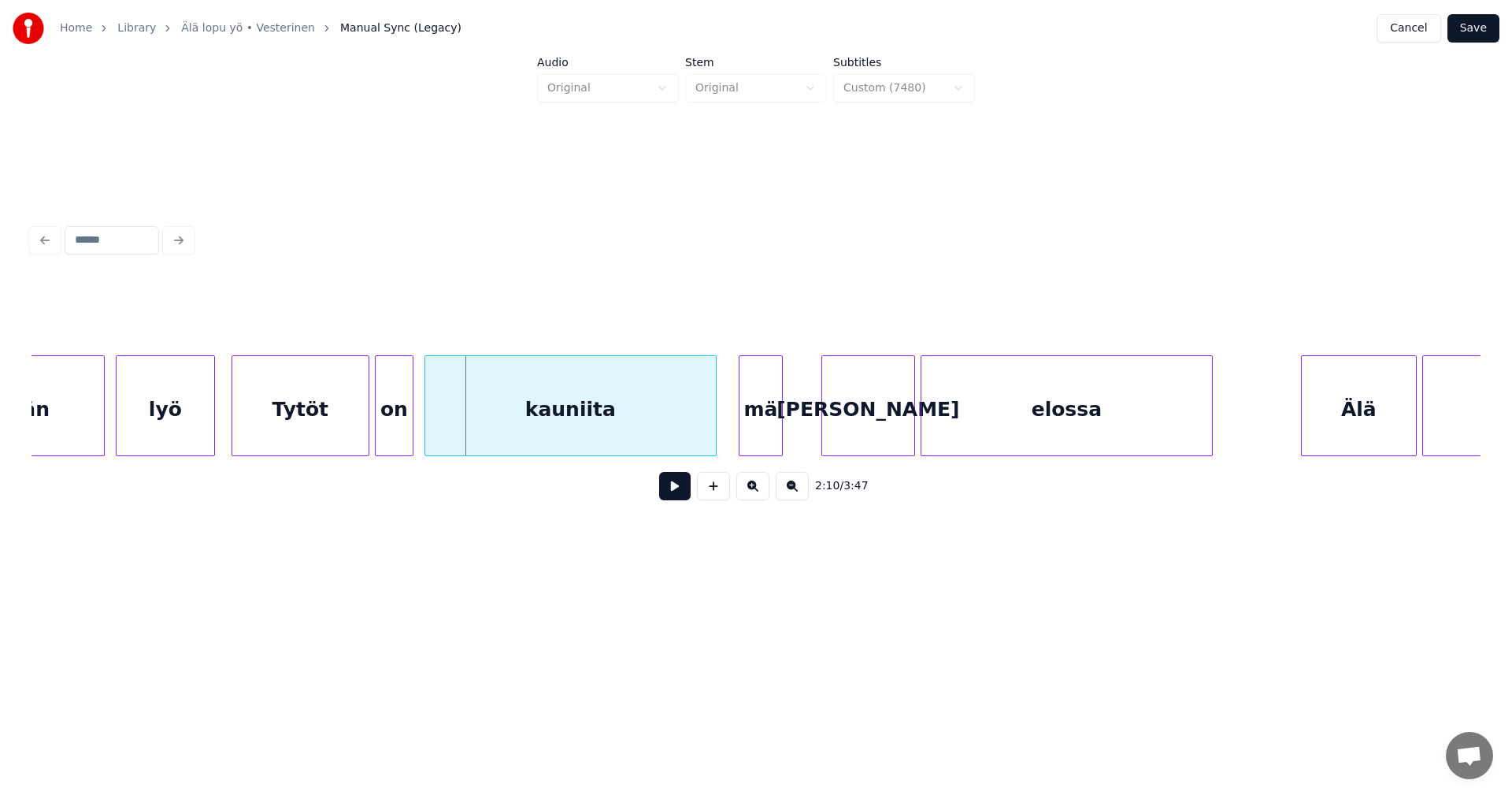
scroll to position [0, 35586]
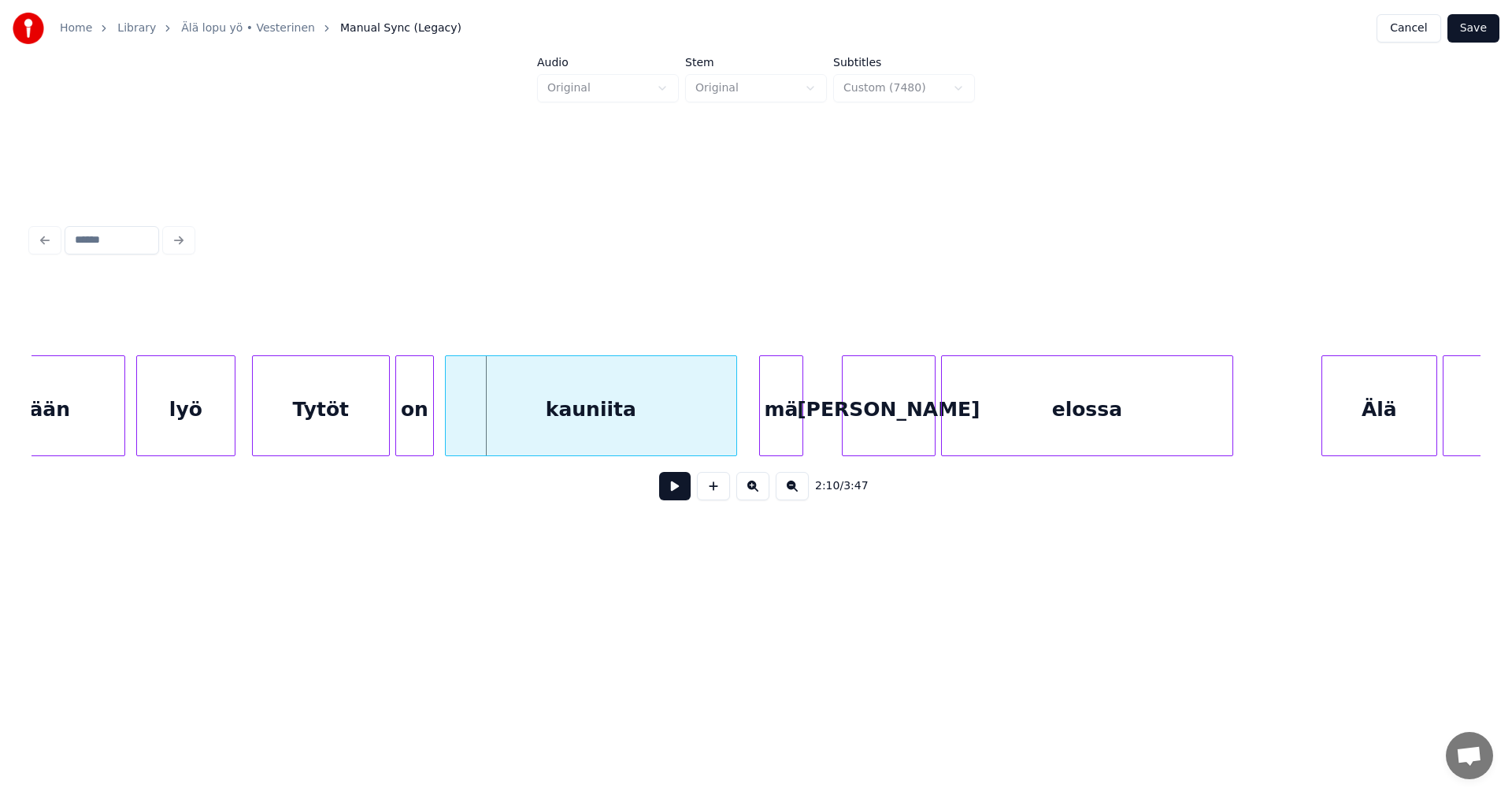
click at [317, 409] on div "Tytöt" at bounding box center [321, 410] width 136 height 107
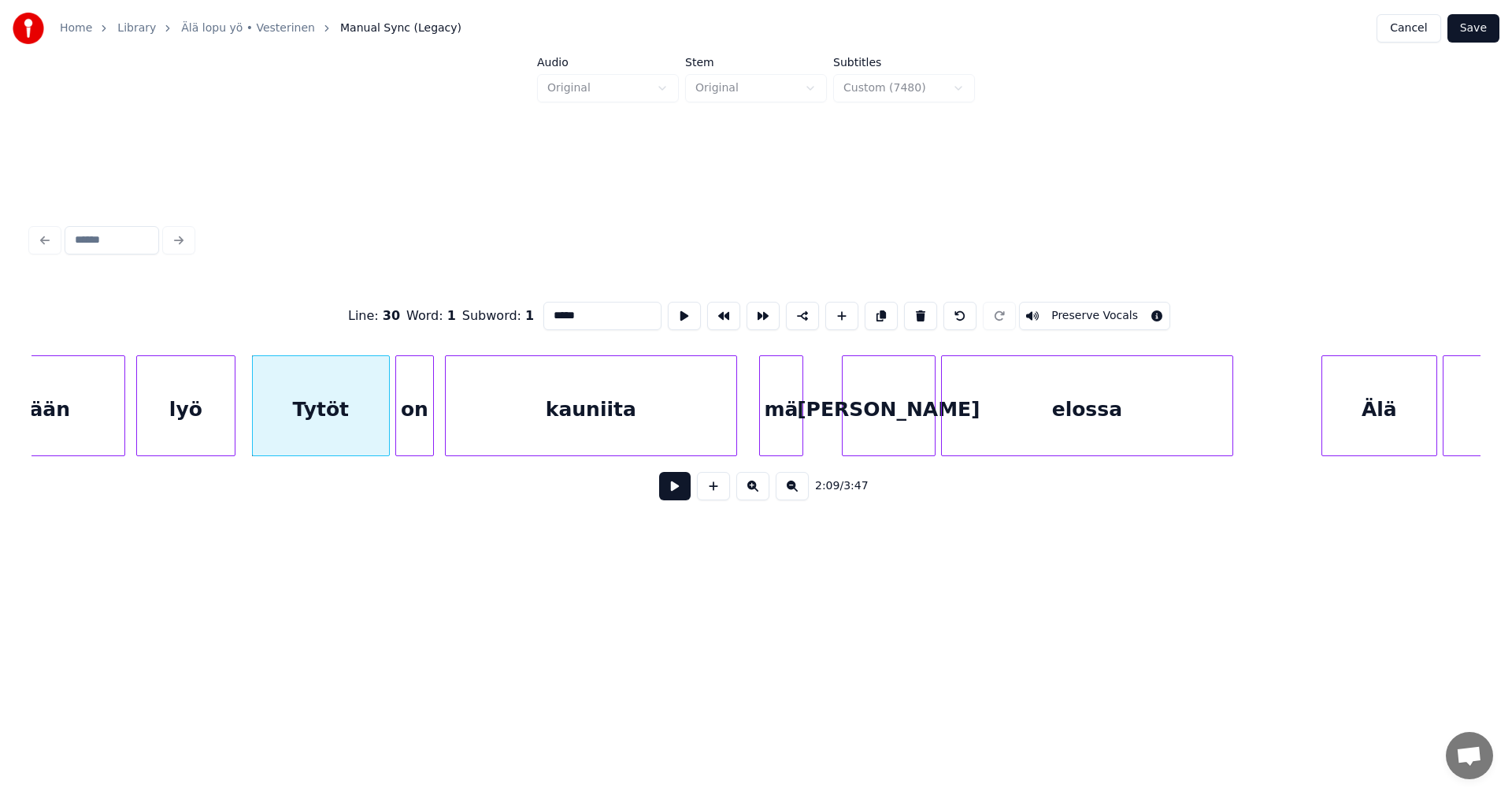
click at [552, 308] on input "*****" at bounding box center [603, 315] width 118 height 29
type input "*****"
click at [677, 493] on button at bounding box center [675, 485] width 31 height 29
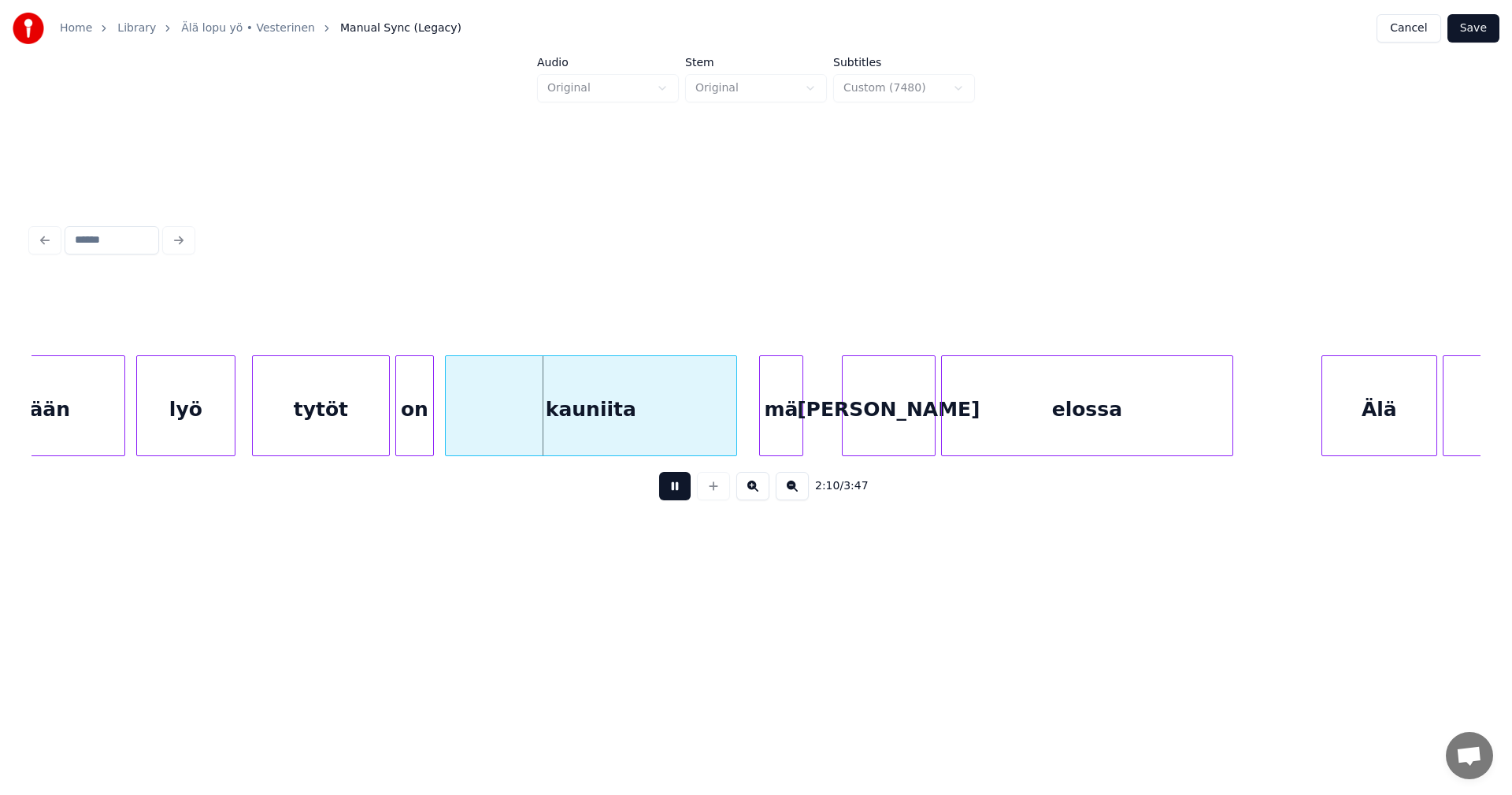
drag, startPoint x: 681, startPoint y: 493, endPoint x: 576, endPoint y: 483, distance: 105.5
click at [642, 486] on div "2:10 / 3:47" at bounding box center [756, 485] width 1424 height 34
click at [360, 411] on div "tytöt" at bounding box center [321, 410] width 136 height 107
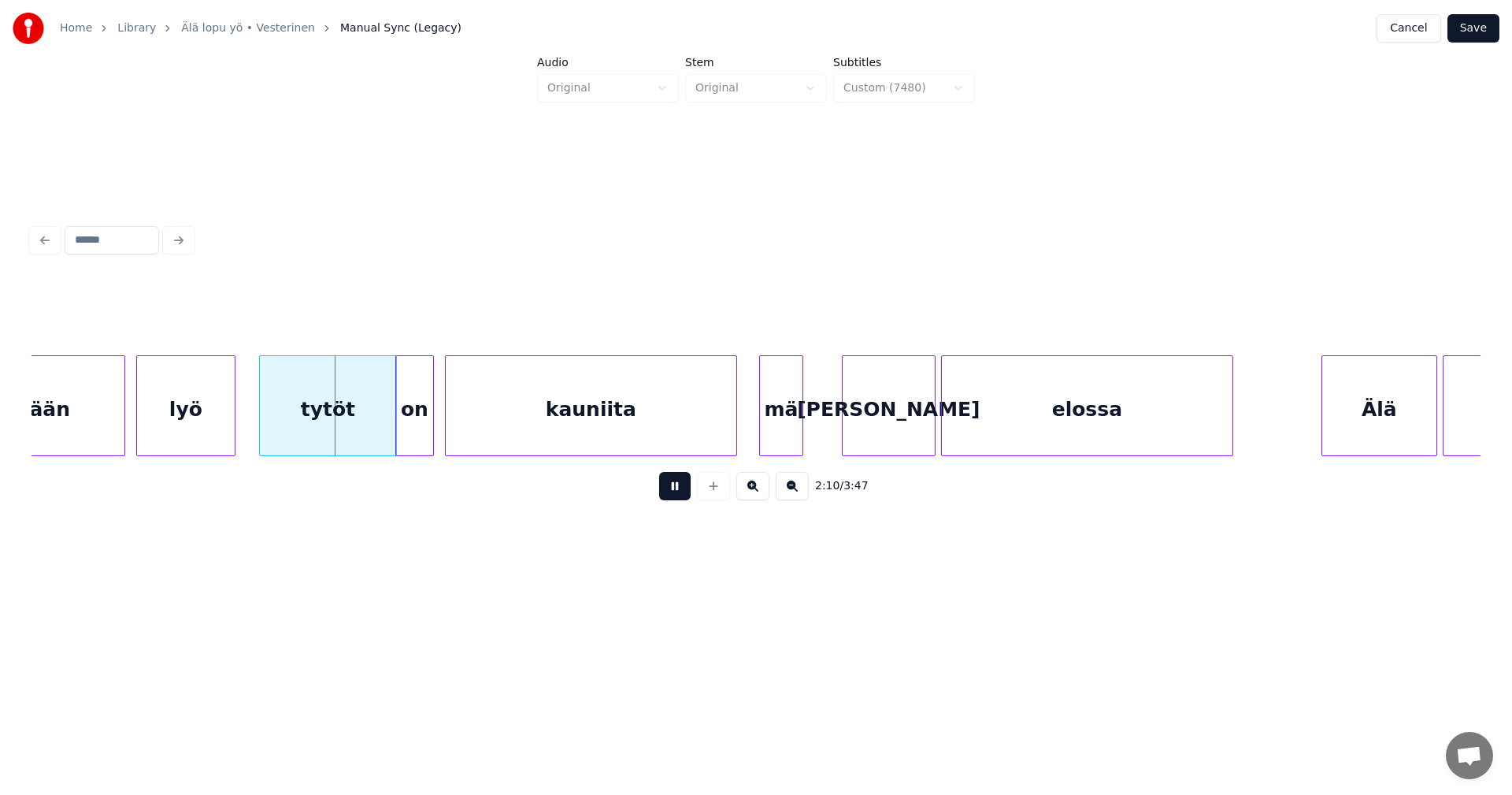
click at [679, 492] on button at bounding box center [675, 485] width 31 height 29
click at [674, 493] on button at bounding box center [675, 485] width 31 height 29
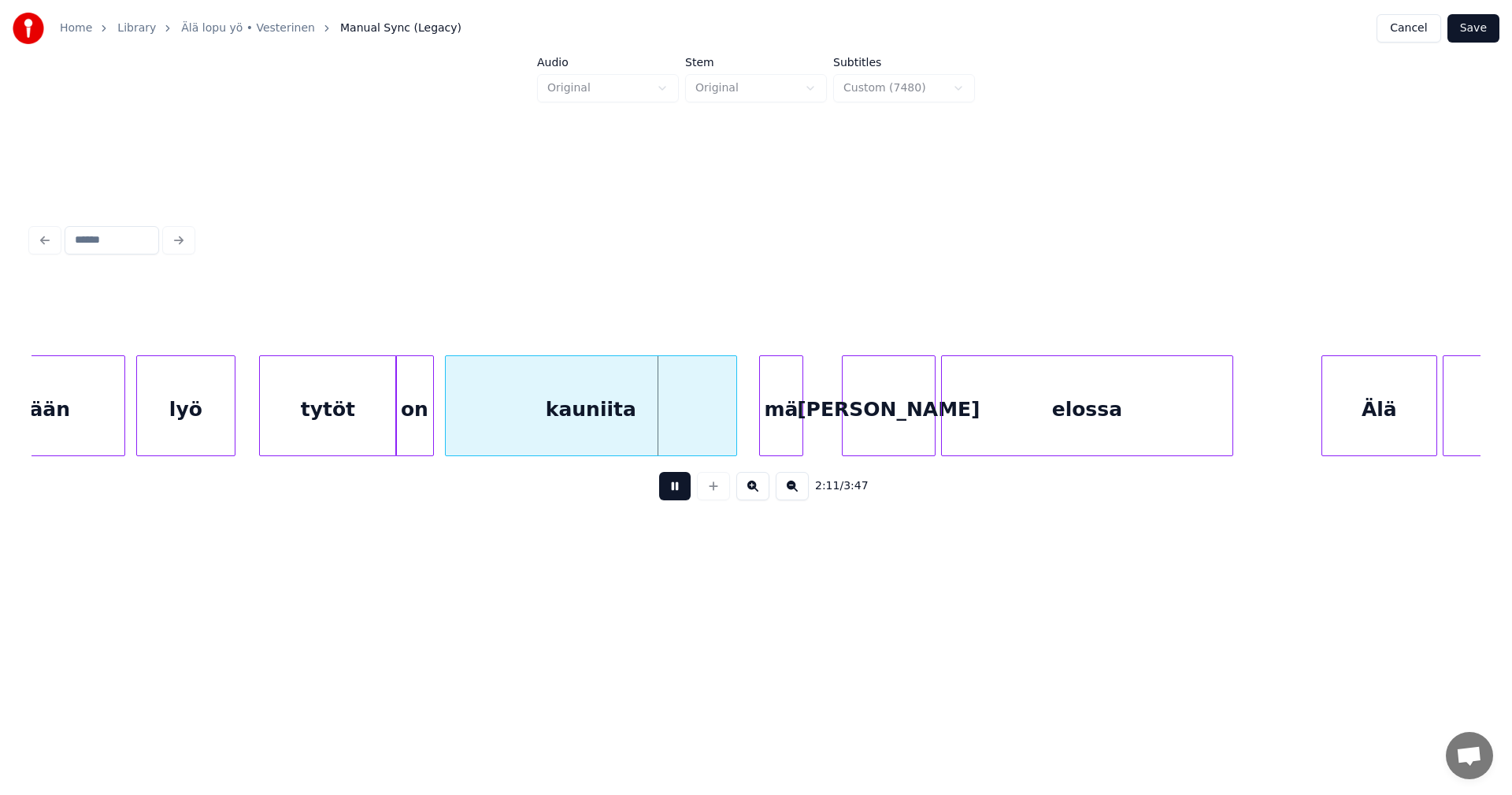
click at [685, 495] on button at bounding box center [675, 485] width 31 height 29
click at [328, 423] on div "tytöt" at bounding box center [319, 410] width 136 height 107
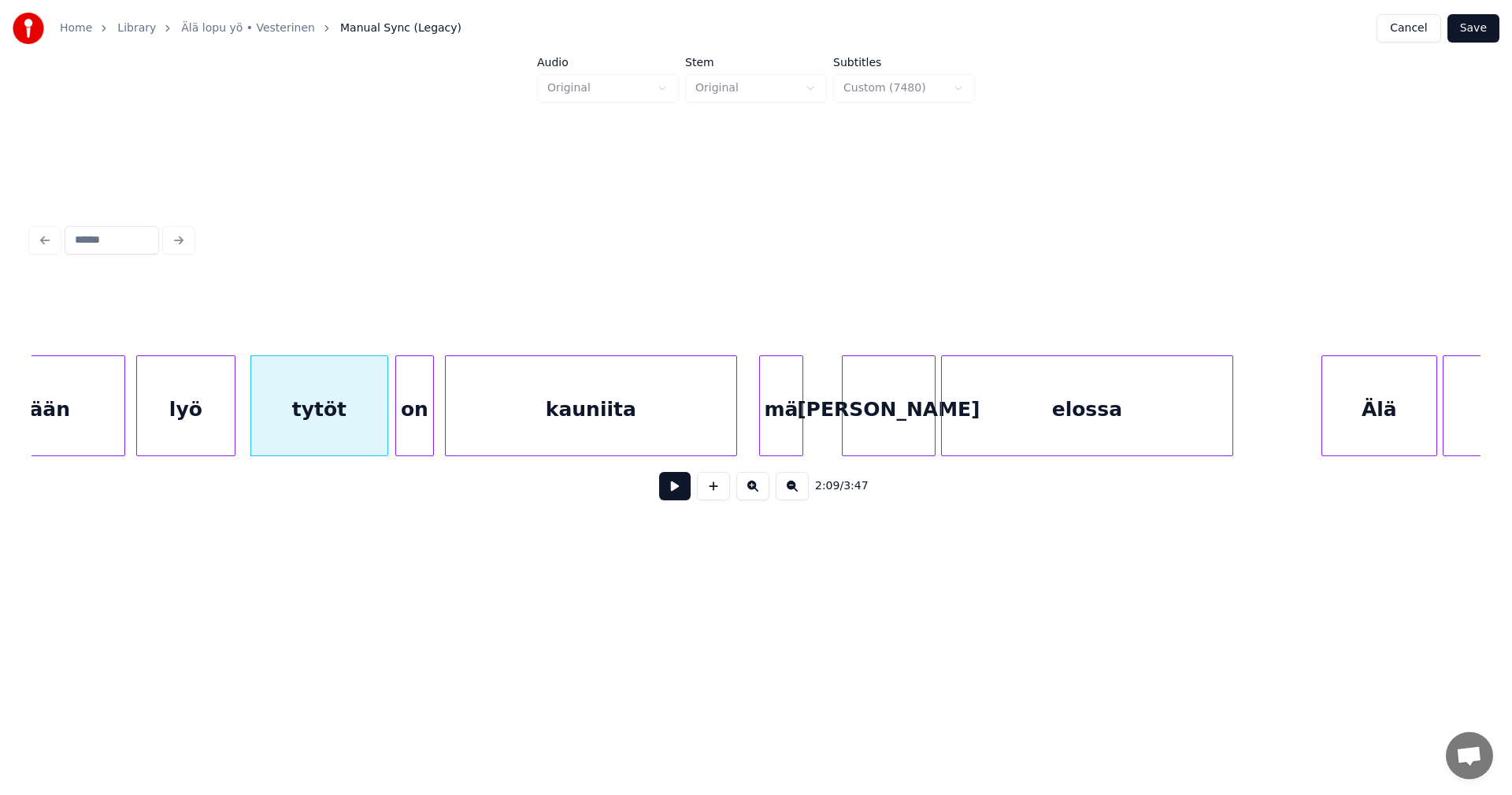
click at [674, 491] on button at bounding box center [675, 485] width 31 height 29
click at [673, 492] on button at bounding box center [675, 485] width 31 height 29
click at [366, 431] on div at bounding box center [368, 405] width 5 height 99
click at [399, 432] on div "on" at bounding box center [402, 410] width 37 height 107
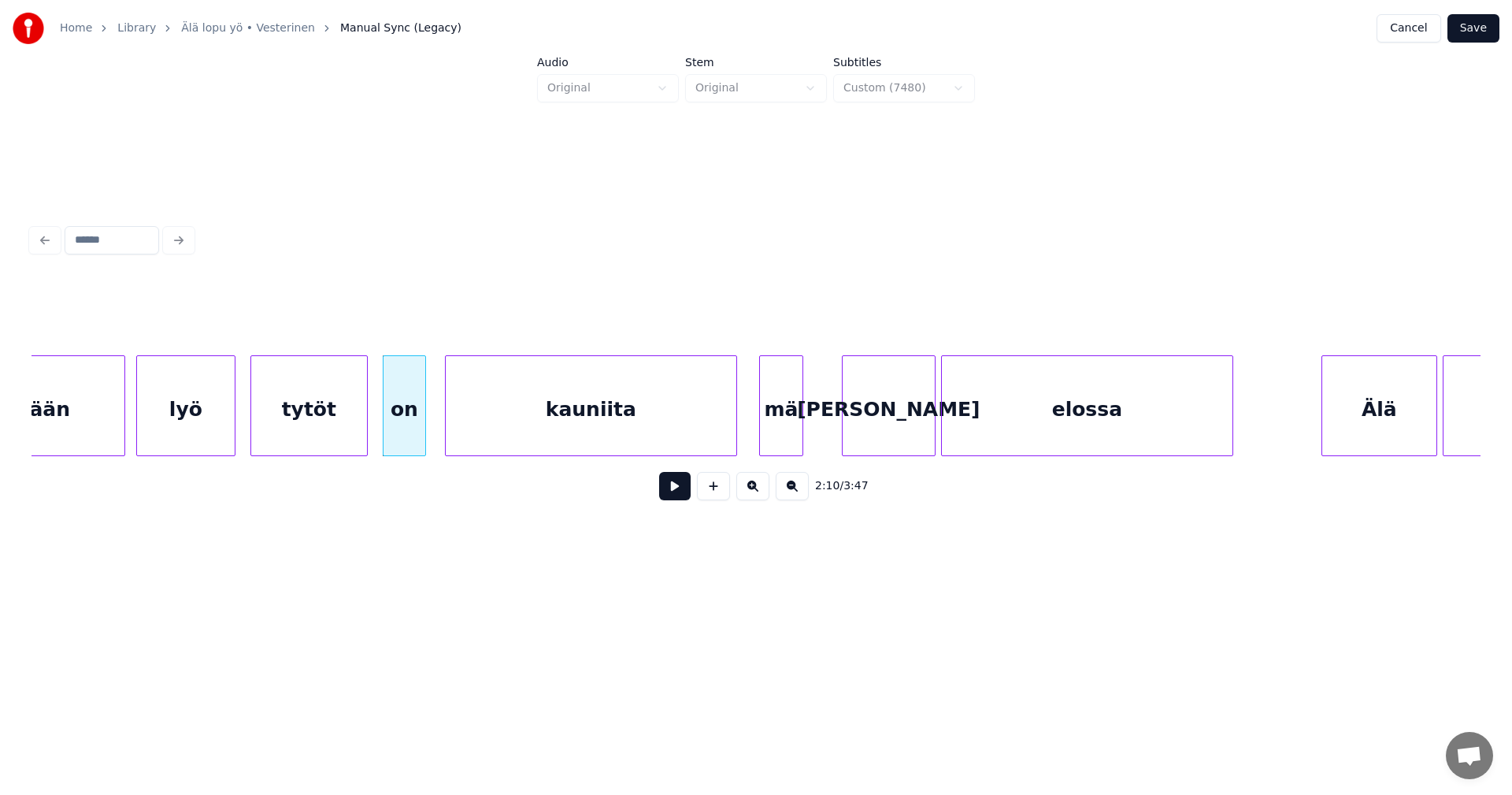
click at [423, 431] on div at bounding box center [422, 405] width 5 height 99
click at [665, 496] on button at bounding box center [675, 485] width 31 height 29
click at [670, 495] on button at bounding box center [675, 485] width 31 height 29
click at [857, 434] on div "[PERSON_NAME]" at bounding box center [879, 410] width 92 height 107
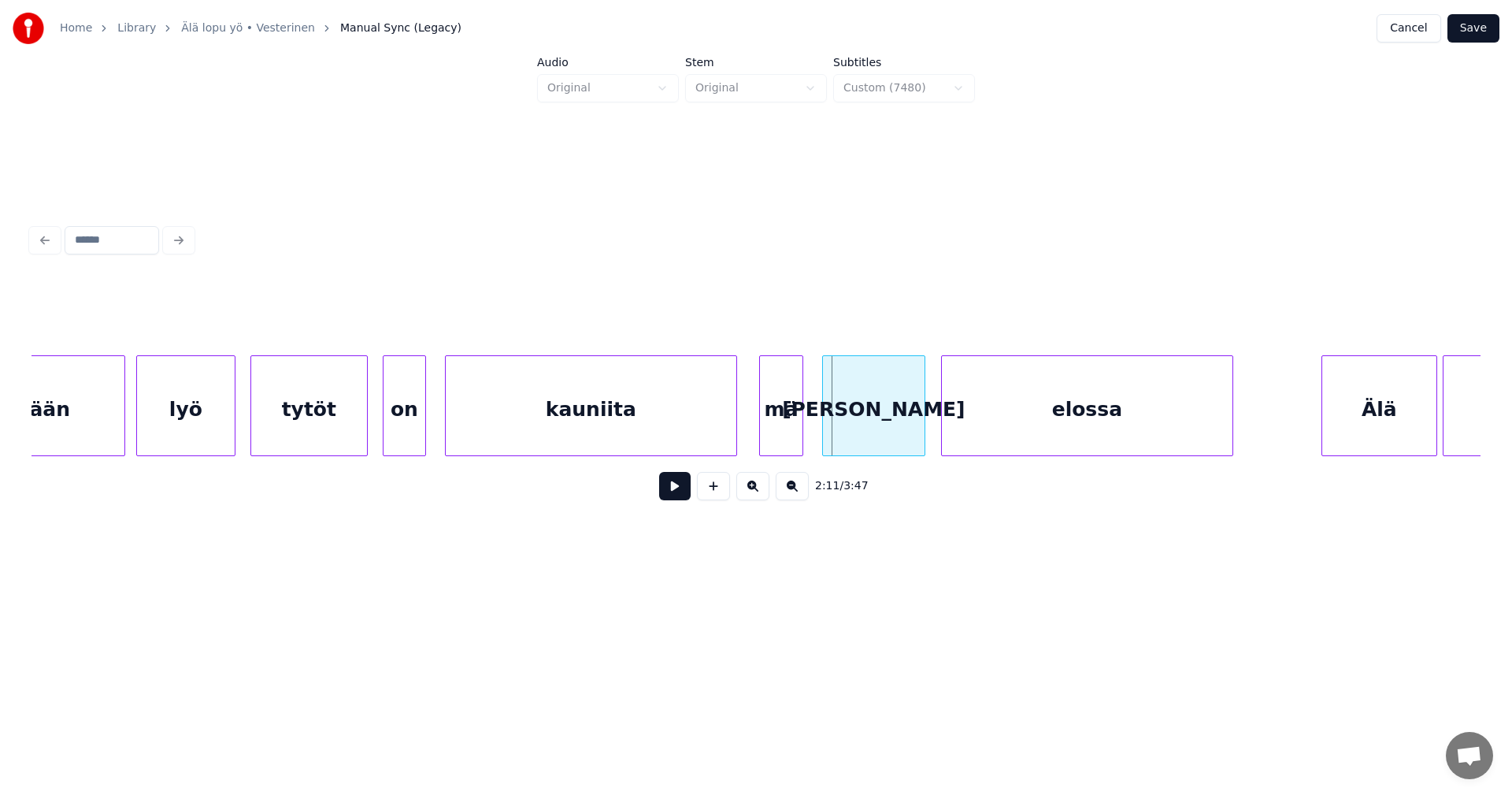
click at [826, 431] on div at bounding box center [825, 405] width 5 height 99
click at [684, 488] on button at bounding box center [675, 485] width 31 height 29
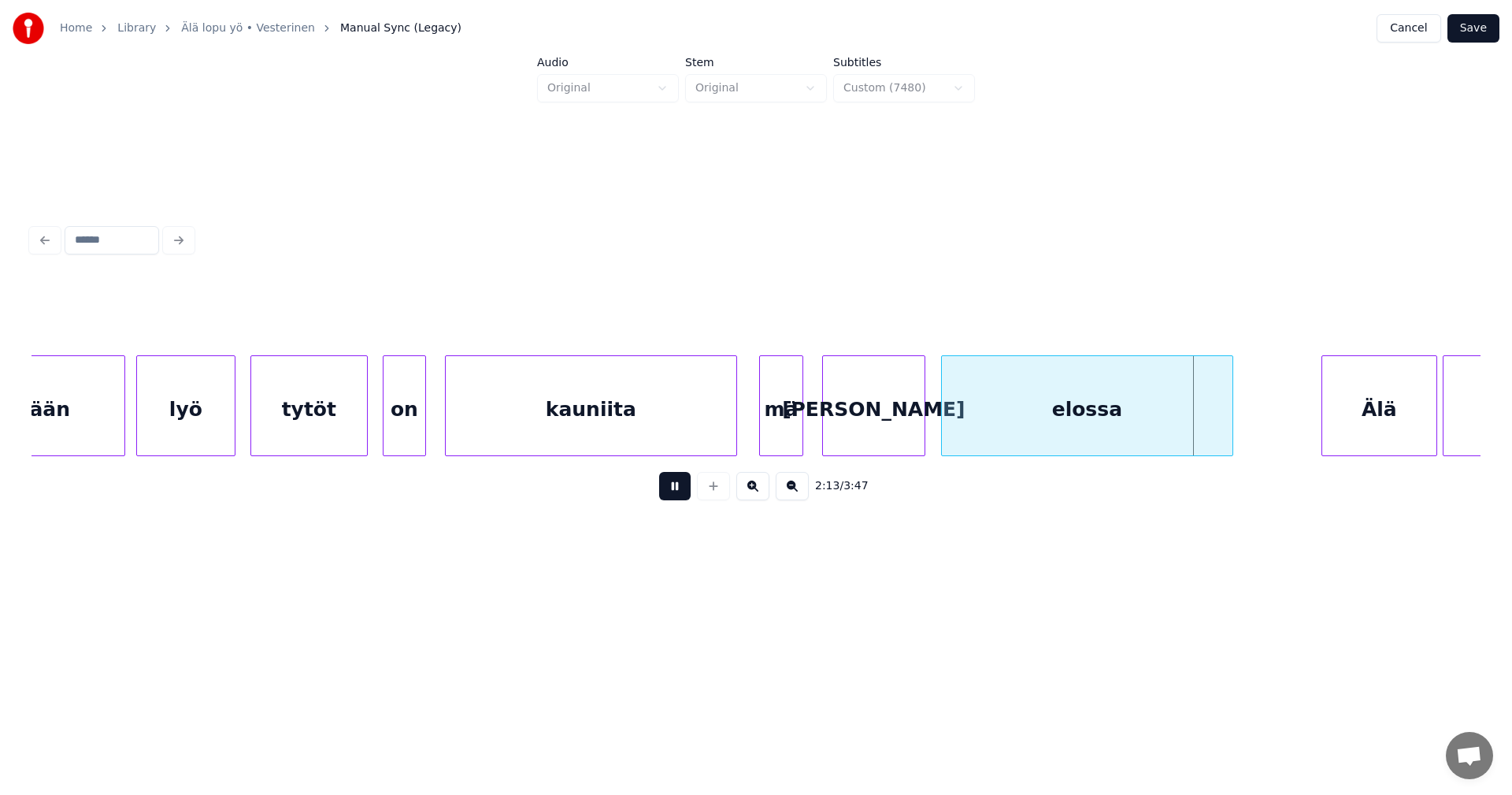
click at [685, 487] on button at bounding box center [675, 485] width 31 height 29
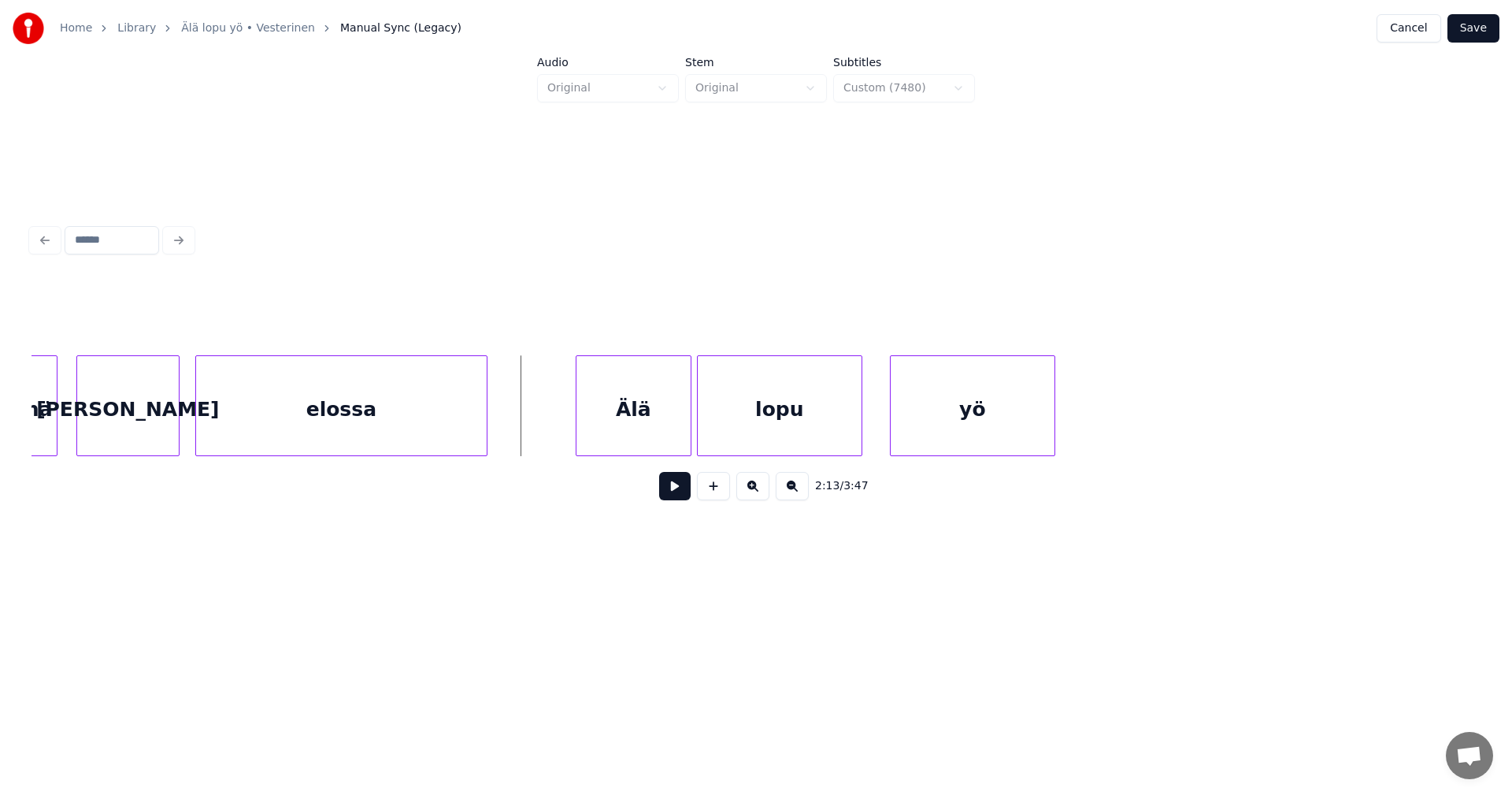
scroll to position [0, 36342]
click at [592, 413] on div "Älä" at bounding box center [604, 410] width 115 height 107
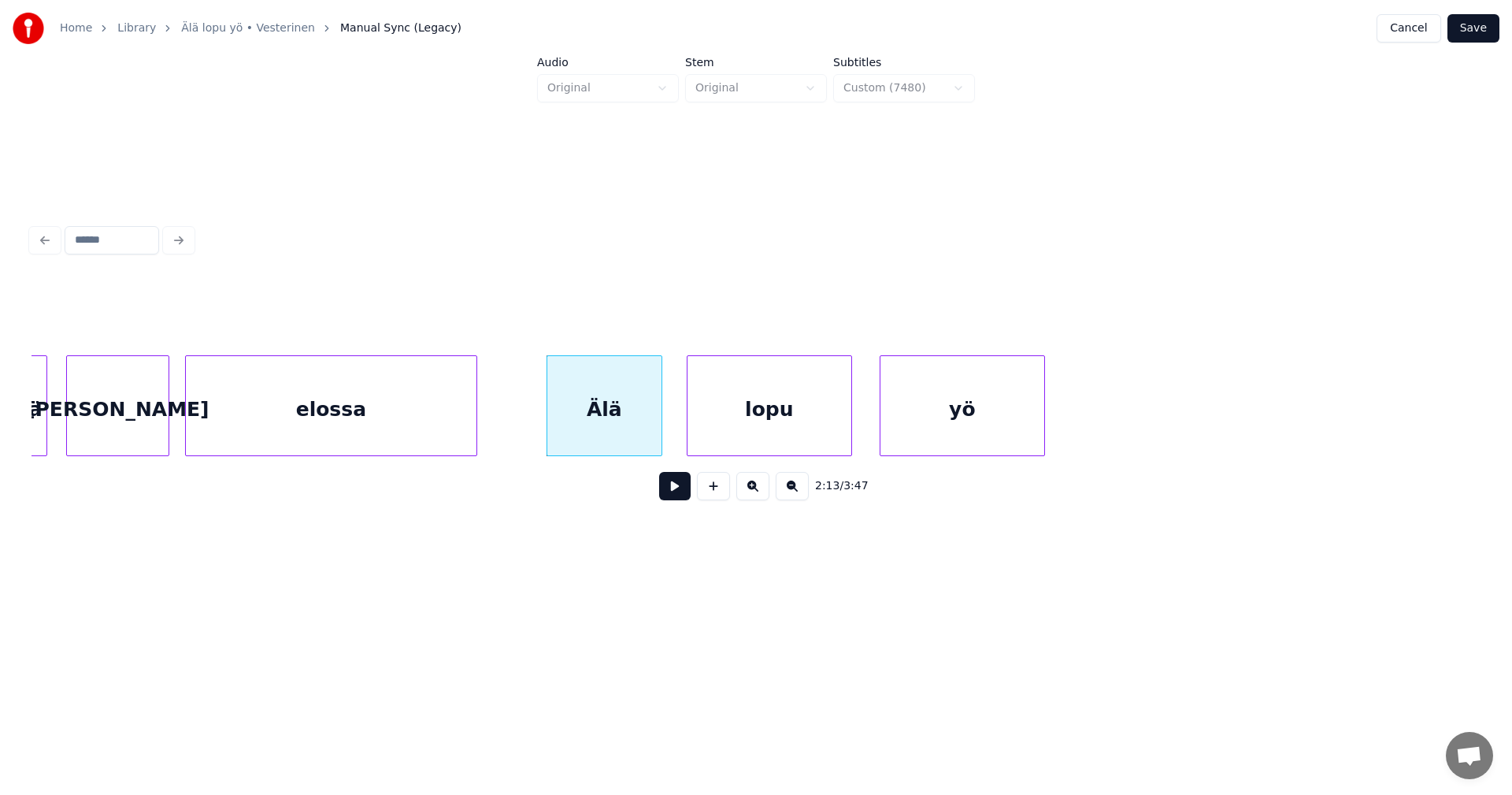
click at [677, 491] on button at bounding box center [675, 485] width 31 height 29
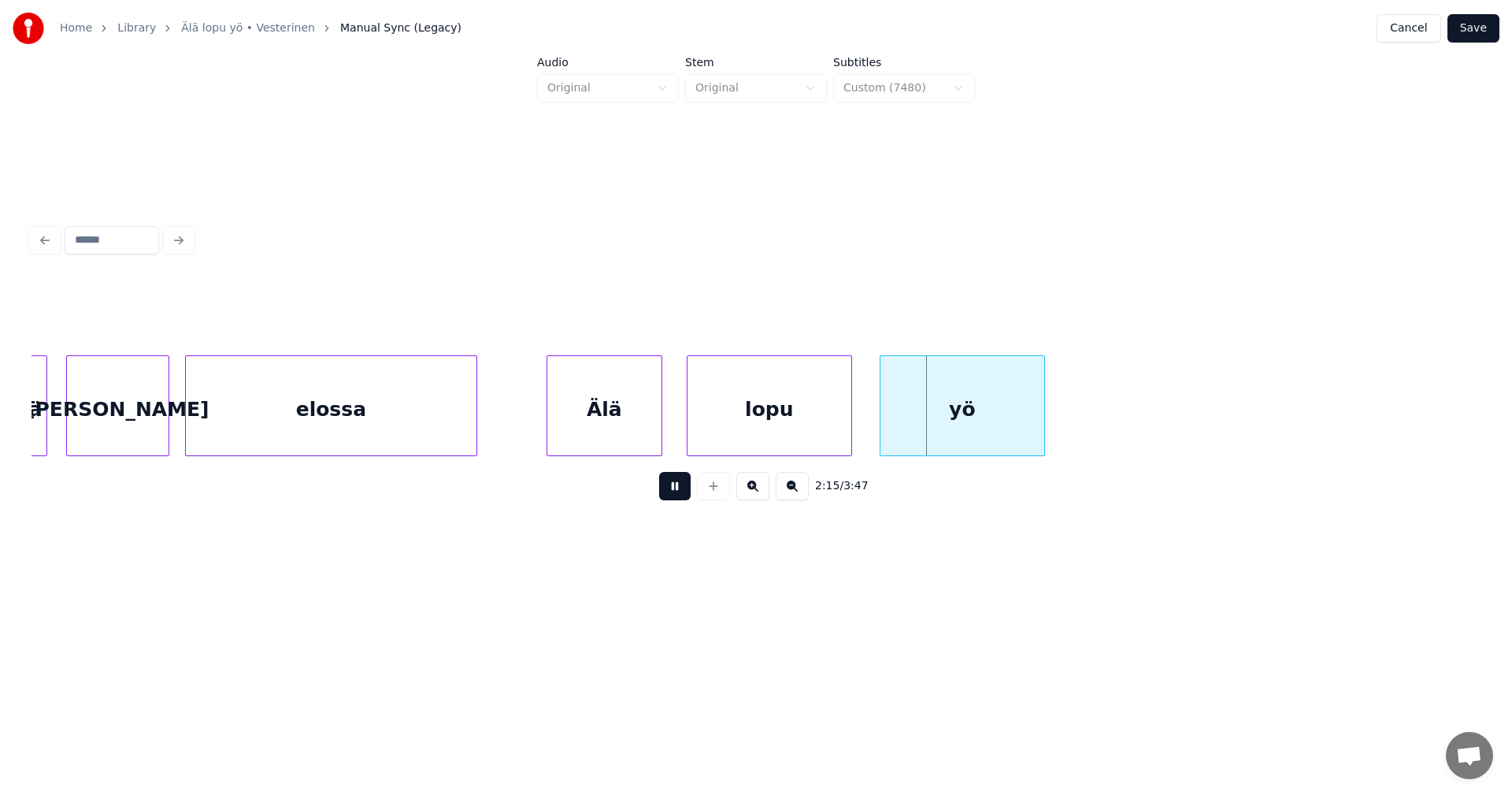
click at [685, 489] on button at bounding box center [675, 485] width 31 height 29
click at [931, 421] on div "yö" at bounding box center [955, 410] width 164 height 107
click at [415, 409] on div "elossa" at bounding box center [331, 410] width 290 height 107
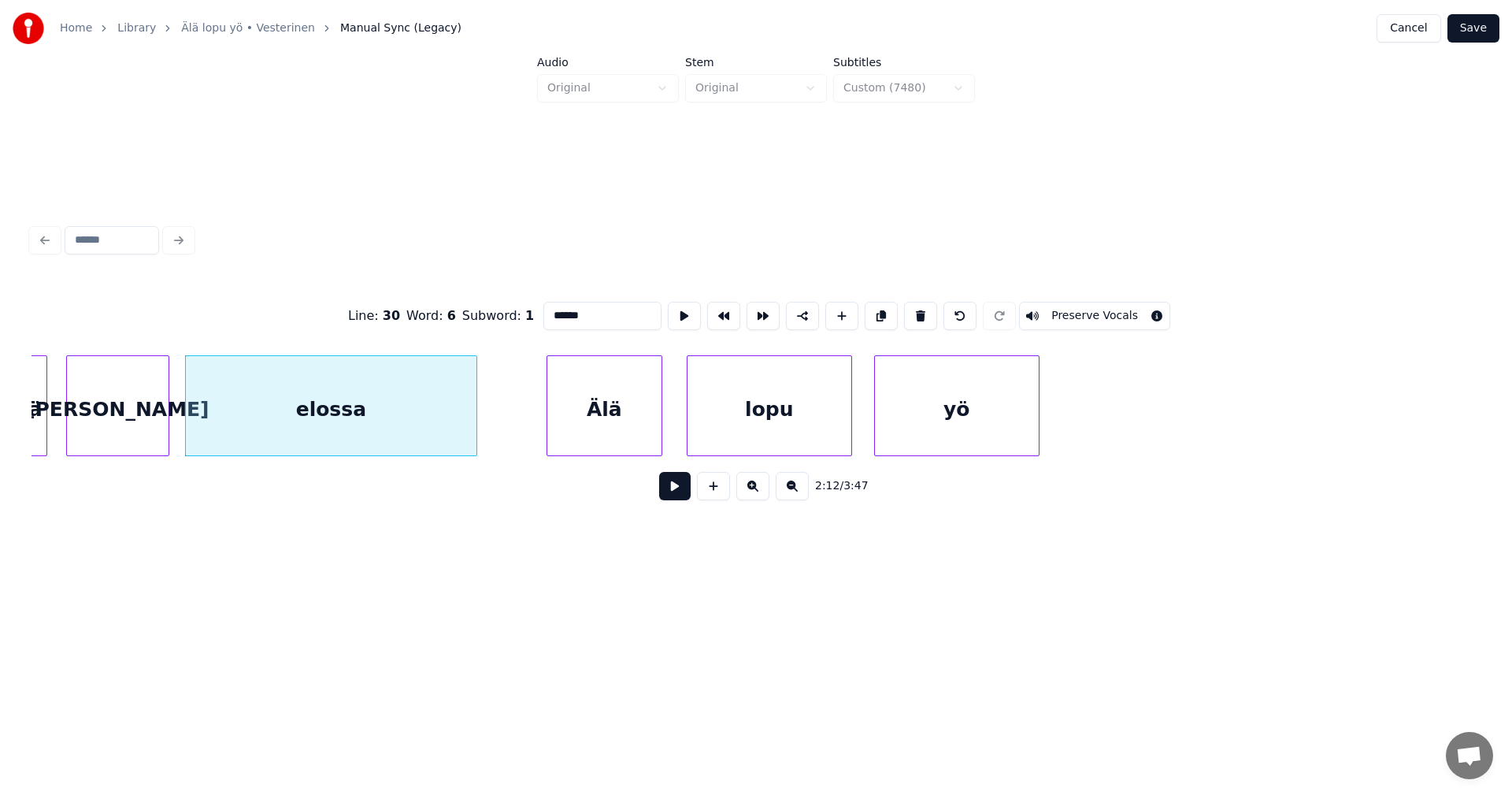
click at [681, 487] on button at bounding box center [675, 485] width 31 height 29
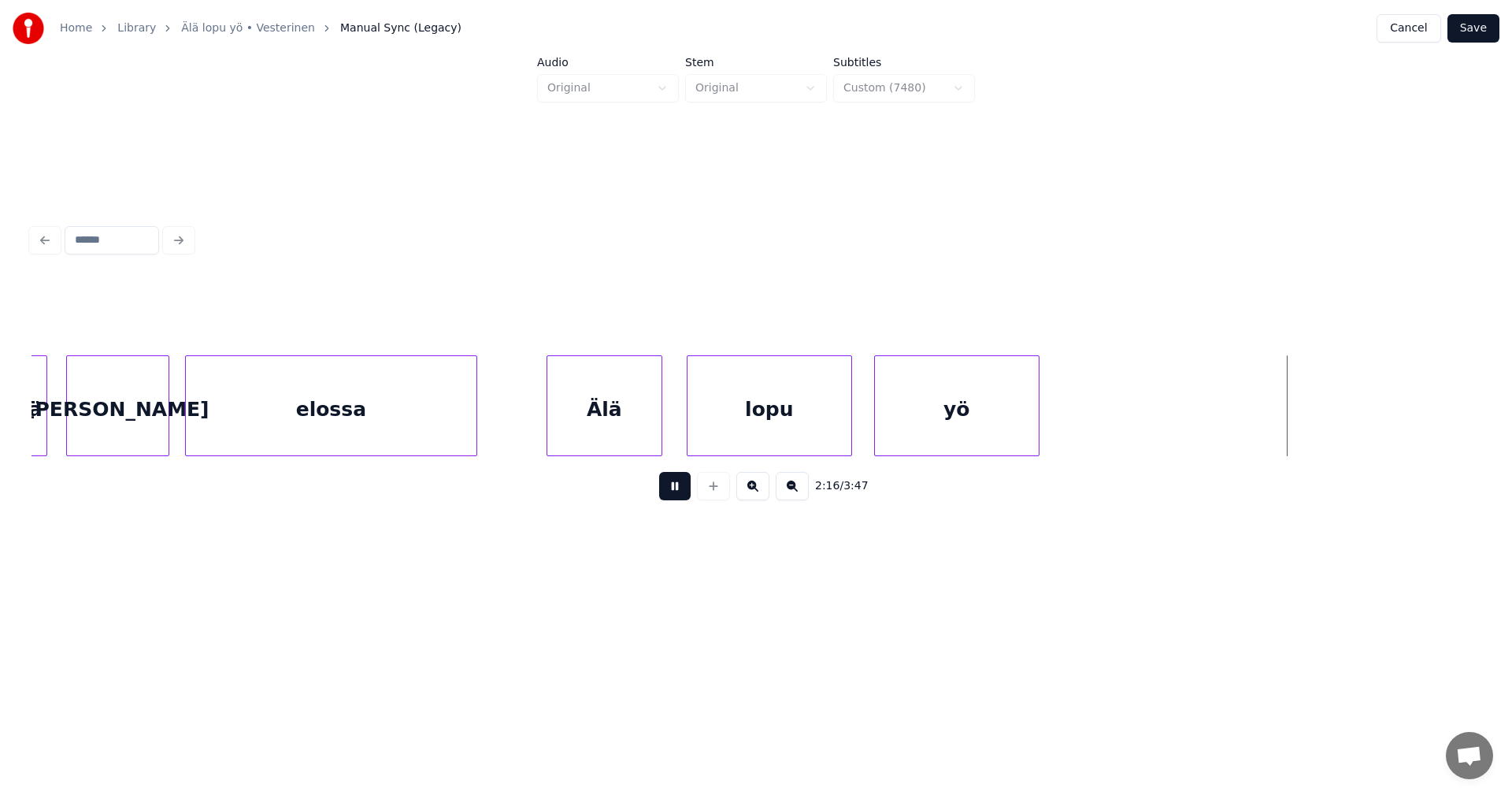
click at [678, 491] on button at bounding box center [675, 485] width 31 height 29
click at [907, 429] on div "yö" at bounding box center [957, 410] width 164 height 107
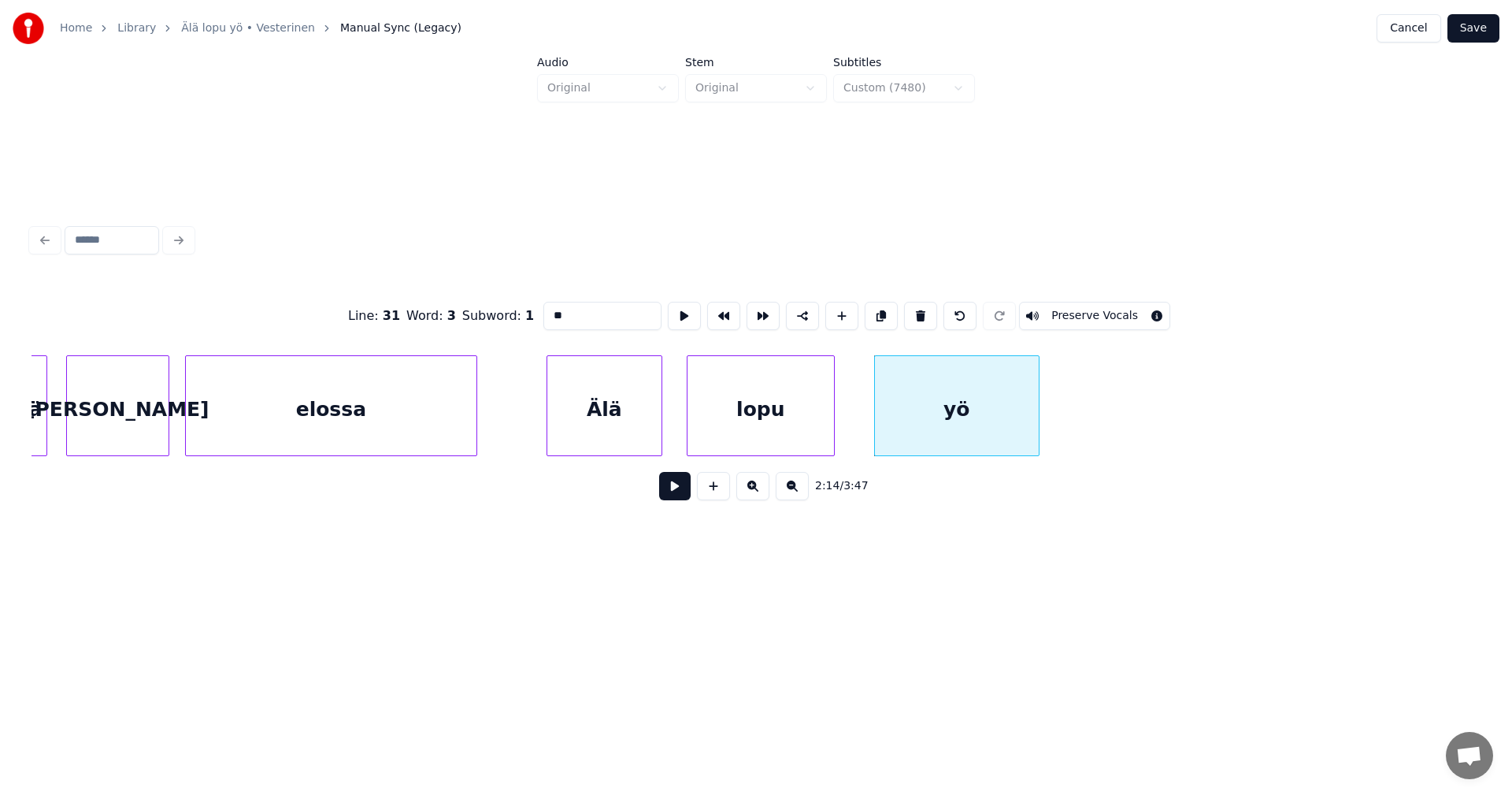
click at [830, 435] on div at bounding box center [831, 405] width 5 height 99
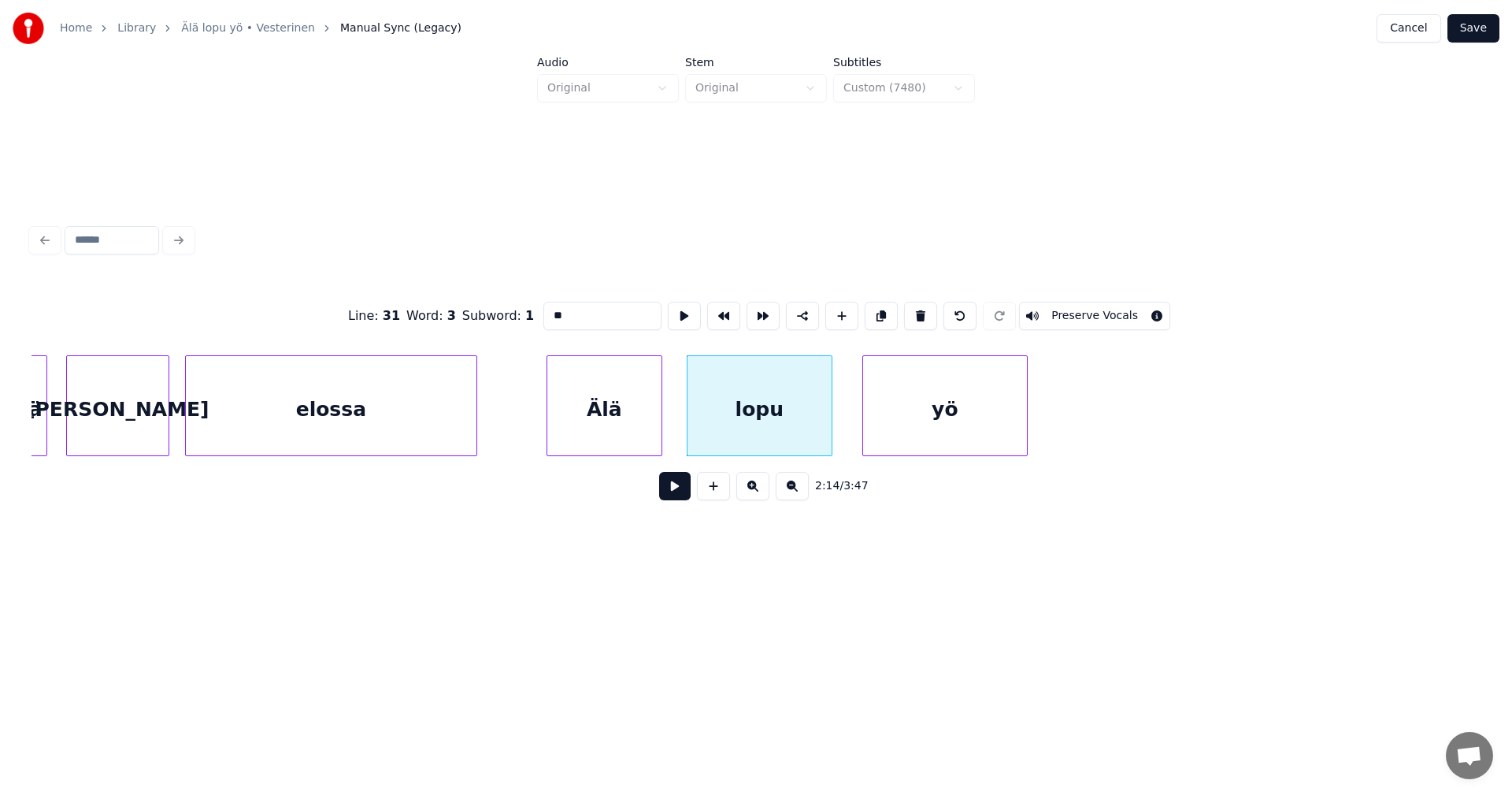
click at [898, 431] on div "yö" at bounding box center [945, 410] width 164 height 107
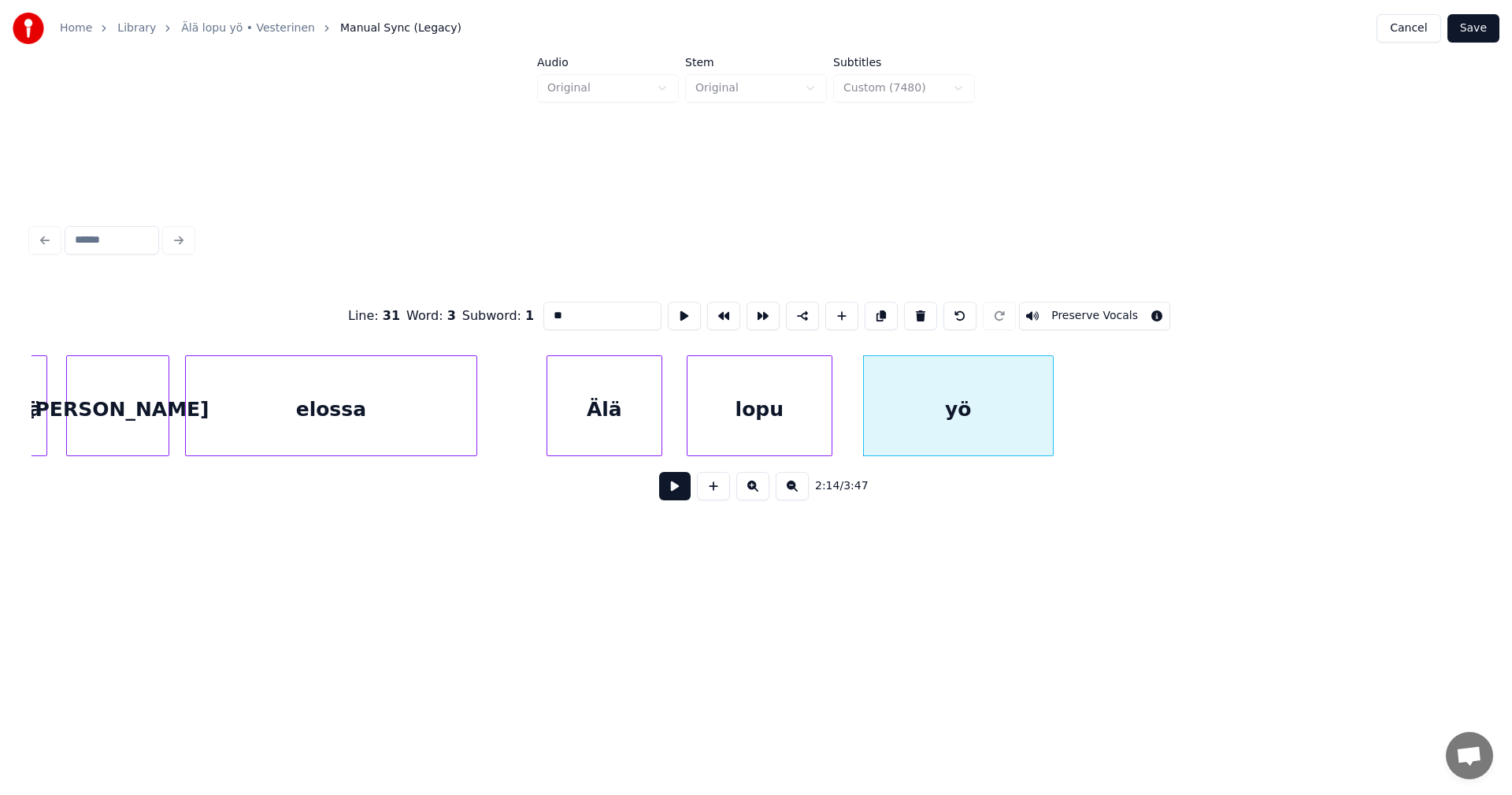
click at [1050, 427] on div at bounding box center [1050, 405] width 5 height 99
click at [616, 421] on div "Älä" at bounding box center [604, 410] width 115 height 107
type input "***"
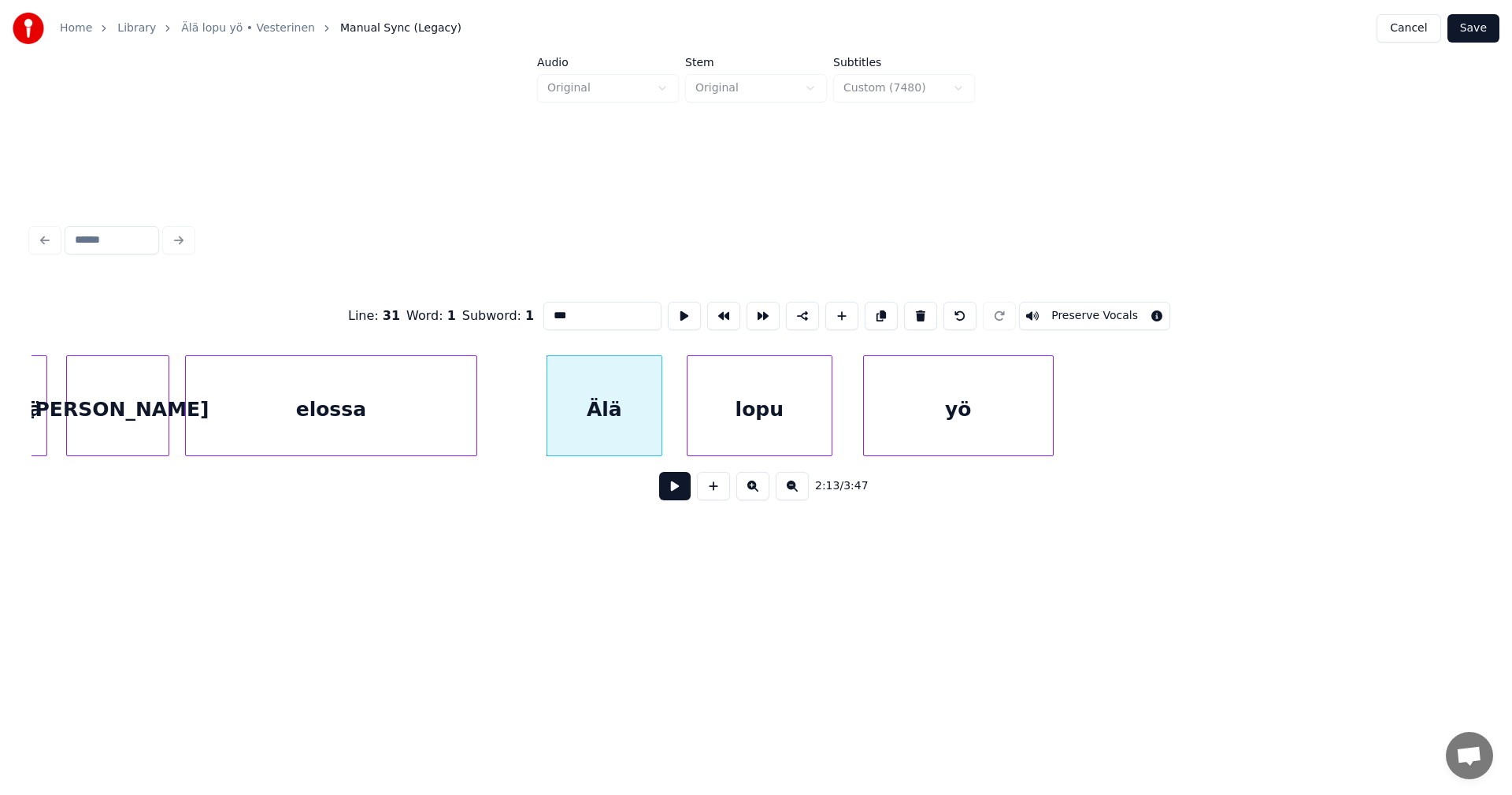
click at [674, 487] on button at bounding box center [675, 485] width 31 height 29
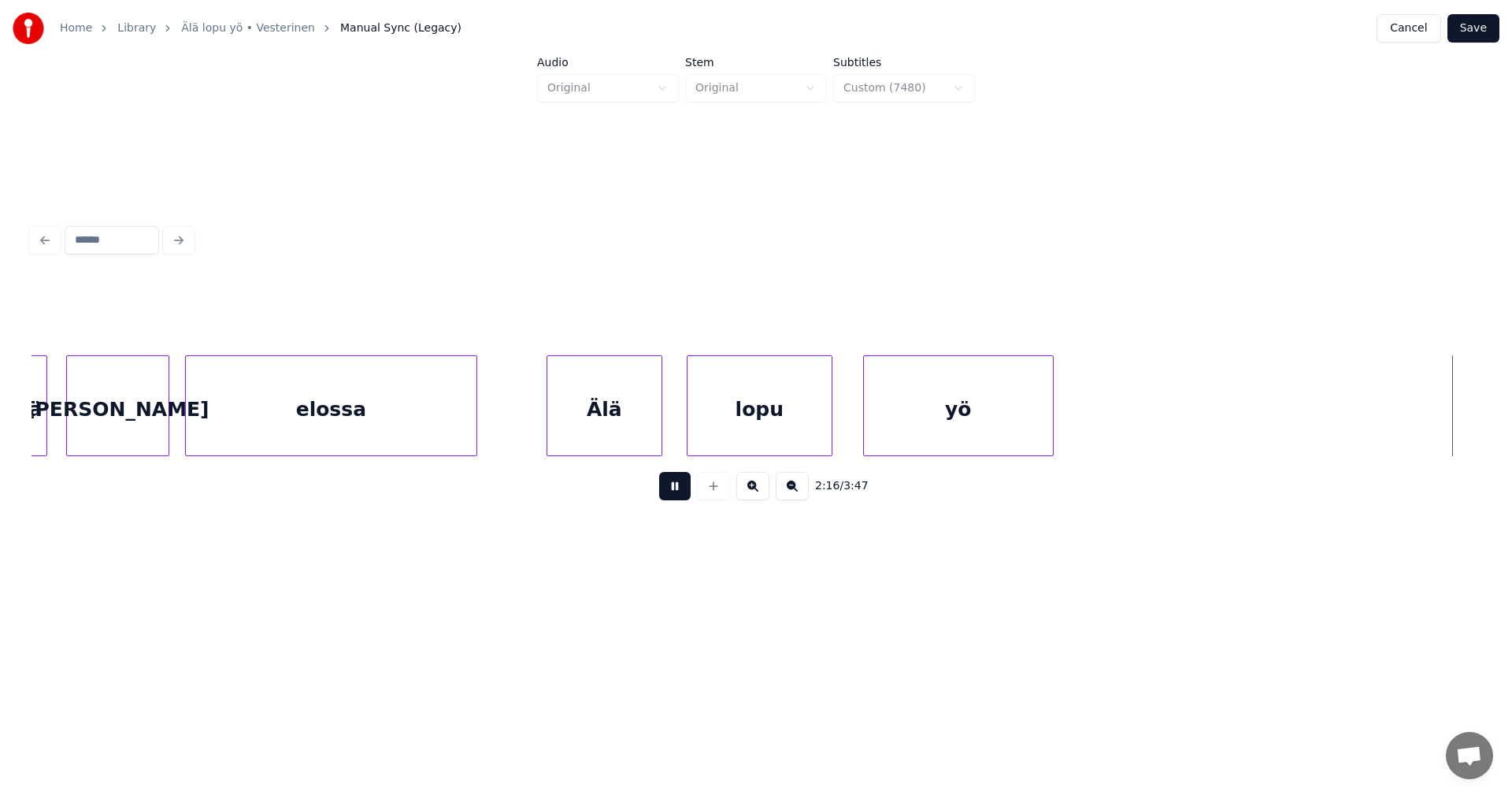
scroll to position [0, 37795]
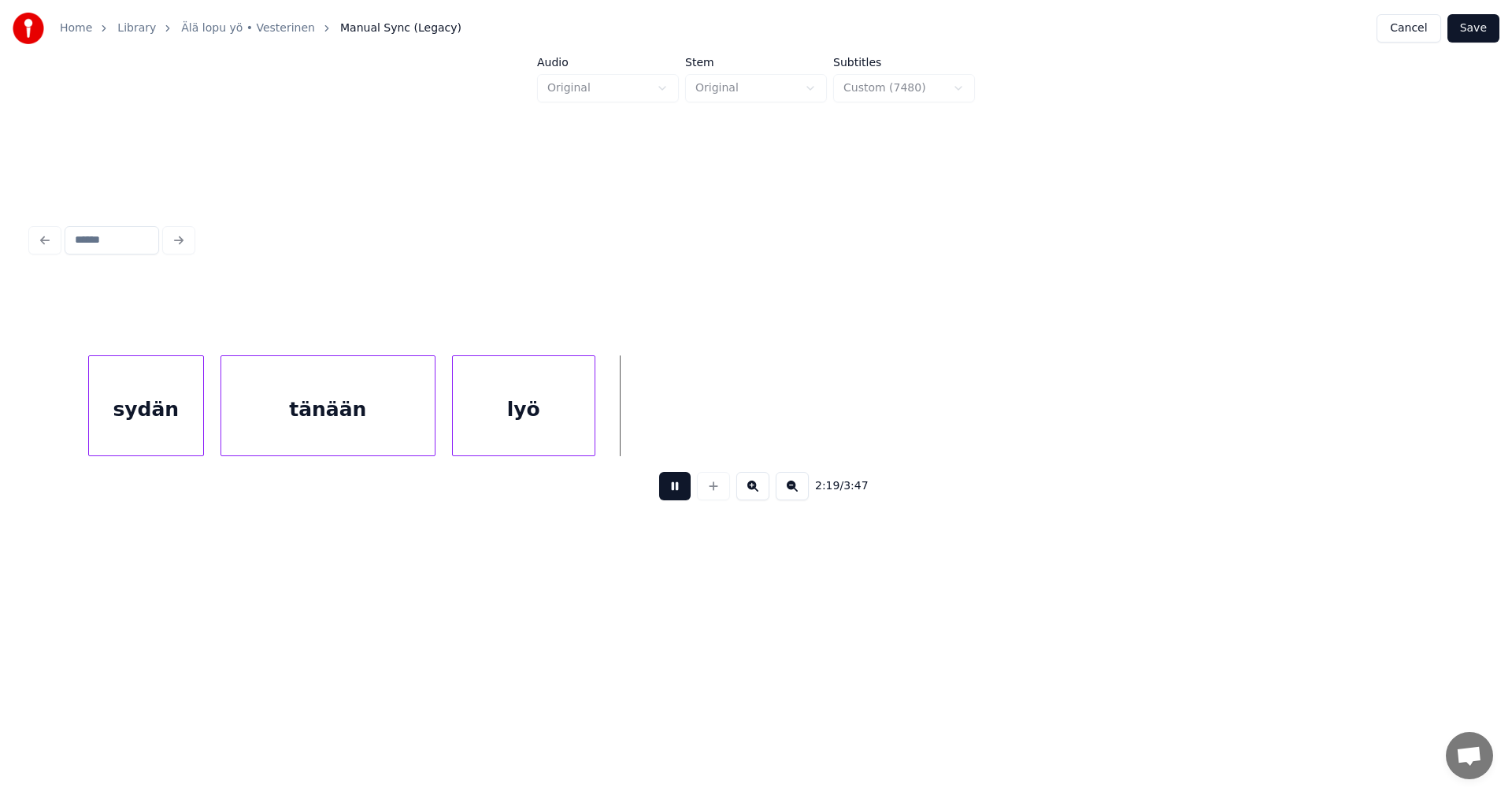
drag, startPoint x: 674, startPoint y: 487, endPoint x: 575, endPoint y: 483, distance: 99.1
click at [668, 485] on button at bounding box center [675, 485] width 31 height 29
click at [148, 427] on div "sydän" at bounding box center [140, 410] width 115 height 107
click at [679, 493] on button at bounding box center [675, 485] width 31 height 29
drag, startPoint x: 679, startPoint y: 493, endPoint x: 309, endPoint y: 460, distance: 371.5
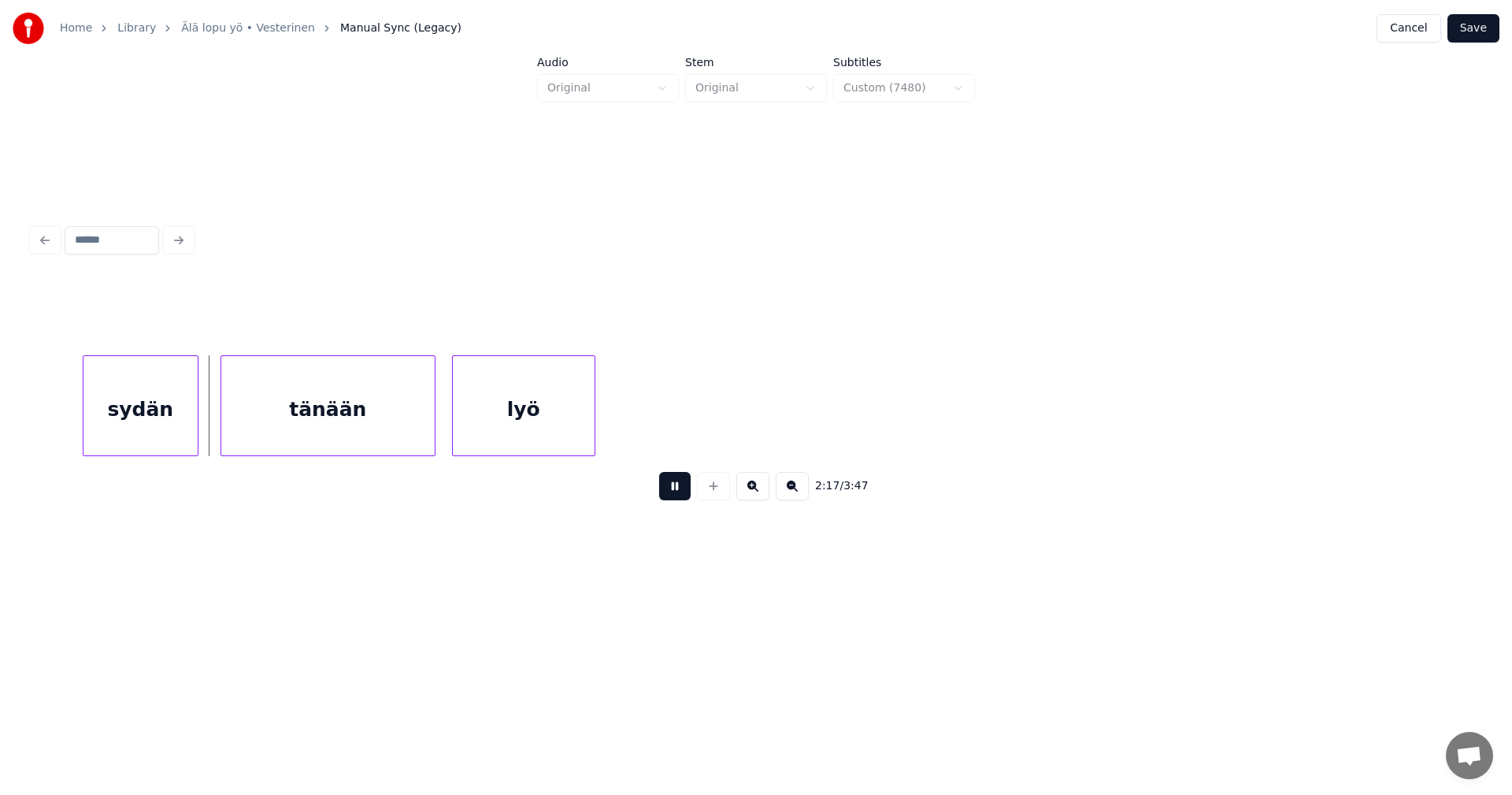
click at [658, 489] on div "2:17 / 3:47" at bounding box center [756, 485] width 1424 height 34
drag, startPoint x: 675, startPoint y: 493, endPoint x: 623, endPoint y: 484, distance: 52.8
click at [674, 491] on button at bounding box center [675, 485] width 31 height 29
click at [76, 432] on div at bounding box center [74, 405] width 5 height 99
click at [668, 493] on button at bounding box center [675, 485] width 31 height 29
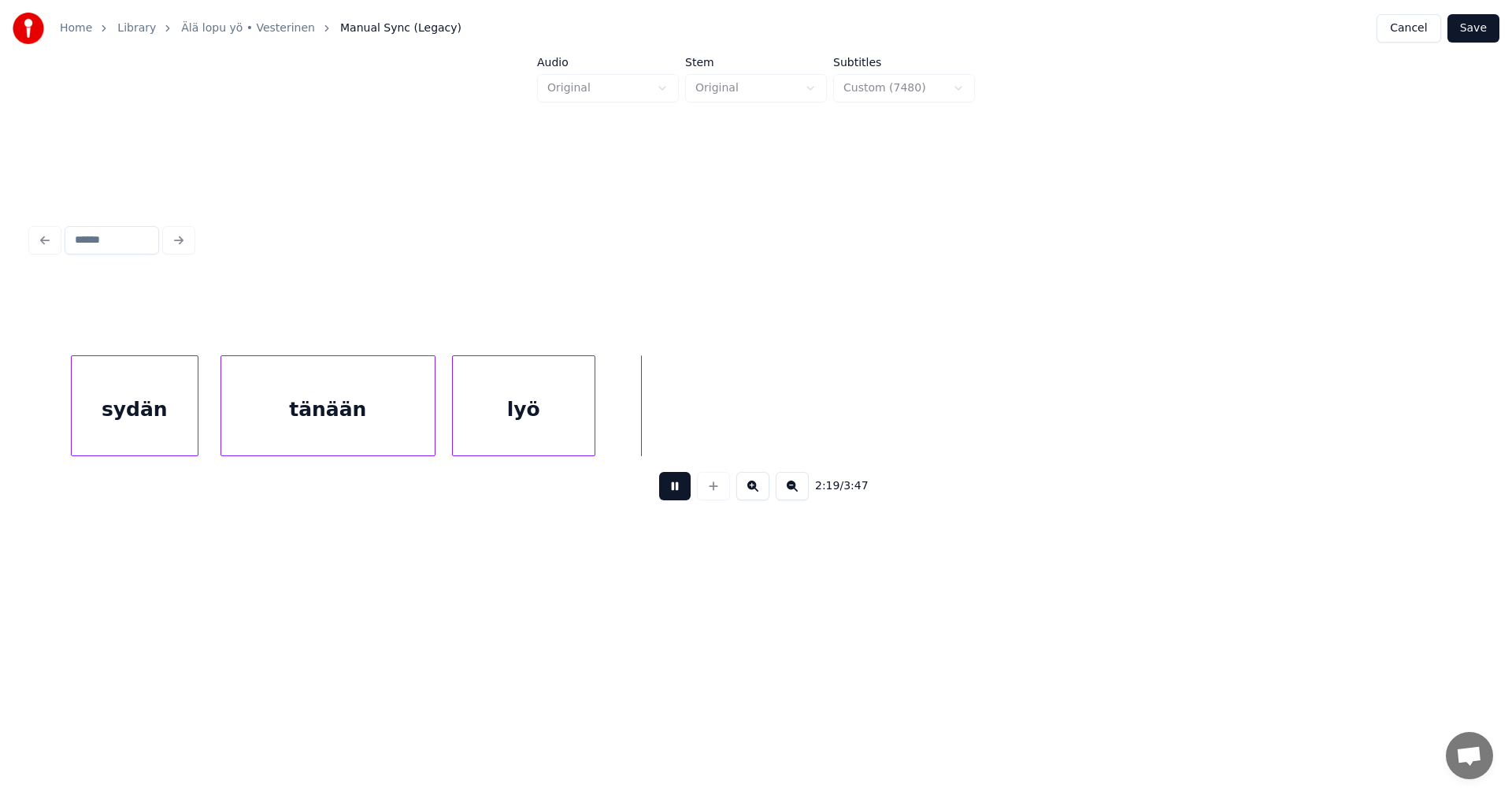
click at [679, 493] on button at bounding box center [675, 485] width 31 height 29
click at [604, 423] on div at bounding box center [604, 405] width 5 height 99
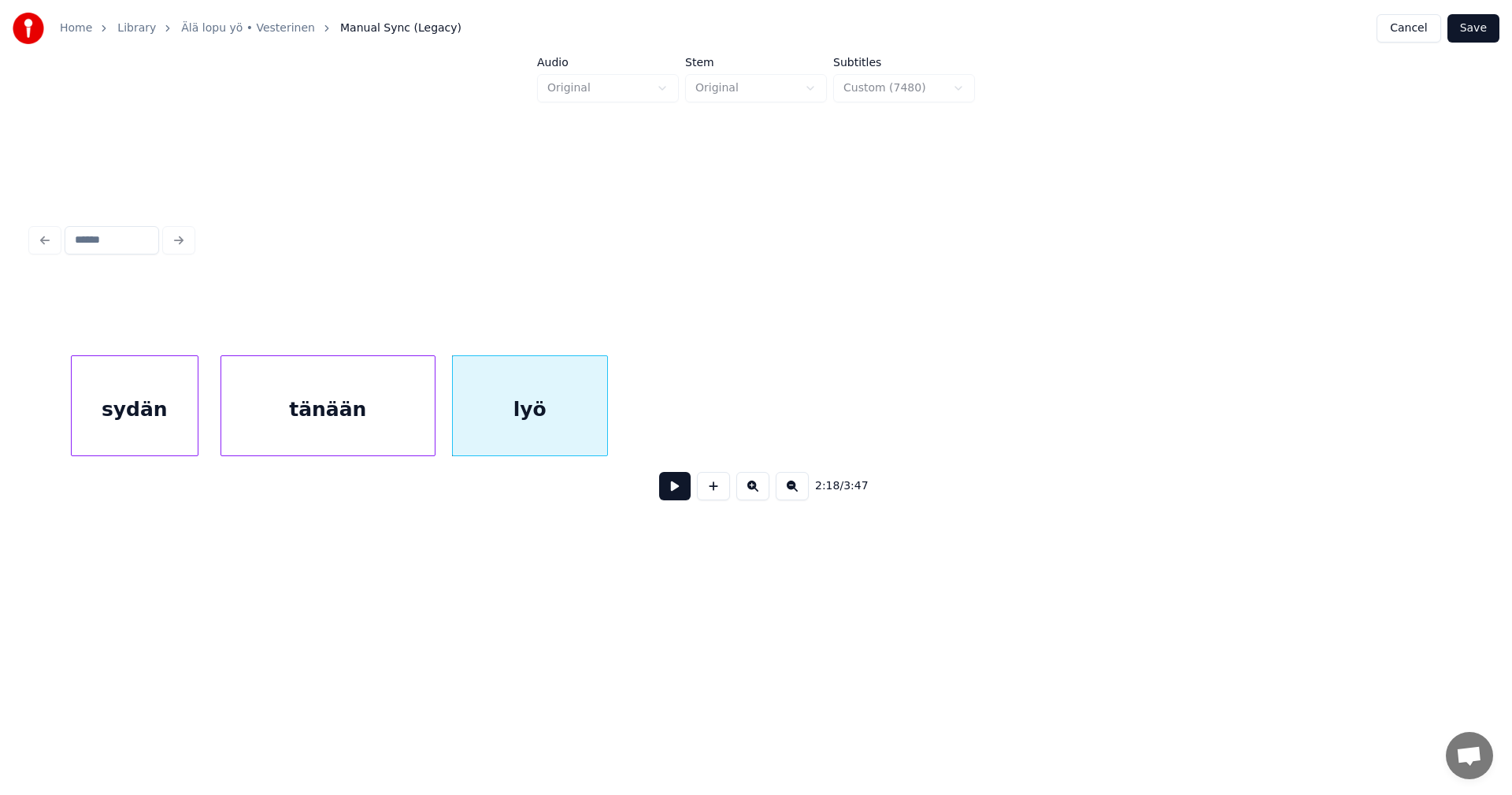
click at [674, 495] on button at bounding box center [675, 485] width 31 height 29
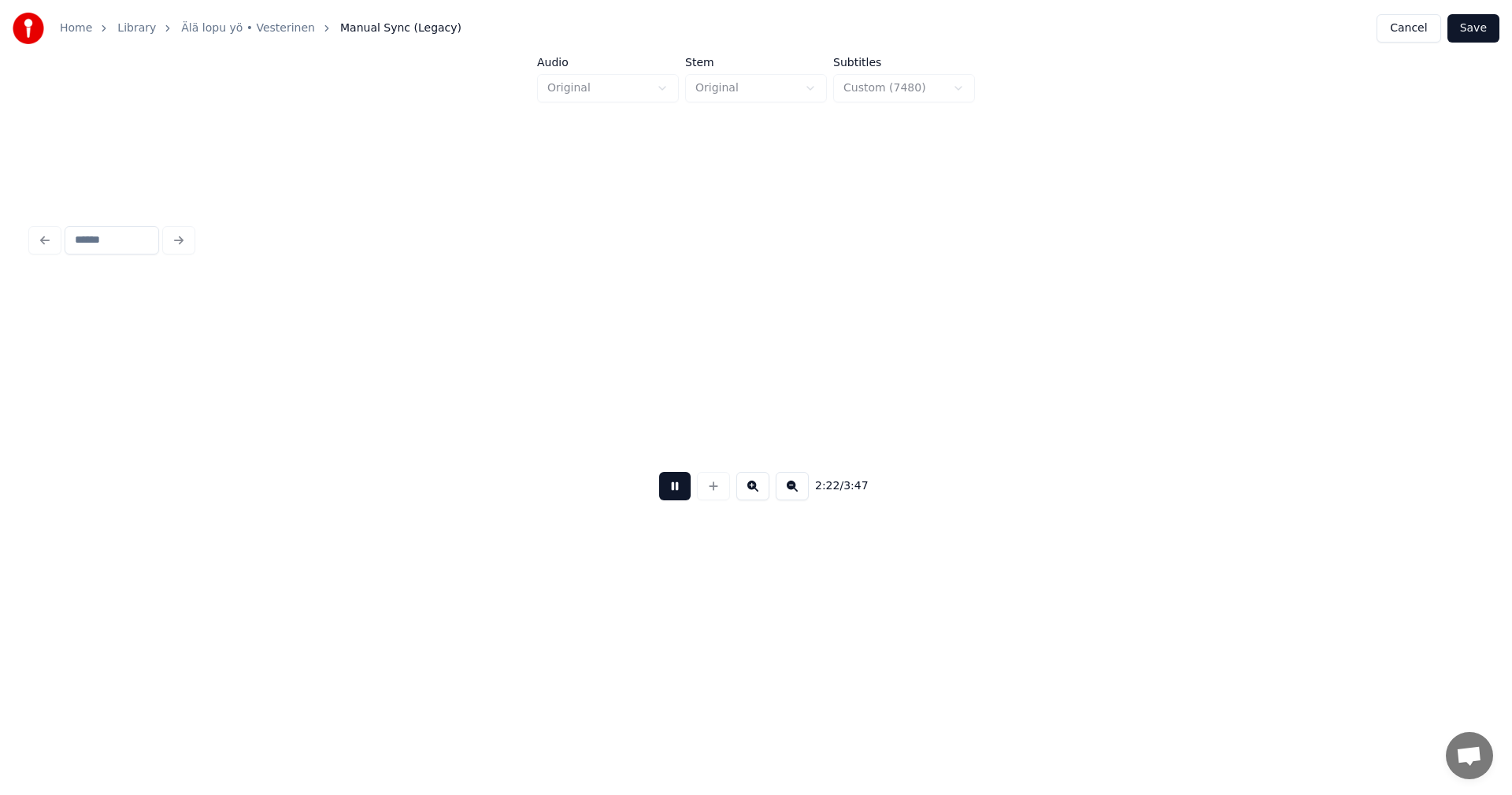
scroll to position [0, 39248]
click at [674, 495] on button at bounding box center [675, 485] width 31 height 29
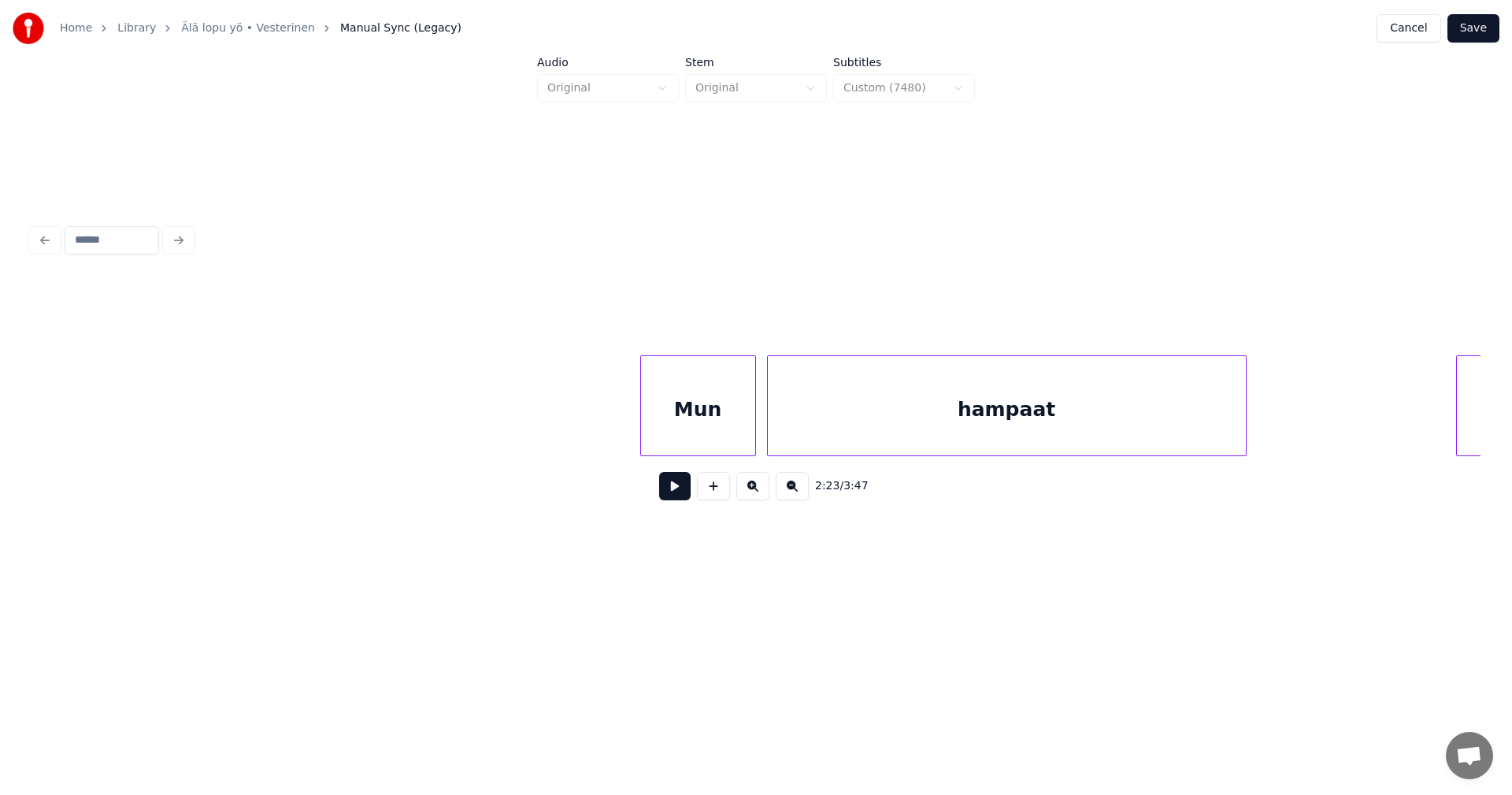
scroll to position [0, 44673]
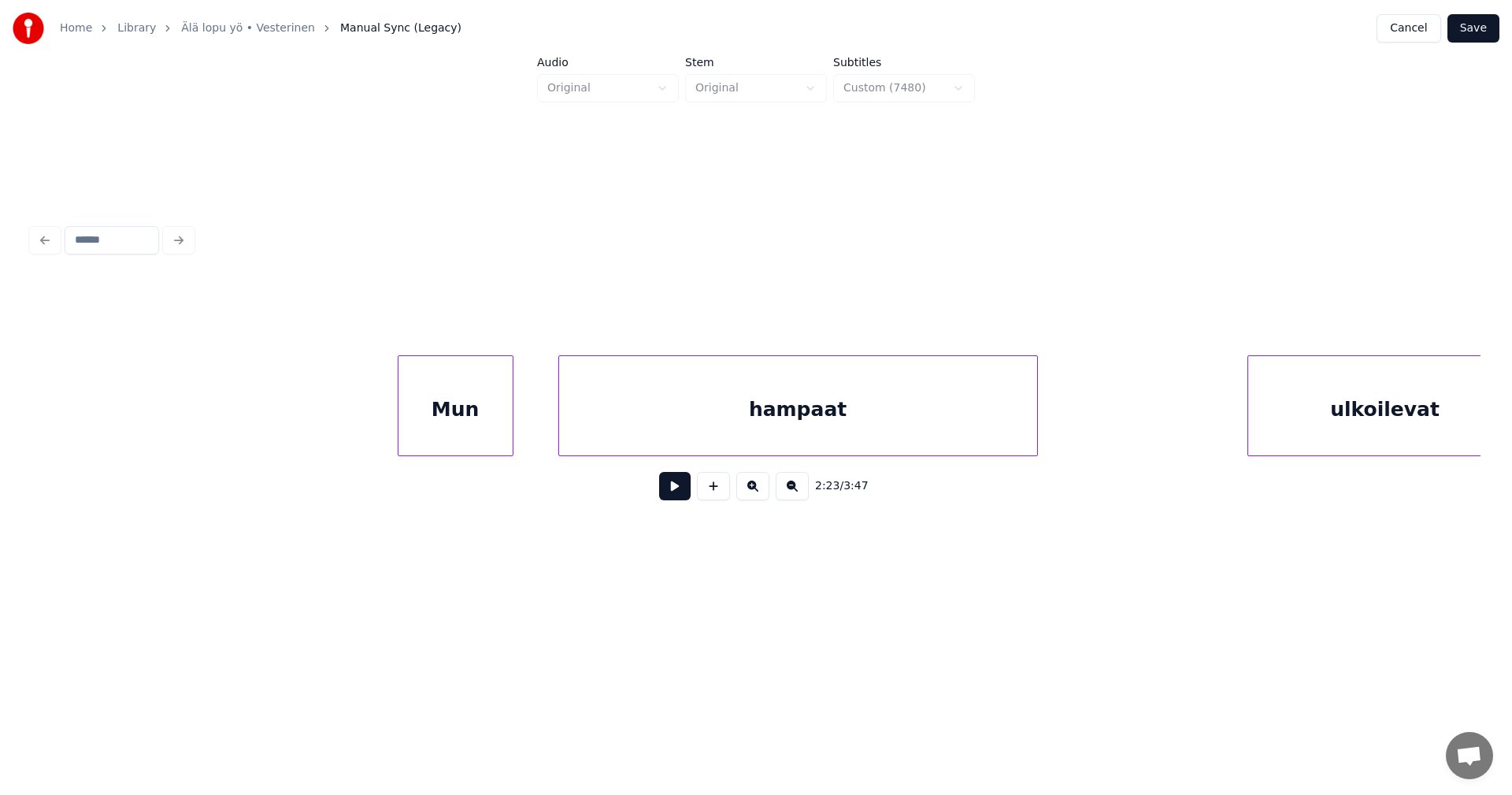
click at [477, 418] on div "Mun" at bounding box center [456, 410] width 115 height 107
click at [629, 427] on div "hampaat" at bounding box center [785, 410] width 478 height 107
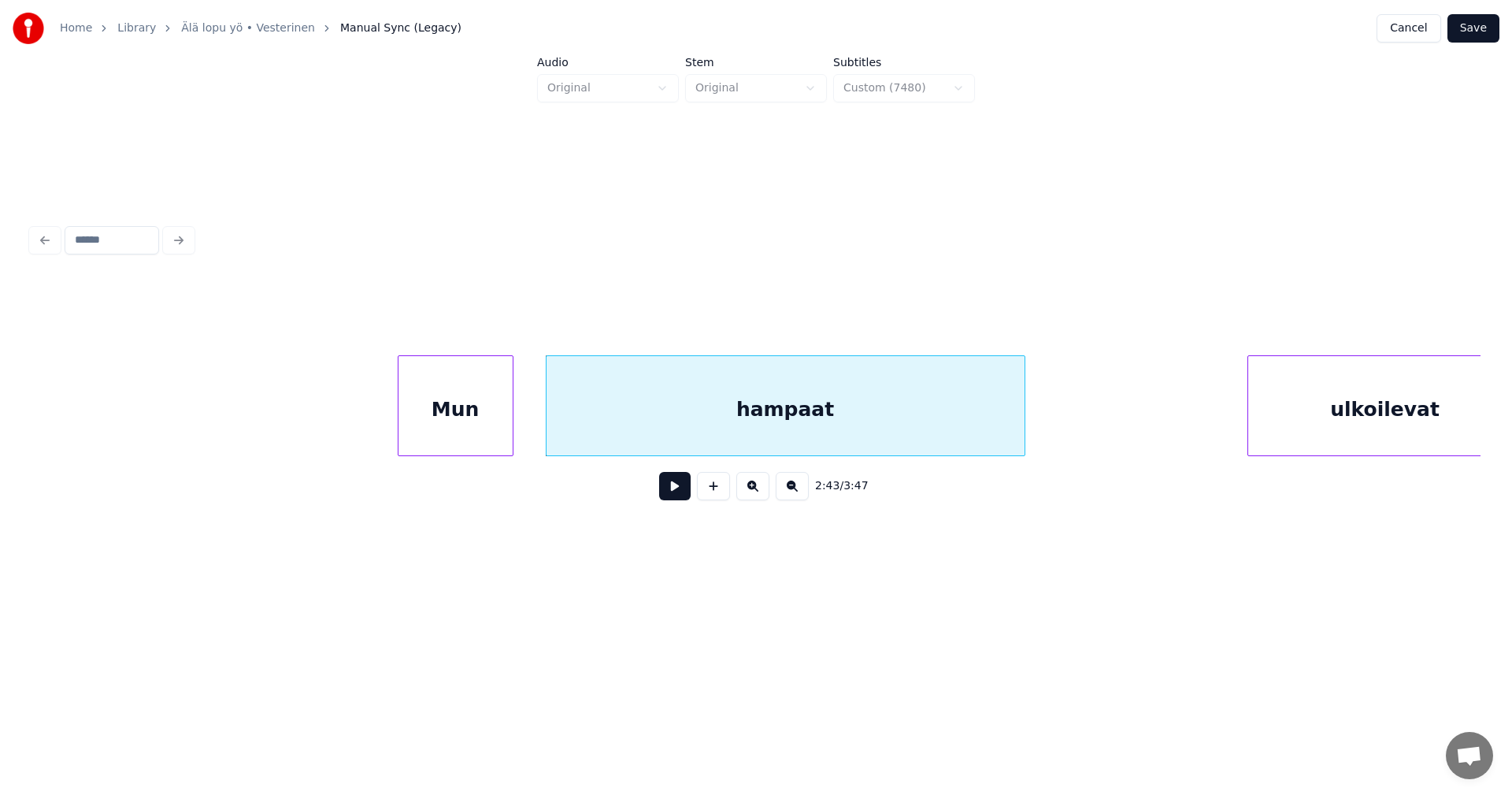
click at [477, 418] on div "Mun" at bounding box center [456, 410] width 115 height 107
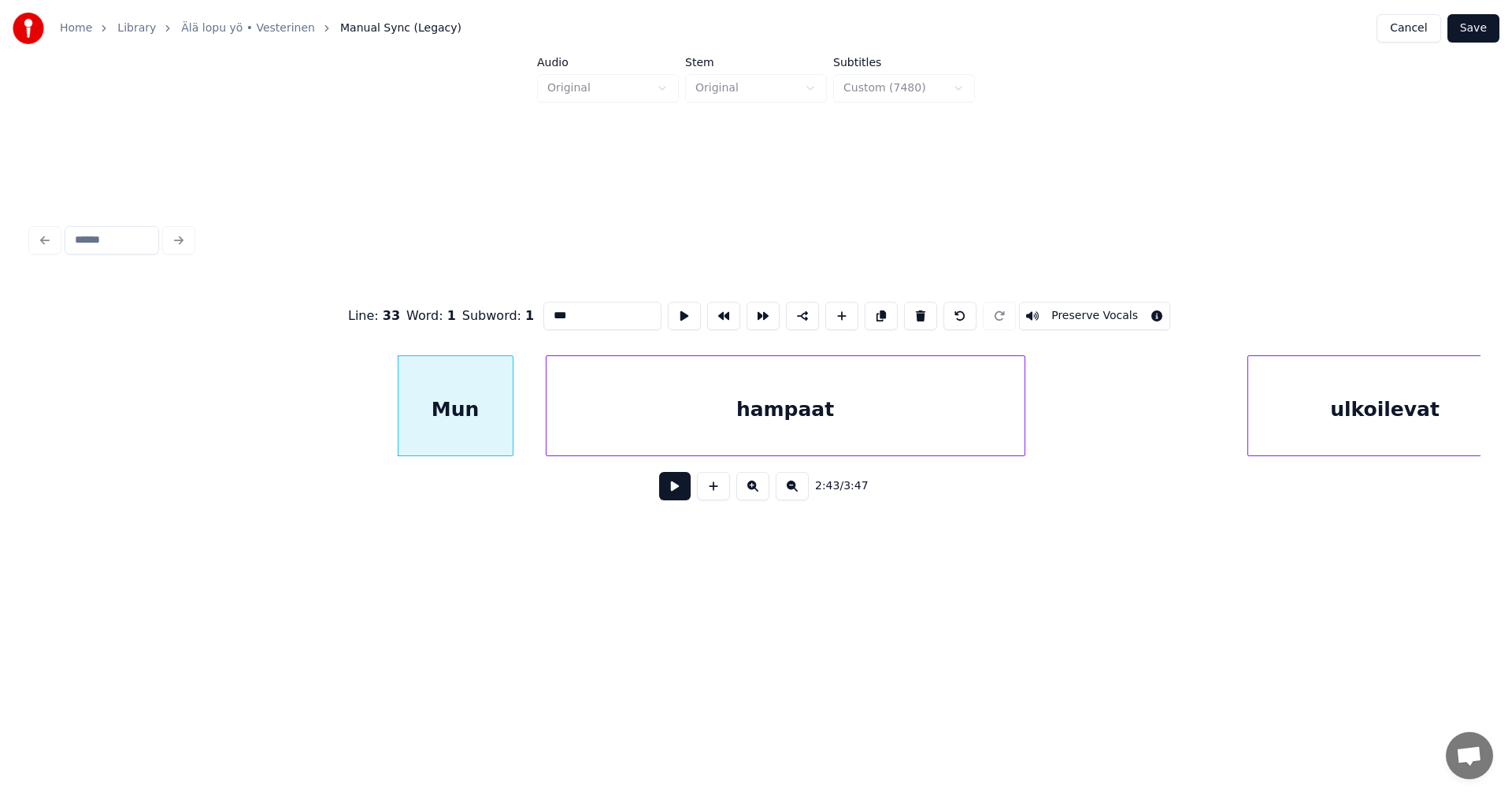
click at [670, 495] on button at bounding box center [675, 485] width 31 height 29
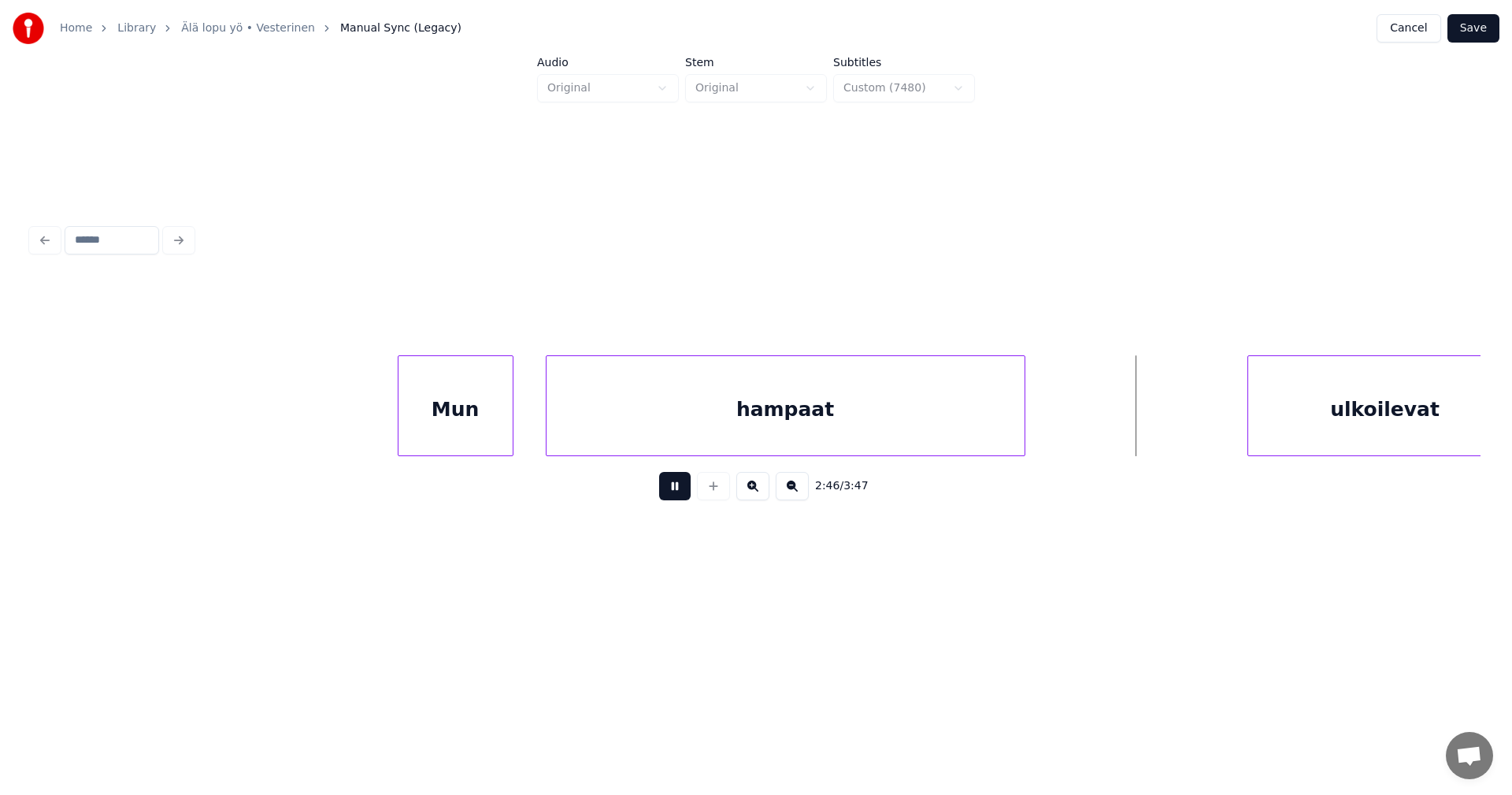
click at [672, 495] on button at bounding box center [675, 485] width 31 height 29
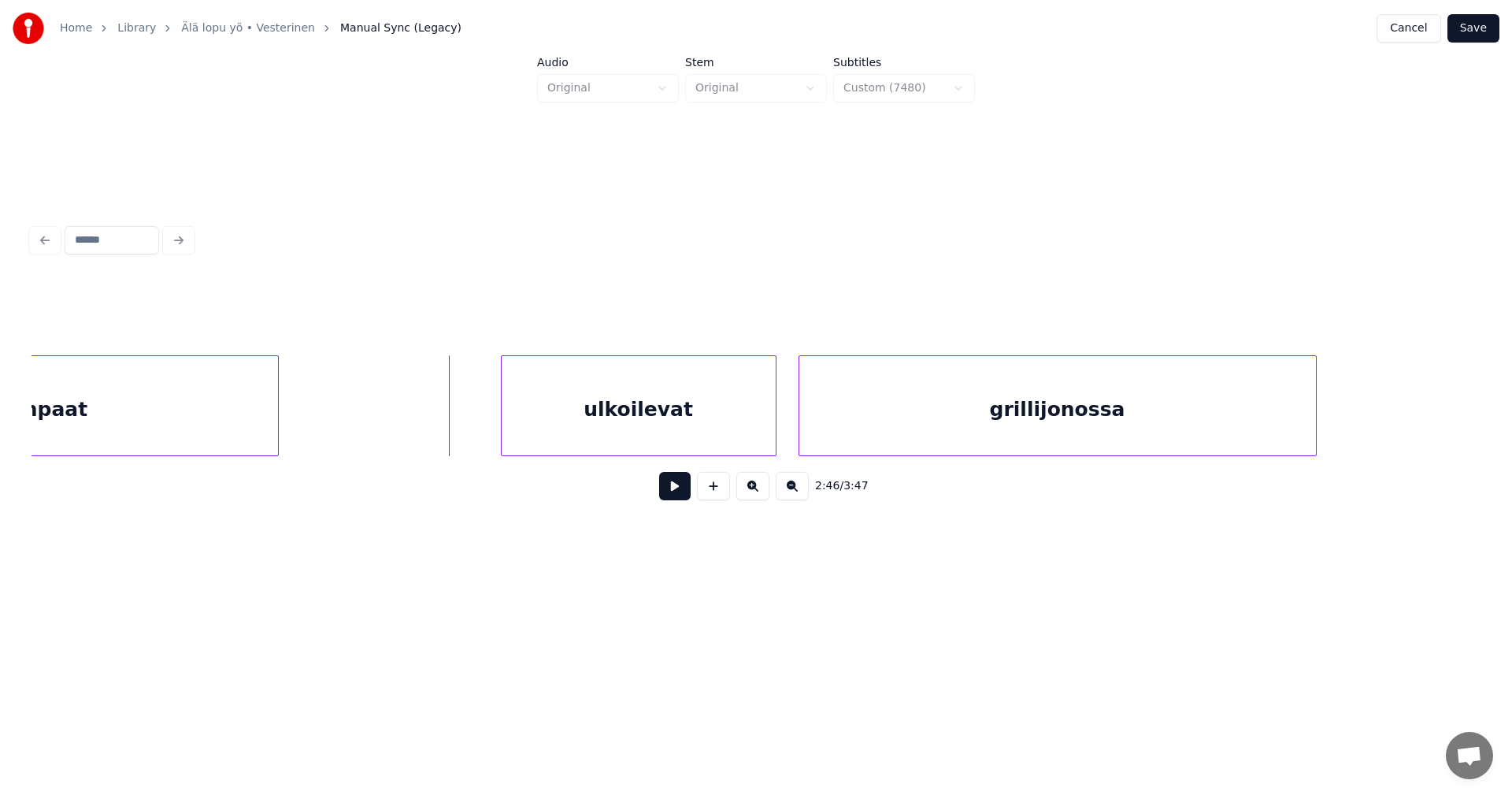
scroll to position [0, 45429]
click at [664, 410] on div "ulkoilevat" at bounding box center [618, 410] width 274 height 107
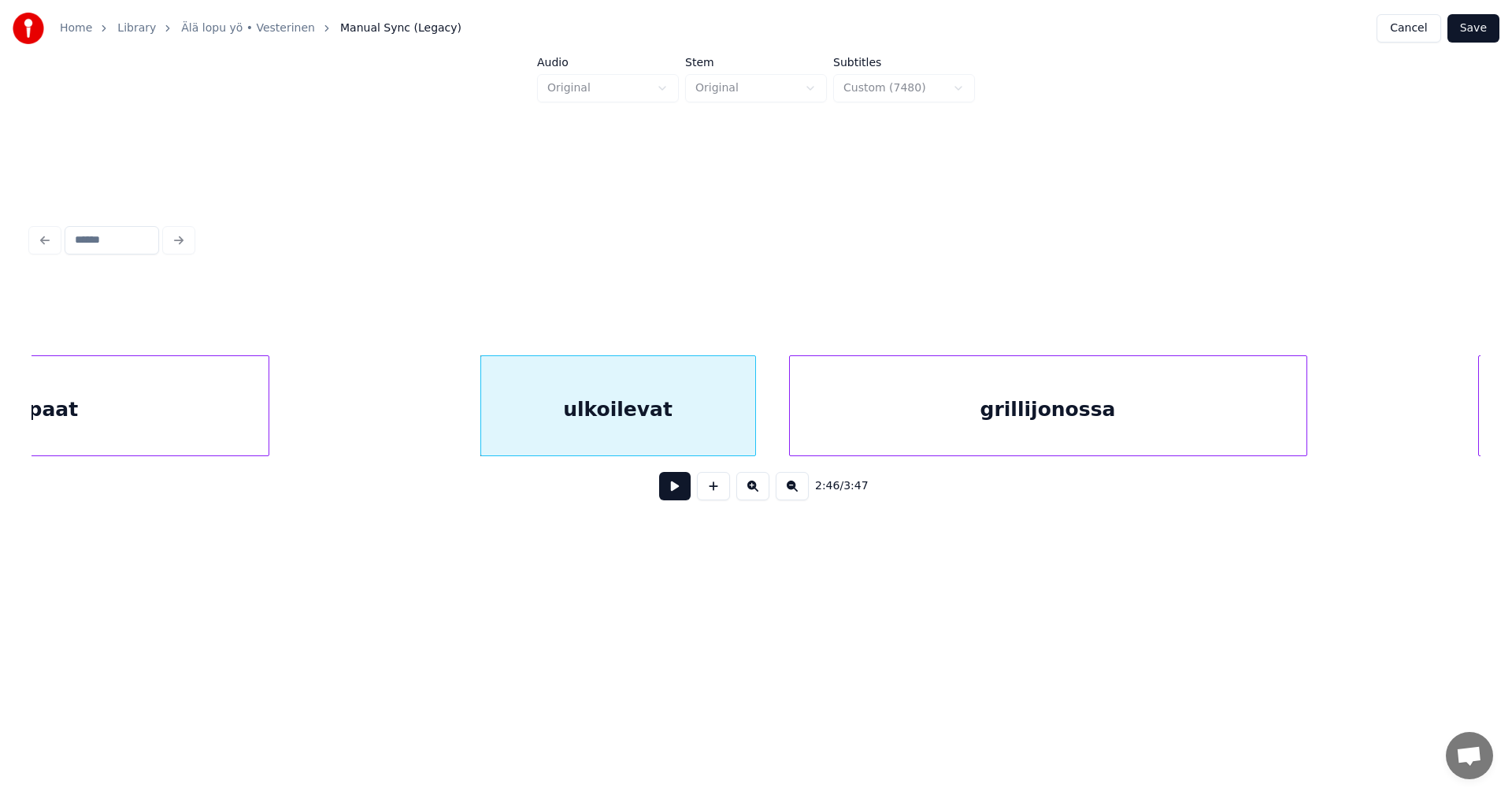
click at [683, 495] on button at bounding box center [675, 485] width 31 height 29
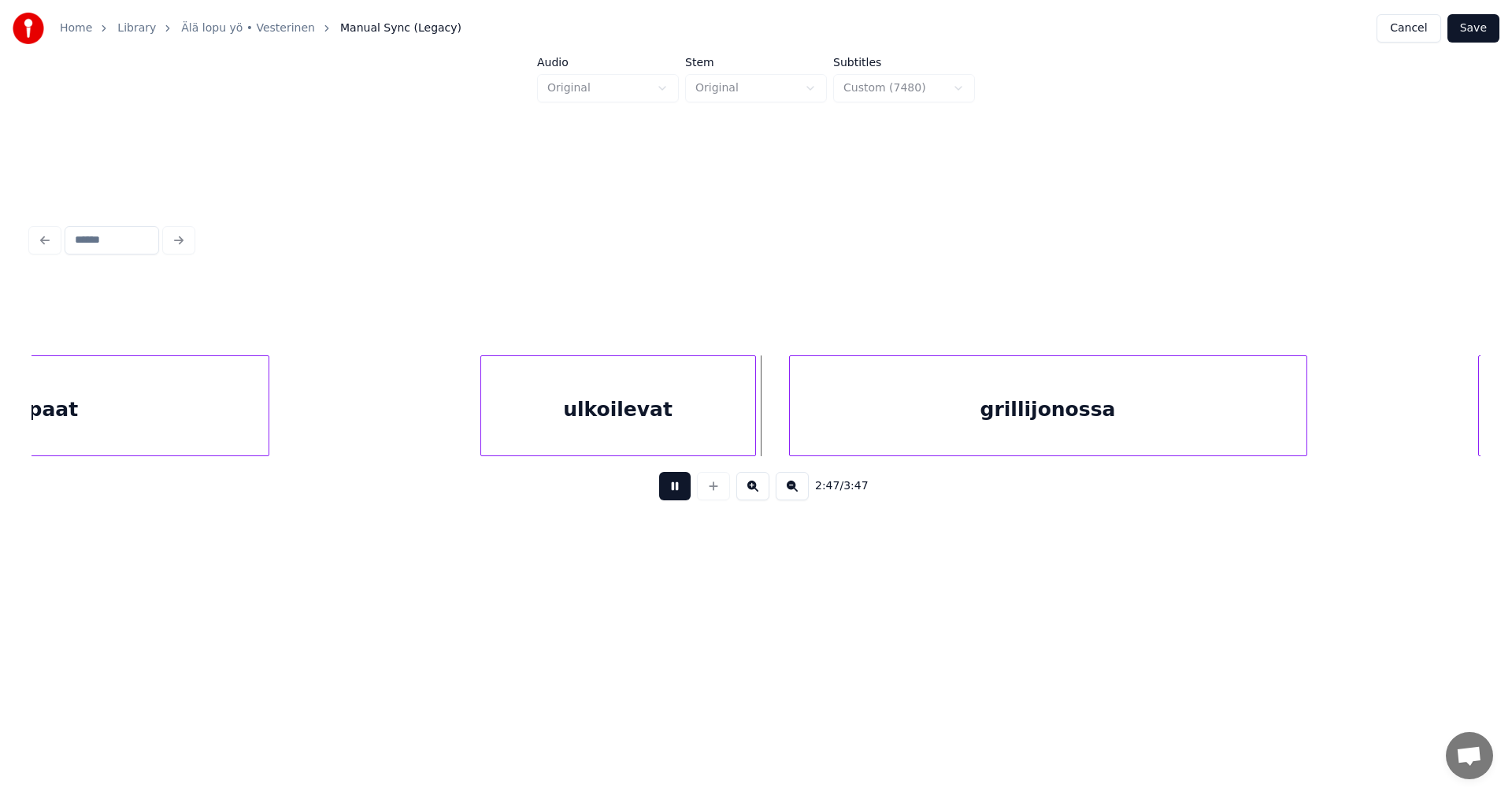
click at [681, 493] on button at bounding box center [675, 485] width 31 height 29
click at [842, 439] on div "grillijonossa" at bounding box center [1038, 410] width 517 height 107
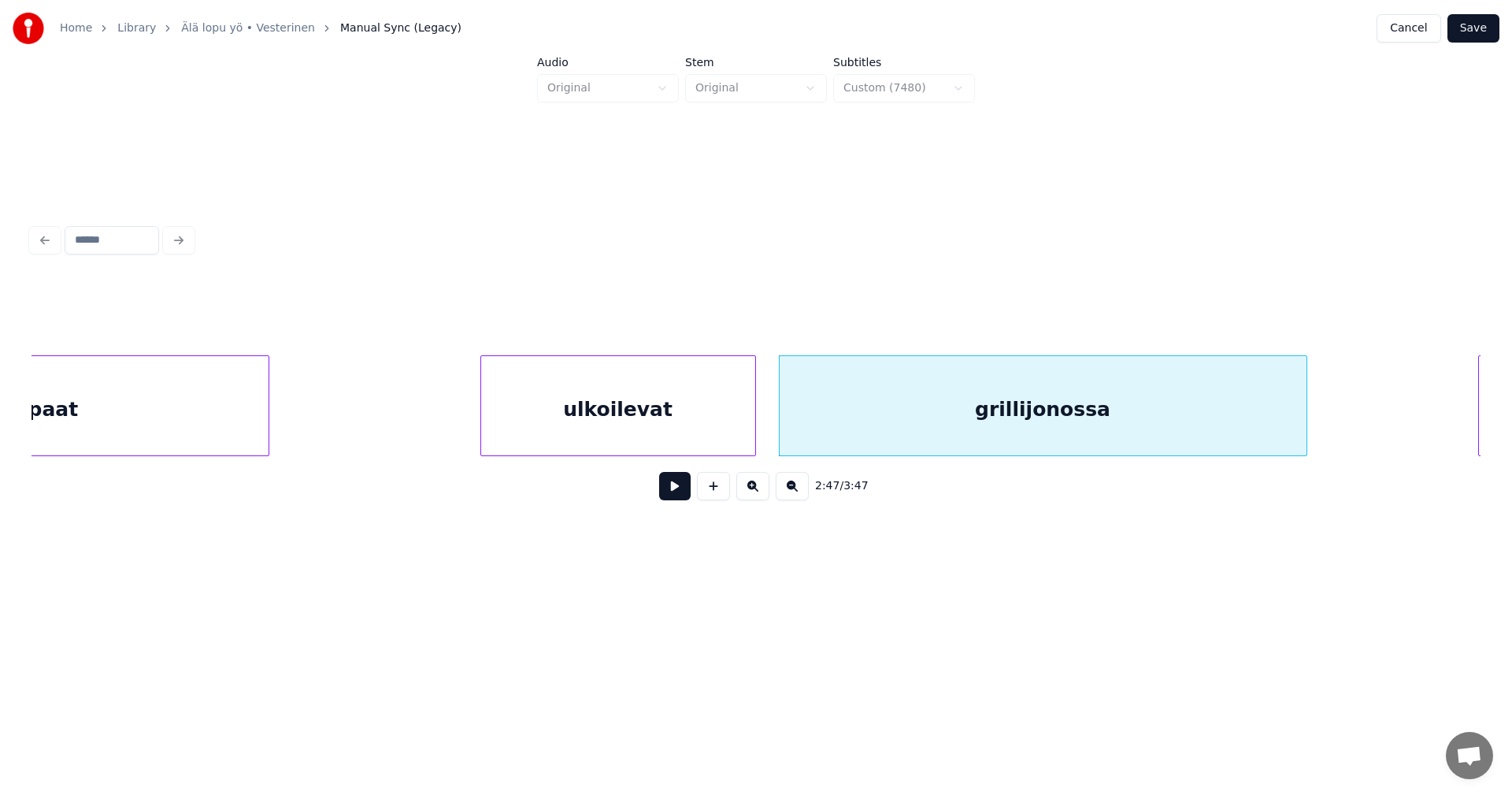
click at [1305, 430] on div at bounding box center [1304, 405] width 5 height 99
click at [684, 497] on button at bounding box center [675, 485] width 31 height 29
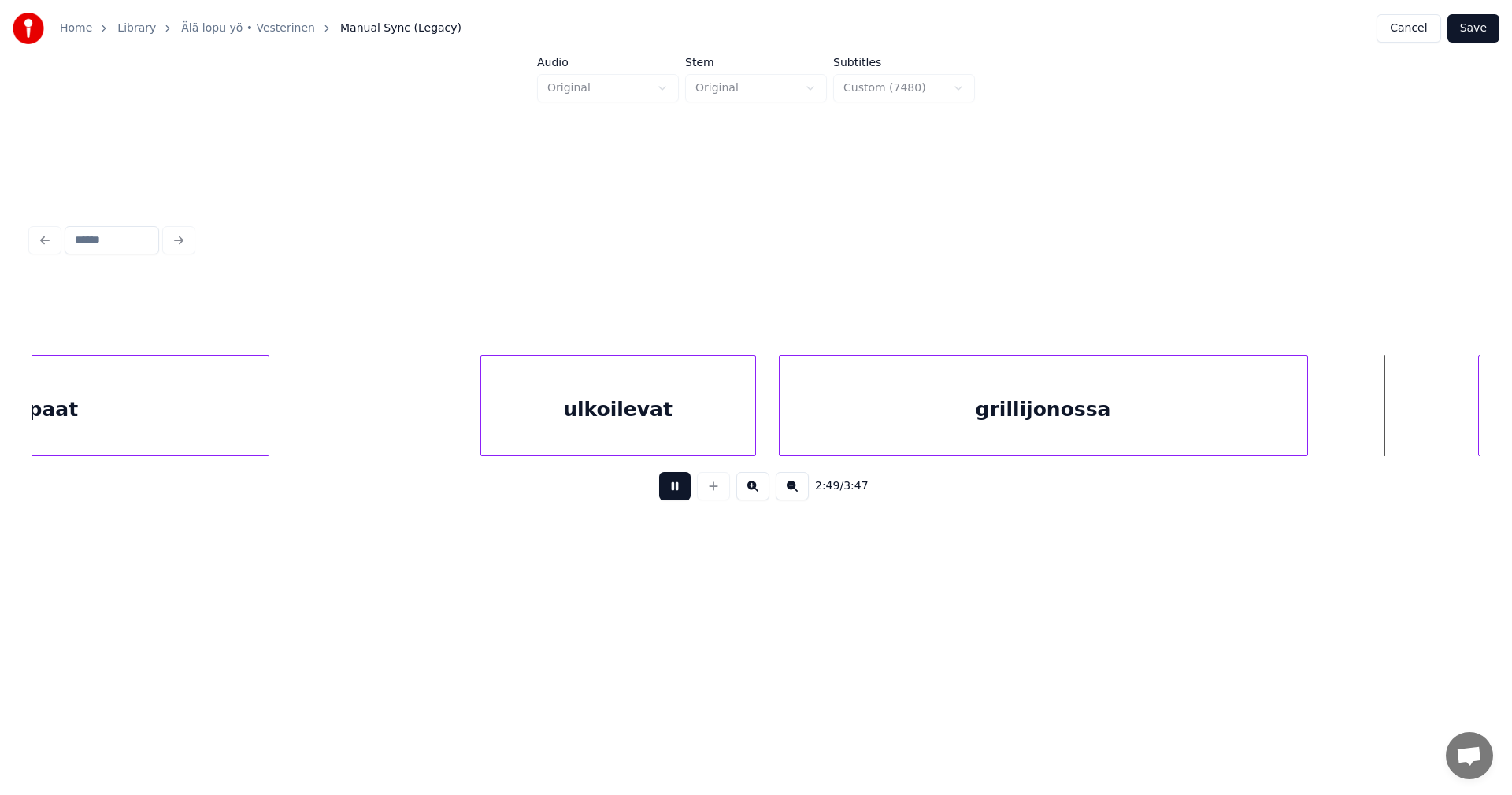
click at [684, 496] on button at bounding box center [675, 485] width 31 height 29
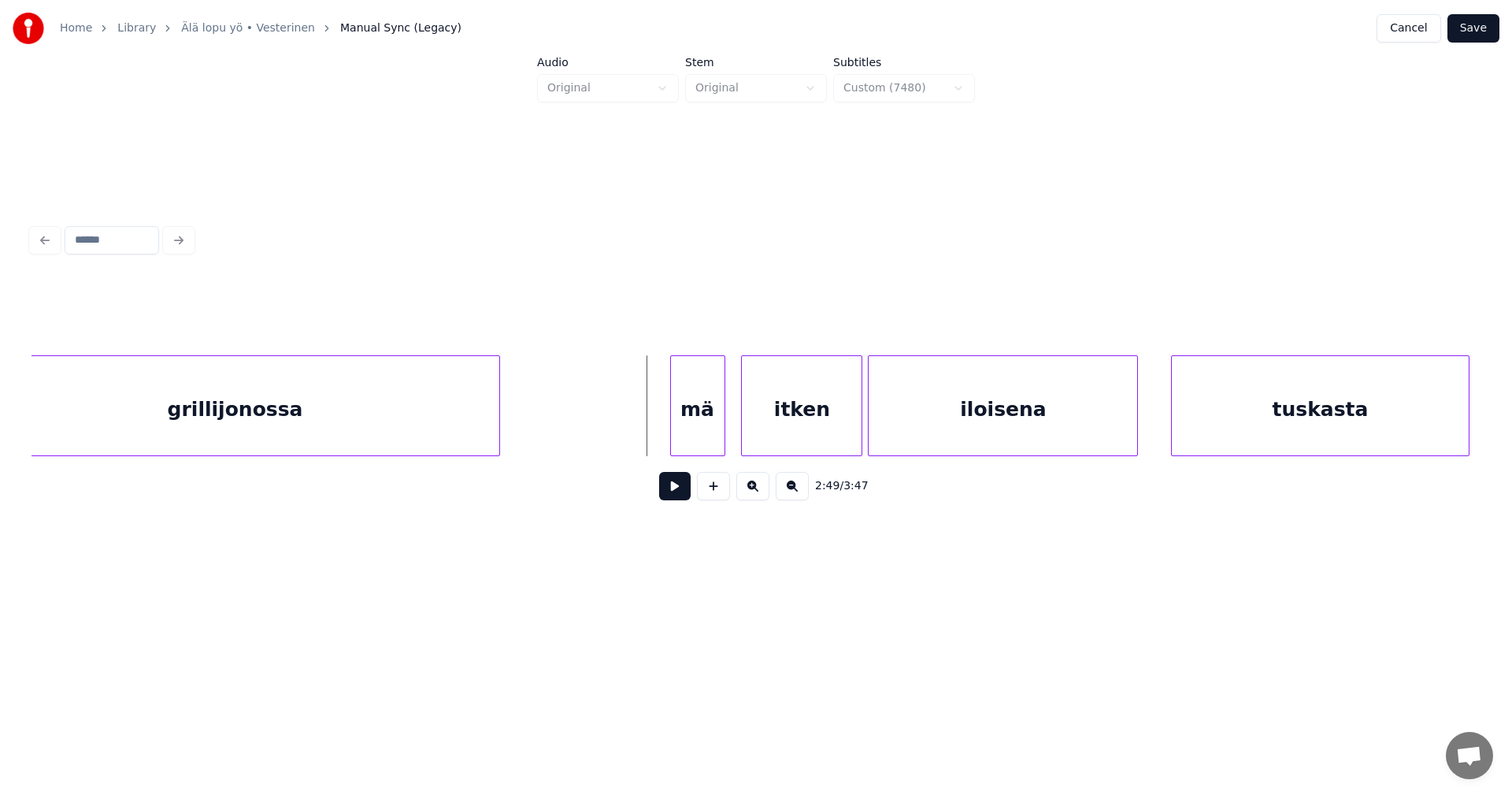
scroll to position [0, 46343]
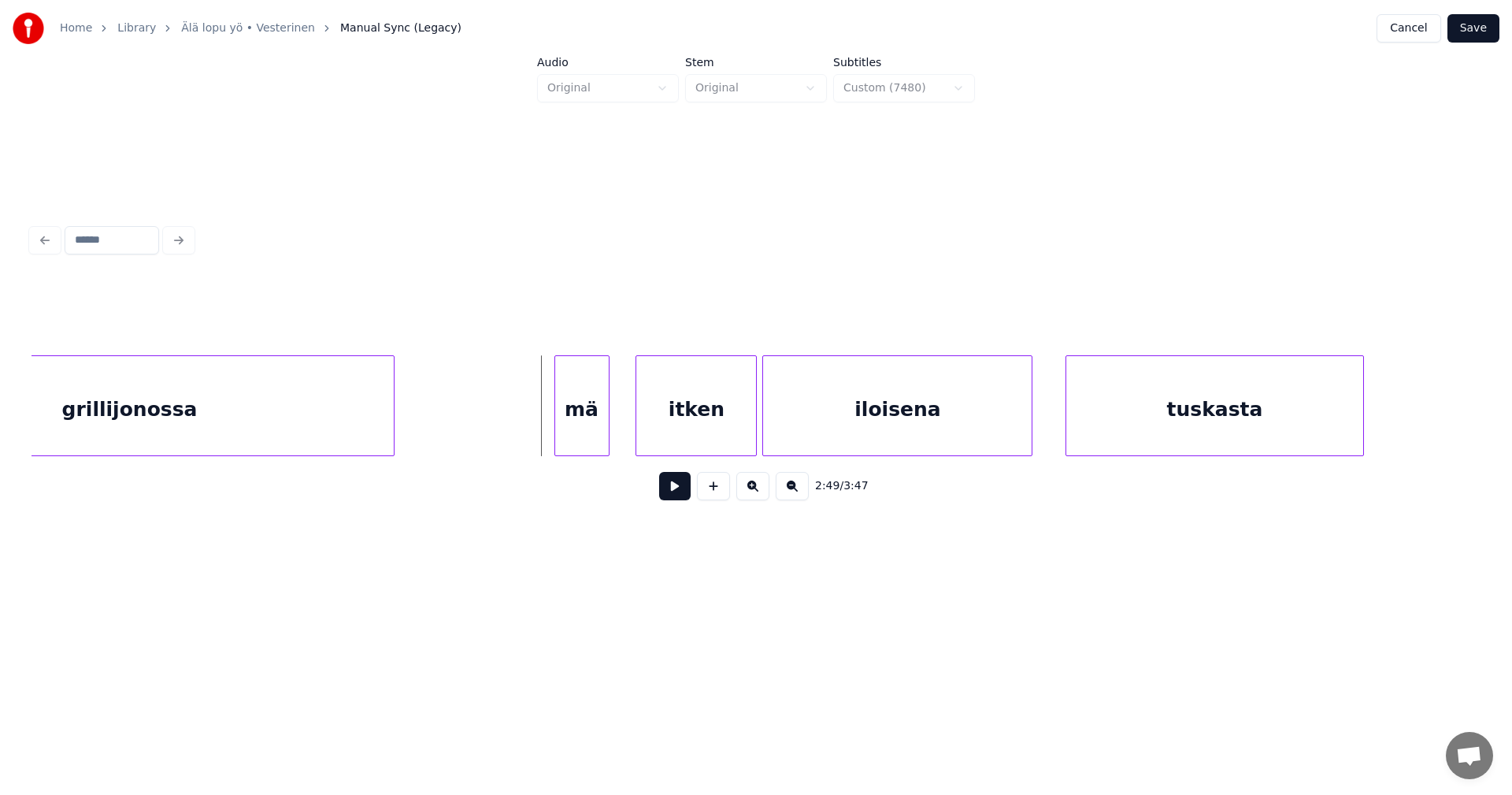
click at [583, 425] on div "mä" at bounding box center [582, 410] width 54 height 107
click at [620, 427] on div at bounding box center [617, 405] width 5 height 99
click at [682, 495] on button at bounding box center [675, 485] width 31 height 29
click at [684, 493] on button at bounding box center [675, 485] width 31 height 29
click at [684, 491] on button at bounding box center [675, 485] width 31 height 29
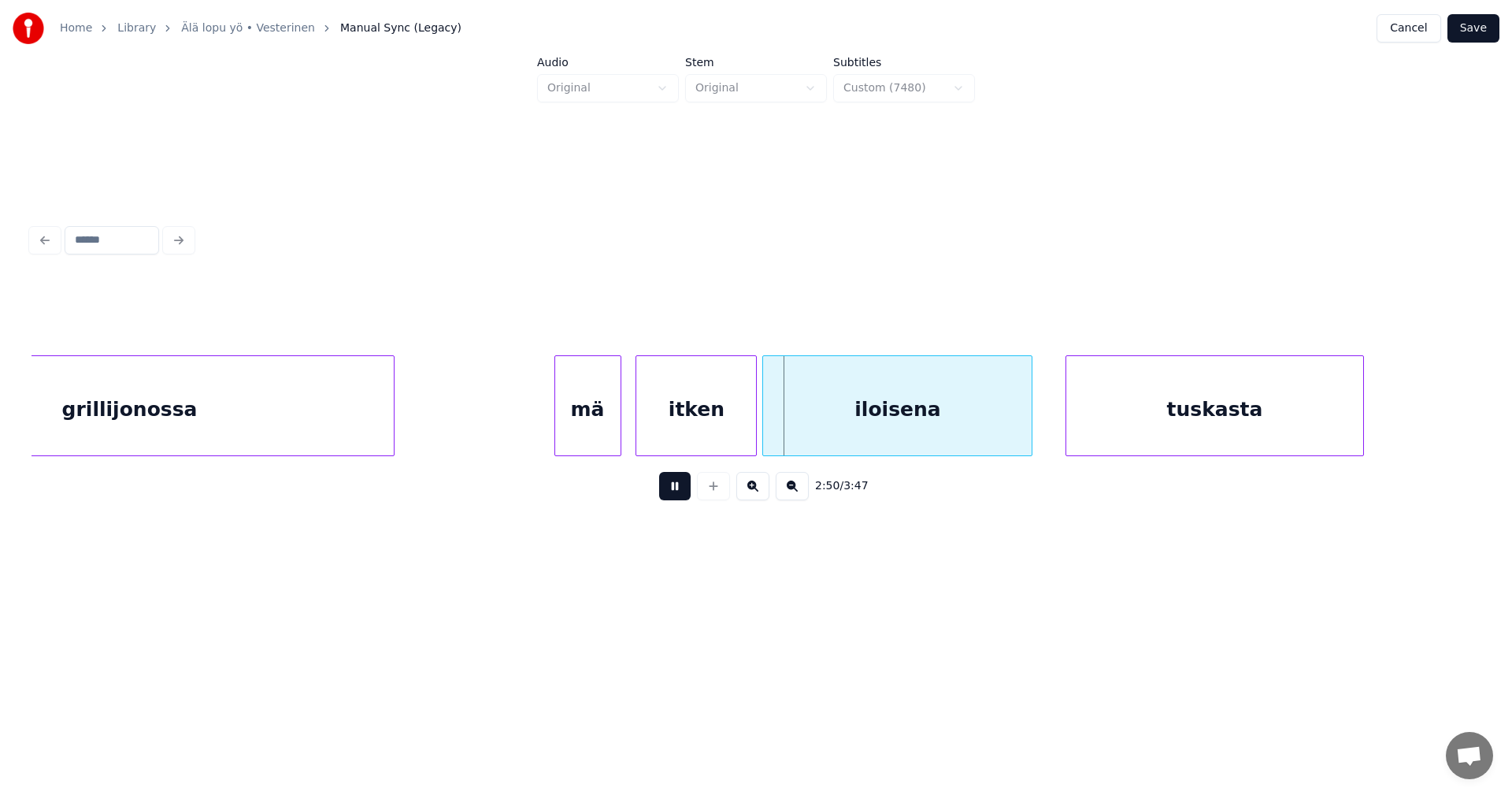
click at [684, 491] on button at bounding box center [675, 485] width 31 height 29
click at [742, 433] on div at bounding box center [741, 405] width 5 height 99
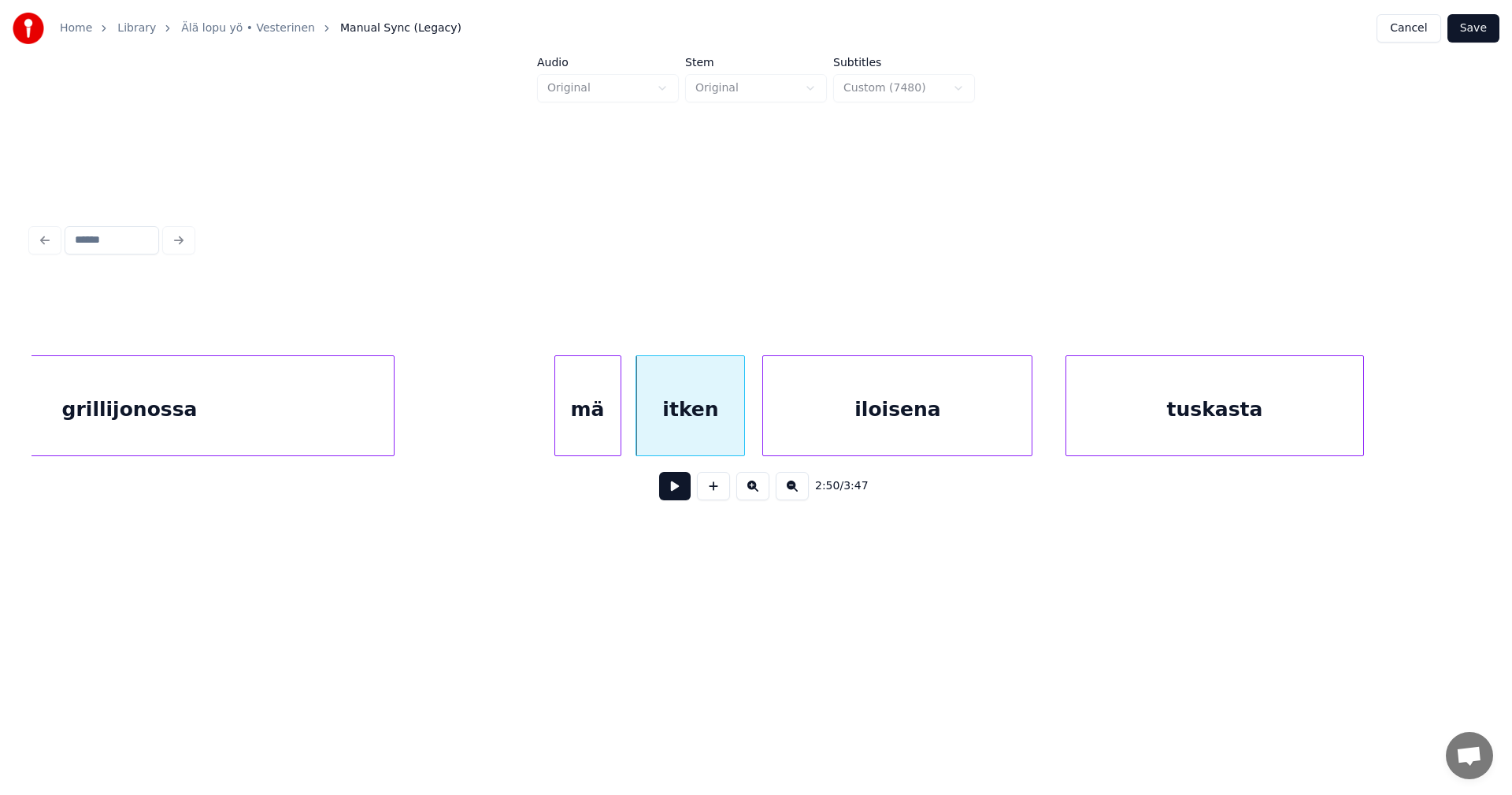
click at [603, 433] on div "mä" at bounding box center [588, 410] width 66 height 107
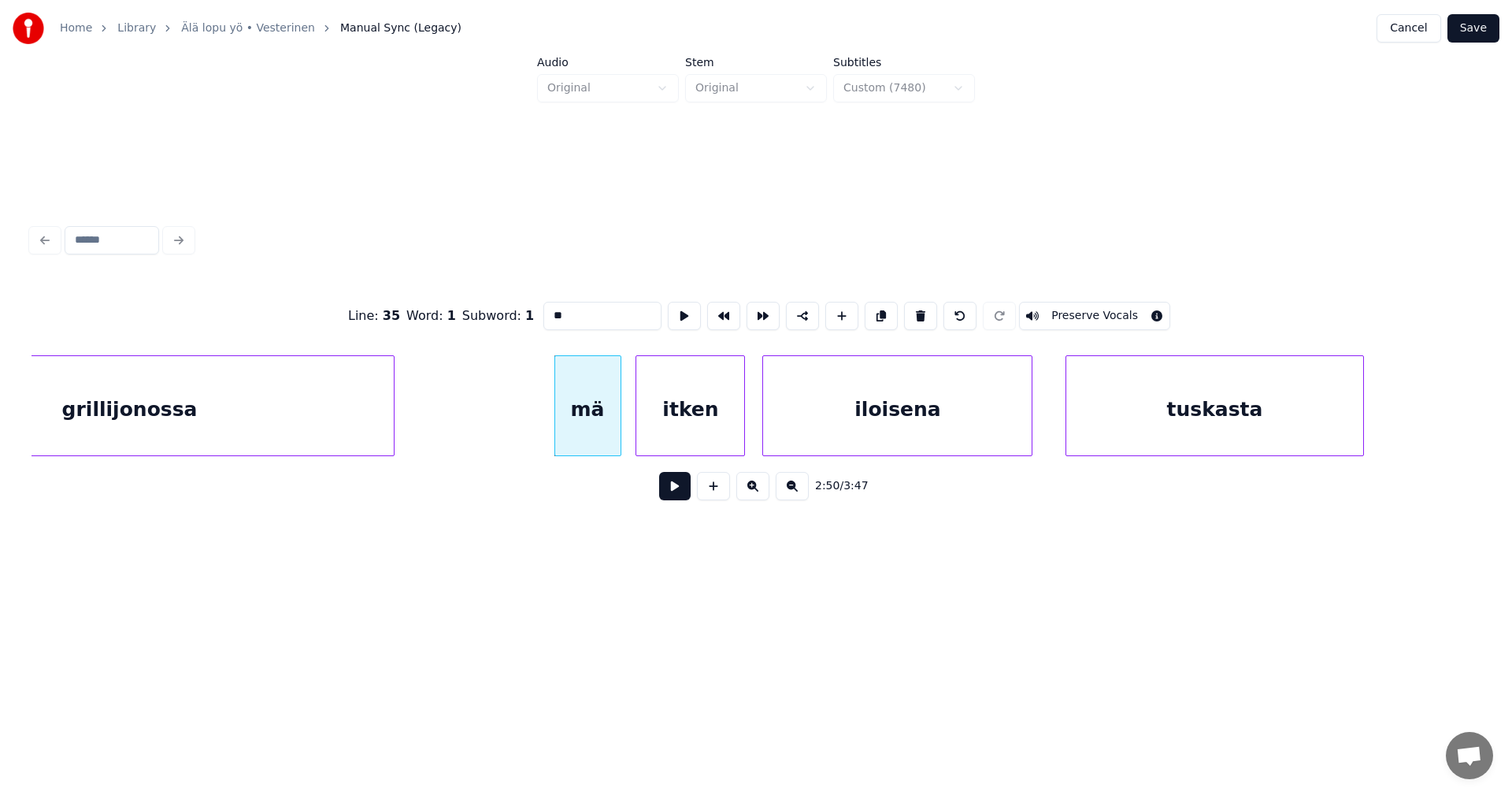
click at [670, 488] on button at bounding box center [675, 485] width 31 height 29
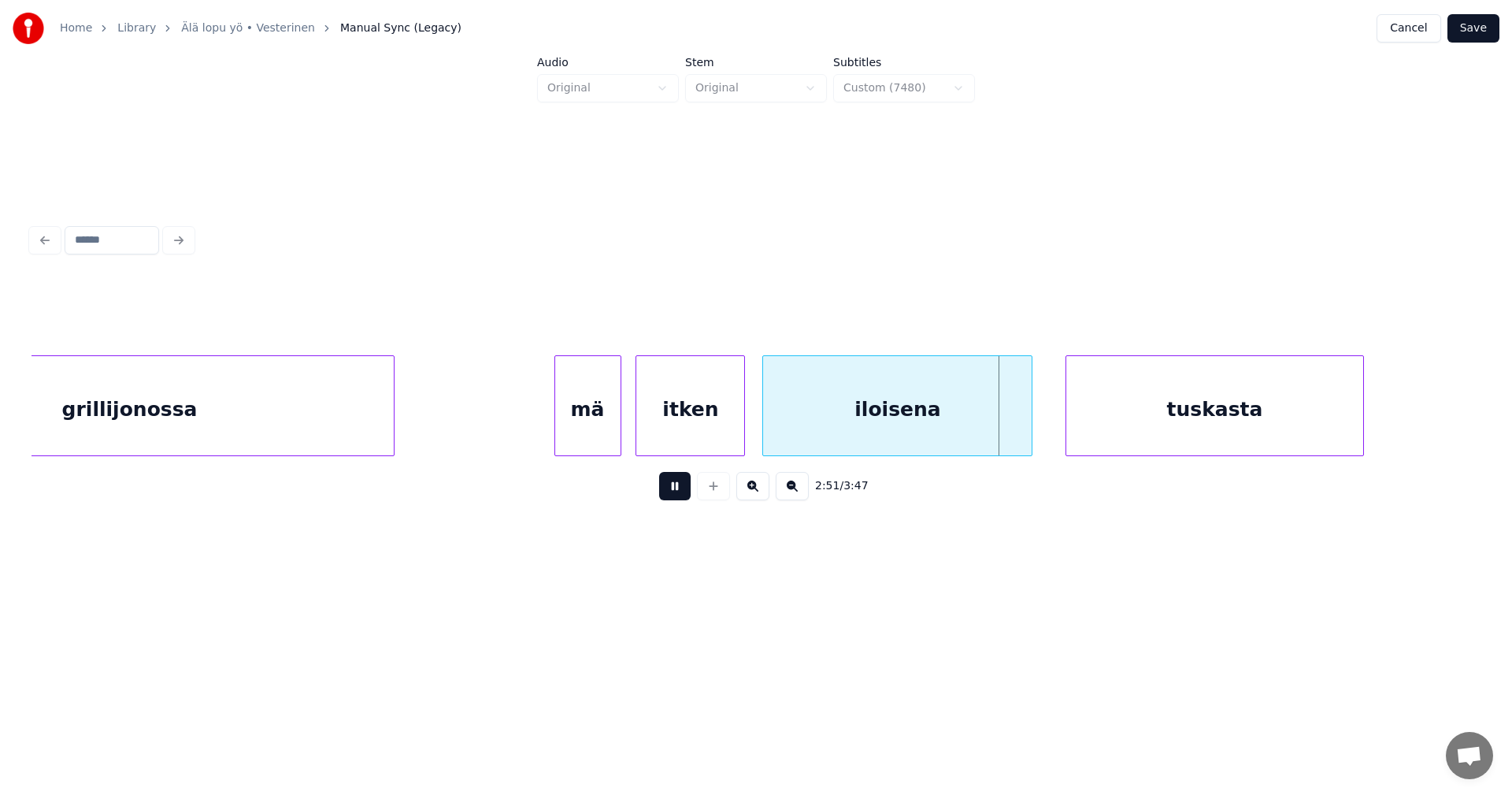
click at [673, 487] on button at bounding box center [675, 485] width 31 height 29
click at [675, 487] on button at bounding box center [675, 485] width 31 height 29
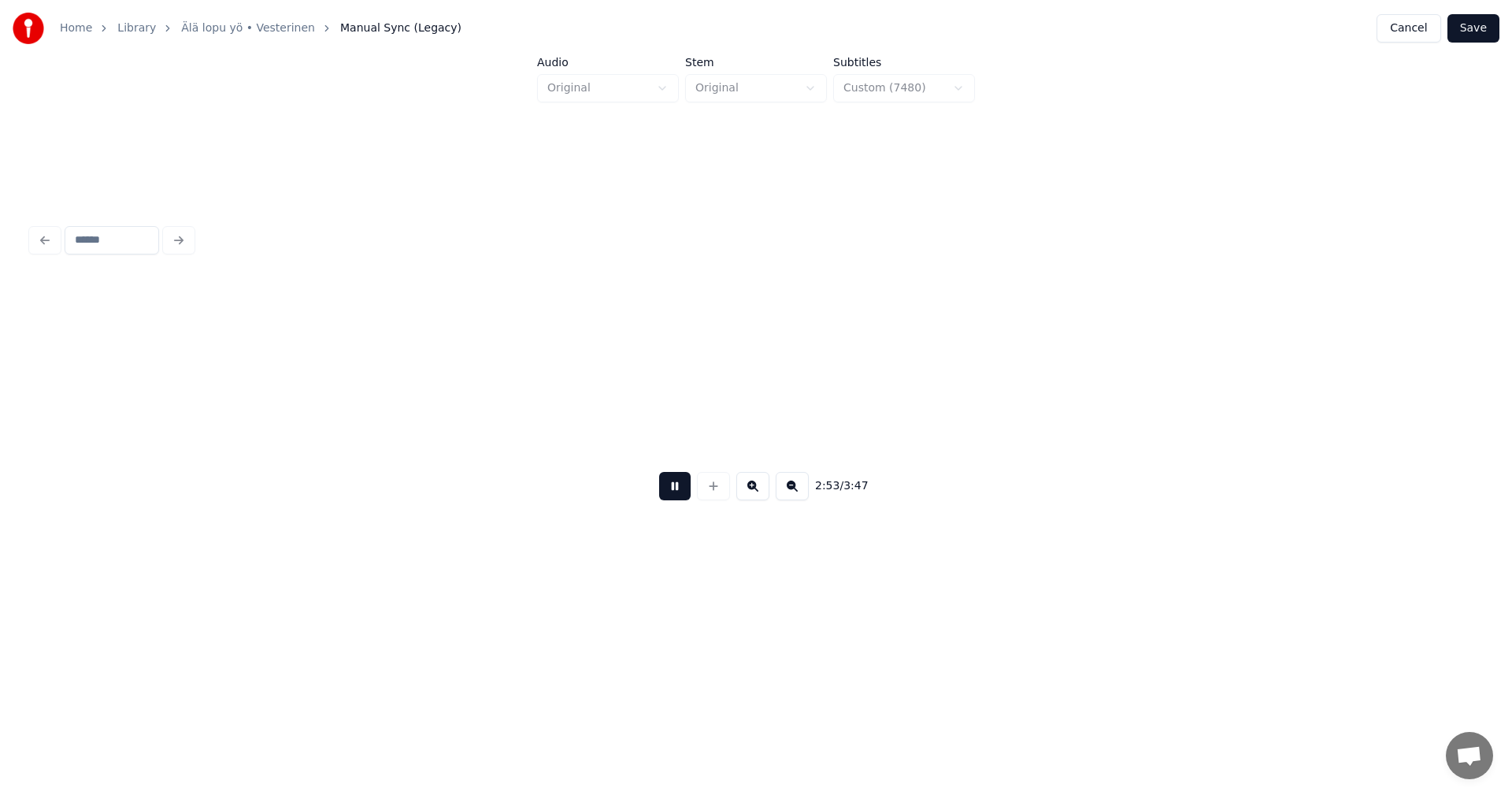
scroll to position [0, 47796]
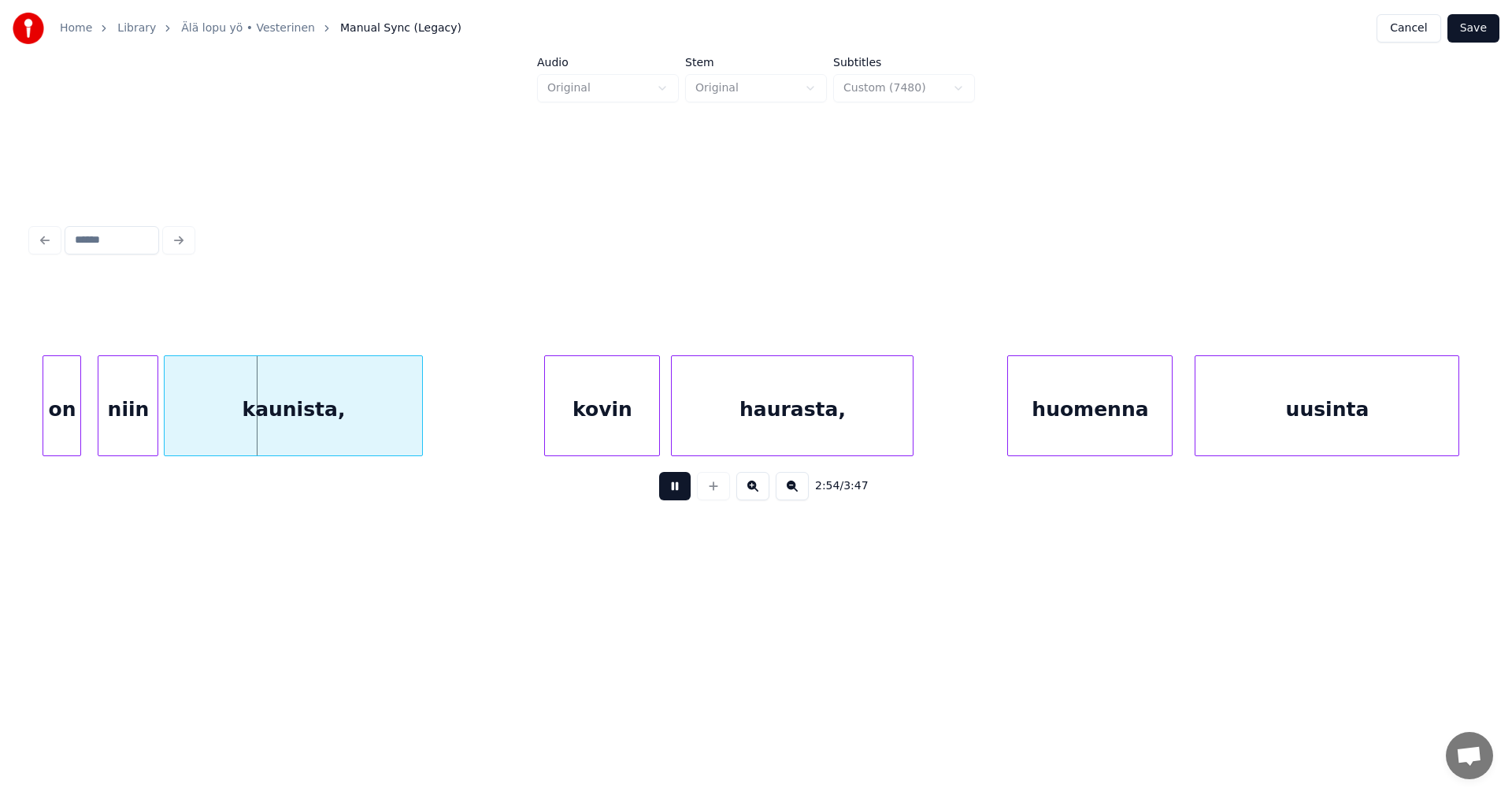
click at [676, 487] on button at bounding box center [675, 485] width 31 height 29
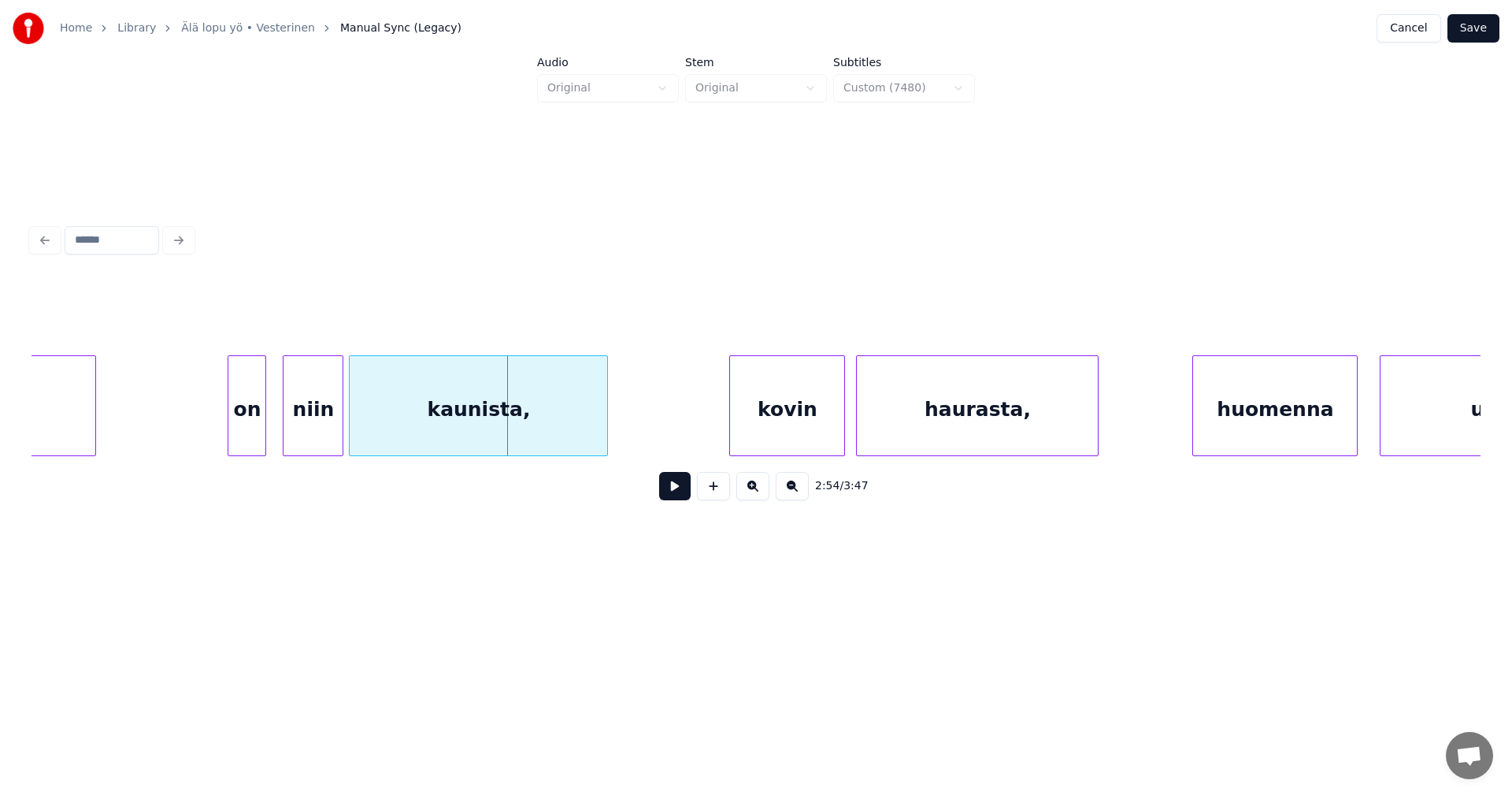
scroll to position [0, 47608]
click at [234, 425] on div "on" at bounding box center [245, 410] width 37 height 107
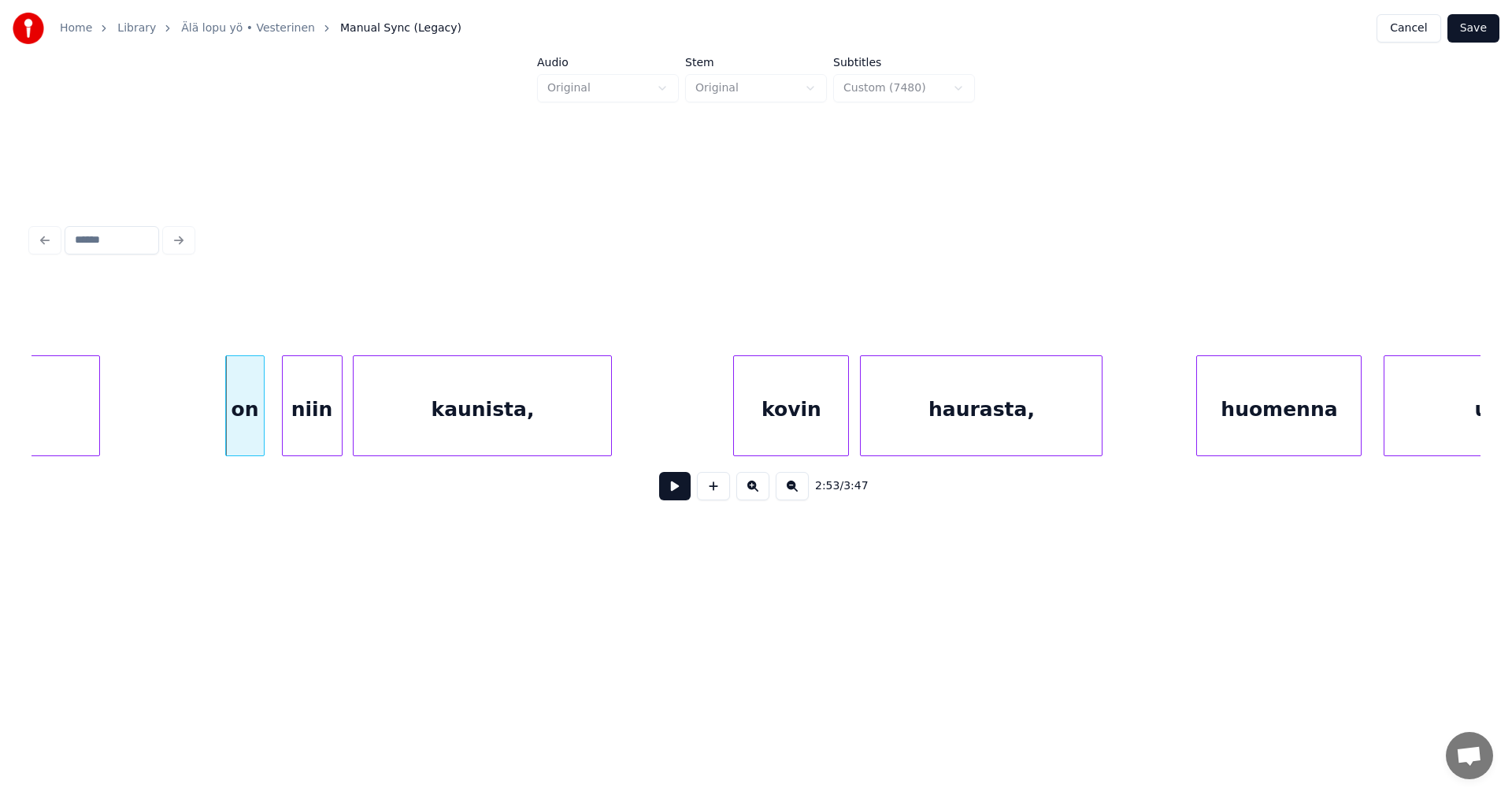
click at [307, 429] on div "niin" at bounding box center [312, 410] width 59 height 107
click at [580, 431] on div "kaunista," at bounding box center [482, 410] width 258 height 107
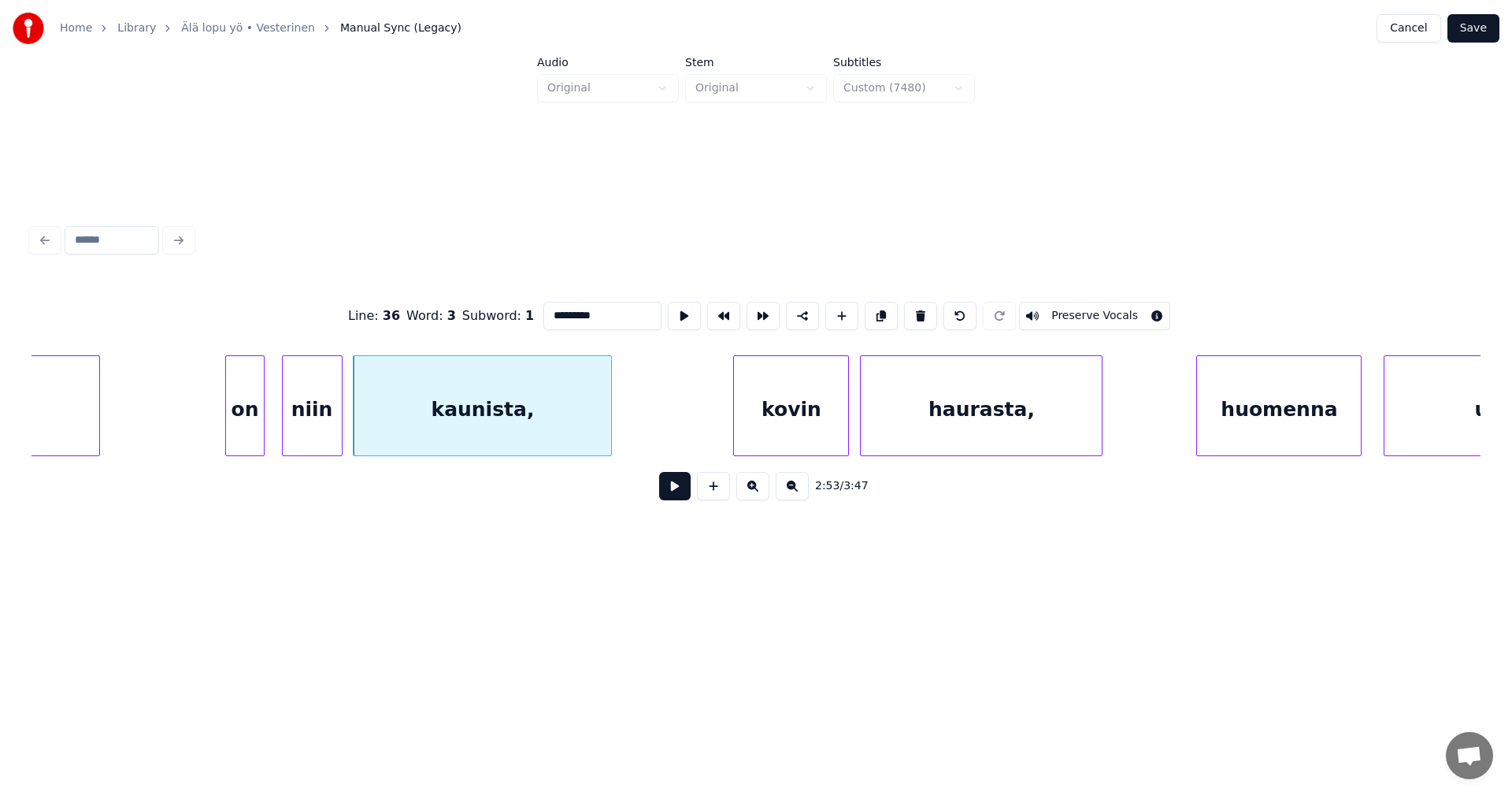
click at [680, 490] on button at bounding box center [675, 485] width 31 height 29
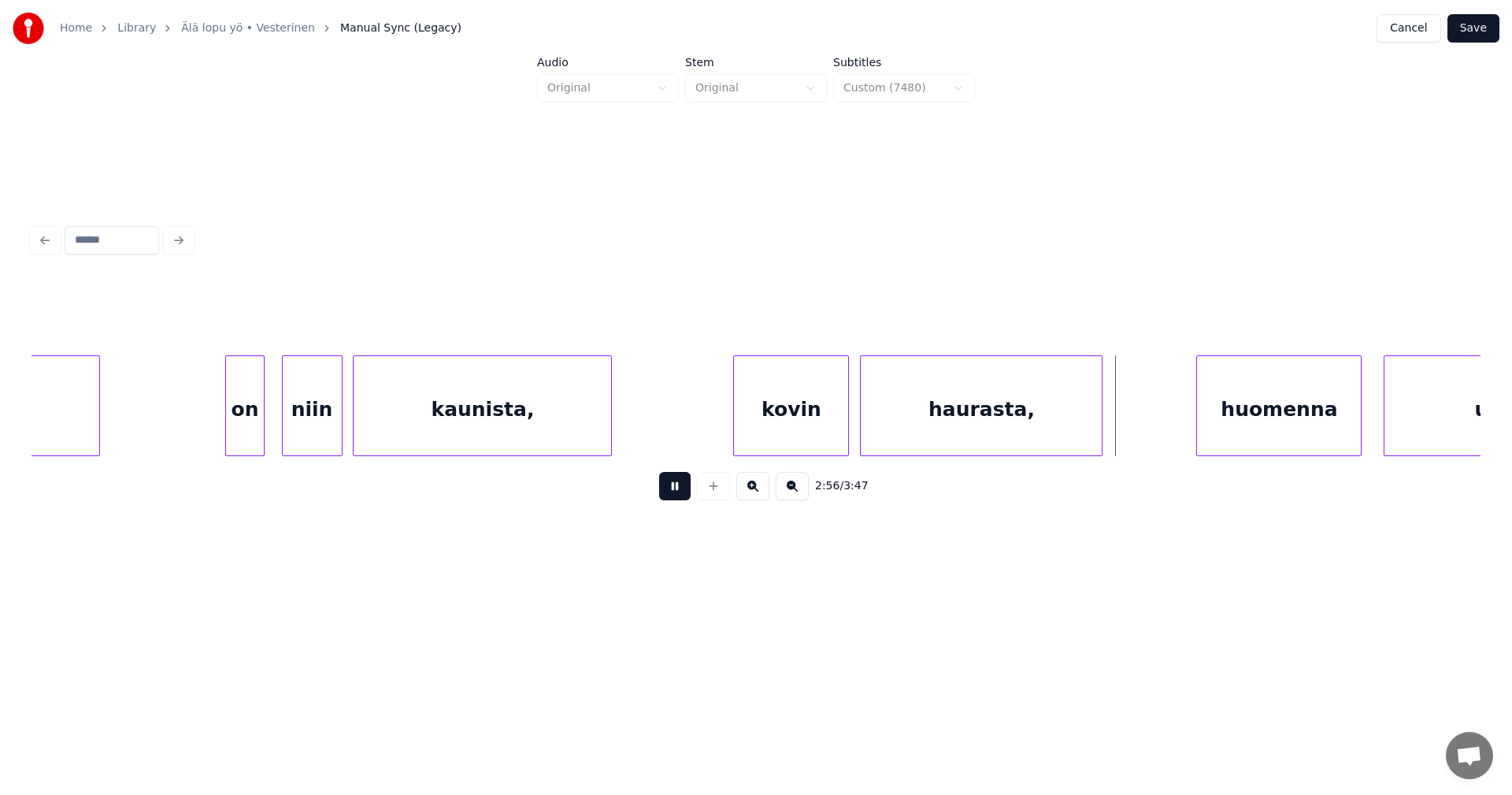
drag, startPoint x: 679, startPoint y: 490, endPoint x: 730, endPoint y: 446, distance: 67.4
click at [684, 487] on button at bounding box center [675, 485] width 31 height 29
click at [761, 433] on div "kovin" at bounding box center [787, 410] width 115 height 107
click at [685, 493] on button at bounding box center [675, 485] width 31 height 29
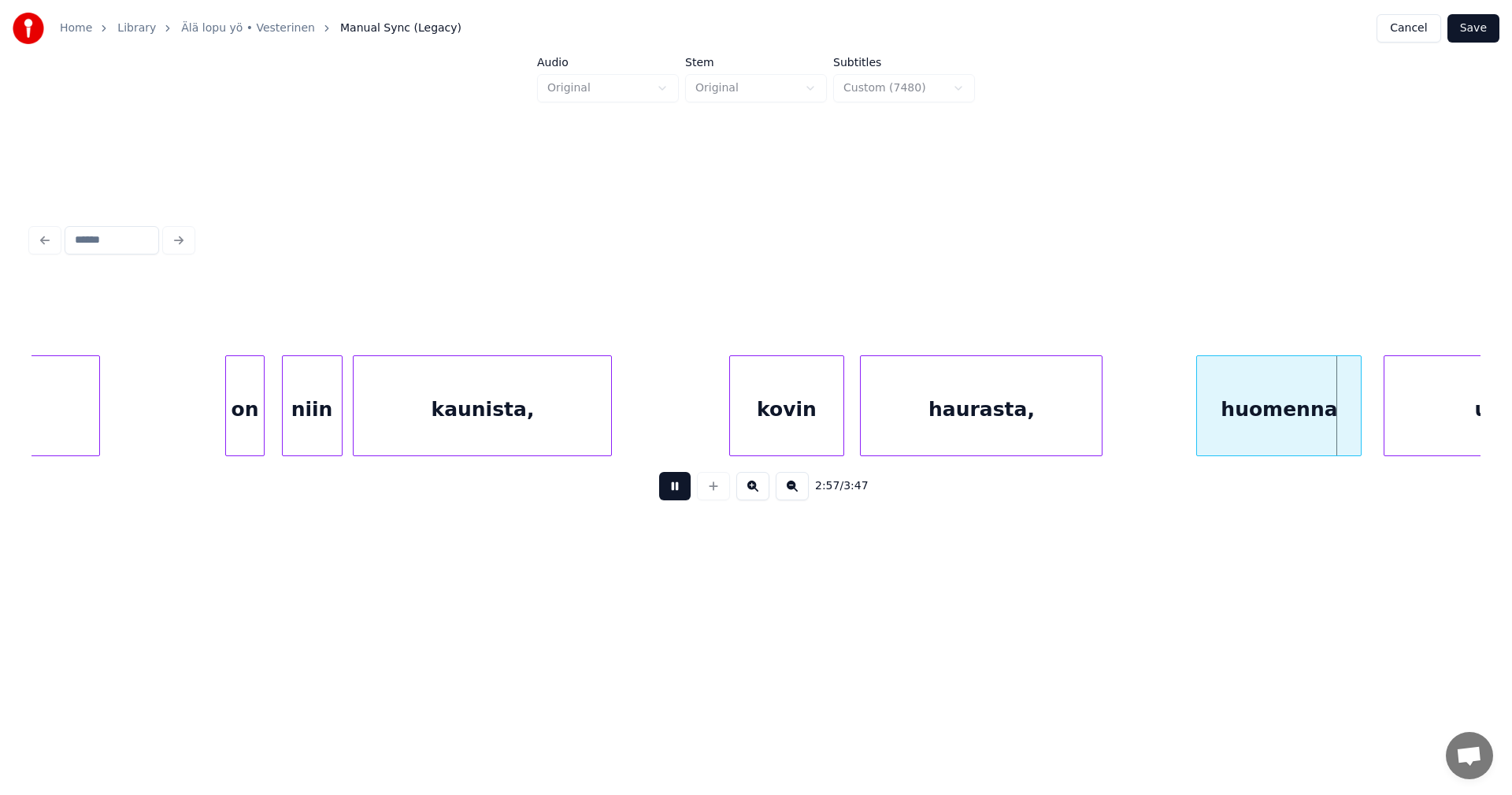
drag, startPoint x: 685, startPoint y: 493, endPoint x: 962, endPoint y: 487, distance: 277.1
click at [685, 493] on button at bounding box center [675, 485] width 31 height 29
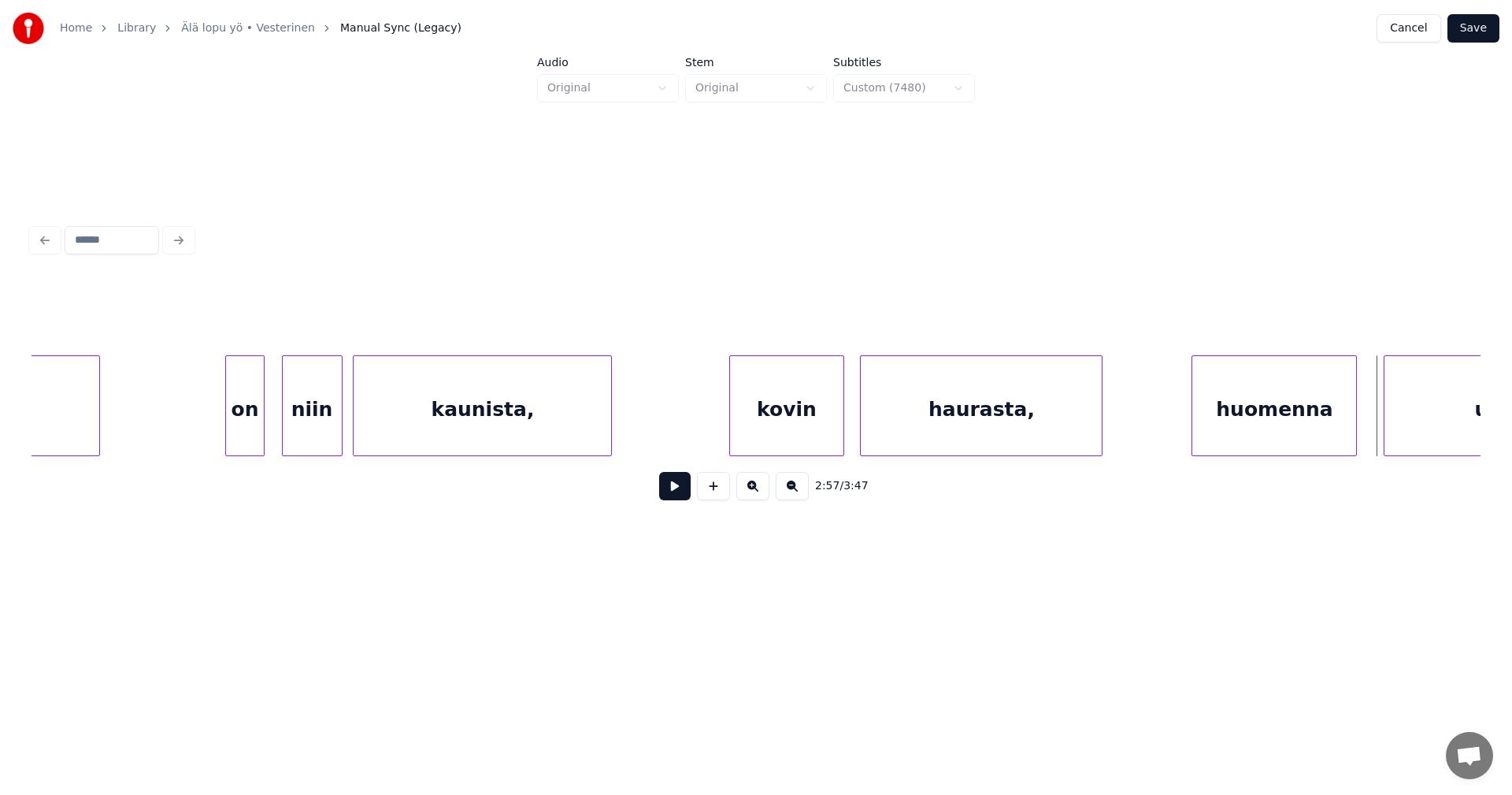
click at [1255, 429] on div "huomenna" at bounding box center [1274, 410] width 164 height 107
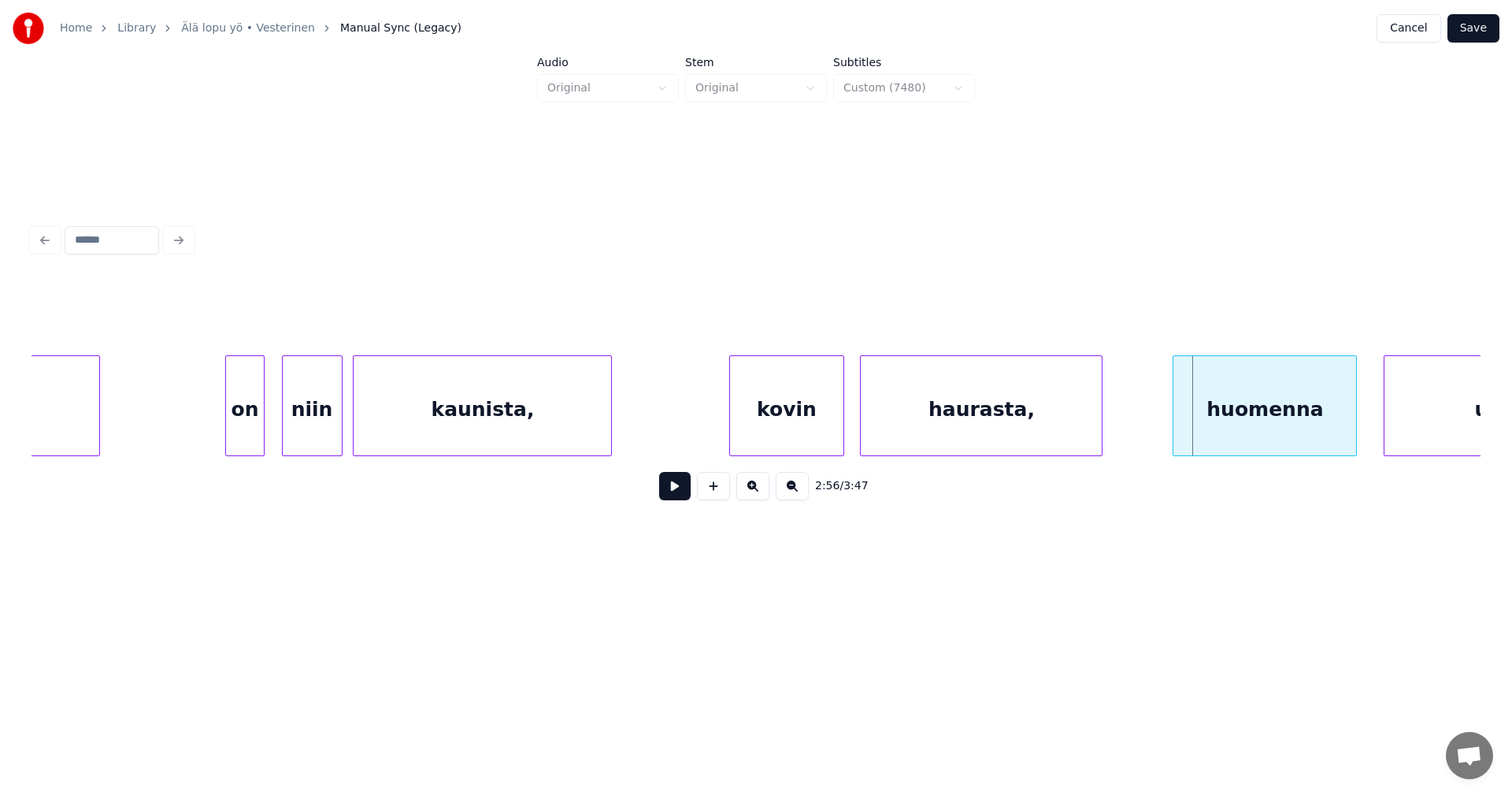
click at [1176, 432] on div at bounding box center [1176, 405] width 5 height 99
click at [679, 489] on button at bounding box center [675, 485] width 31 height 29
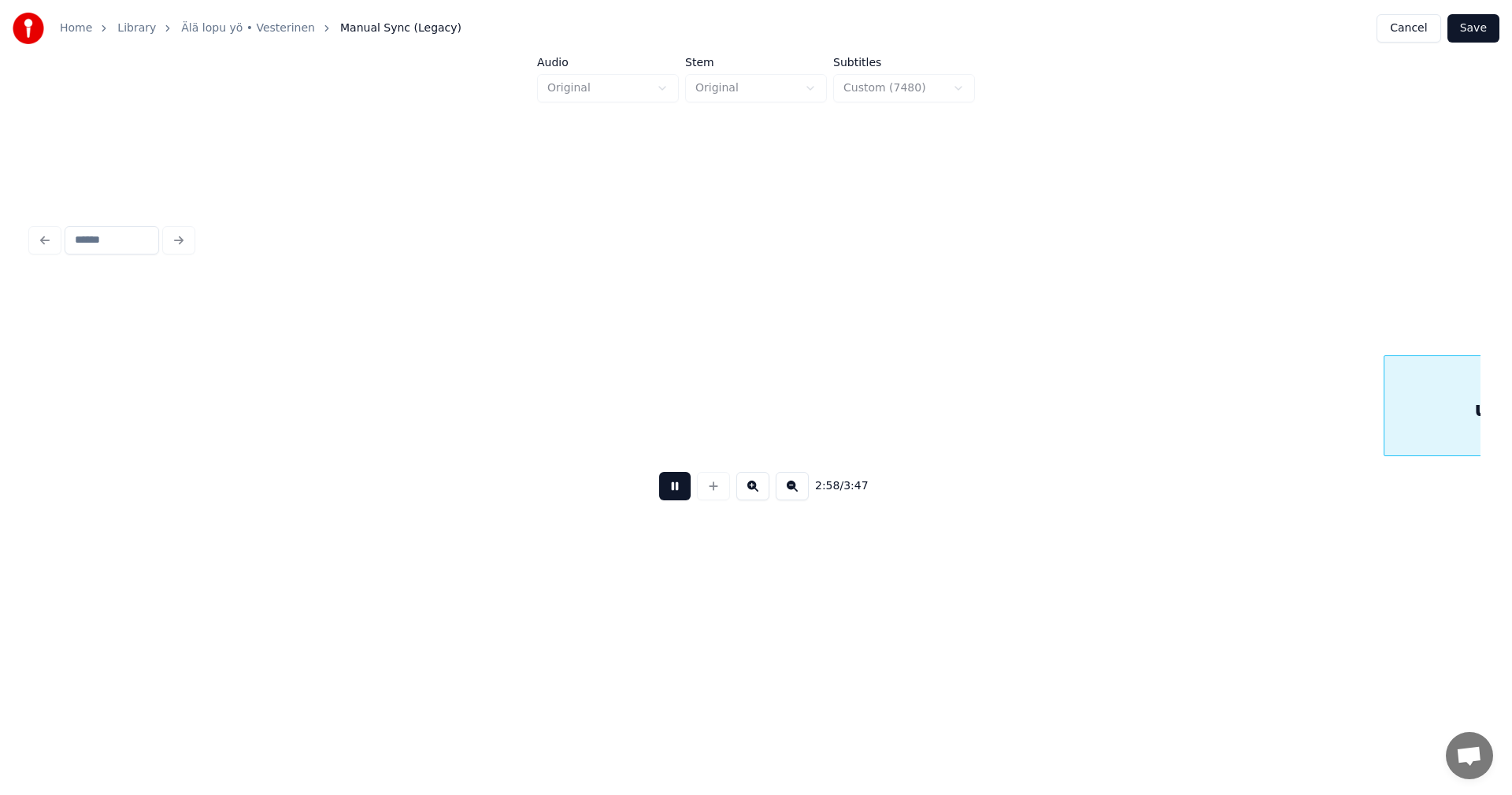
scroll to position [0, 49061]
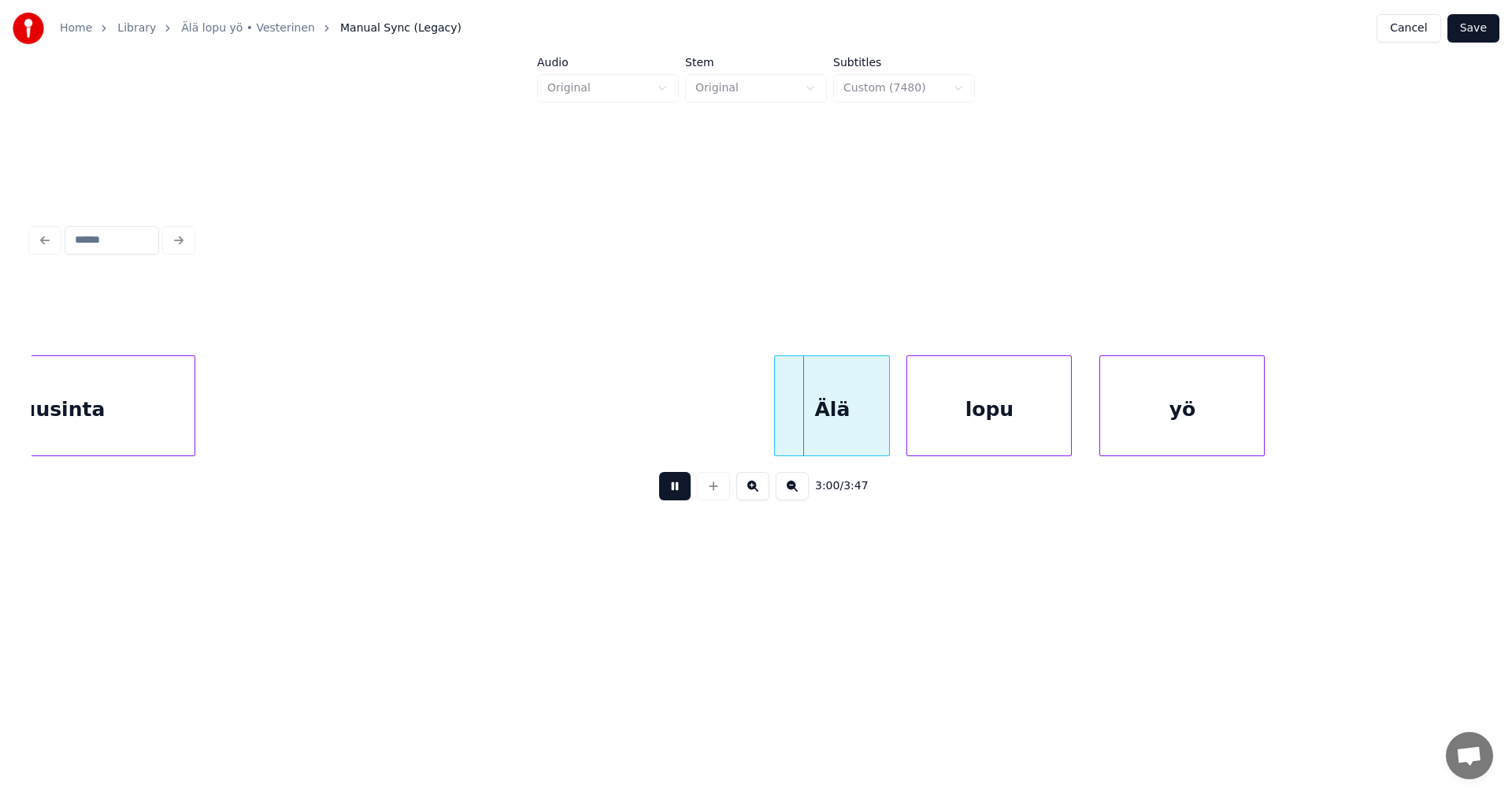
drag, startPoint x: 679, startPoint y: 493, endPoint x: 722, endPoint y: 481, distance: 44.6
click at [689, 488] on button at bounding box center [675, 485] width 31 height 29
click at [851, 434] on div "Älä" at bounding box center [829, 410] width 115 height 107
click at [978, 422] on div "lopu" at bounding box center [994, 410] width 164 height 107
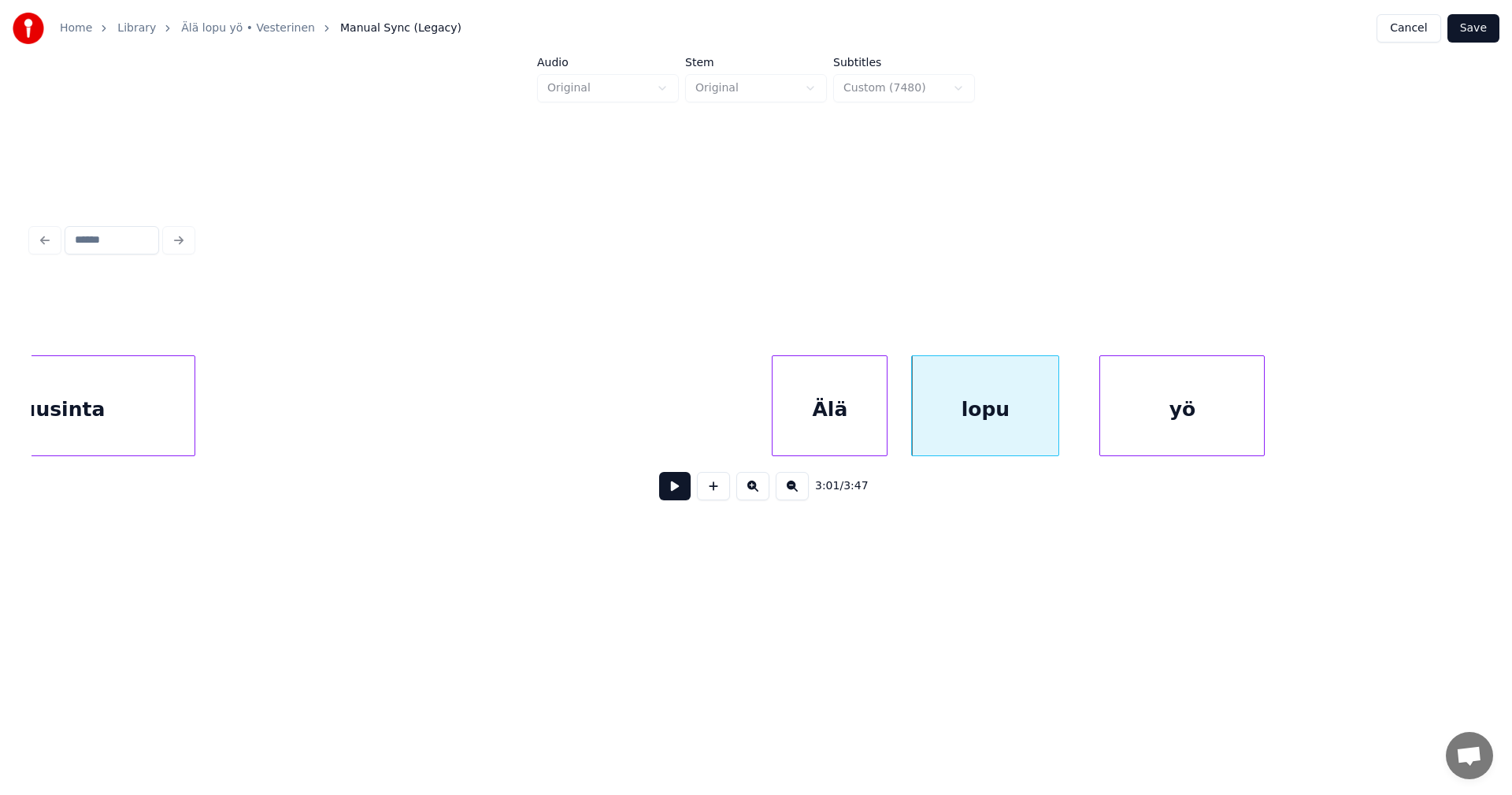
click at [1057, 430] on div at bounding box center [1055, 405] width 5 height 99
click at [1091, 432] on div at bounding box center [1090, 405] width 5 height 99
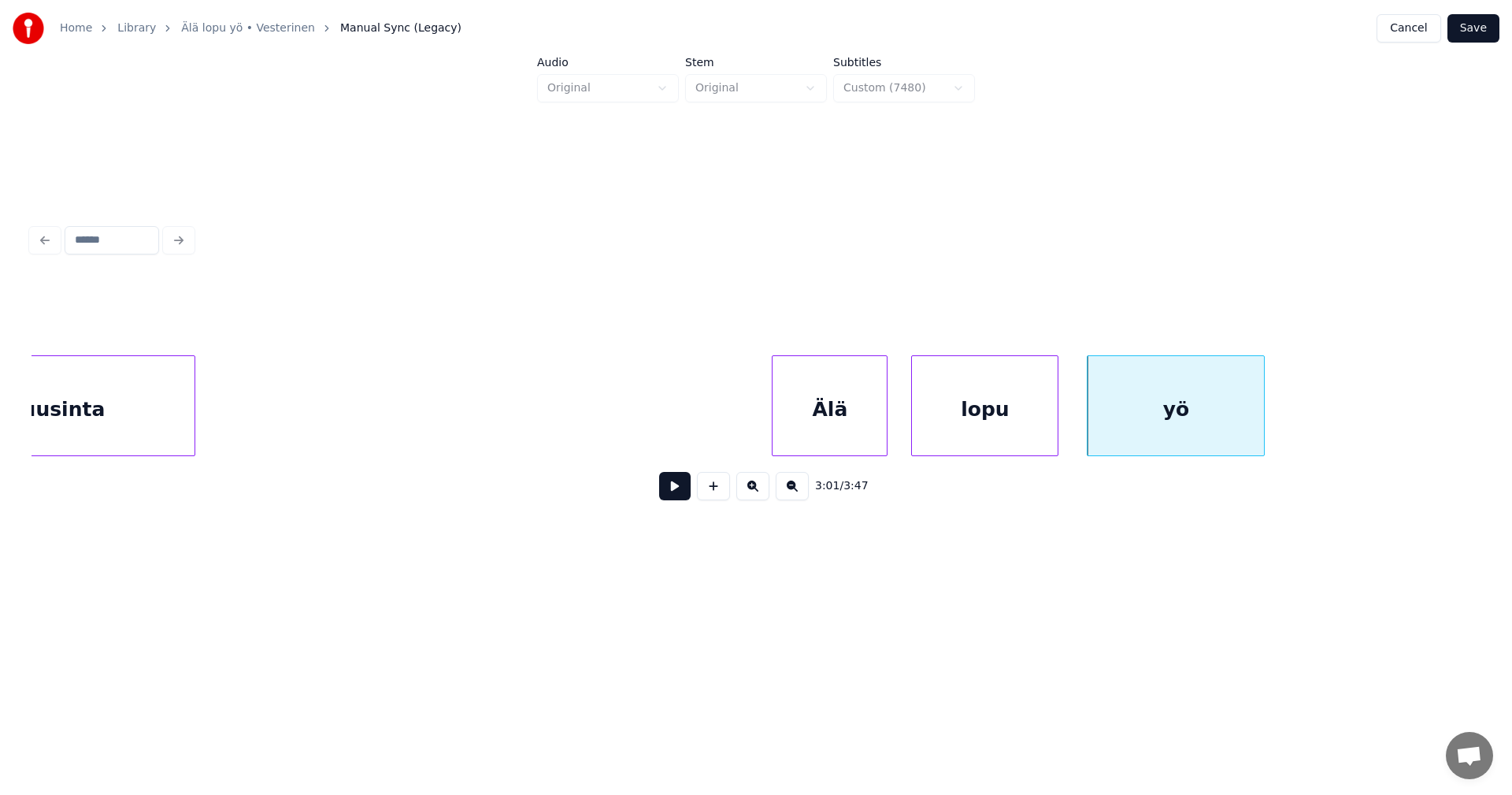
click at [850, 426] on div "Älä" at bounding box center [830, 410] width 115 height 107
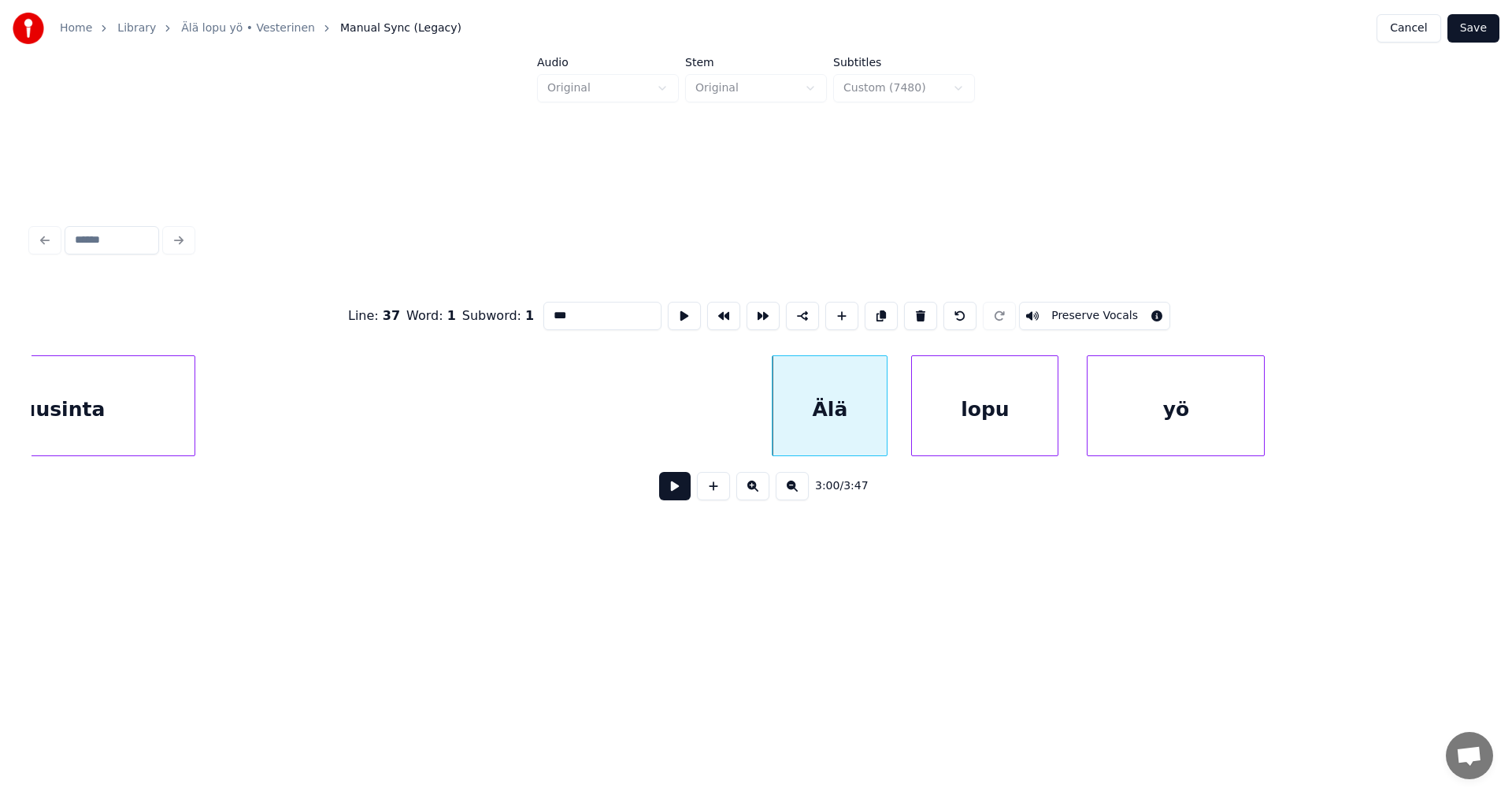
click at [678, 495] on button at bounding box center [675, 485] width 31 height 29
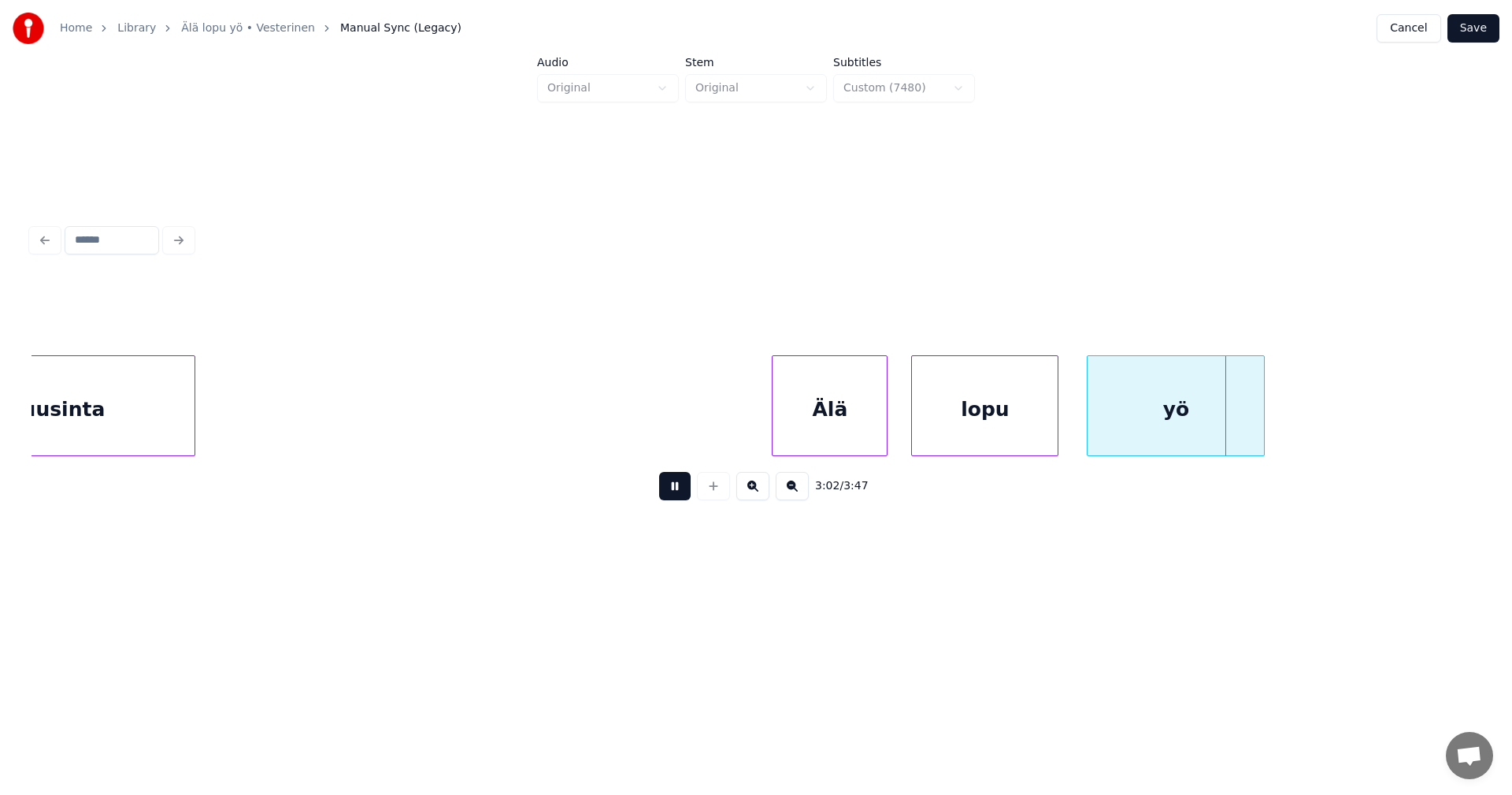
click at [679, 495] on button at bounding box center [675, 485] width 31 height 29
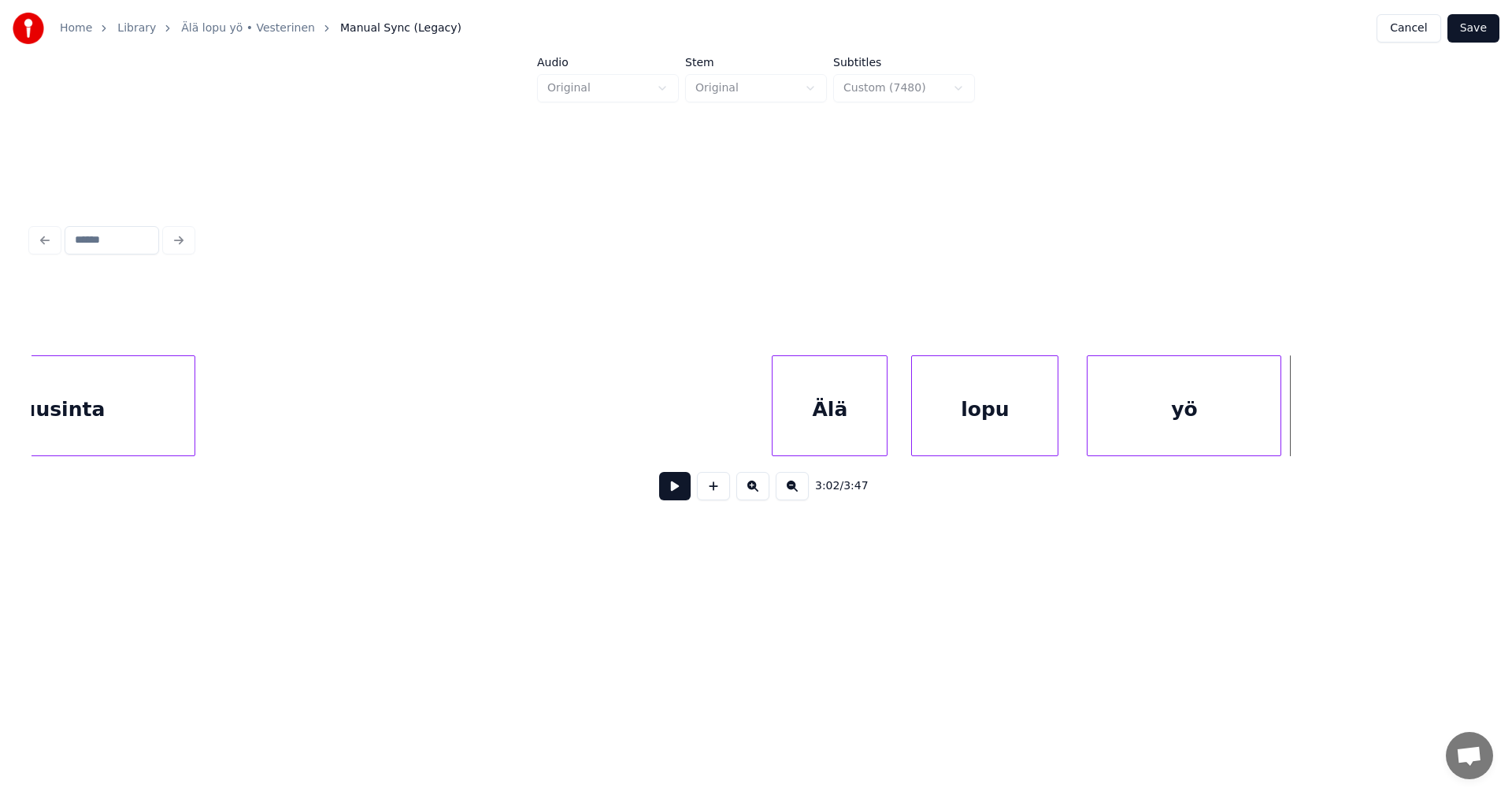
click at [1277, 435] on div at bounding box center [1278, 405] width 5 height 99
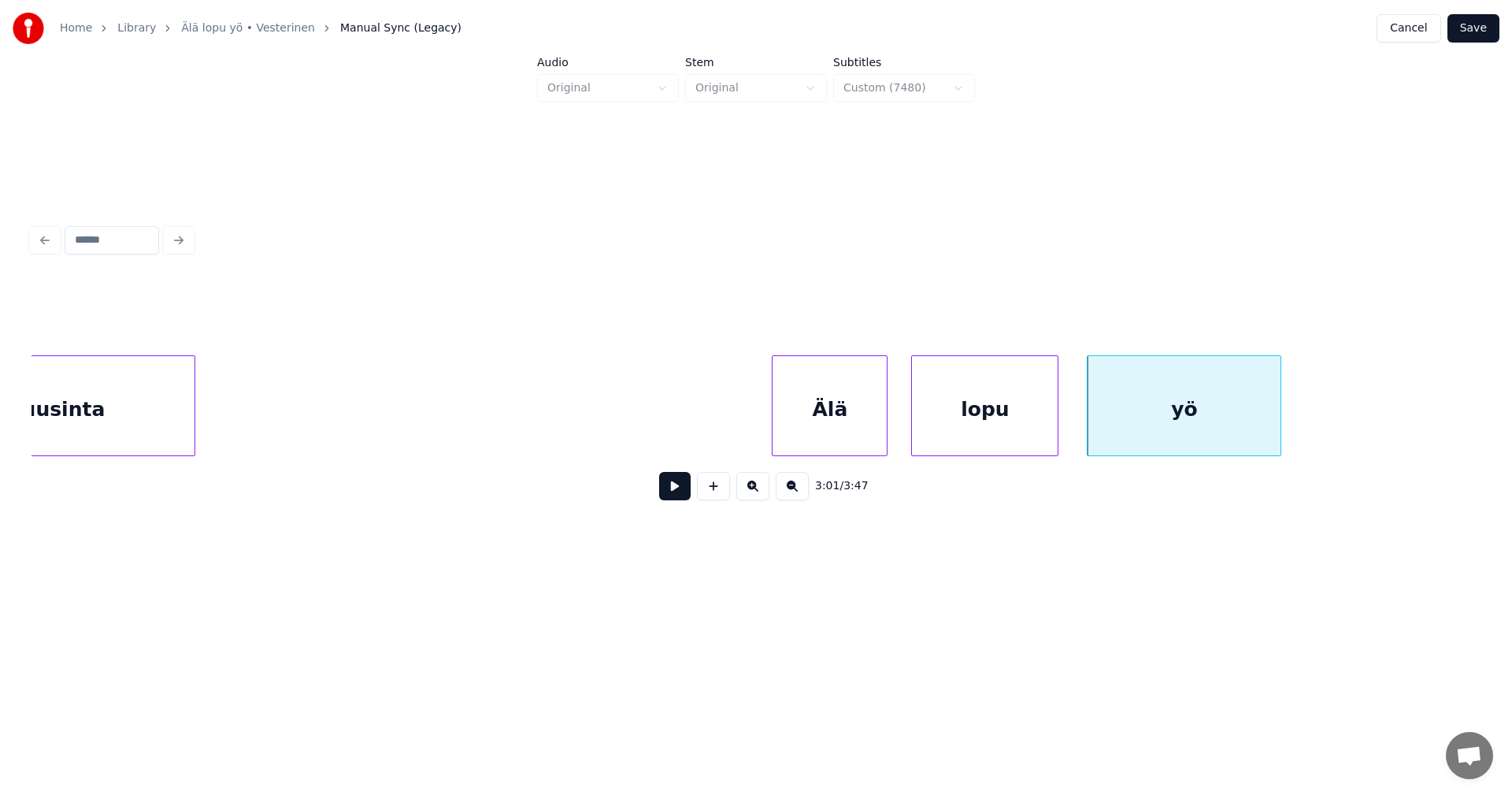
click at [685, 494] on button at bounding box center [675, 485] width 31 height 29
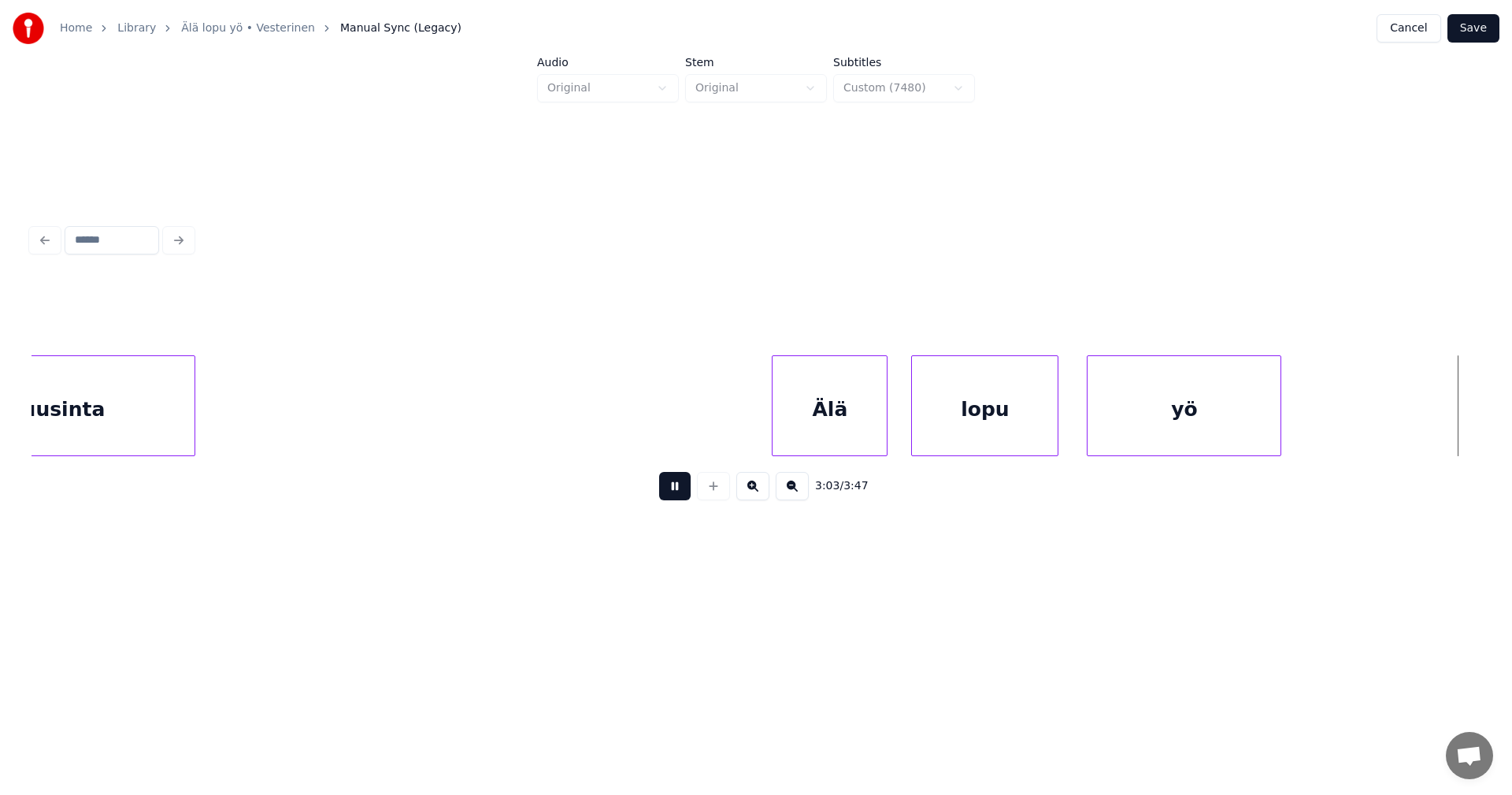
scroll to position [0, 50513]
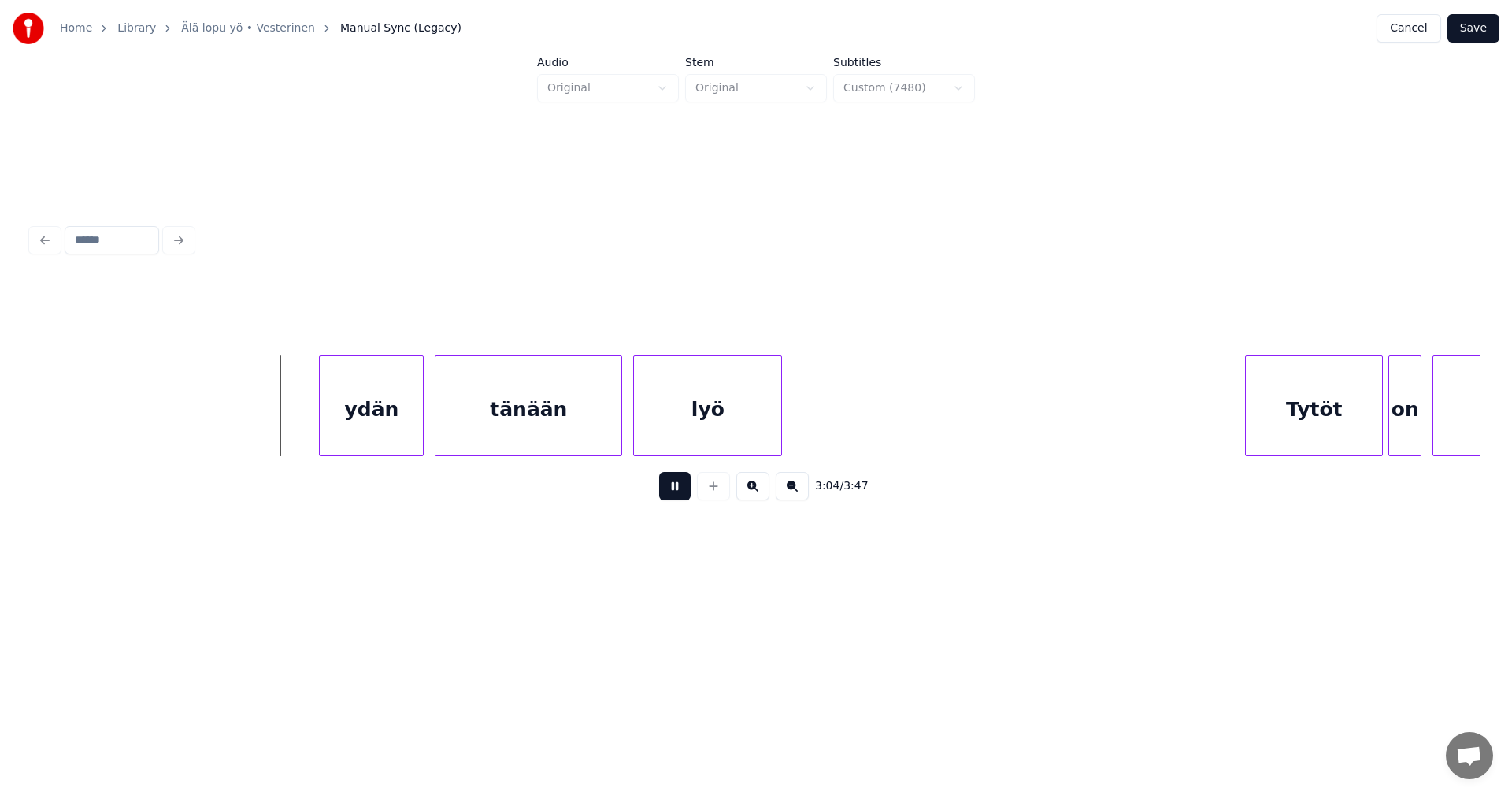
click at [684, 494] on button at bounding box center [675, 485] width 31 height 29
click at [388, 436] on div "ydän" at bounding box center [372, 410] width 104 height 107
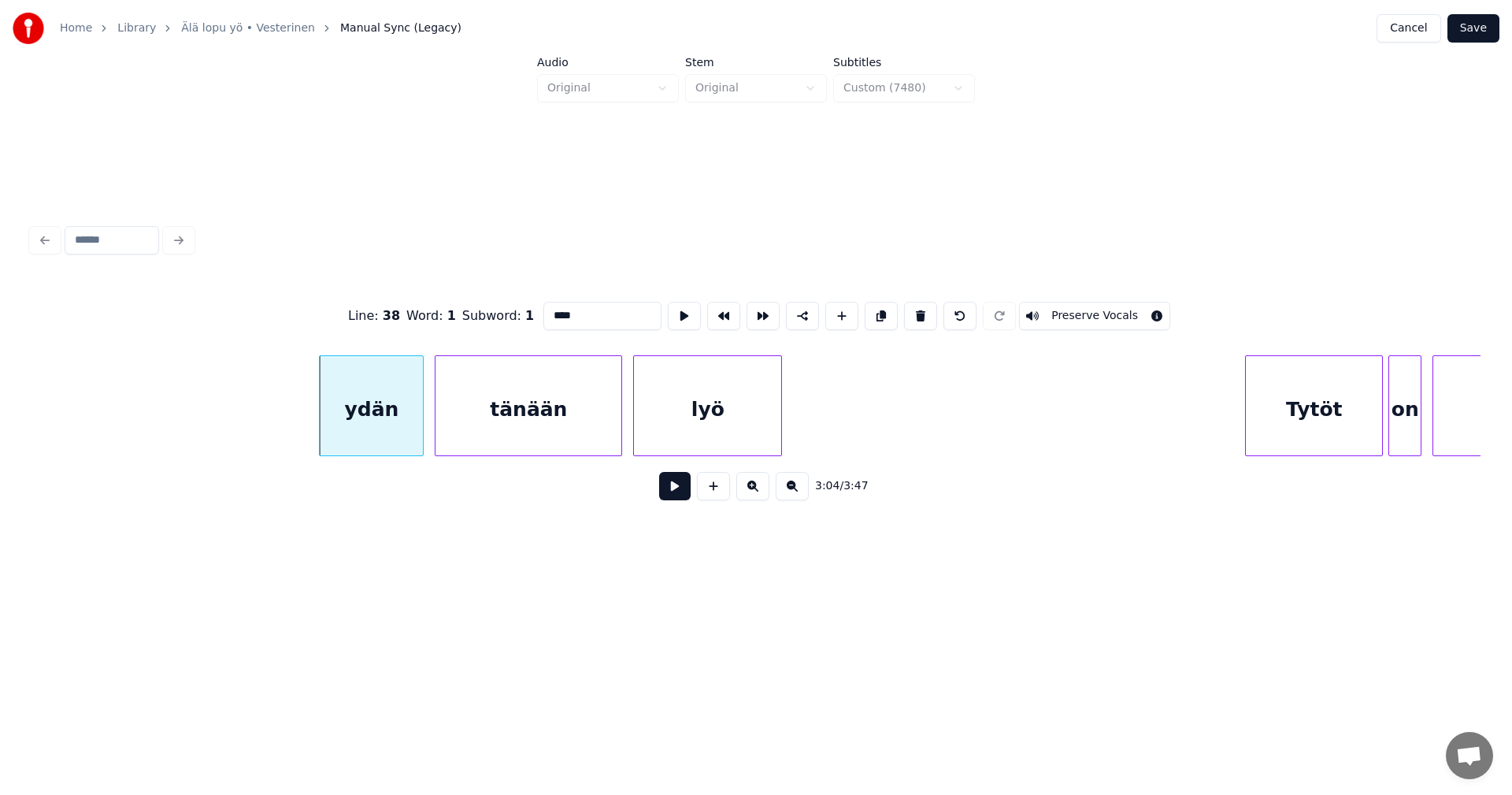
click at [546, 316] on input "****" at bounding box center [603, 315] width 118 height 29
click at [360, 426] on div "sydän" at bounding box center [363, 410] width 104 height 107
click at [270, 421] on div at bounding box center [271, 405] width 5 height 99
type input "*****"
click at [677, 490] on button at bounding box center [675, 485] width 31 height 29
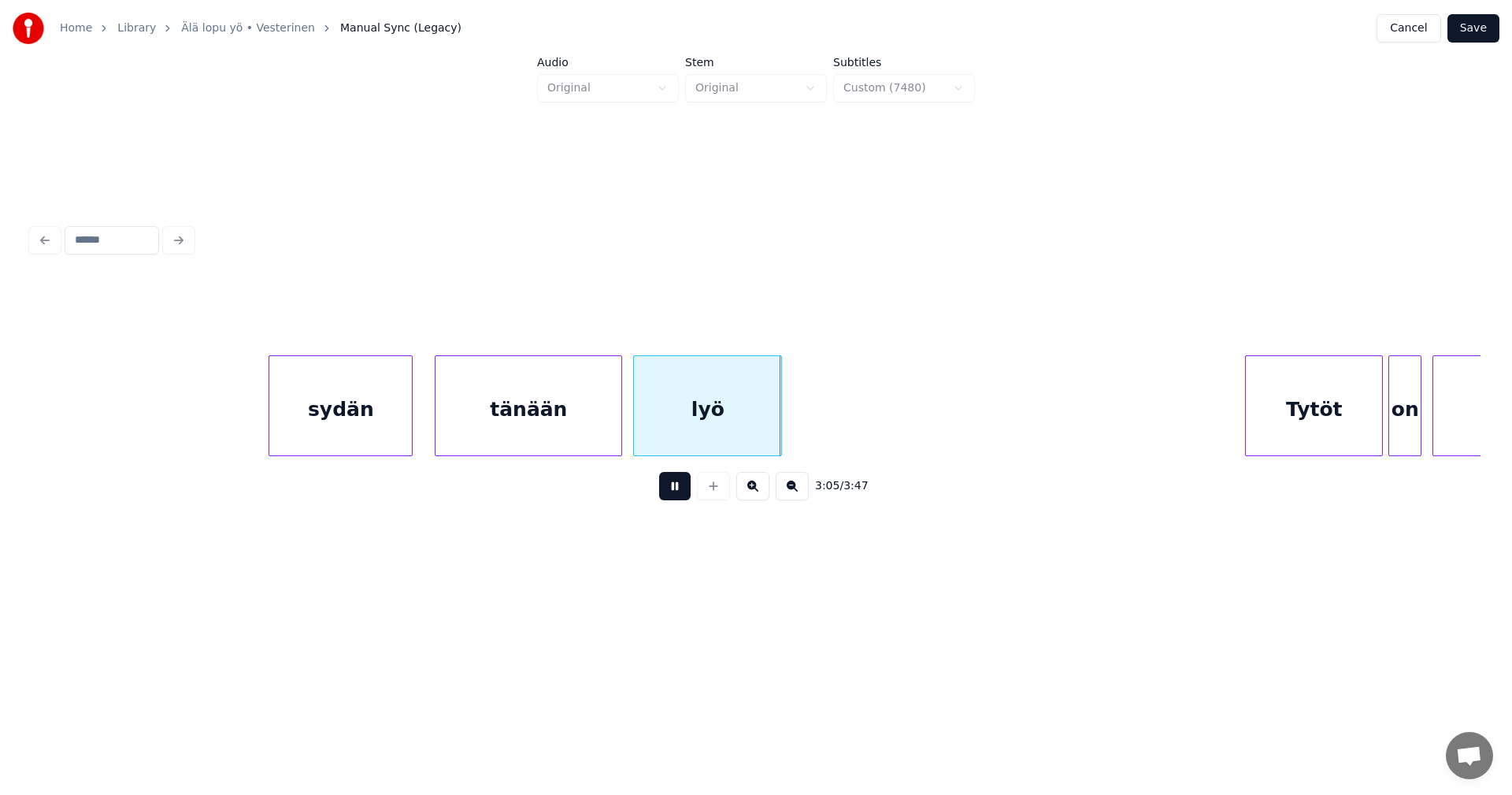
drag, startPoint x: 677, startPoint y: 490, endPoint x: 694, endPoint y: 483, distance: 18.4
click at [678, 488] on button at bounding box center [675, 485] width 31 height 29
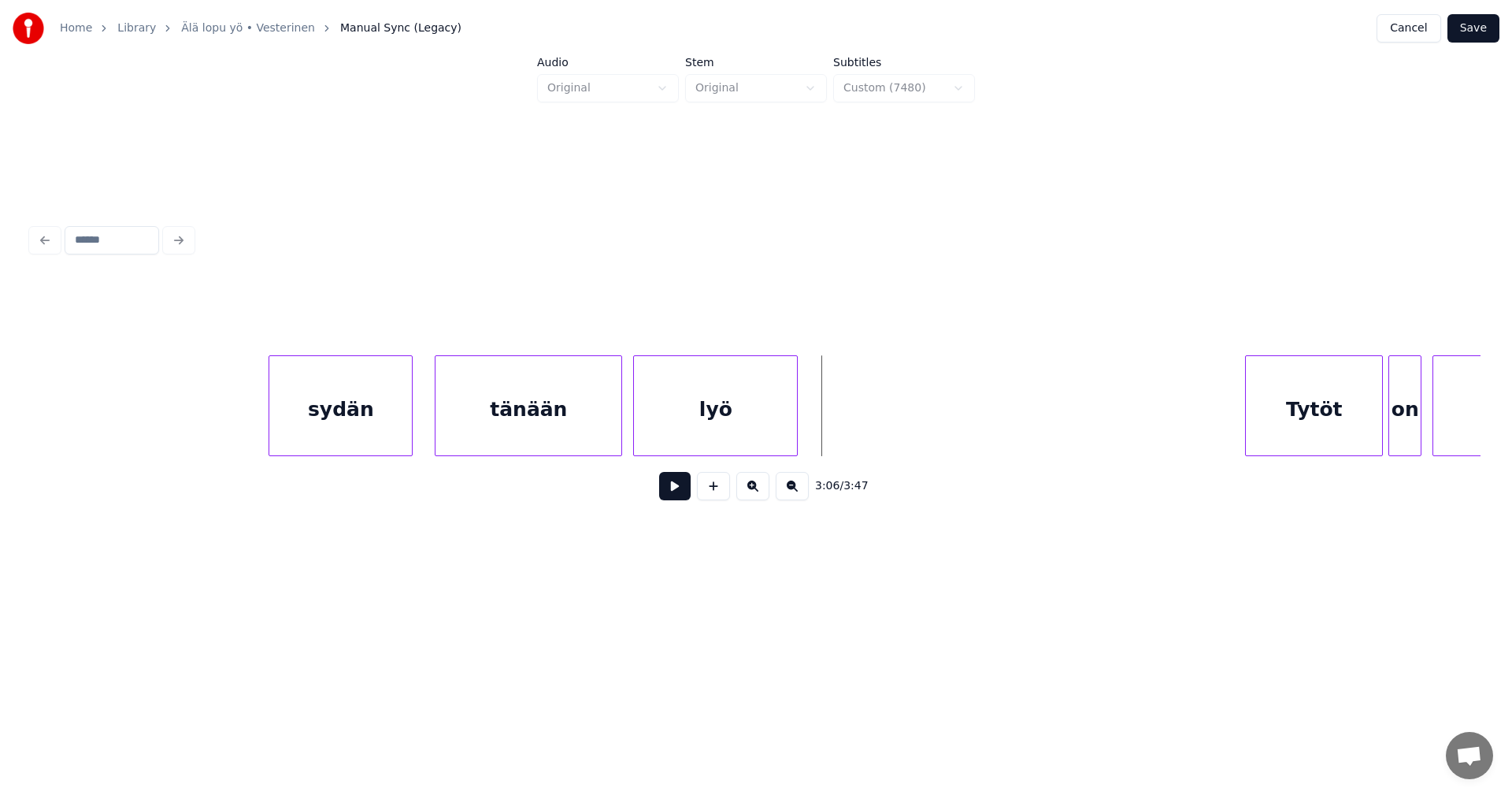
click at [797, 436] on div at bounding box center [794, 405] width 5 height 99
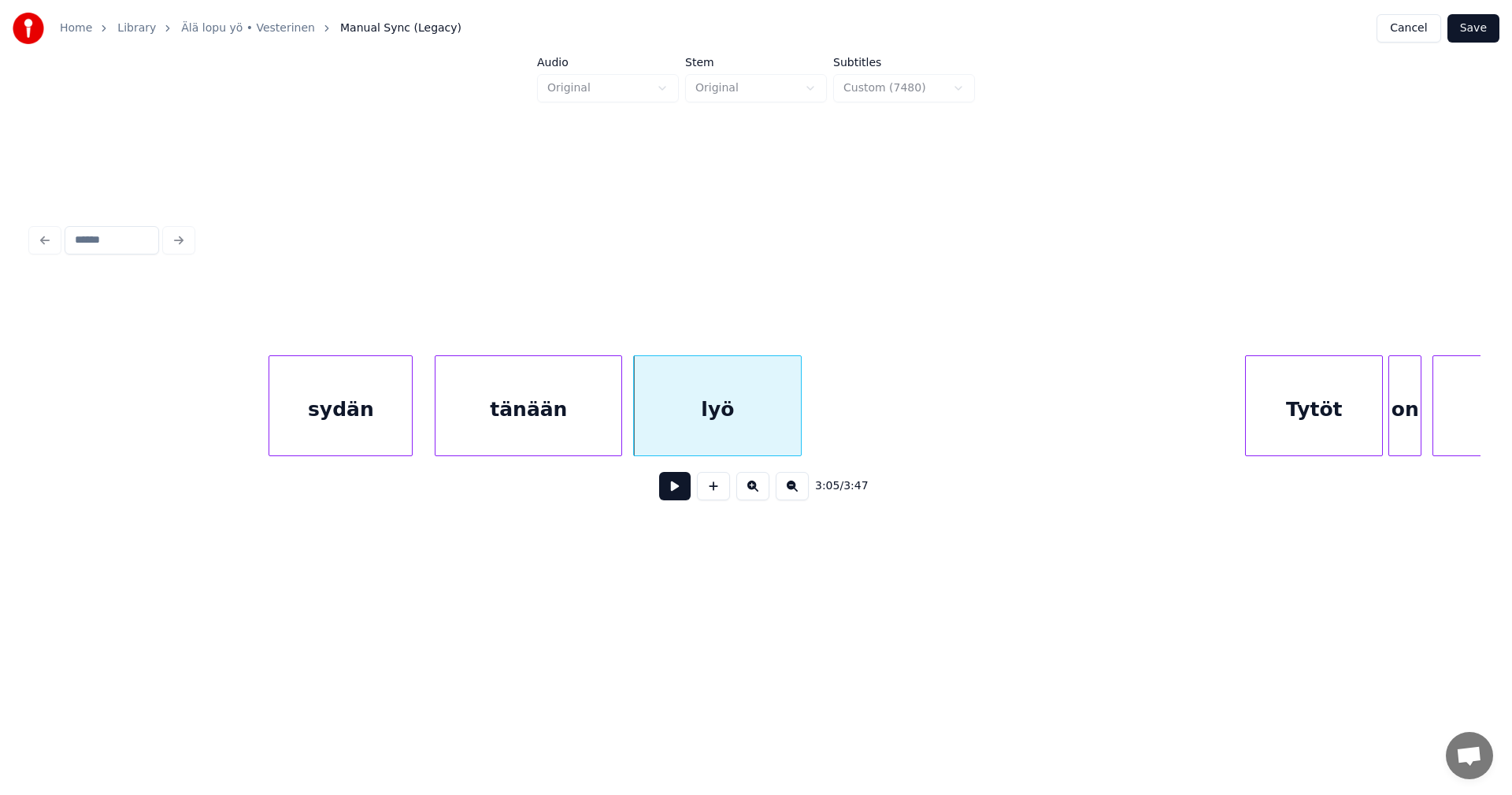
click at [681, 493] on button at bounding box center [675, 485] width 31 height 29
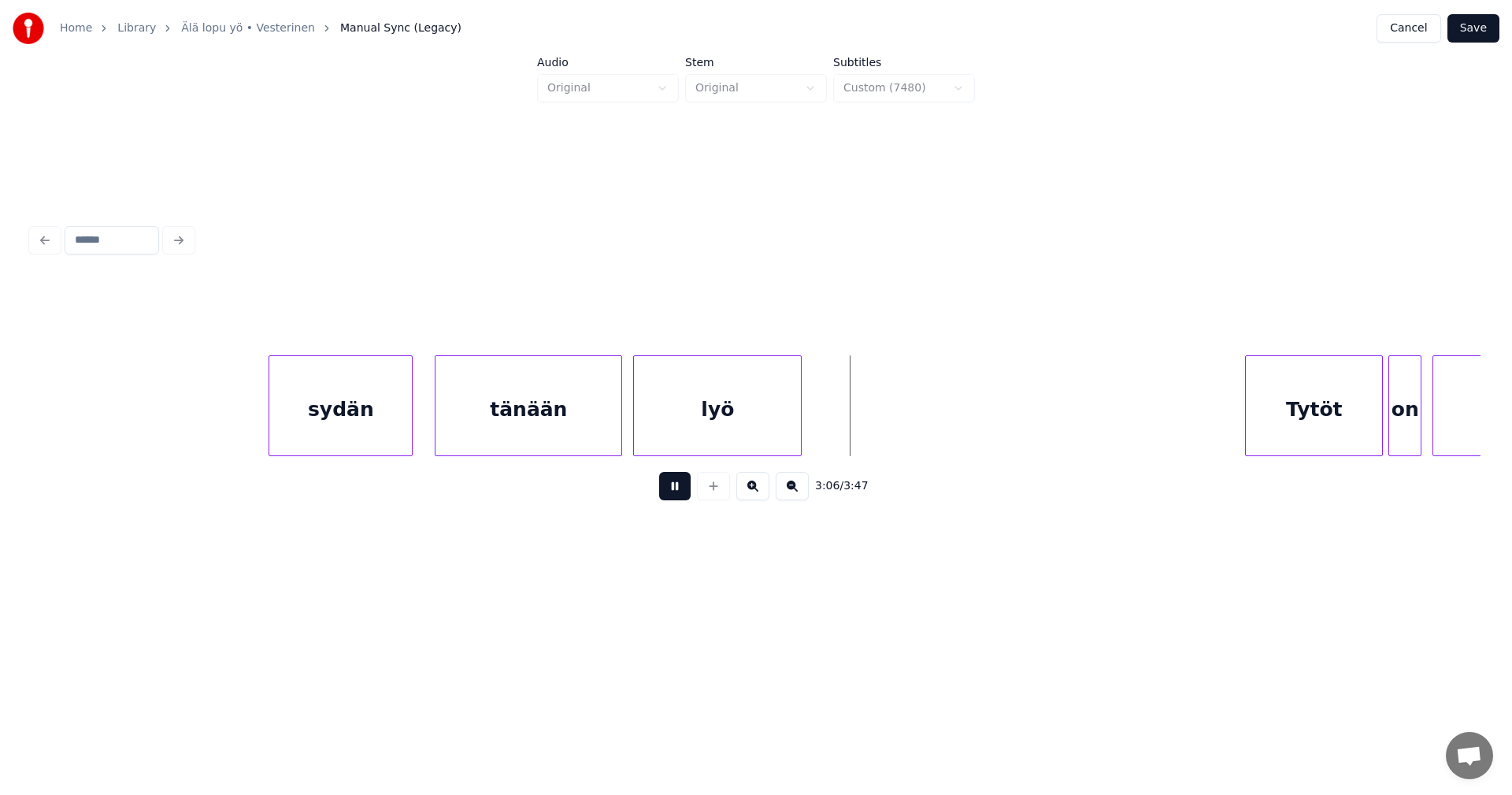
click at [739, 440] on div "lyö" at bounding box center [717, 410] width 167 height 107
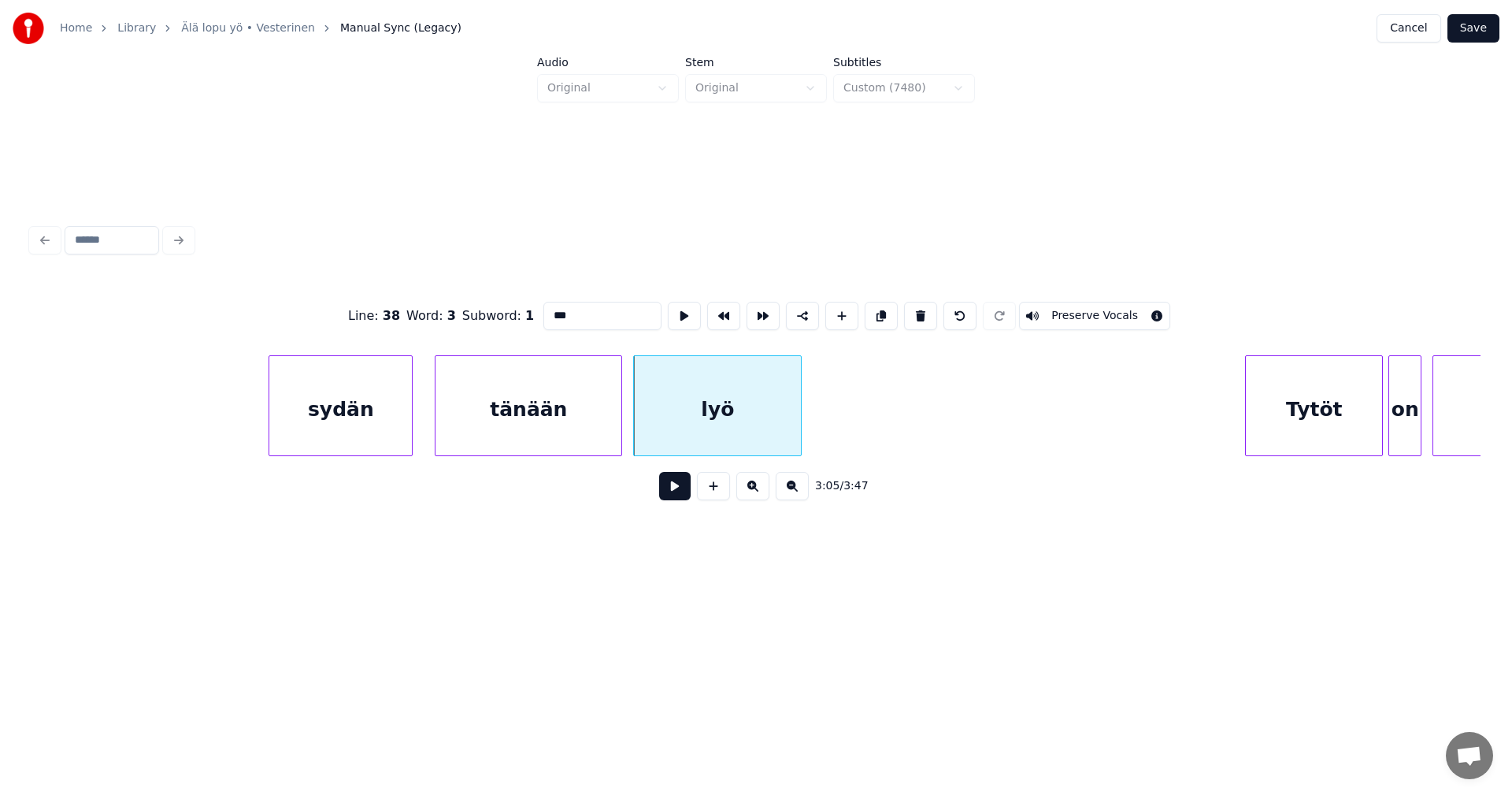
click at [1300, 432] on div "Tytöt" at bounding box center [1313, 410] width 136 height 107
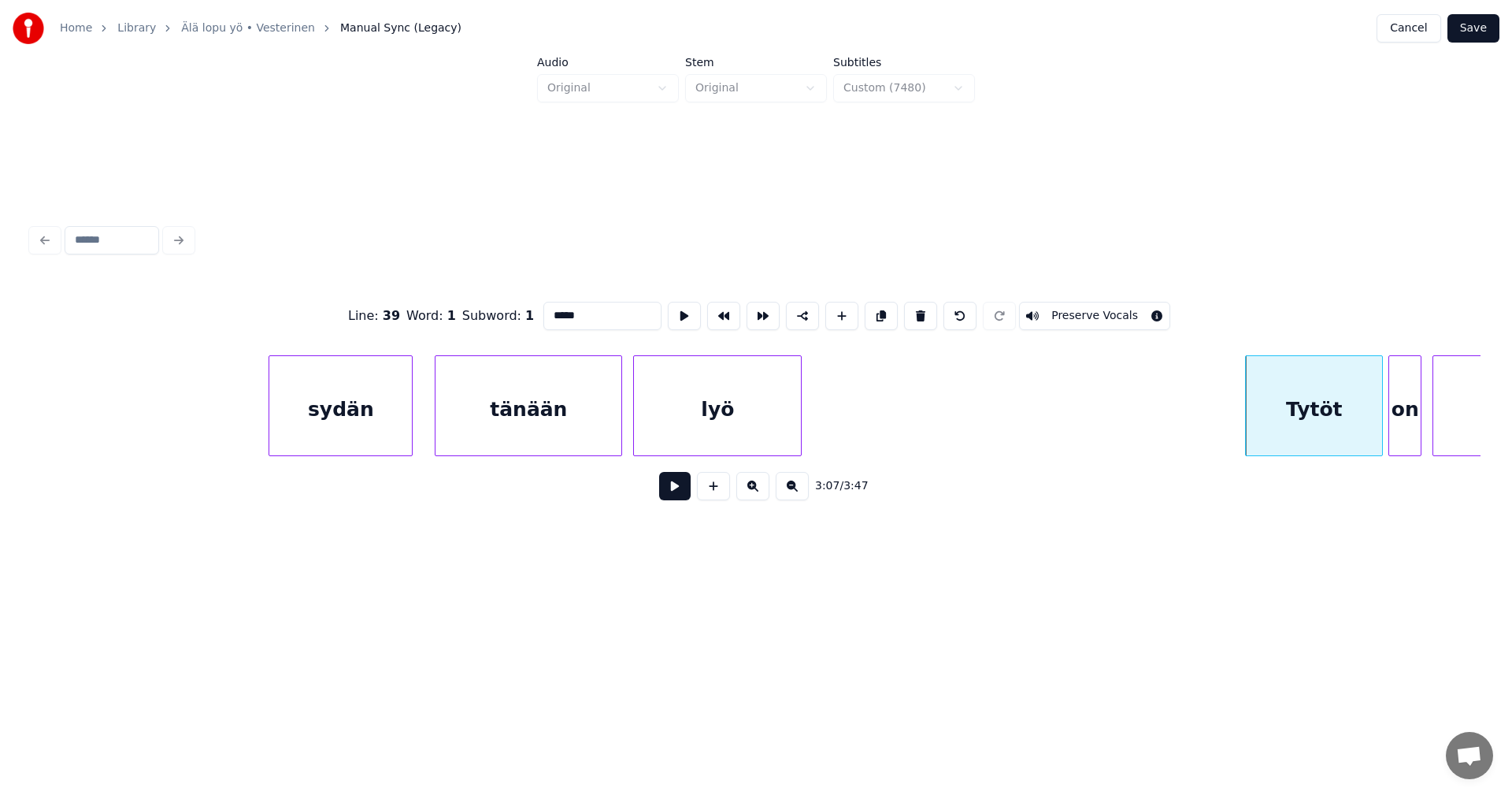
click at [708, 402] on div "lyö" at bounding box center [717, 410] width 167 height 107
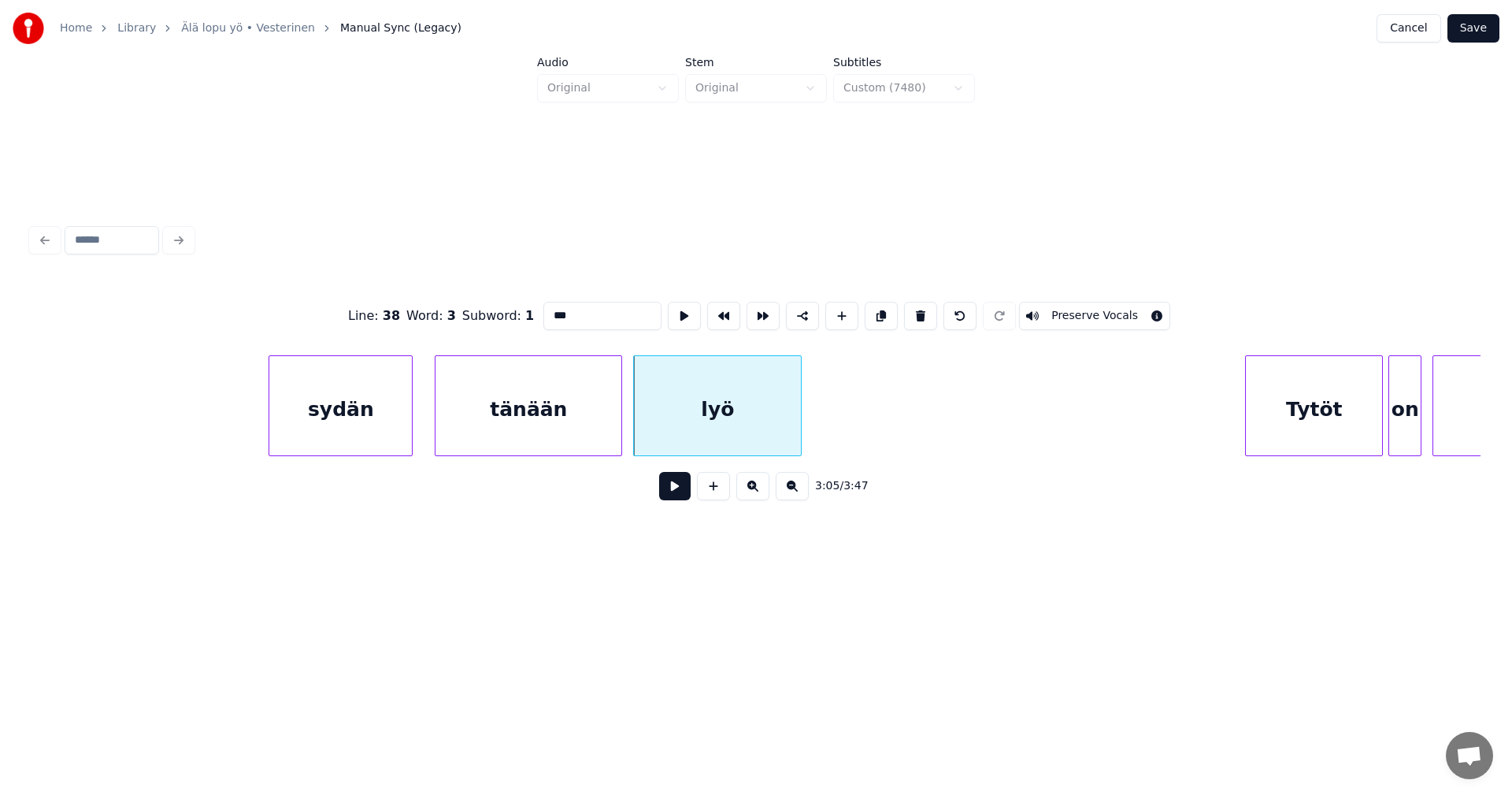
click at [402, 429] on div "sydän" at bounding box center [340, 410] width 142 height 107
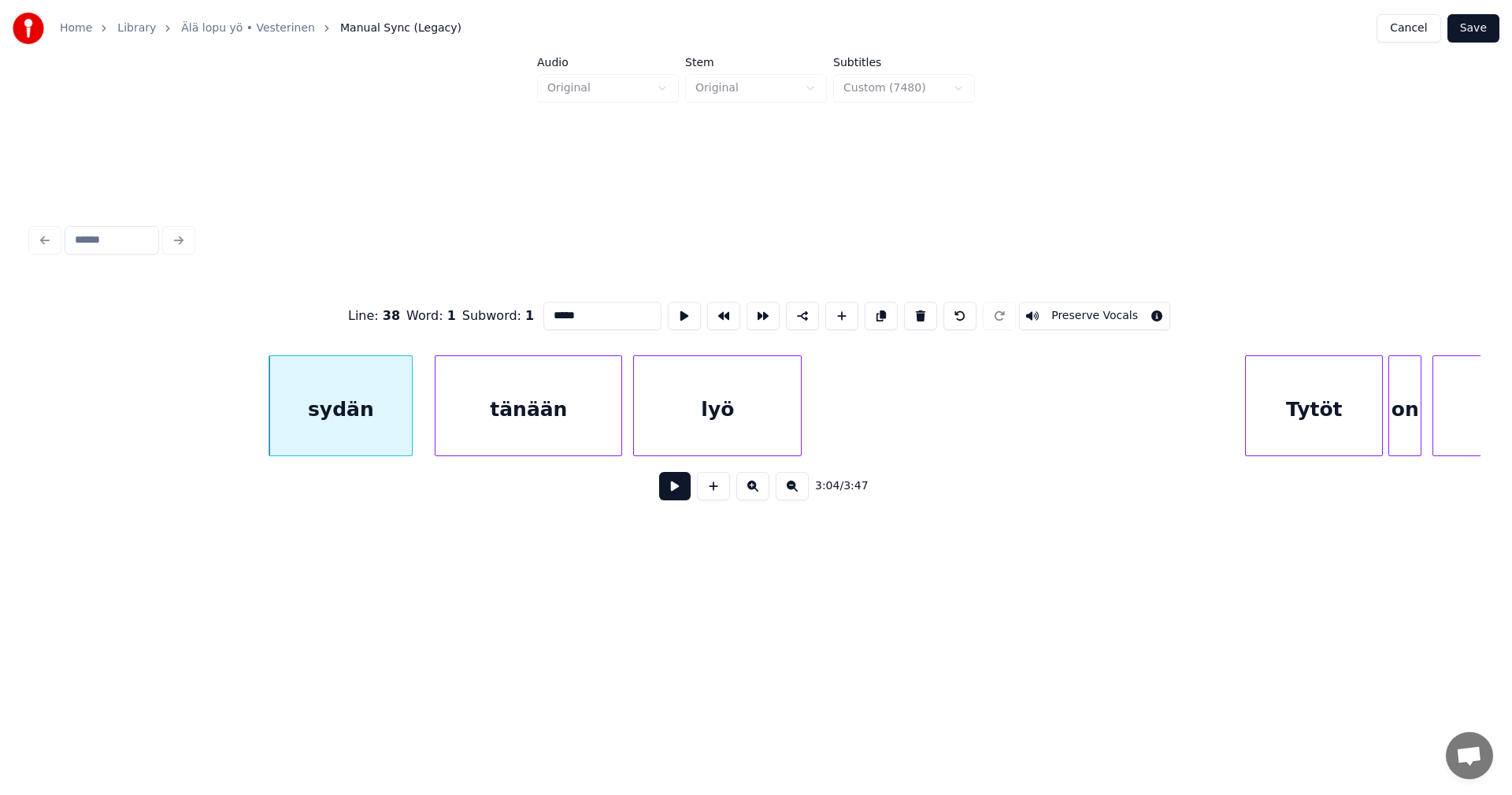
click at [486, 431] on div "tänään" at bounding box center [528, 410] width 186 height 107
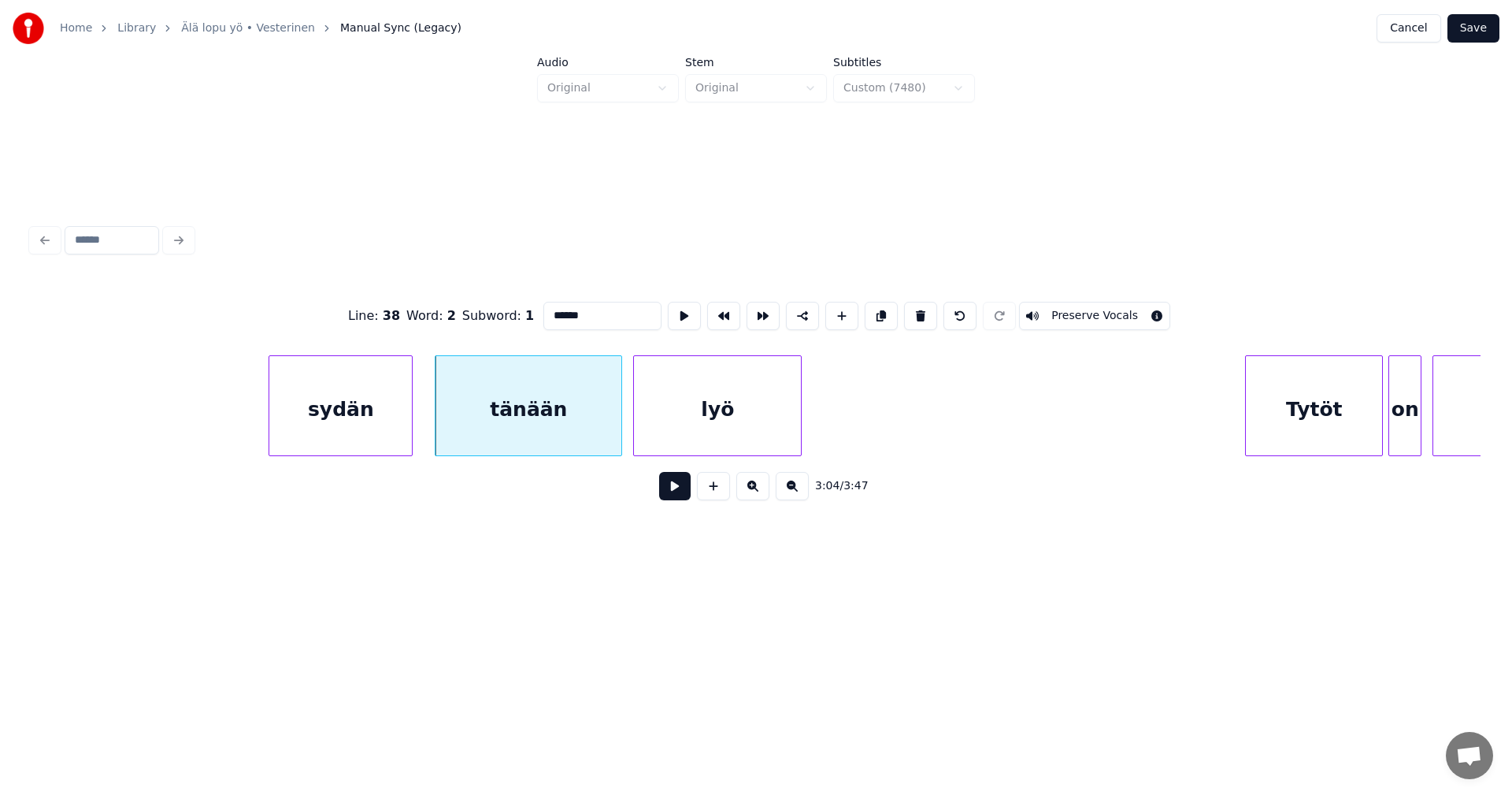
click at [684, 436] on div "lyö" at bounding box center [717, 410] width 167 height 107
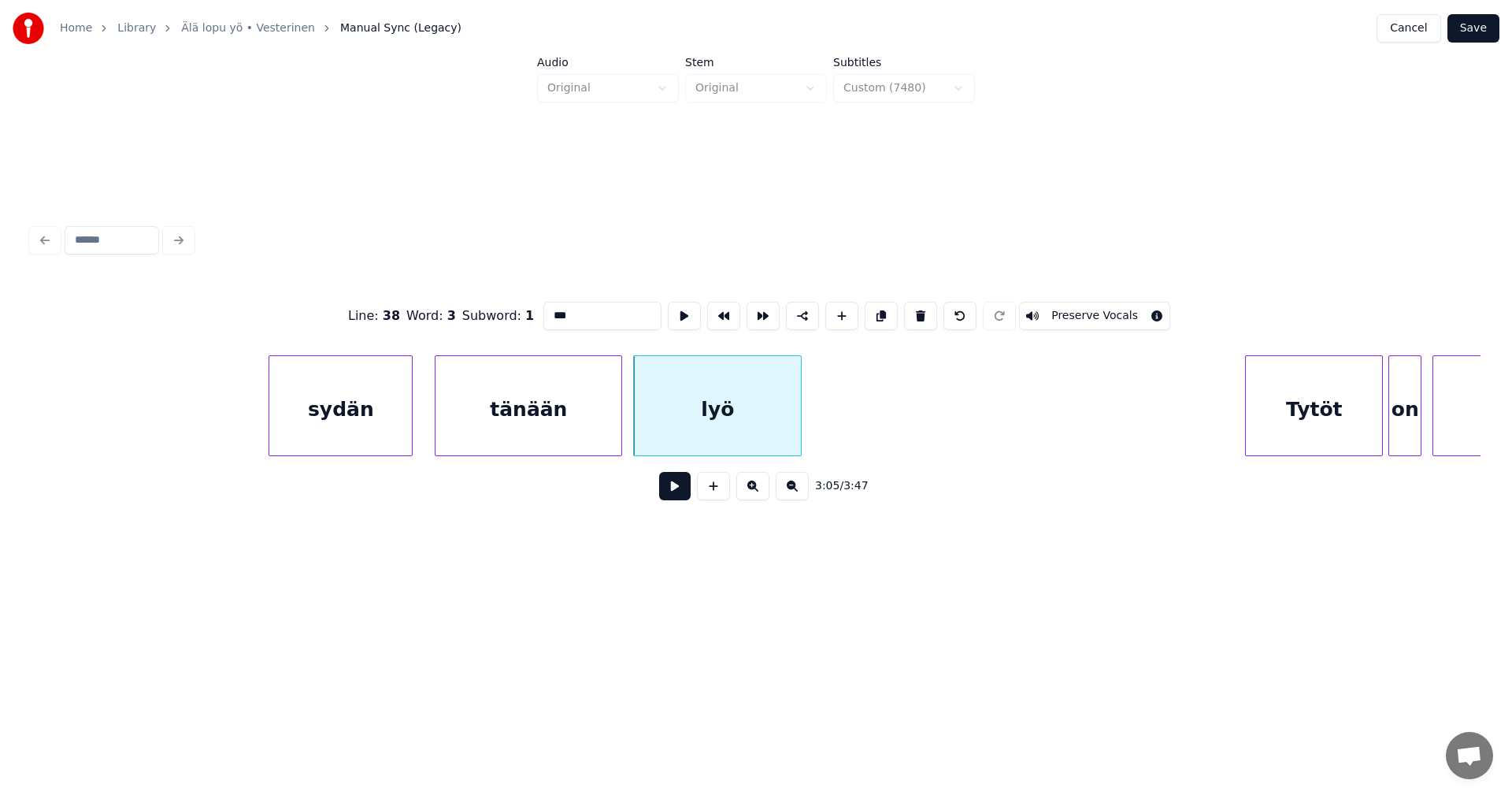
click at [1297, 420] on div "Tytöt" at bounding box center [1313, 410] width 136 height 107
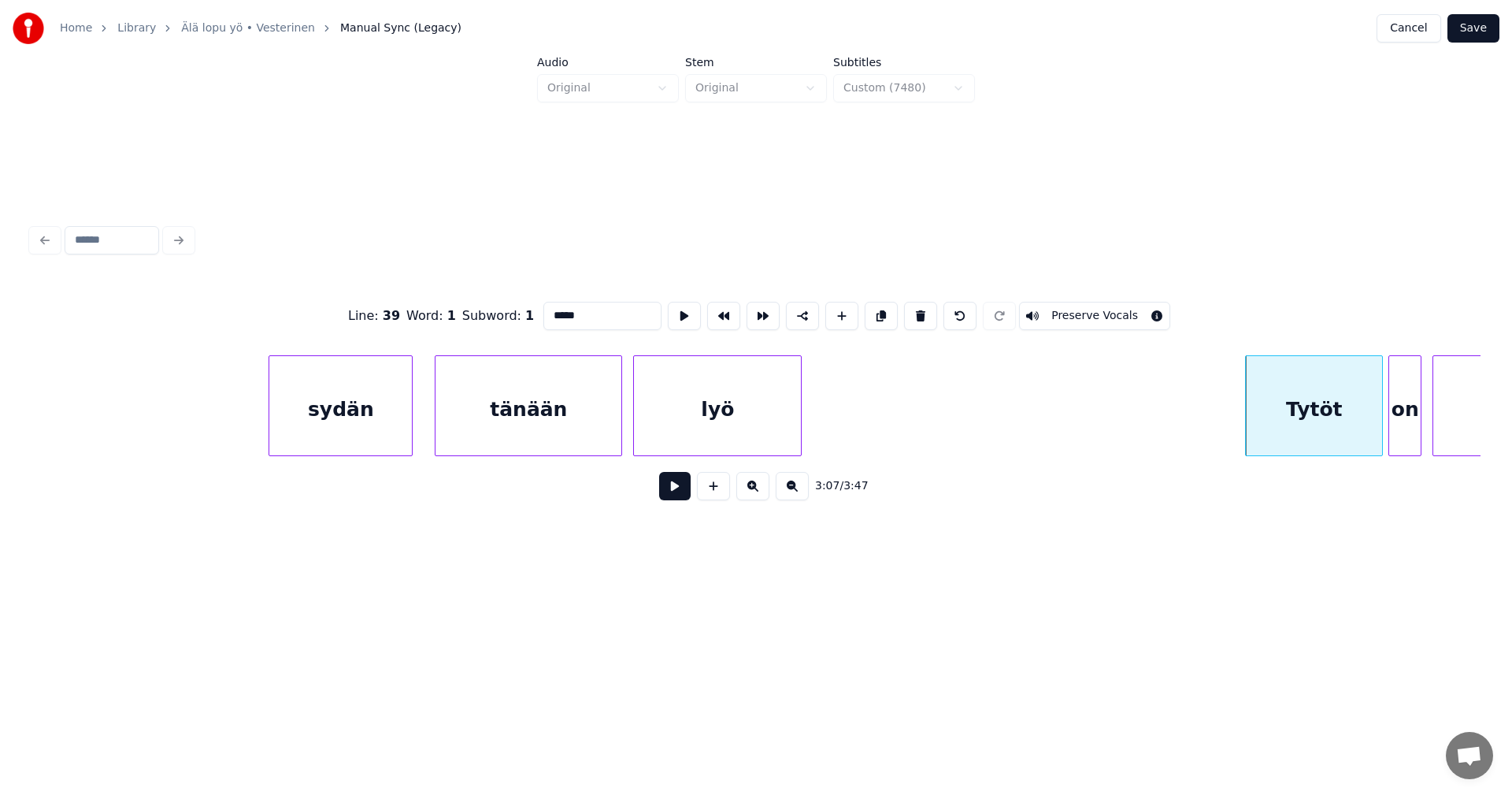
click at [691, 424] on div "lyö" at bounding box center [717, 410] width 167 height 107
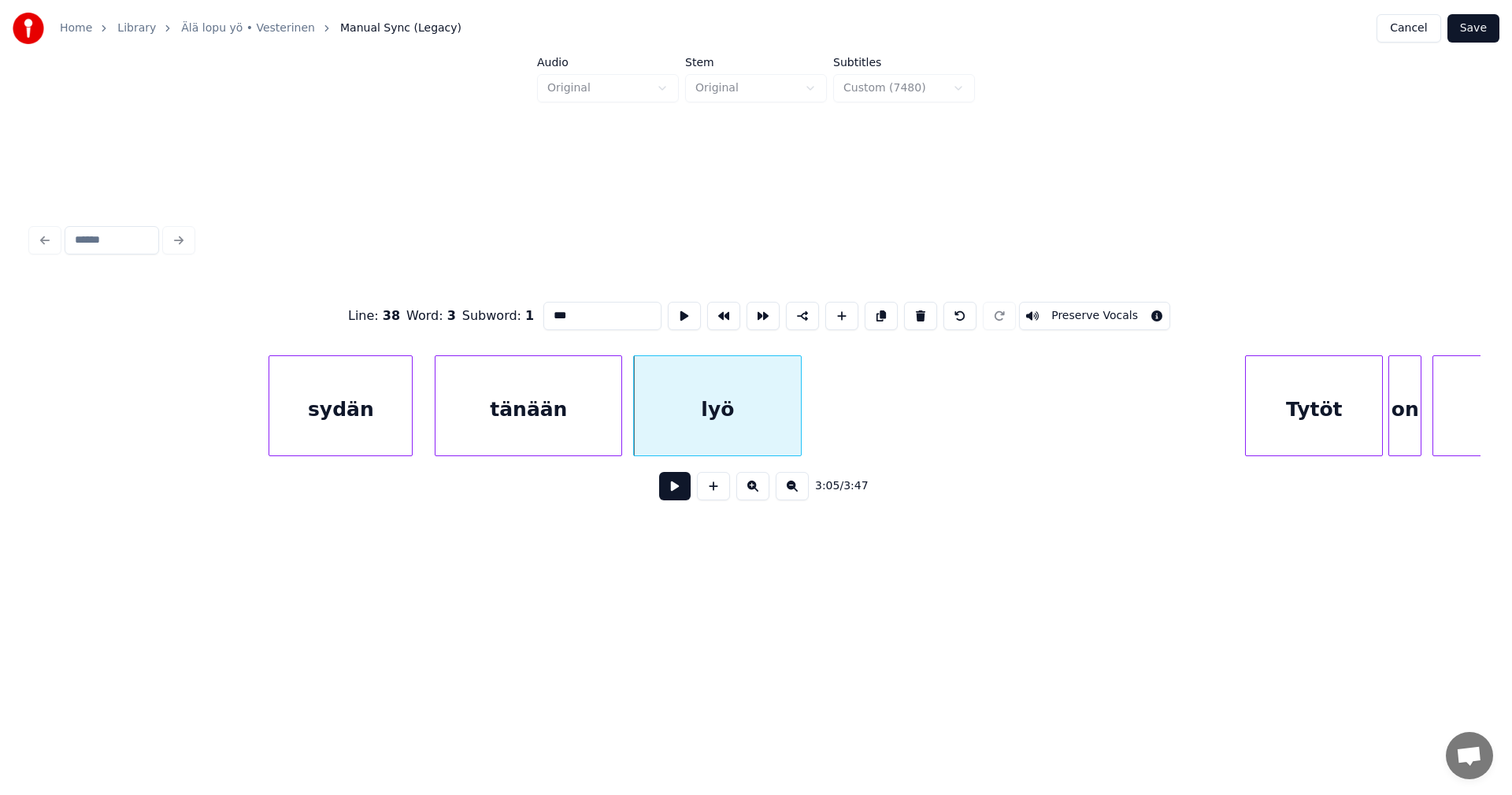
click at [1286, 422] on div "Tytöt" at bounding box center [1313, 410] width 136 height 107
type input "*****"
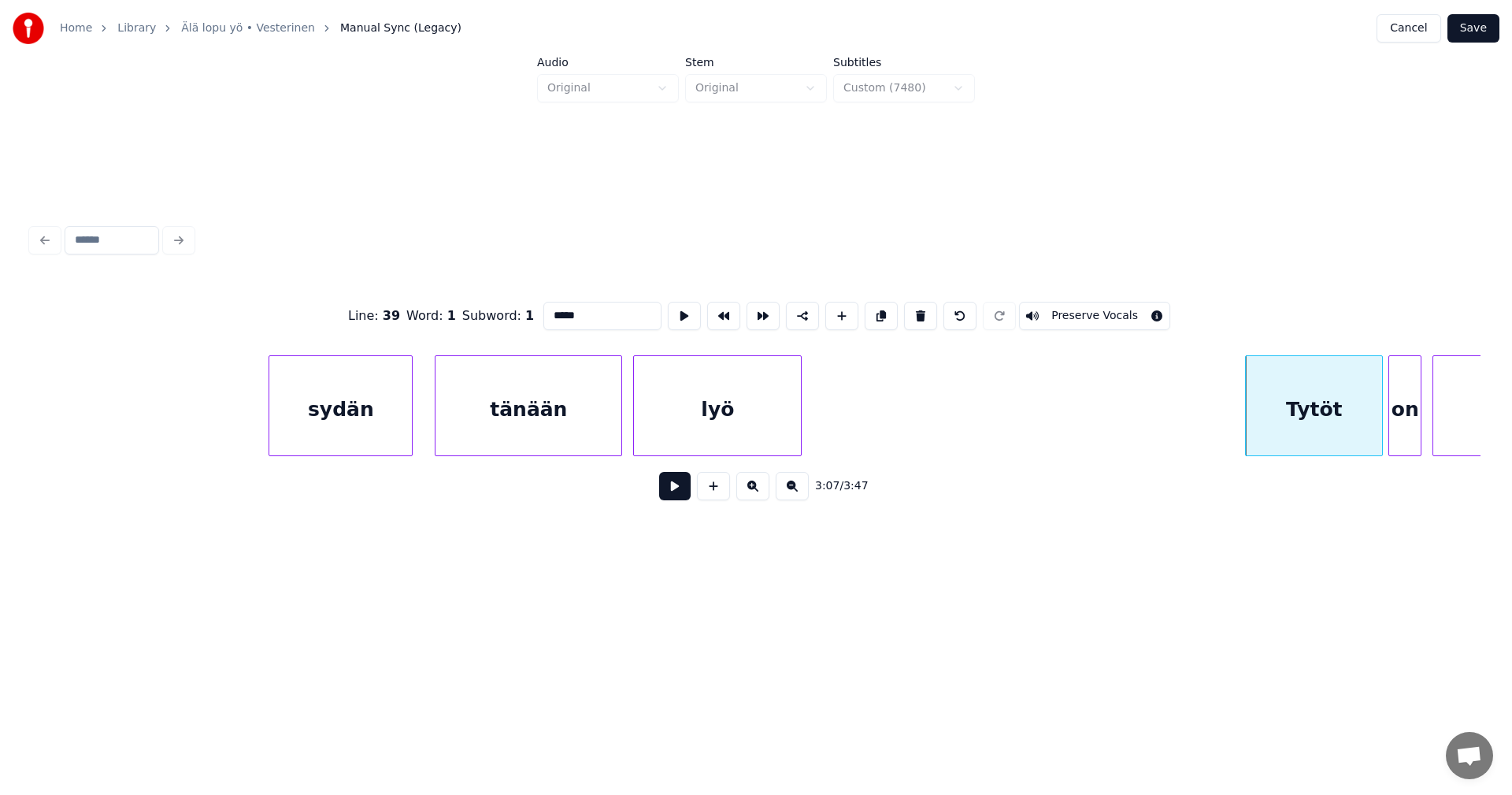
click at [681, 486] on button at bounding box center [675, 485] width 31 height 29
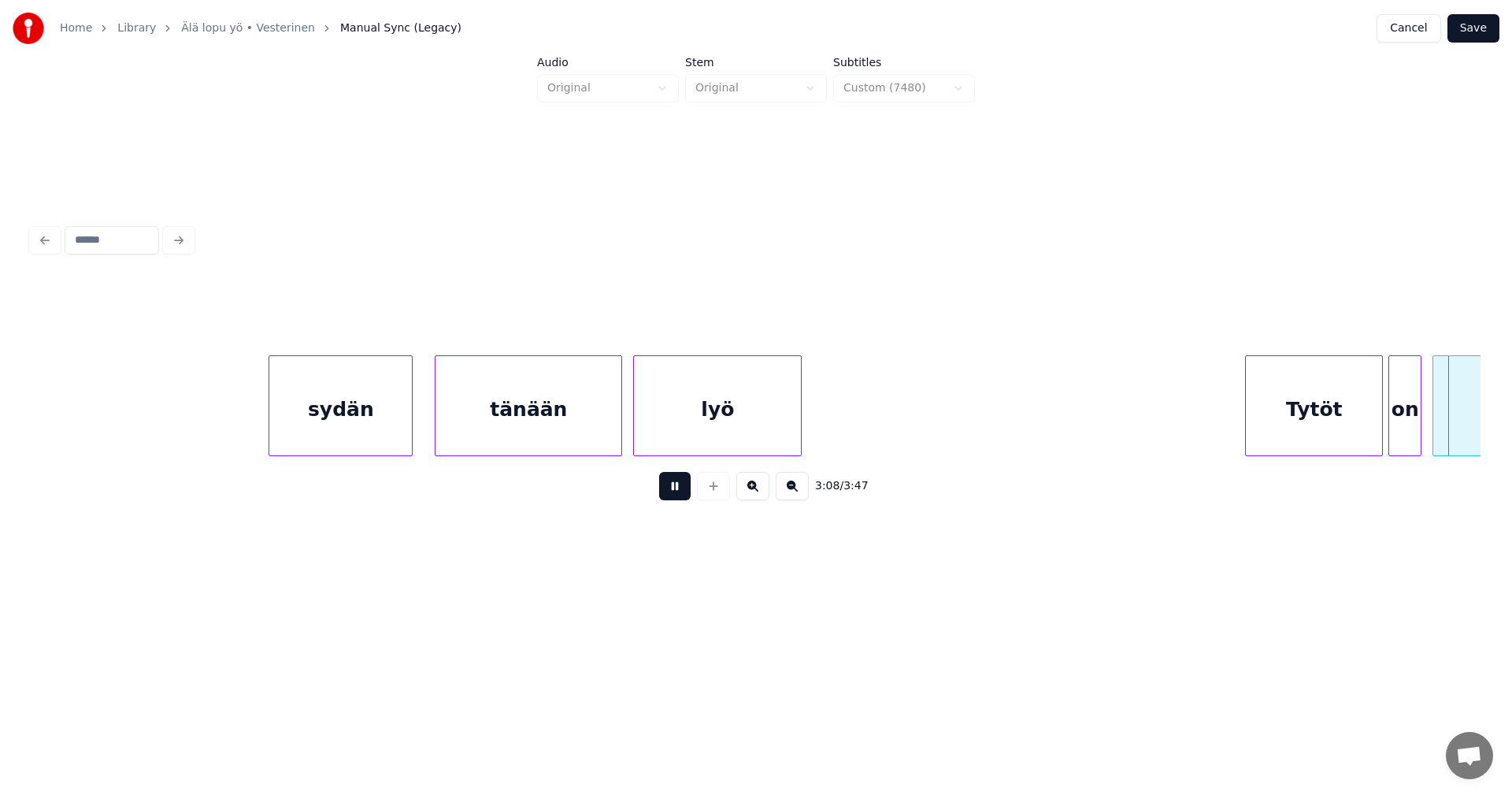
drag, startPoint x: 682, startPoint y: 486, endPoint x: 760, endPoint y: 488, distance: 78.0
click at [695, 485] on div "3:08 / 3:47" at bounding box center [756, 485] width 1424 height 34
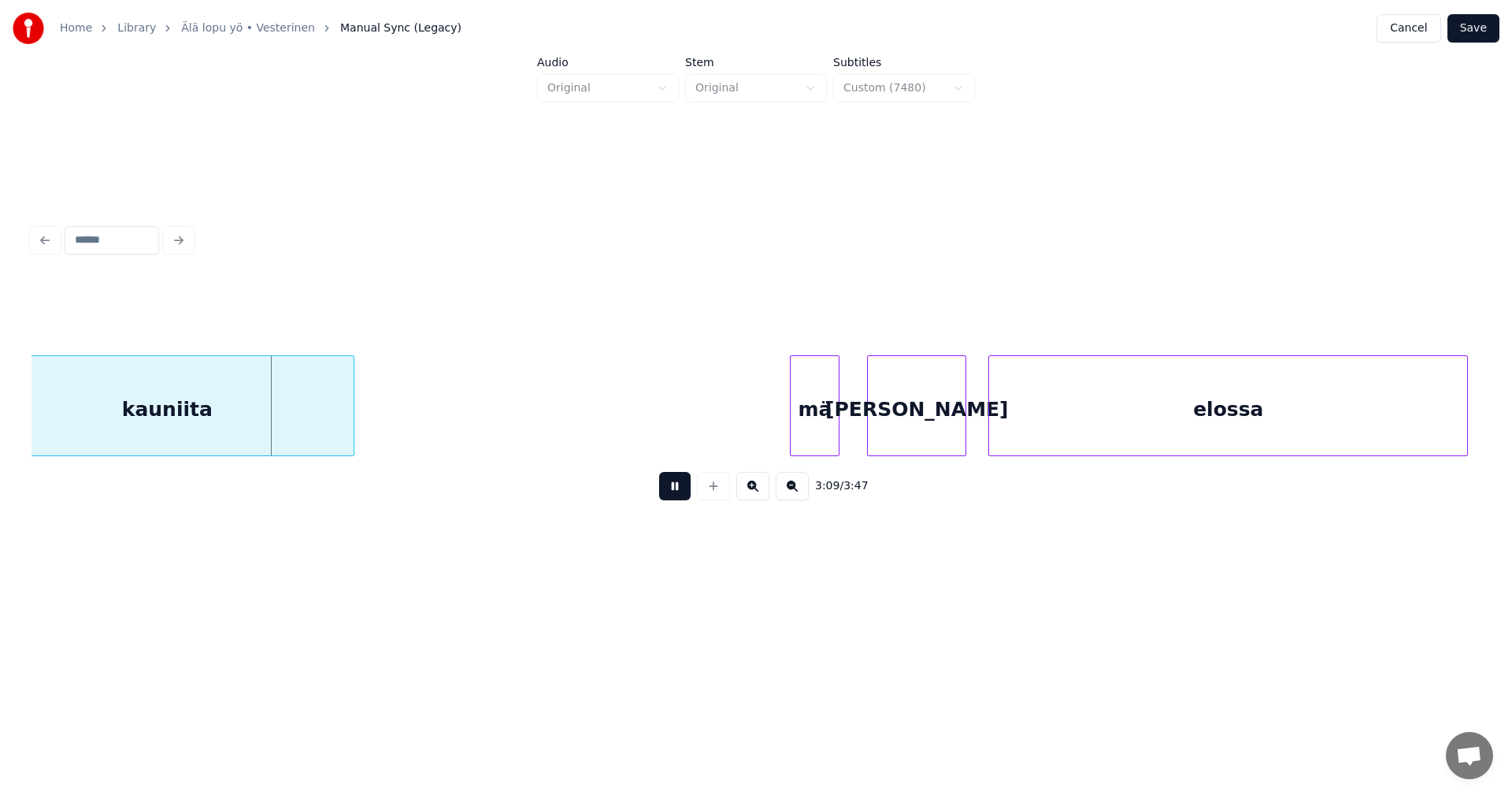
drag, startPoint x: 668, startPoint y: 487, endPoint x: 660, endPoint y: 484, distance: 8.5
click at [668, 487] on button at bounding box center [675, 485] width 31 height 29
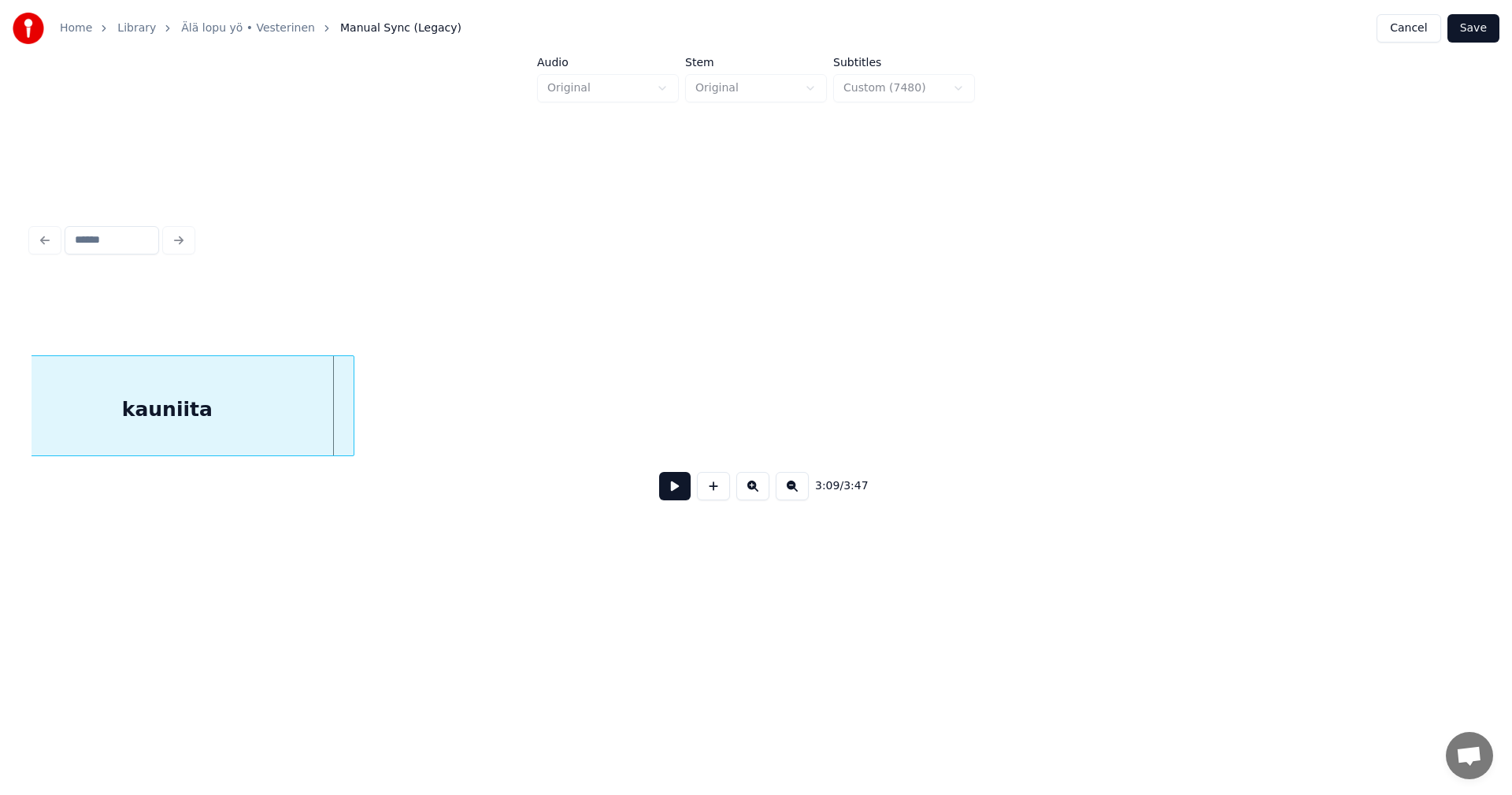
scroll to position [0, 50698]
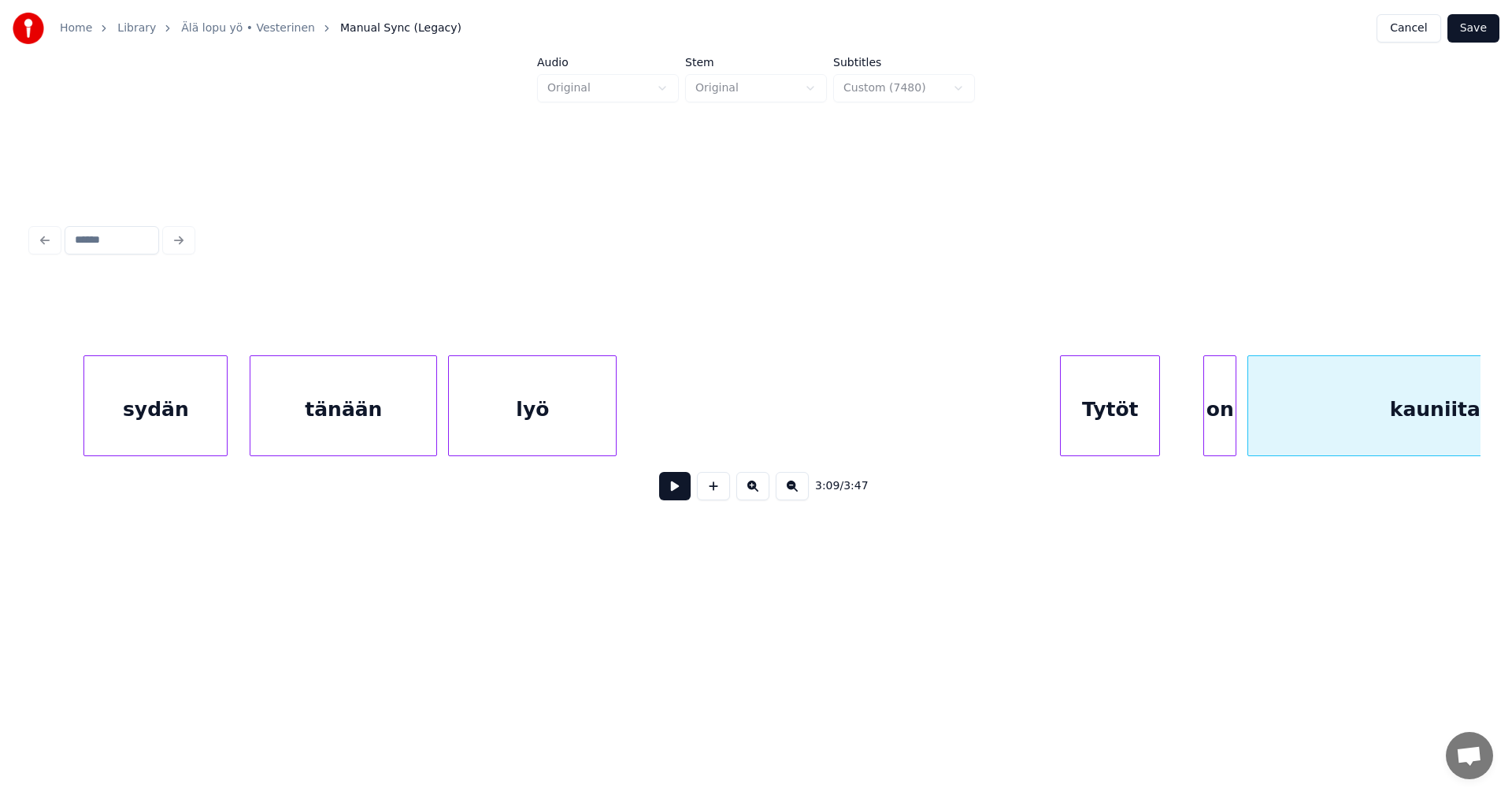
click at [1158, 433] on div at bounding box center [1156, 405] width 5 height 99
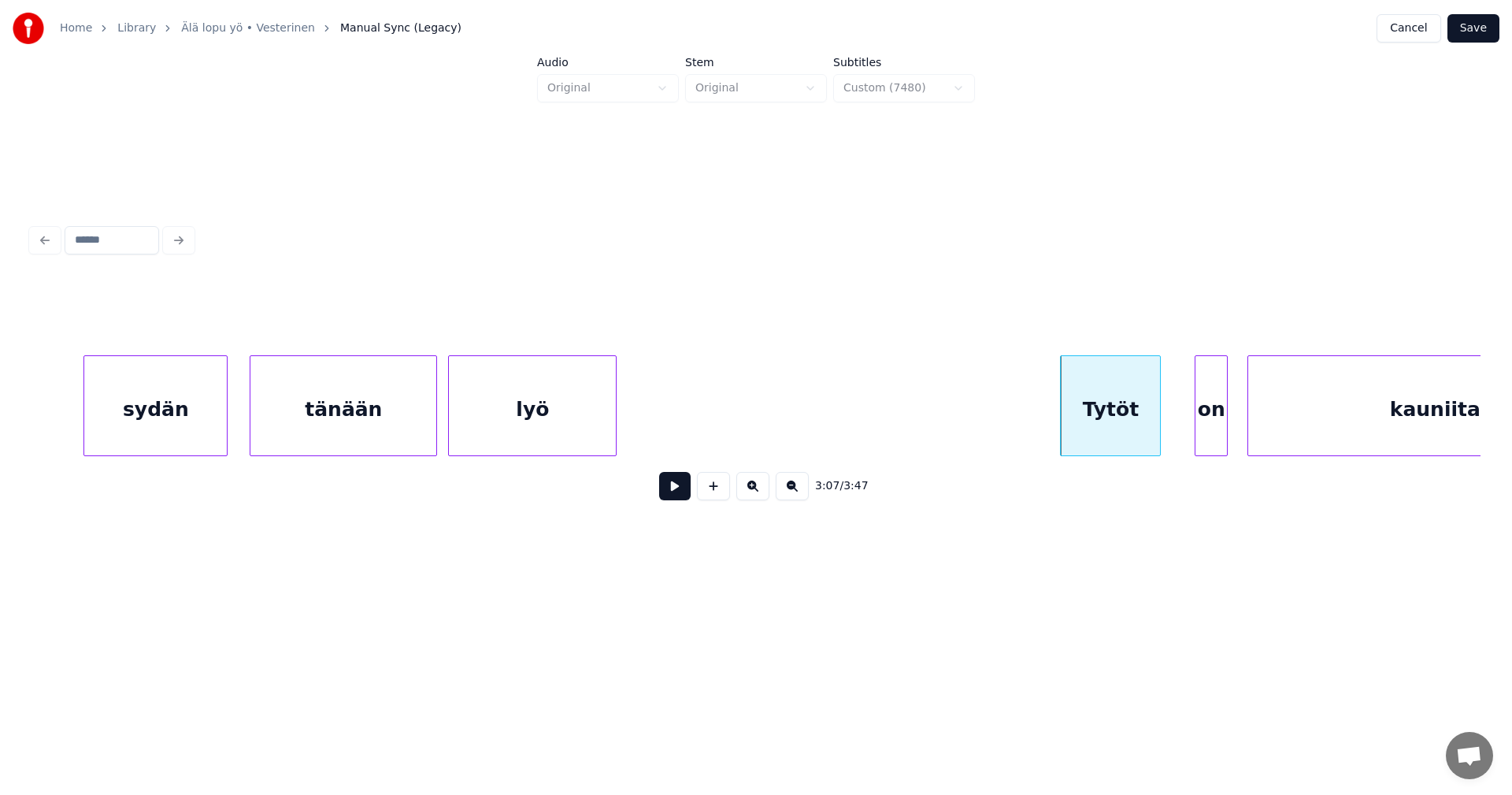
click at [1209, 435] on div "on" at bounding box center [1212, 410] width 31 height 107
click at [1188, 438] on div at bounding box center [1185, 405] width 5 height 99
click at [1124, 434] on div "Tytöt" at bounding box center [1110, 410] width 99 height 107
click at [685, 495] on button at bounding box center [675, 485] width 31 height 29
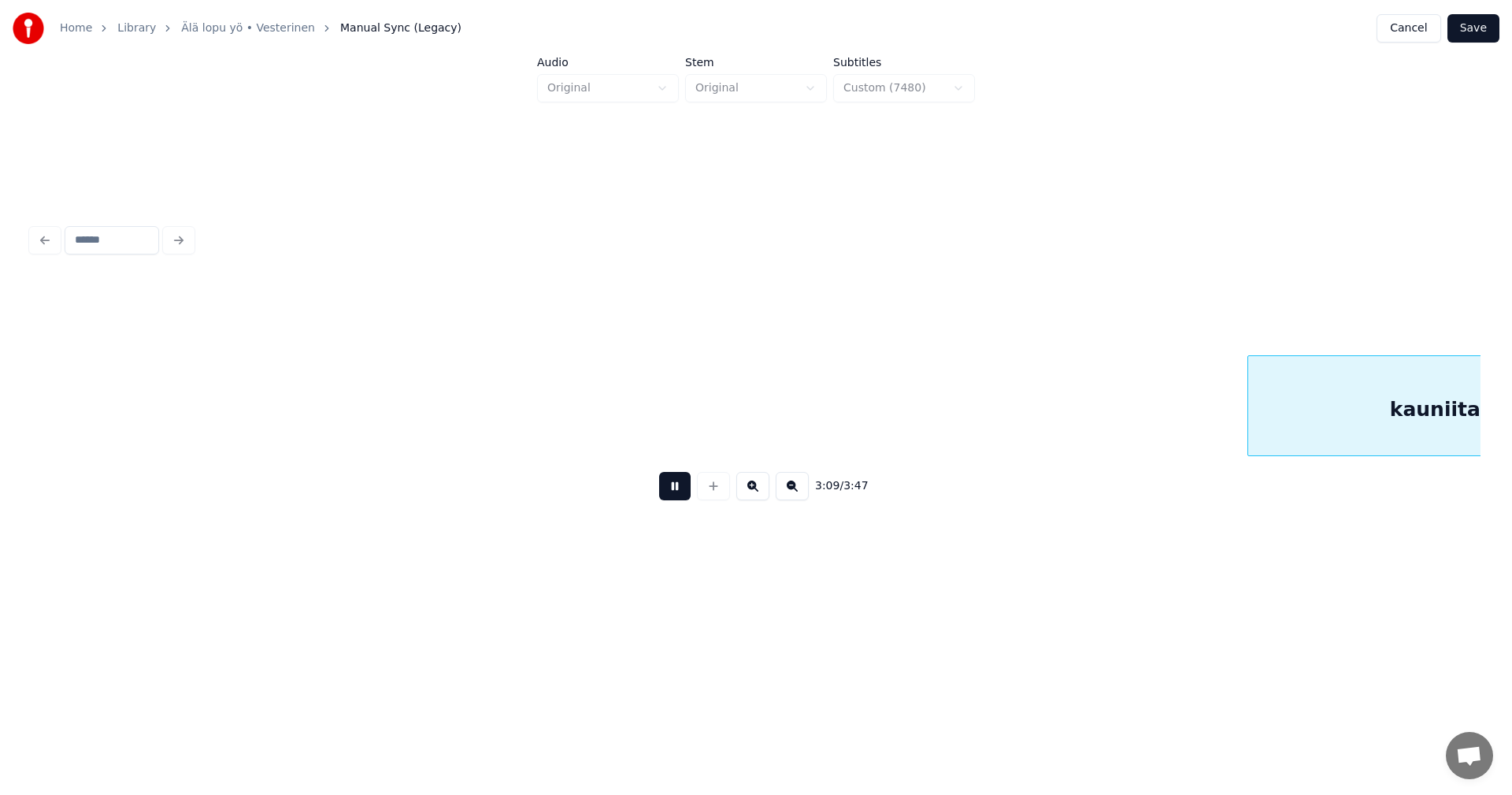
scroll to position [0, 52149]
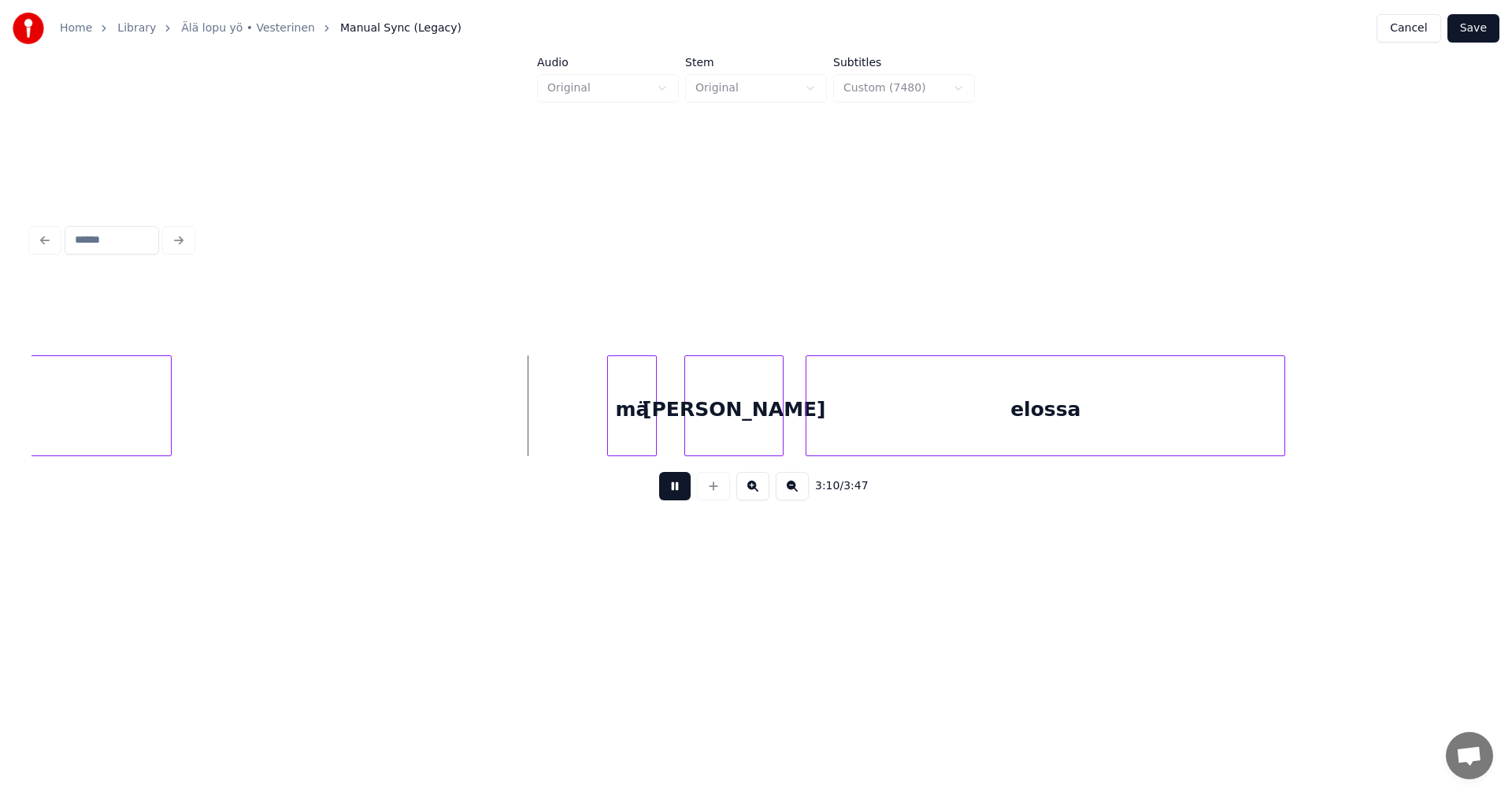
click at [677, 488] on button at bounding box center [675, 485] width 31 height 29
click at [596, 434] on div at bounding box center [593, 405] width 5 height 99
click at [699, 435] on div "[PERSON_NAME]" at bounding box center [723, 410] width 98 height 107
click at [797, 429] on div at bounding box center [795, 405] width 5 height 99
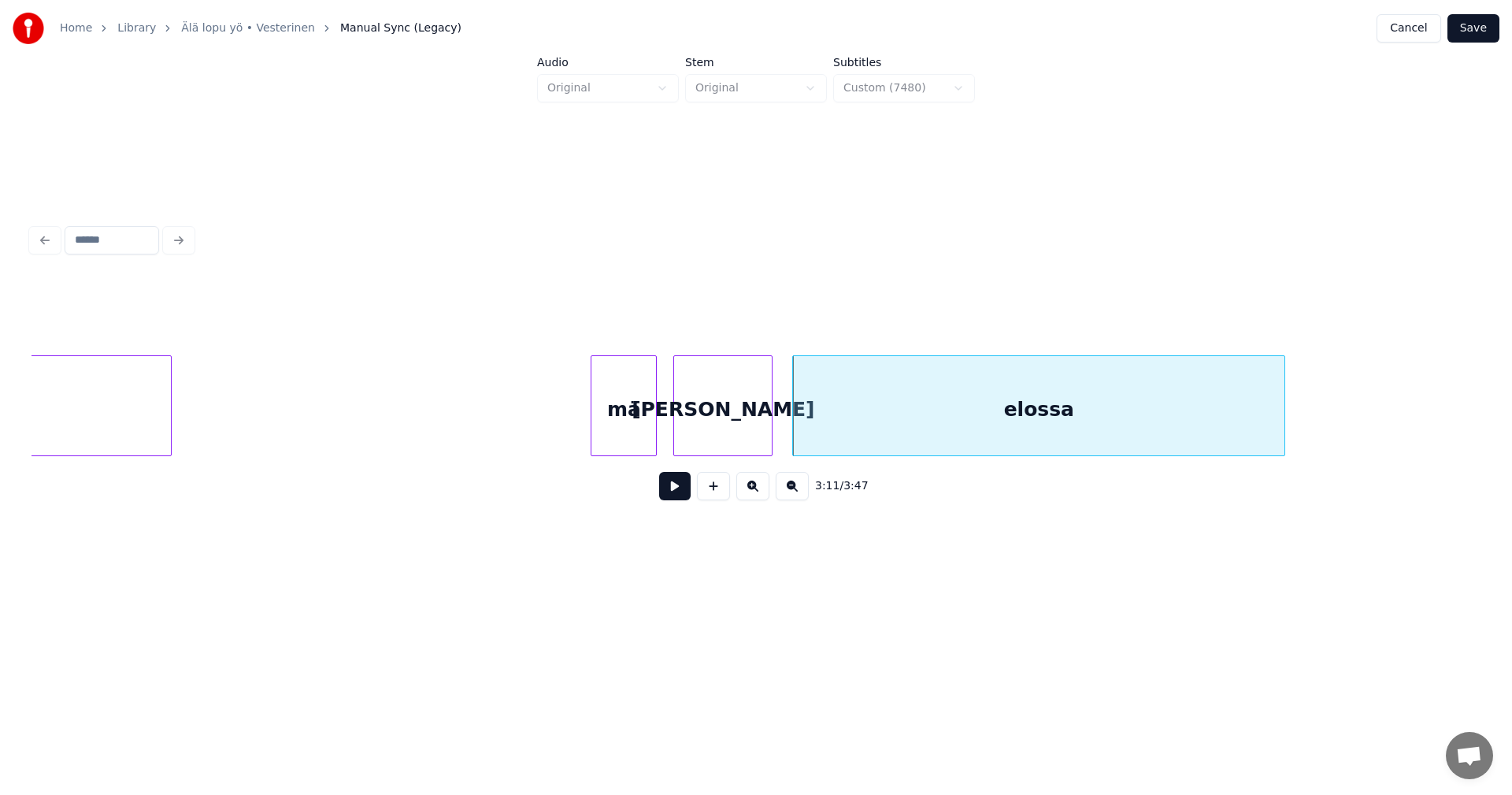
click at [631, 434] on div "mä" at bounding box center [624, 410] width 65 height 107
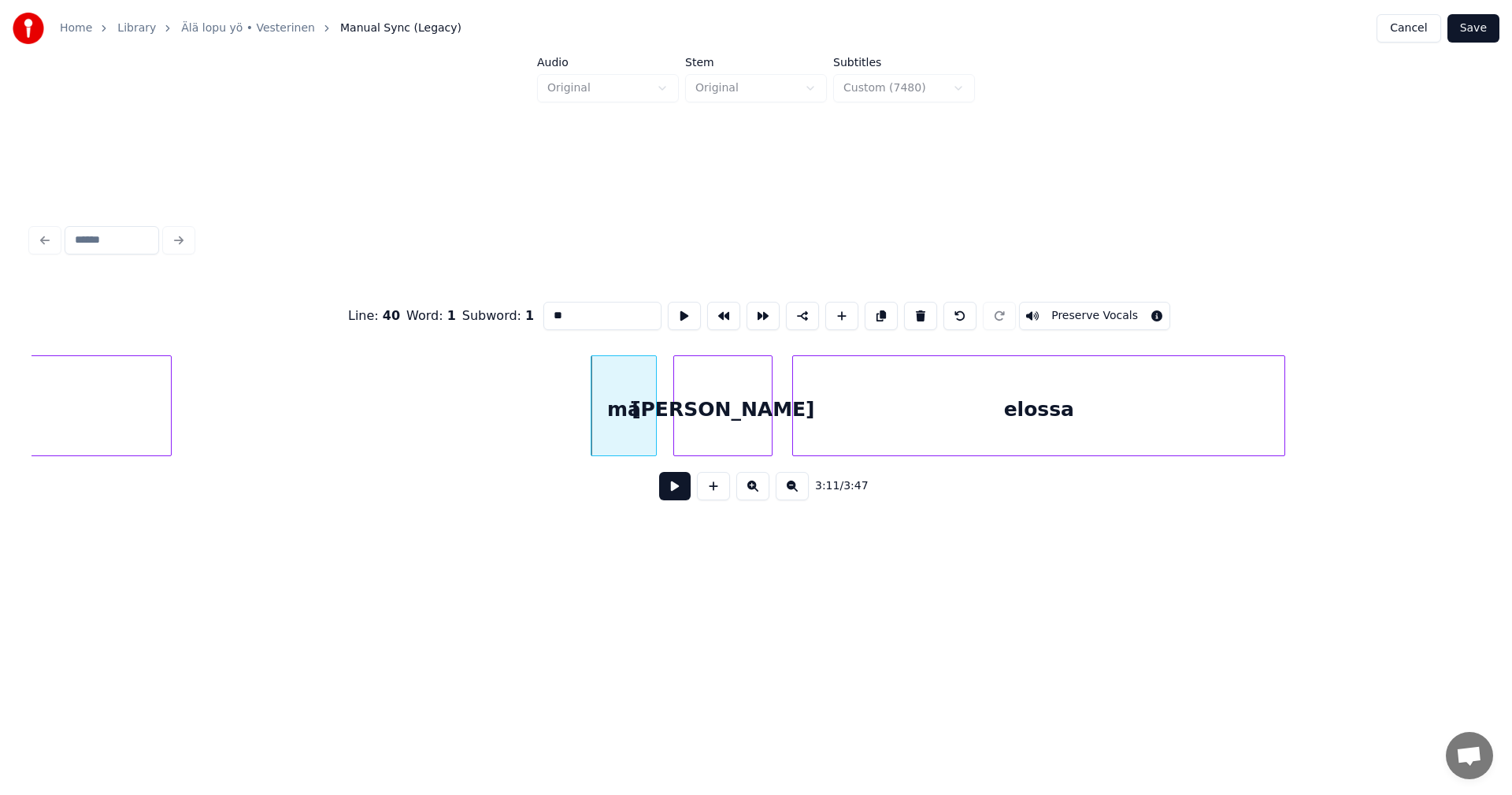
click at [680, 493] on button at bounding box center [675, 485] width 31 height 29
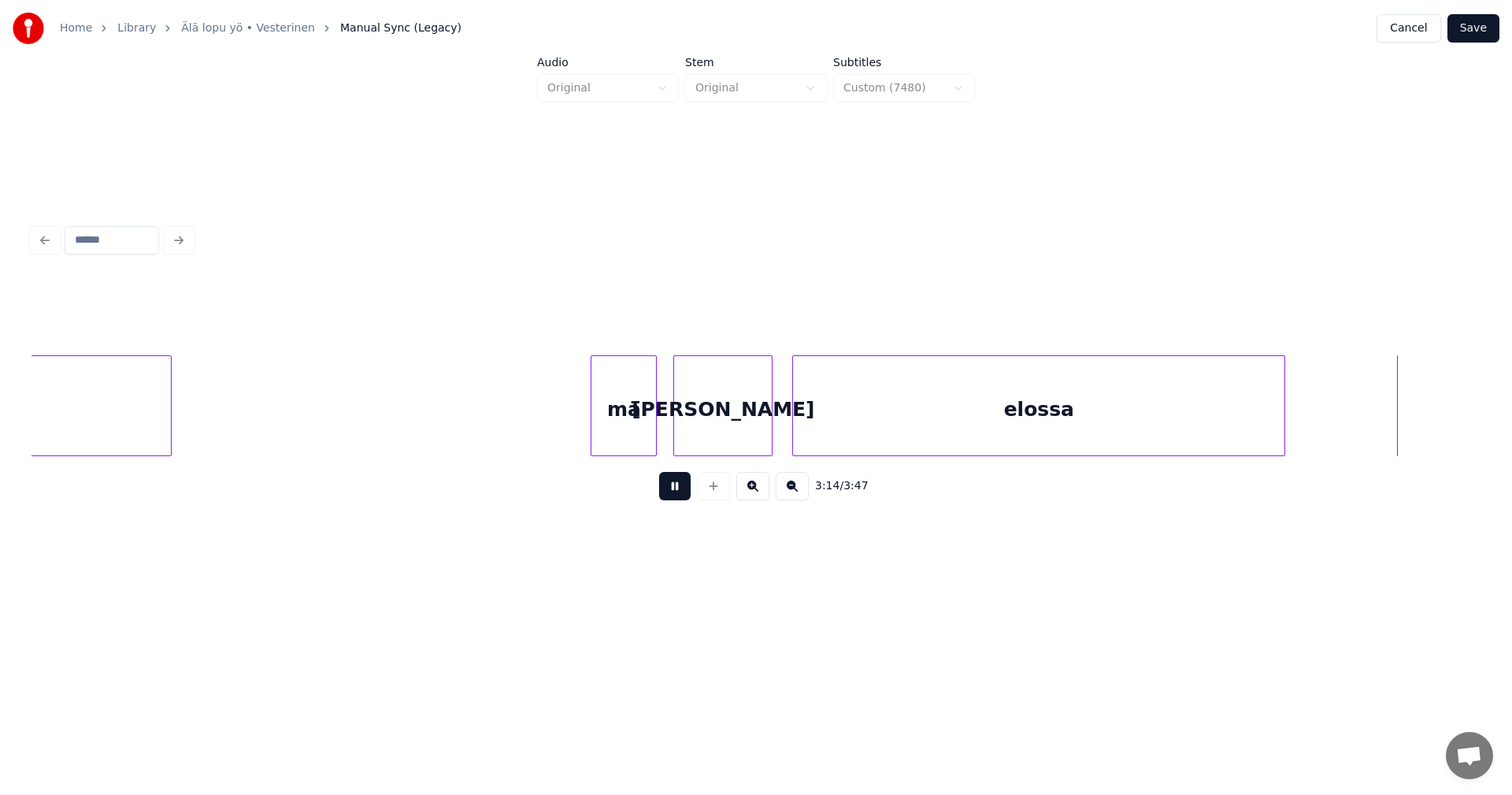
click at [674, 489] on button at bounding box center [675, 485] width 31 height 29
click at [1009, 437] on div "elossa" at bounding box center [1039, 410] width 492 height 107
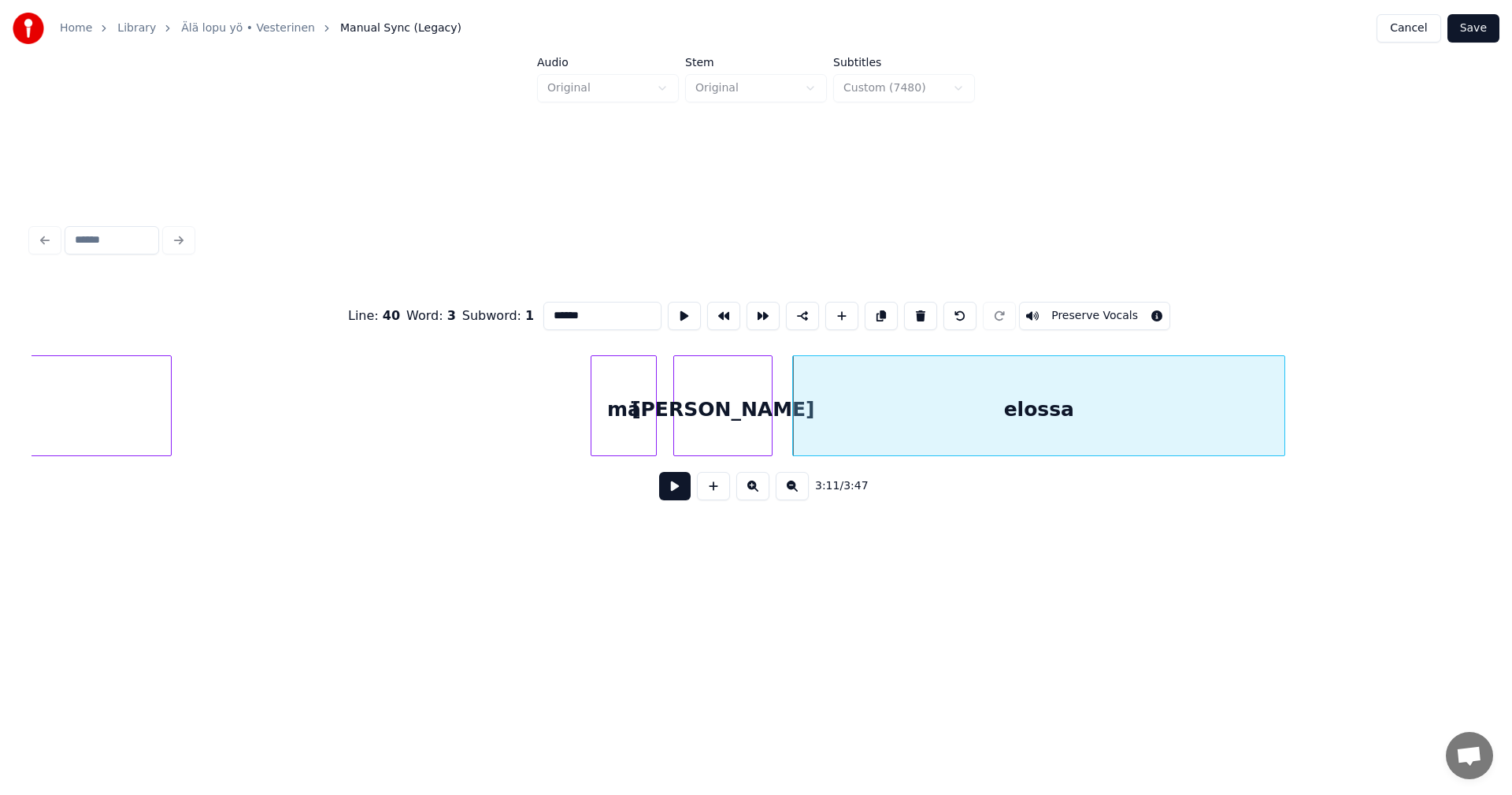
click at [681, 492] on button at bounding box center [675, 485] width 31 height 29
click at [689, 487] on button at bounding box center [675, 485] width 31 height 29
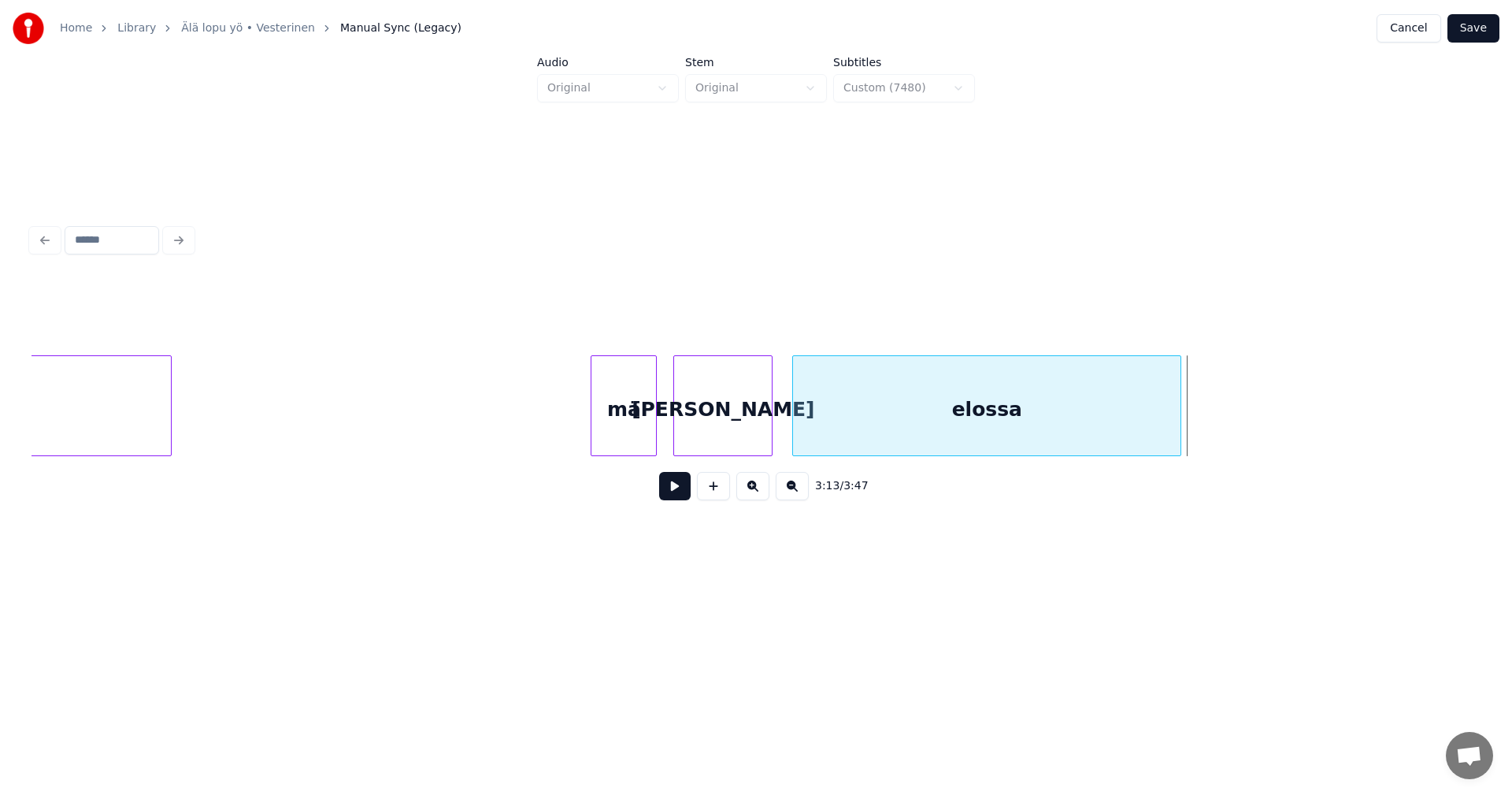
click at [1177, 433] on div at bounding box center [1177, 405] width 5 height 99
click at [676, 498] on button at bounding box center [675, 485] width 31 height 29
click at [1137, 440] on div at bounding box center [1135, 405] width 5 height 99
click at [675, 491] on button at bounding box center [675, 485] width 31 height 29
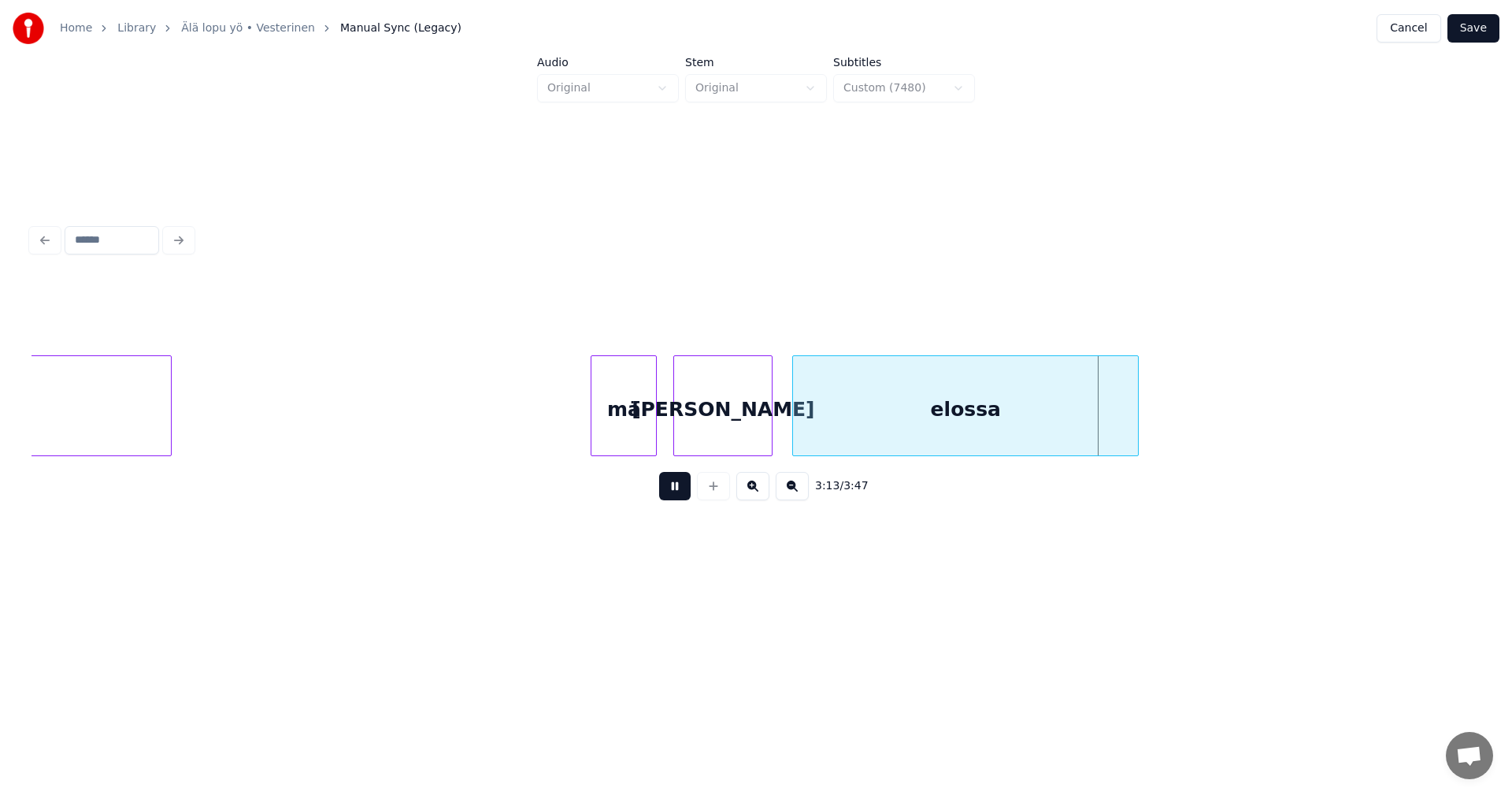
click at [681, 487] on button at bounding box center [675, 485] width 31 height 29
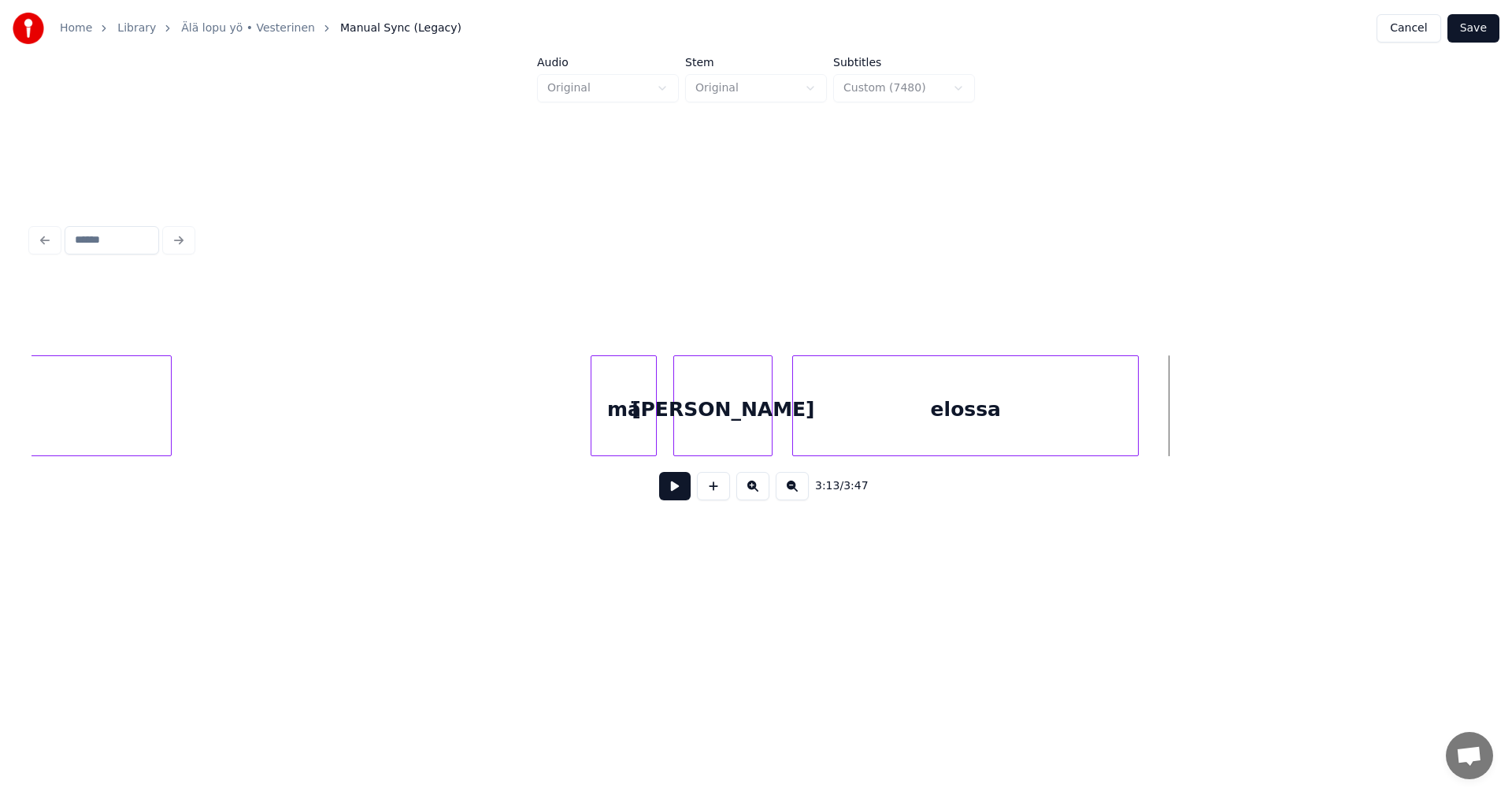
click at [1030, 436] on div "elossa" at bounding box center [965, 410] width 345 height 107
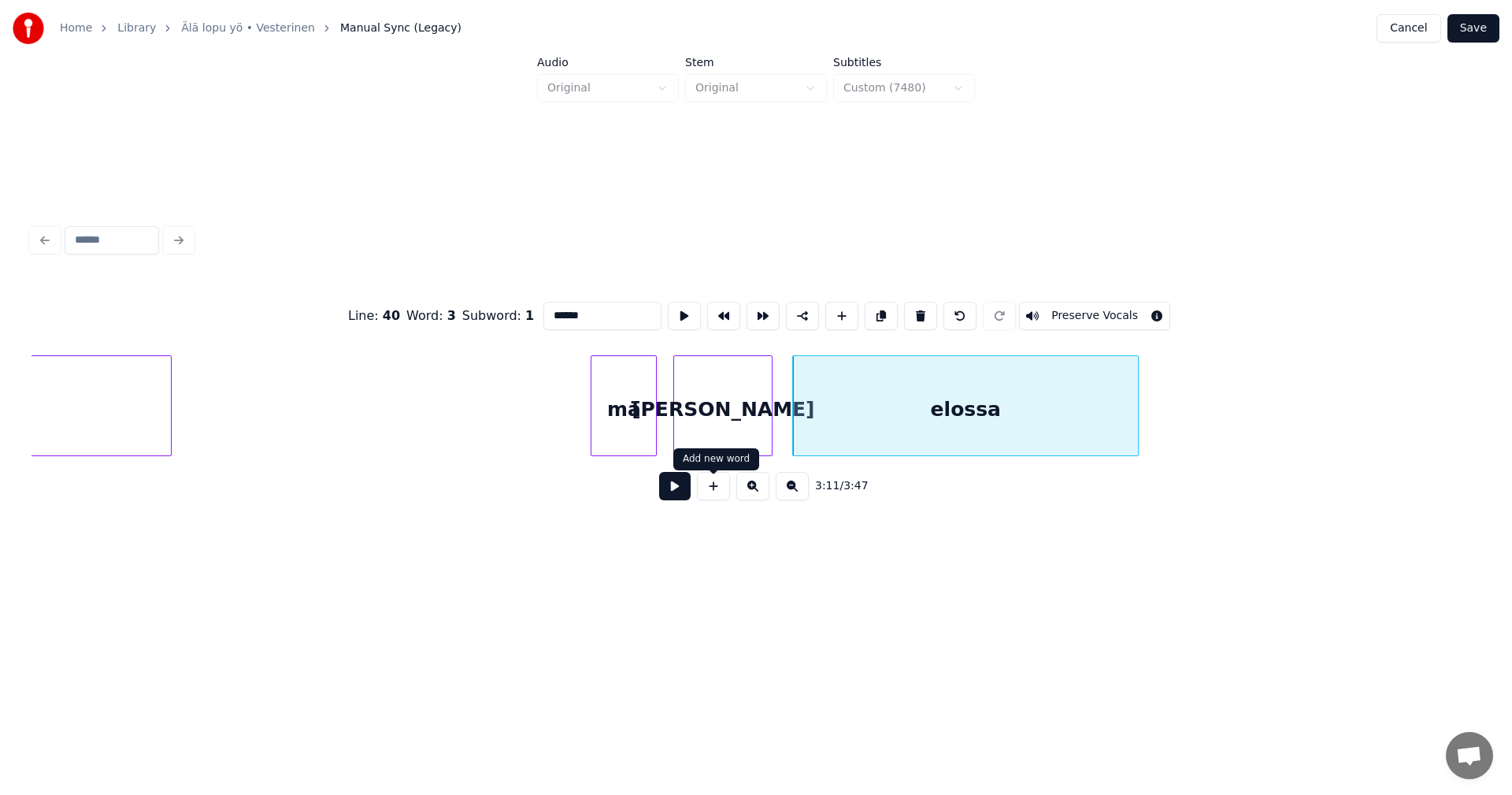
drag, startPoint x: 684, startPoint y: 492, endPoint x: 718, endPoint y: 483, distance: 35.2
click at [685, 491] on button at bounding box center [675, 485] width 31 height 29
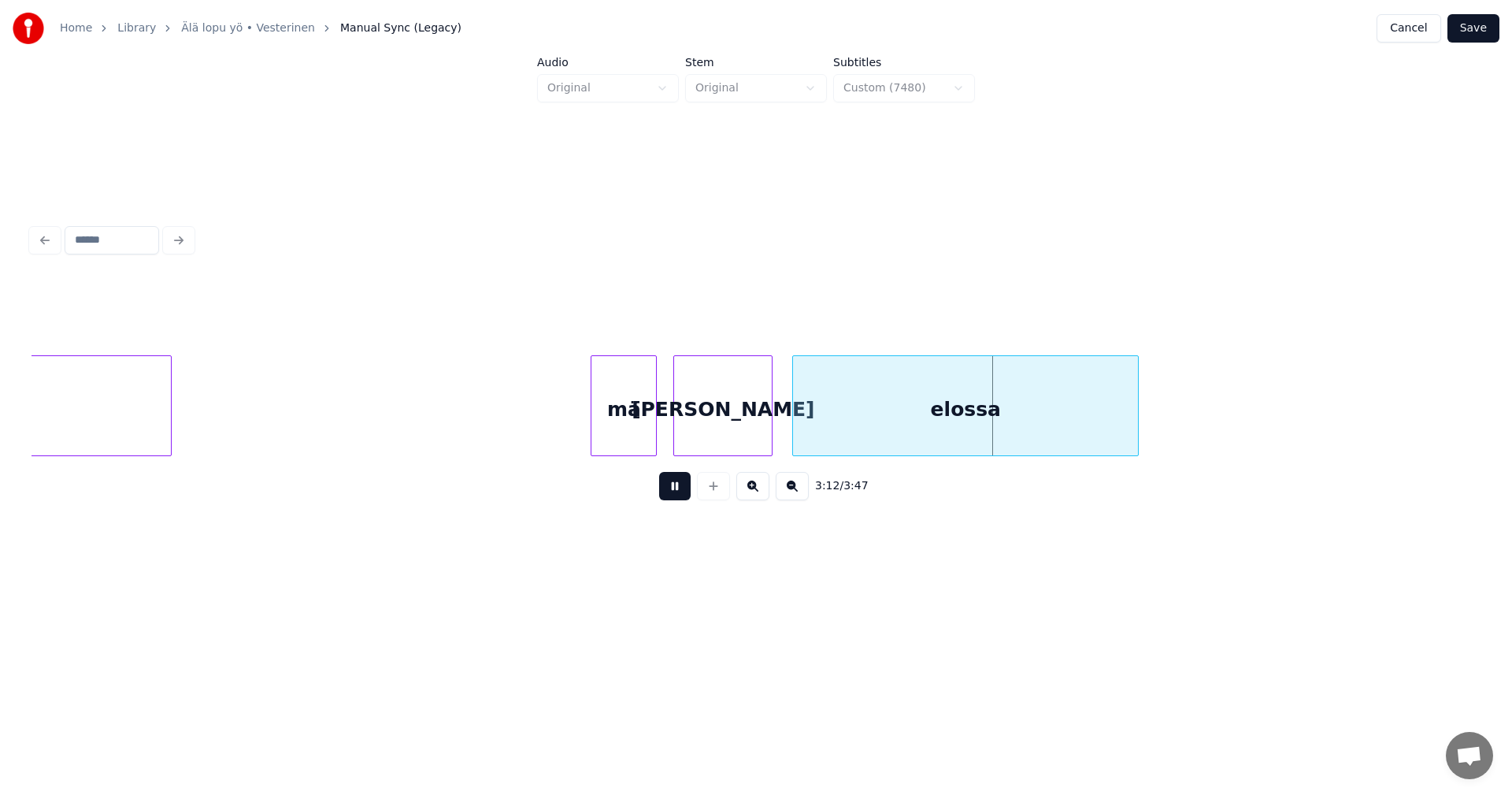
click at [680, 489] on button at bounding box center [675, 485] width 31 height 29
click at [1091, 429] on div at bounding box center [1090, 405] width 5 height 99
click at [679, 495] on button at bounding box center [675, 485] width 31 height 29
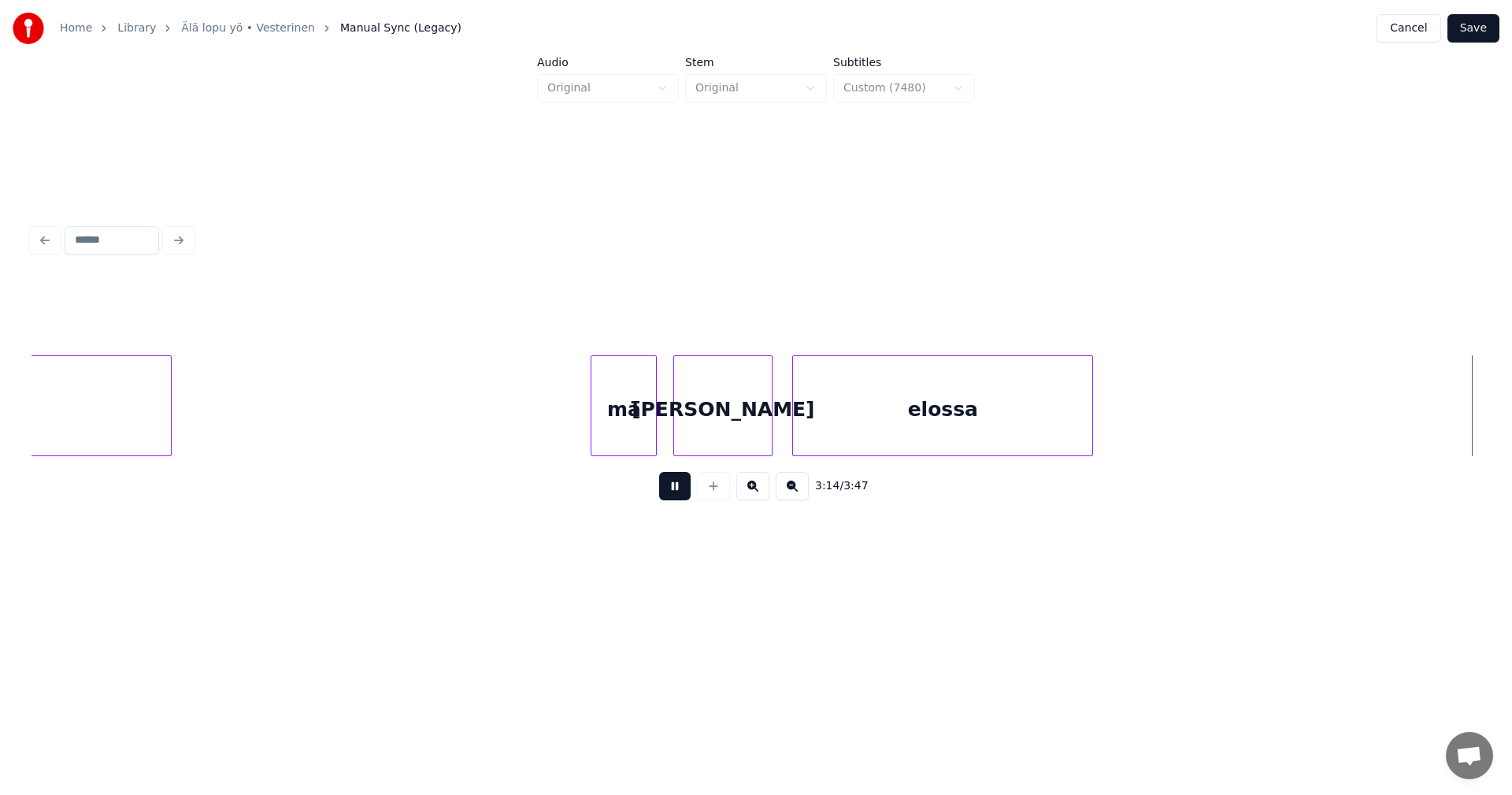
scroll to position [0, 53599]
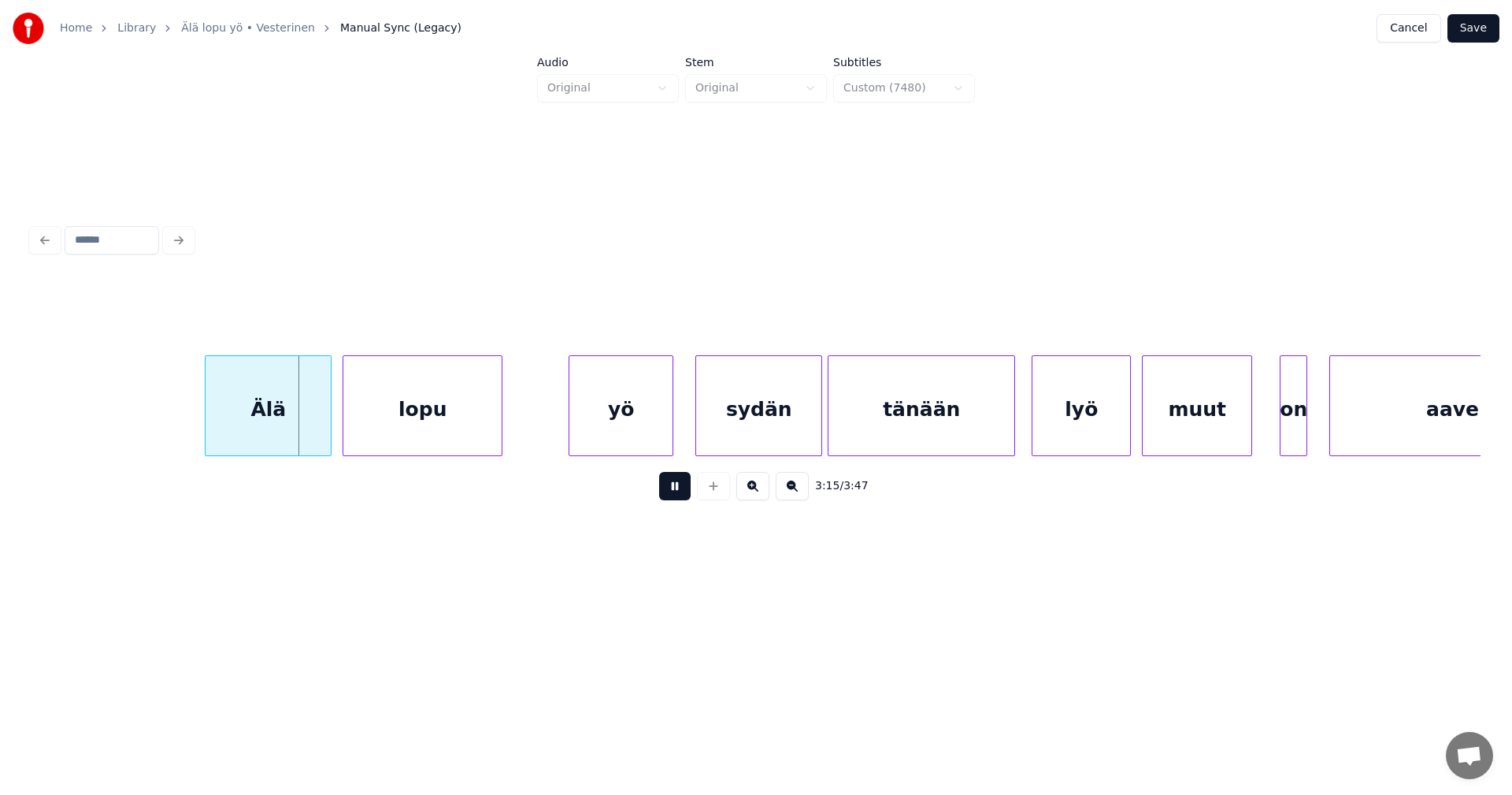
click at [682, 493] on button at bounding box center [675, 485] width 31 height 29
click at [301, 429] on div "Älä" at bounding box center [264, 410] width 125 height 107
click at [310, 435] on div "Älä" at bounding box center [262, 410] width 125 height 107
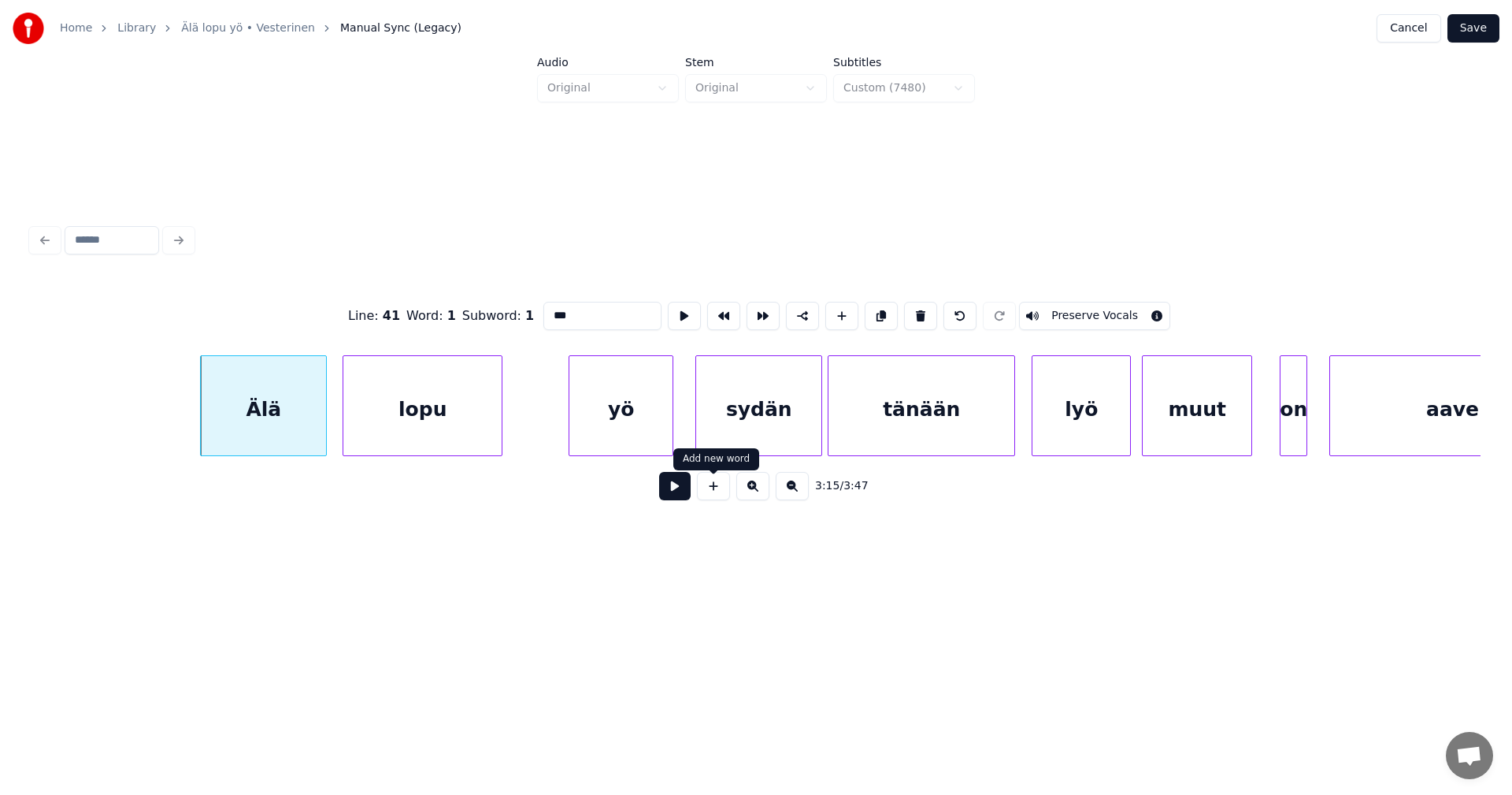
click at [679, 496] on button at bounding box center [675, 485] width 31 height 29
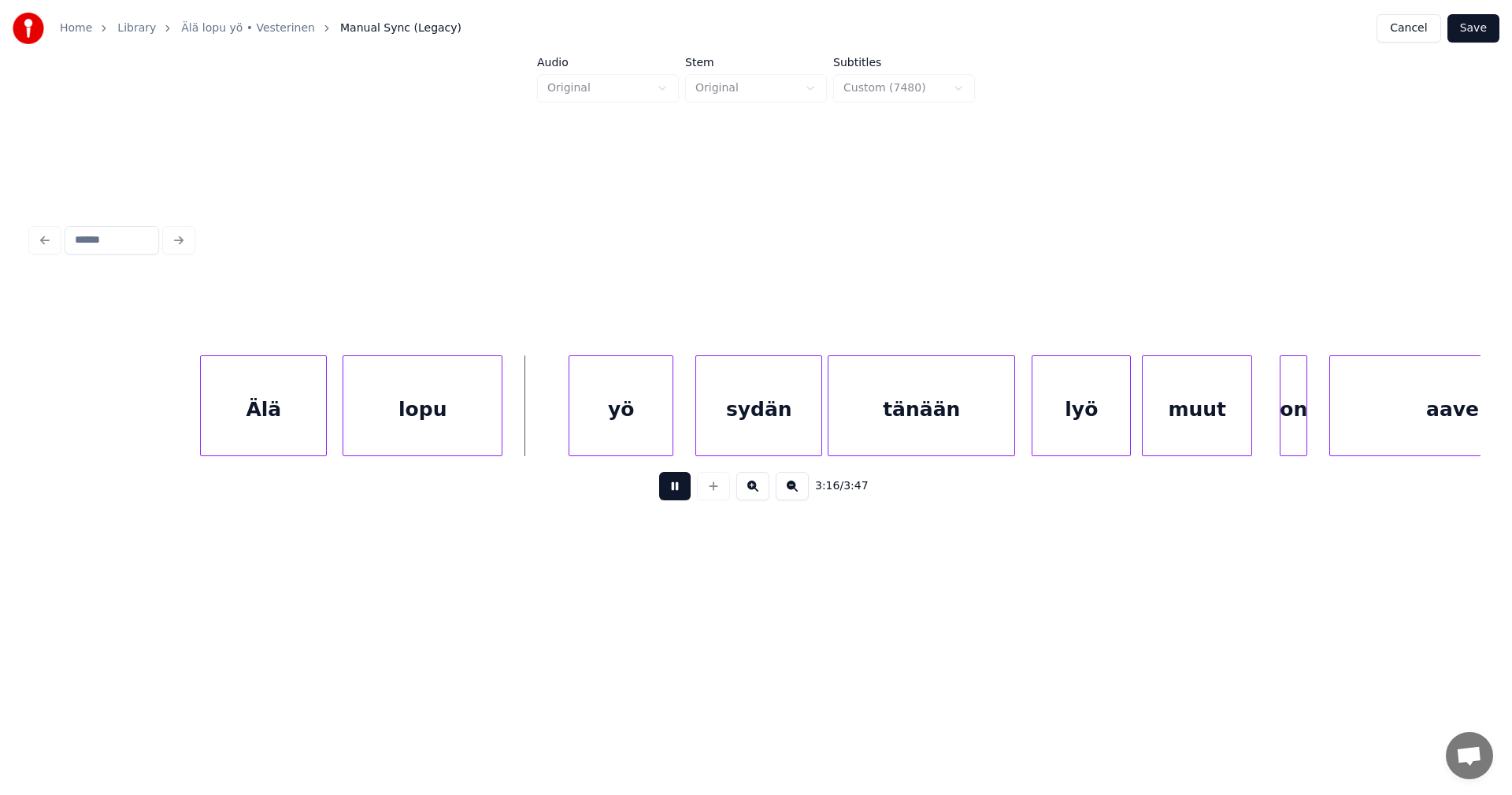
click at [681, 495] on button at bounding box center [675, 485] width 31 height 29
click at [528, 430] on div at bounding box center [526, 405] width 5 height 99
click at [677, 497] on button at bounding box center [675, 485] width 31 height 29
click at [681, 495] on button at bounding box center [675, 485] width 31 height 29
click at [667, 446] on div at bounding box center [665, 405] width 5 height 99
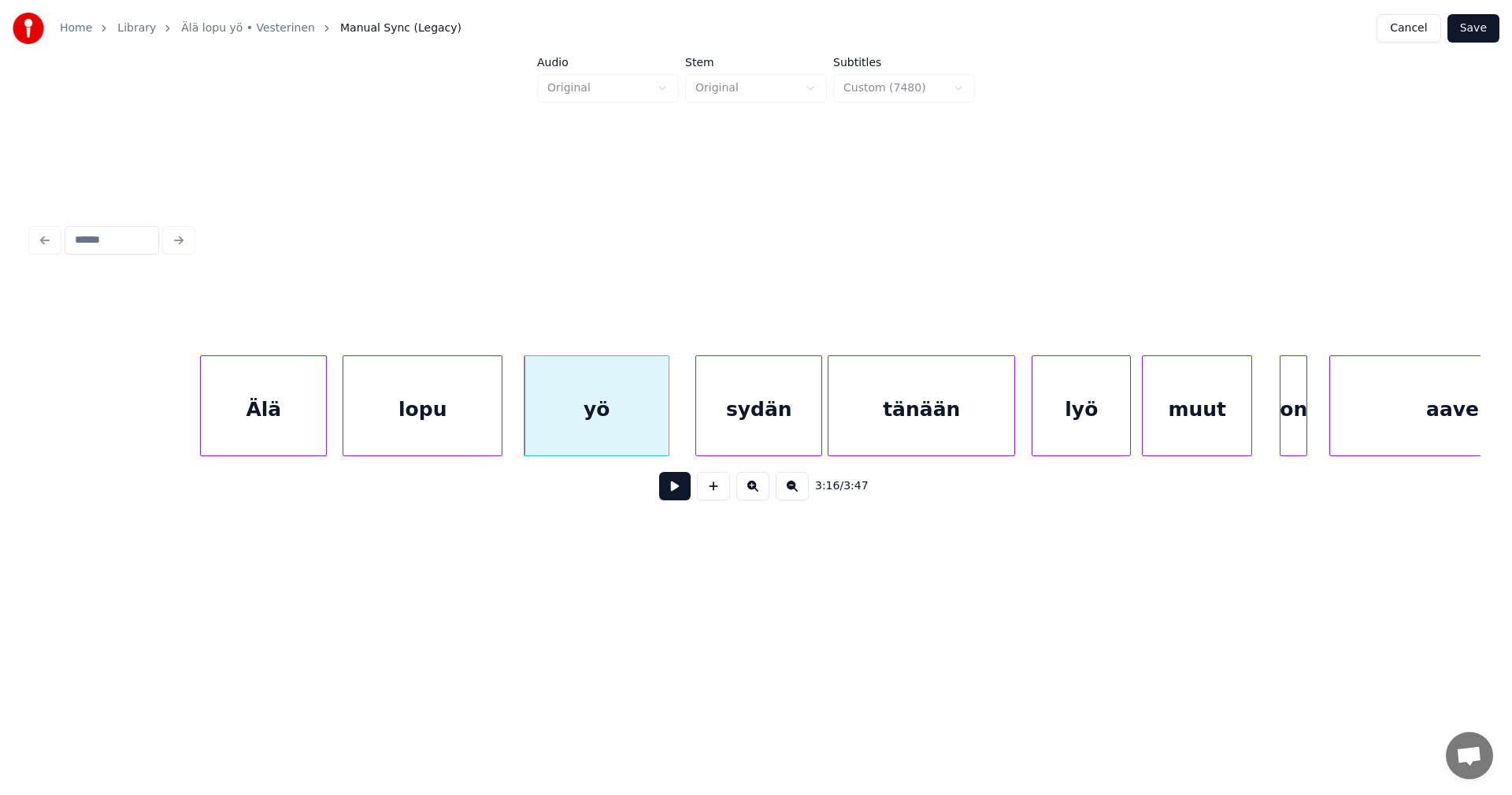
click at [680, 500] on button at bounding box center [675, 485] width 31 height 29
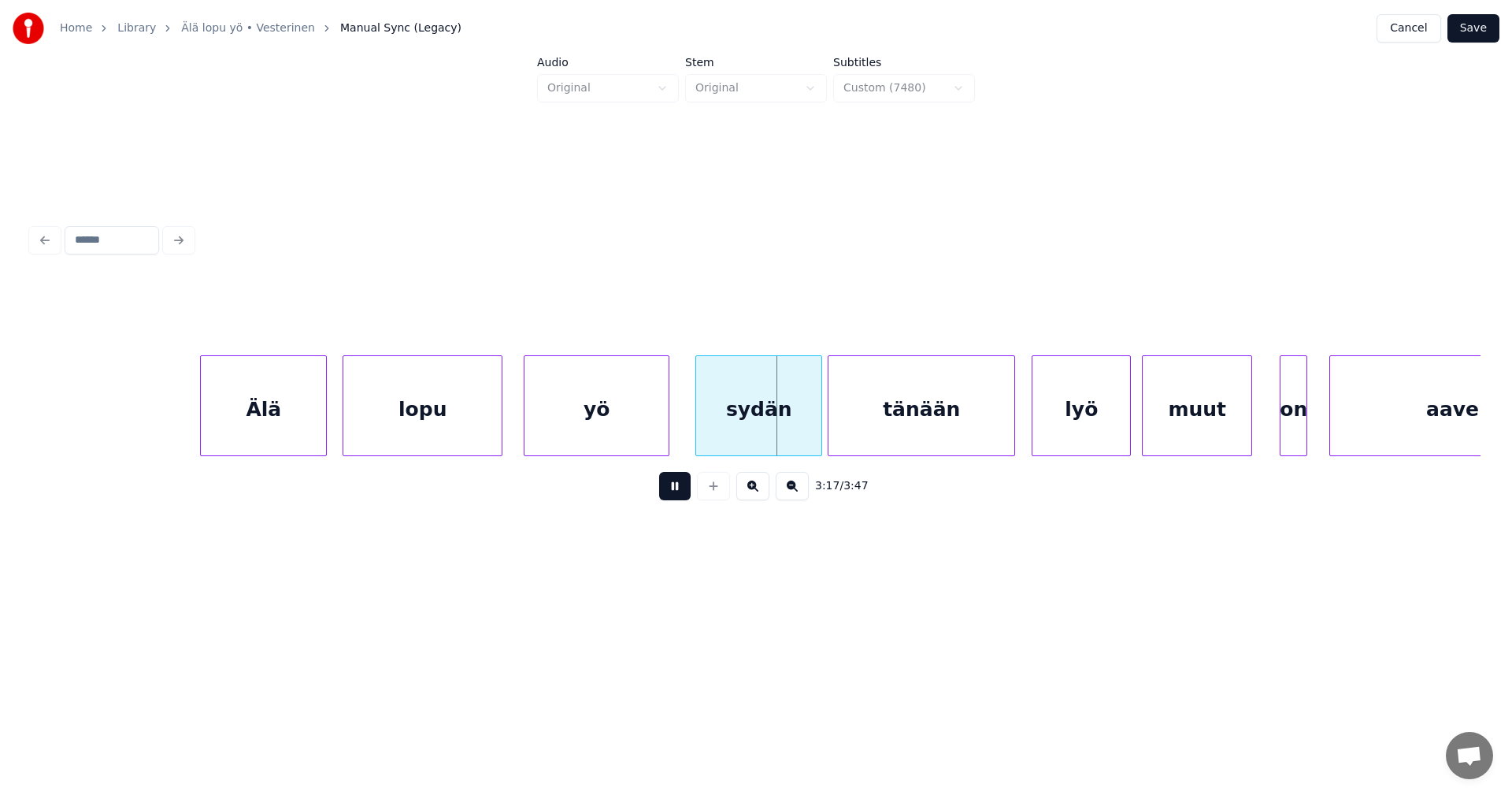
click at [682, 494] on button at bounding box center [675, 485] width 31 height 29
click at [813, 440] on div at bounding box center [812, 405] width 5 height 99
click at [684, 498] on button at bounding box center [675, 485] width 31 height 29
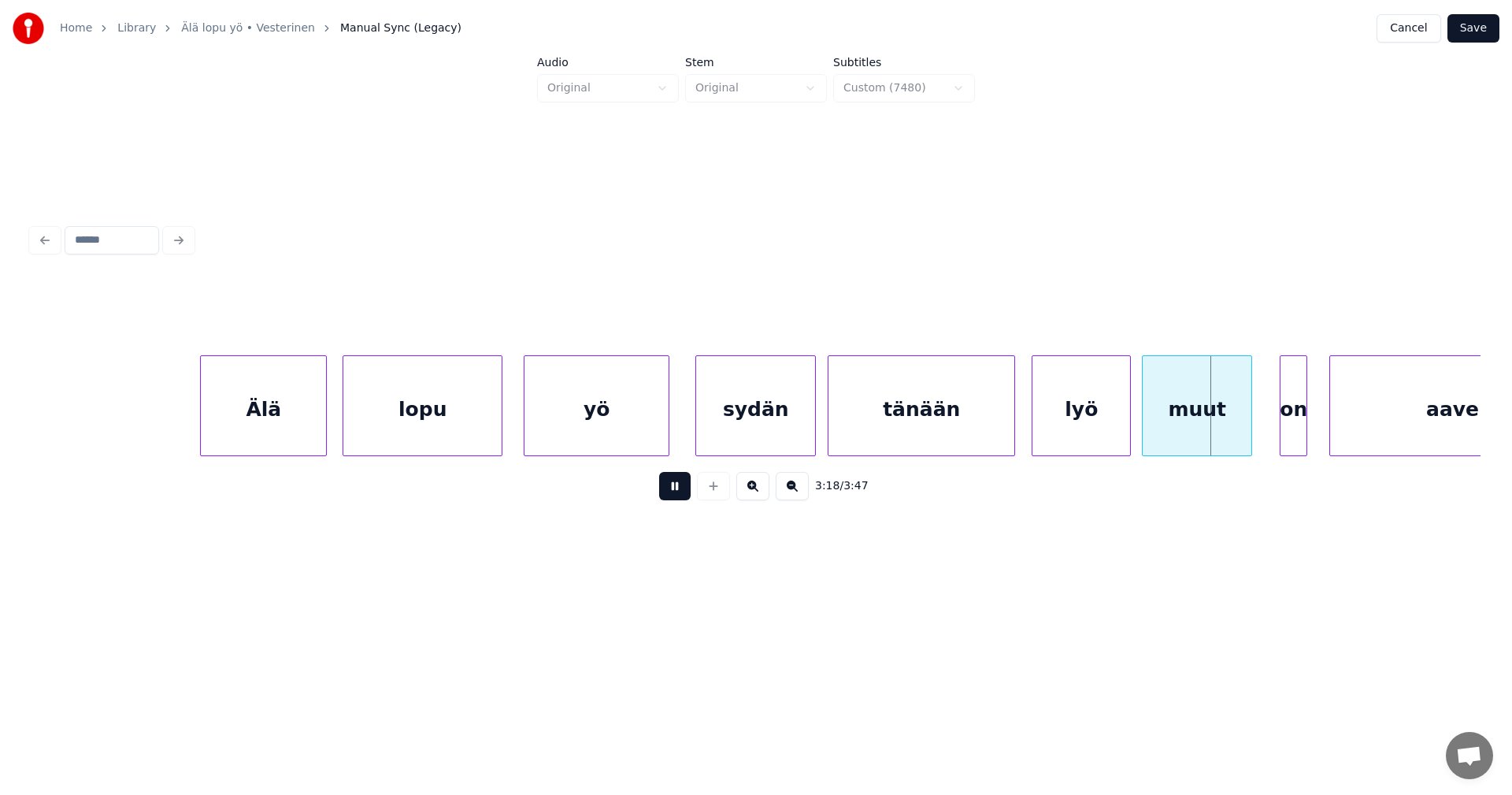
drag, startPoint x: 685, startPoint y: 496, endPoint x: 829, endPoint y: 493, distance: 144.0
click at [687, 495] on button at bounding box center [675, 485] width 31 height 29
click at [1118, 434] on div "lyö" at bounding box center [1081, 410] width 98 height 107
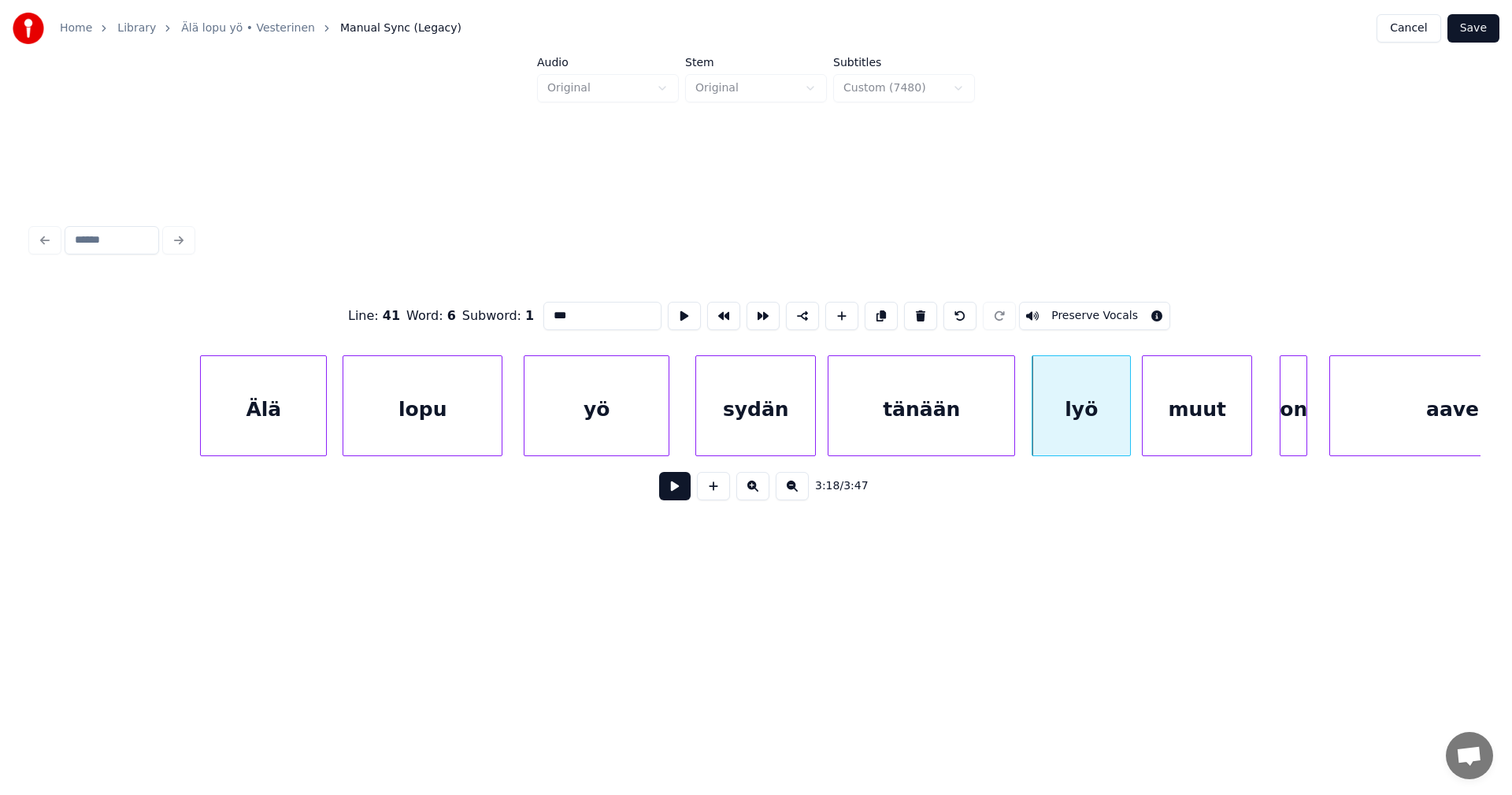
click at [674, 492] on button at bounding box center [675, 485] width 31 height 29
click at [676, 491] on button at bounding box center [675, 485] width 31 height 29
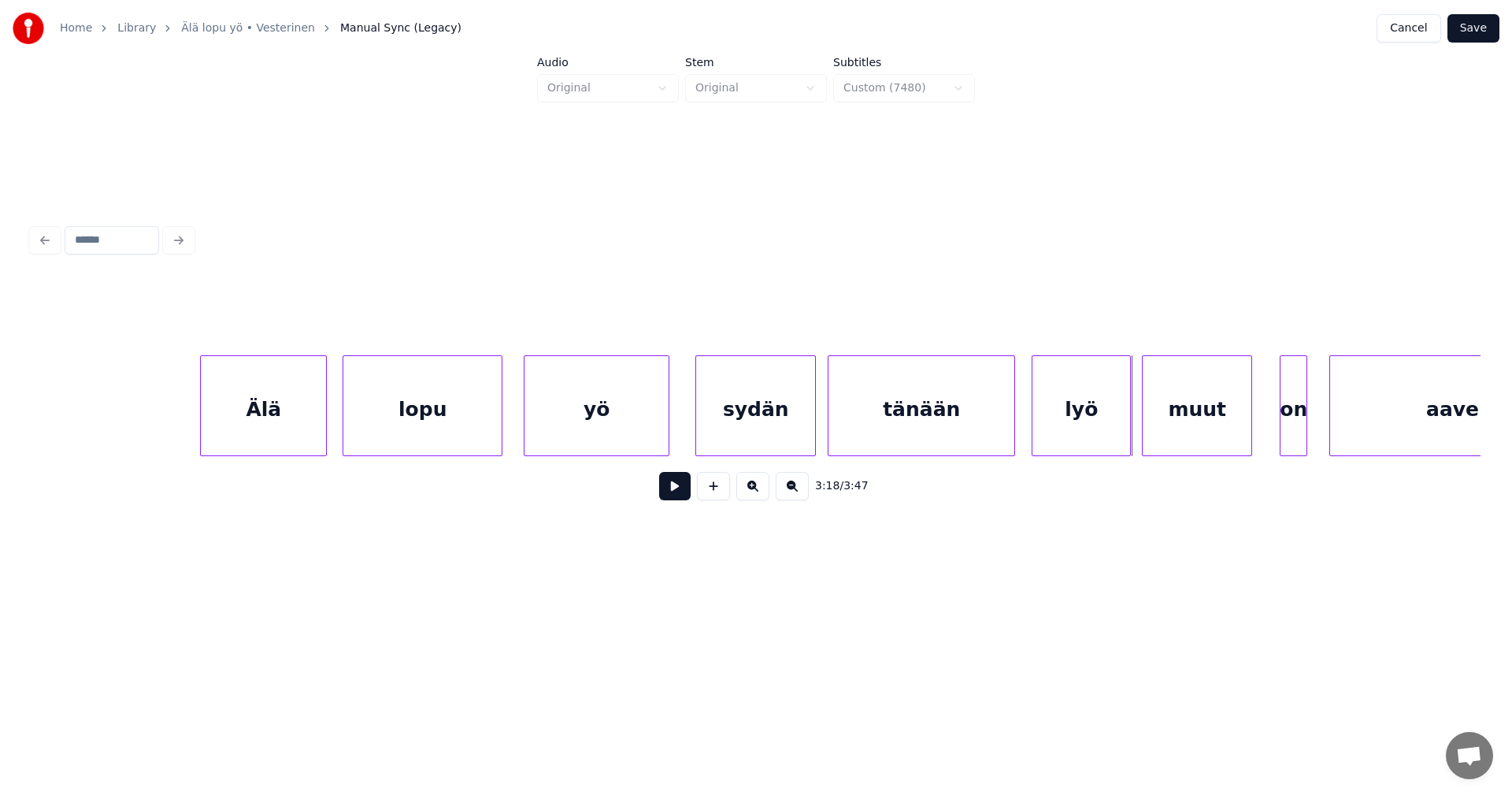
click at [679, 493] on button at bounding box center [675, 485] width 31 height 29
drag, startPoint x: 682, startPoint y: 491, endPoint x: 831, endPoint y: 488, distance: 149.0
click at [689, 491] on button at bounding box center [675, 485] width 31 height 29
click at [1247, 439] on div at bounding box center [1249, 405] width 5 height 99
click at [1260, 433] on div at bounding box center [1261, 405] width 5 height 99
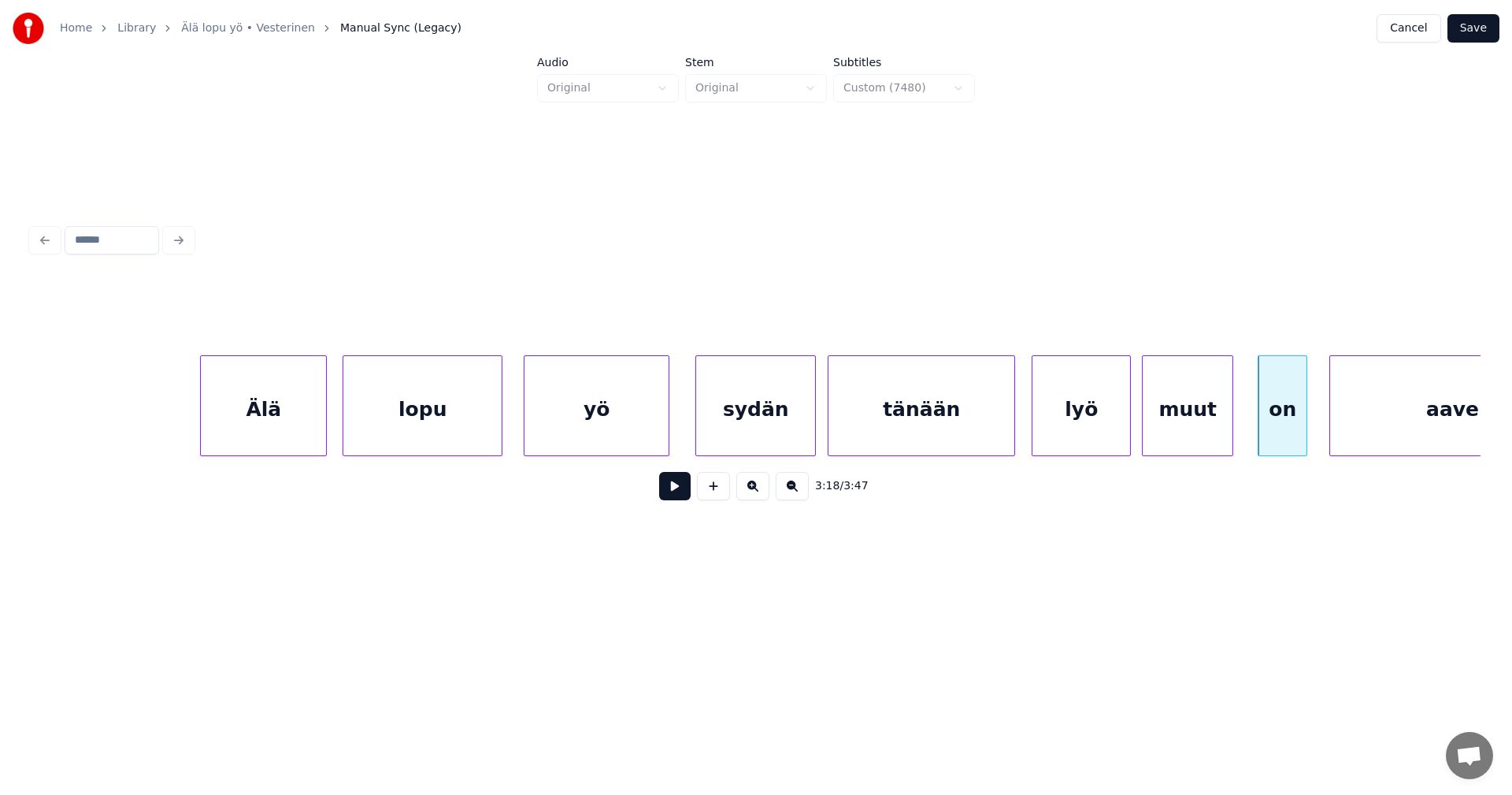
click at [679, 496] on button at bounding box center [675, 485] width 31 height 29
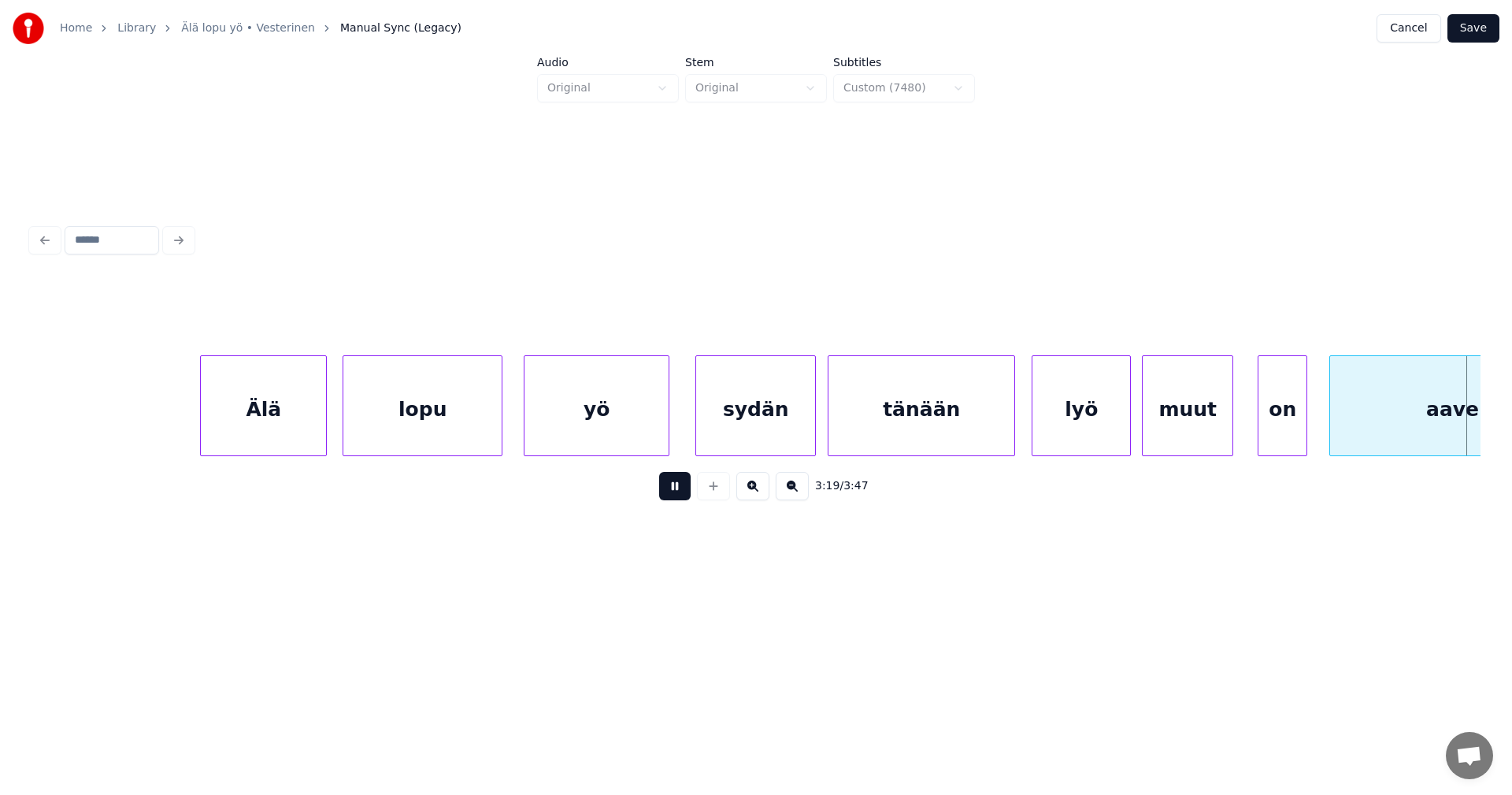
scroll to position [0, 55050]
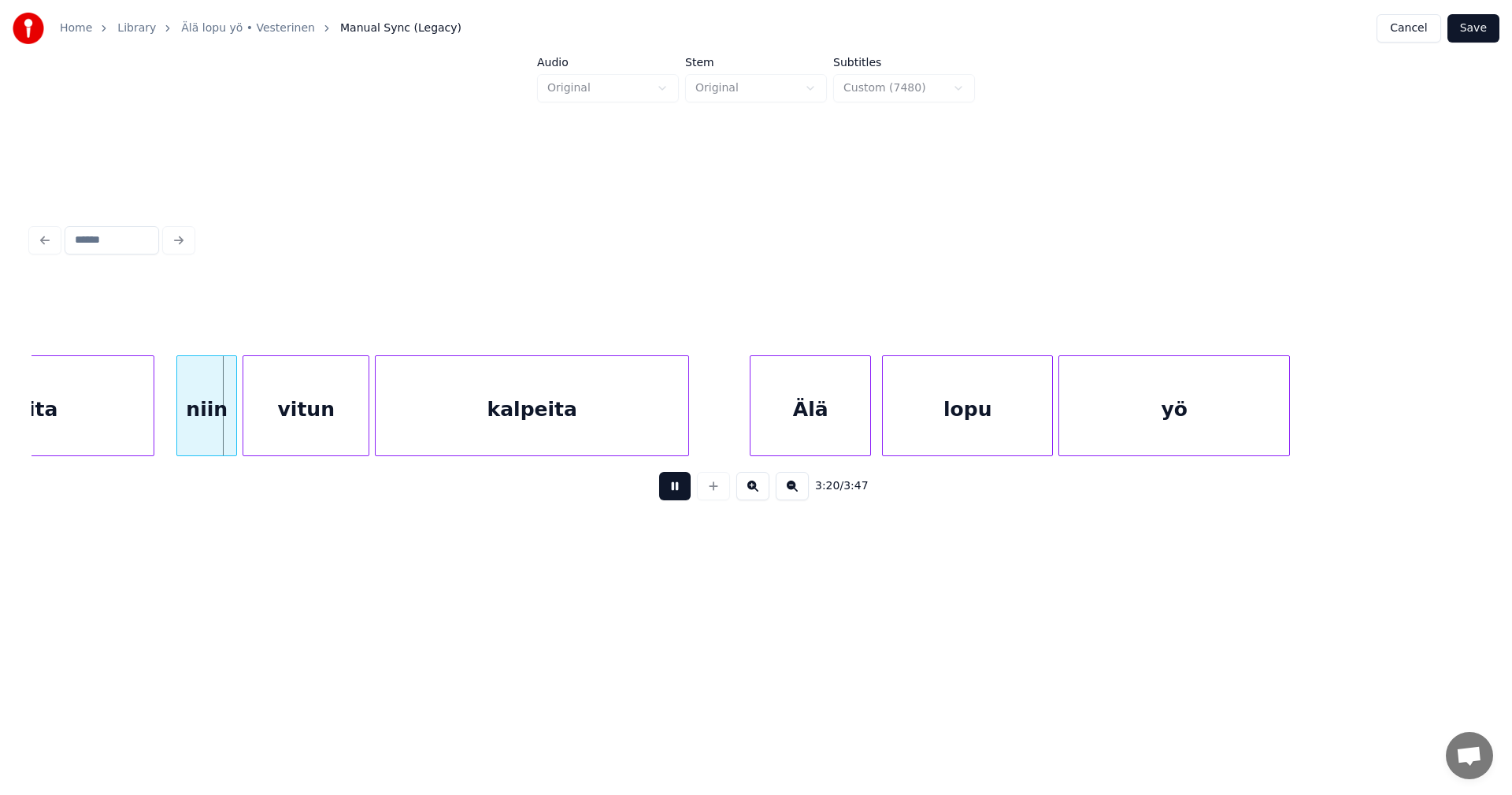
click at [683, 495] on button at bounding box center [675, 485] width 31 height 29
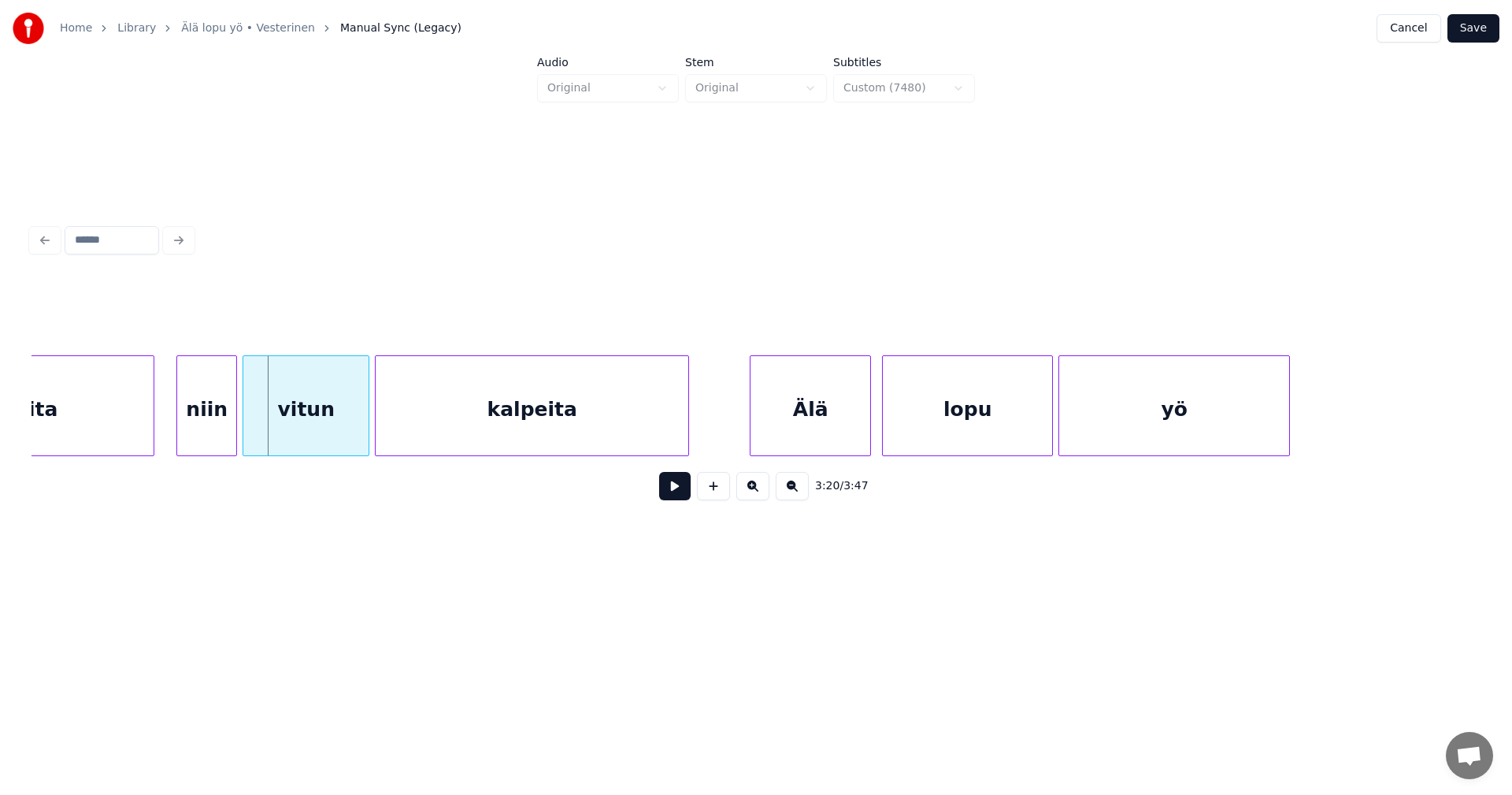
click at [126, 411] on div "aaveita" at bounding box center [17, 410] width 274 height 107
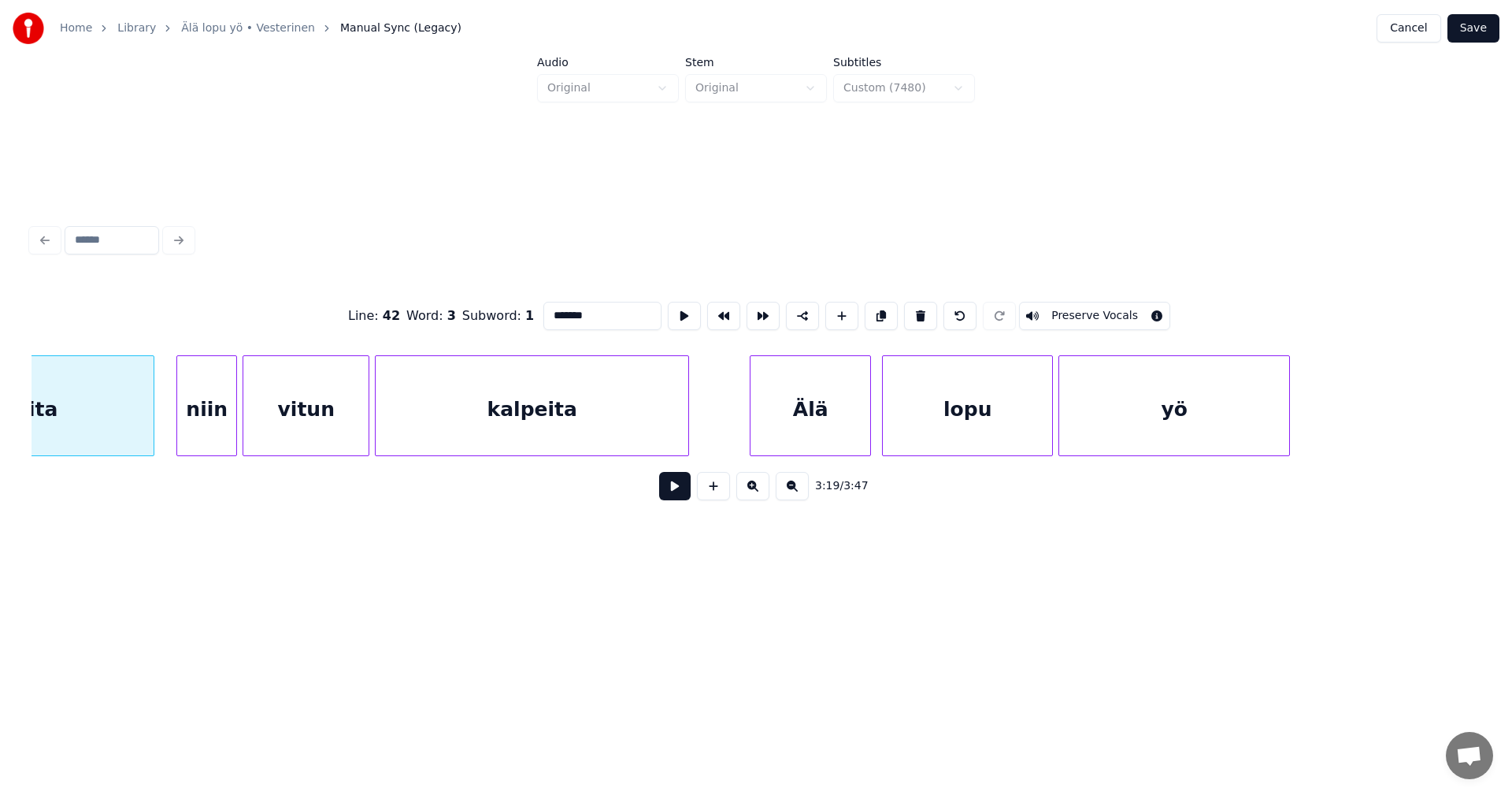
scroll to position [0, 54897]
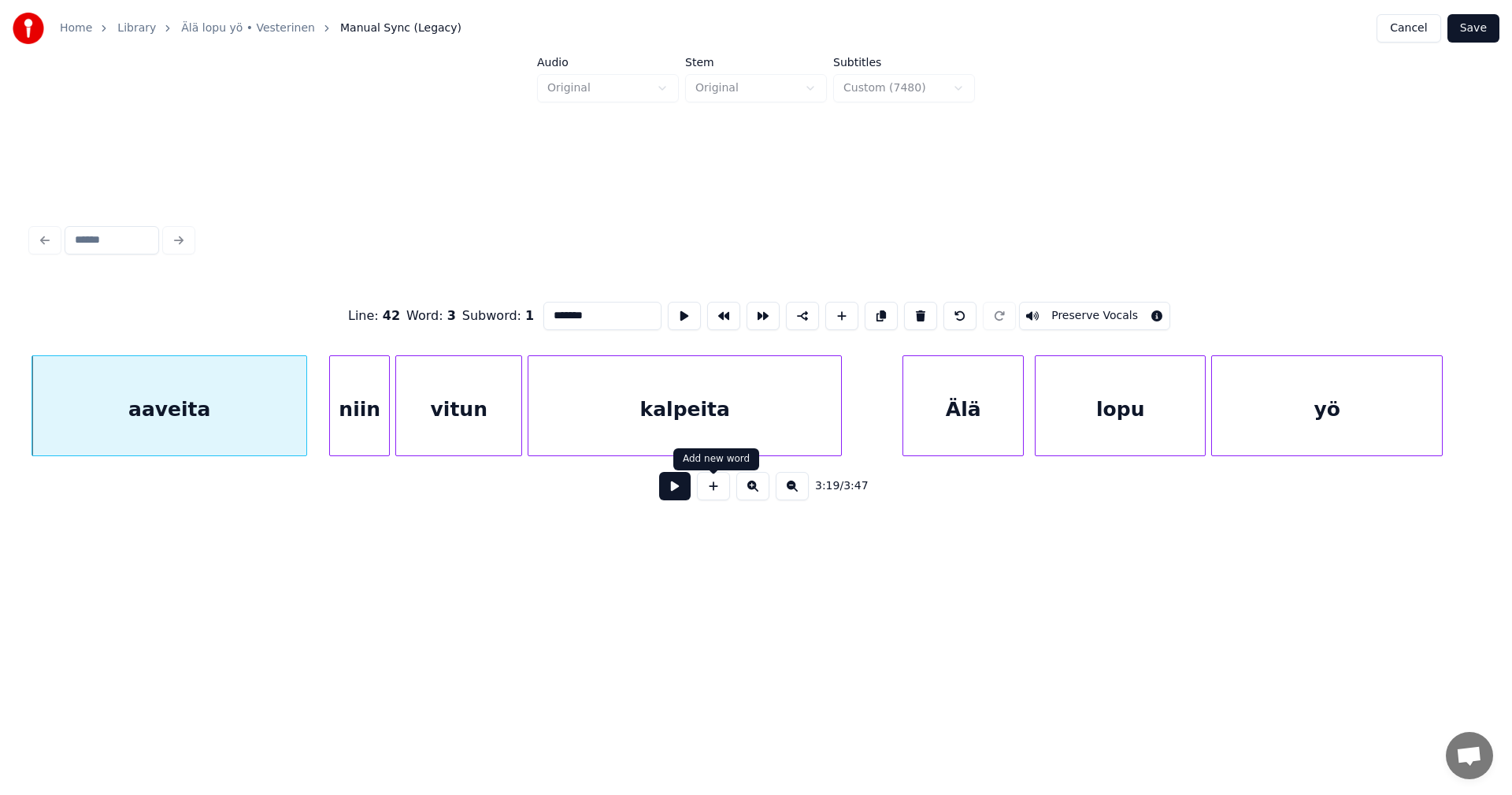
click at [680, 494] on button at bounding box center [675, 485] width 31 height 29
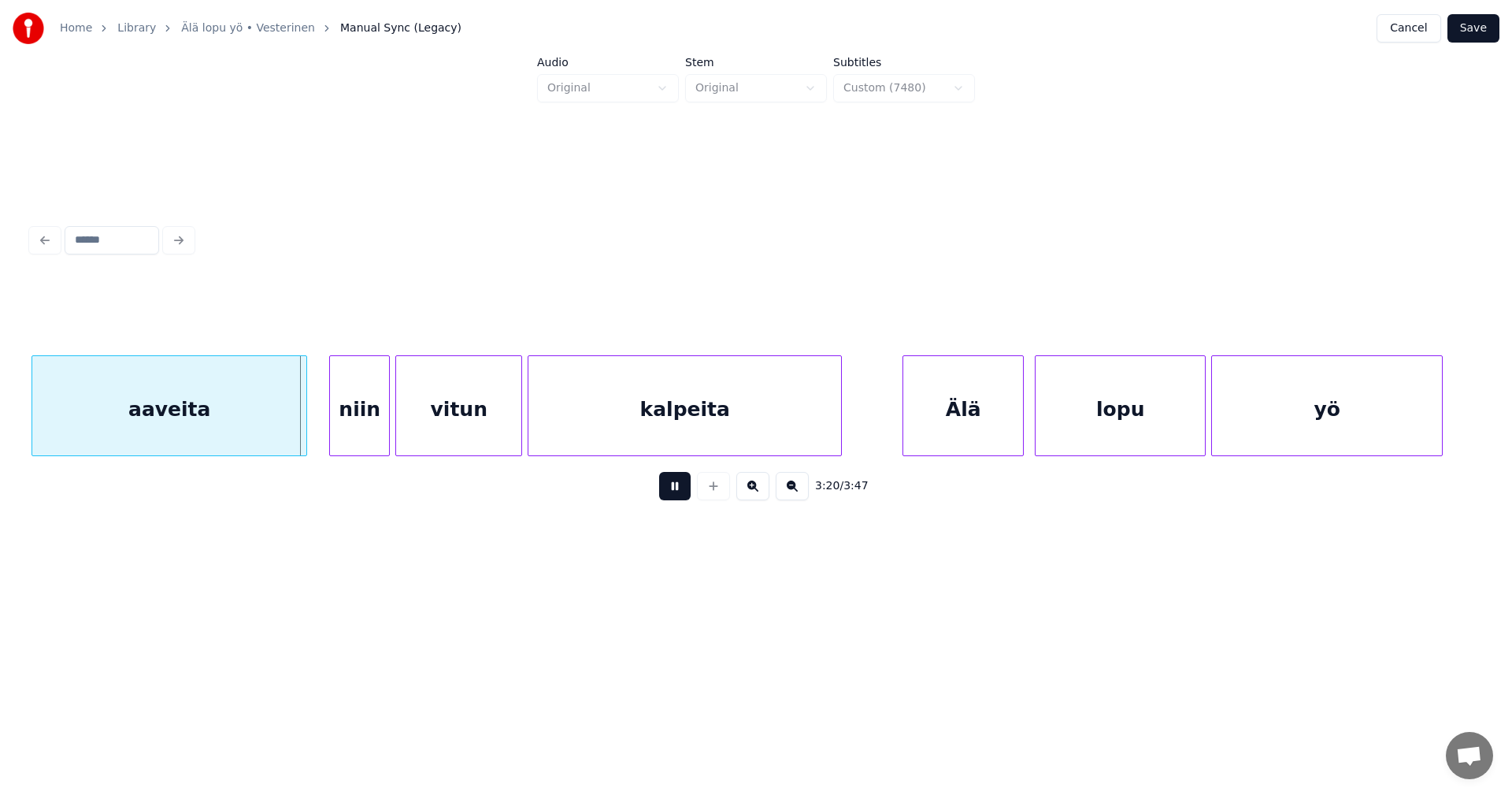
drag, startPoint x: 682, startPoint y: 487, endPoint x: 664, endPoint y: 486, distance: 18.0
click at [677, 487] on button at bounding box center [675, 485] width 31 height 29
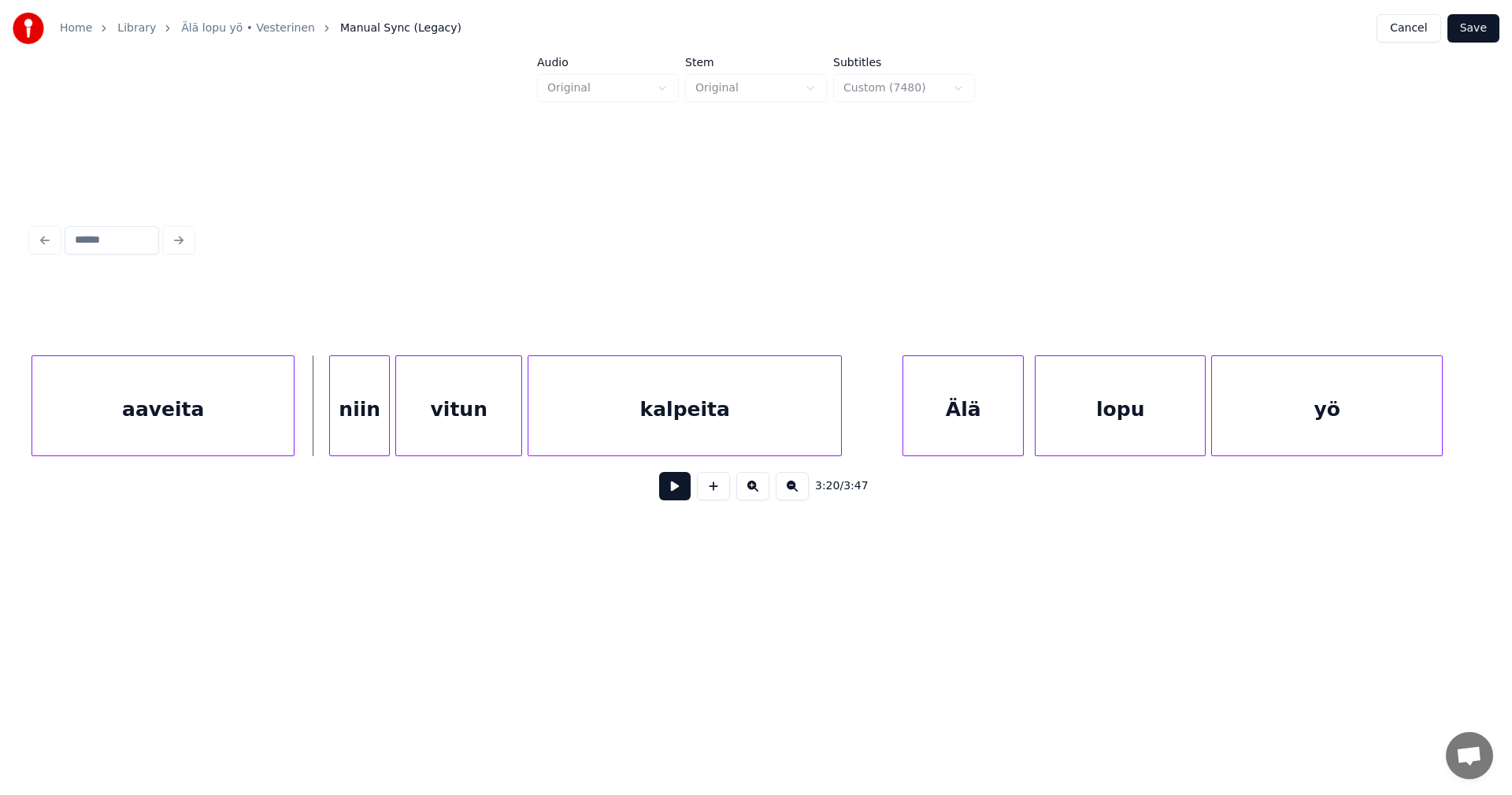
click at [294, 435] on div at bounding box center [291, 405] width 5 height 99
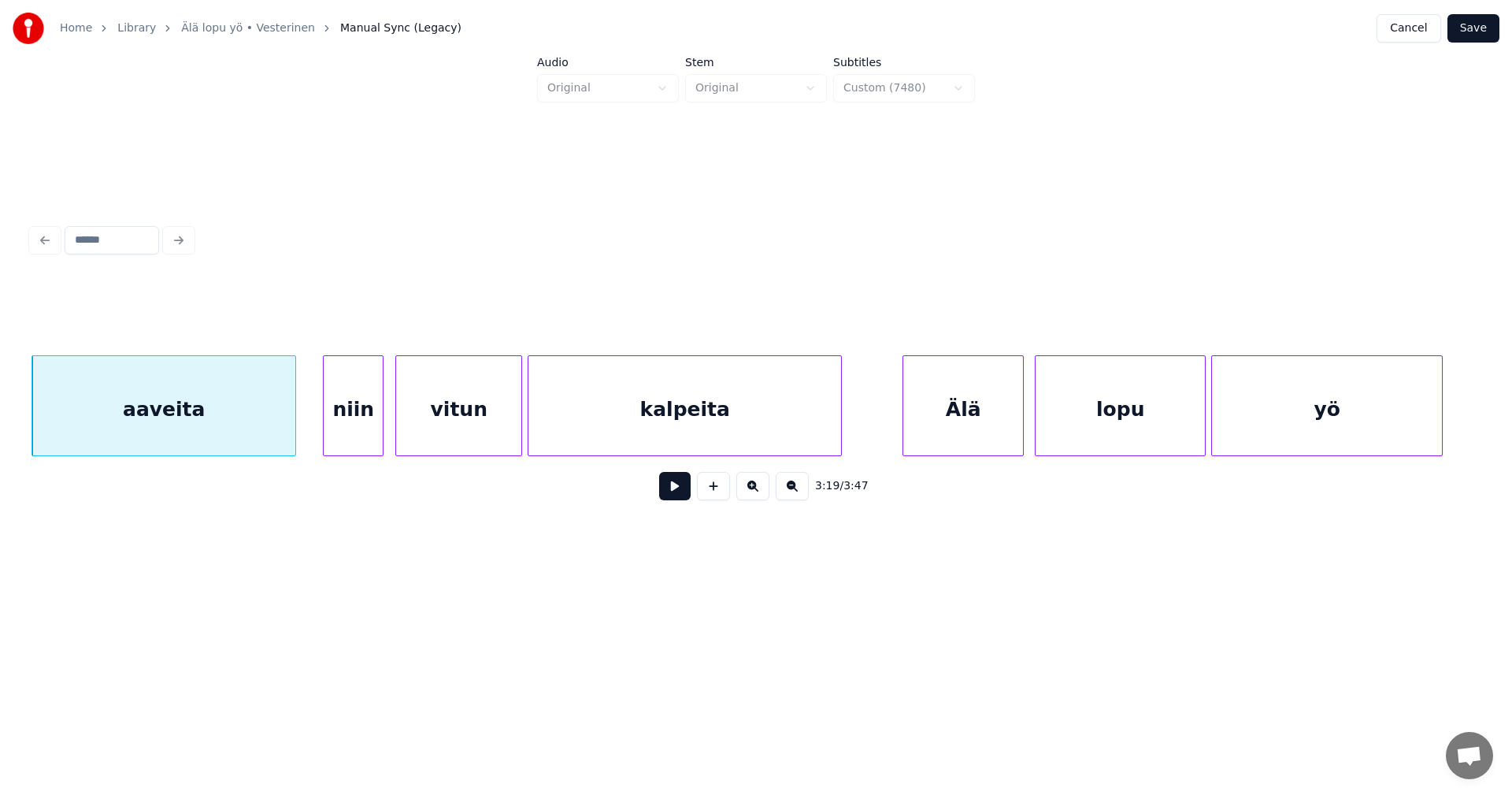
click at [345, 433] on div "niin" at bounding box center [353, 410] width 59 height 107
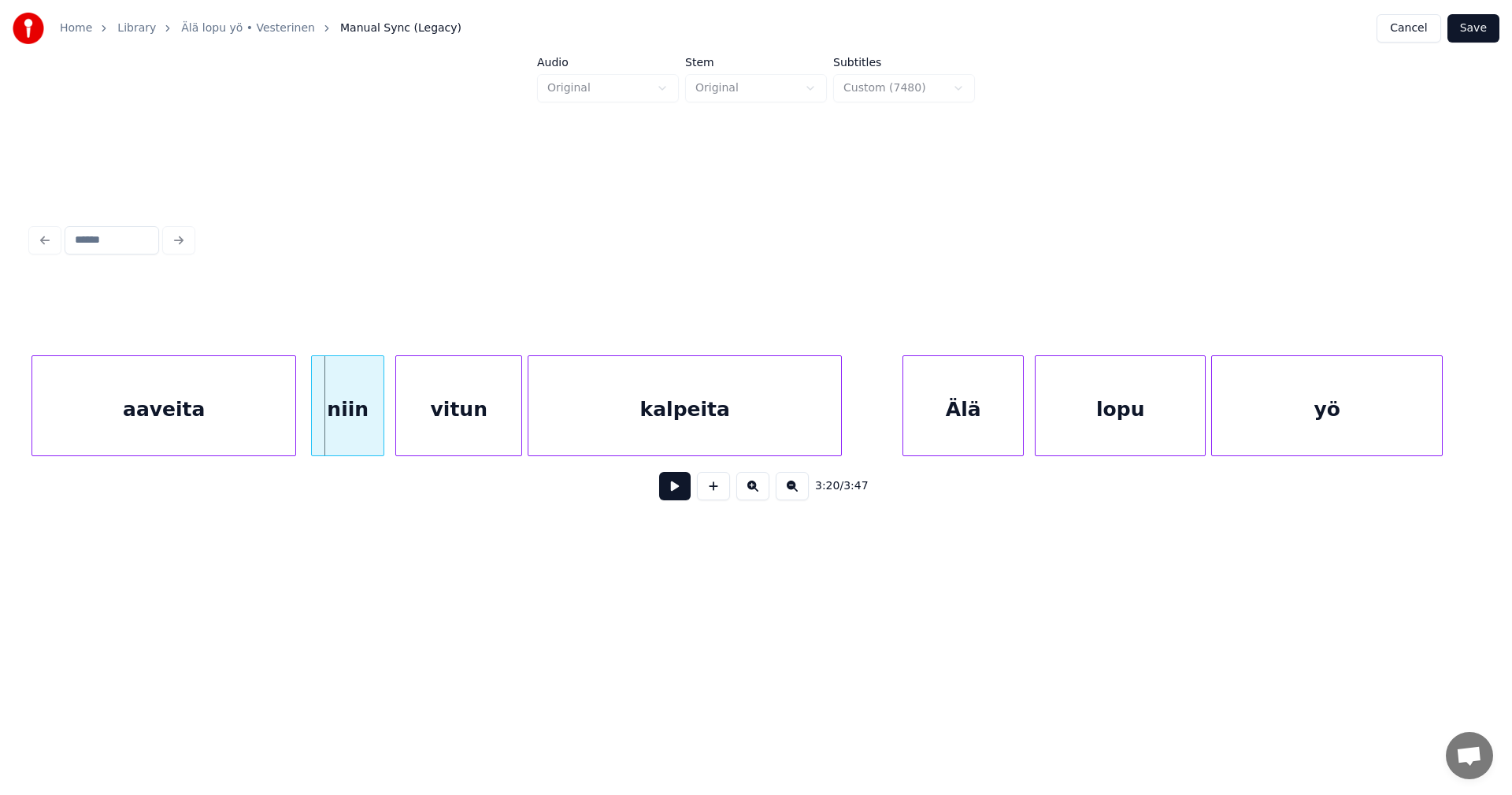
click at [317, 432] on div at bounding box center [313, 405] width 5 height 99
click at [678, 495] on button at bounding box center [675, 485] width 31 height 29
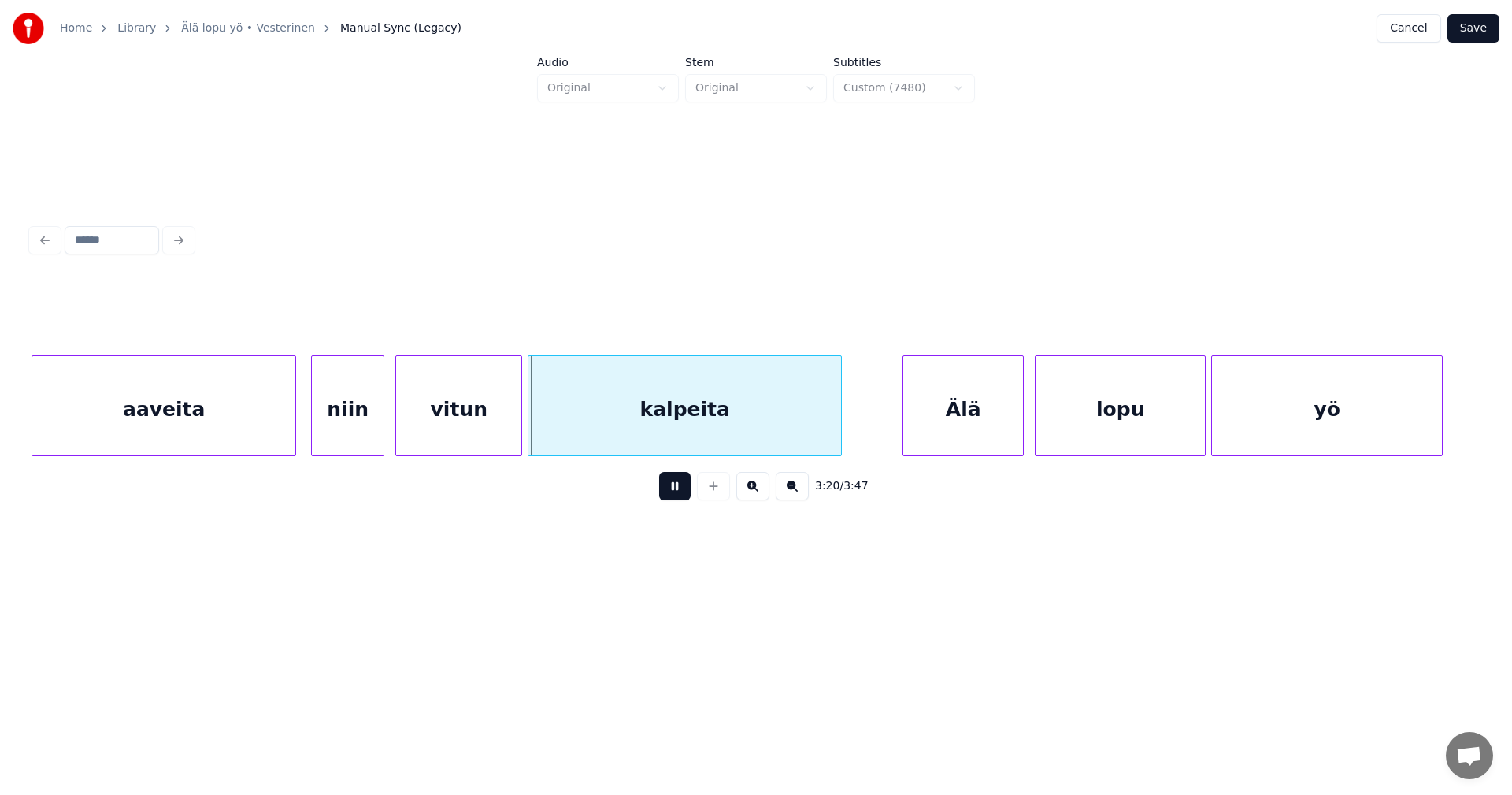
drag, startPoint x: 679, startPoint y: 495, endPoint x: 552, endPoint y: 459, distance: 132.0
click at [648, 490] on div "3:20 / 3:47" at bounding box center [756, 485] width 1424 height 34
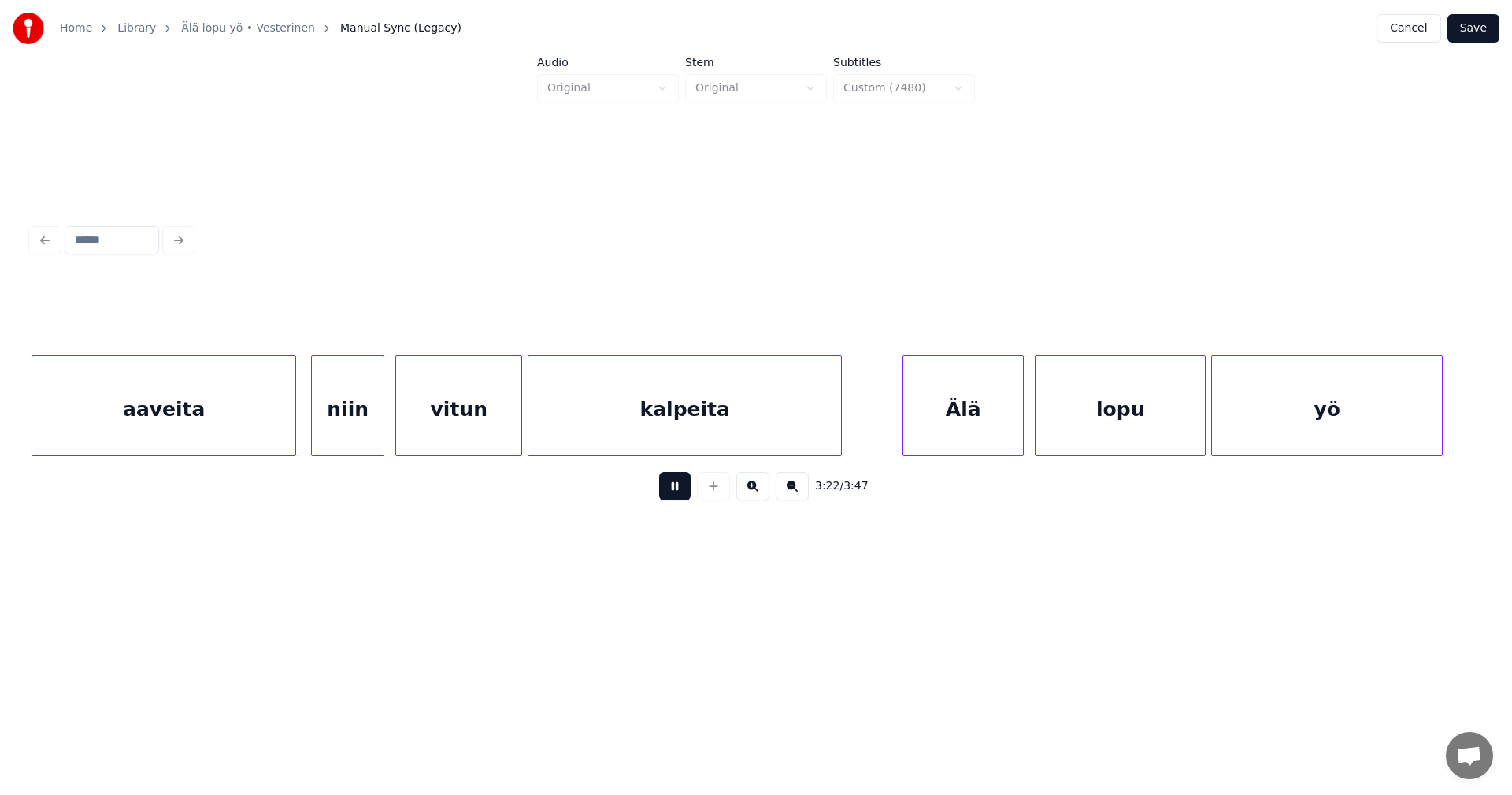
click at [688, 492] on button at bounding box center [675, 485] width 31 height 29
click at [488, 440] on div "vitun" at bounding box center [458, 410] width 125 height 107
click at [505, 431] on div "vitun" at bounding box center [457, 410] width 125 height 107
click at [515, 429] on div at bounding box center [515, 405] width 5 height 99
click at [474, 430] on div "vitun" at bounding box center [460, 410] width 122 height 107
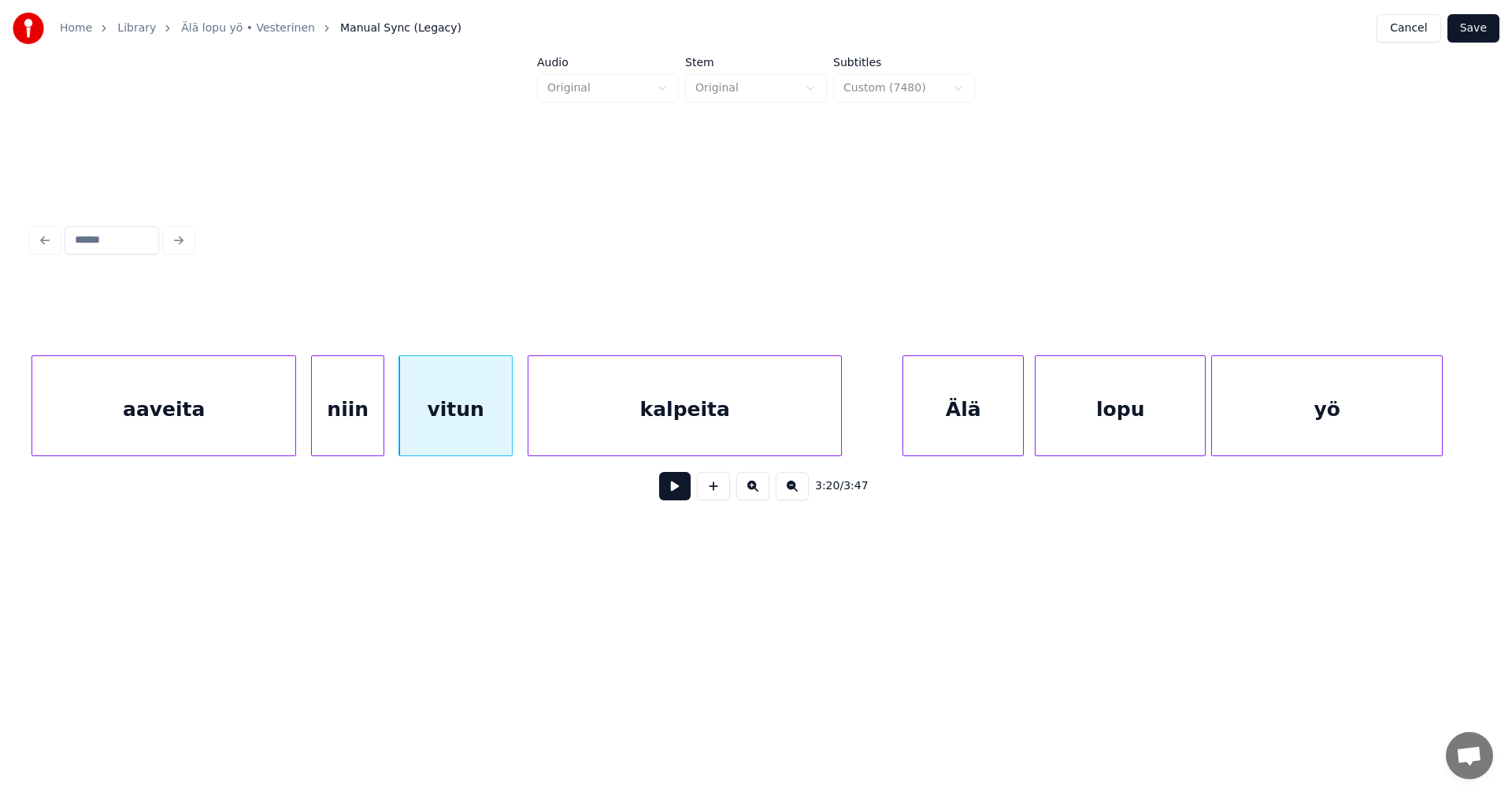
click at [508, 431] on div at bounding box center [509, 405] width 5 height 99
click at [679, 494] on button at bounding box center [675, 485] width 31 height 29
click at [729, 429] on div "kalpeita" at bounding box center [685, 410] width 312 height 107
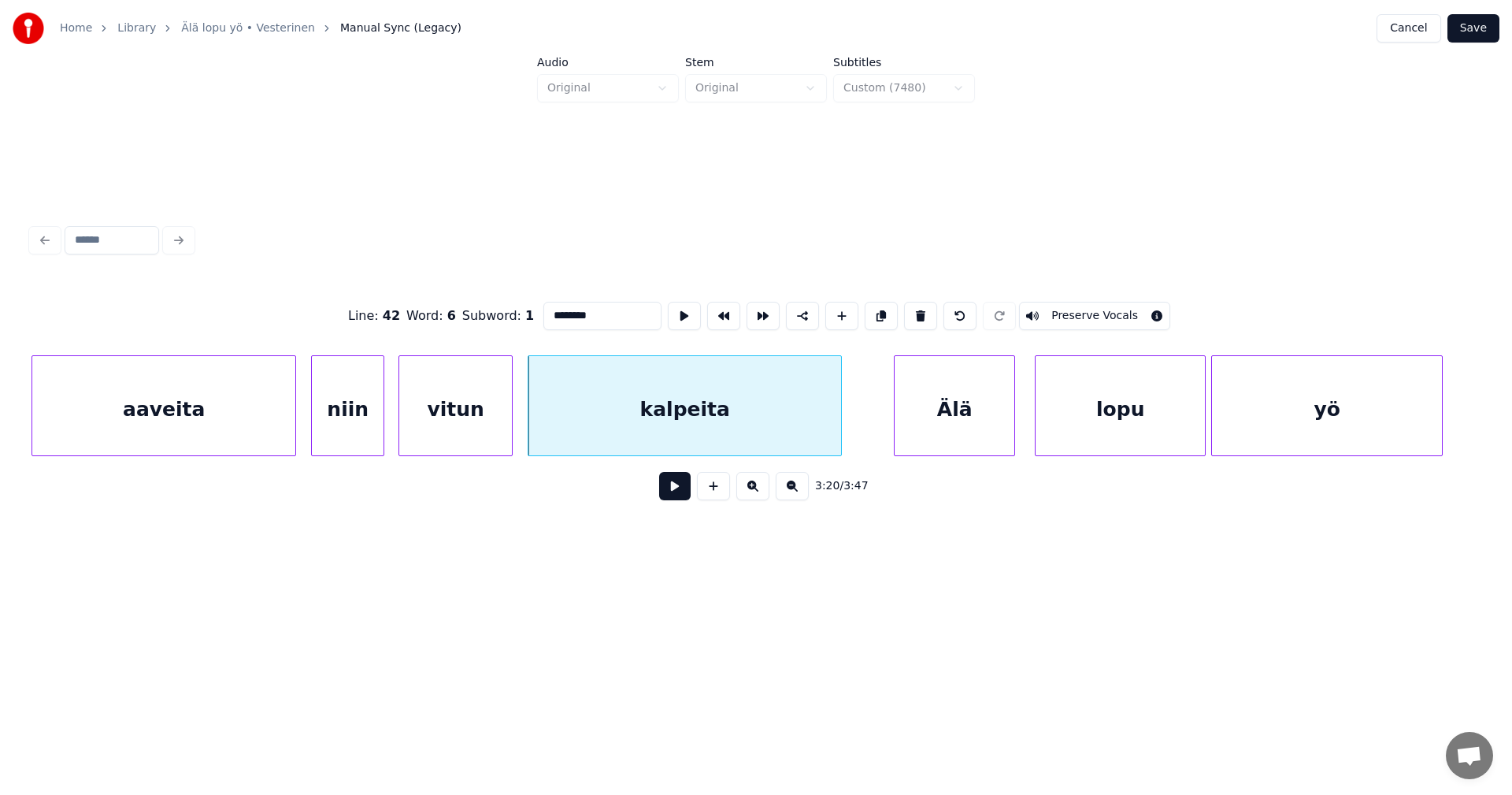
click at [914, 437] on div "Älä" at bounding box center [955, 410] width 120 height 107
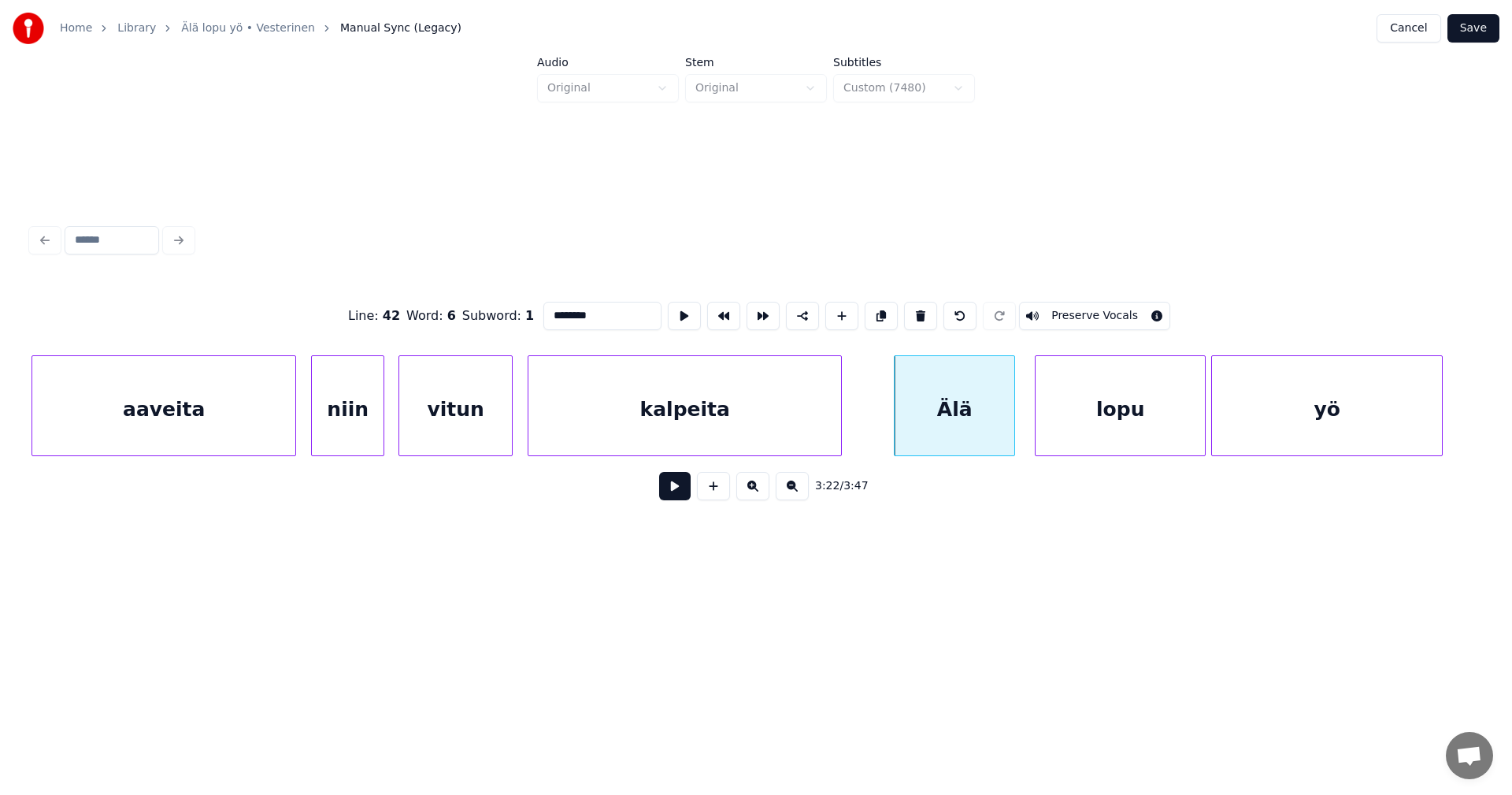
click at [673, 498] on button at bounding box center [675, 485] width 31 height 29
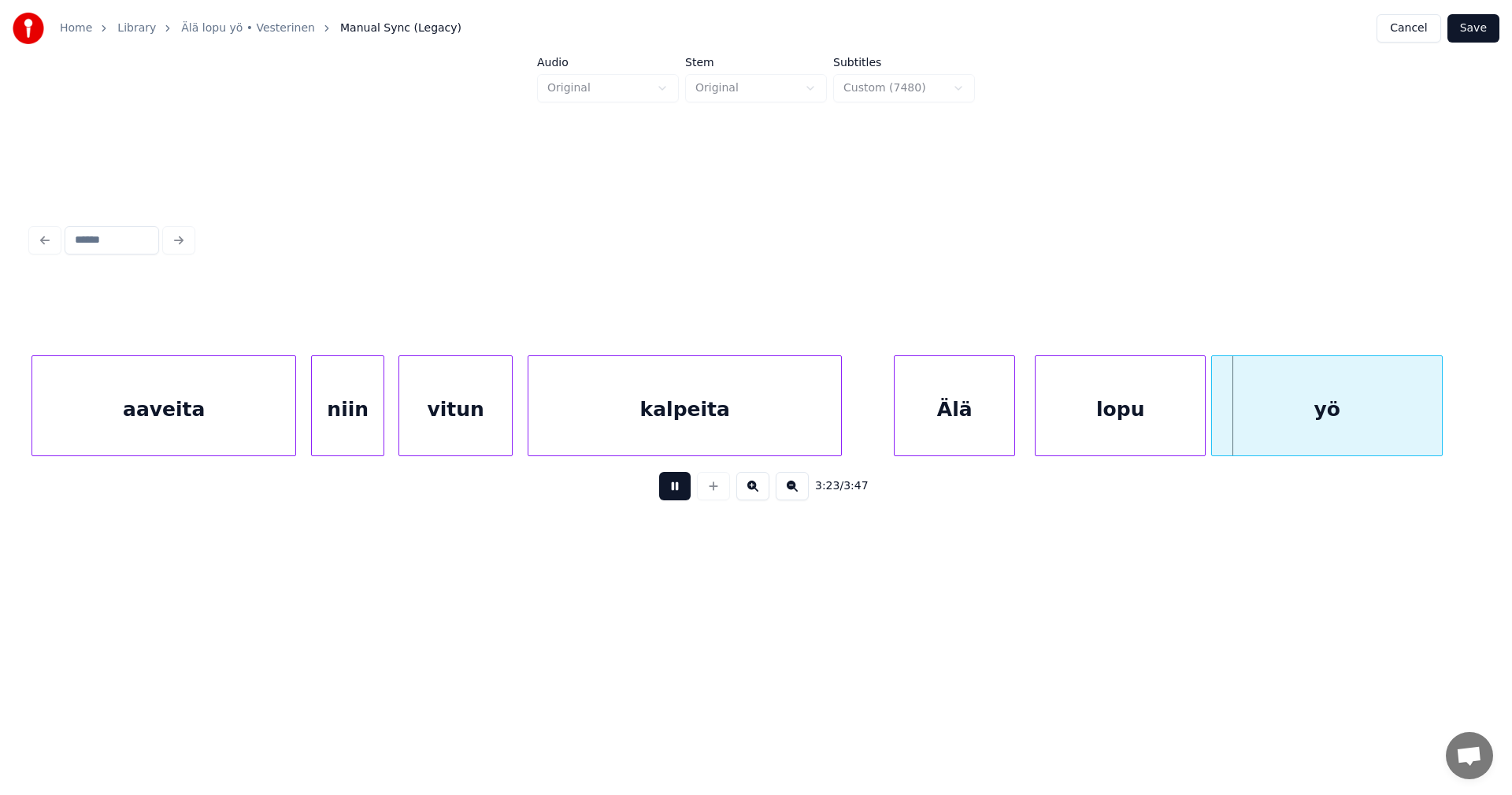
drag, startPoint x: 677, startPoint y: 495, endPoint x: 778, endPoint y: 478, distance: 102.4
click at [700, 491] on div "3:23 / 3:47" at bounding box center [756, 485] width 1424 height 34
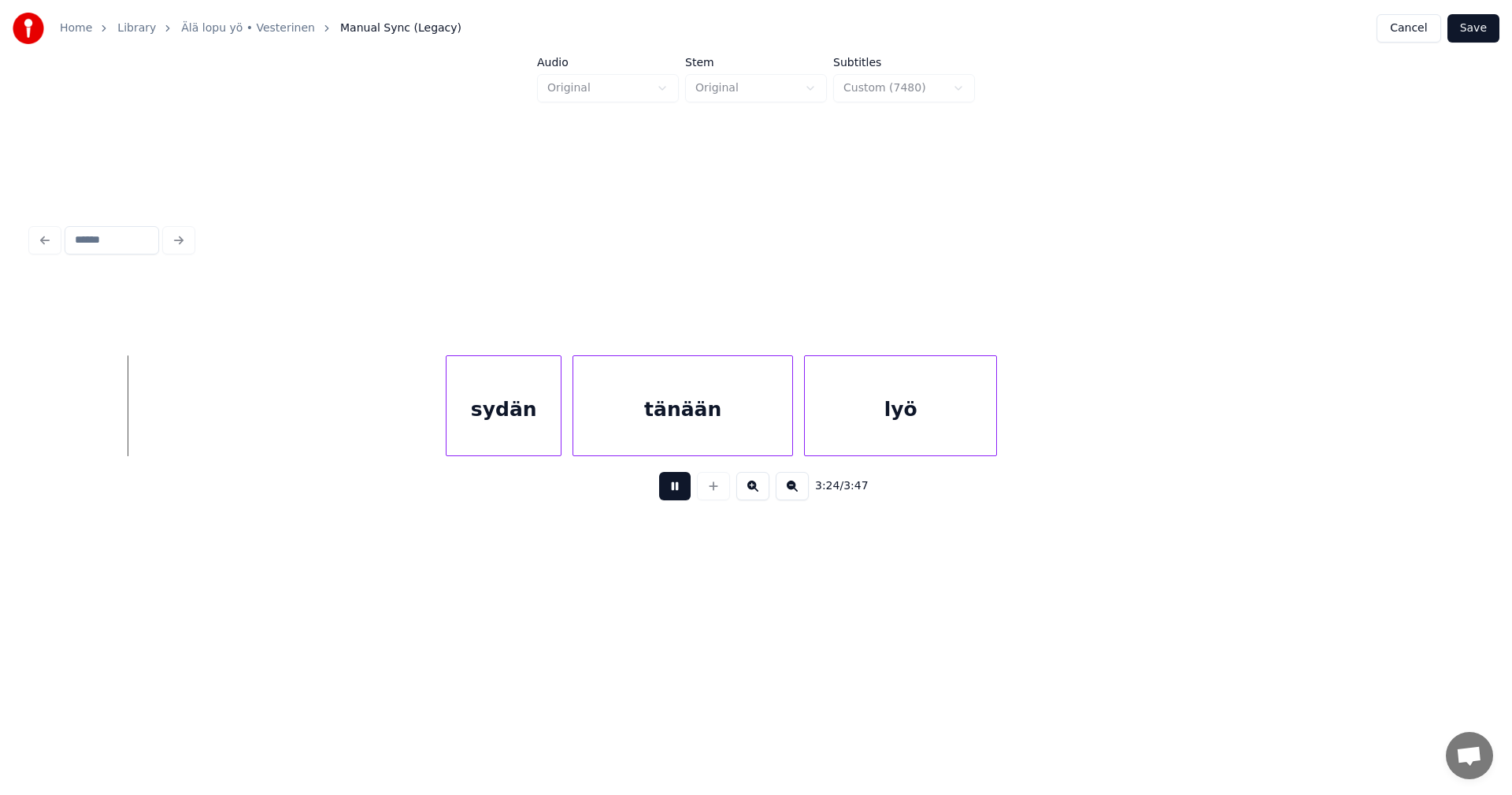
click at [682, 489] on button at bounding box center [675, 485] width 31 height 29
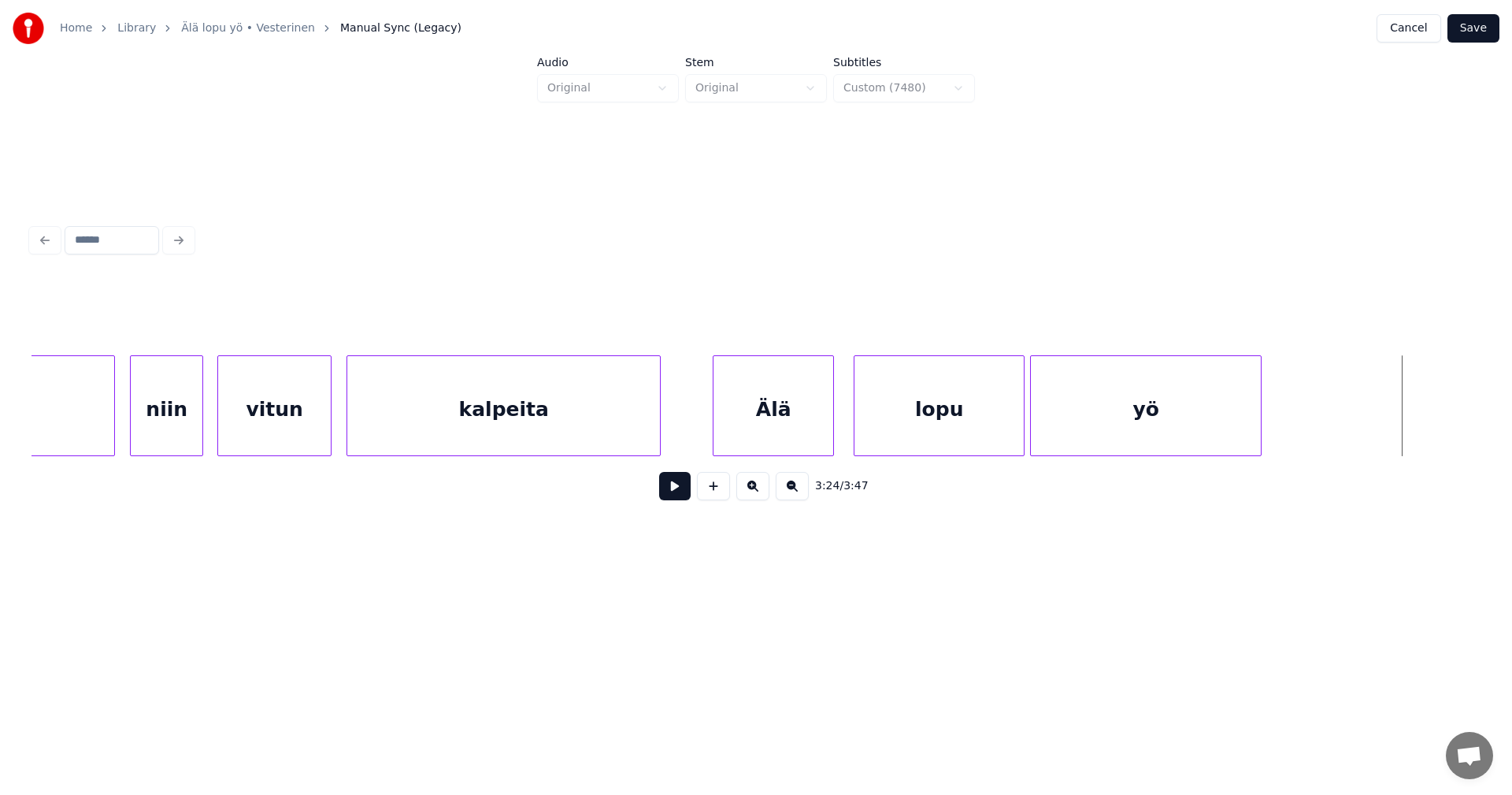
click at [970, 440] on div "lopu" at bounding box center [939, 410] width 169 height 107
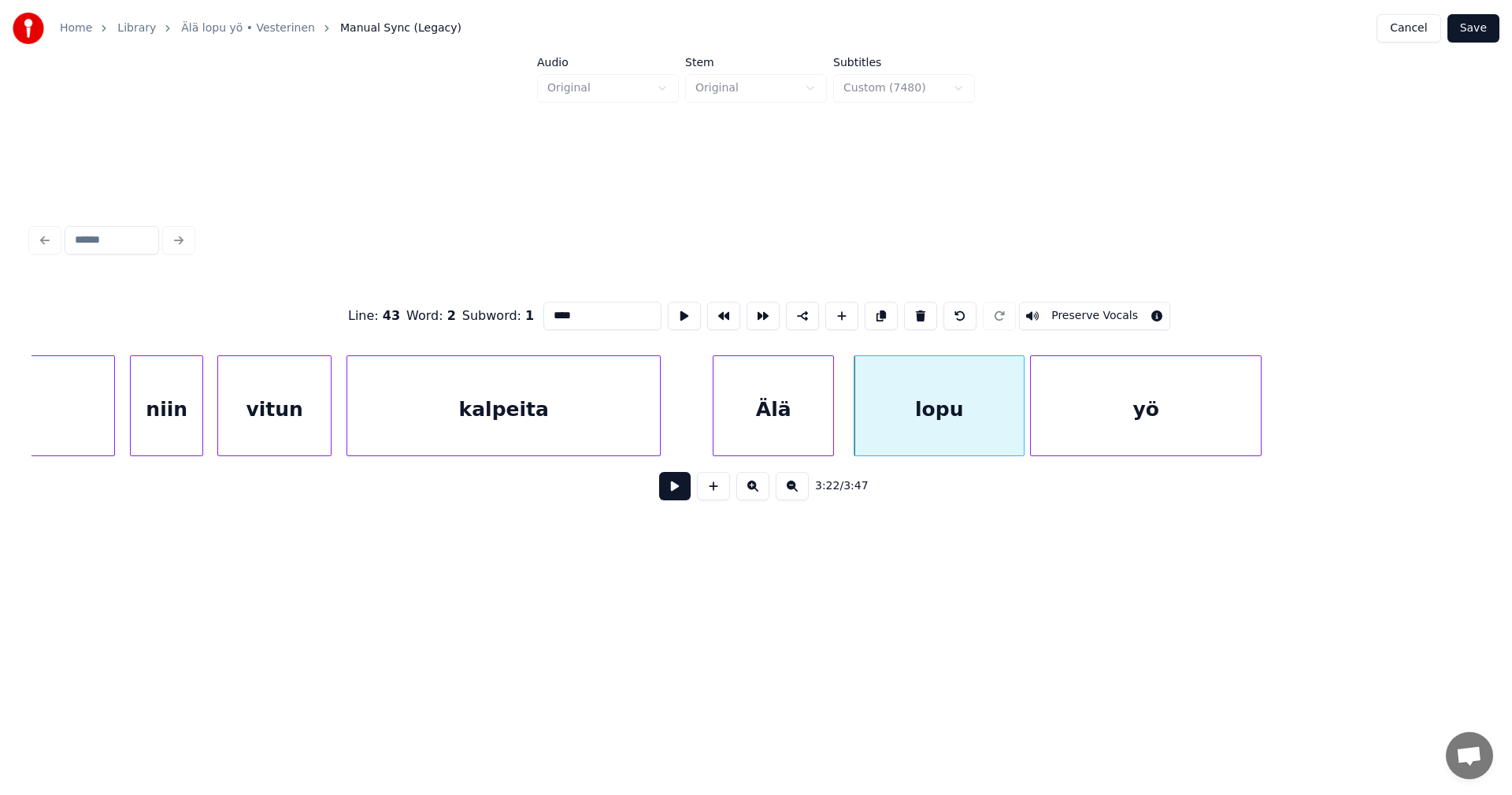
click at [683, 493] on button at bounding box center [675, 485] width 31 height 29
click at [684, 491] on button at bounding box center [675, 485] width 31 height 29
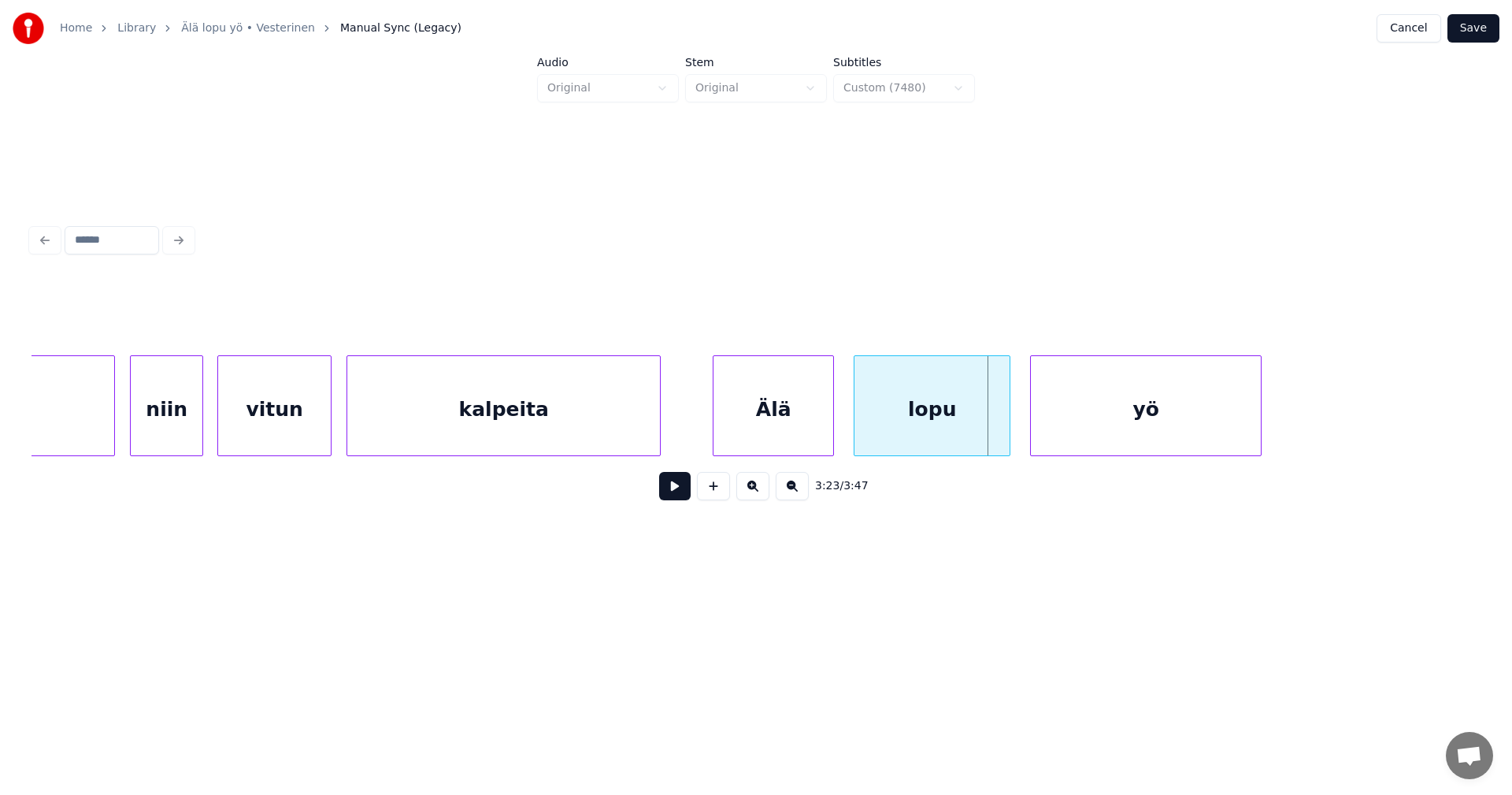
click at [1009, 442] on div at bounding box center [1006, 405] width 5 height 99
click at [683, 495] on button at bounding box center [675, 485] width 31 height 29
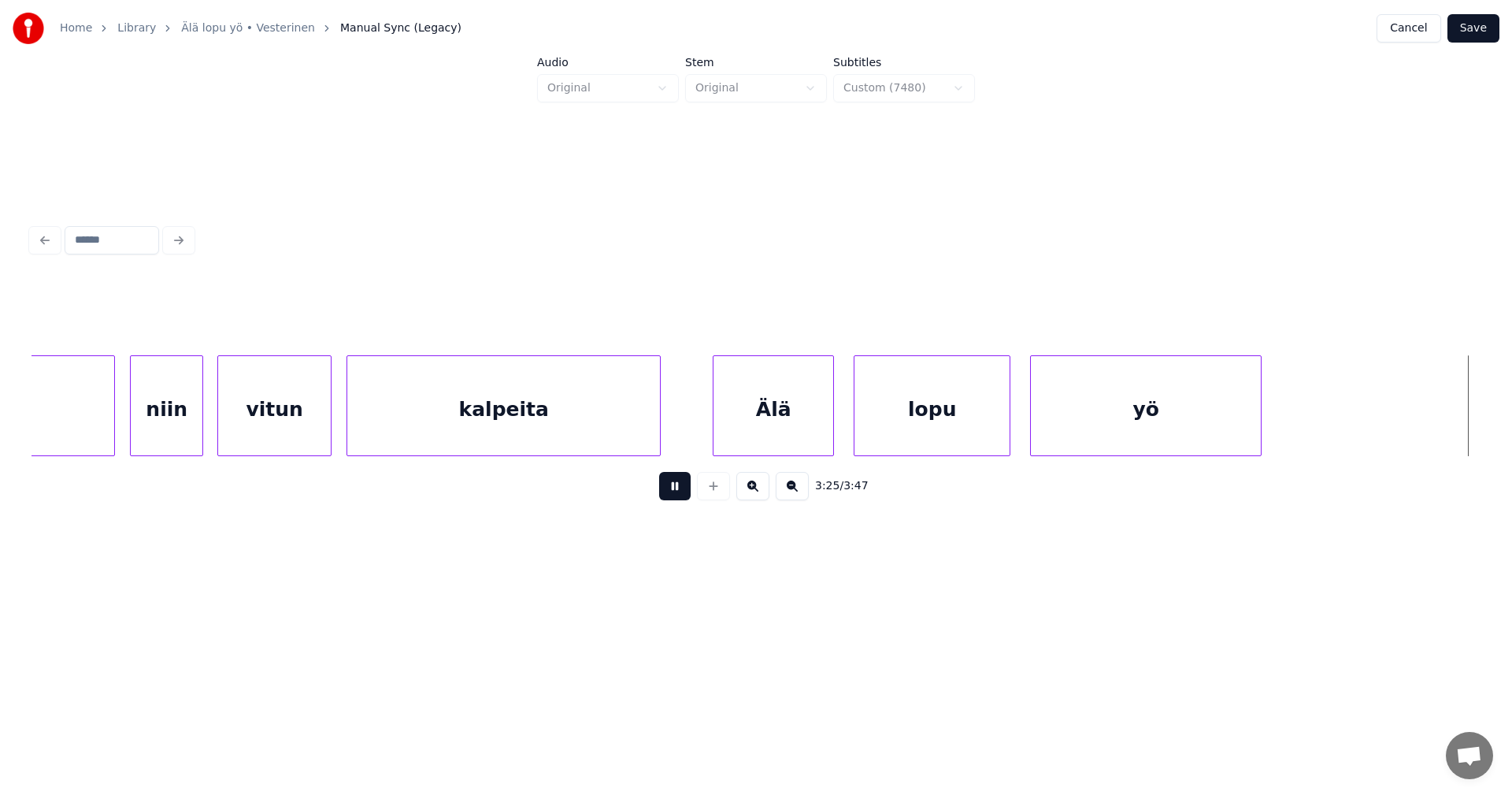
scroll to position [0, 56528]
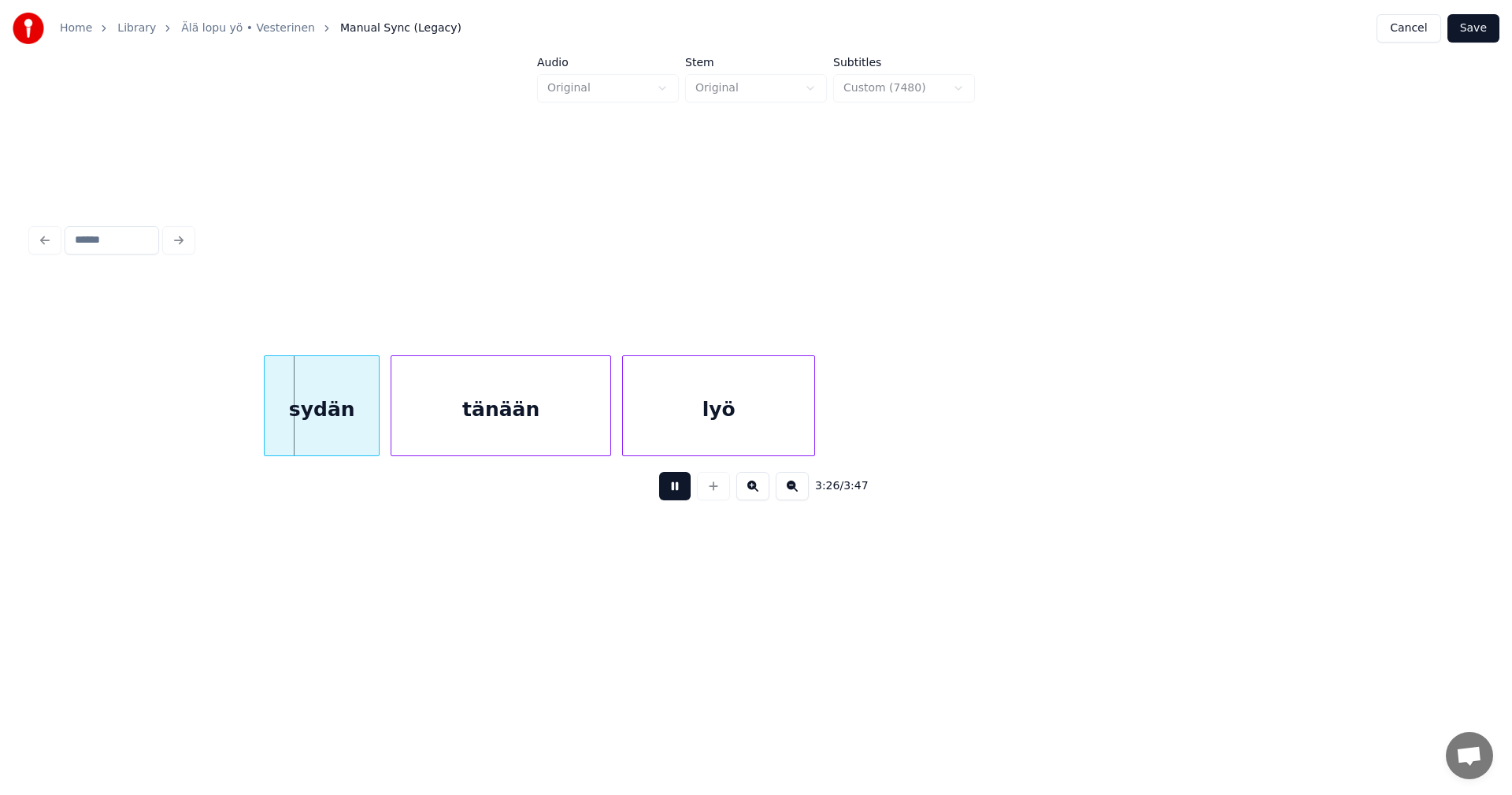
click at [688, 494] on button at bounding box center [675, 485] width 31 height 29
click at [349, 441] on div "sydän" at bounding box center [314, 410] width 115 height 107
click at [681, 495] on button at bounding box center [675, 485] width 31 height 29
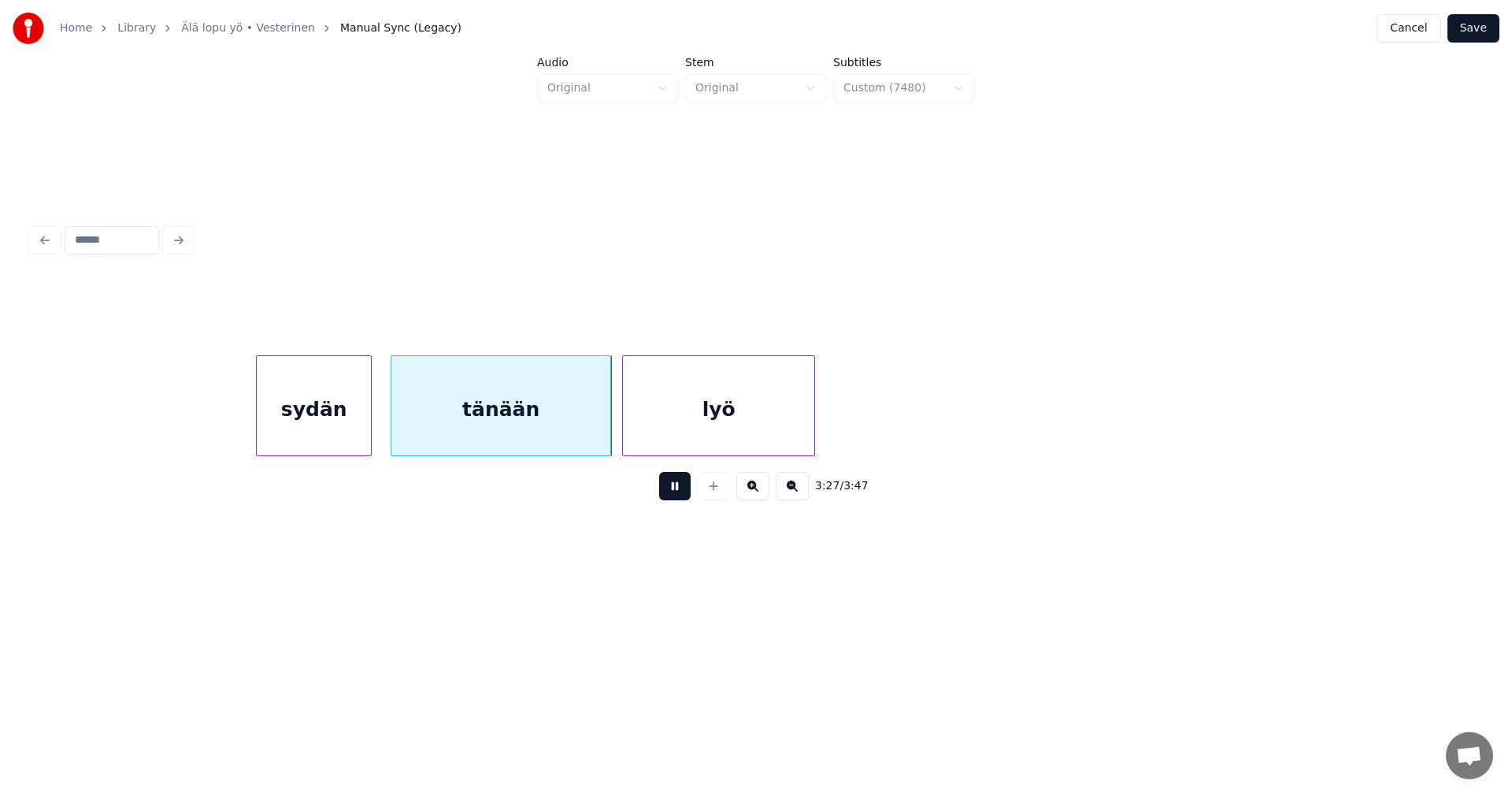
click at [675, 495] on button at bounding box center [675, 485] width 31 height 29
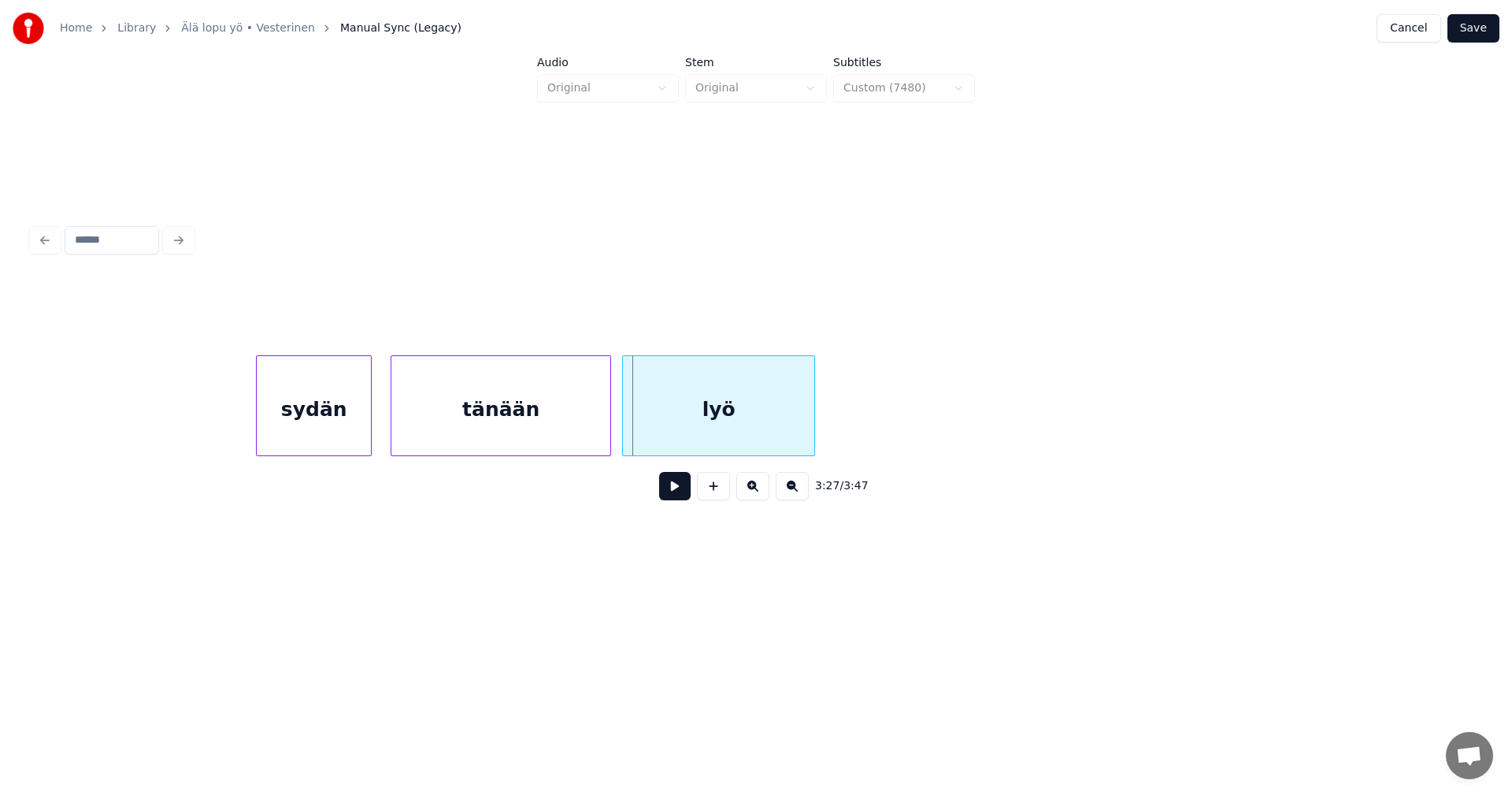
click at [676, 495] on button at bounding box center [675, 485] width 31 height 29
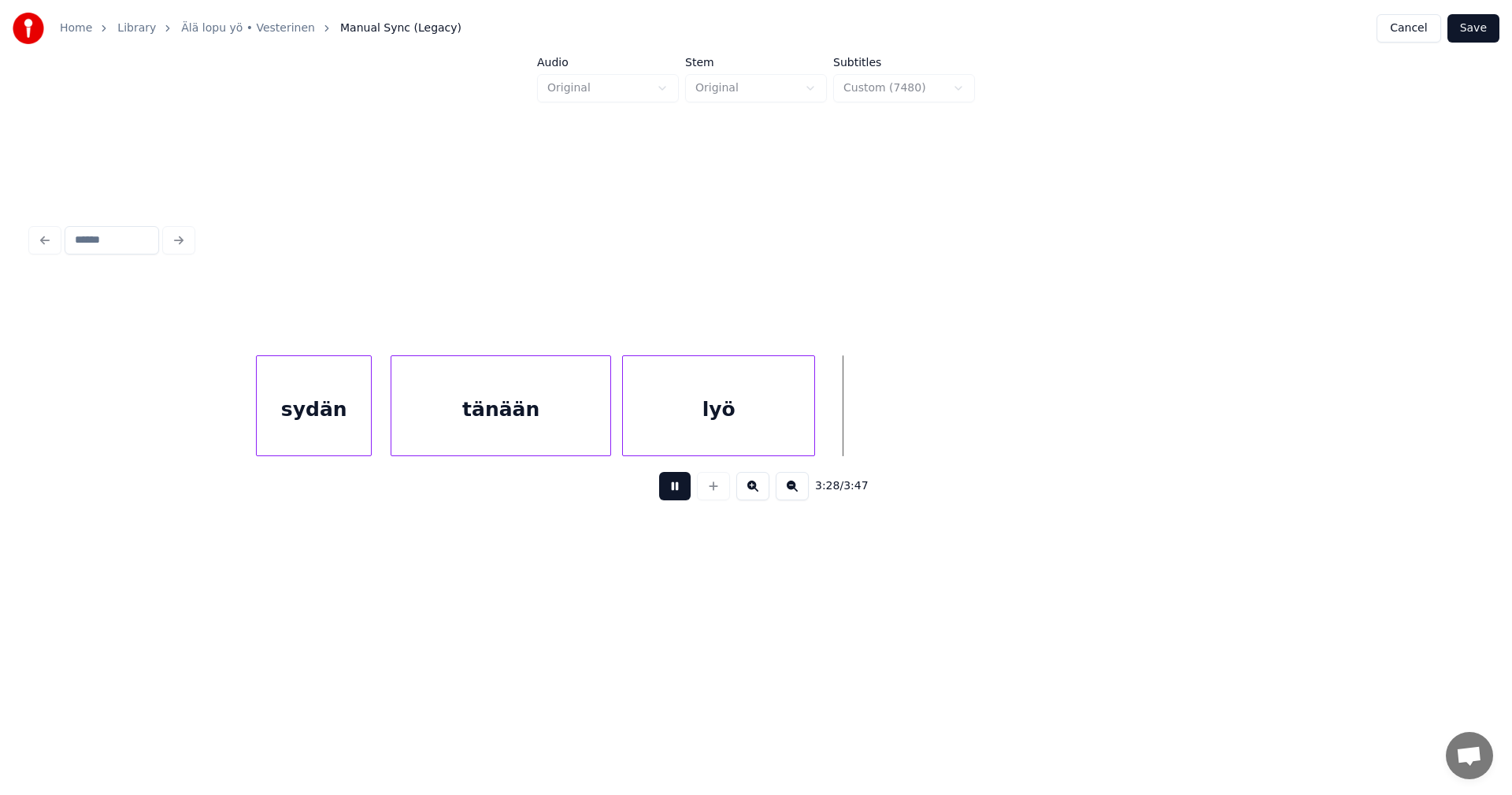
click at [678, 495] on button at bounding box center [675, 485] width 31 height 29
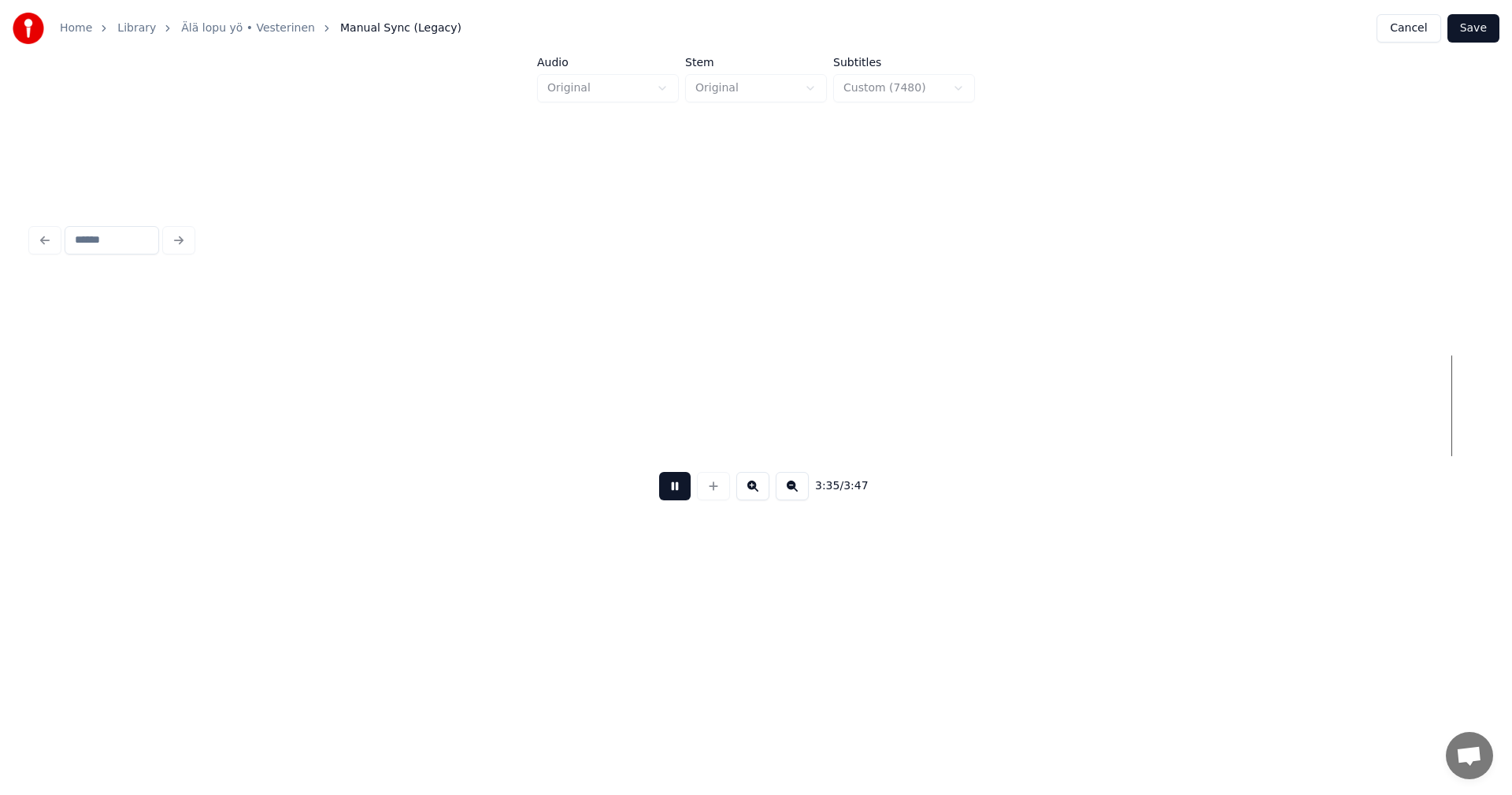
scroll to position [0, 59433]
click at [679, 493] on button at bounding box center [675, 485] width 31 height 29
click at [1468, 27] on button "Save" at bounding box center [1473, 28] width 52 height 29
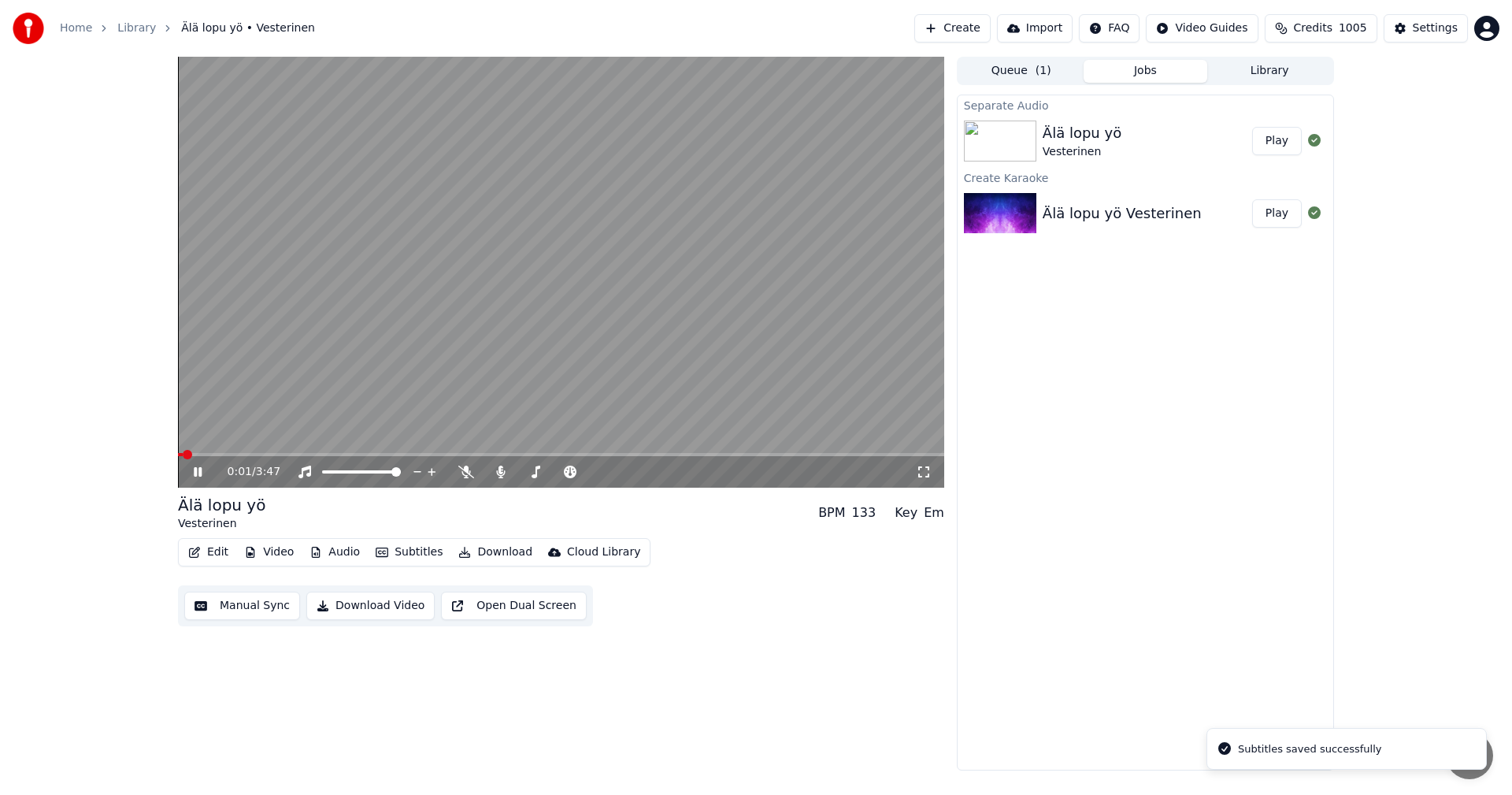
drag, startPoint x: 199, startPoint y: 474, endPoint x: 212, endPoint y: 471, distance: 13.3
click at [199, 473] on icon at bounding box center [209, 472] width 37 height 13
